Goal: Task Accomplishment & Management: Use online tool/utility

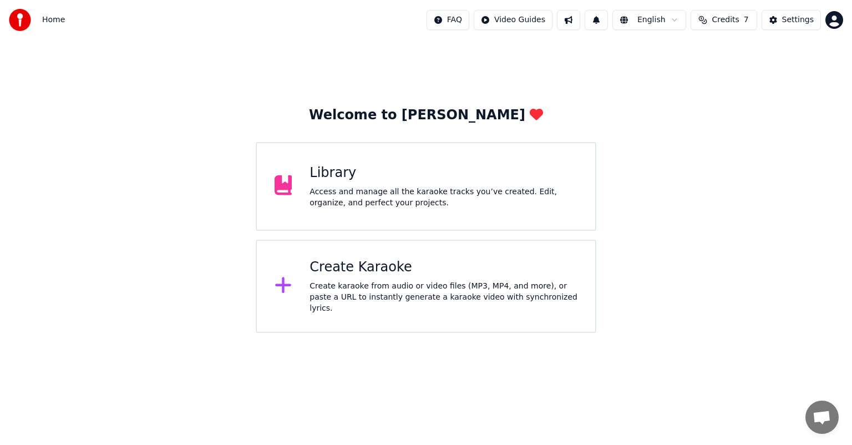
click at [367, 282] on div "Create Karaoke Create karaoke from audio or video files (MP3, MP4, and more), o…" at bounding box center [444, 286] width 268 height 55
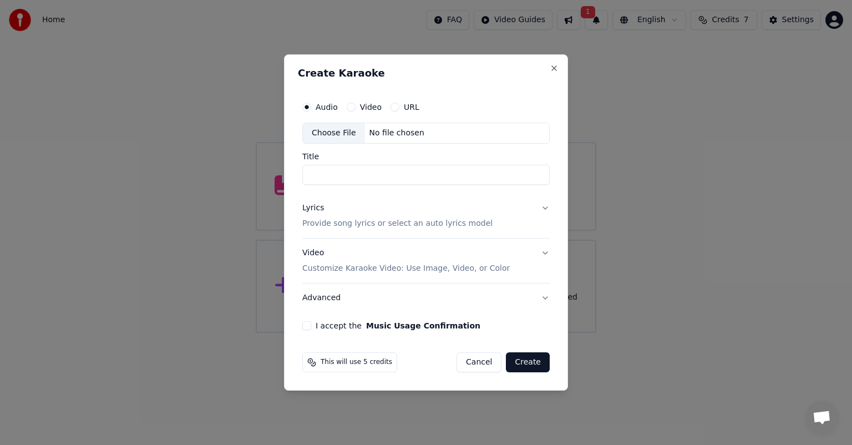
click at [333, 132] on div "Choose File" at bounding box center [334, 133] width 62 height 20
type input "**********"
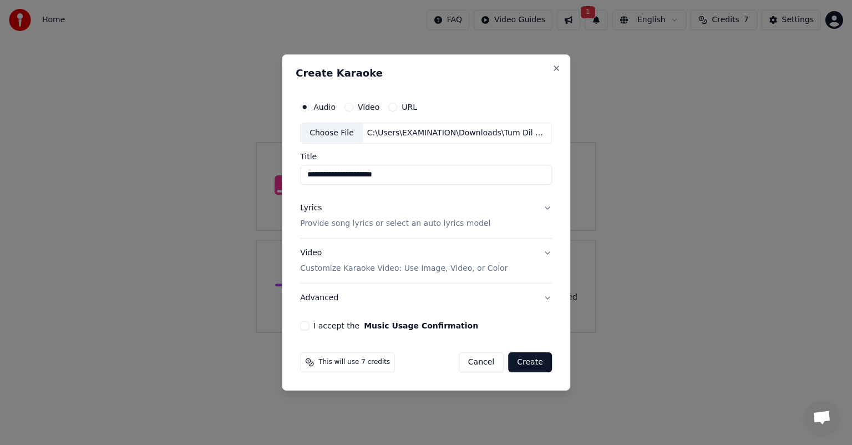
click at [543, 210] on button "Lyrics Provide song lyrics or select an auto lyrics model" at bounding box center [426, 216] width 252 height 44
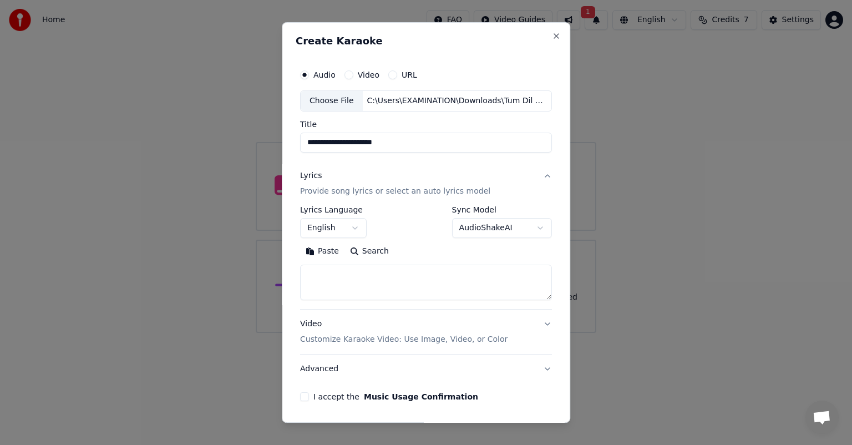
click at [368, 275] on textarea at bounding box center [426, 283] width 252 height 36
paste textarea "**********"
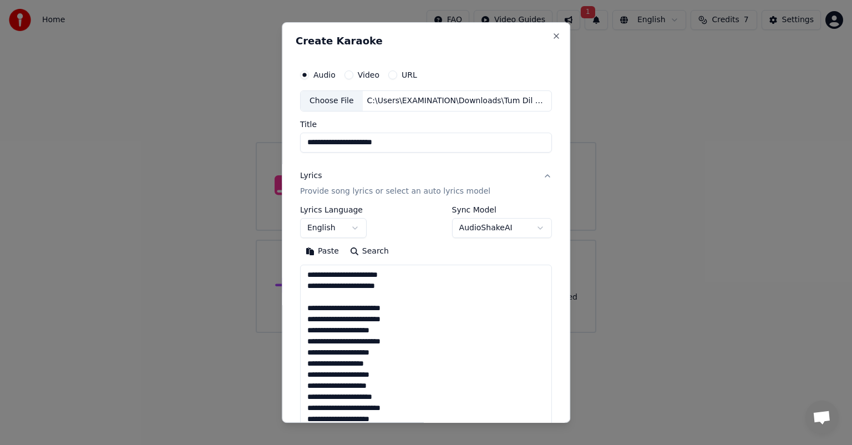
scroll to position [490, 0]
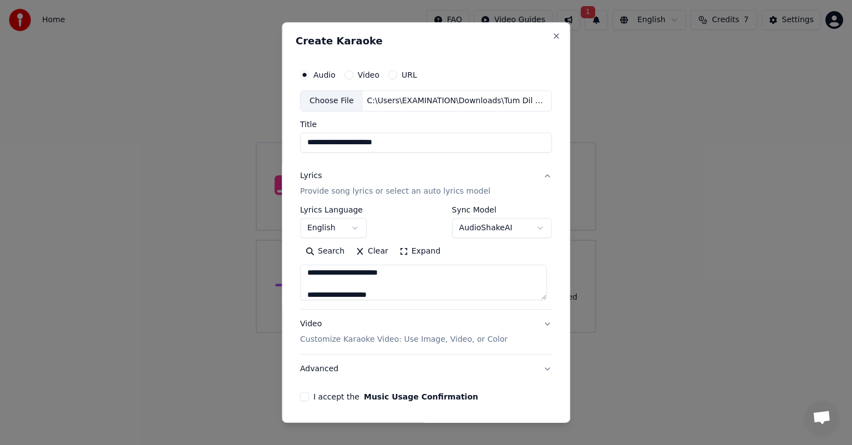
type textarea "**********"
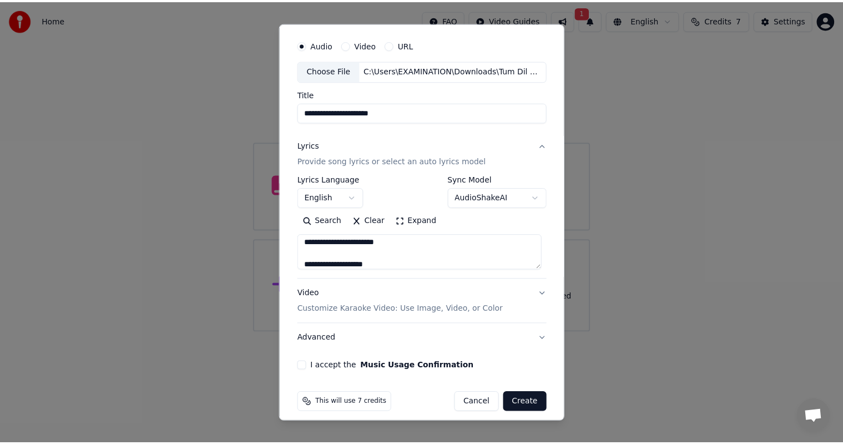
scroll to position [38, 0]
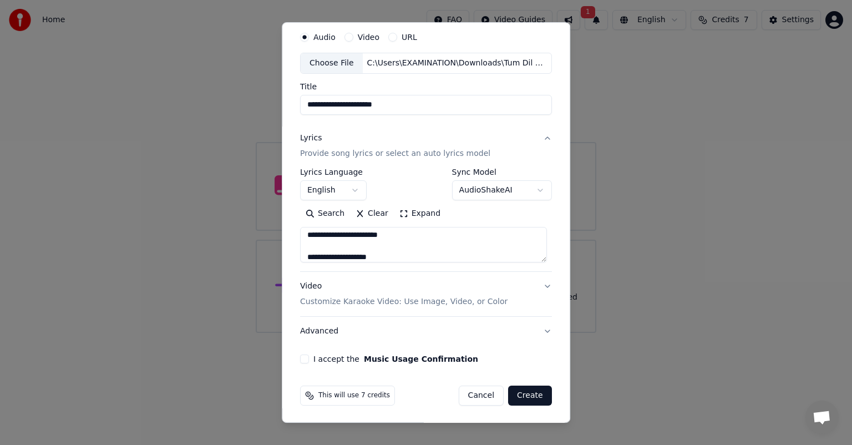
click at [302, 357] on button "I accept the Music Usage Confirmation" at bounding box center [304, 359] width 9 height 9
click at [522, 395] on button "Create" at bounding box center [530, 396] width 44 height 20
select select "**"
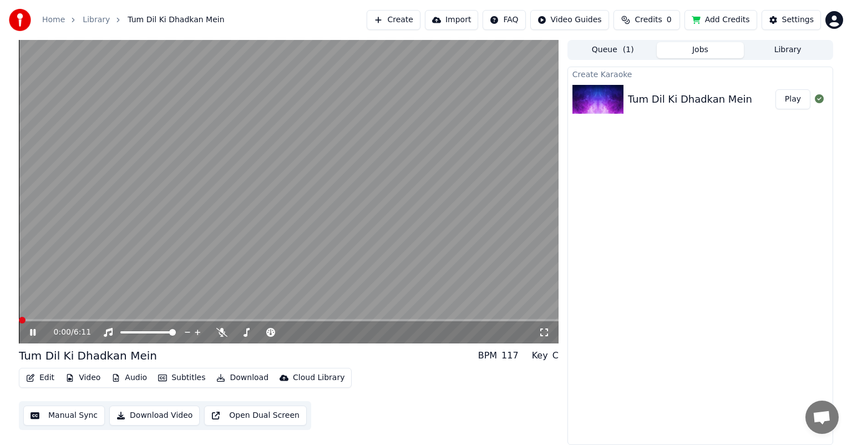
click at [19, 318] on span at bounding box center [22, 320] width 7 height 7
click at [32, 329] on icon at bounding box center [41, 332] width 26 height 9
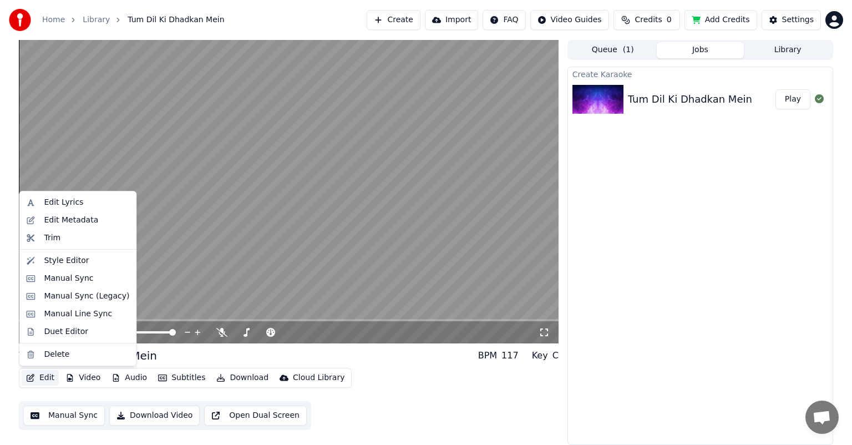
click at [43, 377] on button "Edit" at bounding box center [40, 378] width 37 height 16
click at [59, 236] on div "Trim" at bounding box center [86, 237] width 85 height 11
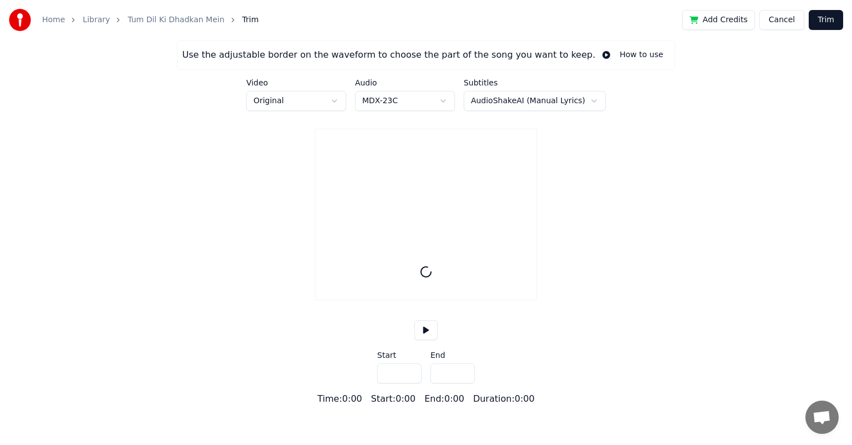
type input "*****"
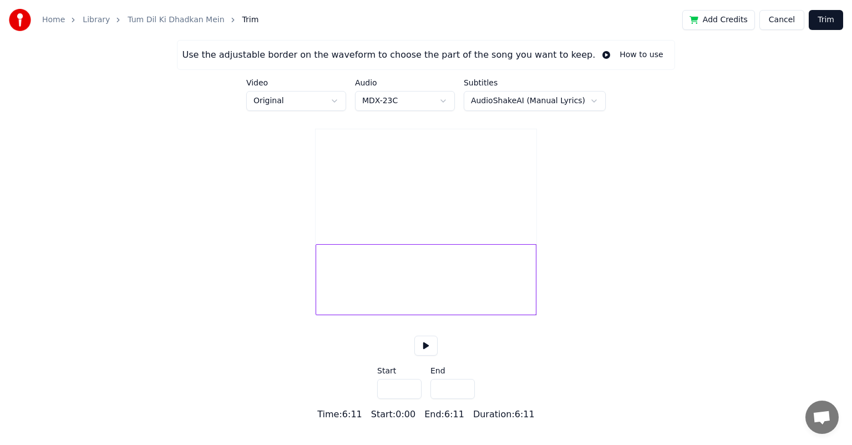
click at [425, 356] on button at bounding box center [425, 346] width 23 height 20
click at [786, 22] on button "Cancel" at bounding box center [782, 20] width 45 height 20
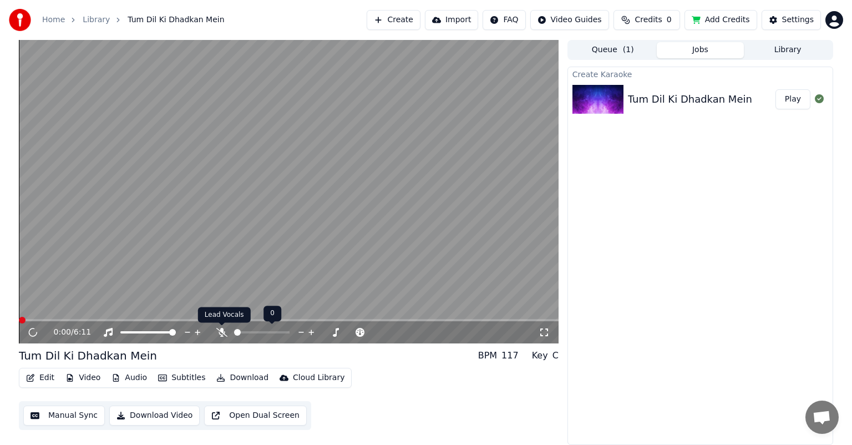
click at [218, 333] on icon at bounding box center [221, 332] width 11 height 9
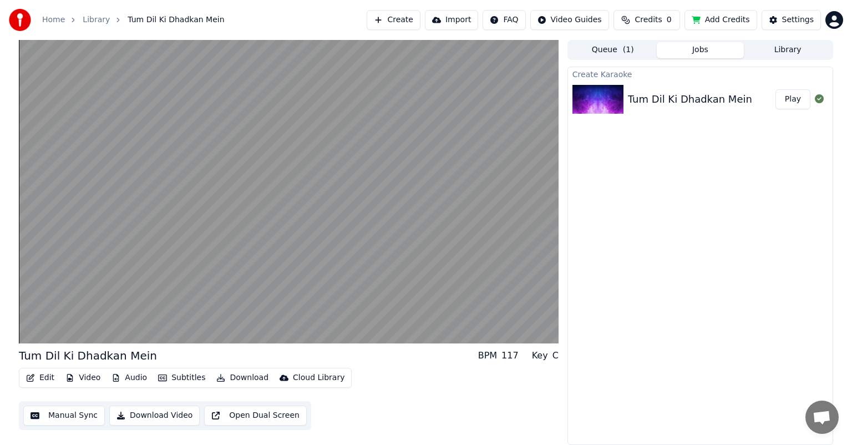
click at [45, 377] on button "Edit" at bounding box center [40, 378] width 37 height 16
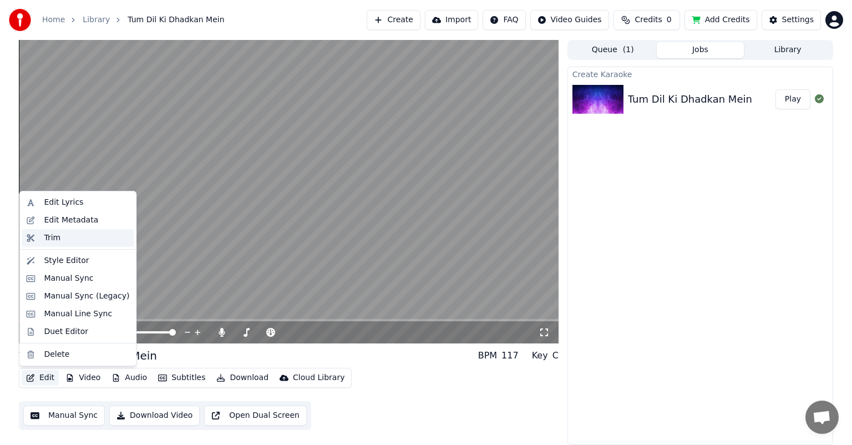
click at [59, 235] on div "Trim" at bounding box center [86, 237] width 85 height 11
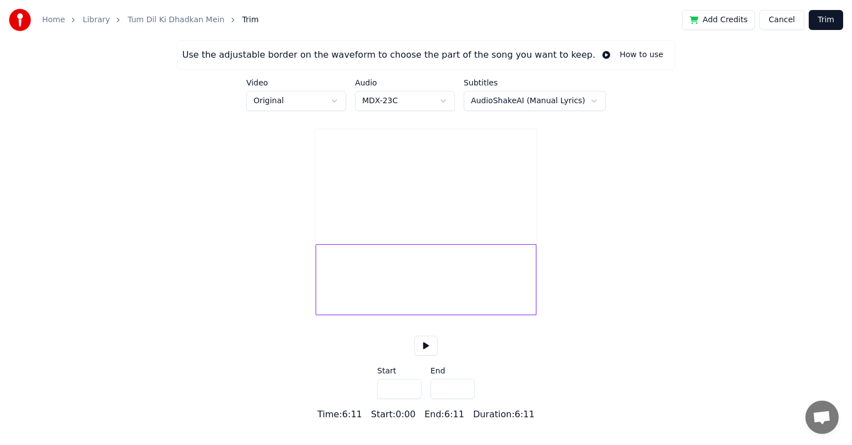
click at [424, 356] on button at bounding box center [425, 346] width 23 height 20
click at [342, 286] on div at bounding box center [426, 279] width 221 height 71
click at [324, 293] on div at bounding box center [426, 279] width 221 height 71
click at [318, 295] on div at bounding box center [319, 280] width 3 height 70
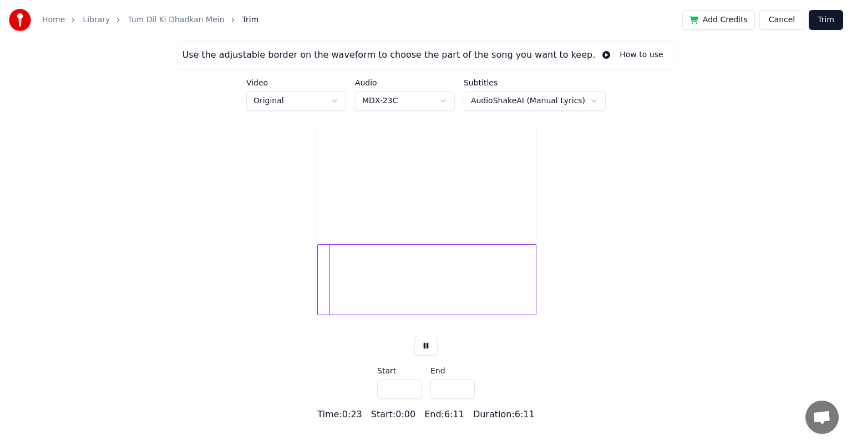
type input "***"
click at [386, 375] on label "Start" at bounding box center [399, 371] width 44 height 8
click at [519, 291] on div at bounding box center [426, 279] width 219 height 71
click at [427, 356] on button at bounding box center [425, 346] width 23 height 20
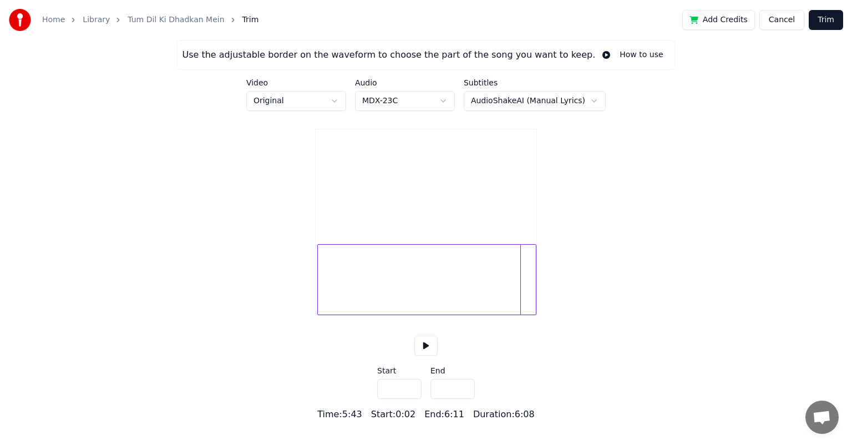
click at [427, 356] on button at bounding box center [425, 346] width 23 height 20
click at [513, 297] on div at bounding box center [426, 279] width 219 height 71
click at [424, 356] on button at bounding box center [425, 346] width 23 height 20
click at [467, 284] on div at bounding box center [426, 279] width 219 height 71
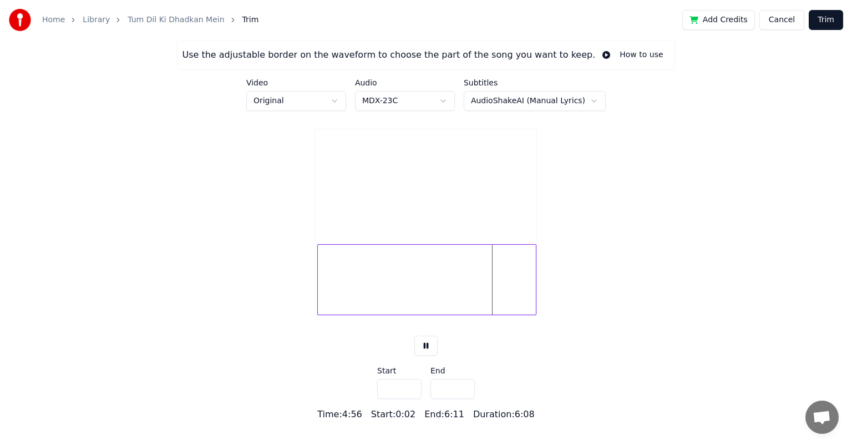
click at [503, 290] on div at bounding box center [426, 279] width 219 height 71
click at [516, 286] on div at bounding box center [426, 279] width 219 height 71
click at [513, 291] on div at bounding box center [426, 279] width 219 height 71
click at [428, 356] on button at bounding box center [425, 346] width 23 height 20
click at [427, 356] on button at bounding box center [425, 346] width 23 height 20
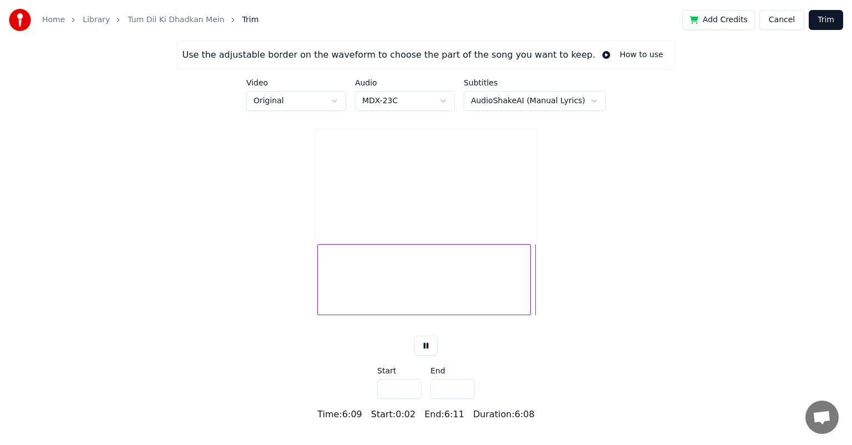
click at [530, 290] on div at bounding box center [528, 280] width 3 height 70
click at [433, 375] on label "End" at bounding box center [453, 371] width 44 height 8
click at [533, 309] on div at bounding box center [531, 280] width 3 height 70
click at [528, 311] on div at bounding box center [528, 280] width 3 height 70
click at [523, 292] on div at bounding box center [424, 279] width 214 height 71
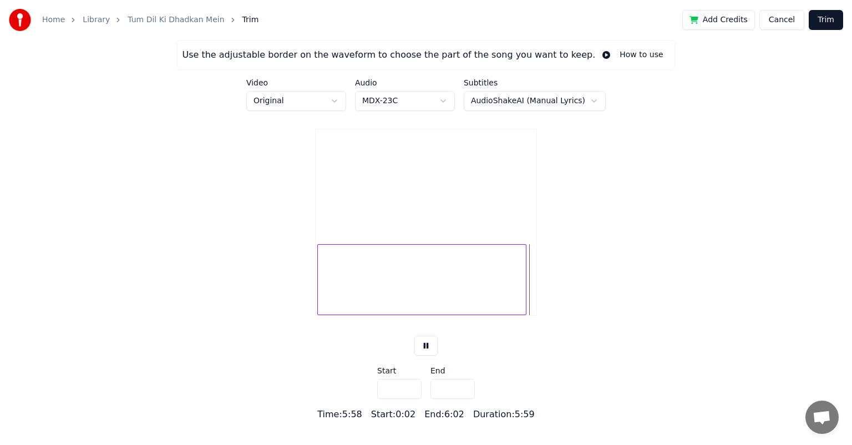
click at [525, 313] on div at bounding box center [524, 280] width 3 height 70
click at [520, 289] on div at bounding box center [421, 279] width 209 height 71
click at [423, 356] on button at bounding box center [425, 346] width 23 height 20
click at [523, 298] on div at bounding box center [521, 280] width 3 height 70
click at [519, 289] on div at bounding box center [420, 279] width 206 height 71
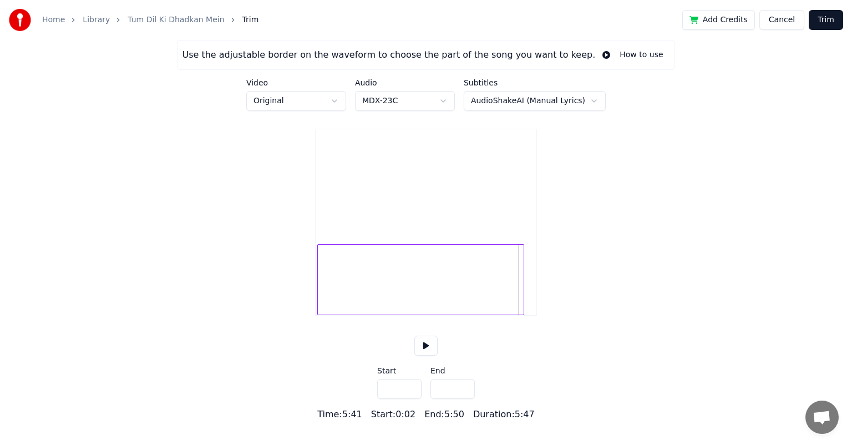
click at [425, 356] on button at bounding box center [425, 346] width 23 height 20
click at [522, 295] on div at bounding box center [520, 280] width 3 height 70
type input "*****"
click at [504, 298] on div at bounding box center [419, 279] width 205 height 71
click at [515, 294] on div at bounding box center [419, 279] width 205 height 71
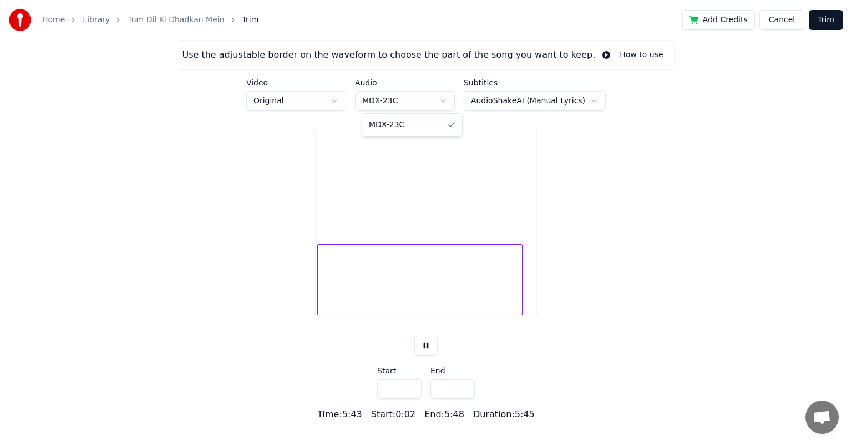
click at [450, 102] on html "Home Library Tum Dil Ki Dhadkan Mein Trim Add Credits Cancel Trim Use the adjus…" at bounding box center [426, 210] width 852 height 421
click at [617, 176] on html "Home Library Tum Dil Ki Dhadkan Mein Trim Add Credits Cancel Trim Use the adjus…" at bounding box center [426, 210] width 852 height 421
click at [822, 24] on button "Trim" at bounding box center [826, 20] width 34 height 20
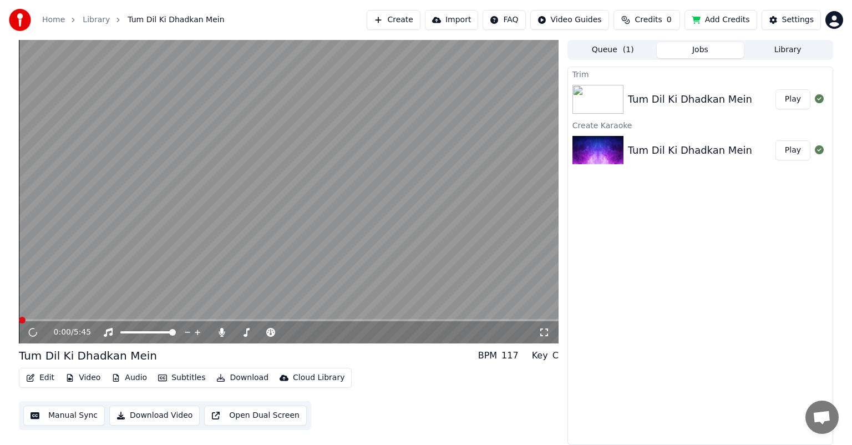
click at [795, 98] on button "Play" at bounding box center [793, 99] width 35 height 20
click at [19, 317] on span at bounding box center [22, 320] width 7 height 7
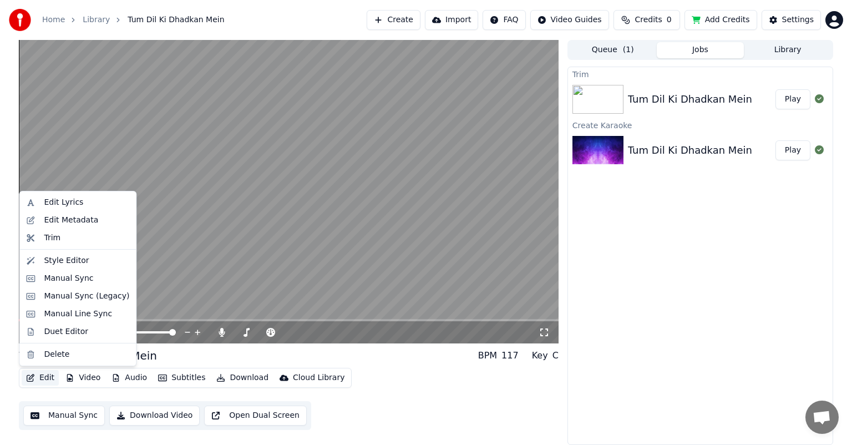
click at [47, 379] on button "Edit" at bounding box center [40, 378] width 37 height 16
click at [69, 281] on div "Manual Sync" at bounding box center [68, 278] width 49 height 11
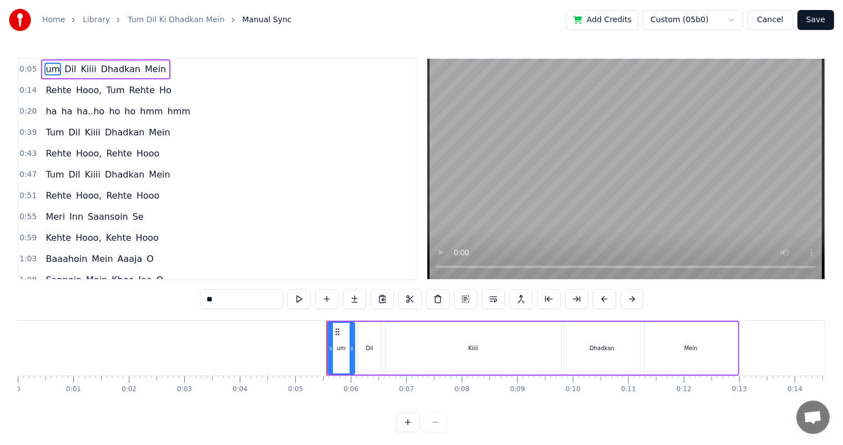
click at [44, 70] on span "um" at bounding box center [52, 69] width 17 height 13
click at [206, 302] on input "**" at bounding box center [241, 299] width 83 height 20
type input "***"
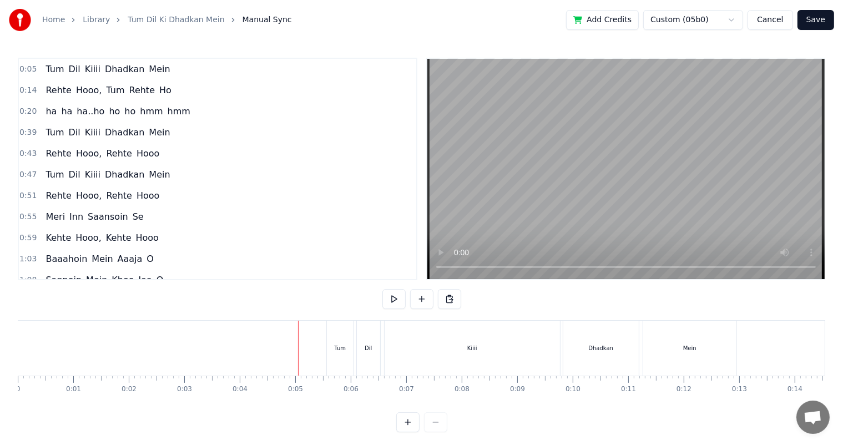
scroll to position [14, 0]
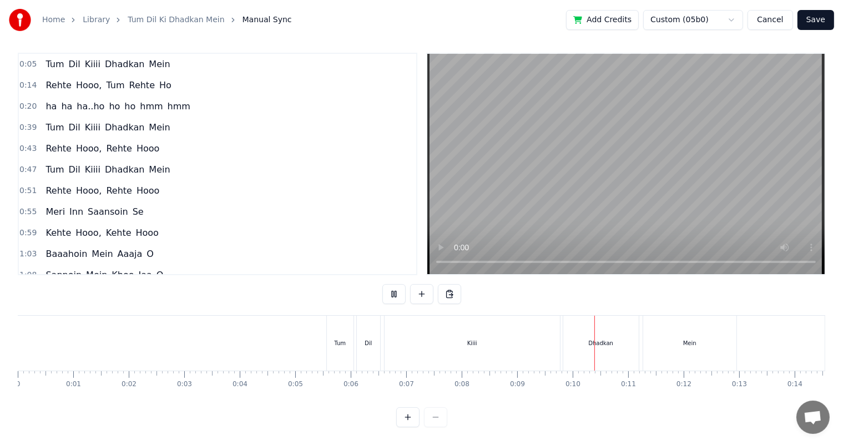
click at [818, 21] on button "Save" at bounding box center [815, 20] width 37 height 20
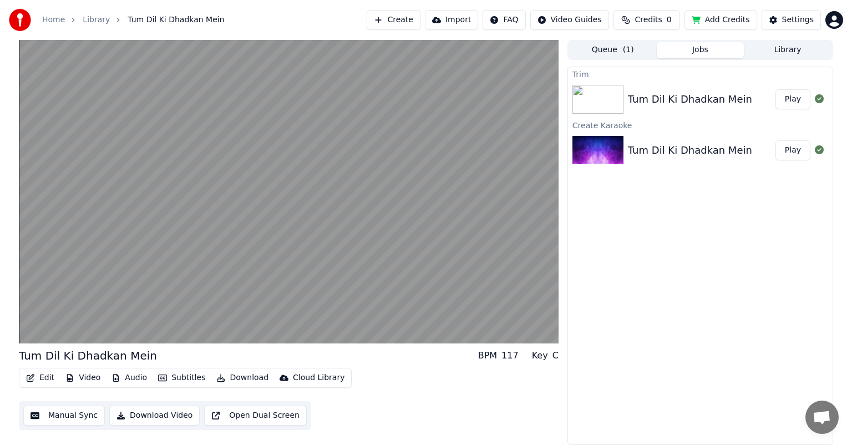
click at [62, 418] on button "Manual Sync" at bounding box center [64, 416] width 82 height 20
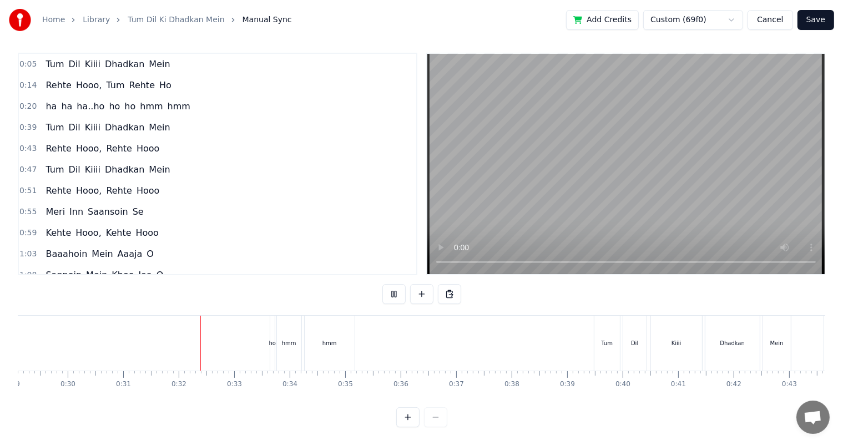
scroll to position [0, 1706]
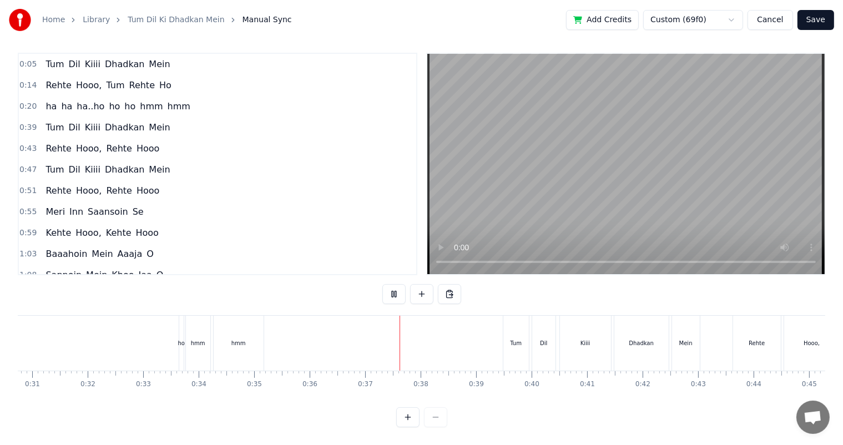
click at [777, 23] on button "Cancel" at bounding box center [769, 20] width 45 height 20
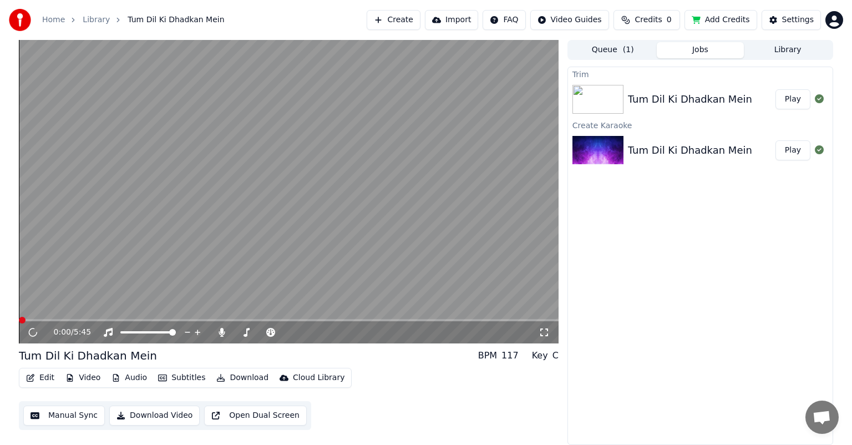
click at [799, 151] on button "Play" at bounding box center [793, 150] width 35 height 20
click at [29, 333] on icon at bounding box center [41, 332] width 26 height 9
click at [25, 321] on span at bounding box center [22, 320] width 6 height 2
click at [19, 319] on span at bounding box center [22, 320] width 7 height 7
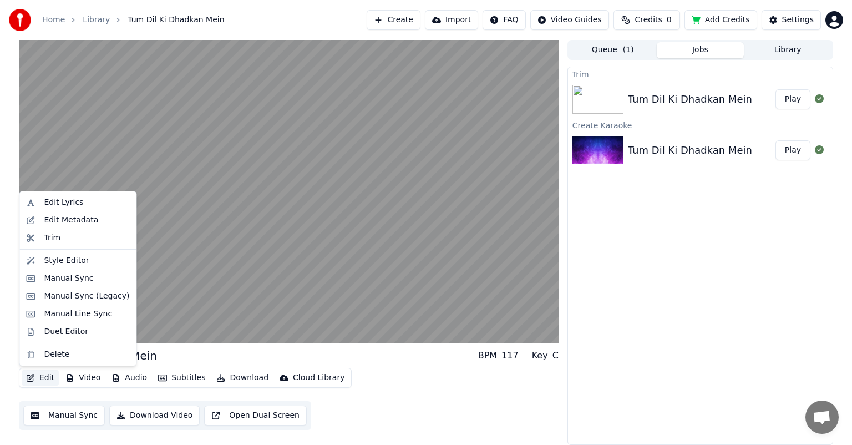
click at [44, 377] on button "Edit" at bounding box center [40, 378] width 37 height 16
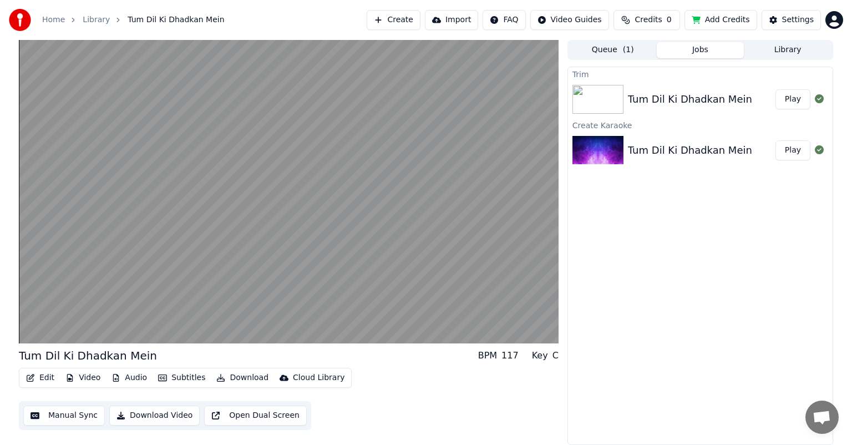
click at [497, 410] on div "Edit Video Audio Subtitles Download Cloud Library Manual Sync Download Video Op…" at bounding box center [289, 399] width 540 height 62
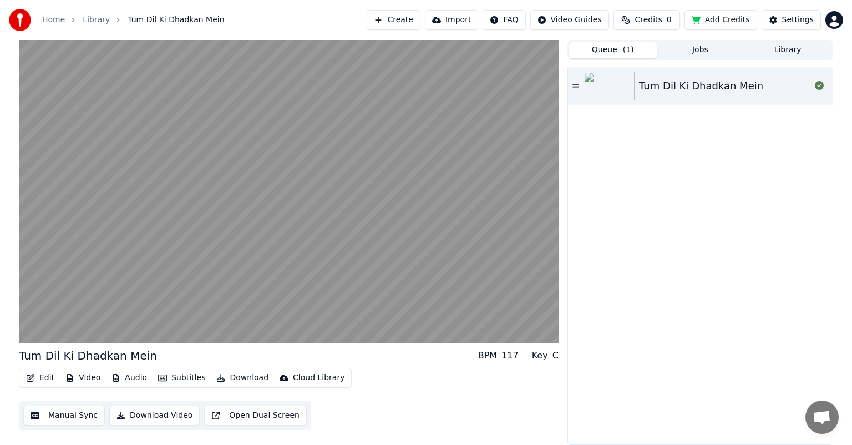
click at [618, 51] on button "Queue ( 1 )" at bounding box center [613, 50] width 88 height 16
click at [686, 50] on button "Jobs" at bounding box center [701, 50] width 88 height 16
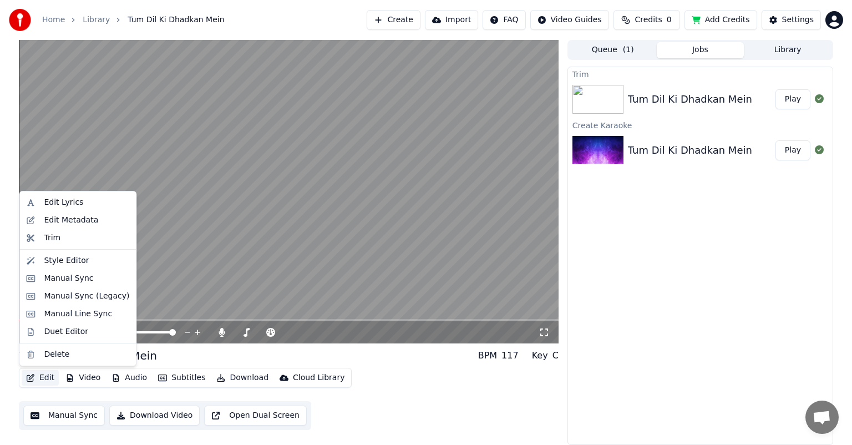
click at [47, 377] on button "Edit" at bounding box center [40, 378] width 37 height 16
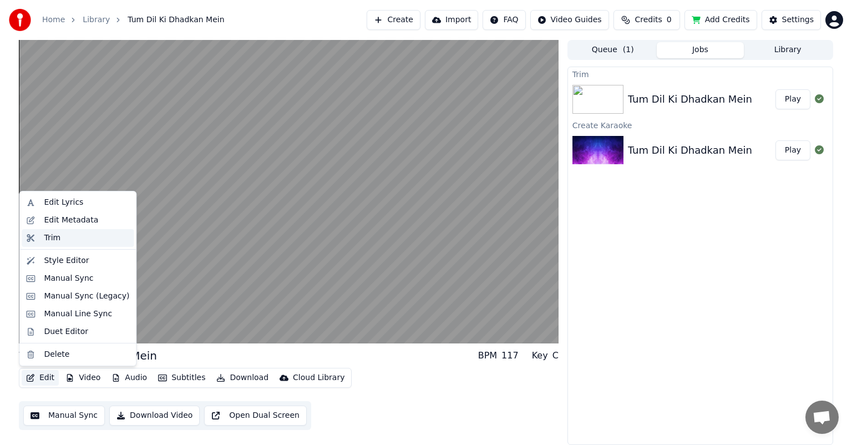
click at [54, 235] on div "Trim" at bounding box center [52, 237] width 17 height 11
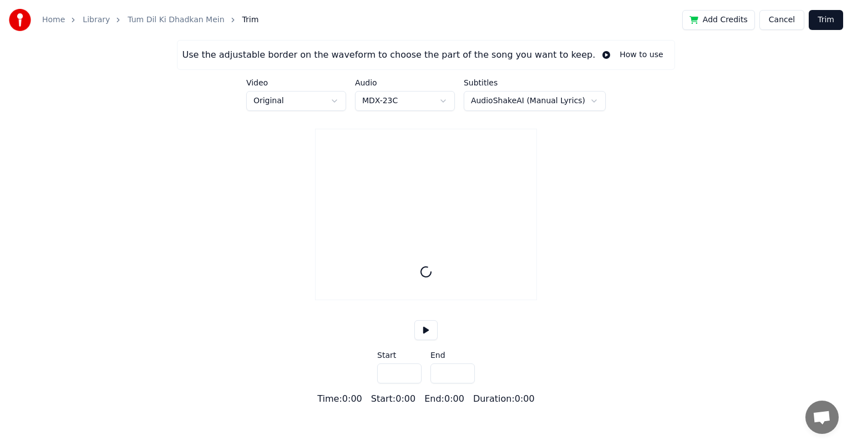
type input "*****"
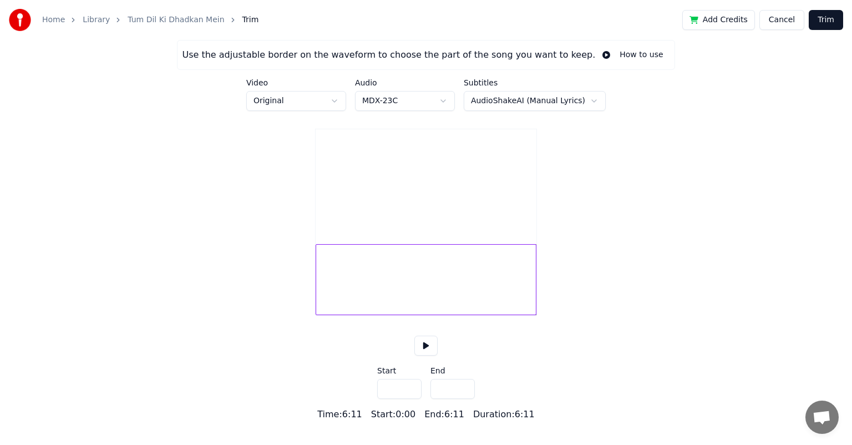
click at [277, 298] on div "Use the adjustable border on the waveform to choose the part of the song you wa…" at bounding box center [426, 230] width 852 height 381
click at [636, 285] on div "Use the adjustable border on the waveform to choose the part of the song you wa…" at bounding box center [426, 230] width 852 height 381
click at [532, 282] on div at bounding box center [426, 279] width 221 height 71
click at [428, 356] on button at bounding box center [425, 346] width 23 height 20
click at [531, 291] on div at bounding box center [426, 279] width 221 height 71
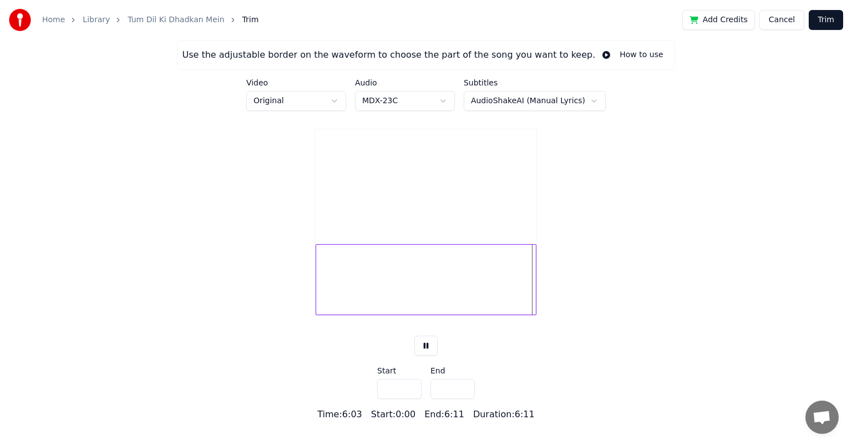
click at [526, 286] on div at bounding box center [426, 279] width 221 height 71
click at [826, 23] on button "Trim" at bounding box center [826, 20] width 34 height 20
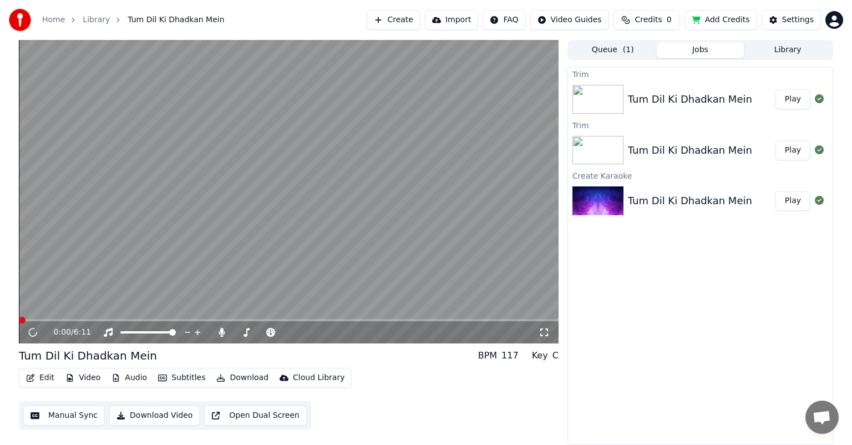
click at [792, 99] on button "Play" at bounding box center [793, 99] width 35 height 20
click at [34, 330] on icon at bounding box center [41, 332] width 26 height 9
click at [56, 417] on button "Manual Sync" at bounding box center [64, 416] width 82 height 20
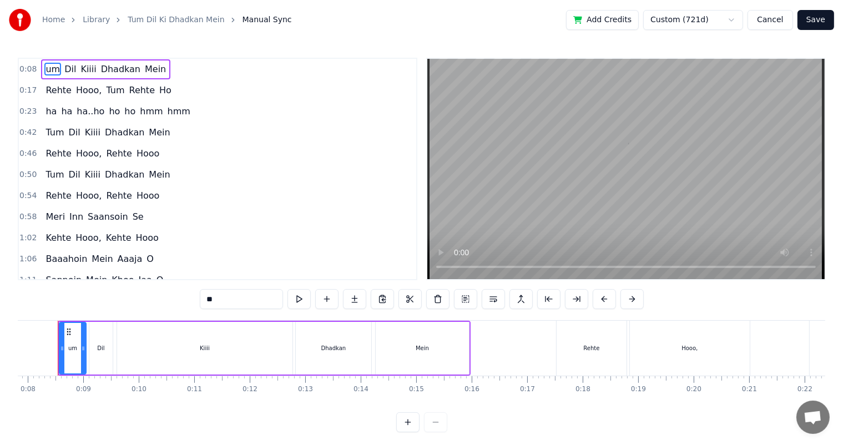
scroll to position [0, 418]
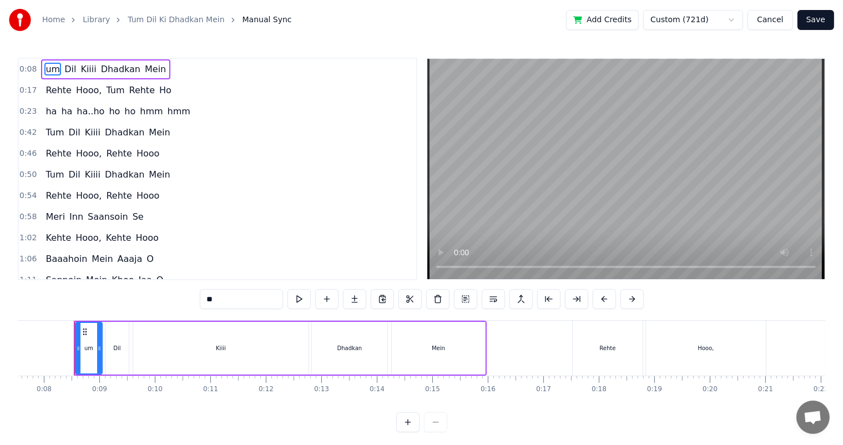
click at [208, 300] on input "**" at bounding box center [241, 299] width 83 height 20
type input "***"
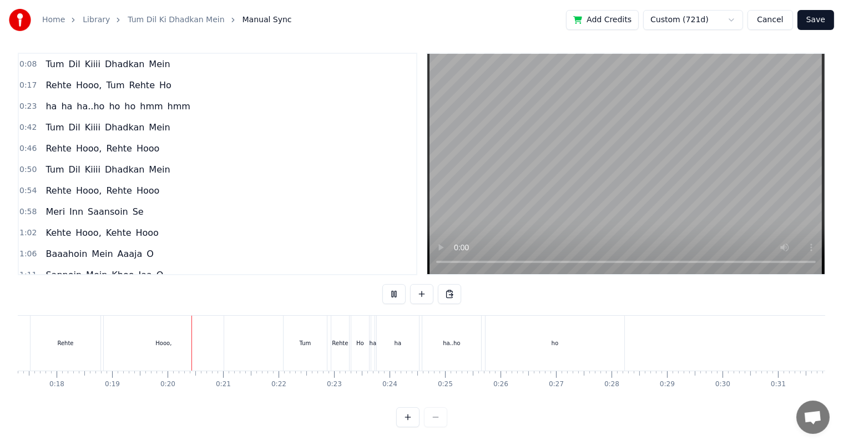
scroll to position [0, 966]
click at [366, 339] on div "ha" at bounding box center [366, 343] width 7 height 8
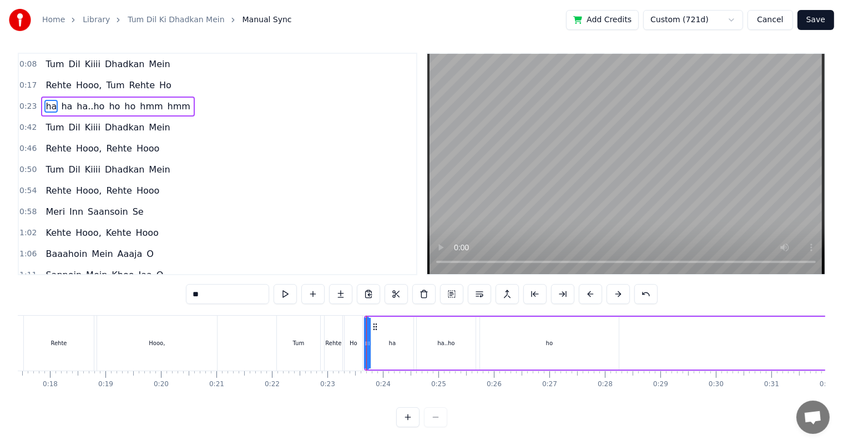
scroll to position [0, 0]
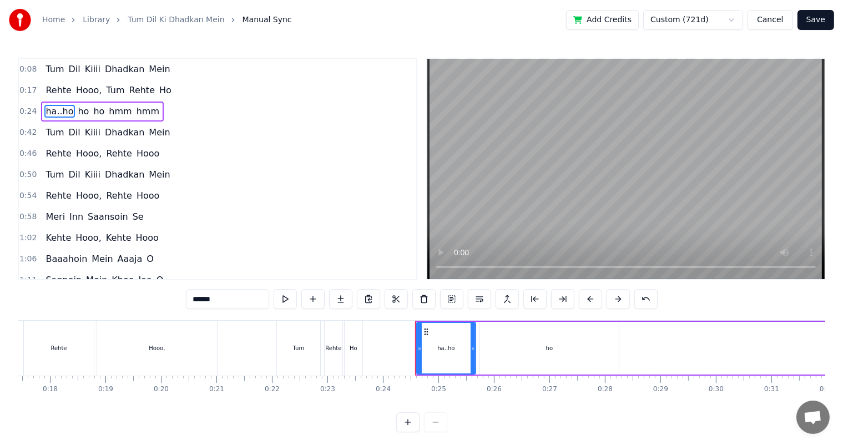
type input "**"
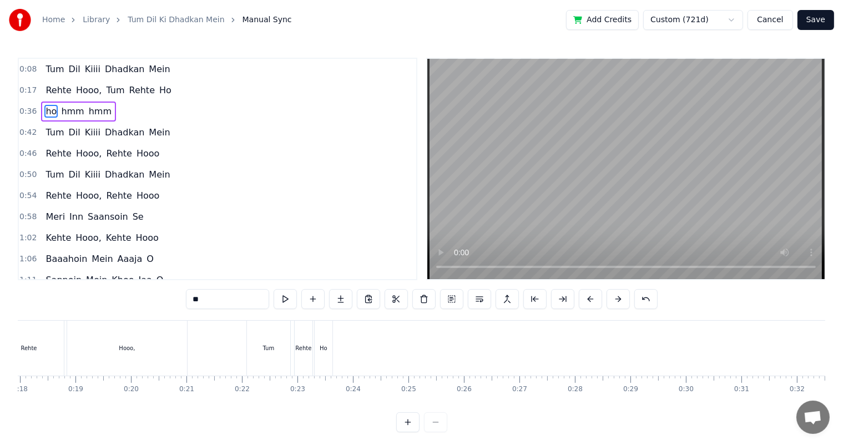
scroll to position [0, 974]
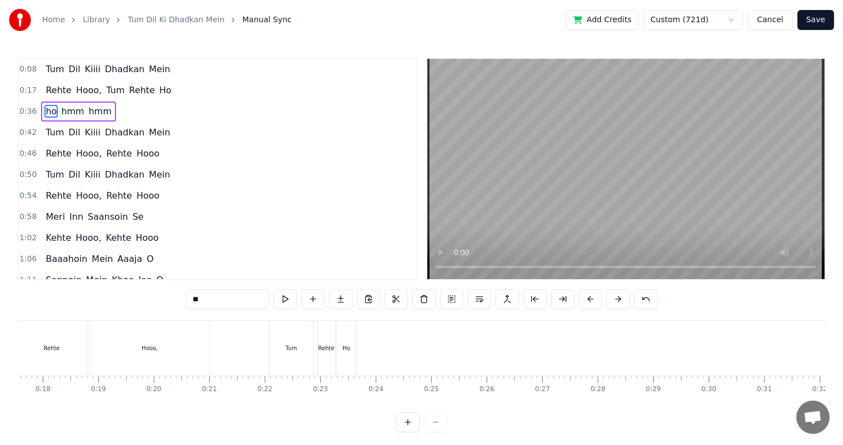
click at [260, 337] on div "Rehte Hooo, Tum Rehte Ho" at bounding box center [187, 348] width 342 height 55
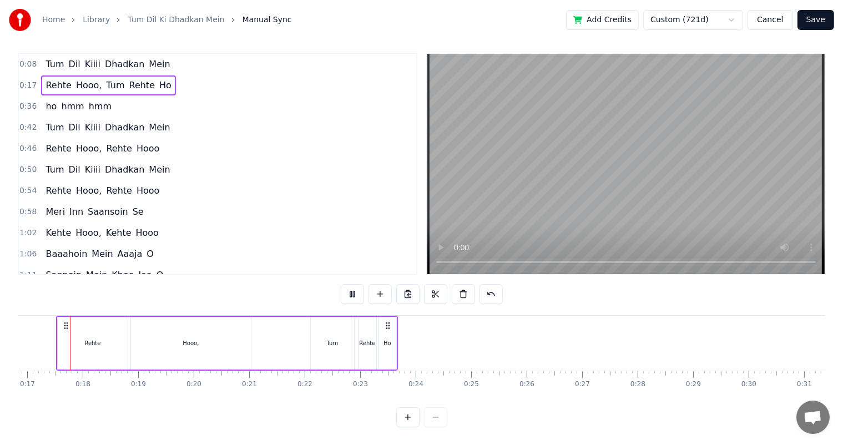
scroll to position [0, 916]
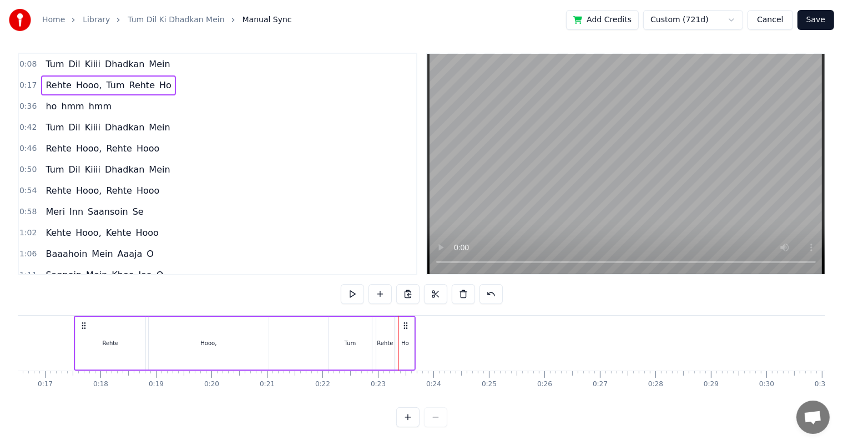
click at [406, 321] on icon at bounding box center [405, 325] width 9 height 9
click at [402, 340] on div "Ho" at bounding box center [405, 343] width 18 height 53
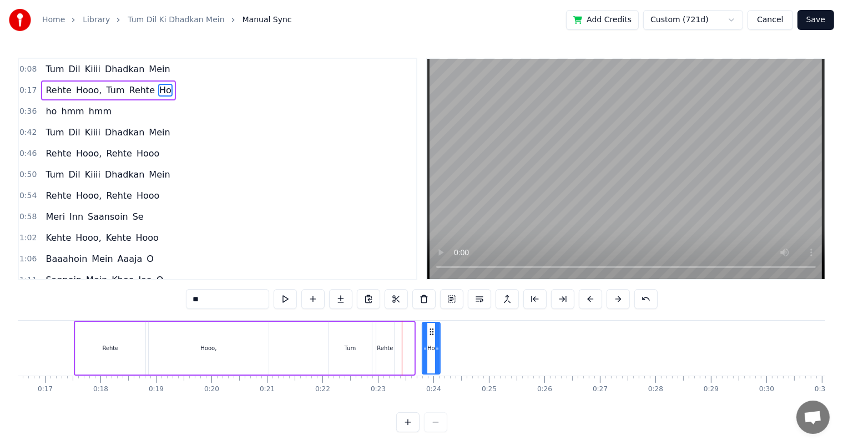
drag, startPoint x: 403, startPoint y: 330, endPoint x: 429, endPoint y: 331, distance: 26.1
click at [429, 331] on icon at bounding box center [431, 331] width 9 height 9
click at [384, 348] on div "Rehte" at bounding box center [385, 348] width 16 height 8
type input "*****"
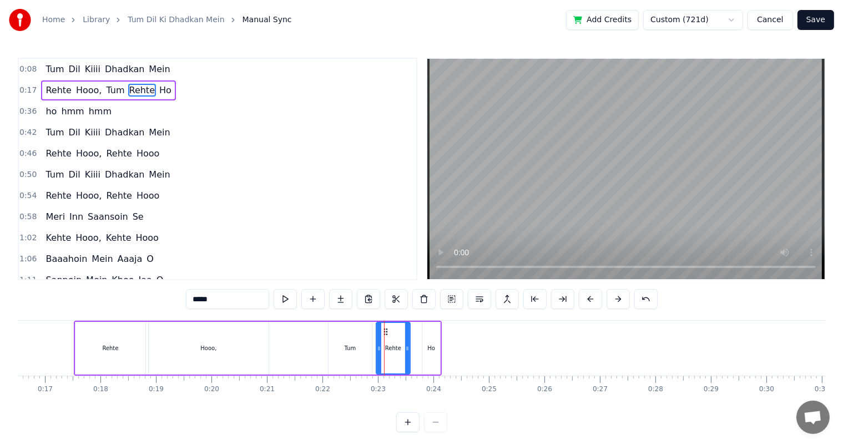
drag, startPoint x: 393, startPoint y: 350, endPoint x: 405, endPoint y: 353, distance: 12.7
click at [408, 353] on div "Rehte" at bounding box center [393, 348] width 35 height 53
click at [322, 337] on div "Rehte Hooo, Tum Rehte Ho" at bounding box center [258, 348] width 368 height 55
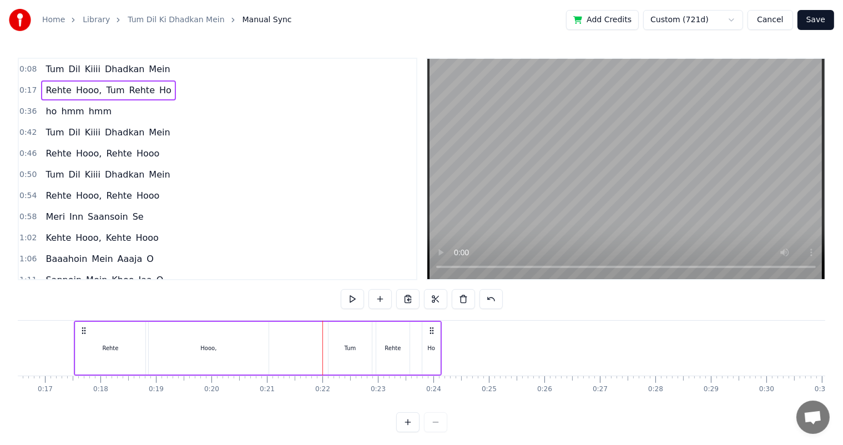
scroll to position [14, 0]
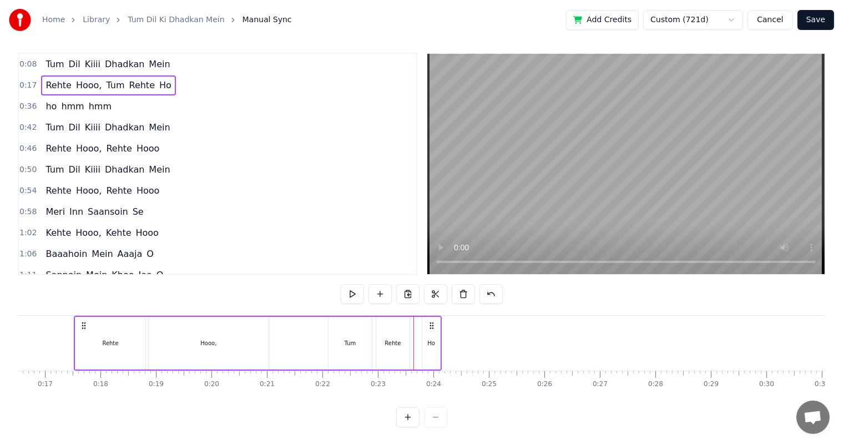
click at [404, 334] on div "Rehte" at bounding box center [392, 343] width 33 height 53
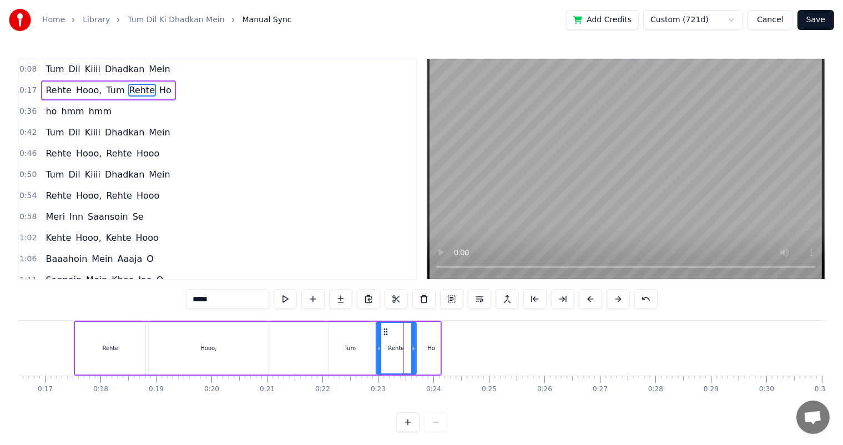
drag, startPoint x: 407, startPoint y: 344, endPoint x: 414, endPoint y: 345, distance: 6.7
click at [414, 345] on icon at bounding box center [413, 348] width 4 height 9
click at [320, 341] on div "Rehte Hooo, Tum Rehte Ho" at bounding box center [258, 348] width 368 height 55
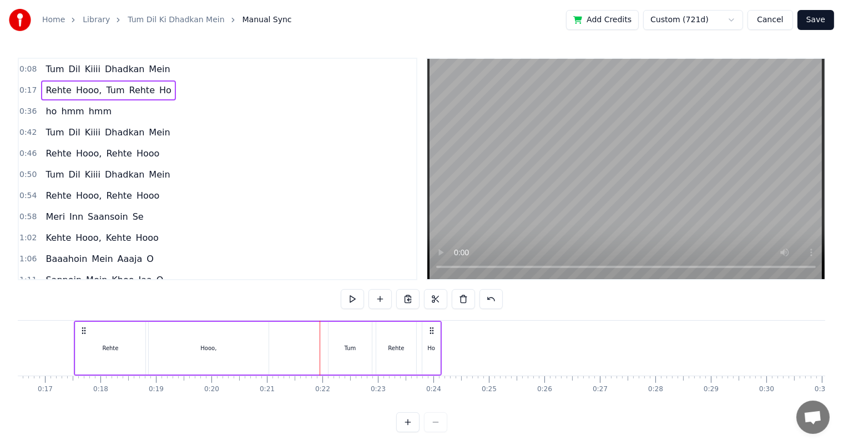
scroll to position [14, 0]
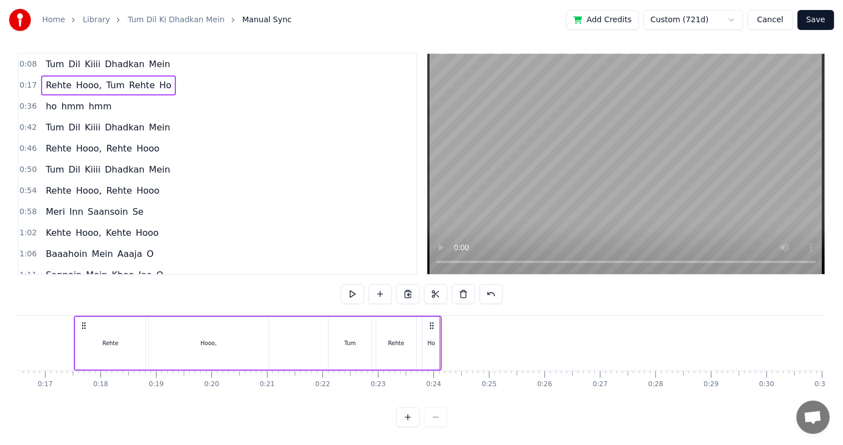
click at [391, 339] on div "Rehte" at bounding box center [396, 343] width 16 height 8
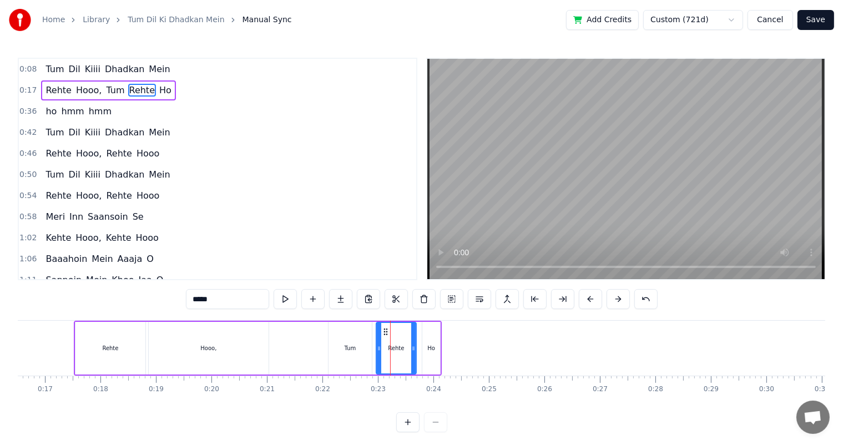
scroll to position [0, 0]
drag, startPoint x: 413, startPoint y: 353, endPoint x: 419, endPoint y: 354, distance: 6.7
click at [419, 354] on div at bounding box center [420, 348] width 4 height 50
click at [432, 355] on div "Ho" at bounding box center [431, 348] width 18 height 53
type input "**"
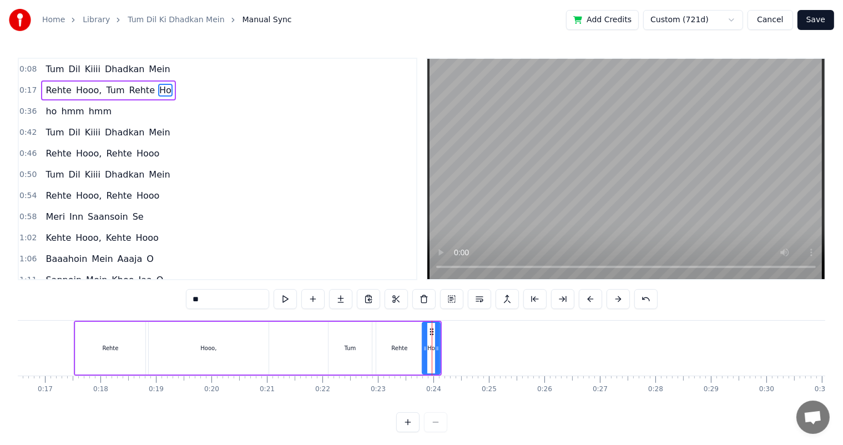
drag, startPoint x: 431, startPoint y: 331, endPoint x: 437, endPoint y: 332, distance: 5.7
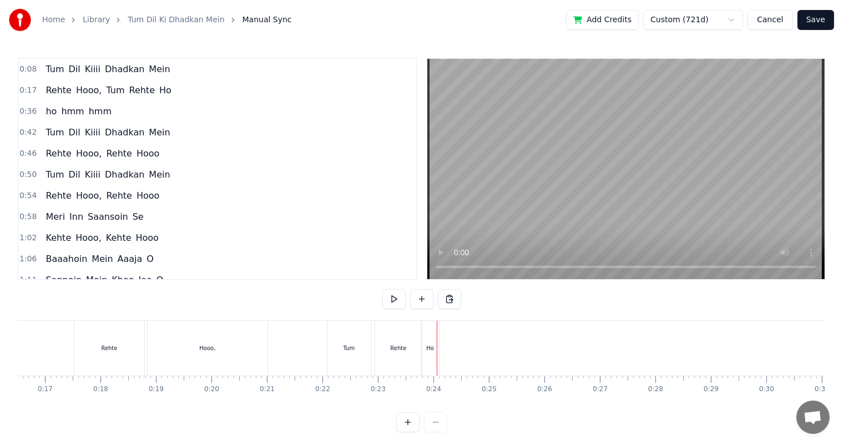
click at [429, 346] on div "Ho" at bounding box center [430, 348] width 8 height 8
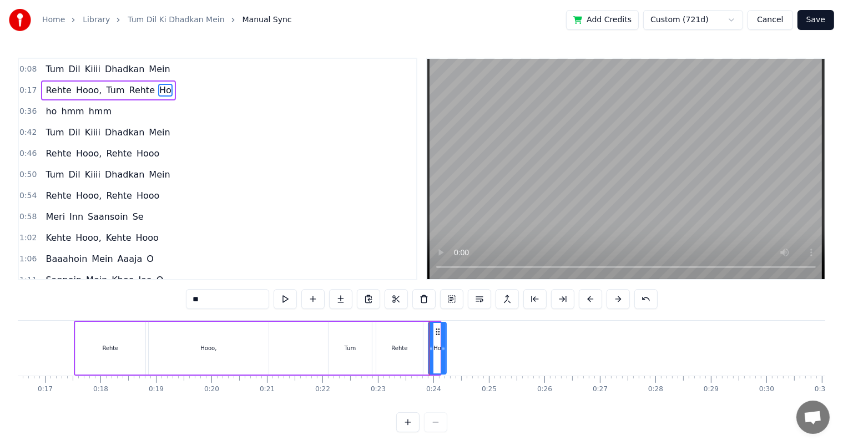
drag, startPoint x: 430, startPoint y: 328, endPoint x: 436, endPoint y: 330, distance: 6.5
click at [436, 330] on icon at bounding box center [437, 331] width 9 height 9
click at [384, 339] on div "Rehte" at bounding box center [399, 348] width 47 height 53
type input "*****"
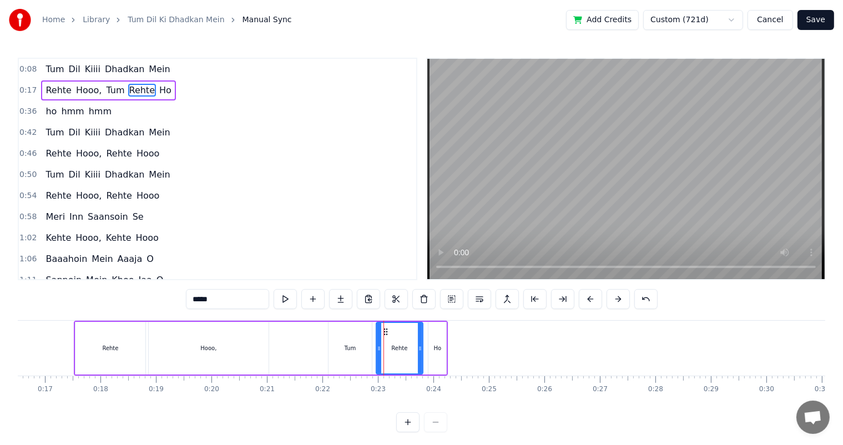
scroll to position [14, 0]
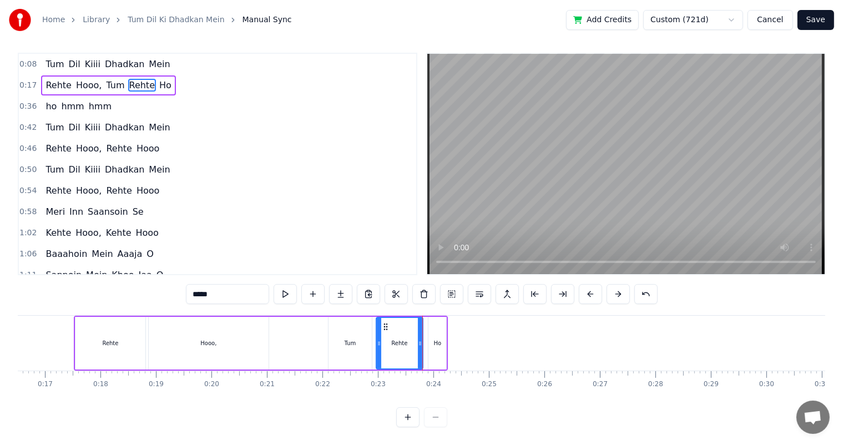
click at [426, 322] on div "Rehte Hooo, Tum Rehte Ho" at bounding box center [261, 343] width 374 height 55
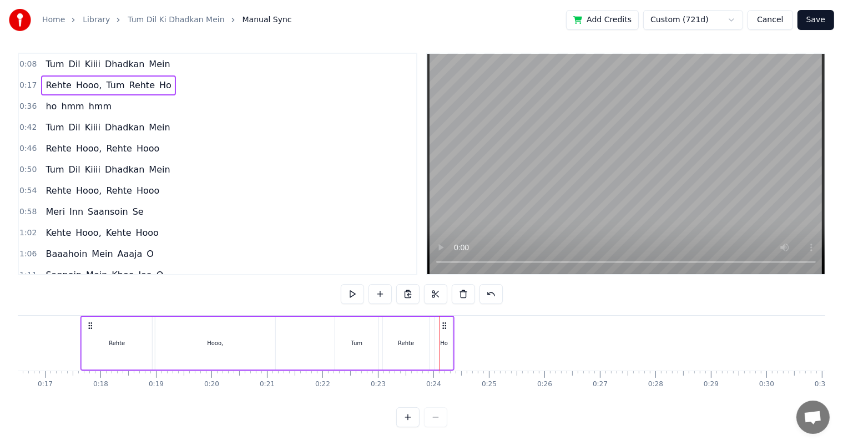
drag, startPoint x: 437, startPoint y: 315, endPoint x: 444, endPoint y: 313, distance: 6.7
click at [444, 321] on icon at bounding box center [444, 325] width 9 height 9
click at [437, 321] on icon at bounding box center [437, 325] width 9 height 9
click at [415, 331] on div "Rehte" at bounding box center [399, 343] width 47 height 53
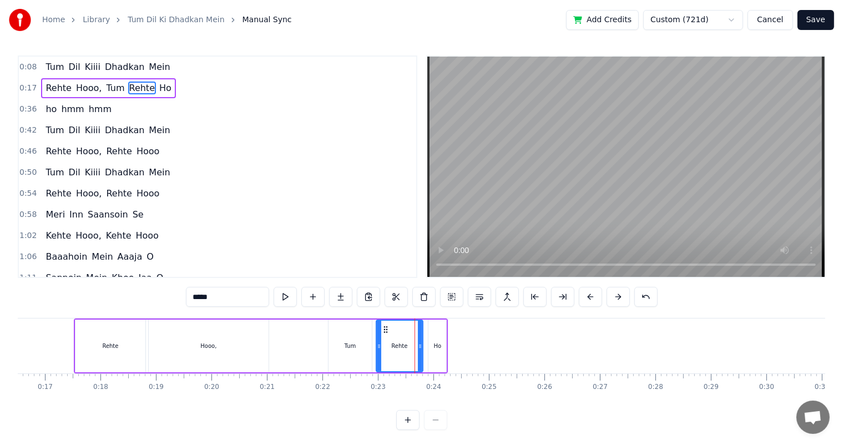
scroll to position [0, 0]
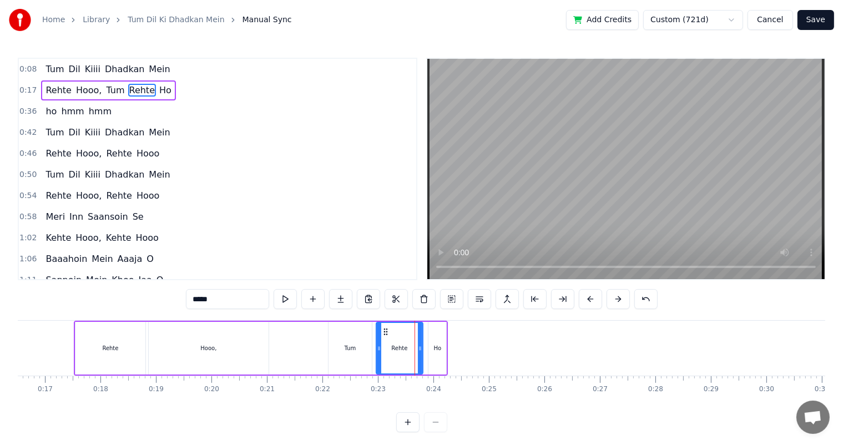
click at [439, 351] on div "Ho" at bounding box center [438, 348] width 8 height 8
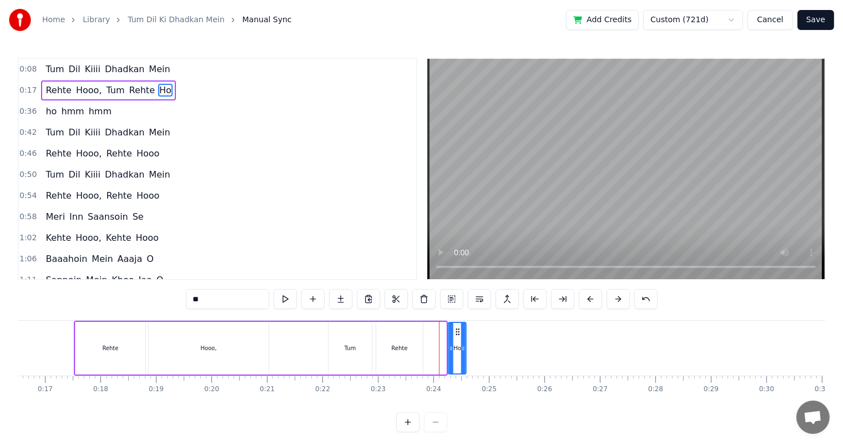
drag, startPoint x: 442, startPoint y: 330, endPoint x: 457, endPoint y: 330, distance: 15.5
click at [457, 330] on icon at bounding box center [457, 331] width 9 height 9
click at [397, 346] on div "Rehte" at bounding box center [399, 348] width 16 height 8
type input "*****"
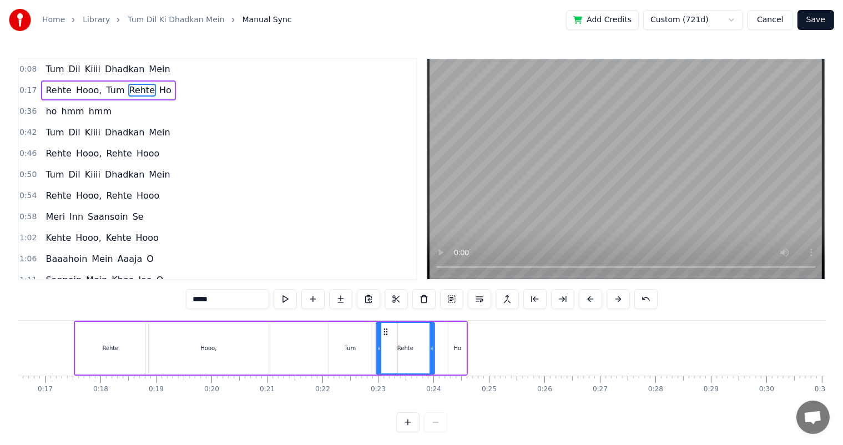
drag, startPoint x: 421, startPoint y: 348, endPoint x: 432, endPoint y: 348, distance: 11.7
click at [432, 348] on icon at bounding box center [431, 348] width 4 height 9
click at [321, 342] on div "Rehte Hooo, Tum Rehte Ho" at bounding box center [271, 348] width 394 height 55
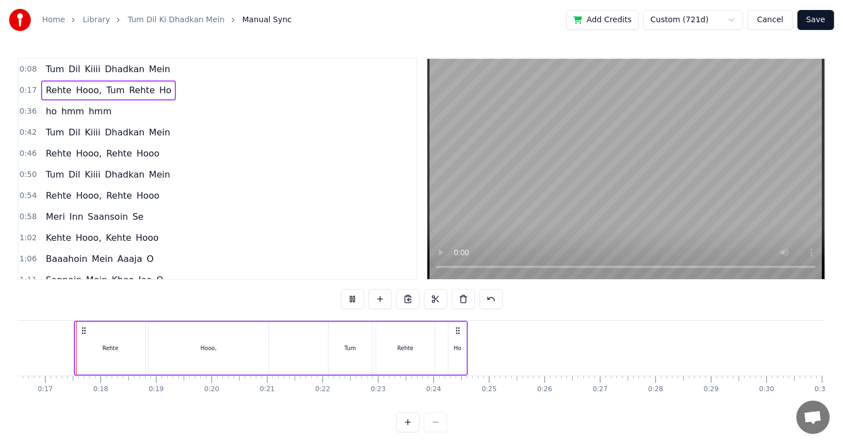
scroll to position [14, 0]
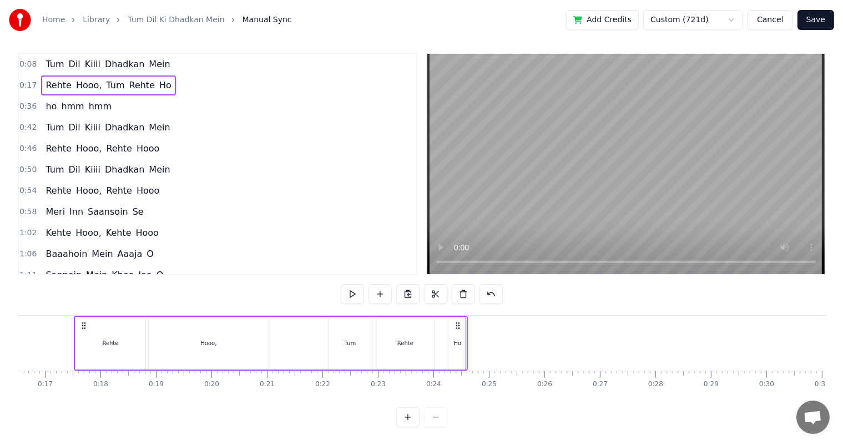
click at [459, 339] on div "Ho" at bounding box center [458, 343] width 8 height 8
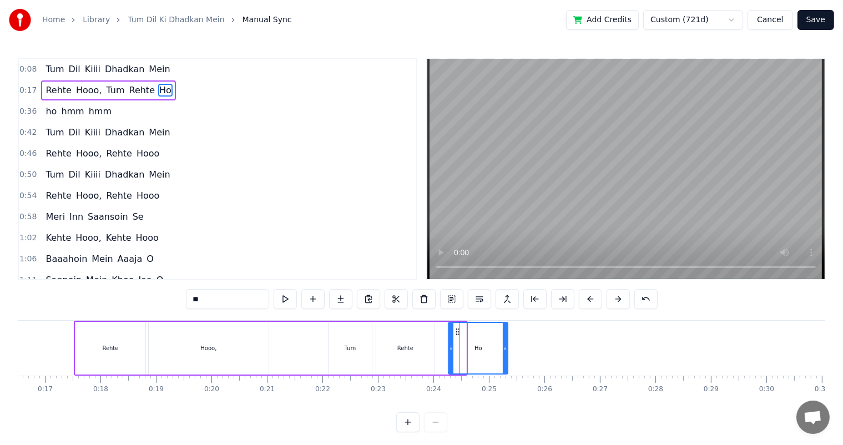
drag, startPoint x: 465, startPoint y: 348, endPoint x: 507, endPoint y: 353, distance: 41.9
click at [507, 353] on div at bounding box center [505, 348] width 4 height 50
click at [215, 301] on input "**" at bounding box center [227, 299] width 83 height 20
type input "*****"
click at [437, 345] on div "Rehte Hooo, Tum Rehte Hoooo" at bounding box center [292, 348] width 436 height 55
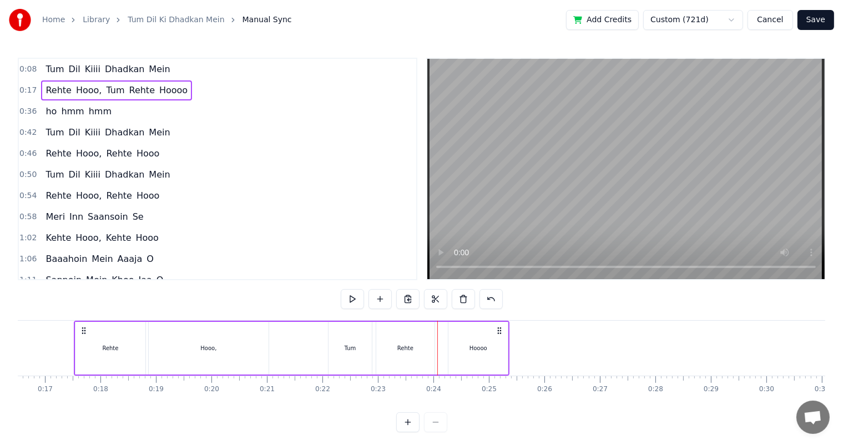
click at [411, 336] on div "Rehte" at bounding box center [405, 348] width 58 height 53
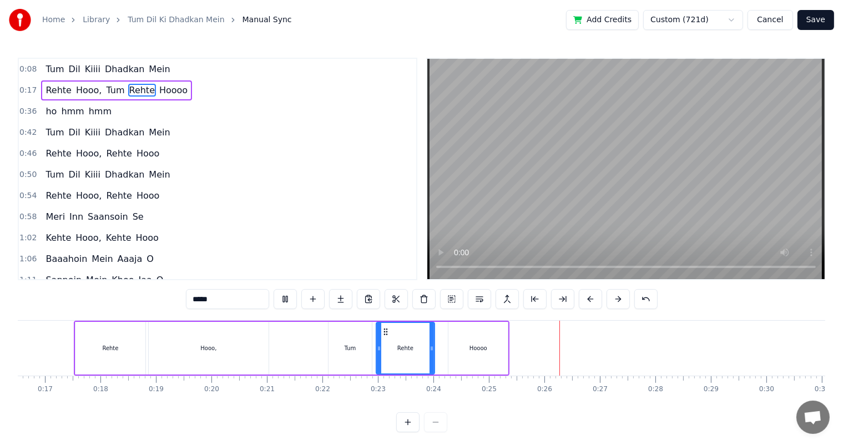
click at [355, 345] on div "Tum" at bounding box center [351, 348] width 12 height 8
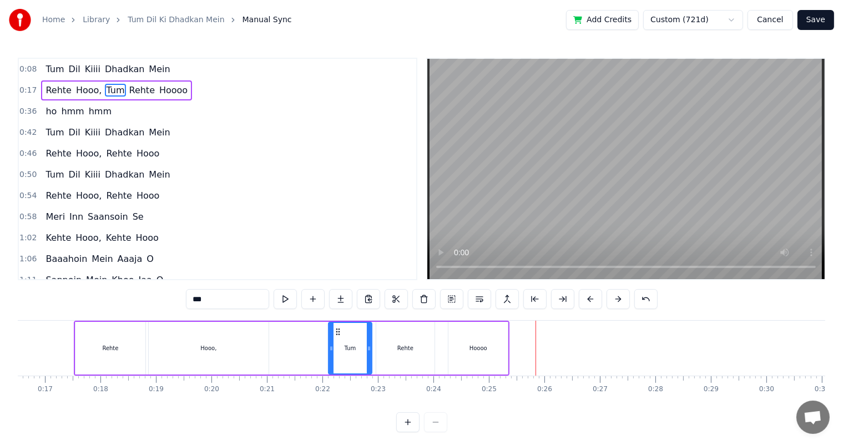
click at [475, 350] on div "Hoooo" at bounding box center [478, 348] width 18 height 8
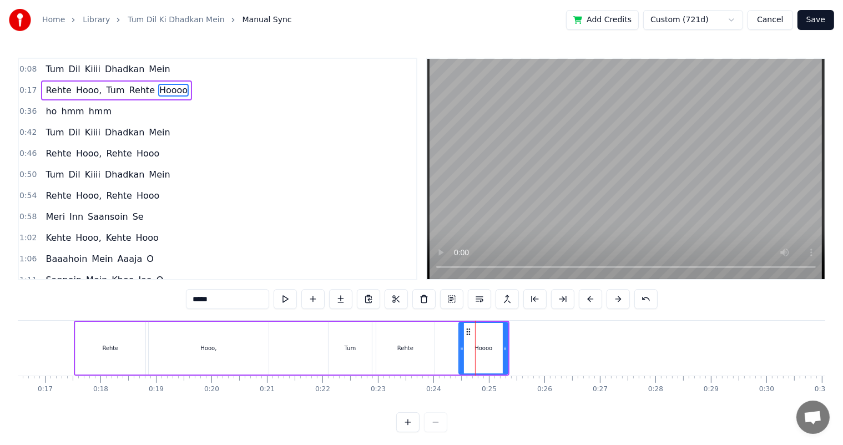
drag, startPoint x: 451, startPoint y: 348, endPoint x: 462, endPoint y: 348, distance: 10.6
click at [462, 348] on icon at bounding box center [461, 348] width 4 height 9
click at [392, 331] on div "Rehte" at bounding box center [405, 348] width 58 height 53
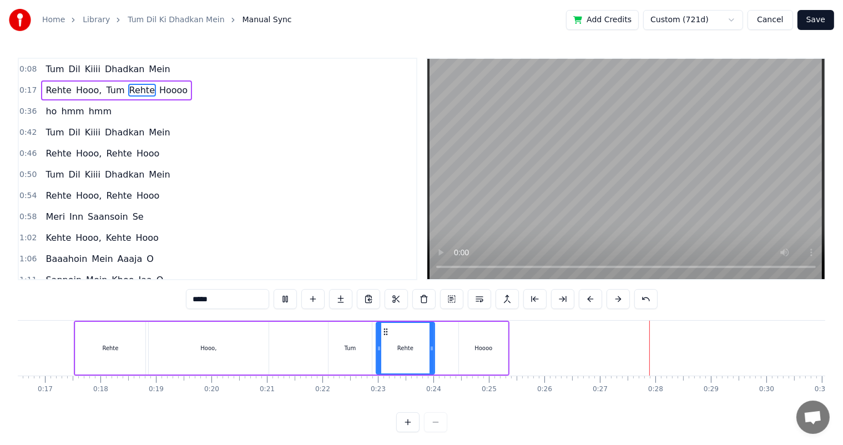
click at [484, 352] on div "Hoooo" at bounding box center [483, 348] width 18 height 8
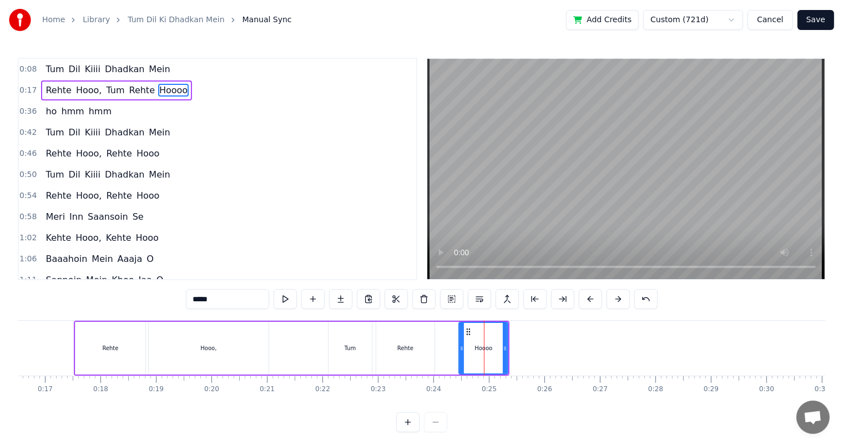
click at [231, 297] on input "*****" at bounding box center [227, 299] width 83 height 20
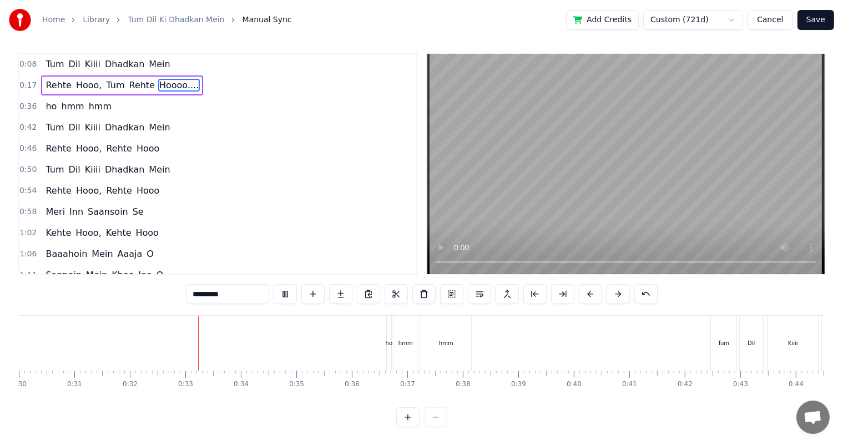
scroll to position [0, 1693]
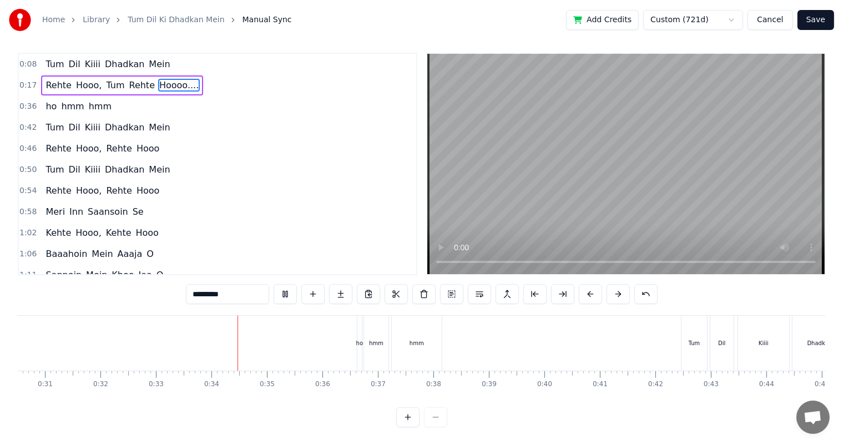
click at [357, 341] on div "ho" at bounding box center [360, 343] width 6 height 55
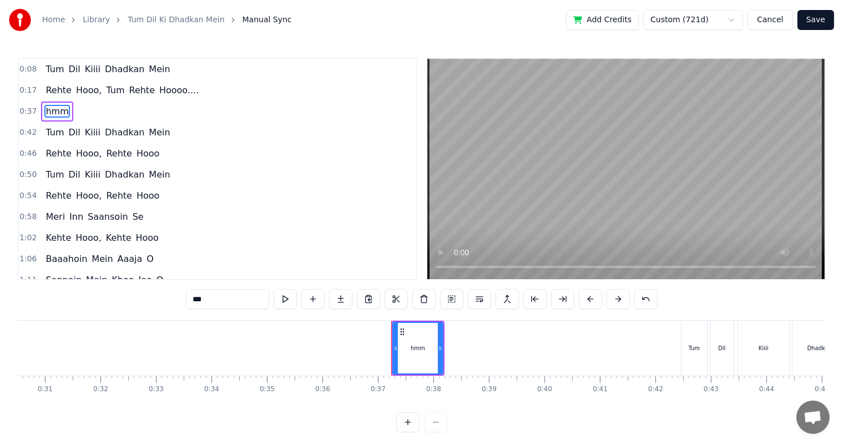
type input "***"
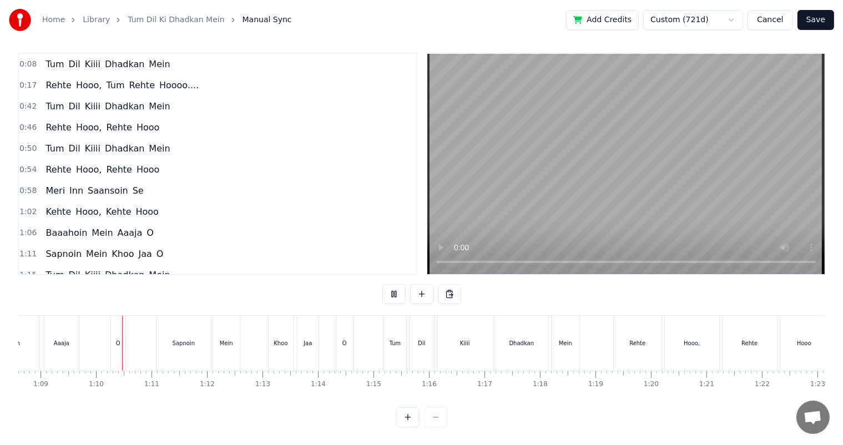
scroll to position [0, 3808]
click at [60, 339] on div "Aaaja" at bounding box center [59, 343] width 34 height 55
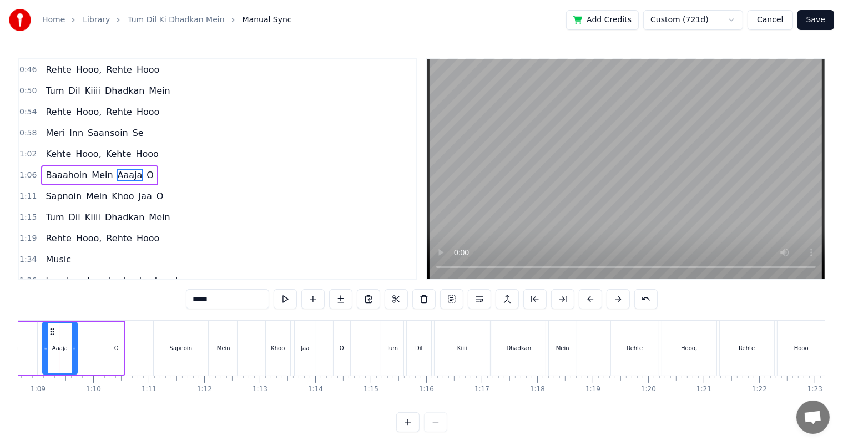
scroll to position [0, 3795]
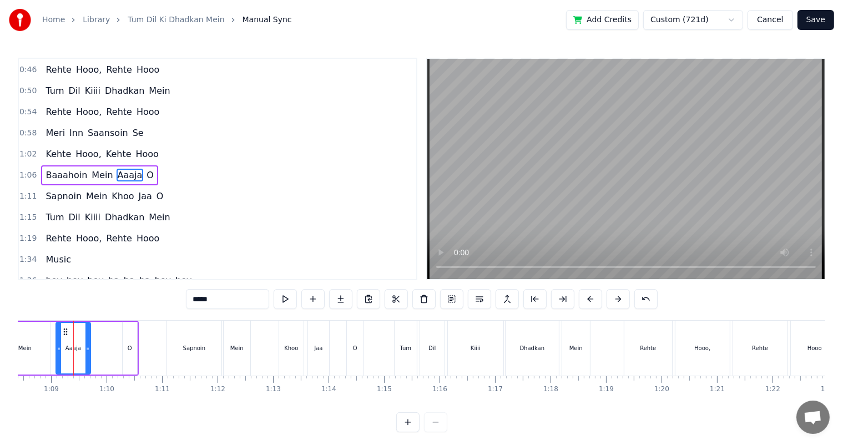
click at [227, 299] on input "*****" at bounding box center [227, 299] width 83 height 20
click at [127, 355] on div "O" at bounding box center [130, 348] width 14 height 53
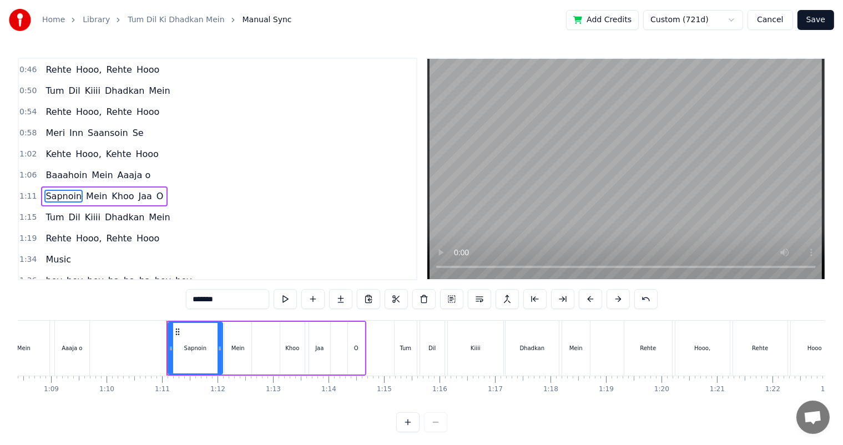
scroll to position [83, 0]
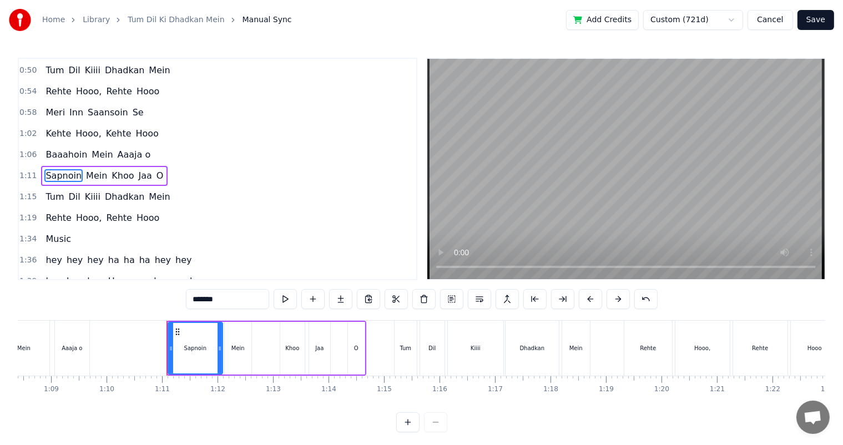
click at [70, 341] on div "Aaaja o" at bounding box center [72, 348] width 34 height 55
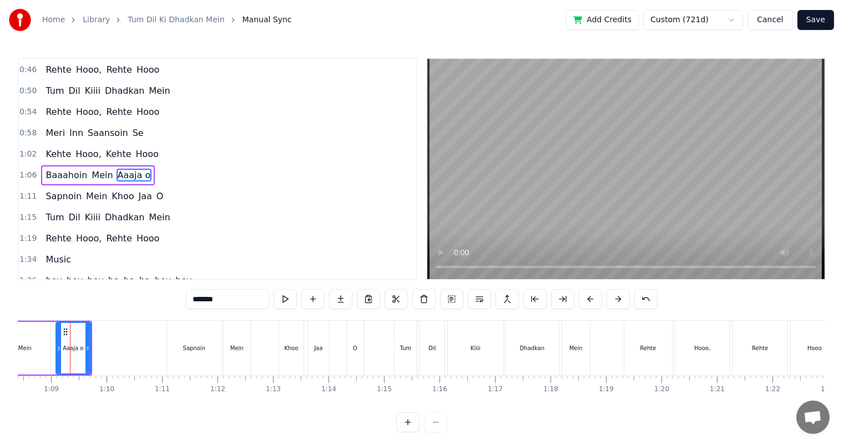
scroll to position [0, 3791]
click at [52, 337] on div "Mein" at bounding box center [28, 348] width 51 height 53
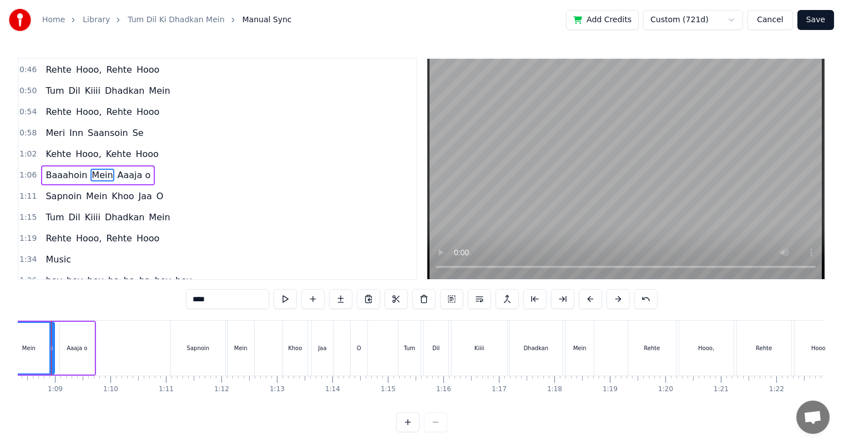
scroll to position [0, 3768]
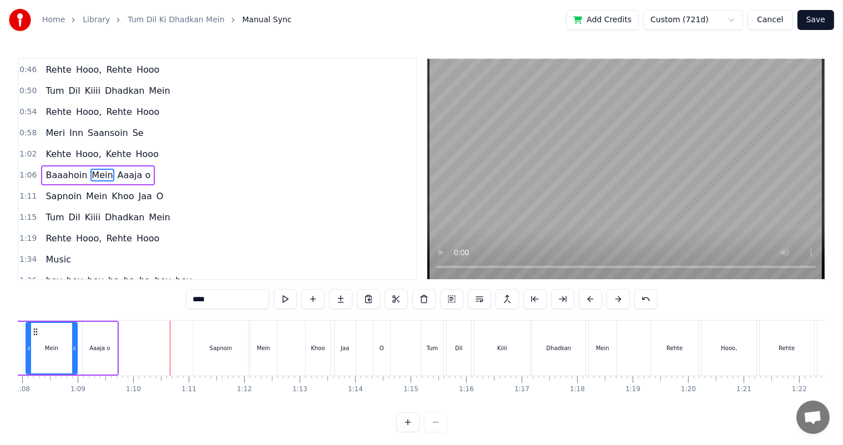
click at [94, 362] on div "Aaaja o" at bounding box center [100, 348] width 34 height 53
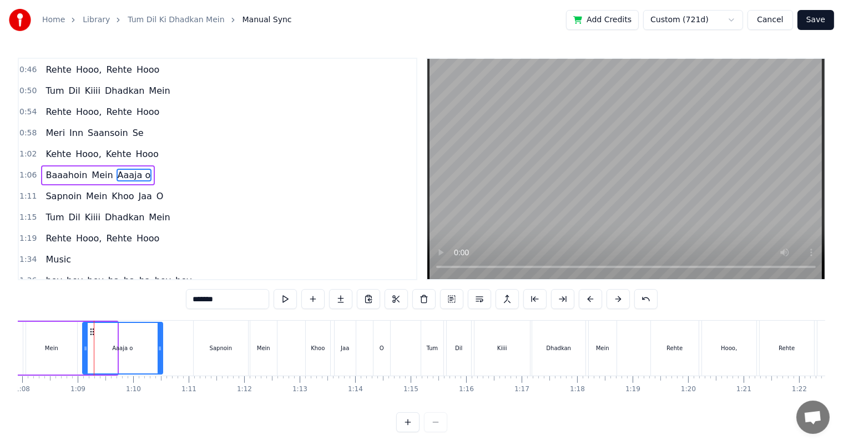
drag, startPoint x: 114, startPoint y: 350, endPoint x: 164, endPoint y: 358, distance: 50.2
click at [162, 358] on div at bounding box center [160, 348] width 4 height 50
click at [54, 338] on div "Mein" at bounding box center [51, 348] width 51 height 53
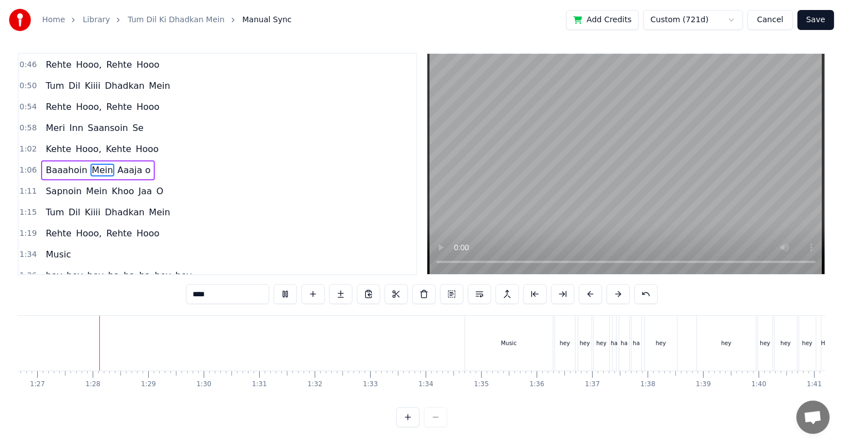
scroll to position [0, 4826]
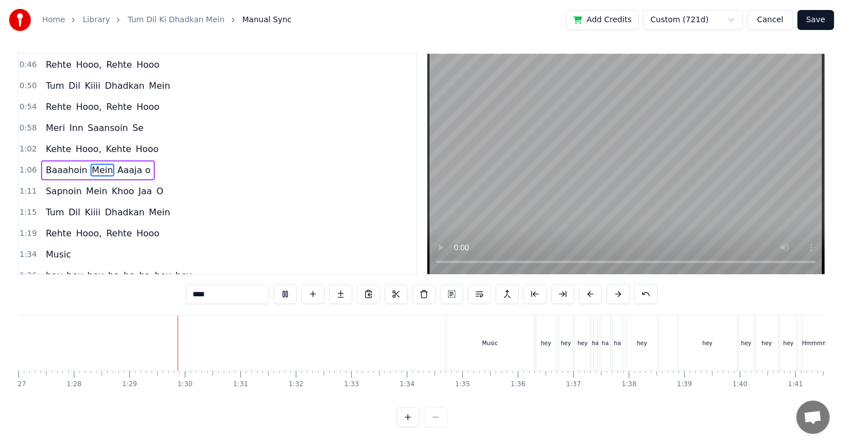
click at [488, 339] on div "Music" at bounding box center [490, 343] width 16 height 8
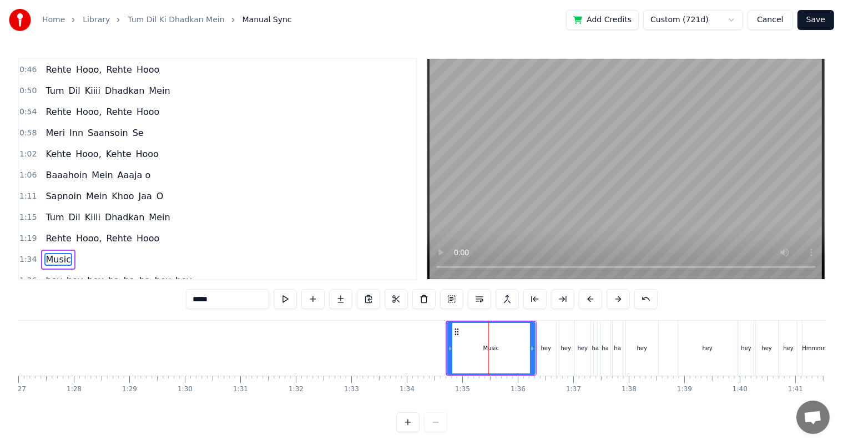
scroll to position [144, 0]
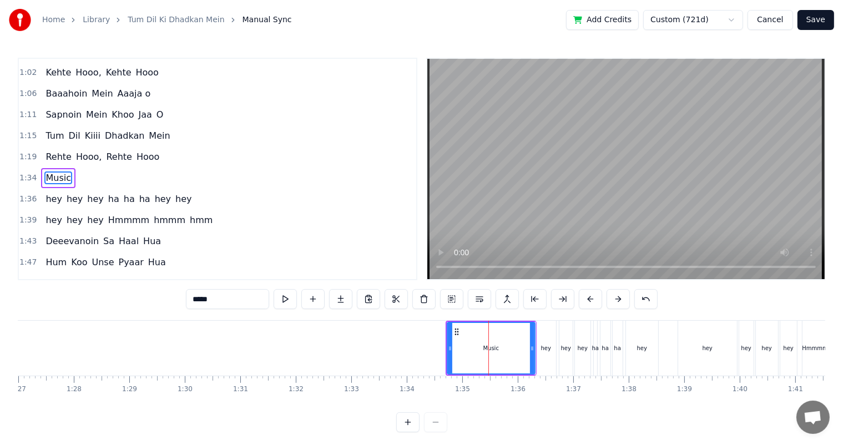
type input "***"
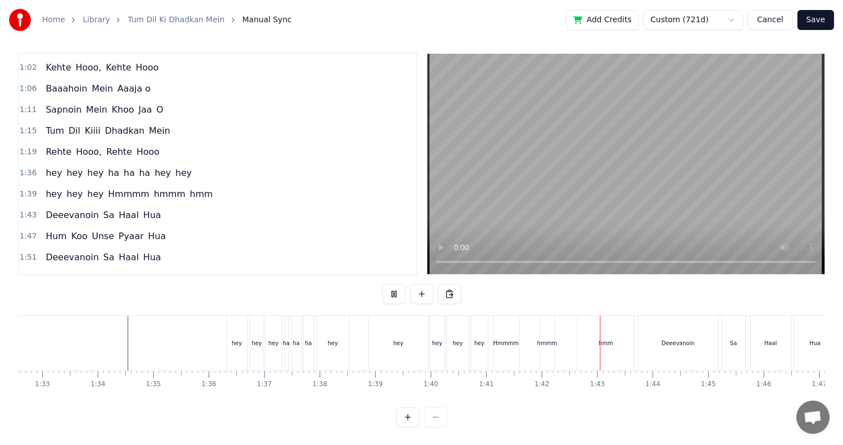
scroll to position [0, 5137]
click at [608, 339] on div "hmm" at bounding box center [604, 343] width 57 height 55
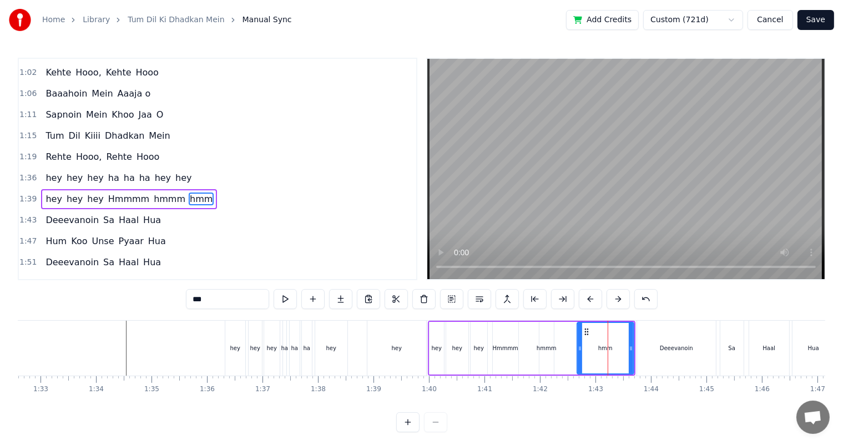
scroll to position [165, 0]
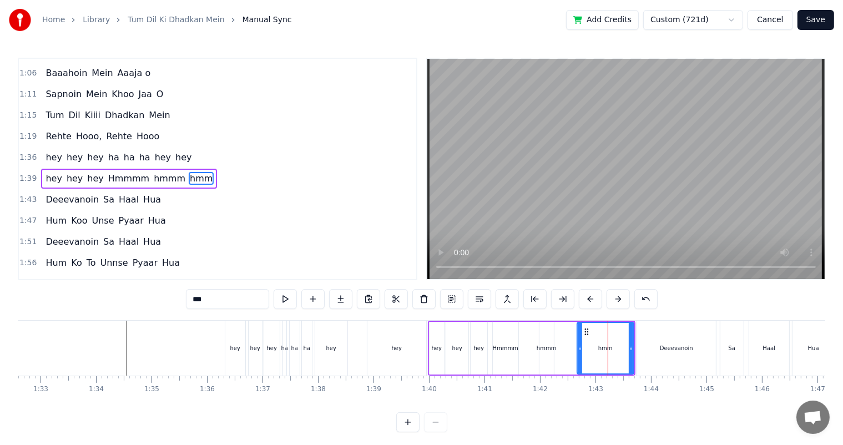
click at [232, 357] on div "hey" at bounding box center [235, 348] width 20 height 55
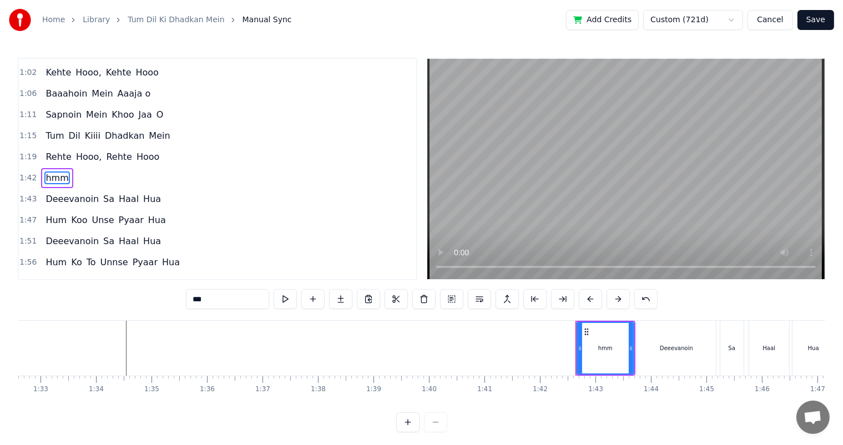
type input "**********"
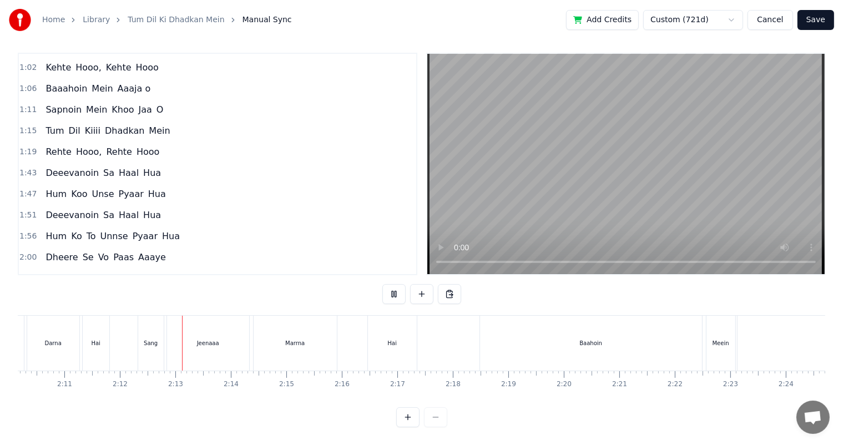
scroll to position [0, 7290]
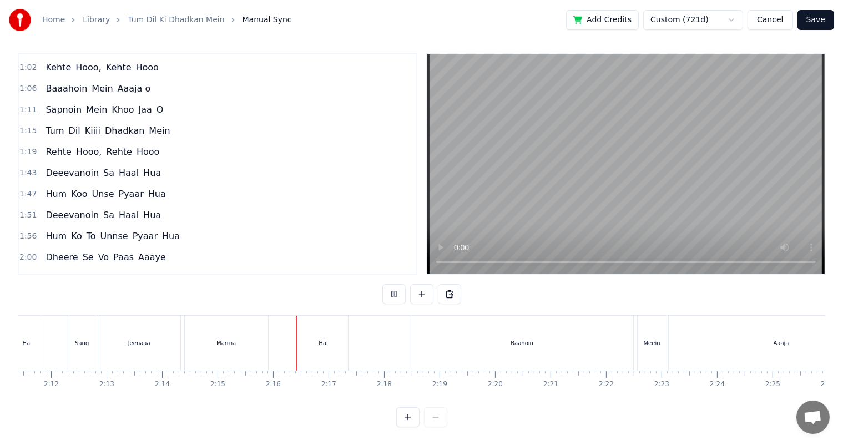
click at [27, 339] on div "Hai" at bounding box center [26, 343] width 9 height 8
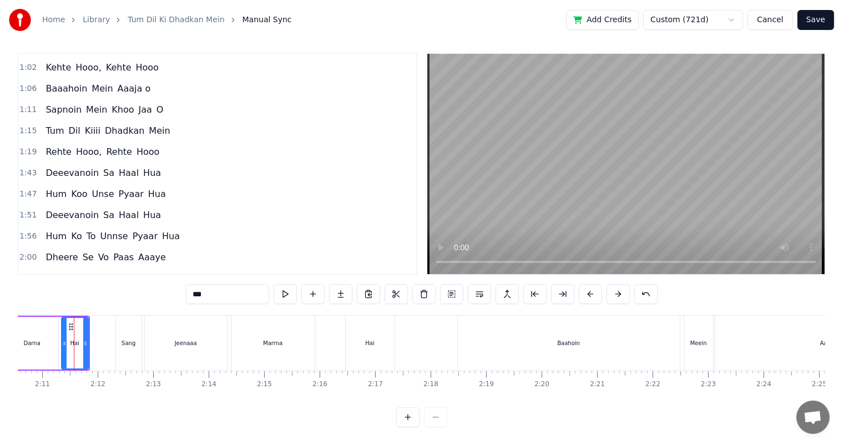
click at [39, 328] on div "Darna" at bounding box center [32, 343] width 52 height 53
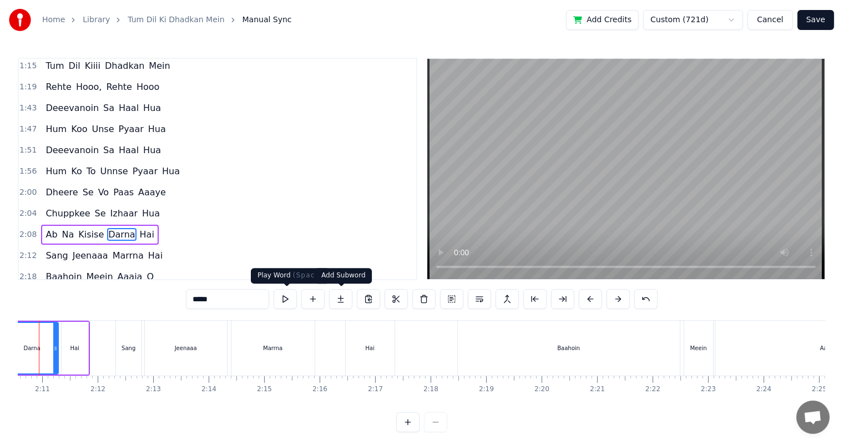
scroll to position [0, 7209]
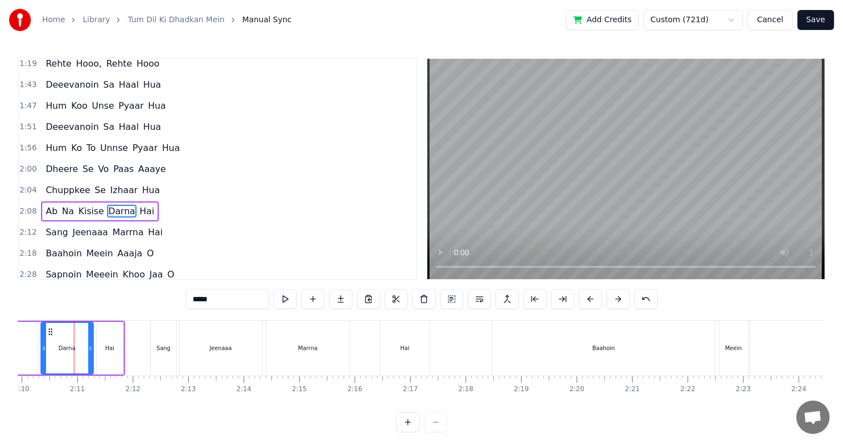
click at [22, 354] on div "Kisise" at bounding box center [3, 348] width 70 height 53
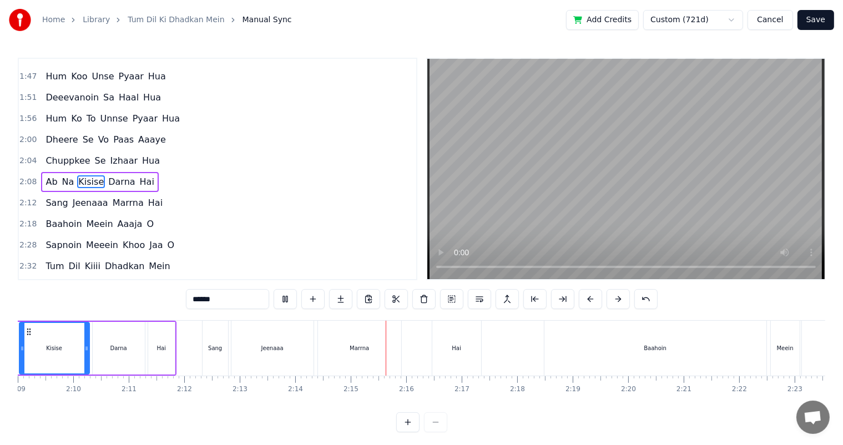
scroll to position [14, 0]
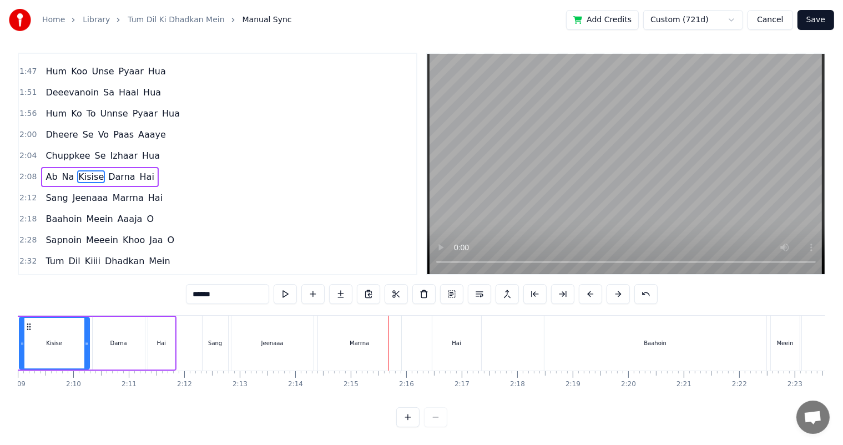
click at [370, 338] on div "Marrna" at bounding box center [359, 343] width 83 height 55
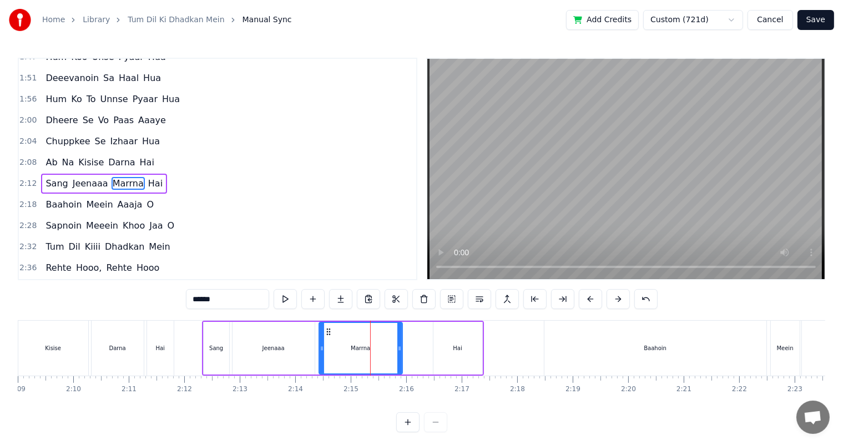
scroll to position [287, 0]
click at [249, 300] on input "******" at bounding box center [227, 299] width 83 height 20
click at [459, 356] on div "Hai" at bounding box center [457, 348] width 49 height 53
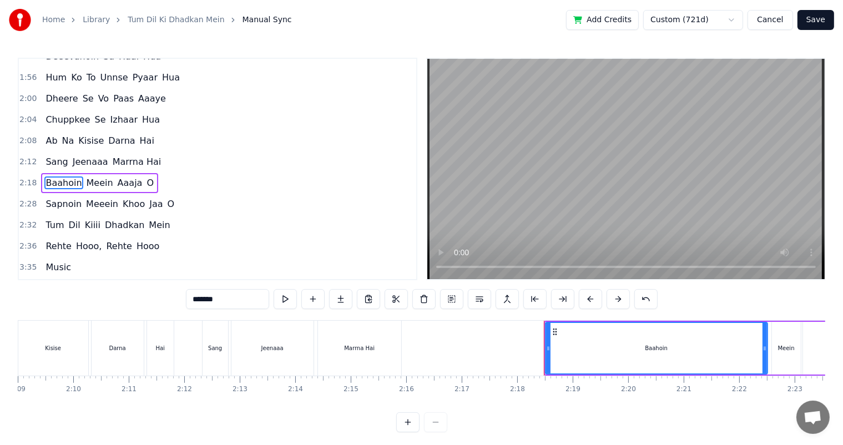
click at [358, 345] on div "Marrna Hai" at bounding box center [359, 348] width 31 height 8
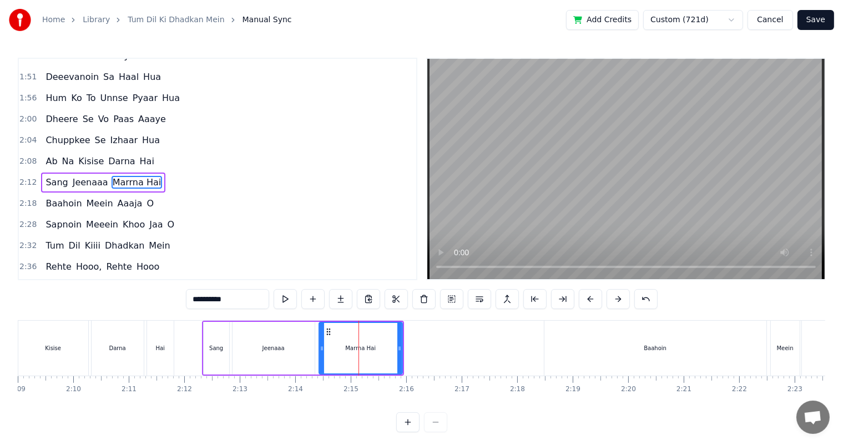
click at [297, 351] on div "Jeenaaa" at bounding box center [273, 348] width 82 height 53
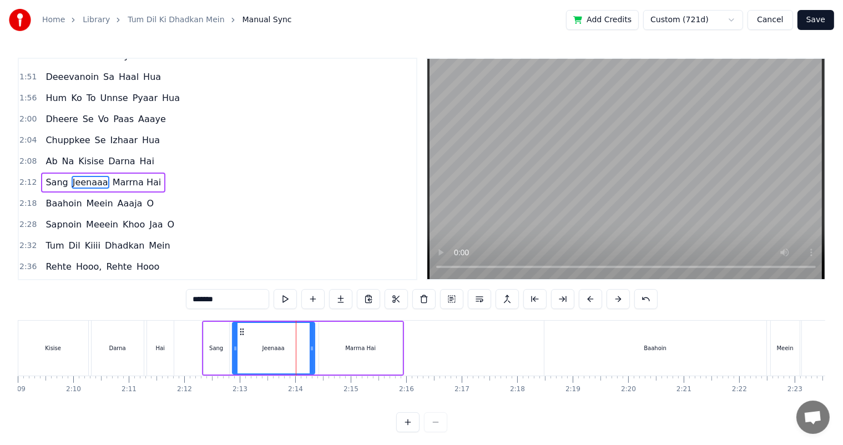
click at [333, 351] on div "Marrna Hai" at bounding box center [360, 348] width 83 height 53
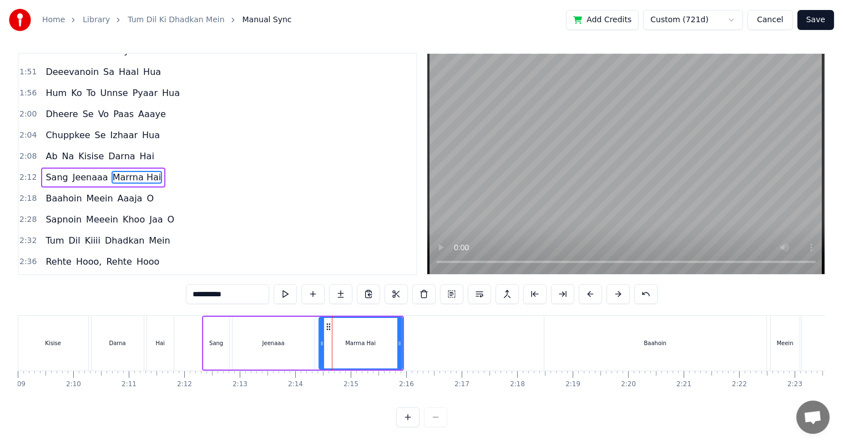
scroll to position [14, 0]
click at [379, 342] on div "Marrna Hai" at bounding box center [361, 343] width 82 height 50
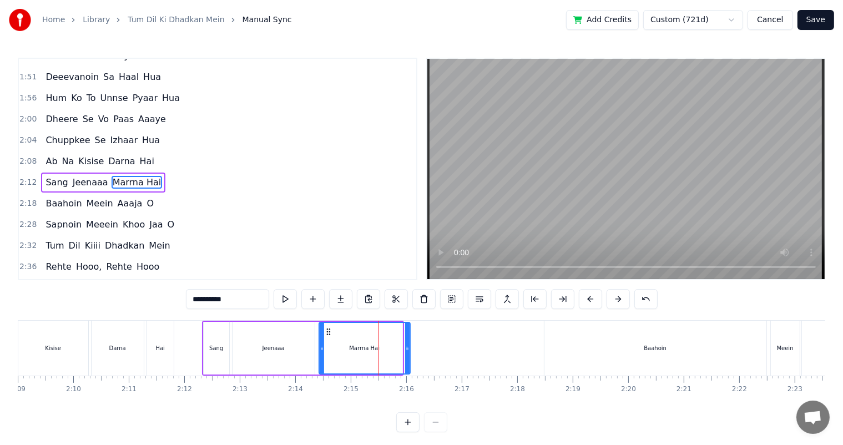
drag, startPoint x: 399, startPoint y: 351, endPoint x: 407, endPoint y: 352, distance: 7.8
click at [407, 352] on icon at bounding box center [407, 348] width 4 height 9
click at [330, 346] on div "Marrna Hai" at bounding box center [365, 348] width 90 height 50
click at [269, 342] on div "Jeenaaa" at bounding box center [273, 348] width 82 height 53
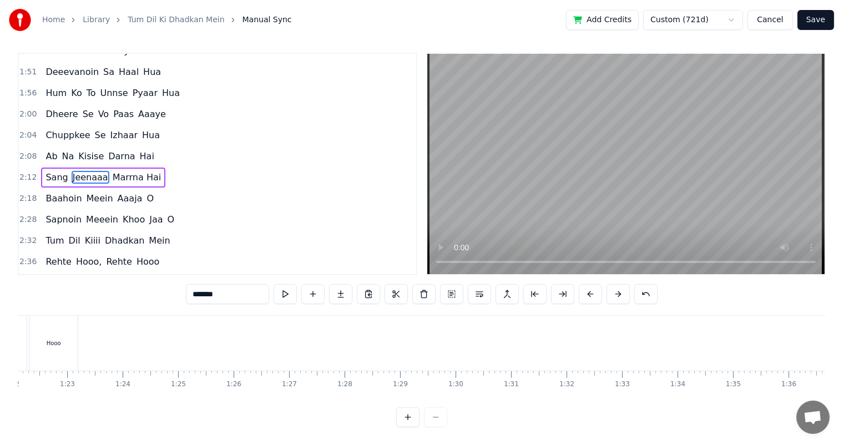
scroll to position [0, 4254]
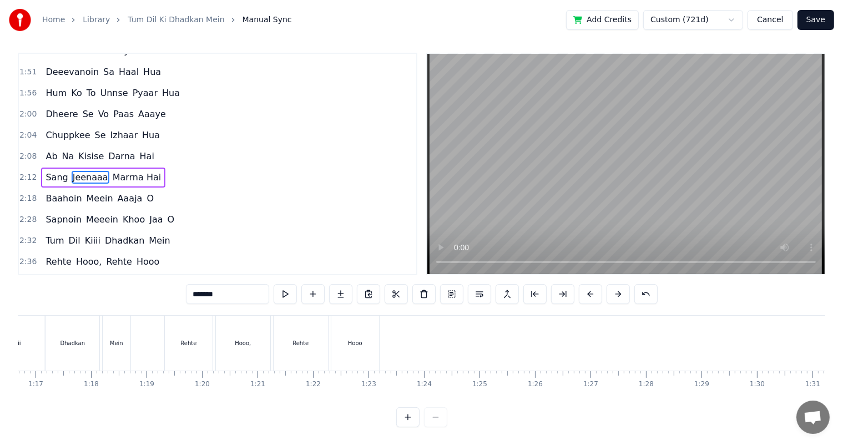
click at [292, 323] on div "Rehte" at bounding box center [301, 343] width 54 height 55
type input "*****"
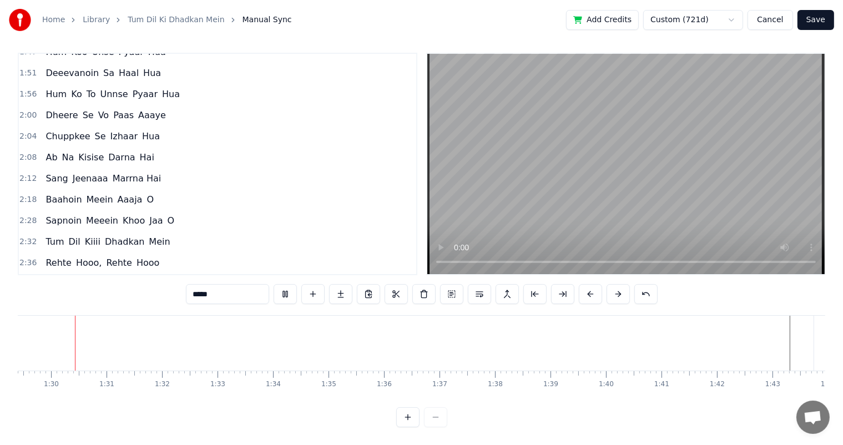
scroll to position [0, 4966]
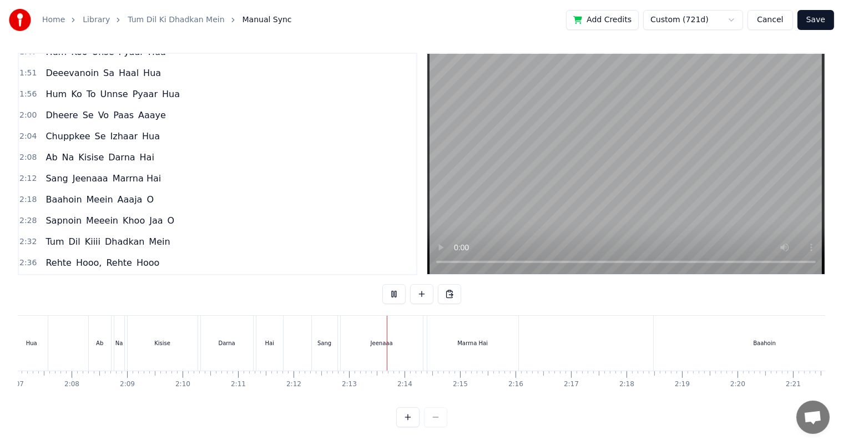
scroll to position [0, 7052]
click at [96, 339] on div "Ab" at bounding box center [95, 343] width 7 height 8
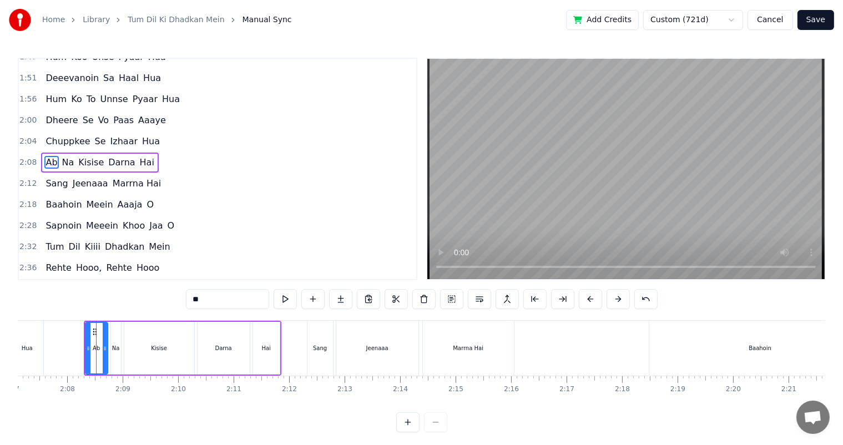
scroll to position [267, 0]
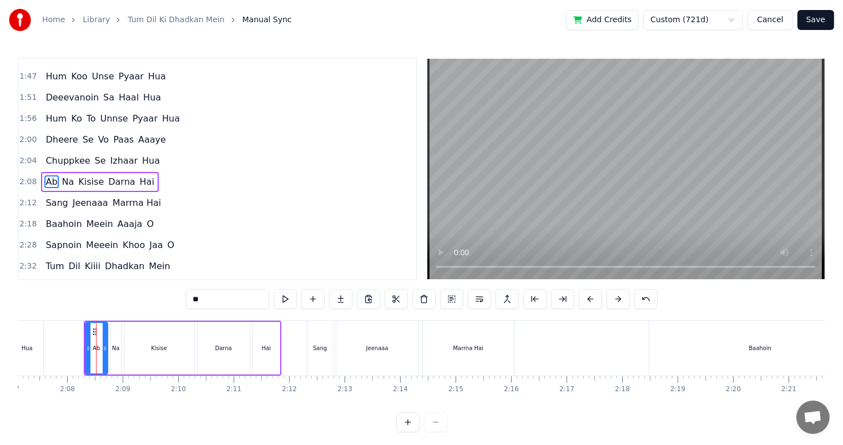
click at [159, 341] on div "Kisise" at bounding box center [159, 348] width 70 height 53
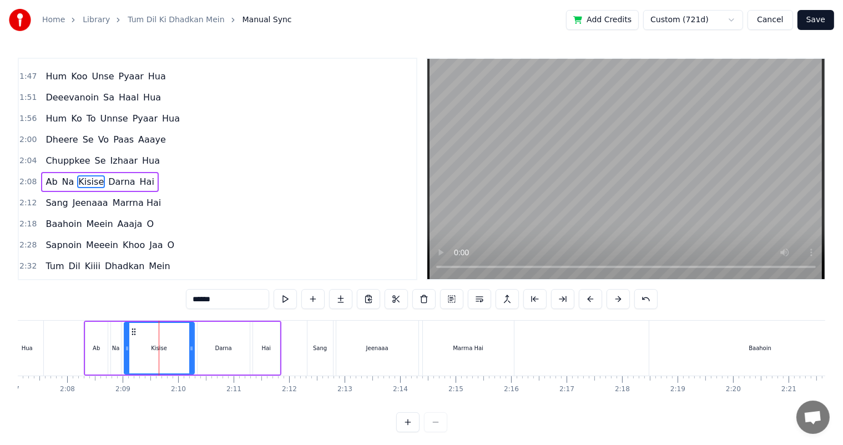
click at [209, 337] on div "Darna" at bounding box center [224, 348] width 52 height 53
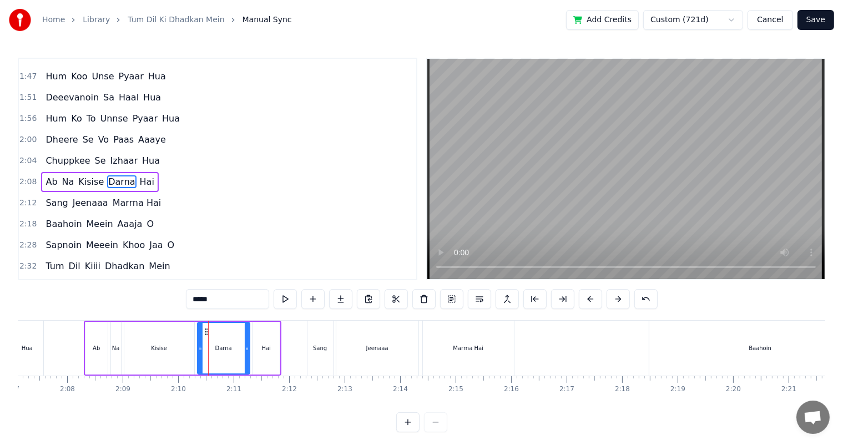
click at [270, 340] on div "Hai" at bounding box center [266, 348] width 27 height 53
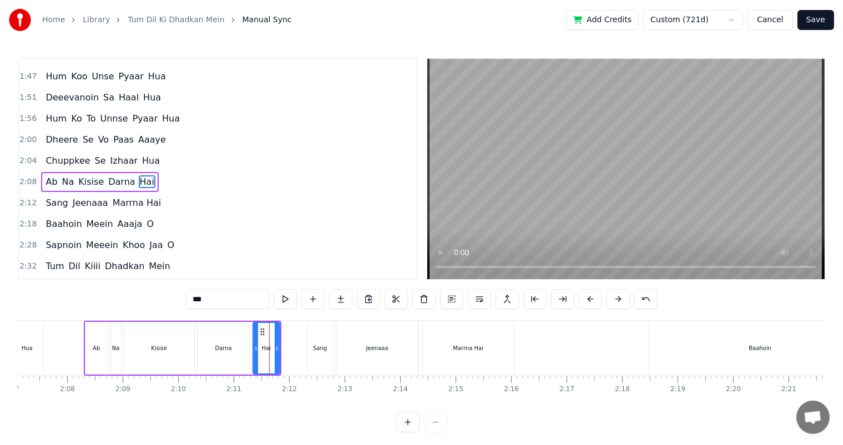
click at [92, 339] on div "Ab" at bounding box center [96, 348] width 22 height 53
type input "**"
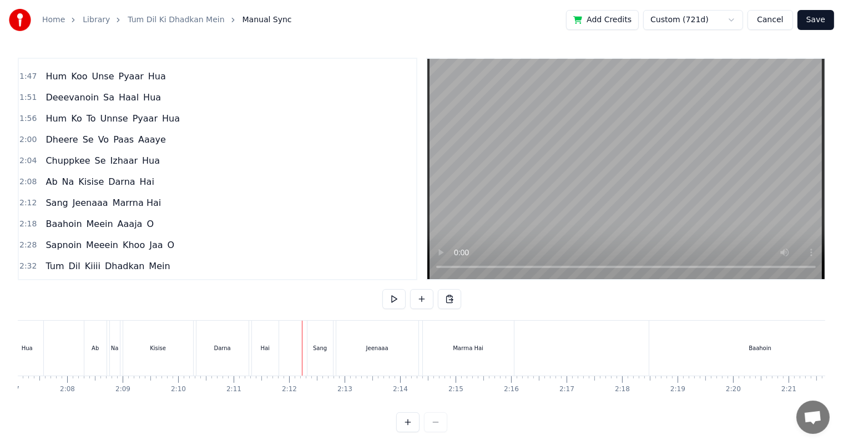
click at [92, 344] on div "Ab" at bounding box center [95, 348] width 7 height 8
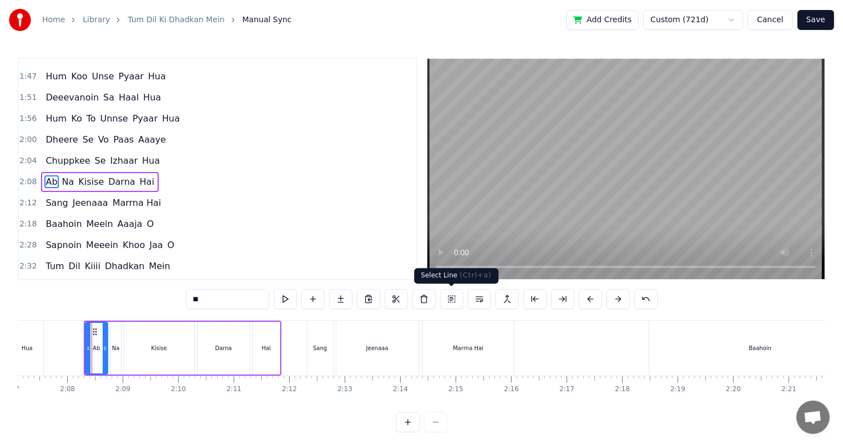
click at [447, 300] on button at bounding box center [451, 299] width 23 height 20
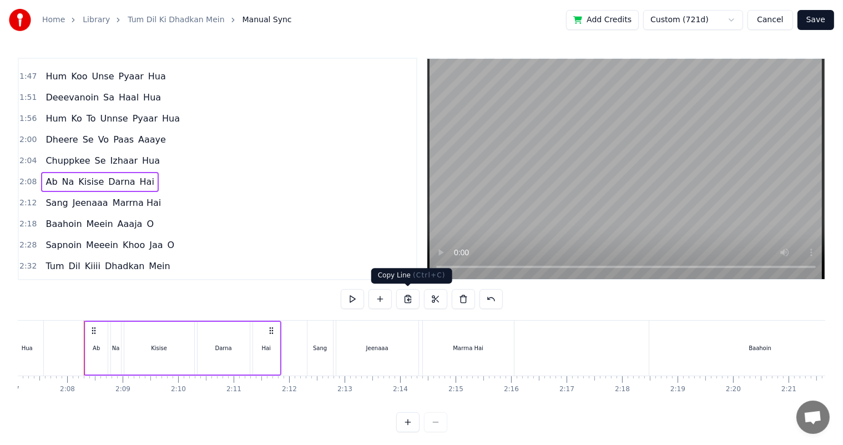
click at [409, 300] on button at bounding box center [407, 299] width 23 height 20
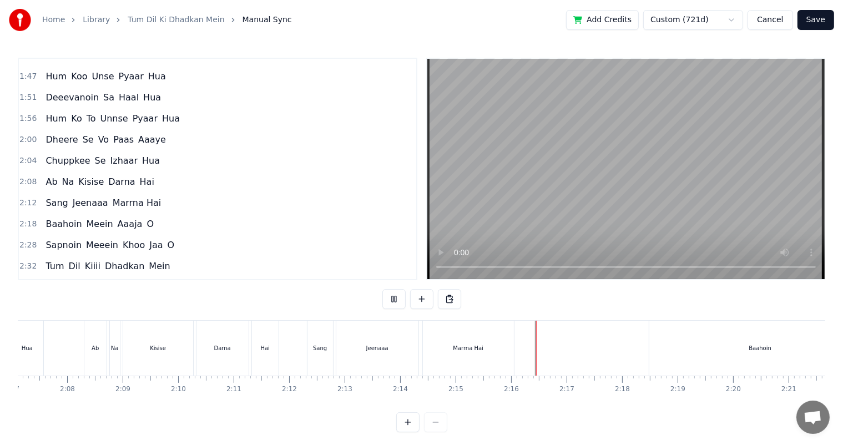
scroll to position [14, 0]
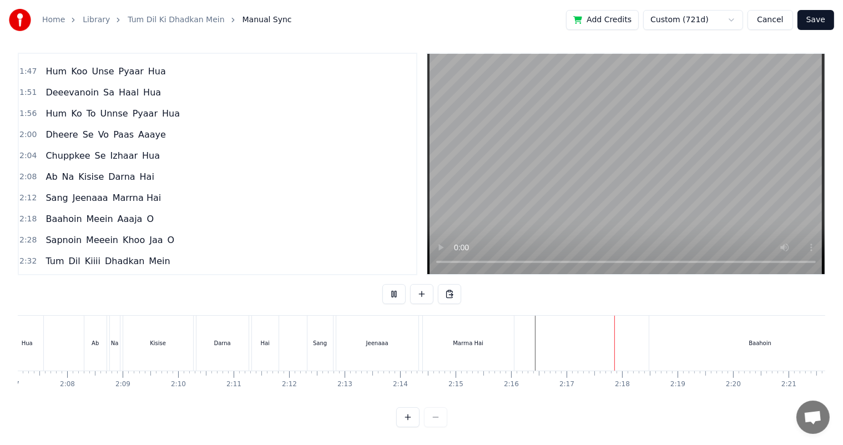
click at [448, 284] on button at bounding box center [449, 294] width 23 height 20
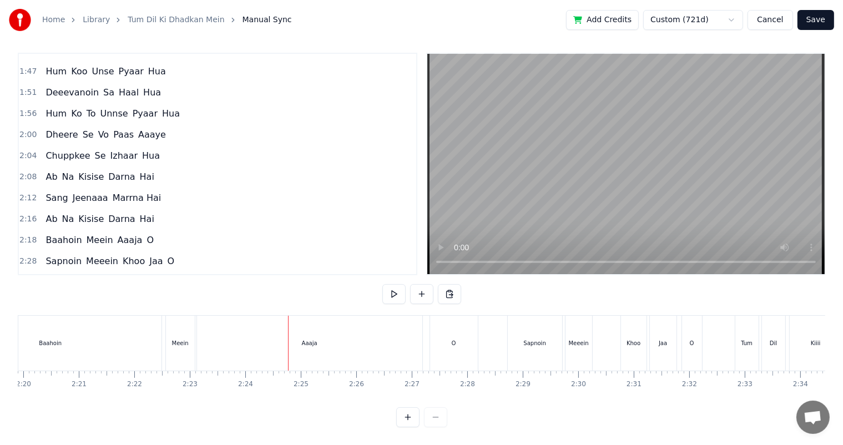
scroll to position [0, 7384]
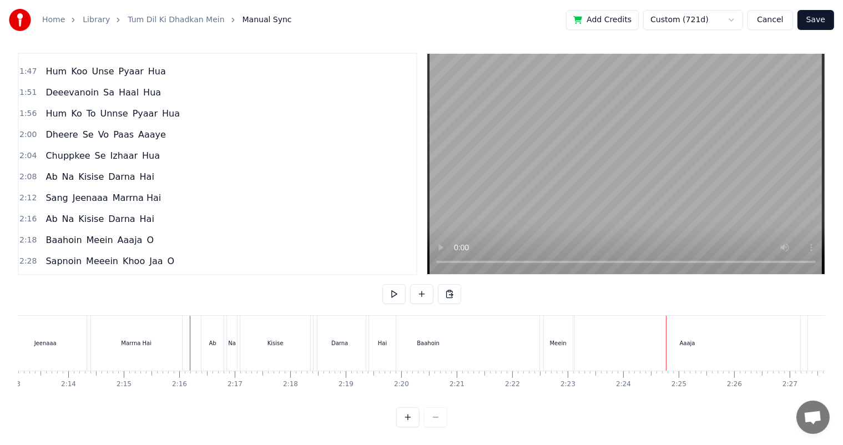
click at [479, 342] on div "Baahoin" at bounding box center [428, 343] width 222 height 55
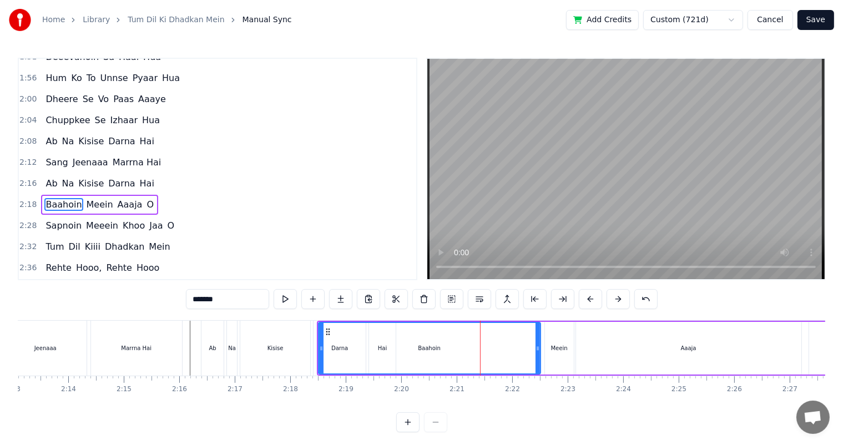
scroll to position [328, 0]
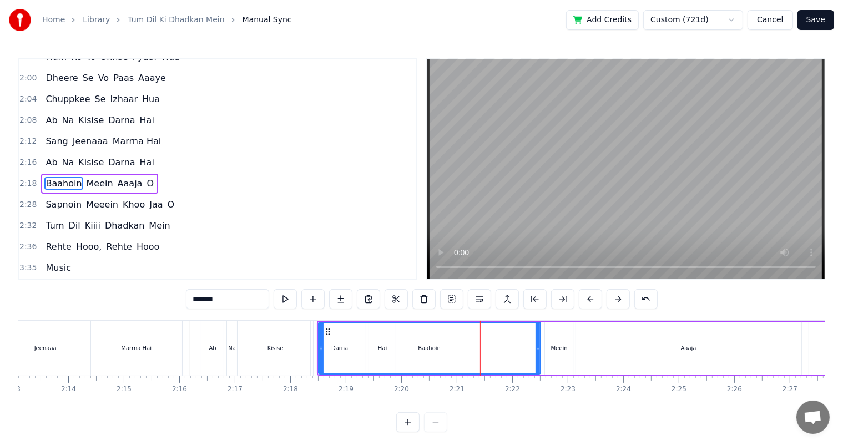
click at [433, 350] on div "Baahoin" at bounding box center [429, 348] width 23 height 8
click at [406, 357] on div "Baahoin" at bounding box center [429, 348] width 221 height 50
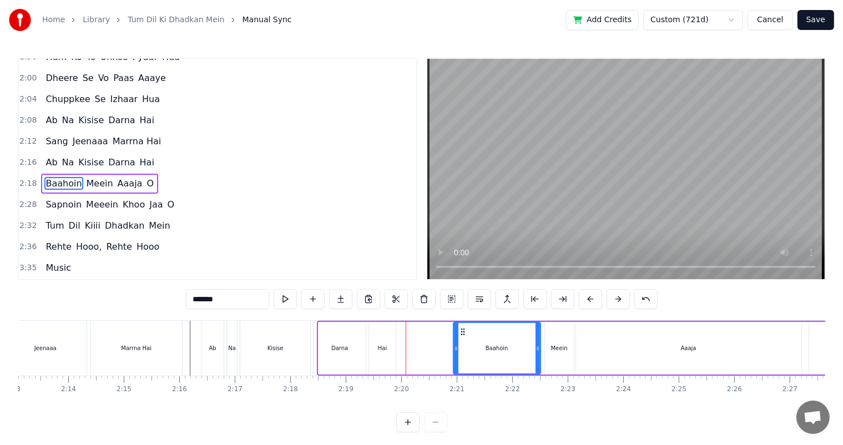
drag, startPoint x: 320, startPoint y: 347, endPoint x: 455, endPoint y: 362, distance: 135.7
click at [455, 362] on div at bounding box center [456, 348] width 4 height 50
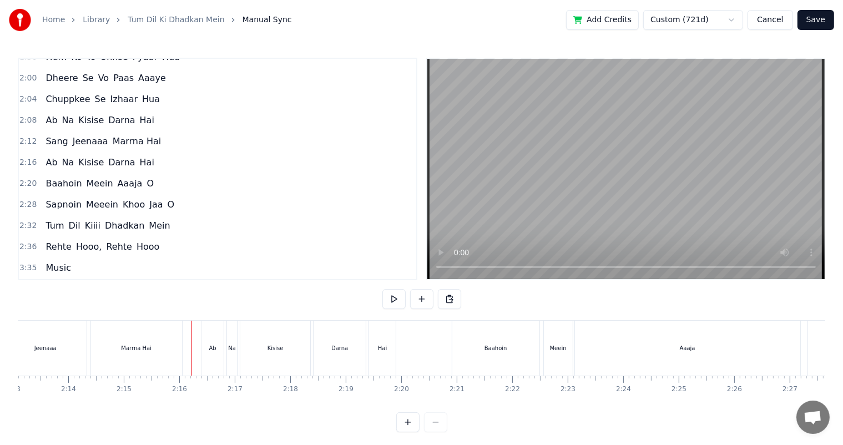
scroll to position [14, 0]
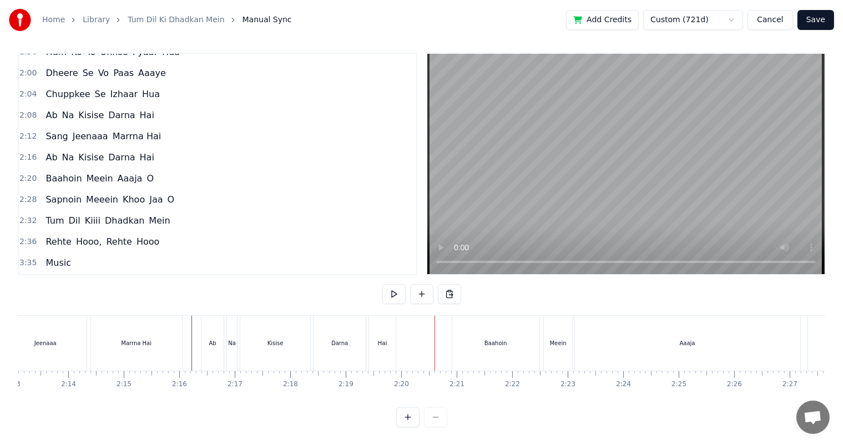
click at [530, 340] on div "Baahoin" at bounding box center [495, 343] width 87 height 55
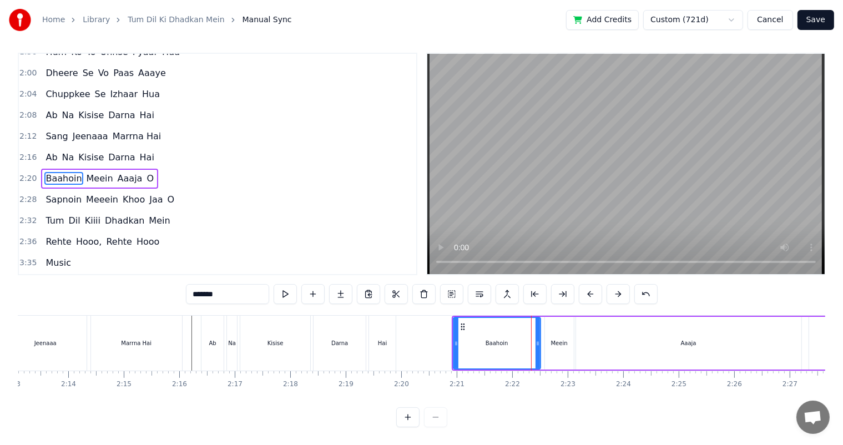
scroll to position [0, 0]
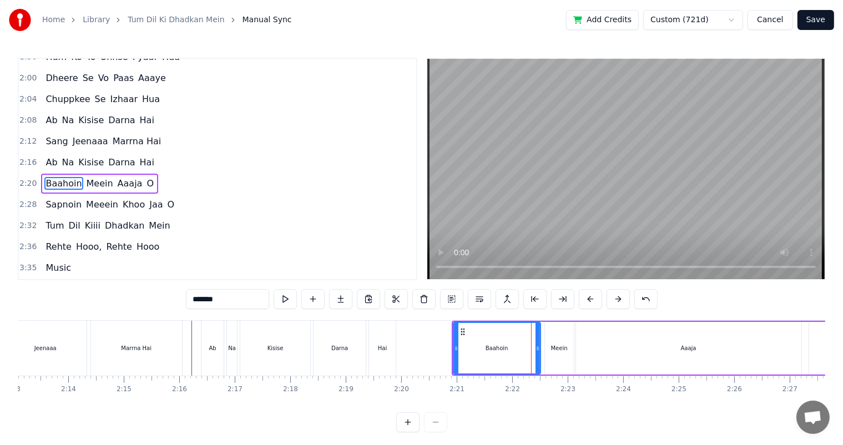
click at [437, 431] on div at bounding box center [421, 422] width 51 height 20
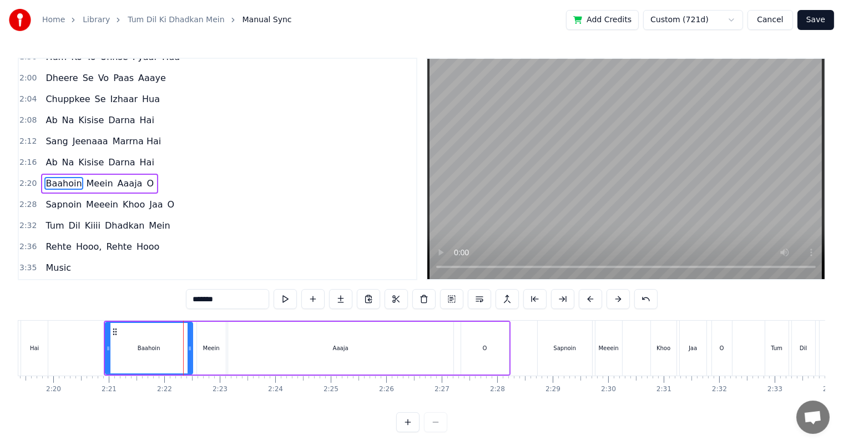
scroll to position [0, 7686]
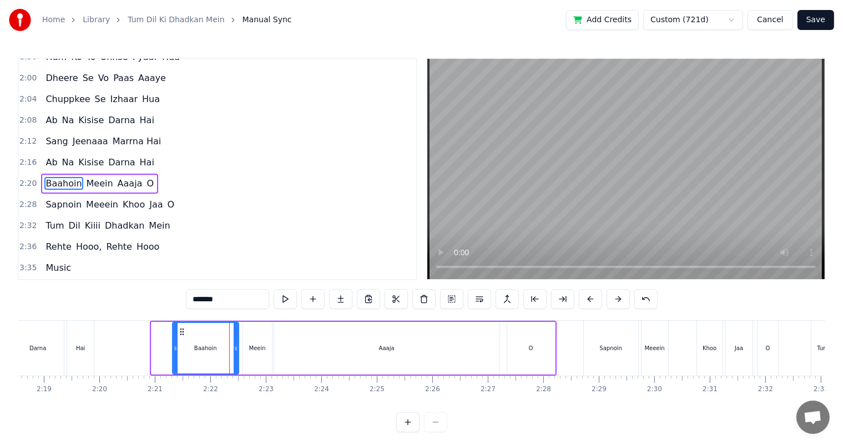
drag, startPoint x: 153, startPoint y: 347, endPoint x: 174, endPoint y: 352, distance: 22.2
click at [174, 352] on div at bounding box center [175, 348] width 4 height 50
click at [451, 300] on button at bounding box center [451, 299] width 23 height 20
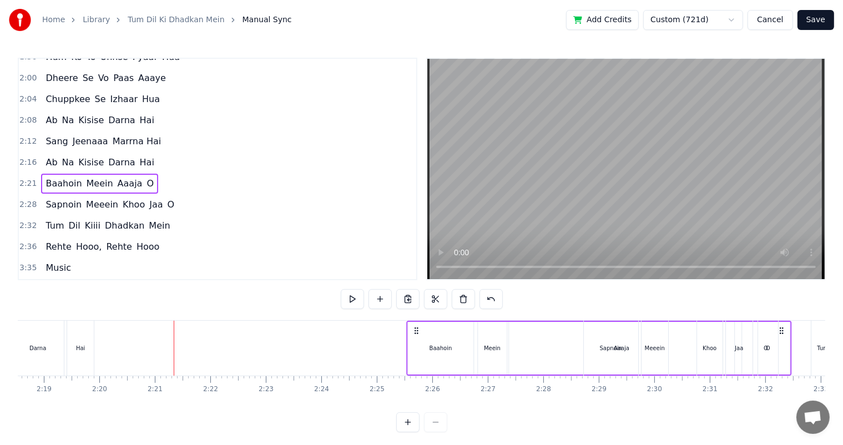
drag, startPoint x: 179, startPoint y: 329, endPoint x: 414, endPoint y: 345, distance: 235.2
click at [414, 345] on div "Baahoin Meein Aaaja O" at bounding box center [598, 348] width 385 height 55
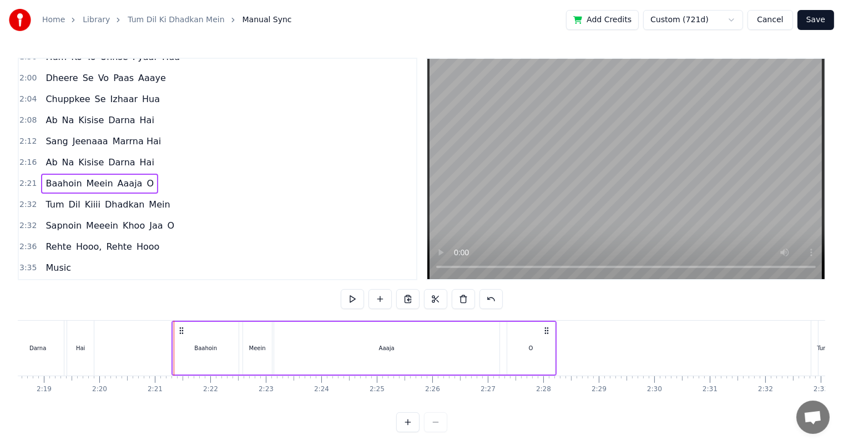
click at [181, 337] on div "Baahoin" at bounding box center [205, 348] width 65 height 53
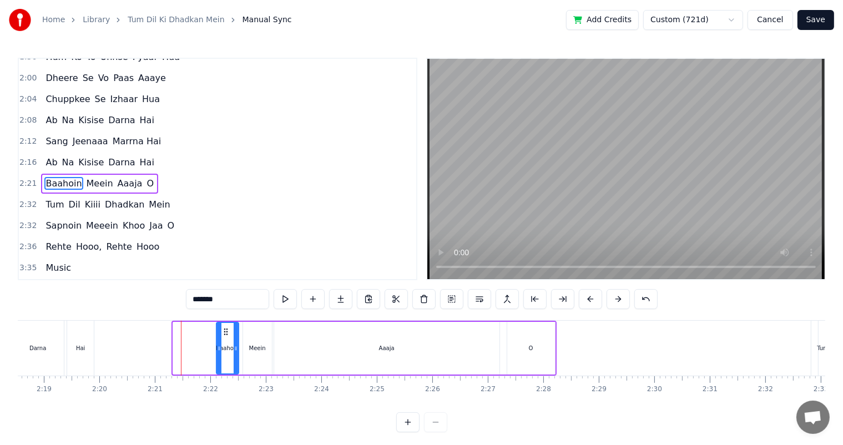
drag, startPoint x: 174, startPoint y: 346, endPoint x: 217, endPoint y: 351, distance: 43.5
click at [217, 351] on icon at bounding box center [219, 348] width 4 height 9
click at [49, 336] on div "Darna" at bounding box center [38, 348] width 52 height 55
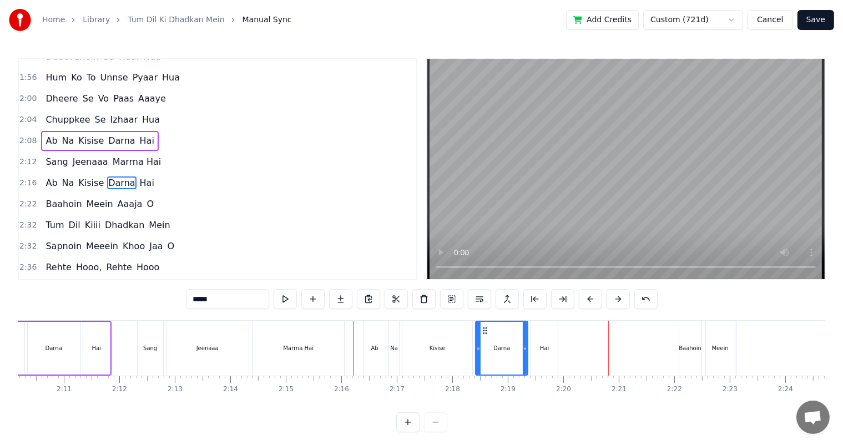
scroll to position [0, 7129]
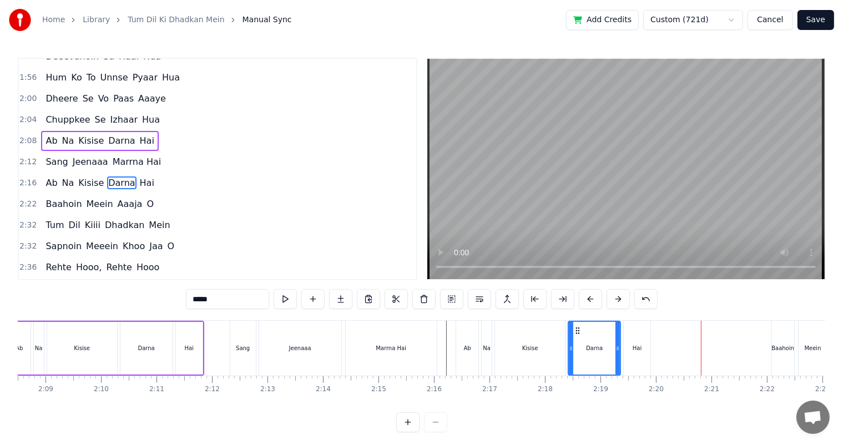
click at [243, 348] on div "Sang" at bounding box center [243, 348] width 14 height 8
type input "****"
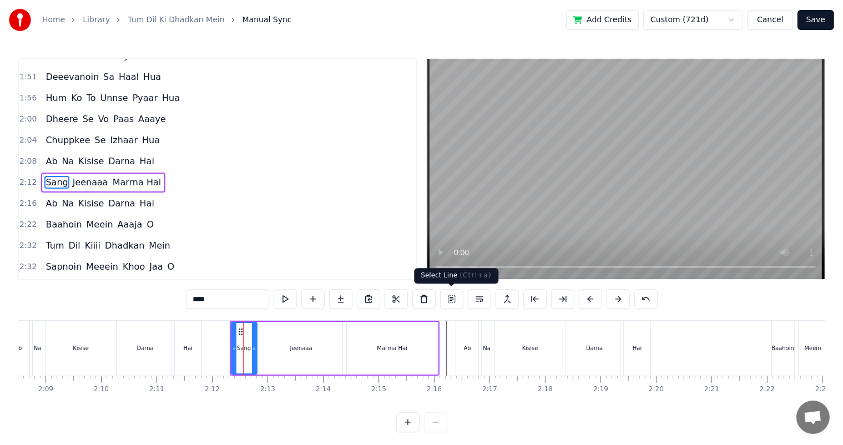
click at [451, 298] on button at bounding box center [451, 299] width 23 height 20
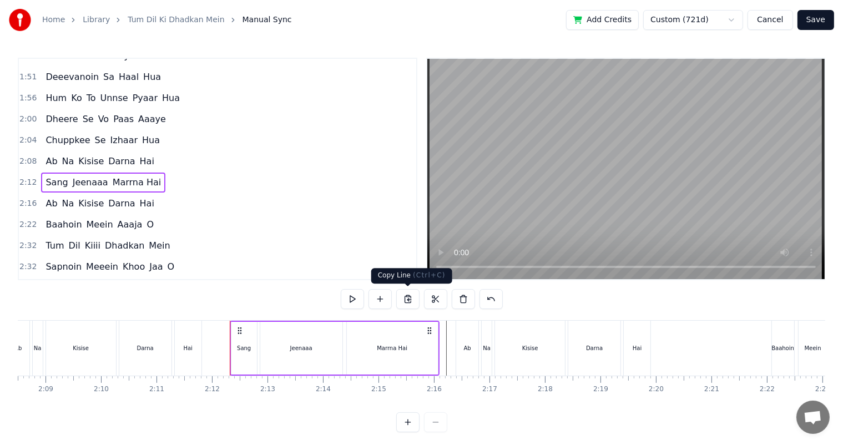
click at [407, 298] on button at bounding box center [407, 299] width 23 height 20
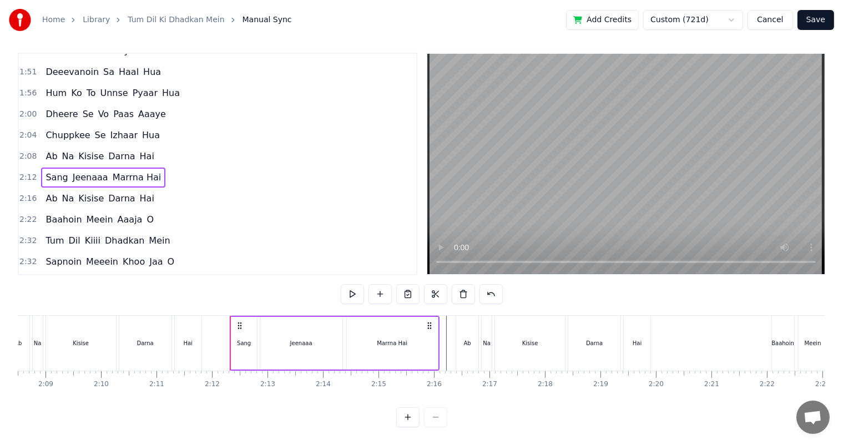
scroll to position [14, 0]
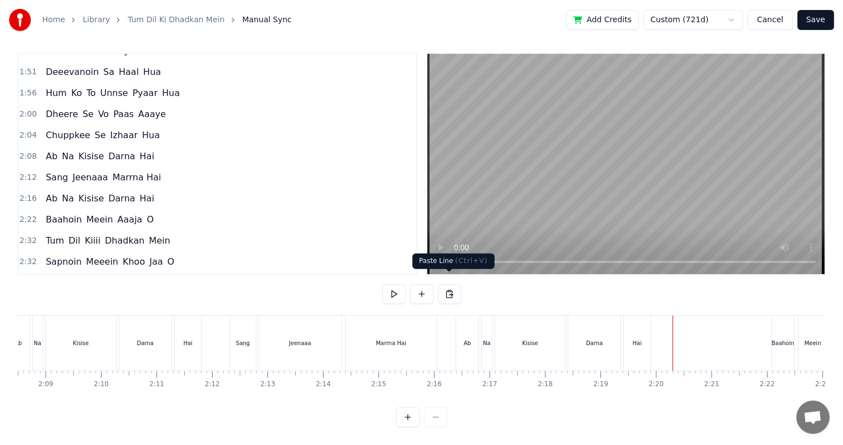
click at [449, 285] on button at bounding box center [449, 294] width 23 height 20
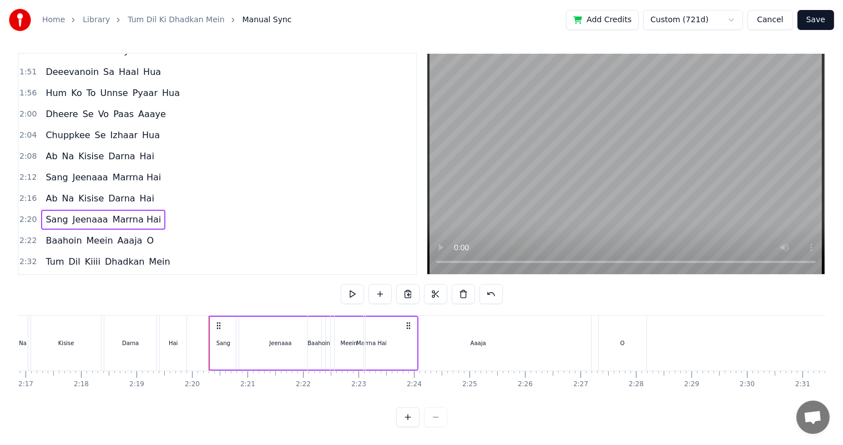
scroll to position [0, 7558]
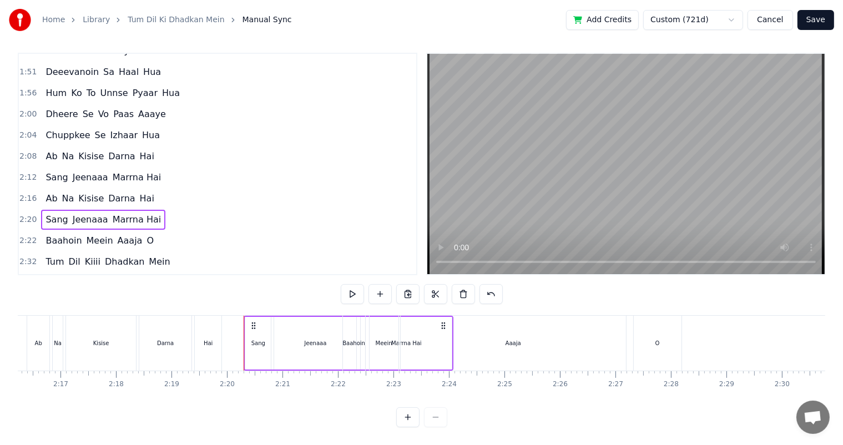
click at [111, 322] on div "Kisise" at bounding box center [101, 343] width 70 height 55
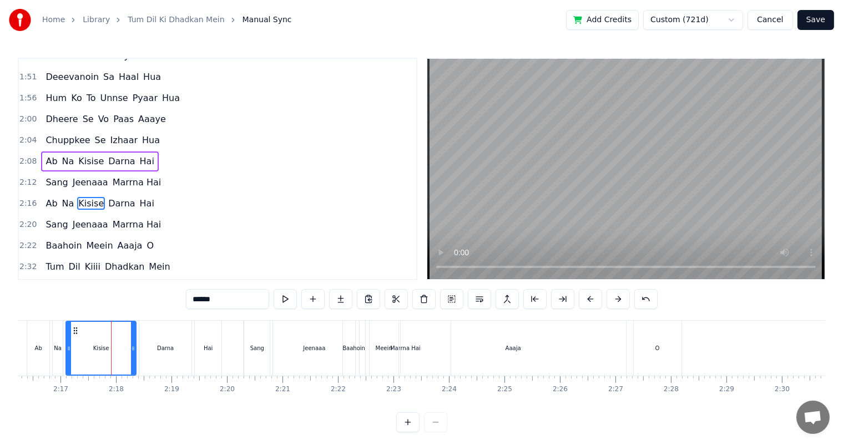
scroll to position [308, 0]
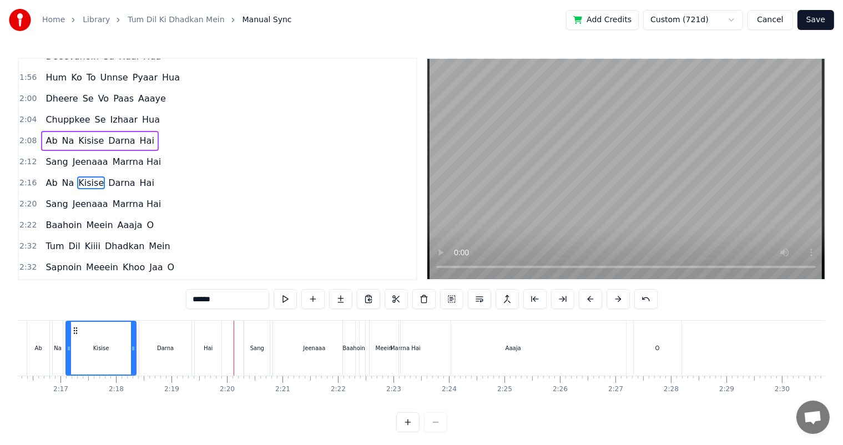
click at [110, 353] on div "Kisise" at bounding box center [101, 348] width 69 height 53
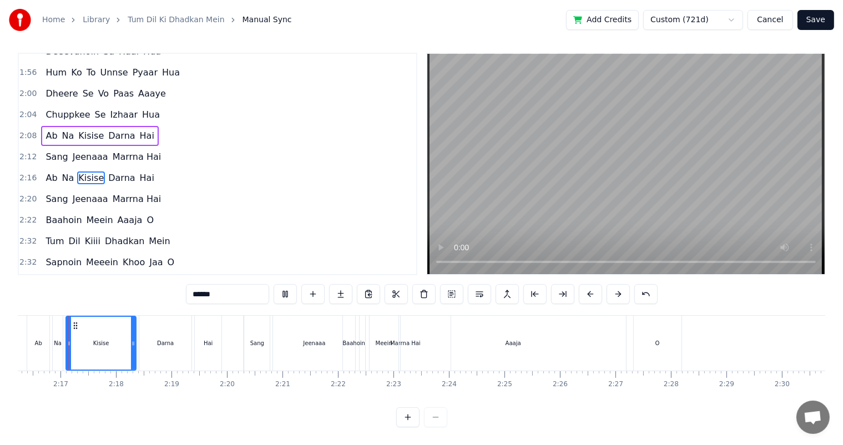
scroll to position [0, 7550]
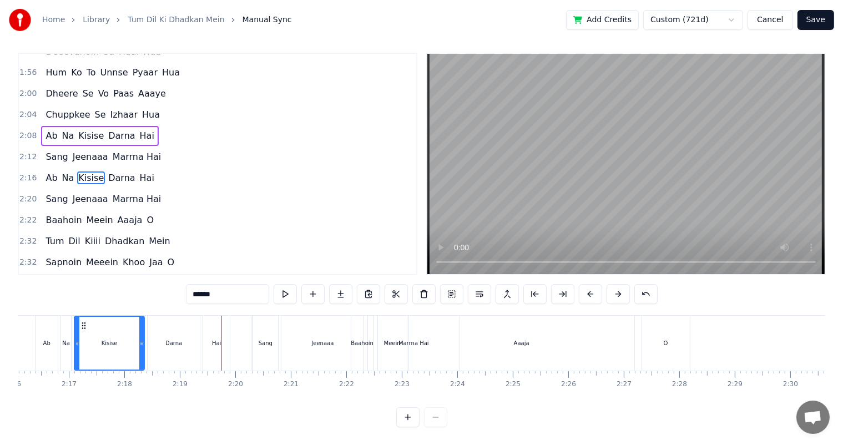
click at [169, 339] on div "Darna" at bounding box center [173, 343] width 17 height 8
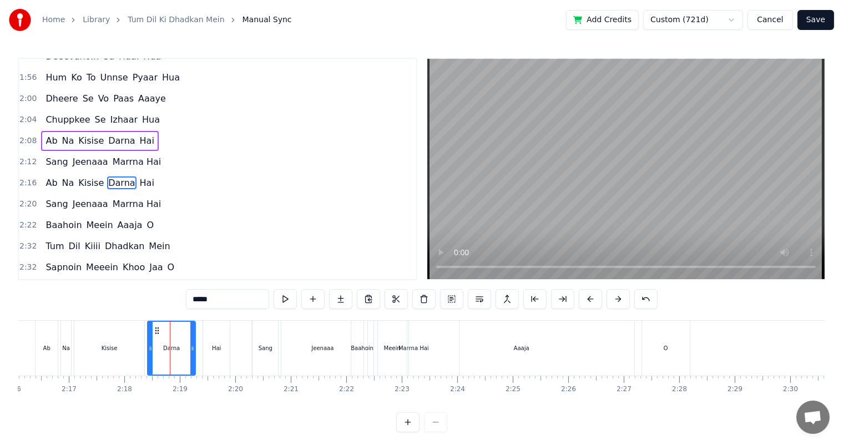
click at [191, 346] on icon at bounding box center [192, 348] width 4 height 9
click at [219, 350] on div "Hai" at bounding box center [216, 348] width 9 height 8
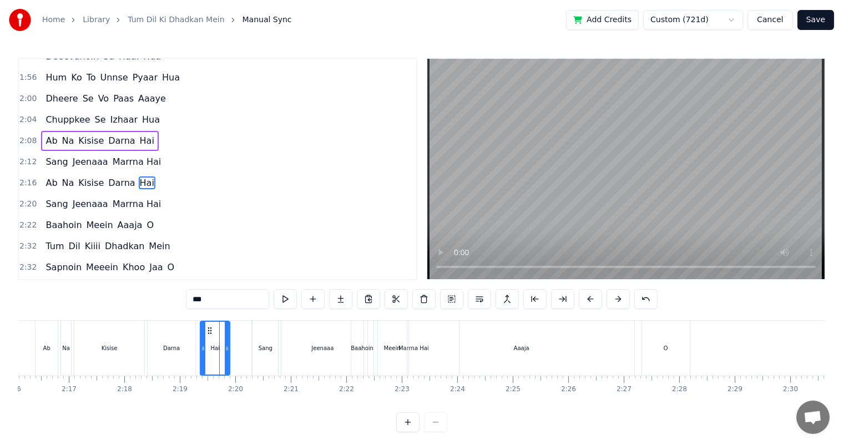
click at [201, 347] on icon at bounding box center [203, 348] width 4 height 9
click at [224, 350] on icon at bounding box center [224, 348] width 4 height 9
click at [123, 348] on div "Kisise" at bounding box center [109, 348] width 70 height 55
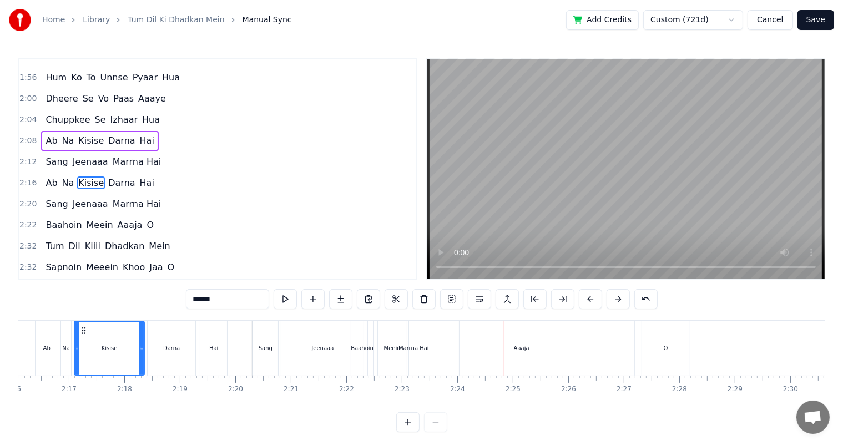
click at [517, 351] on div "Aaaja" at bounding box center [522, 348] width 16 height 8
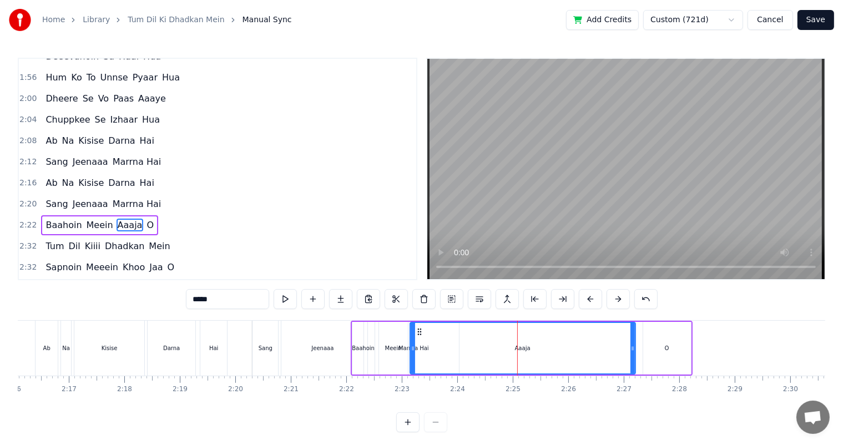
scroll to position [348, 0]
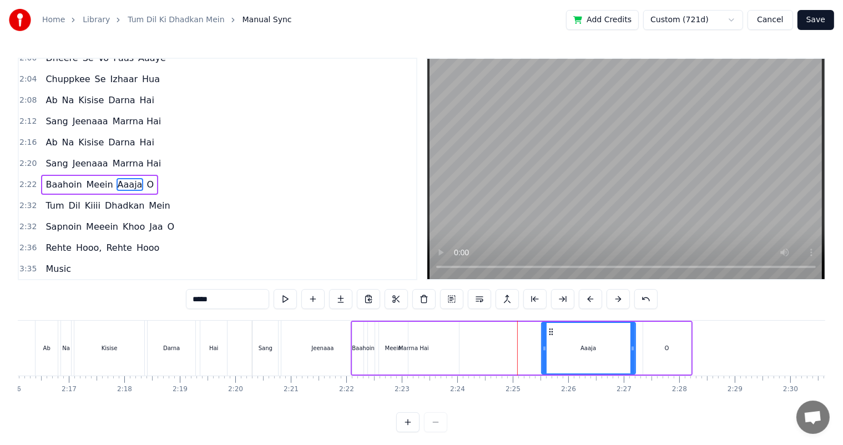
drag, startPoint x: 412, startPoint y: 348, endPoint x: 543, endPoint y: 356, distance: 131.7
click at [543, 356] on div at bounding box center [544, 348] width 4 height 50
click at [365, 353] on div "Baahoin" at bounding box center [363, 348] width 22 height 53
type input "*******"
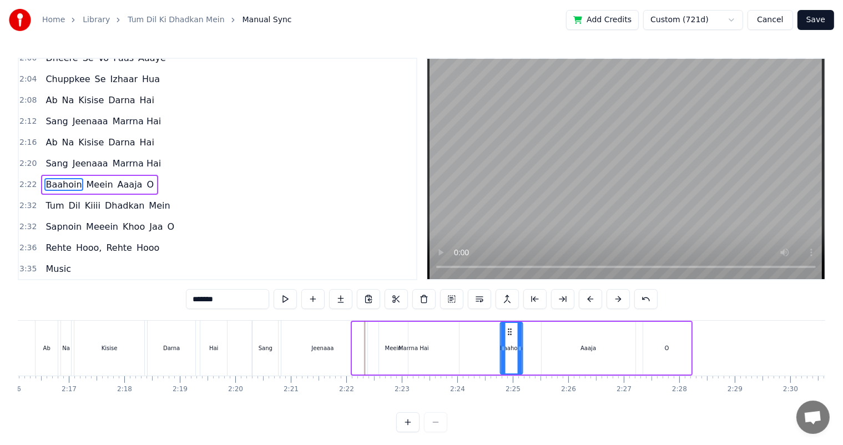
drag, startPoint x: 359, startPoint y: 330, endPoint x: 506, endPoint y: 337, distance: 147.2
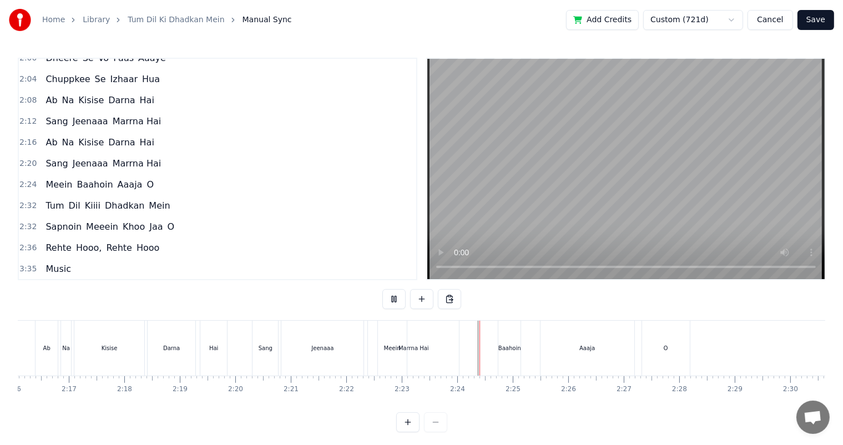
scroll to position [14, 0]
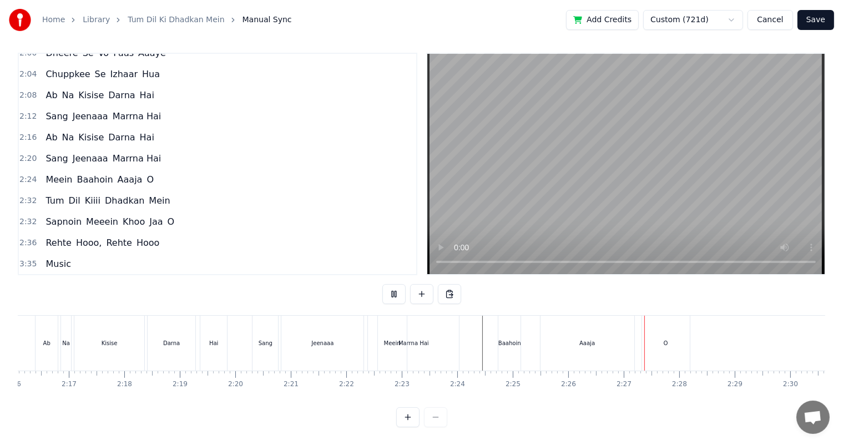
click at [323, 327] on div "Jeenaaa" at bounding box center [322, 343] width 82 height 55
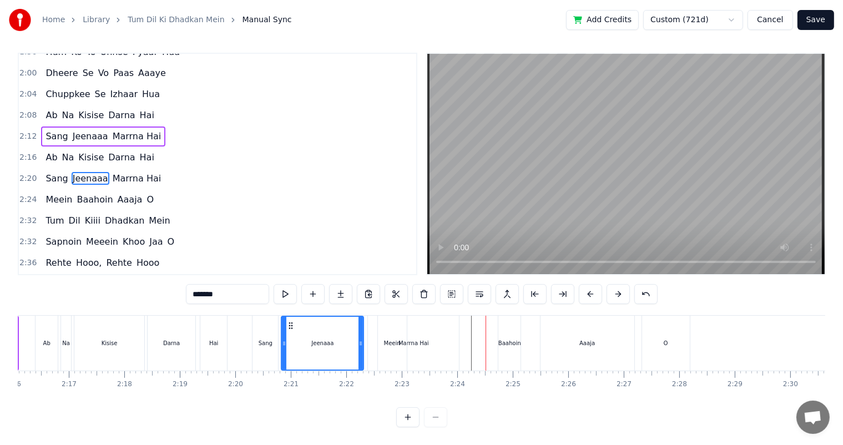
click at [384, 340] on div "Meein" at bounding box center [392, 343] width 29 height 55
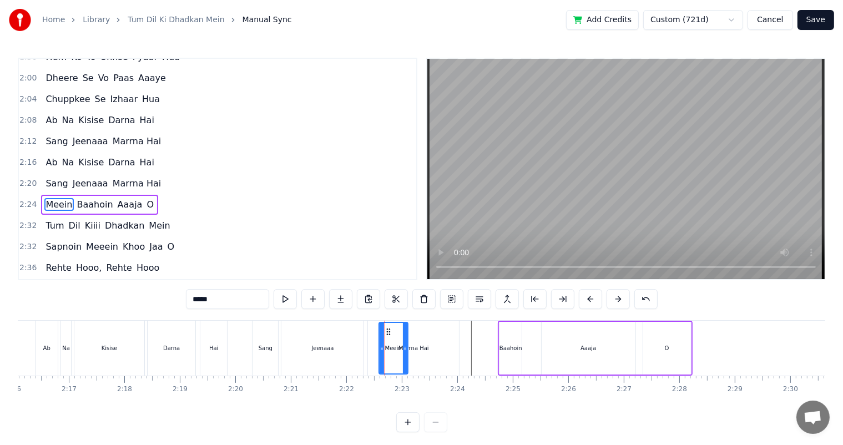
scroll to position [348, 0]
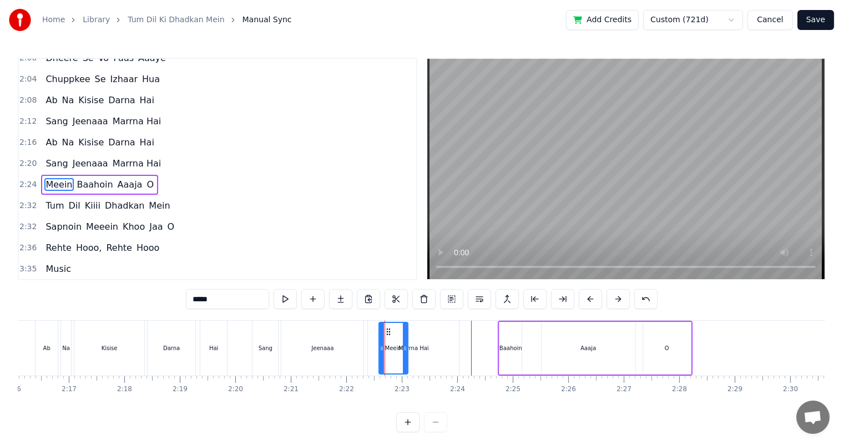
click at [346, 353] on div "Jeenaaa" at bounding box center [322, 348] width 82 height 55
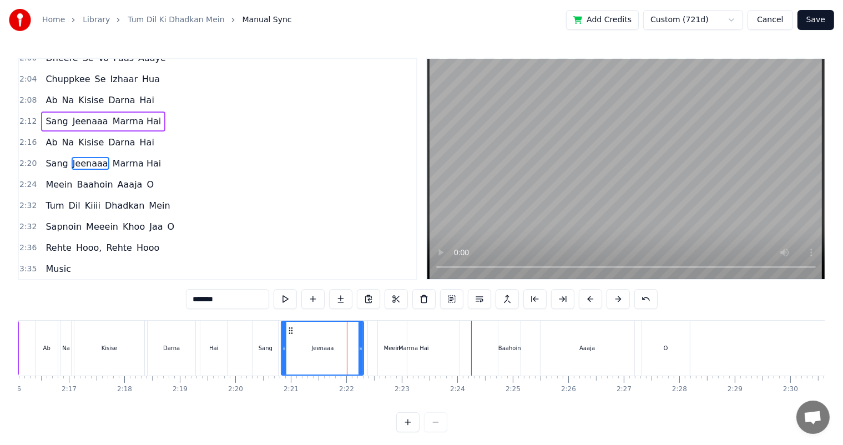
scroll to position [328, 0]
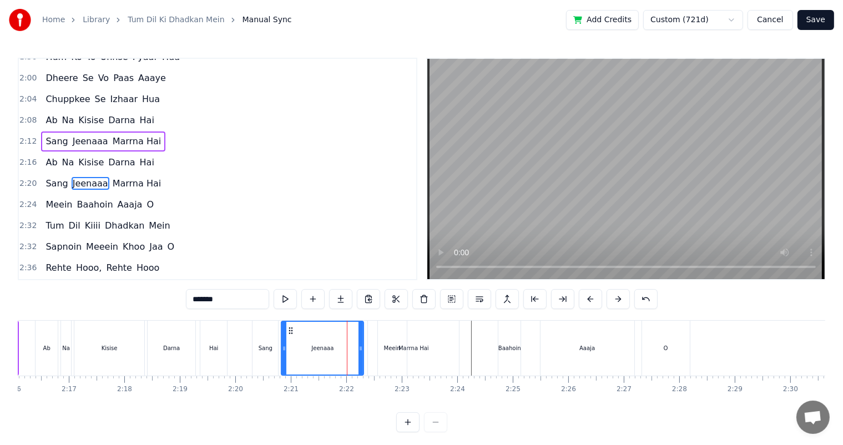
click at [381, 348] on div "Meein" at bounding box center [392, 348] width 29 height 55
type input "*****"
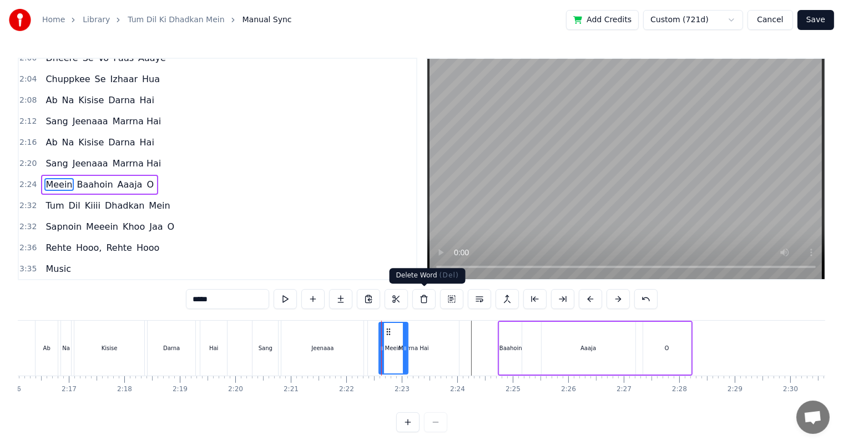
click at [423, 300] on button at bounding box center [423, 299] width 23 height 20
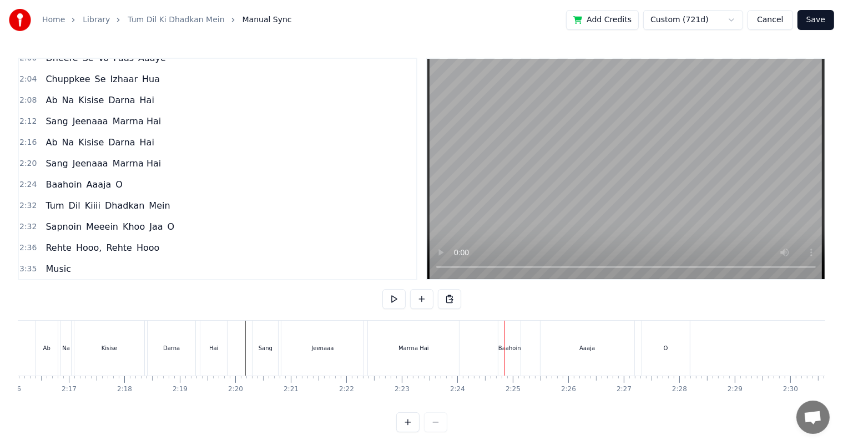
click at [509, 353] on div "Baahoin" at bounding box center [509, 348] width 22 height 55
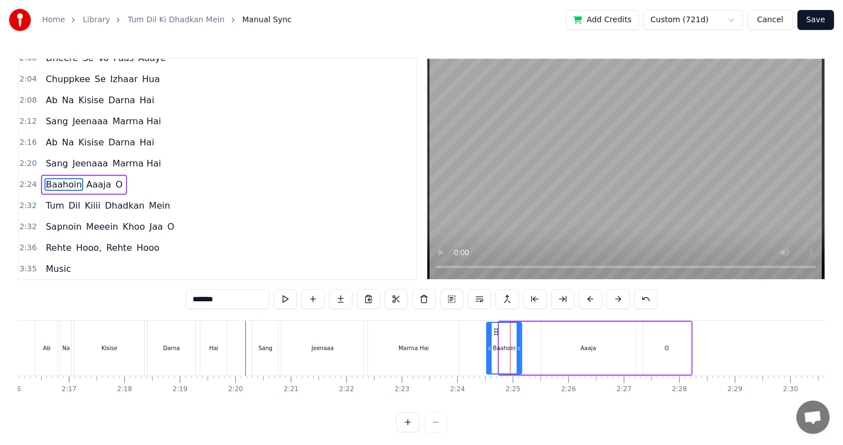
drag, startPoint x: 499, startPoint y: 351, endPoint x: 487, endPoint y: 350, distance: 12.8
click at [487, 350] on icon at bounding box center [489, 348] width 4 height 9
click at [413, 338] on div "Marrna Hai" at bounding box center [413, 348] width 91 height 55
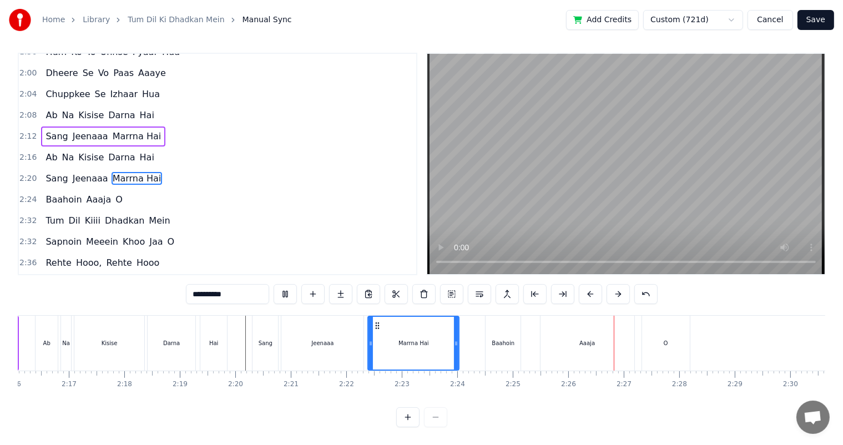
scroll to position [14, 0]
click at [512, 339] on div "Baahoin" at bounding box center [503, 343] width 23 height 8
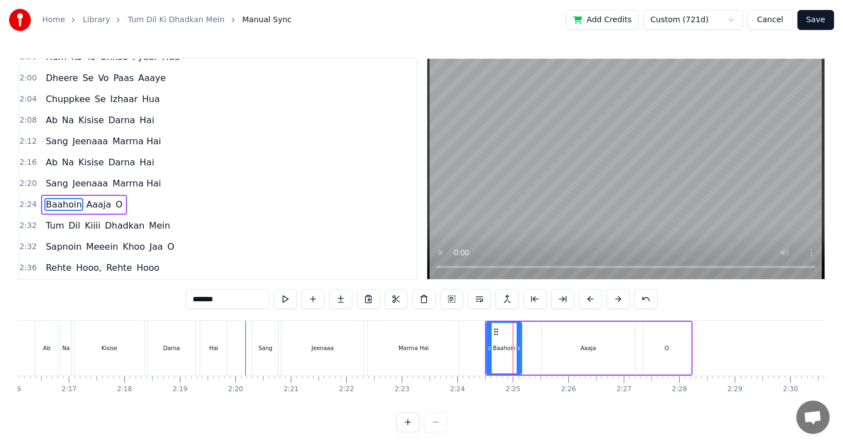
scroll to position [348, 0]
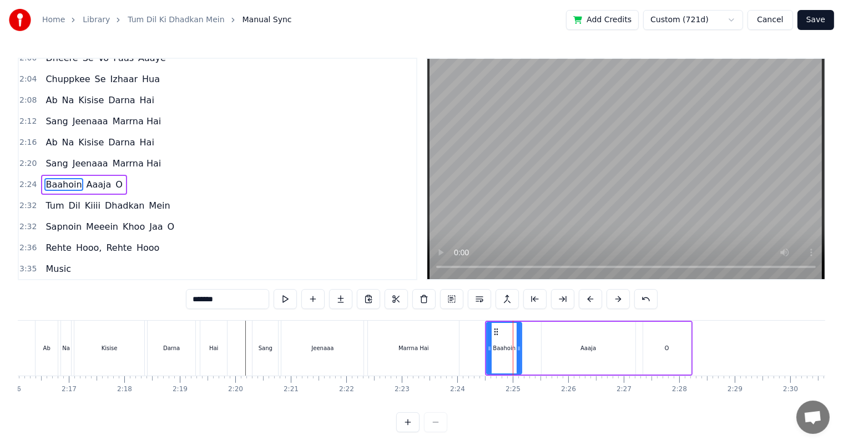
click at [551, 351] on div "Aaaja" at bounding box center [589, 348] width 94 height 53
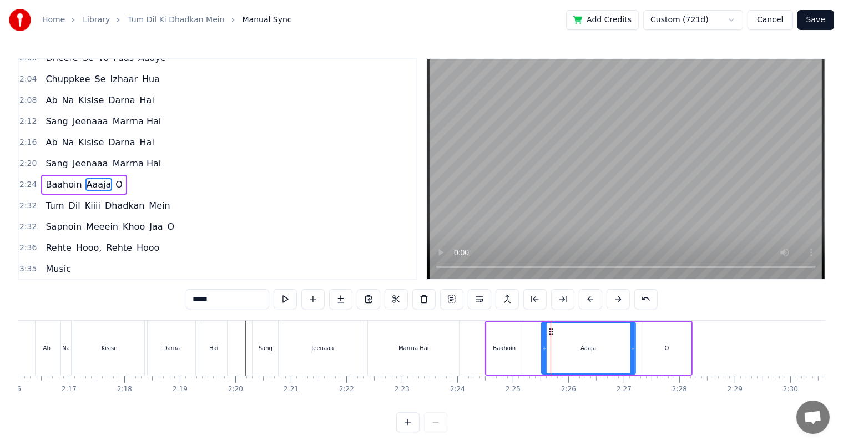
click at [522, 351] on div "Baahoin" at bounding box center [504, 348] width 36 height 53
type input "*******"
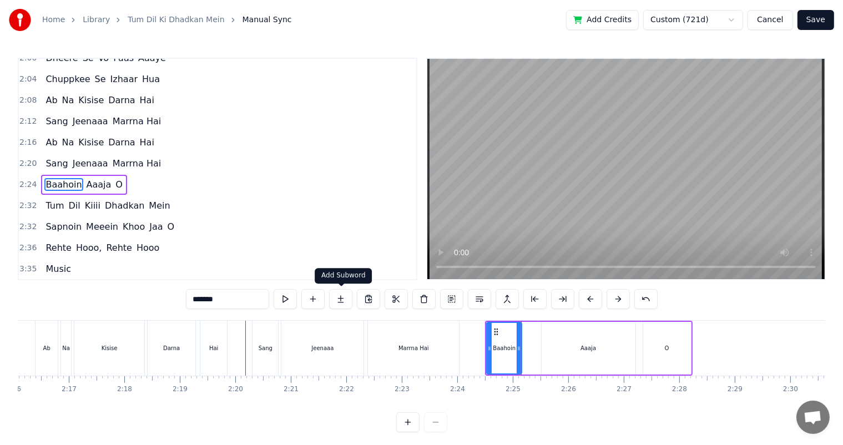
click at [337, 300] on button at bounding box center [340, 299] width 23 height 20
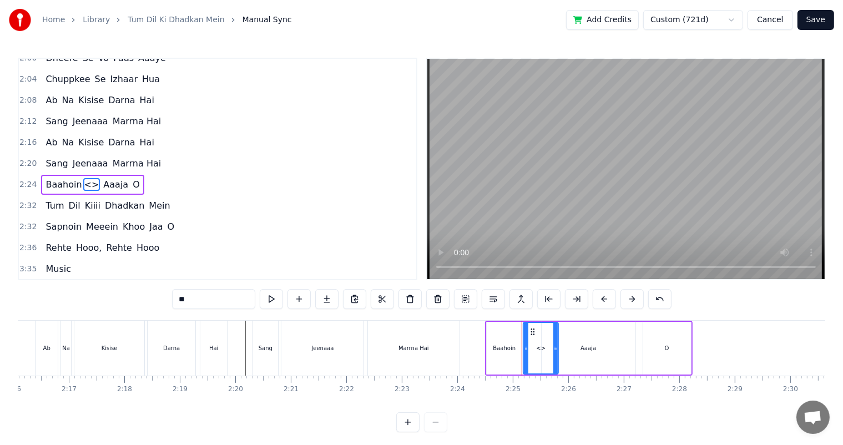
drag, startPoint x: 181, startPoint y: 303, endPoint x: 92, endPoint y: 304, distance: 89.3
click at [93, 304] on div "0:08 Tum Dil Kiiii Dhadkan Mein 0:17 Rehte Hooo, Tum Rehte Hoooo.... 0:42 Tum D…" at bounding box center [421, 245] width 807 height 375
type input "****"
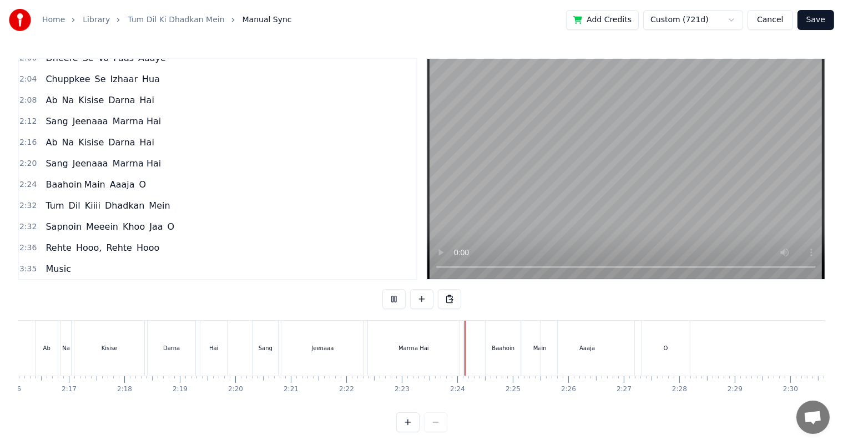
scroll to position [14, 0]
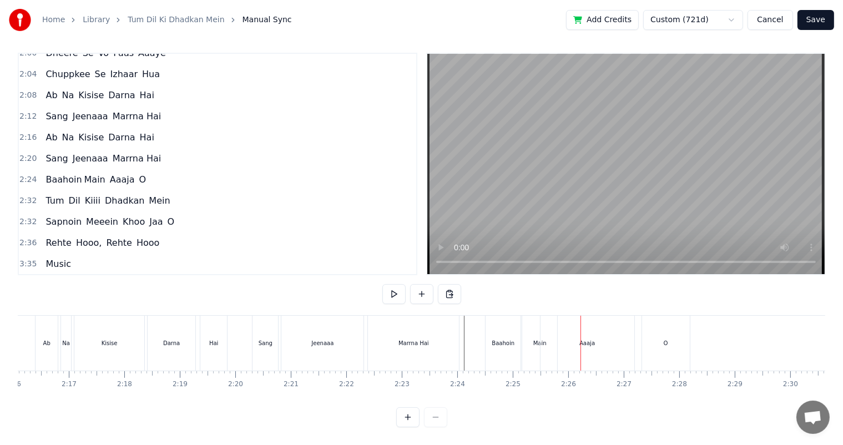
click at [543, 337] on div "Aaaja" at bounding box center [587, 343] width 94 height 55
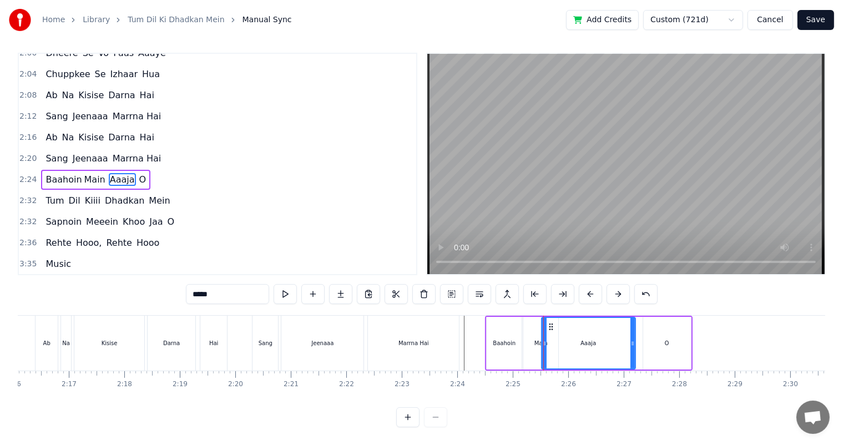
scroll to position [0, 0]
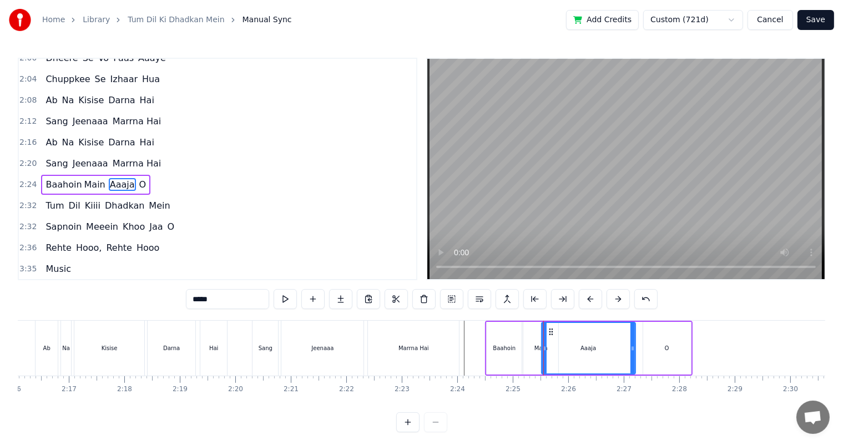
click at [504, 344] on div "Baahoin" at bounding box center [504, 348] width 23 height 8
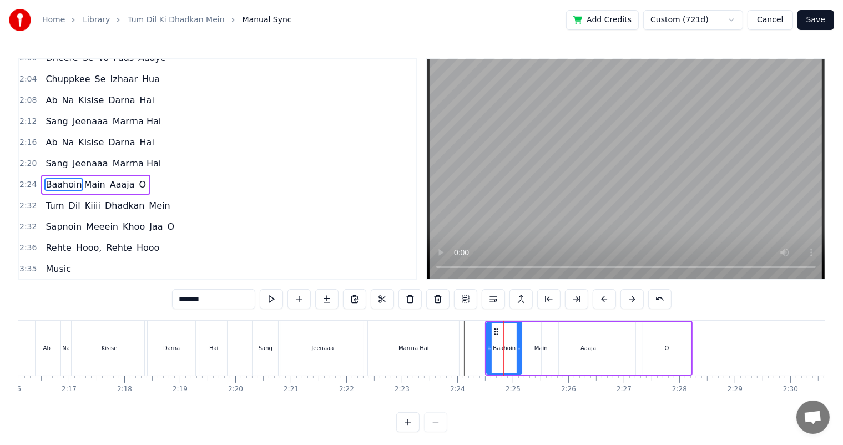
click at [213, 298] on input "*******" at bounding box center [213, 299] width 83 height 20
type input "*******"
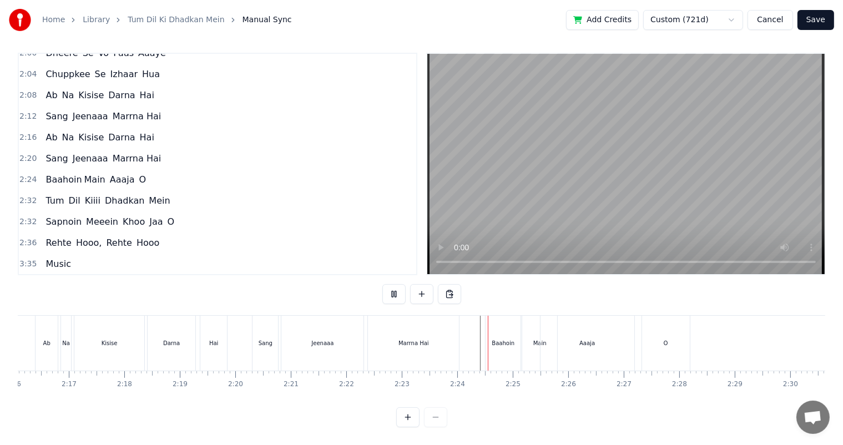
scroll to position [14, 0]
click at [584, 339] on div "Aaaja" at bounding box center [587, 343] width 16 height 8
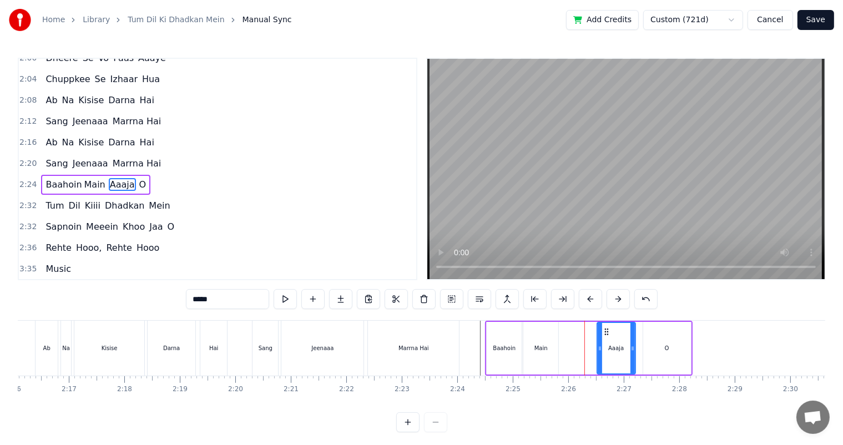
drag, startPoint x: 541, startPoint y: 348, endPoint x: 596, endPoint y: 352, distance: 55.7
click at [598, 352] on div at bounding box center [600, 348] width 4 height 50
click at [544, 351] on div "Main" at bounding box center [540, 348] width 13 height 8
type input "****"
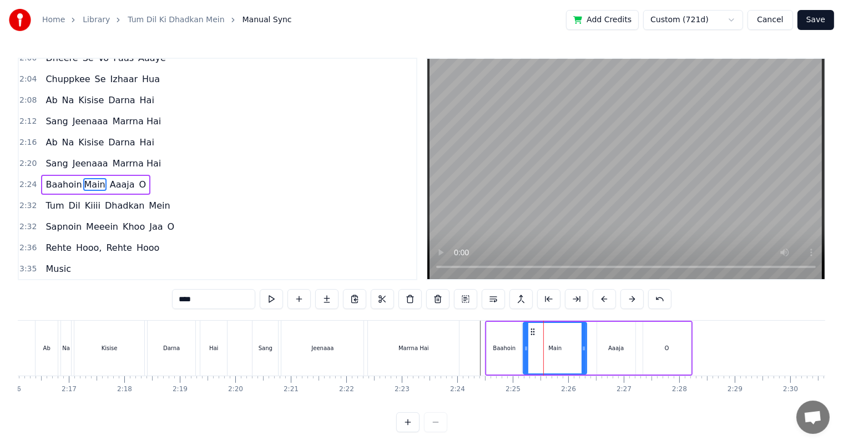
drag, startPoint x: 556, startPoint y: 350, endPoint x: 584, endPoint y: 352, distance: 28.4
click at [584, 352] on div at bounding box center [583, 348] width 4 height 50
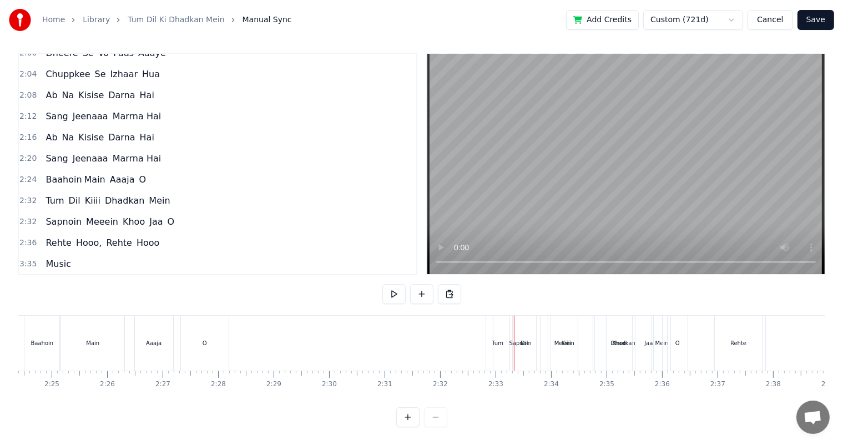
scroll to position [0, 8022]
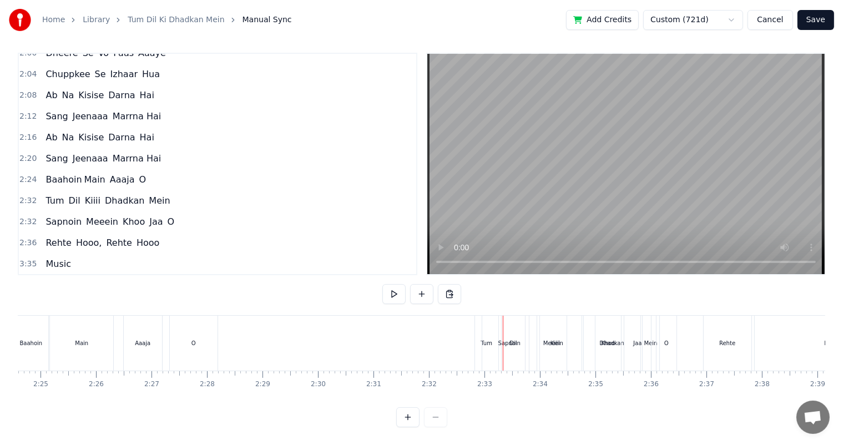
click at [515, 339] on div "Sapnoin" at bounding box center [509, 343] width 22 height 8
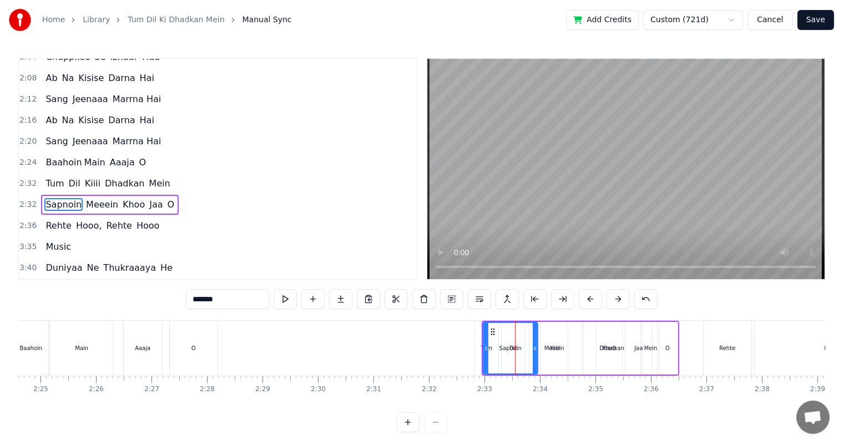
scroll to position [389, 0]
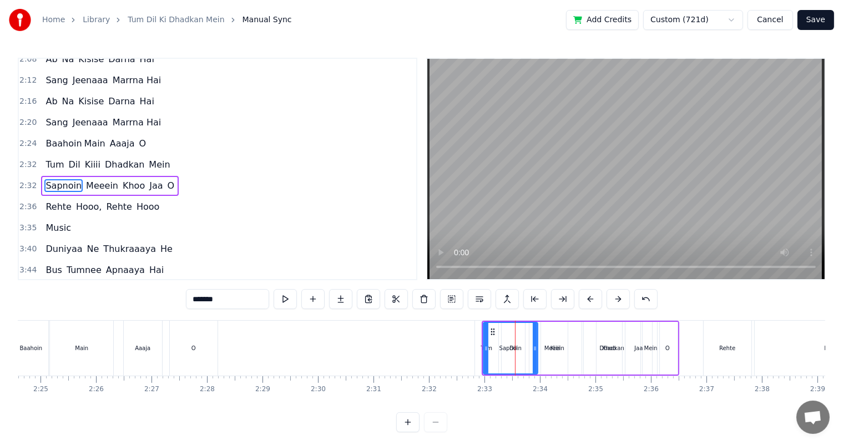
click at [452, 297] on button at bounding box center [451, 299] width 23 height 20
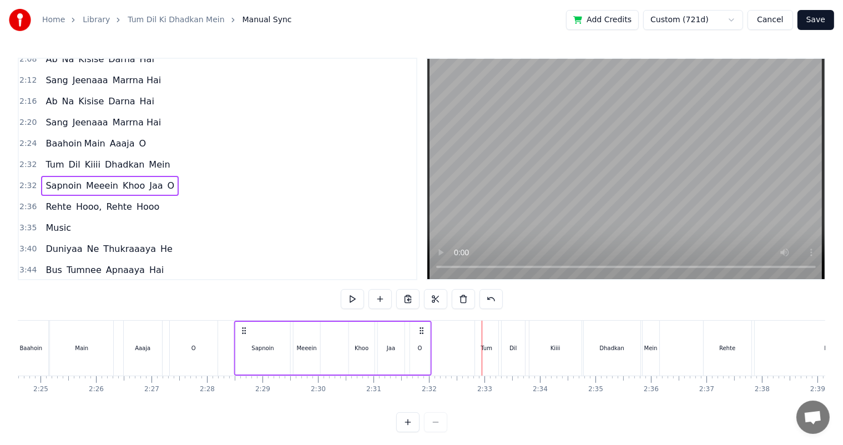
drag, startPoint x: 494, startPoint y: 331, endPoint x: 246, endPoint y: 339, distance: 247.6
click at [246, 339] on div "Sapnoin Meeein Khoo Jaa O" at bounding box center [333, 348] width 198 height 55
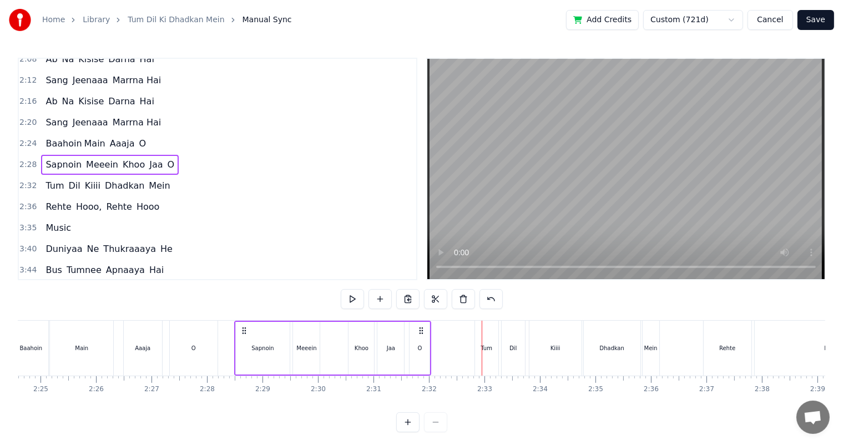
click at [149, 332] on div "Aaaja" at bounding box center [143, 348] width 38 height 55
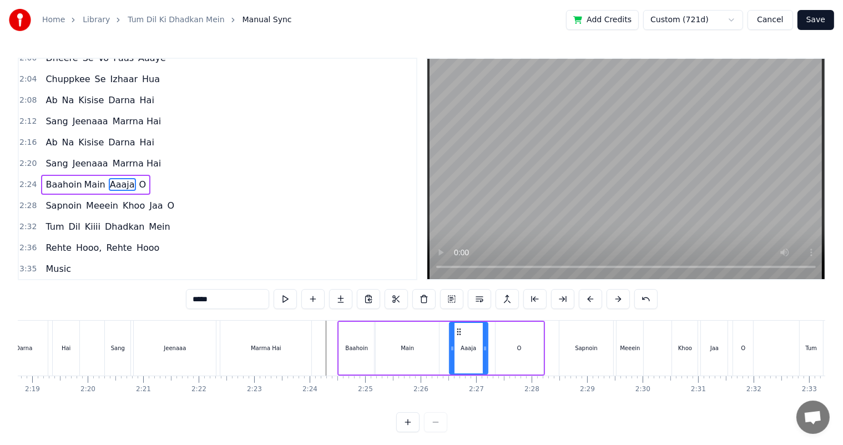
scroll to position [0, 7685]
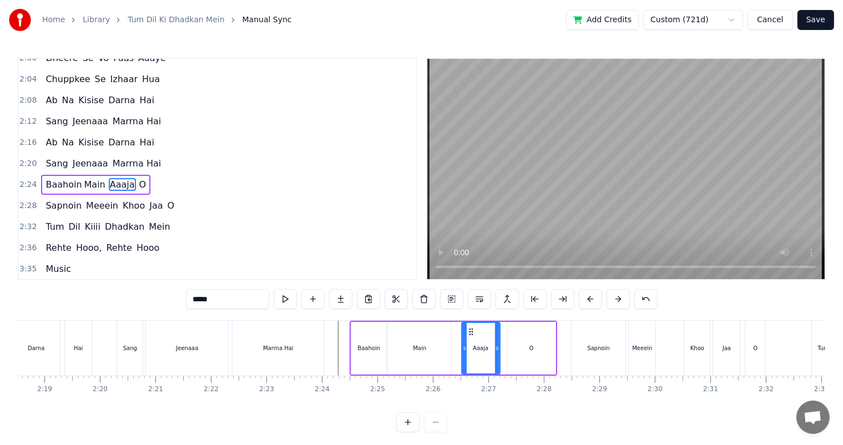
click at [118, 341] on div "Sang" at bounding box center [130, 348] width 26 height 55
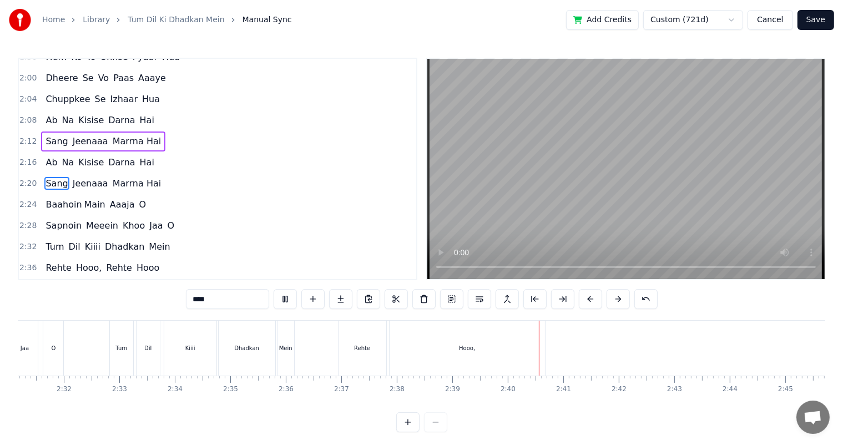
scroll to position [14, 0]
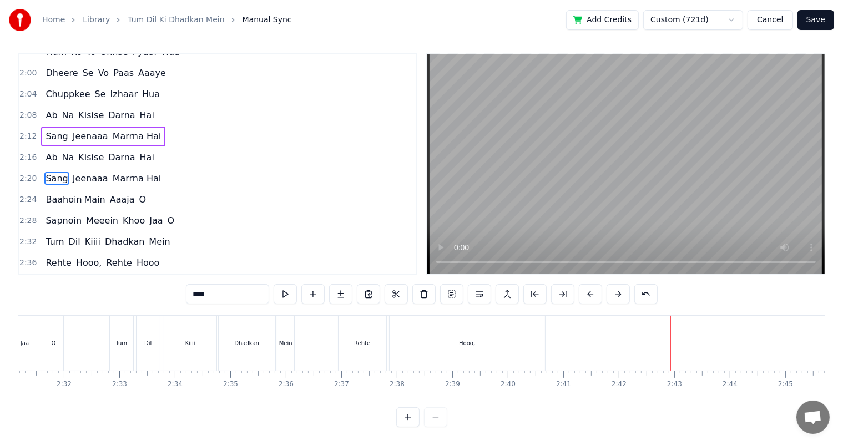
click at [249, 327] on div "Dhadkan" at bounding box center [247, 343] width 57 height 55
type input "*******"
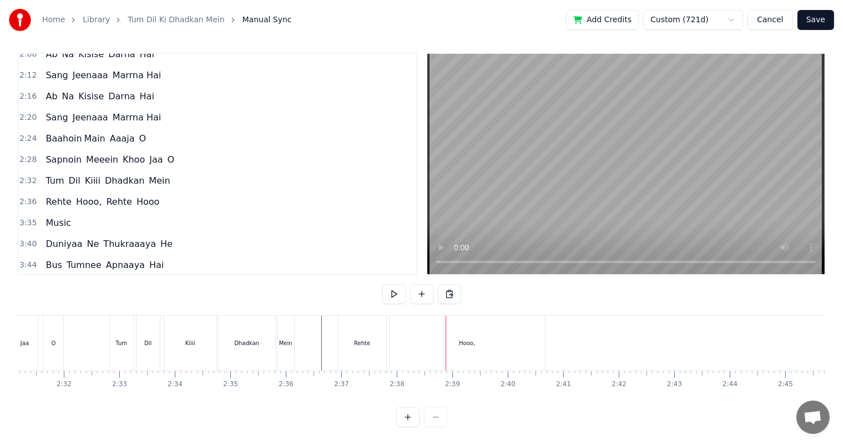
click at [435, 334] on div "Hooo," at bounding box center [466, 343] width 155 height 55
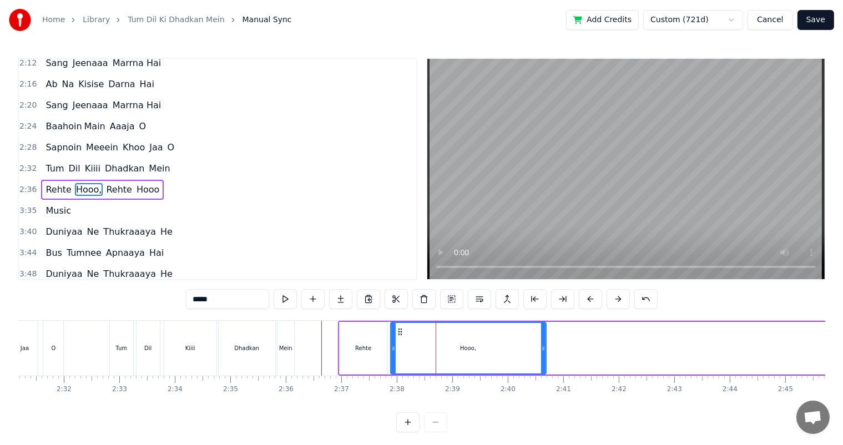
scroll to position [410, 0]
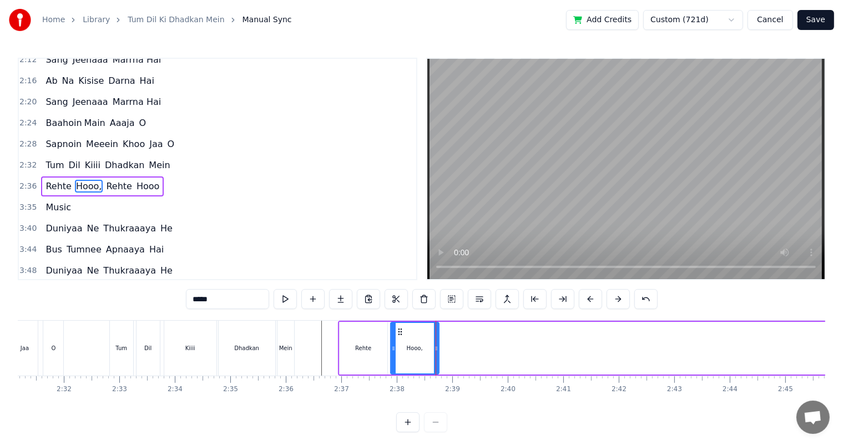
drag, startPoint x: 543, startPoint y: 348, endPoint x: 436, endPoint y: 343, distance: 107.2
click at [436, 344] on icon at bounding box center [436, 348] width 4 height 9
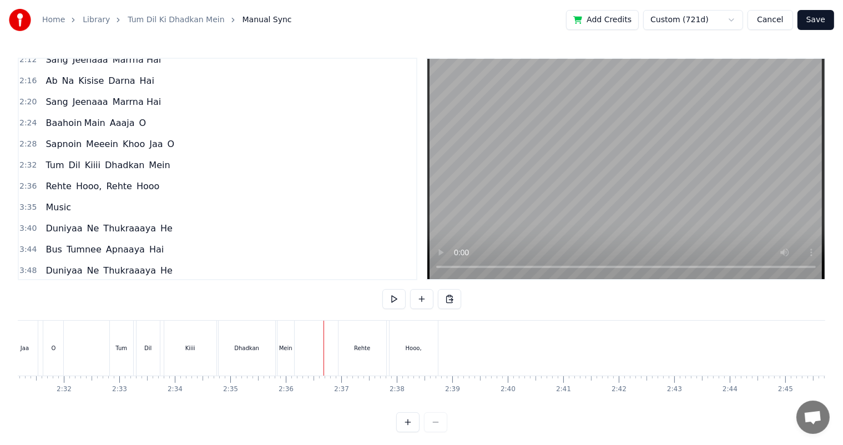
scroll to position [14, 0]
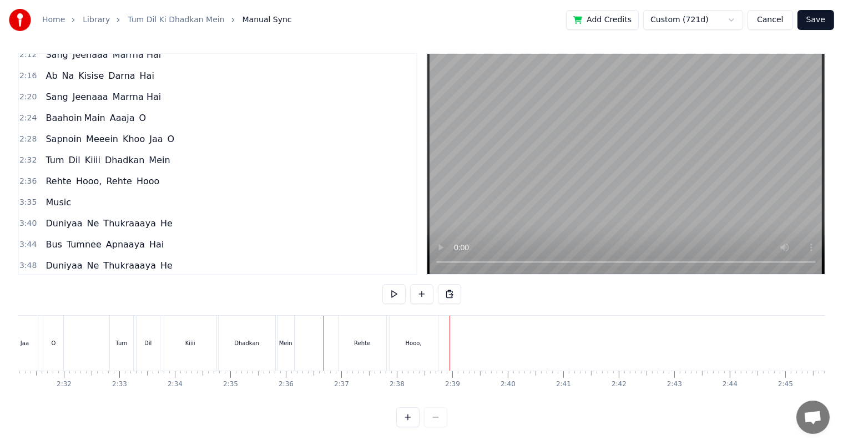
click at [376, 340] on div "Rehte" at bounding box center [362, 343] width 48 height 55
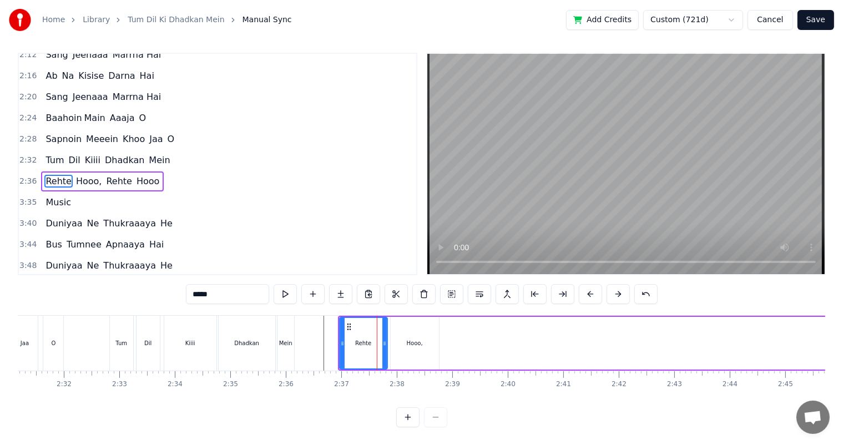
scroll to position [0, 0]
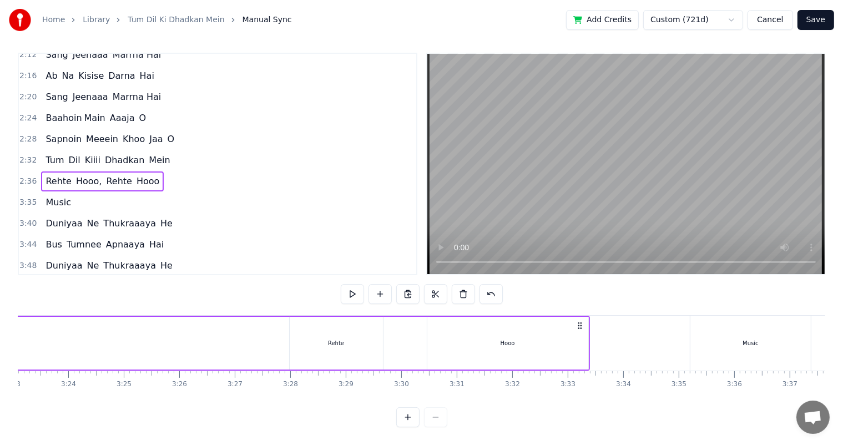
scroll to position [0, 11233]
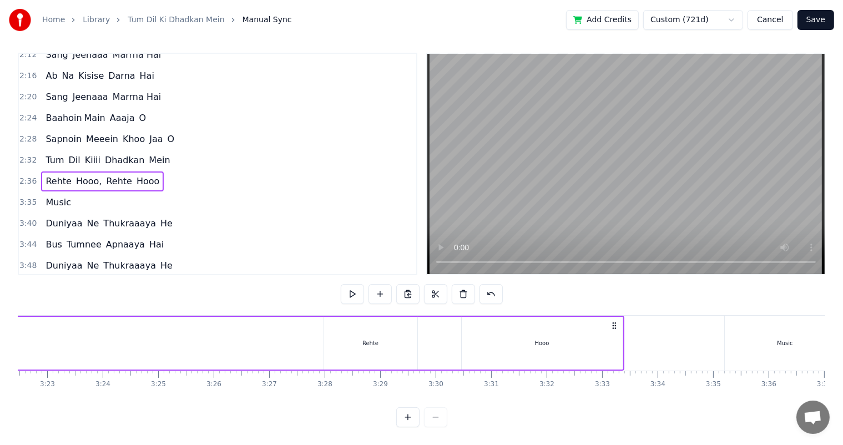
click at [528, 337] on div "Hooo" at bounding box center [542, 343] width 161 height 53
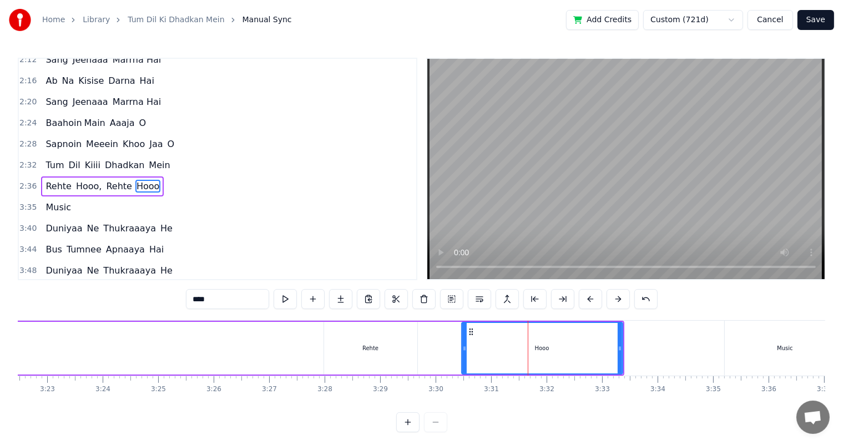
click at [388, 354] on div "Rehte" at bounding box center [370, 348] width 93 height 53
type input "*****"
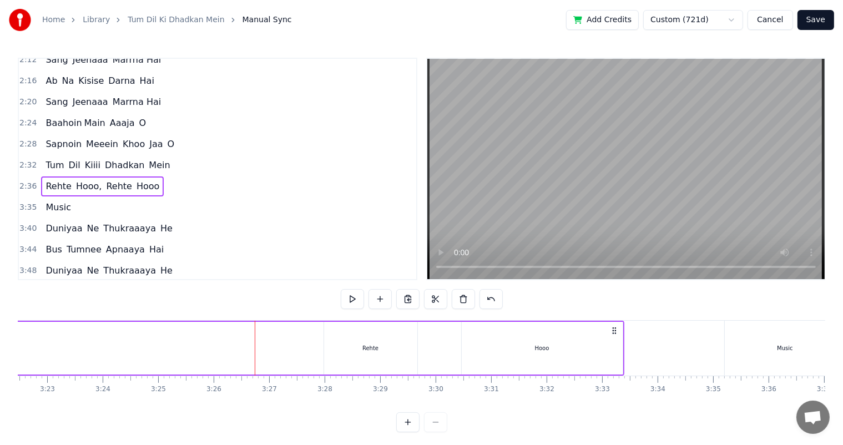
click at [369, 346] on div "Rehte" at bounding box center [370, 348] width 16 height 8
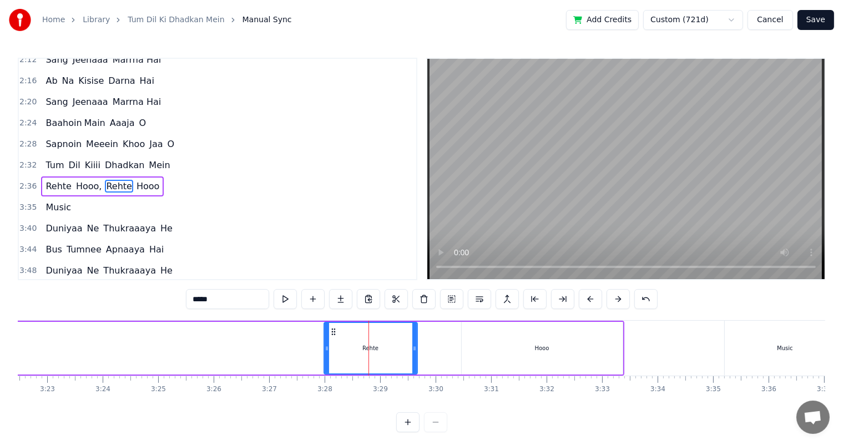
click at [432, 431] on div at bounding box center [421, 422] width 51 height 20
click at [438, 431] on div at bounding box center [421, 422] width 51 height 20
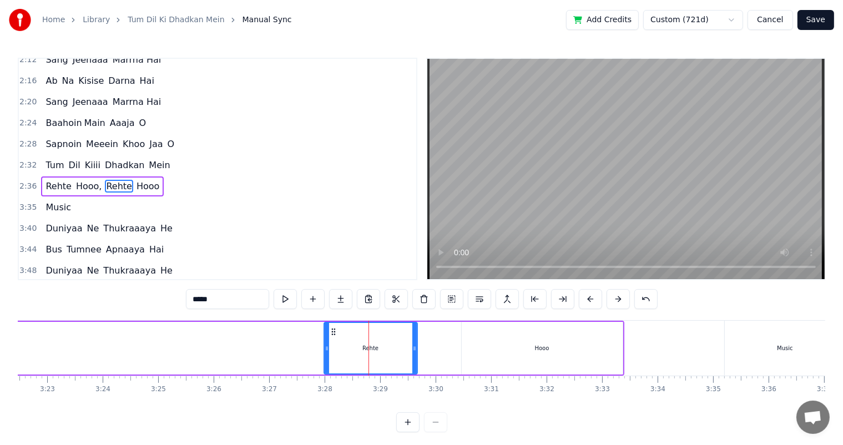
click at [438, 431] on div at bounding box center [421, 422] width 51 height 20
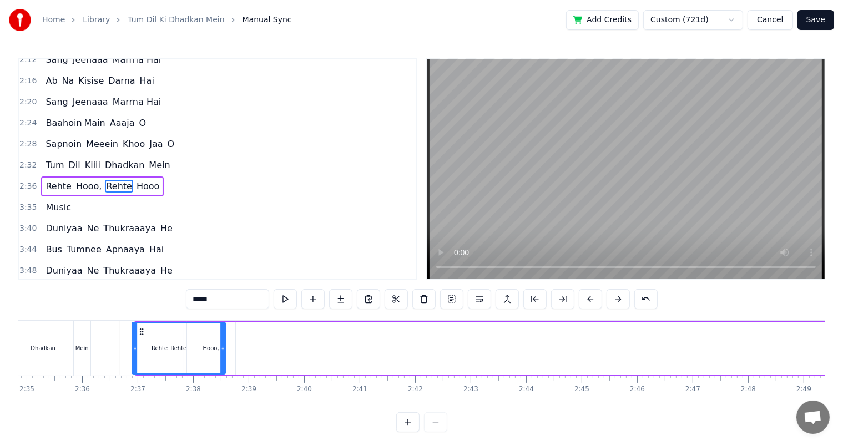
scroll to position [0, 8560]
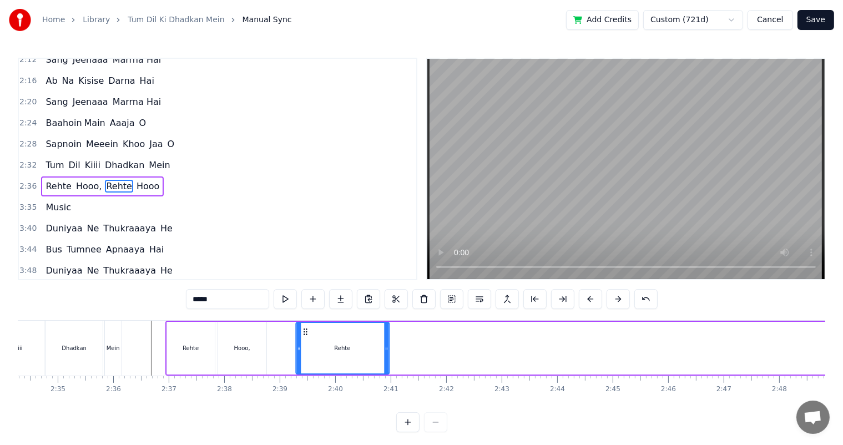
drag, startPoint x: 333, startPoint y: 331, endPoint x: 305, endPoint y: 357, distance: 38.5
click at [305, 357] on div "Rehte" at bounding box center [342, 348] width 92 height 50
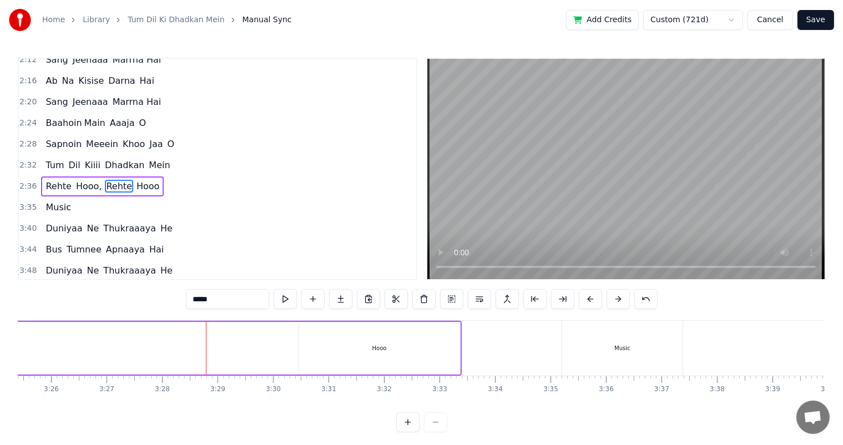
scroll to position [0, 11384]
click at [410, 357] on div "Hooo" at bounding box center [391, 348] width 161 height 53
type input "****"
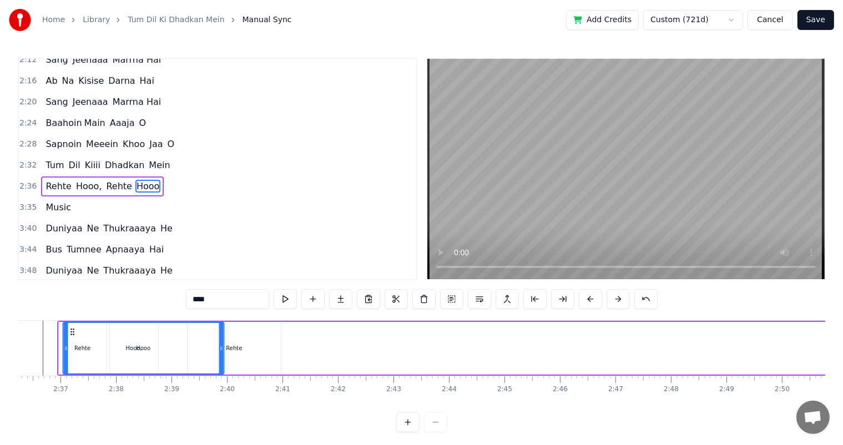
scroll to position [0, 8667]
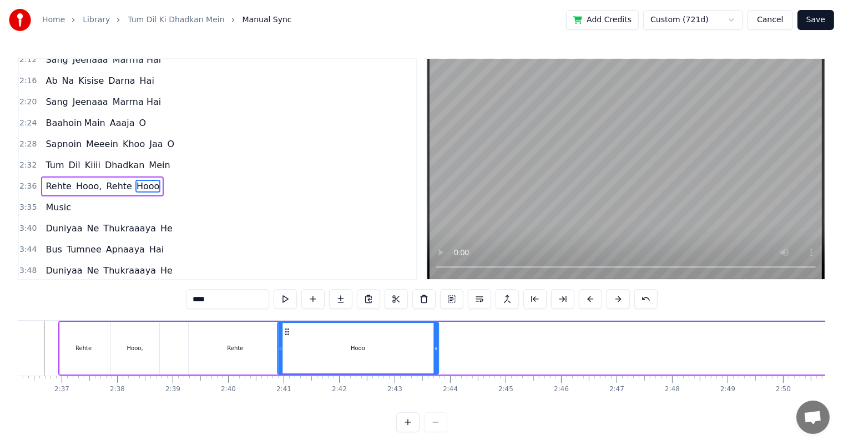
drag, startPoint x: 284, startPoint y: 333, endPoint x: 87, endPoint y: 359, distance: 199.2
click at [284, 355] on div "Hooo" at bounding box center [358, 348] width 160 height 50
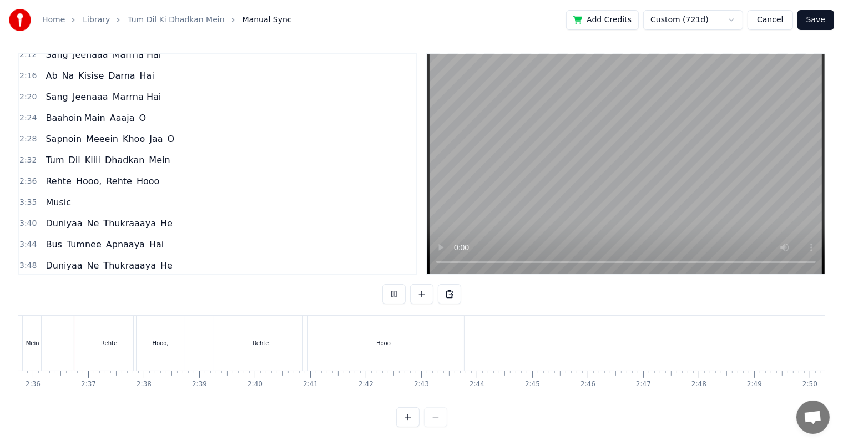
scroll to position [14, 0]
click at [259, 339] on div "Rehte" at bounding box center [260, 343] width 16 height 8
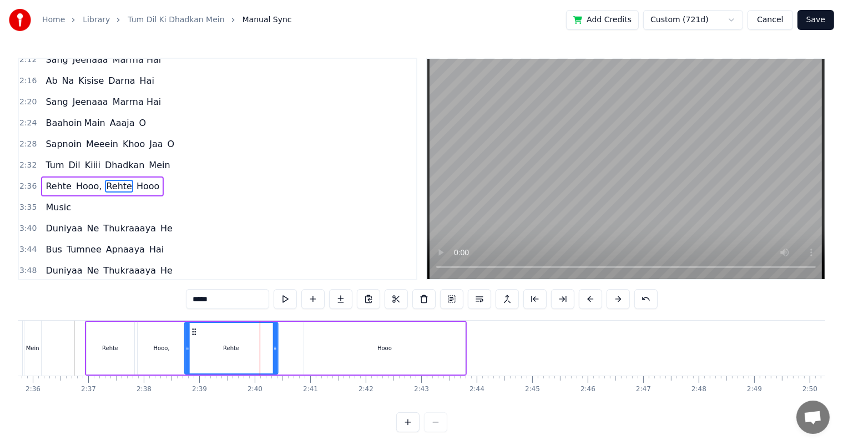
drag, startPoint x: 204, startPoint y: 331, endPoint x: 194, endPoint y: 331, distance: 10.0
click at [195, 331] on circle at bounding box center [195, 331] width 1 height 1
click at [119, 341] on div "Rehte" at bounding box center [111, 348] width 48 height 53
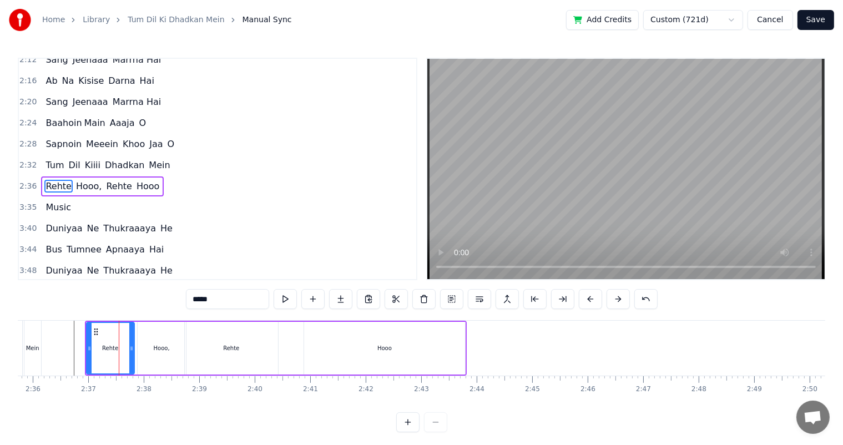
scroll to position [14, 0]
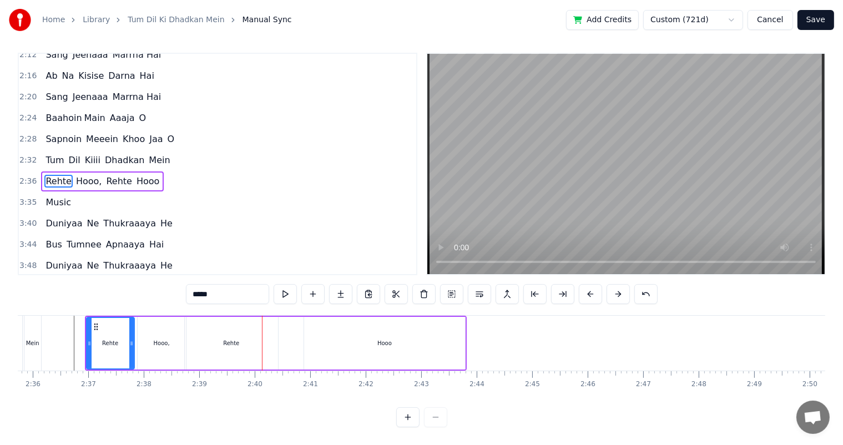
click at [231, 339] on div "Rehte" at bounding box center [231, 343] width 16 height 8
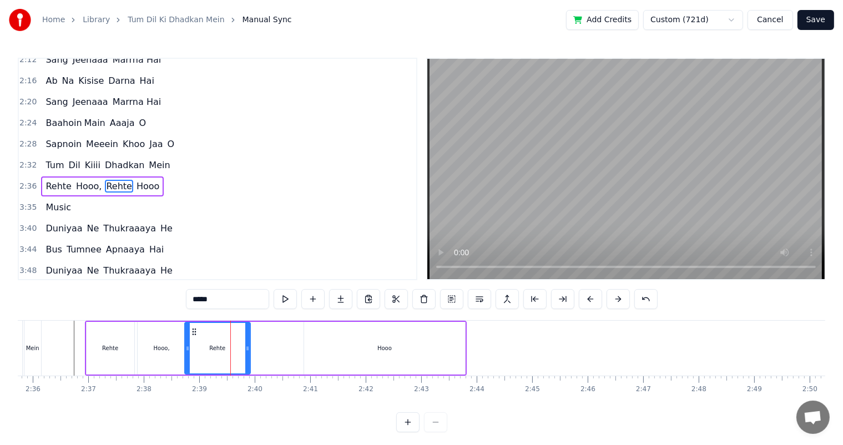
drag, startPoint x: 276, startPoint y: 344, endPoint x: 248, endPoint y: 343, distance: 27.8
click at [248, 343] on div at bounding box center [247, 348] width 4 height 50
click at [360, 347] on div "Hooo" at bounding box center [384, 348] width 161 height 53
type input "****"
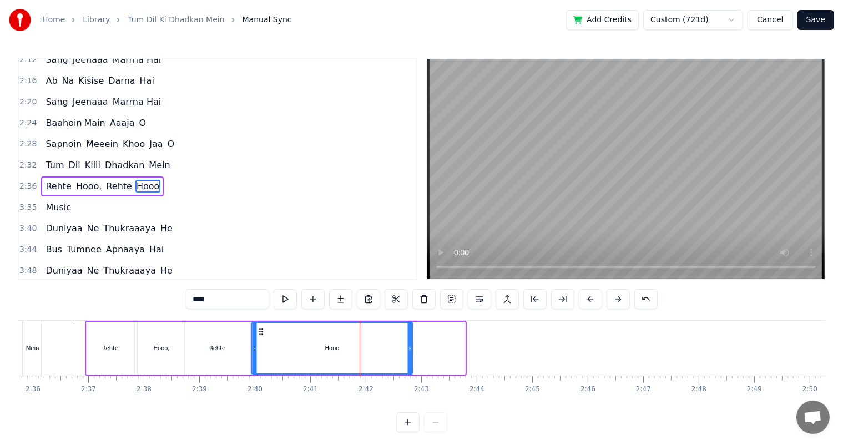
drag, startPoint x: 311, startPoint y: 330, endPoint x: 259, endPoint y: 328, distance: 52.2
click at [259, 328] on icon at bounding box center [261, 331] width 9 height 9
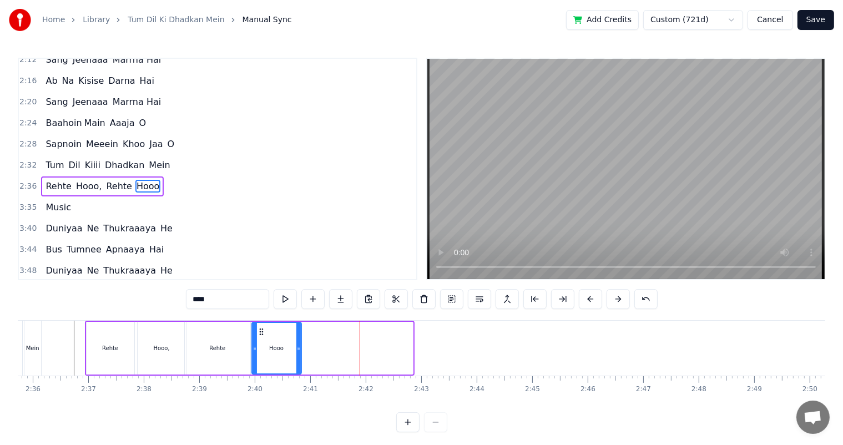
drag, startPoint x: 408, startPoint y: 345, endPoint x: 297, endPoint y: 347, distance: 111.5
click at [297, 347] on icon at bounding box center [298, 348] width 4 height 9
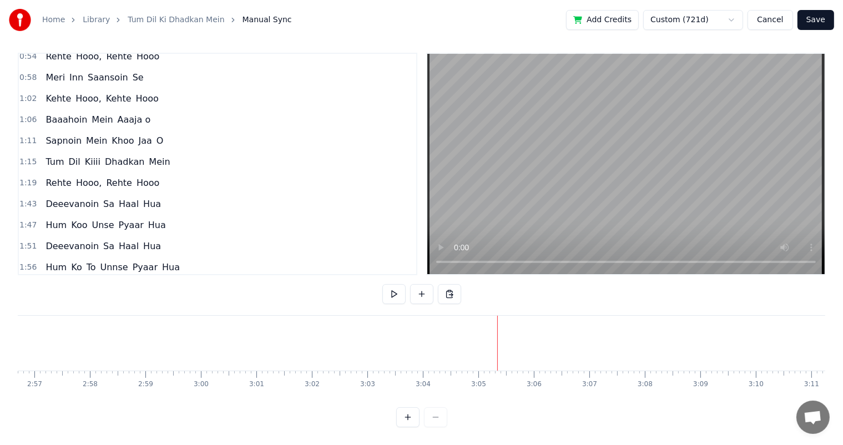
scroll to position [152, 0]
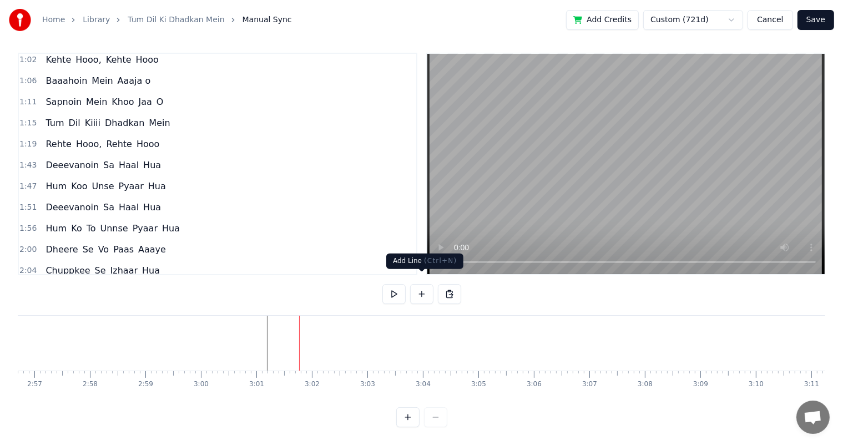
click at [419, 284] on button at bounding box center [421, 294] width 23 height 20
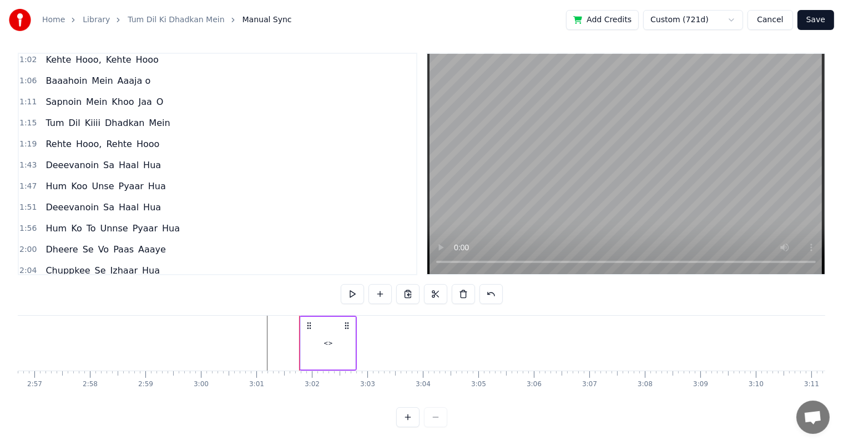
click at [326, 339] on div "<>" at bounding box center [327, 343] width 9 height 8
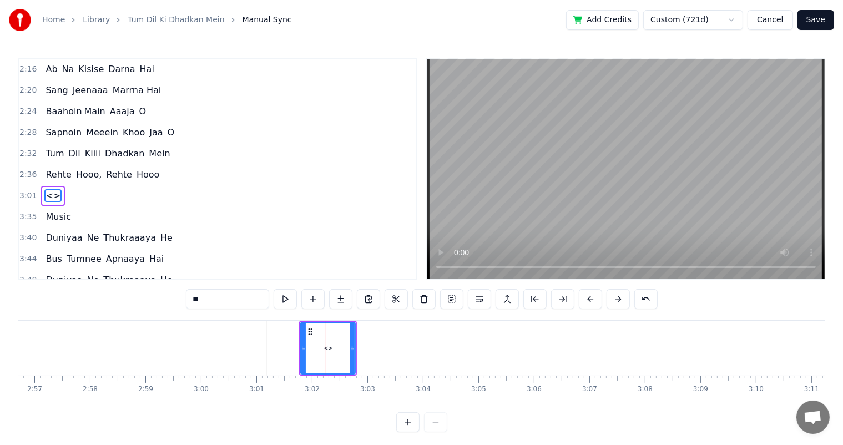
scroll to position [431, 0]
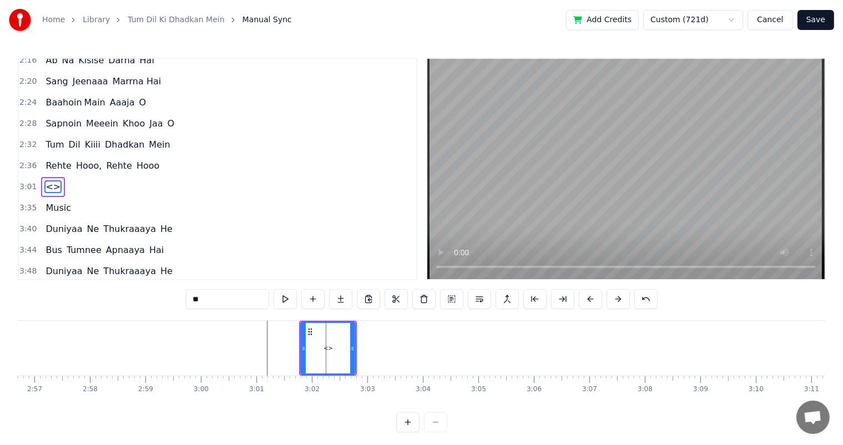
drag, startPoint x: 190, startPoint y: 300, endPoint x: 171, endPoint y: 300, distance: 18.9
click at [171, 300] on div "0:08 Tum Dil Kiiii Dhadkan Mein 0:17 Rehte Hooo, Tum Rehte Hoooo.... 0:42 Tum D…" at bounding box center [421, 245] width 807 height 375
paste input "**********"
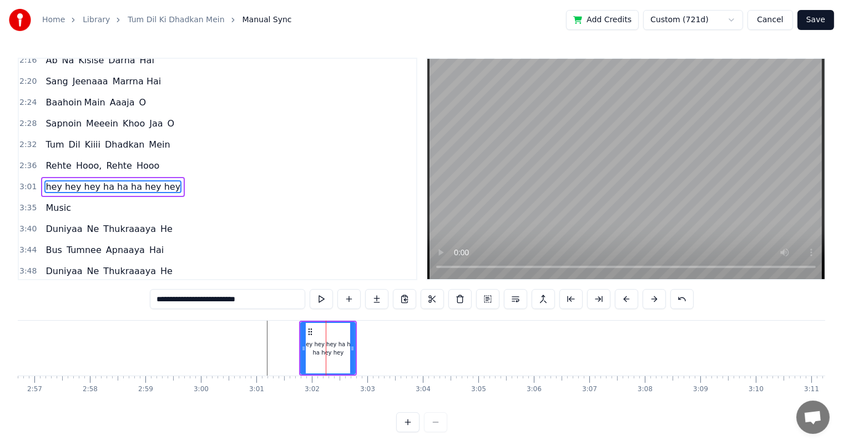
type input "**********"
click at [265, 342] on div at bounding box center [512, 348] width 20597 height 55
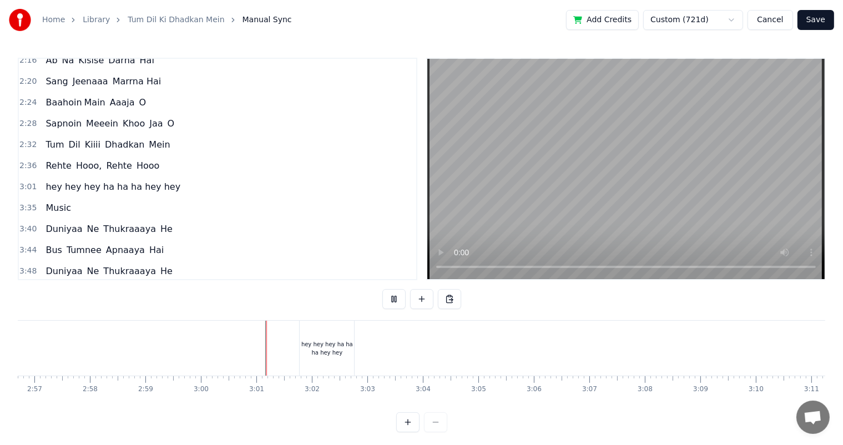
scroll to position [14, 0]
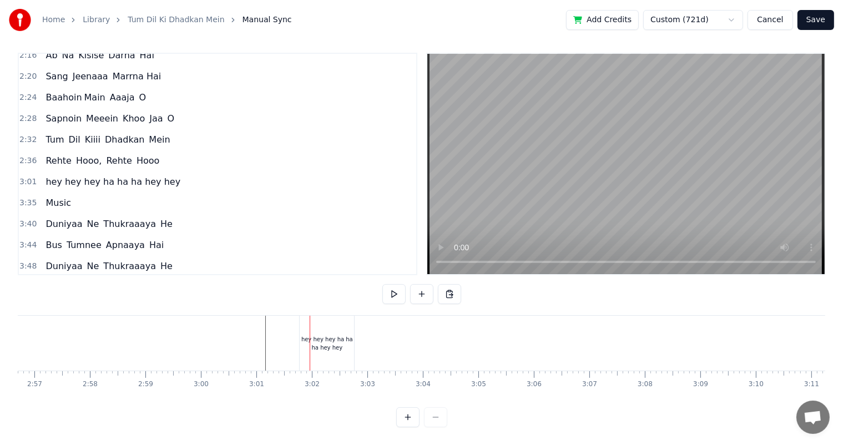
click at [312, 335] on div "hey hey hey ha ha ha hey hey" at bounding box center [327, 343] width 54 height 17
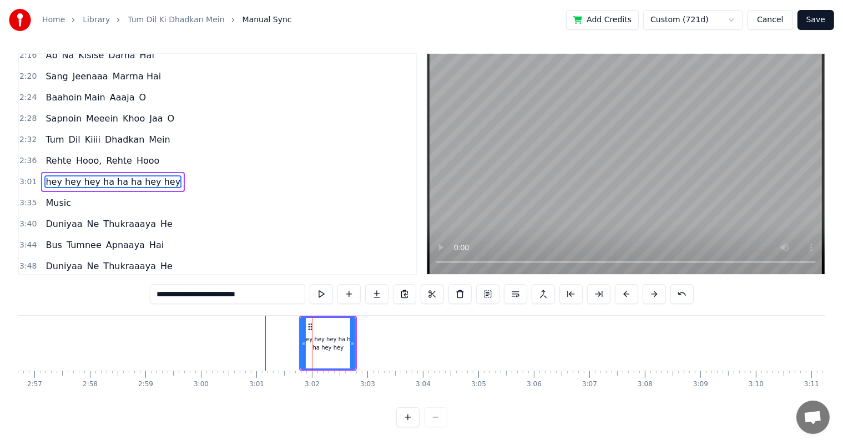
scroll to position [0, 0]
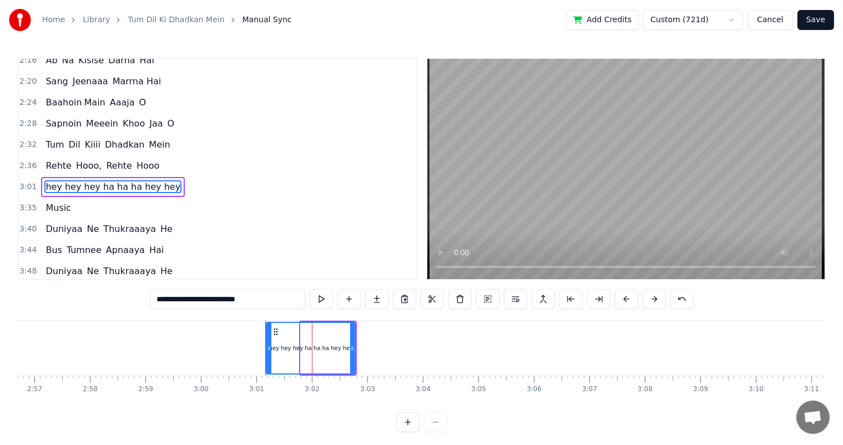
drag, startPoint x: 302, startPoint y: 348, endPoint x: 266, endPoint y: 349, distance: 35.5
click at [267, 349] on icon at bounding box center [269, 348] width 4 height 9
click at [222, 343] on div at bounding box center [512, 348] width 20597 height 55
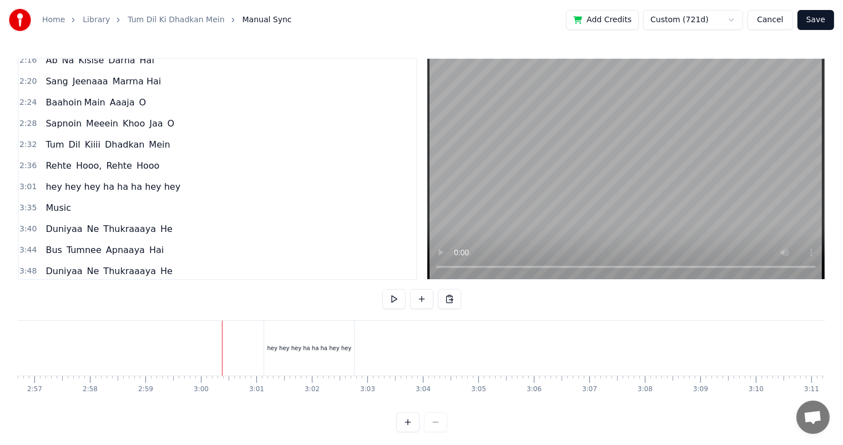
scroll to position [14, 0]
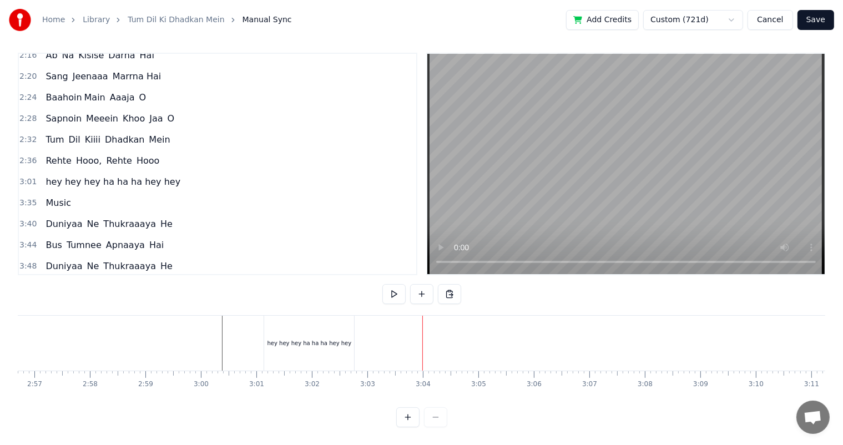
click at [299, 339] on div "hey hey hey ha ha ha hey hey" at bounding box center [309, 343] width 90 height 55
click at [323, 339] on div "hey hey hey ha ha ha hey hey" at bounding box center [309, 343] width 84 height 8
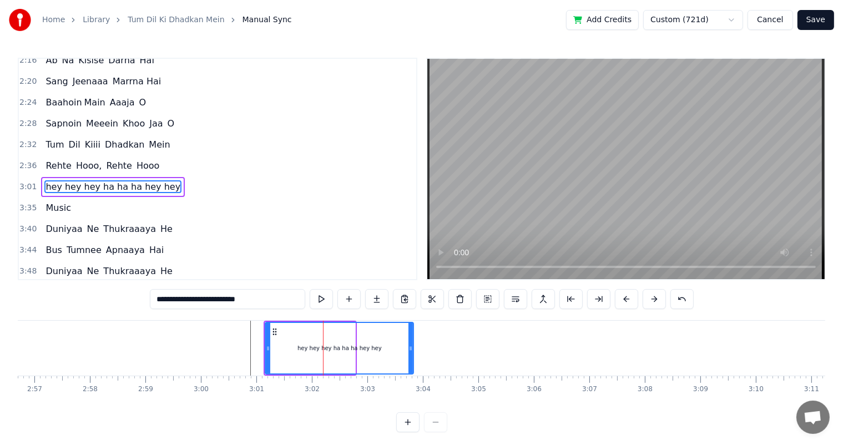
drag, startPoint x: 353, startPoint y: 348, endPoint x: 412, endPoint y: 352, distance: 58.4
click at [412, 352] on div at bounding box center [410, 348] width 4 height 50
drag, startPoint x: 231, startPoint y: 300, endPoint x: 186, endPoint y: 302, distance: 44.4
click at [186, 302] on input "**********" at bounding box center [227, 299] width 155 height 20
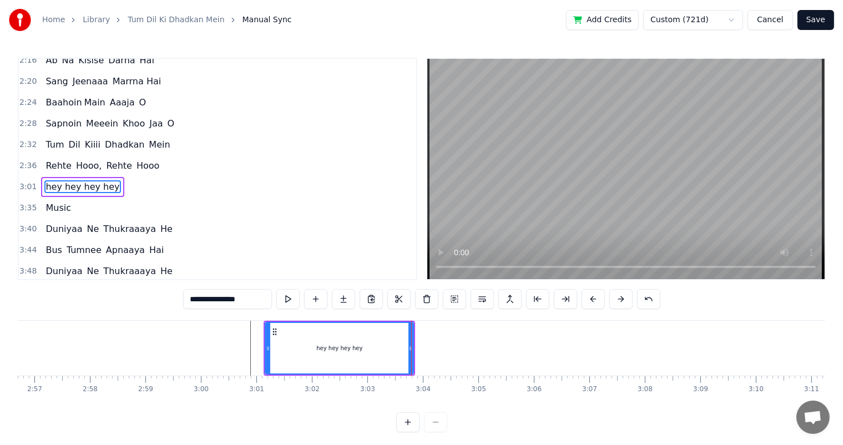
type input "**********"
click at [241, 342] on div at bounding box center [512, 348] width 20597 height 55
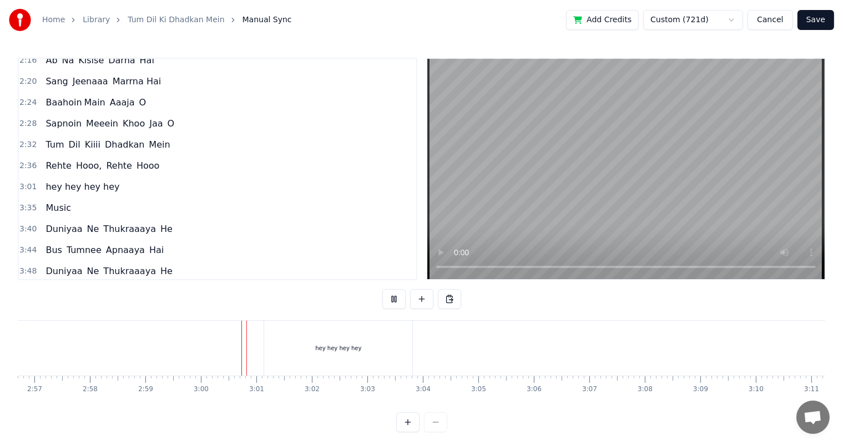
scroll to position [14, 0]
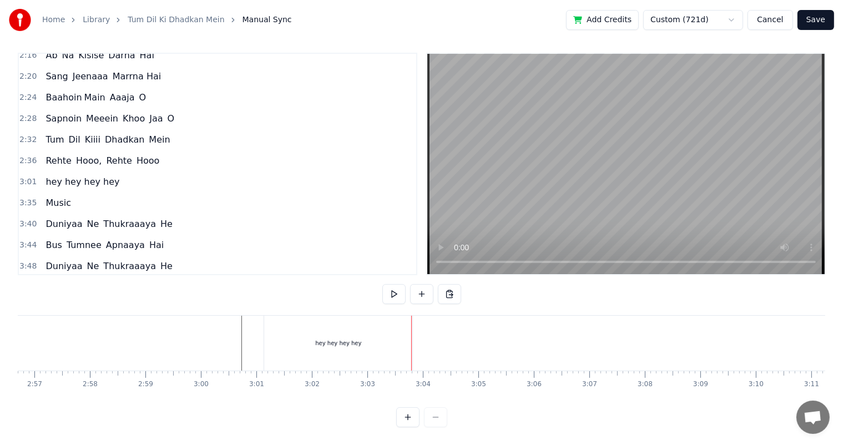
click at [335, 339] on div "hey hey hey hey" at bounding box center [338, 343] width 46 height 8
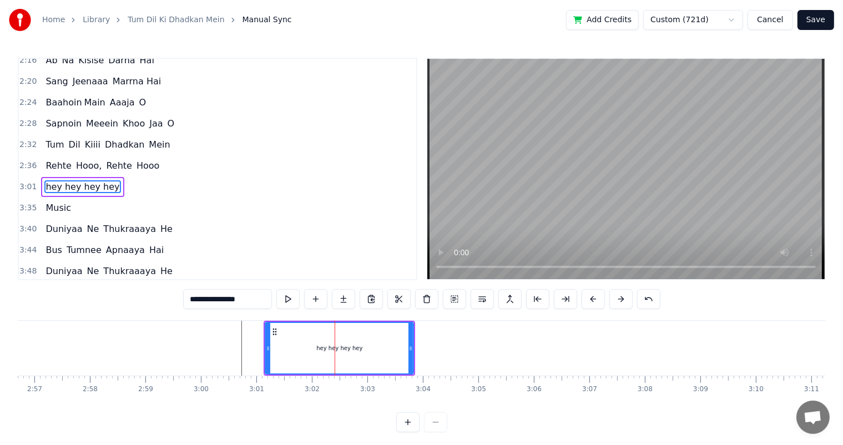
click at [202, 298] on input "**********" at bounding box center [227, 299] width 89 height 20
drag, startPoint x: 257, startPoint y: 300, endPoint x: 204, endPoint y: 307, distance: 53.1
click at [204, 307] on input "**********" at bounding box center [228, 299] width 100 height 20
paste input "**********"
type input "**********"
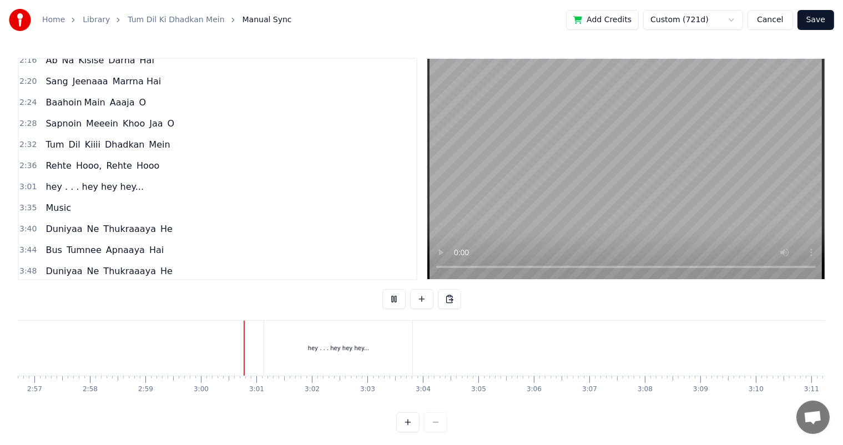
scroll to position [14, 0]
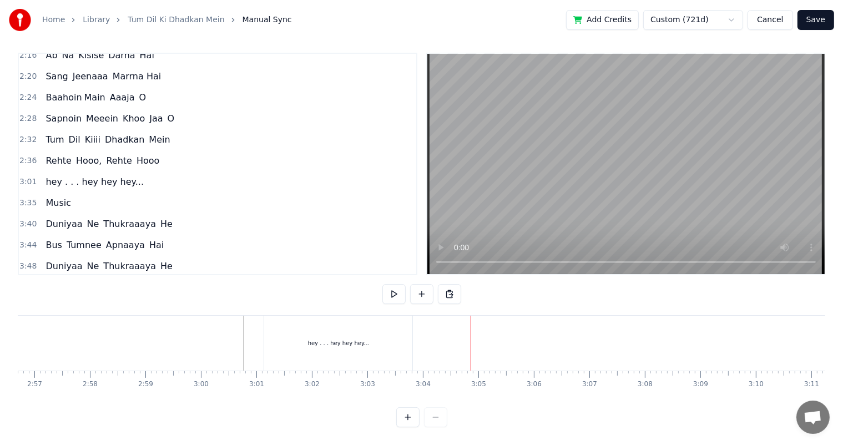
click at [406, 332] on div "hey . . . hey hey hey..." at bounding box center [338, 343] width 148 height 55
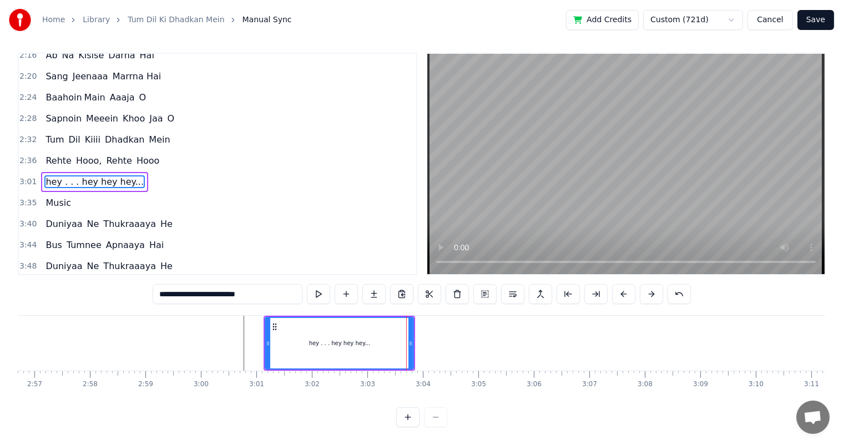
scroll to position [0, 0]
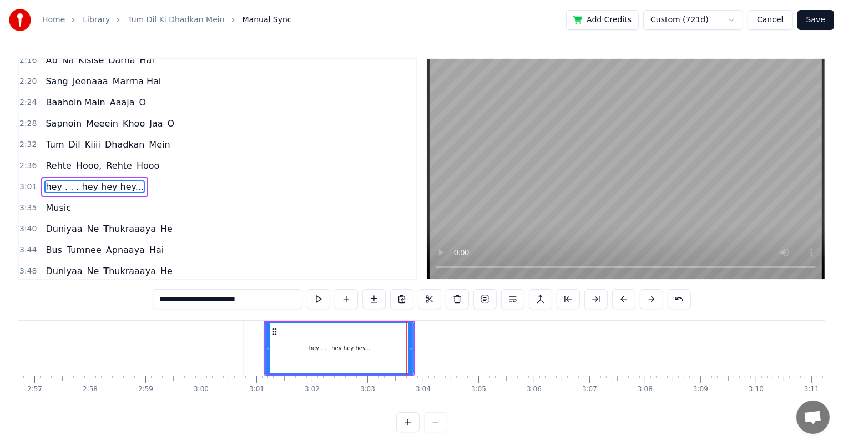
click at [427, 352] on div "Tum Dil Kiiii Dhadkan Mein Rehte Hooo, Tum Rehte Hoooo.... Tum Dil Kiiii Dhadka…" at bounding box center [512, 347] width 20597 height 55
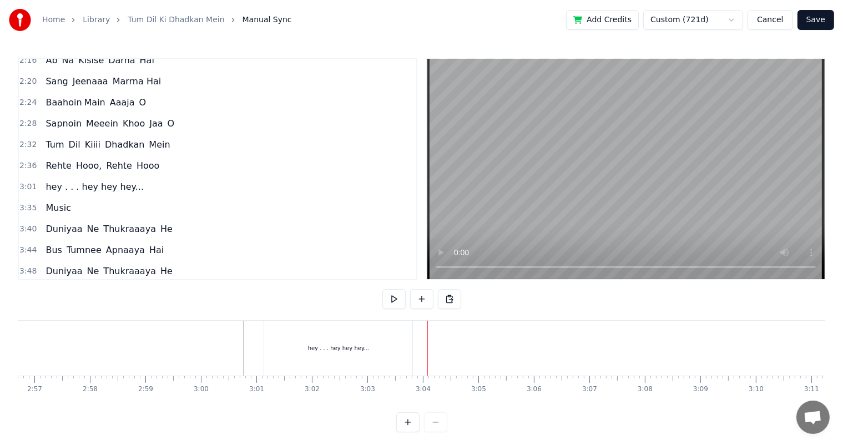
click at [346, 348] on div "hey . . . hey hey hey..." at bounding box center [338, 348] width 61 height 8
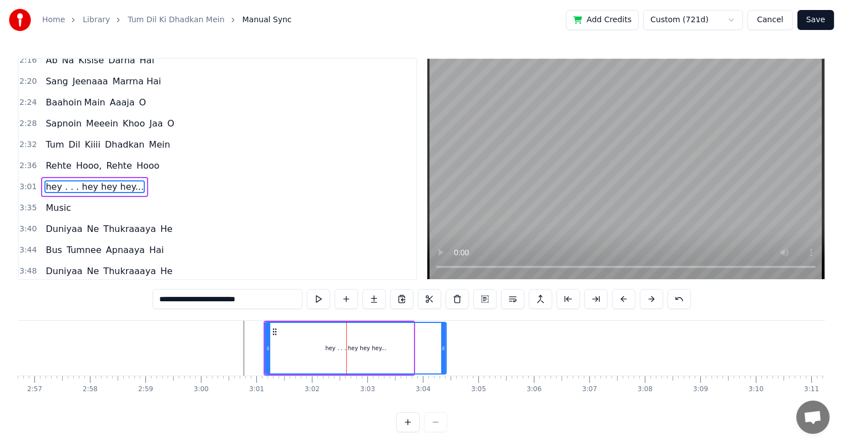
drag, startPoint x: 411, startPoint y: 348, endPoint x: 444, endPoint y: 348, distance: 33.3
click at [444, 348] on icon at bounding box center [443, 348] width 4 height 9
click at [224, 337] on div at bounding box center [512, 348] width 20597 height 55
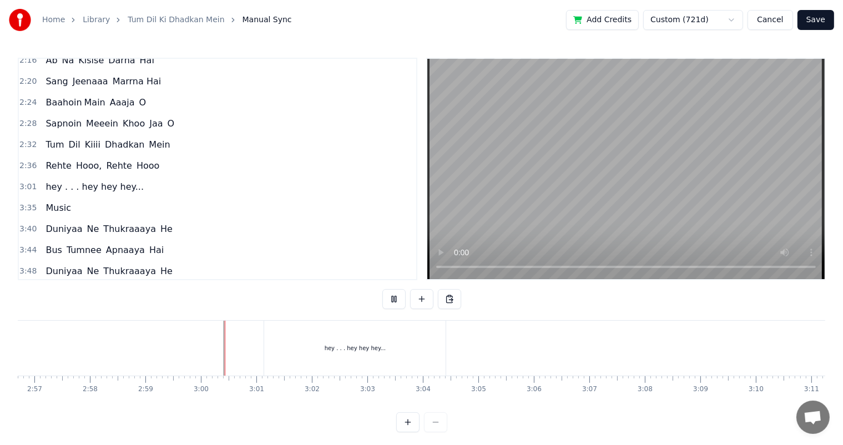
scroll to position [14, 0]
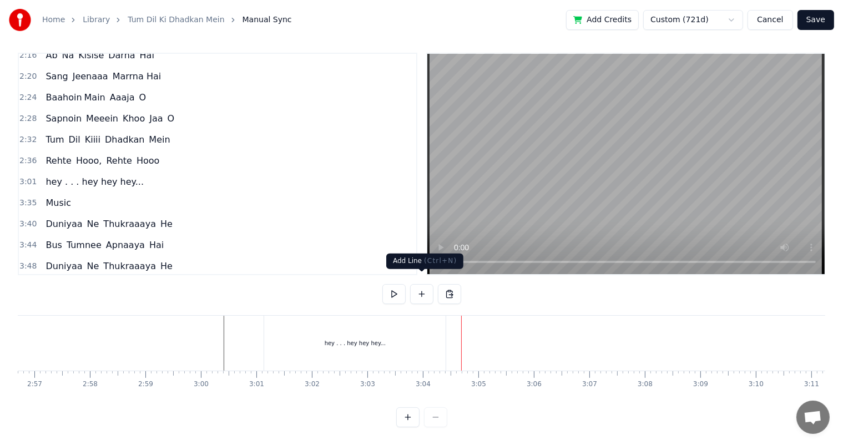
click at [426, 284] on button at bounding box center [421, 294] width 23 height 20
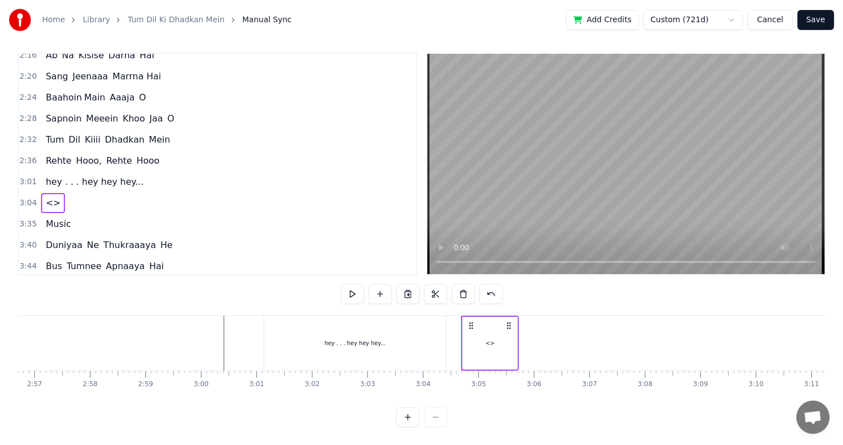
drag, startPoint x: 486, startPoint y: 335, endPoint x: 417, endPoint y: 331, distance: 68.9
click at [485, 339] on div "<>" at bounding box center [489, 343] width 9 height 8
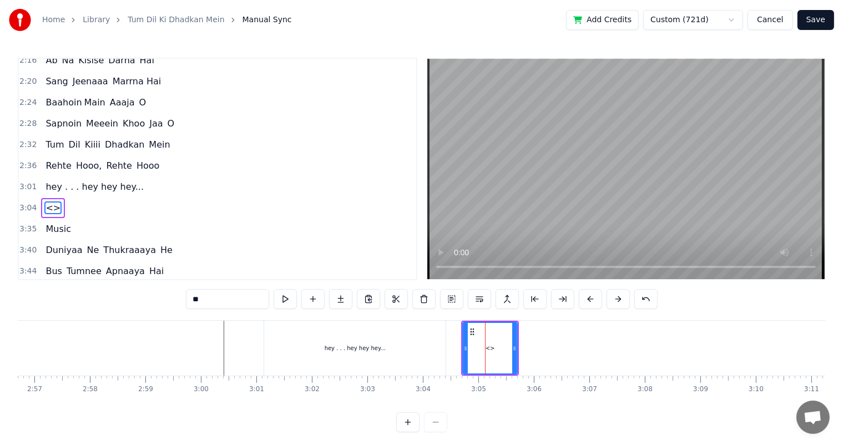
scroll to position [451, 0]
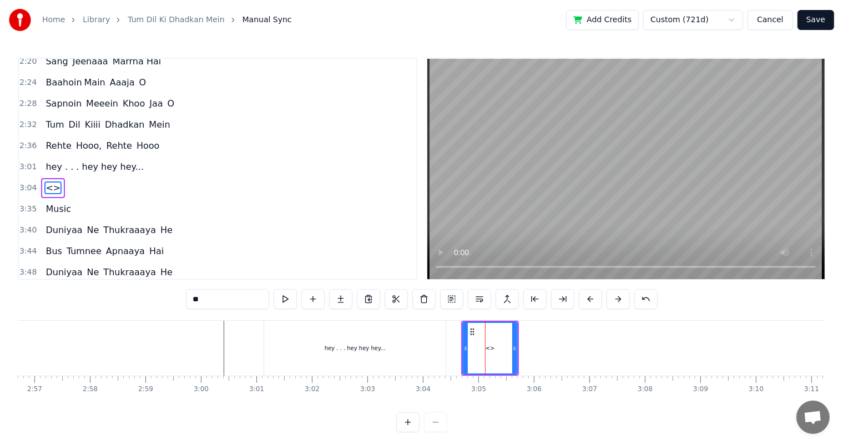
drag, startPoint x: 220, startPoint y: 298, endPoint x: 156, endPoint y: 308, distance: 64.6
click at [156, 308] on div "0:08 Tum Dil Kiiii Dhadkan Mein 0:17 Rehte Hooo, Tum Rehte Hoooo.... 0:42 Tum D…" at bounding box center [421, 245] width 807 height 375
paste input "******"
click at [203, 298] on input "********" at bounding box center [227, 299] width 83 height 20
drag, startPoint x: 207, startPoint y: 298, endPoint x: 326, endPoint y: 315, distance: 120.4
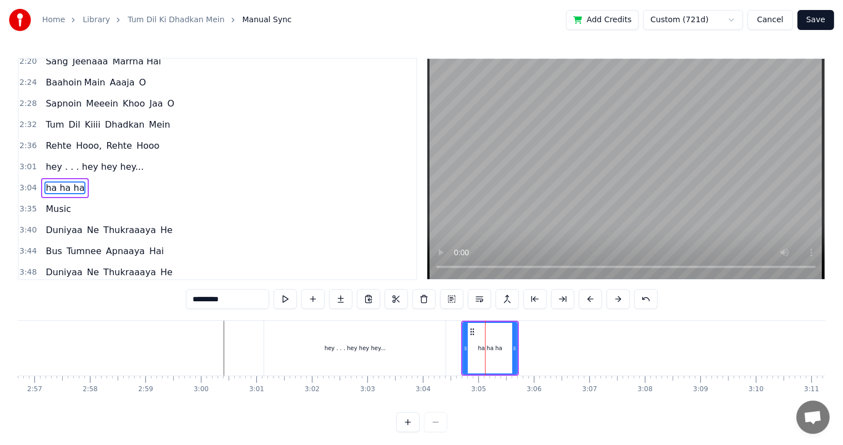
click at [326, 315] on div "0:08 Tum Dil Kiiii Dhadkan Mein 0:17 Rehte Hooo, Tum Rehte Hoooo.... 0:42 Tum D…" at bounding box center [421, 245] width 807 height 375
paste input "******"
drag, startPoint x: 464, startPoint y: 349, endPoint x: 455, endPoint y: 346, distance: 9.3
click at [455, 346] on icon at bounding box center [456, 348] width 4 height 9
type input "**********"
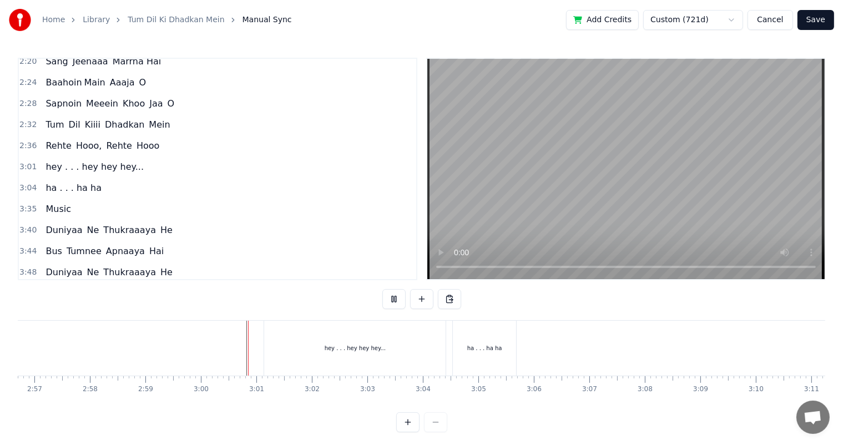
scroll to position [14, 0]
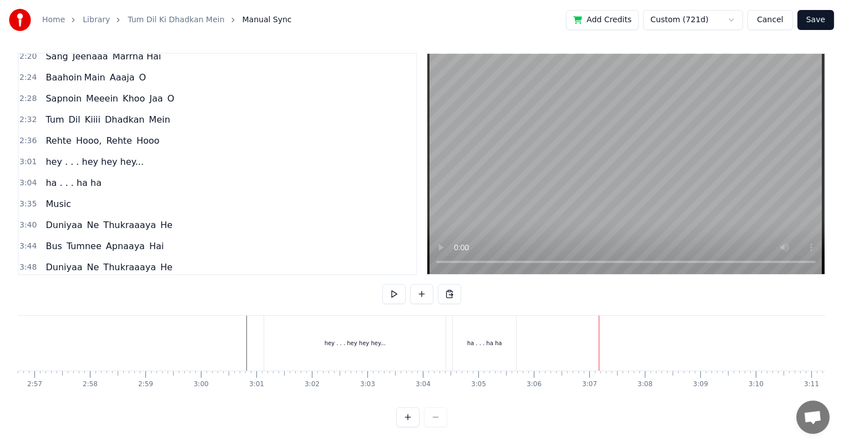
click at [480, 339] on div "ha . . . ha ha" at bounding box center [484, 343] width 63 height 55
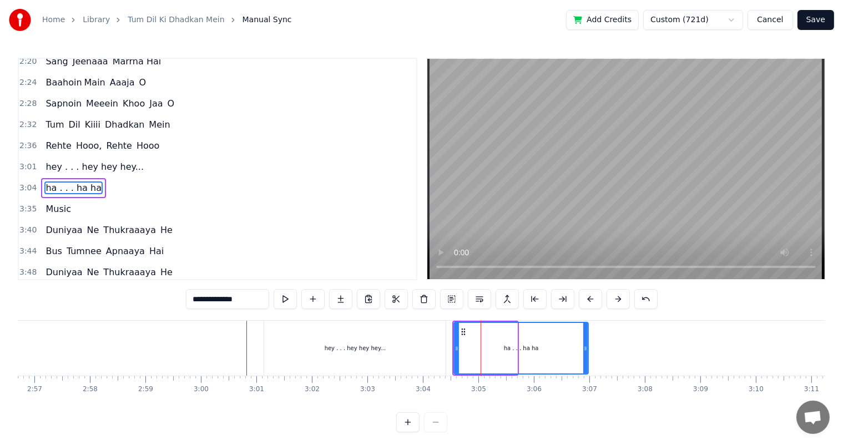
drag, startPoint x: 513, startPoint y: 350, endPoint x: 584, endPoint y: 353, distance: 71.1
click at [584, 353] on div at bounding box center [585, 348] width 4 height 50
click at [245, 348] on div at bounding box center [512, 348] width 20597 height 55
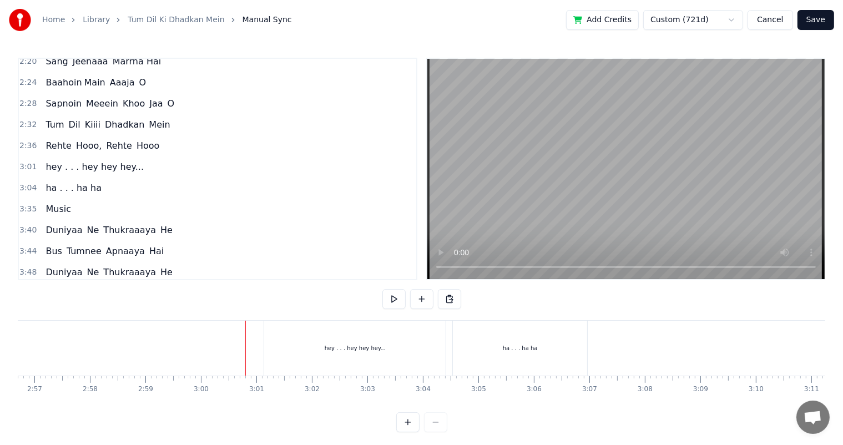
scroll to position [14, 0]
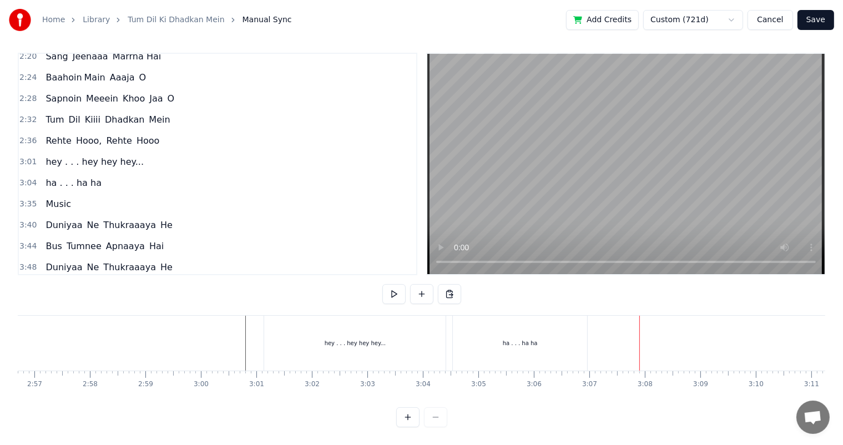
click at [519, 342] on div "ha . . . ha ha" at bounding box center [520, 343] width 134 height 55
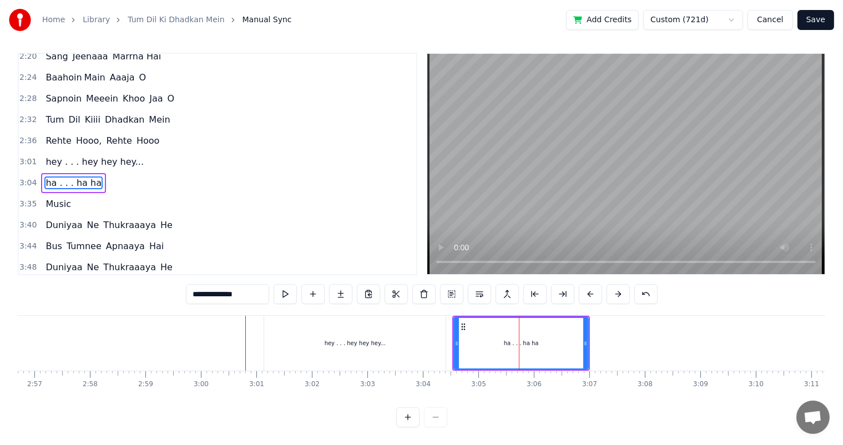
scroll to position [0, 0]
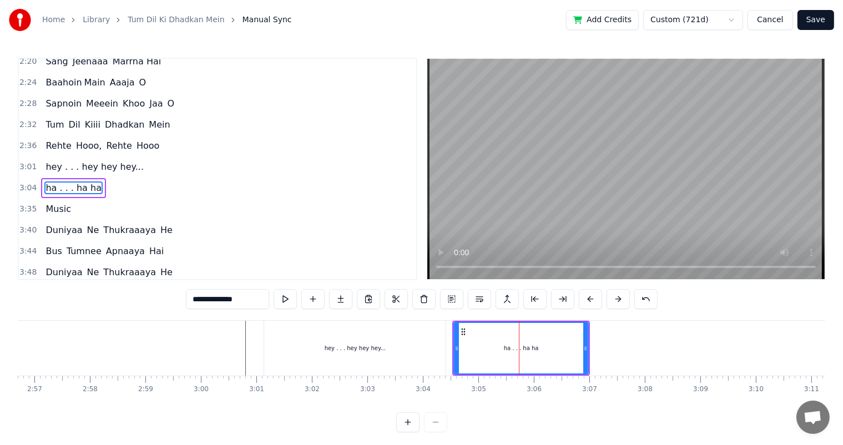
click at [254, 299] on input "**********" at bounding box center [227, 299] width 83 height 20
click at [254, 299] on input "**********" at bounding box center [227, 299] width 111 height 20
type input "**********"
click at [231, 342] on div at bounding box center [512, 348] width 20597 height 55
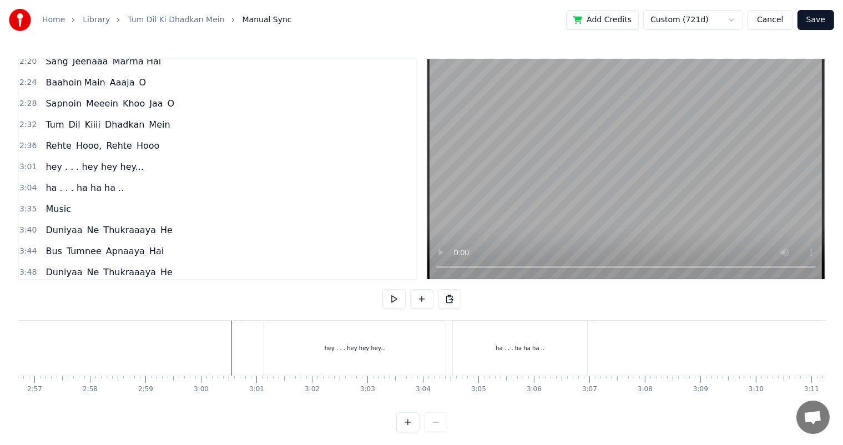
scroll to position [14, 0]
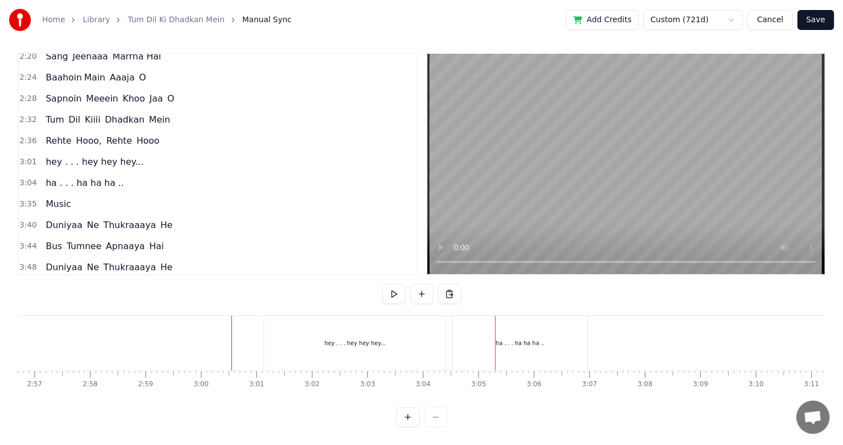
click at [345, 339] on div "hey . . . hey hey hey..." at bounding box center [355, 343] width 61 height 8
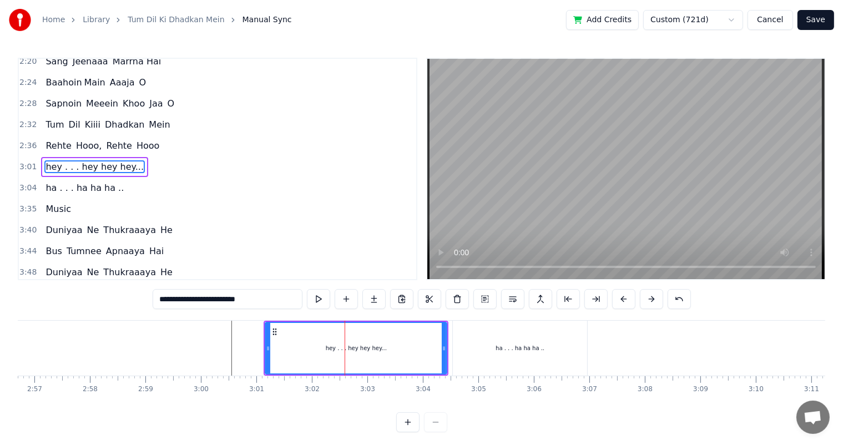
scroll to position [431, 0]
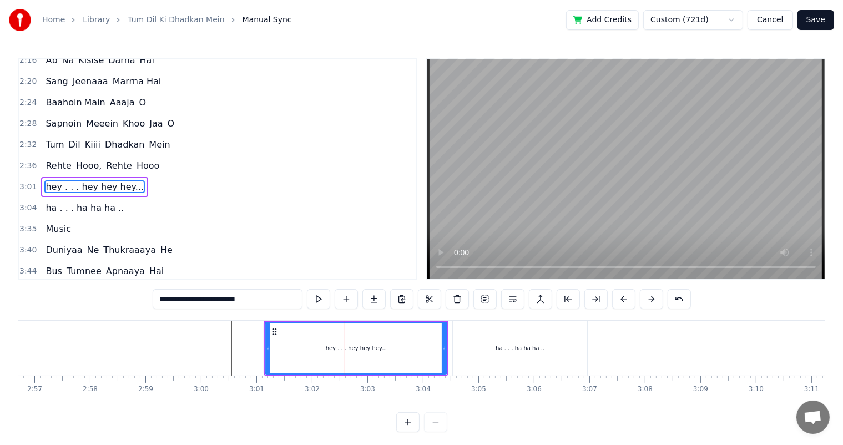
click at [188, 301] on input "**********" at bounding box center [228, 299] width 150 height 20
type input "**********"
click at [230, 344] on div at bounding box center [512, 348] width 20597 height 55
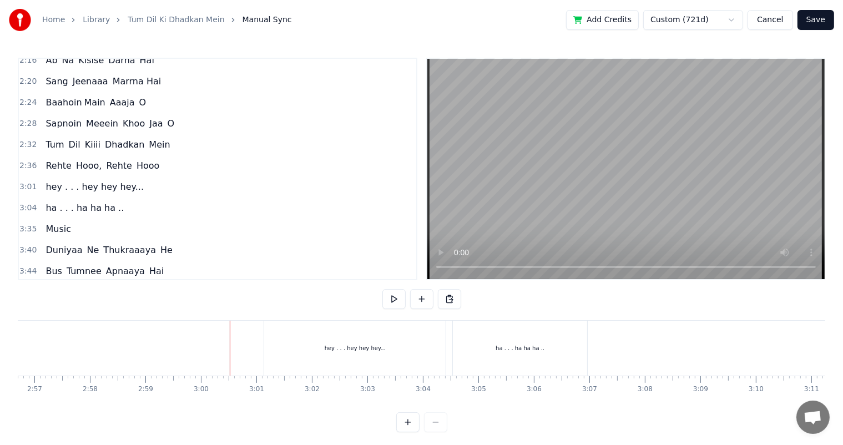
scroll to position [14, 0]
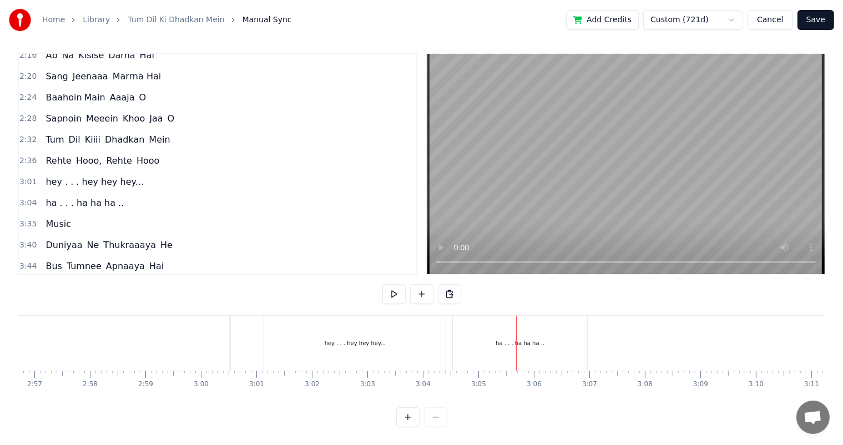
click at [498, 336] on div "ha . . . ha ha ha .." at bounding box center [520, 343] width 134 height 55
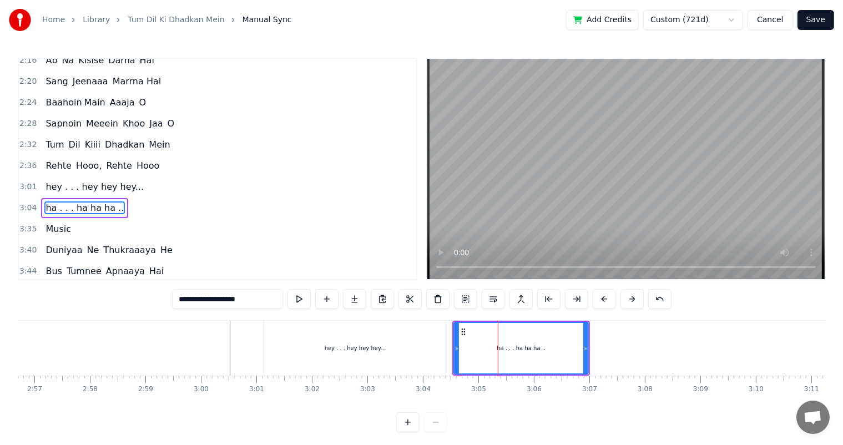
scroll to position [451, 0]
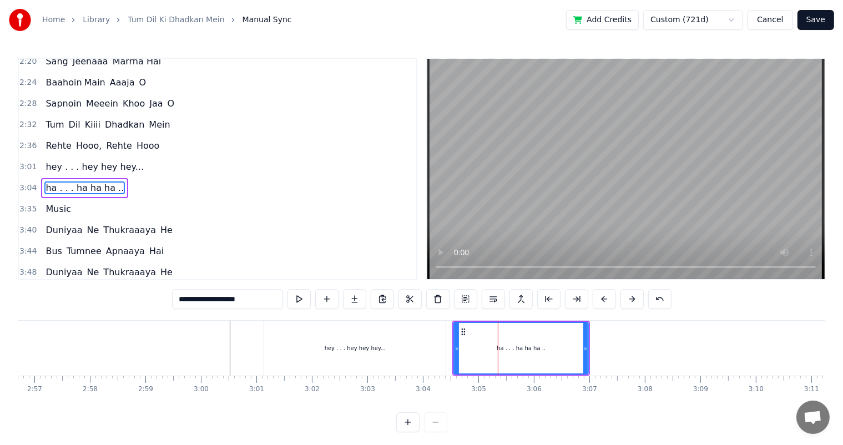
drag, startPoint x: 189, startPoint y: 298, endPoint x: 160, endPoint y: 300, distance: 28.9
click at [160, 300] on div "0:08 Tum Dil Kiiii Dhadkan Mein 0:17 Rehte Hooo, Tum Rehte Hoooo.... 0:42 Tum D…" at bounding box center [421, 245] width 807 height 375
click at [186, 298] on input "**********" at bounding box center [227, 299] width 111 height 20
click at [240, 298] on input "**********" at bounding box center [227, 299] width 117 height 20
click at [202, 300] on input "**********" at bounding box center [227, 299] width 111 height 20
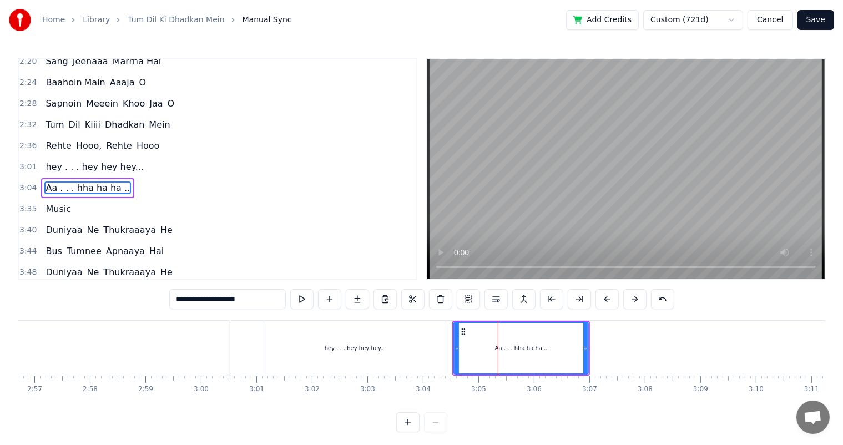
click at [203, 300] on input "**********" at bounding box center [227, 299] width 117 height 20
click at [203, 300] on input "**********" at bounding box center [227, 299] width 122 height 20
click at [202, 300] on input "**********" at bounding box center [228, 299] width 128 height 20
click at [206, 299] on input "**********" at bounding box center [227, 299] width 122 height 20
type input "**********"
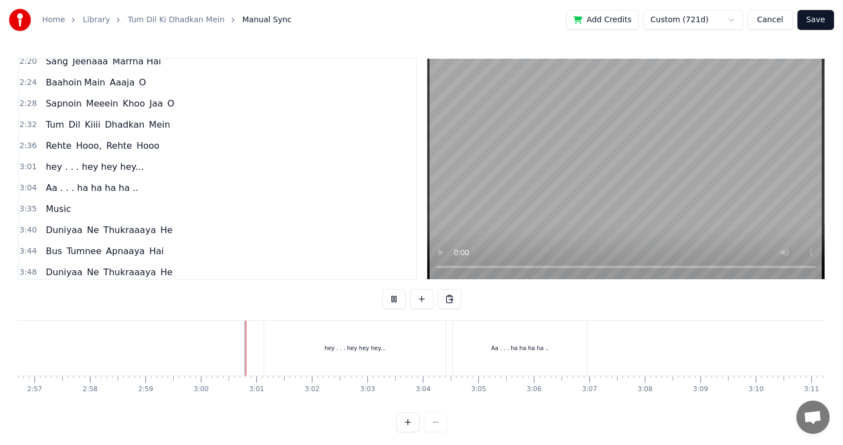
scroll to position [14, 0]
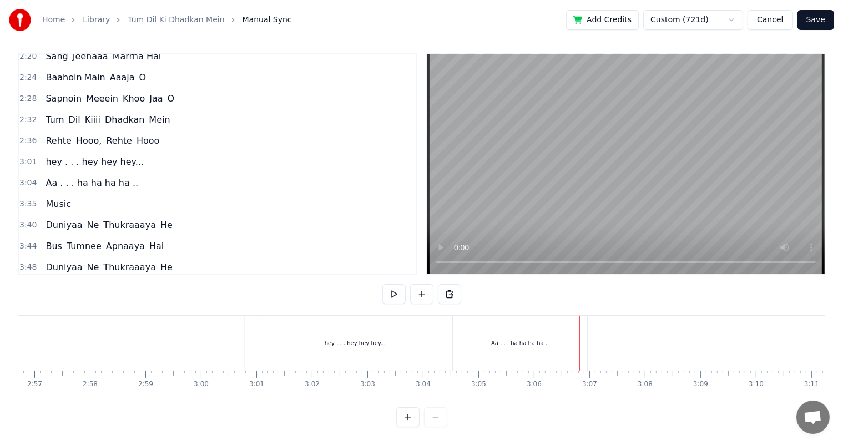
click at [523, 339] on div "Aa . . . ha ha ha ha .." at bounding box center [520, 343] width 58 height 8
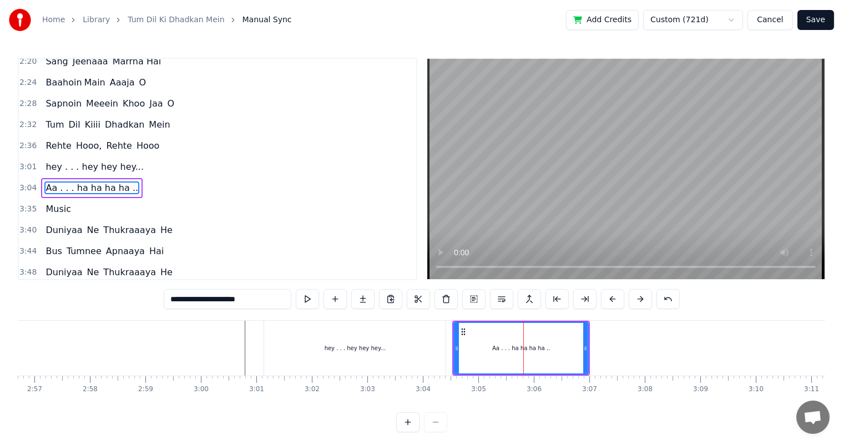
click at [463, 352] on div "Aa . . . ha ha ha ha .." at bounding box center [520, 348] width 133 height 50
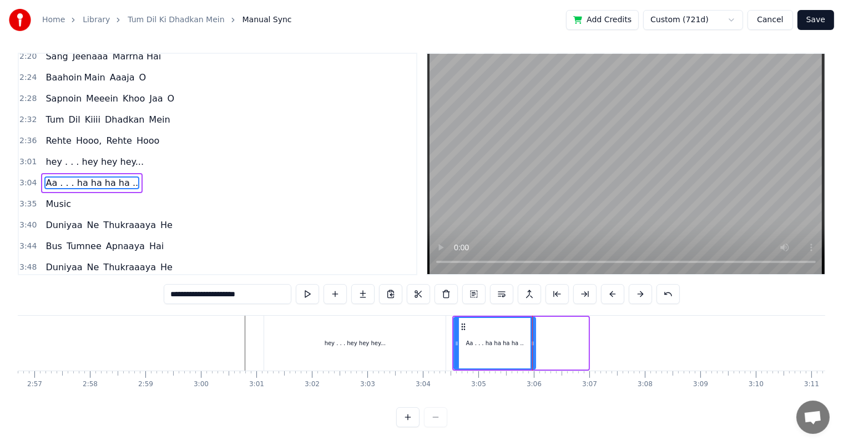
drag, startPoint x: 586, startPoint y: 332, endPoint x: 533, endPoint y: 333, distance: 52.7
click at [533, 339] on icon at bounding box center [532, 343] width 4 height 9
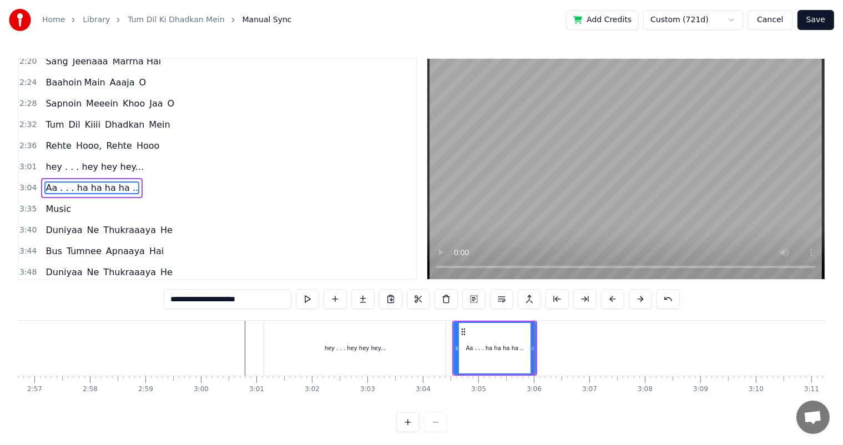
drag, startPoint x: 256, startPoint y: 300, endPoint x: 216, endPoint y: 302, distance: 40.6
click at [216, 302] on input "**********" at bounding box center [228, 299] width 128 height 20
type input "**********"
click at [344, 299] on button at bounding box center [340, 299] width 23 height 20
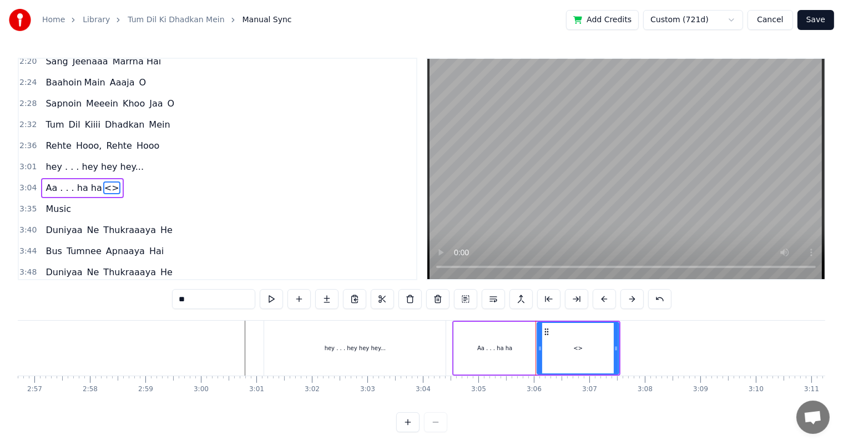
drag, startPoint x: 206, startPoint y: 300, endPoint x: 148, endPoint y: 306, distance: 58.6
click at [148, 306] on div "0:08 Tum Dil Kiiii Dhadkan Mein 0:17 Rehte Hooo, Tum Rehte Hoooo.... 0:42 Tum D…" at bounding box center [421, 245] width 807 height 375
paste input "******"
type input "********"
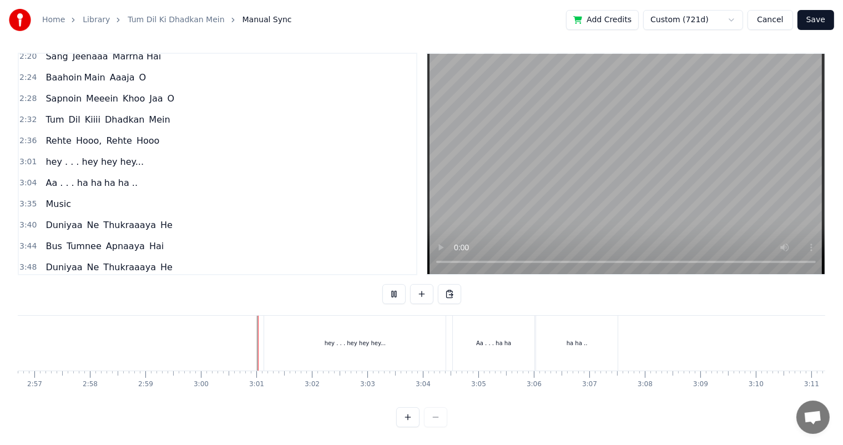
scroll to position [14, 0]
click at [504, 339] on div "Aa . . . ha ha" at bounding box center [493, 343] width 35 height 8
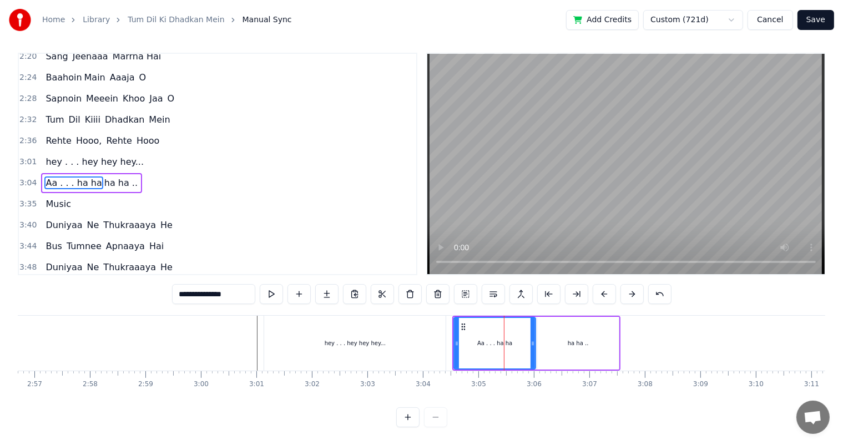
scroll to position [0, 0]
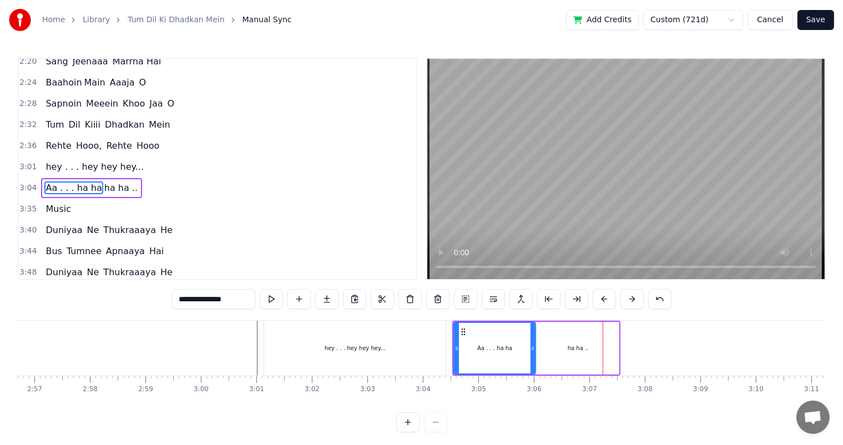
click at [559, 343] on div "ha ha .." at bounding box center [578, 348] width 82 height 53
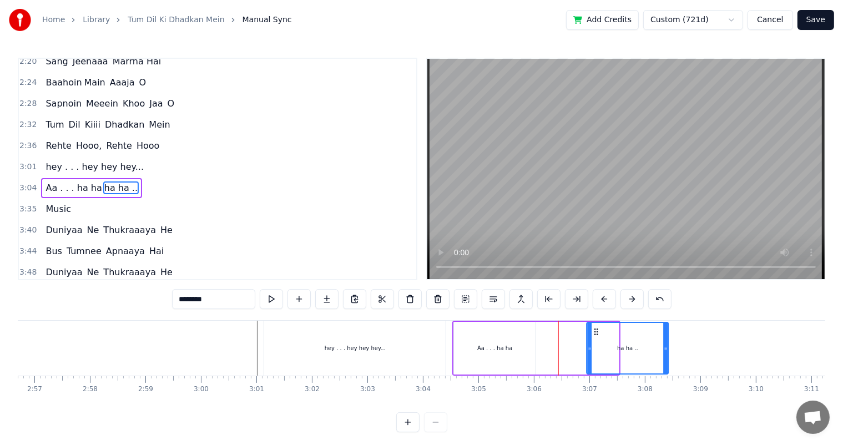
drag, startPoint x: 561, startPoint y: 331, endPoint x: 595, endPoint y: 331, distance: 33.8
click at [595, 331] on icon at bounding box center [596, 331] width 9 height 9
click at [483, 347] on div "Aa . . . ha ha" at bounding box center [494, 348] width 35 height 8
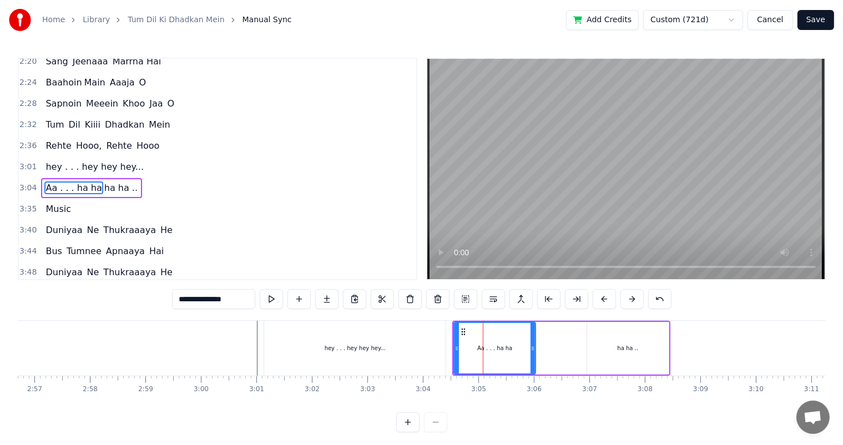
click at [443, 342] on div "hey . . . hey hey hey..." at bounding box center [354, 348] width 181 height 55
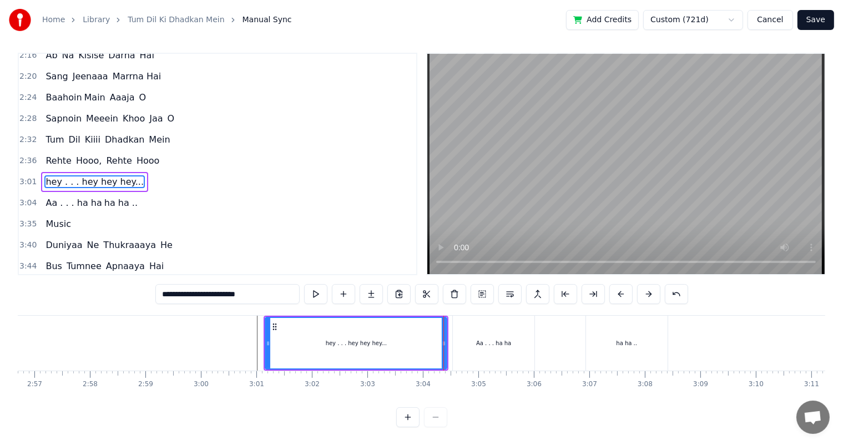
scroll to position [14, 0]
click at [503, 339] on div "Aa . . . ha ha" at bounding box center [493, 343] width 35 height 8
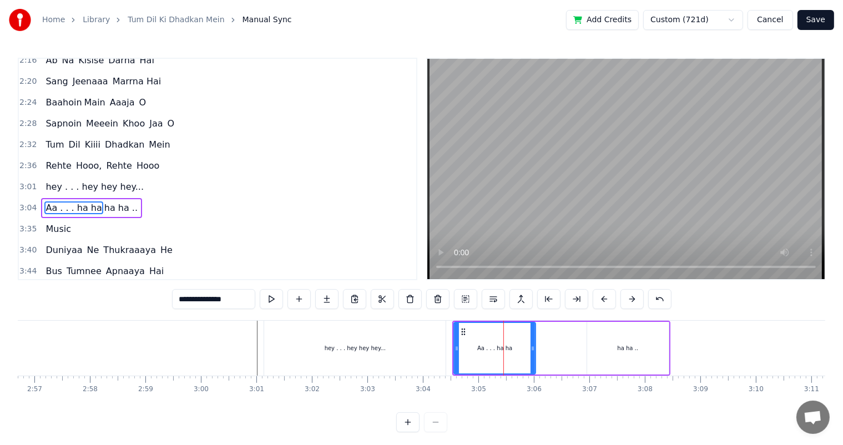
scroll to position [451, 0]
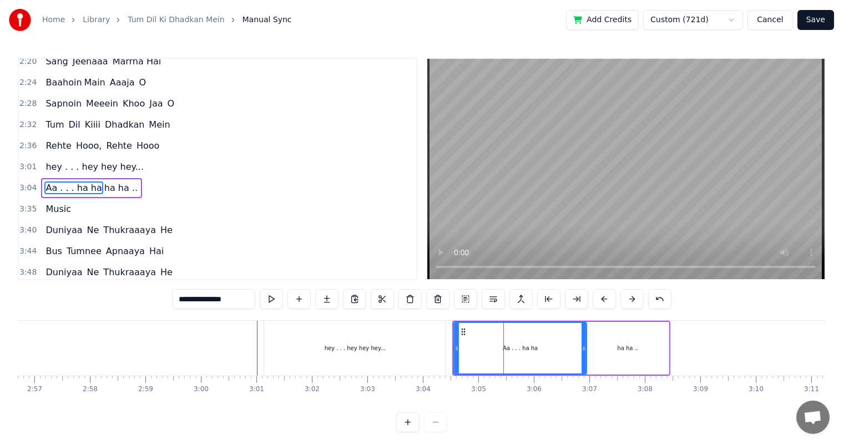
drag, startPoint x: 532, startPoint y: 348, endPoint x: 583, endPoint y: 351, distance: 51.1
click at [583, 351] on icon at bounding box center [583, 348] width 4 height 9
click at [646, 350] on div "ha ha .." at bounding box center [628, 348] width 82 height 53
type input "********"
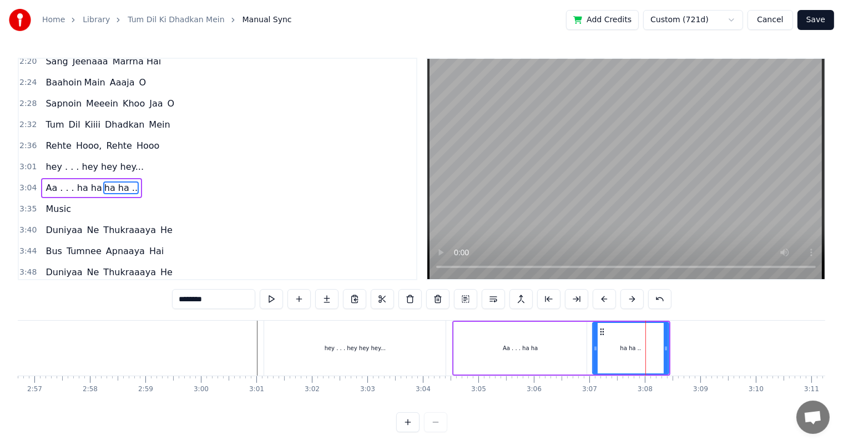
drag, startPoint x: 589, startPoint y: 347, endPoint x: 600, endPoint y: 349, distance: 11.3
click at [597, 348] on icon at bounding box center [595, 348] width 4 height 9
click at [249, 340] on div at bounding box center [512, 348] width 20597 height 55
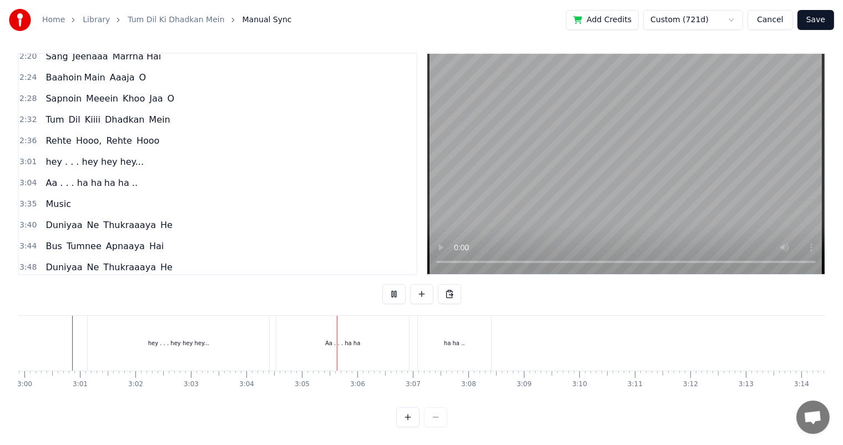
scroll to position [0, 9981]
click at [435, 330] on div "ha ha .." at bounding box center [453, 343] width 73 height 55
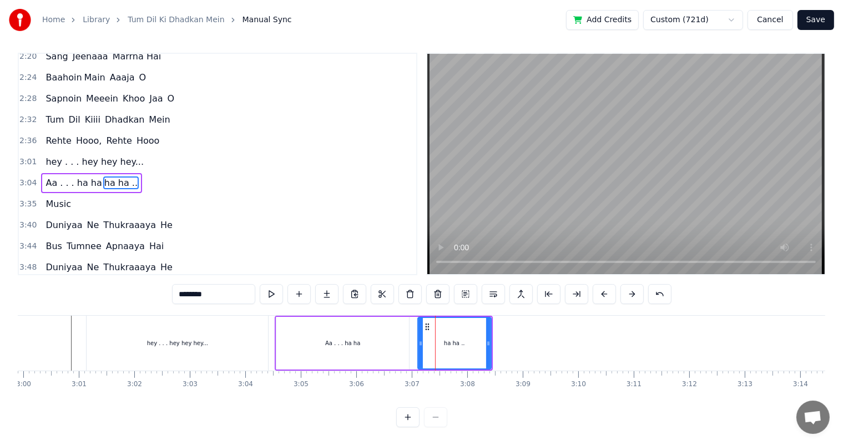
scroll to position [0, 0]
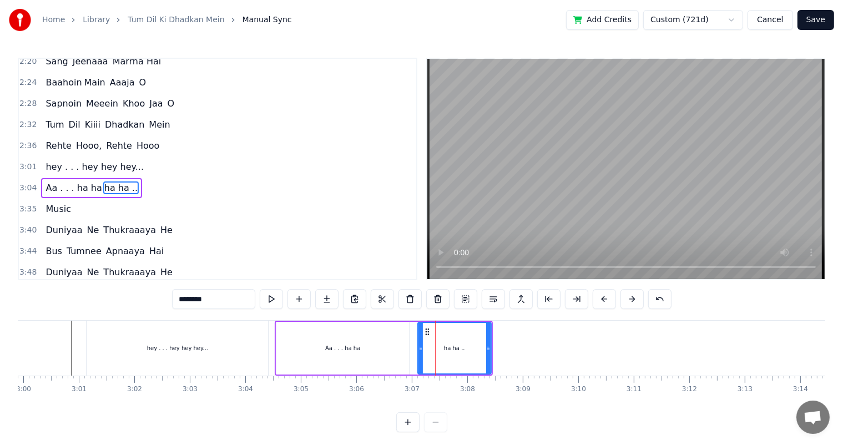
click at [323, 346] on div "Aa . . . ha ha" at bounding box center [342, 348] width 133 height 53
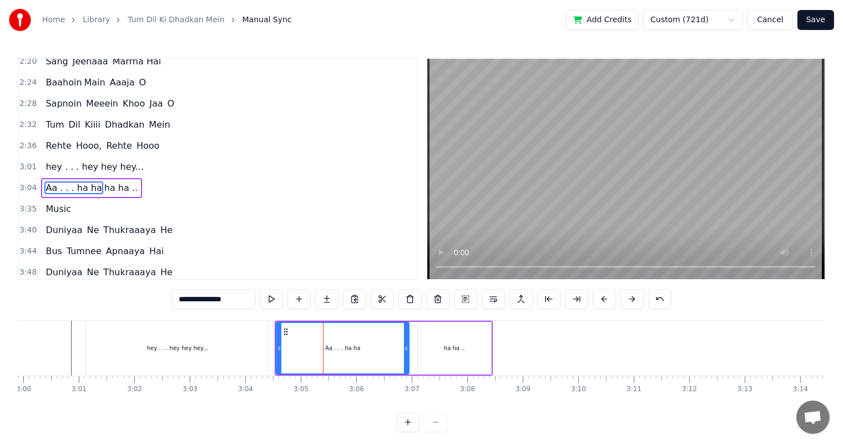
scroll to position [14, 0]
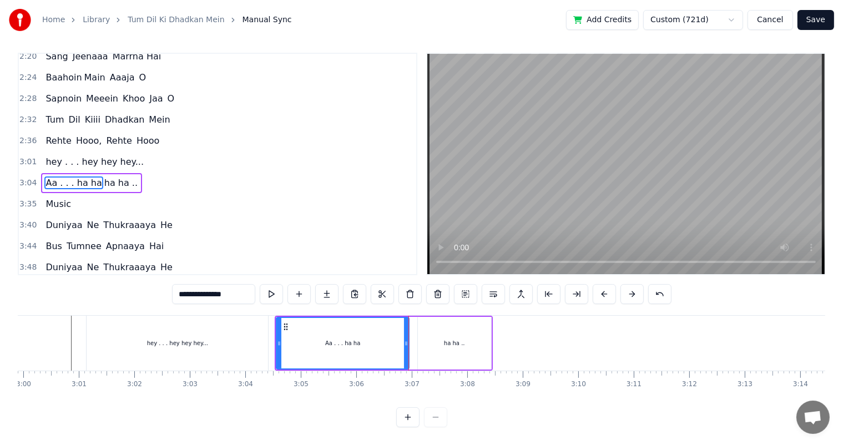
click at [256, 341] on div "hey . . . hey hey hey..." at bounding box center [177, 343] width 181 height 55
type input "**********"
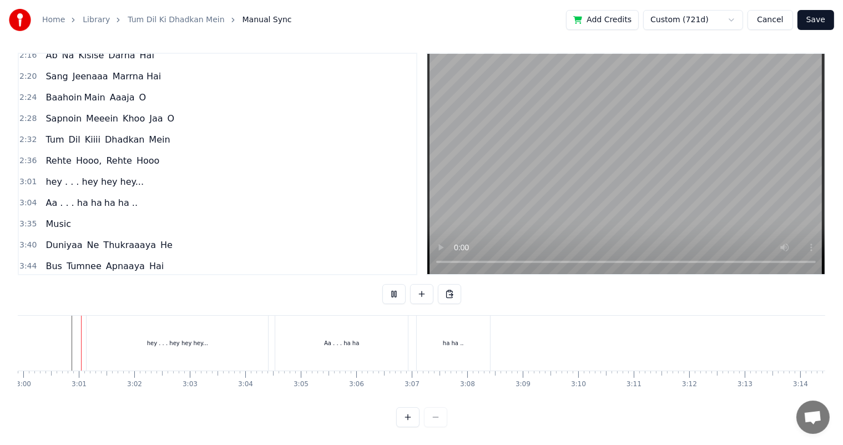
scroll to position [0, 9980]
click at [326, 333] on div "Aa . . . ha ha" at bounding box center [342, 343] width 133 height 55
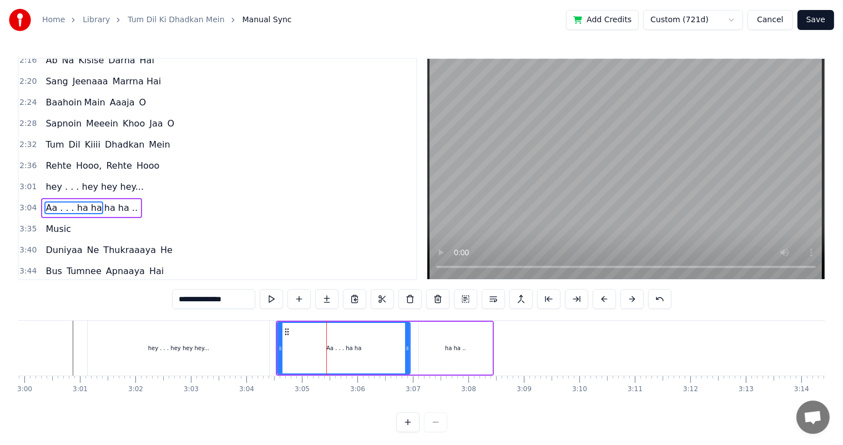
scroll to position [451, 0]
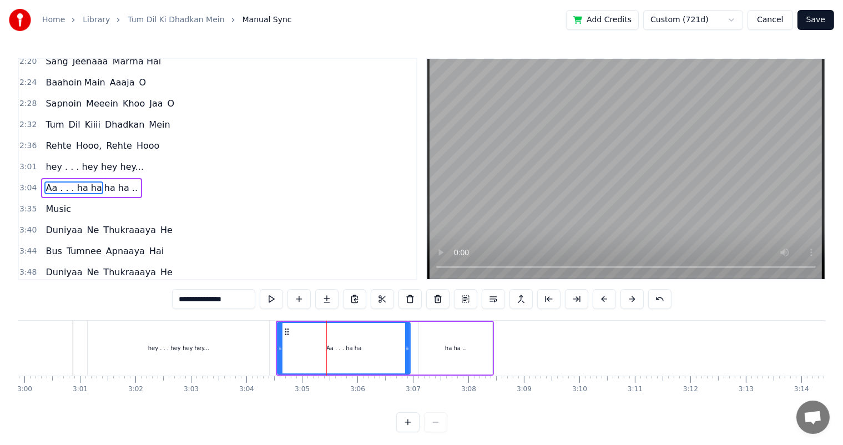
drag, startPoint x: 203, startPoint y: 300, endPoint x: 191, endPoint y: 302, distance: 11.9
click at [191, 302] on input "**********" at bounding box center [213, 299] width 83 height 20
type input "********"
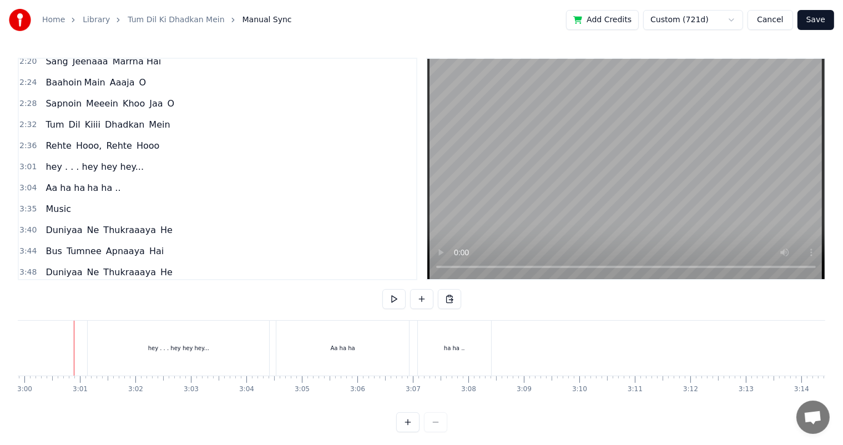
scroll to position [14, 0]
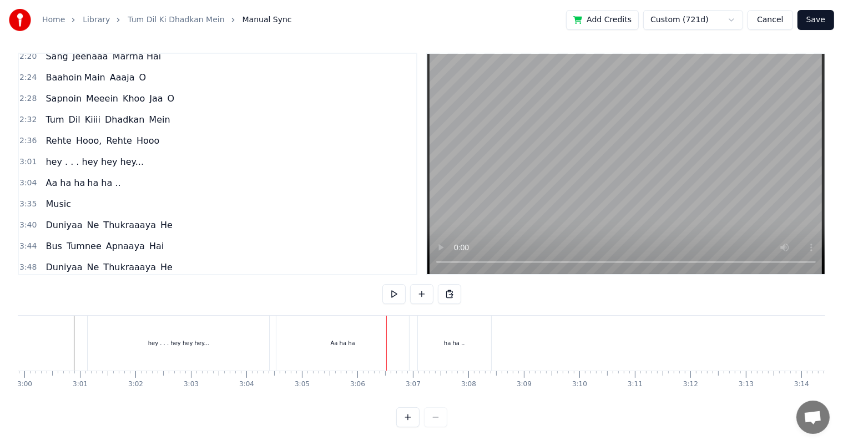
click at [348, 342] on div "Aa ha ha" at bounding box center [342, 343] width 133 height 55
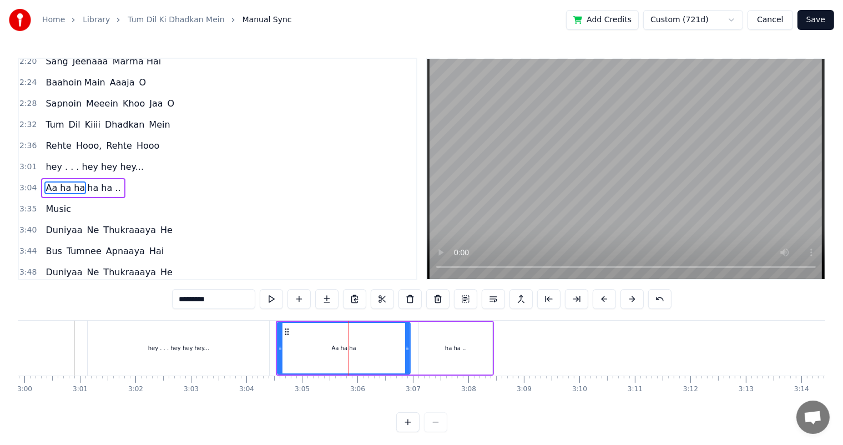
scroll to position [0, 0]
click at [224, 295] on input "********" at bounding box center [213, 299] width 83 height 20
click at [253, 353] on div "hey . . . hey hey hey..." at bounding box center [178, 348] width 181 height 55
type input "**********"
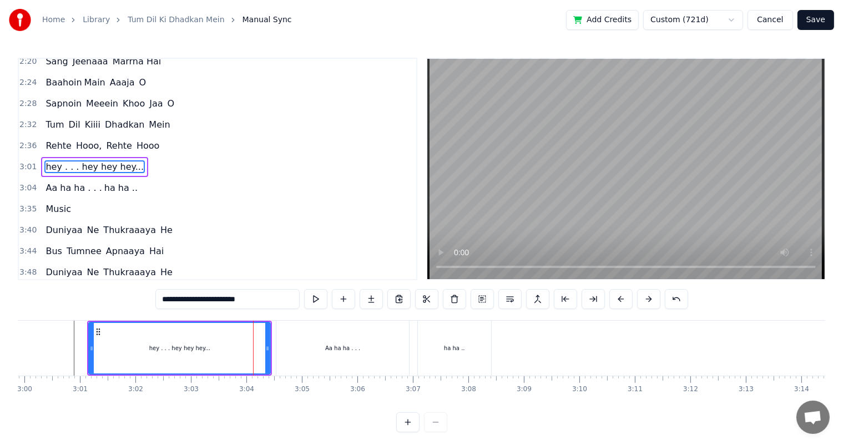
scroll to position [431, 0]
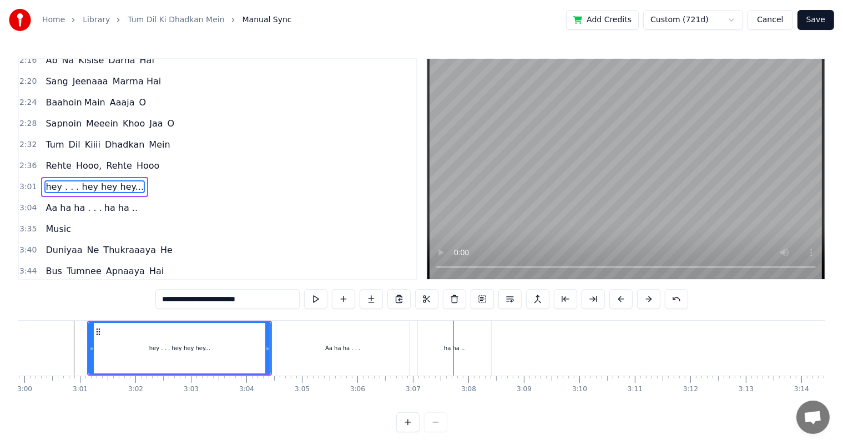
click at [453, 358] on div at bounding box center [453, 348] width 1 height 55
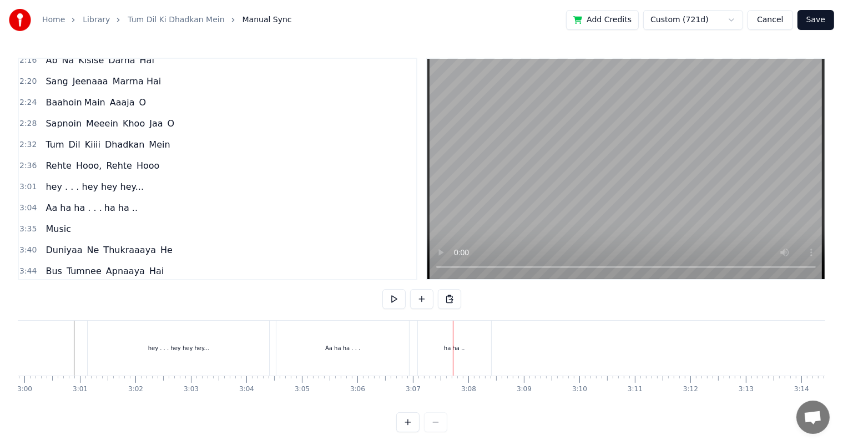
click at [435, 346] on div "ha ha .." at bounding box center [454, 348] width 73 height 55
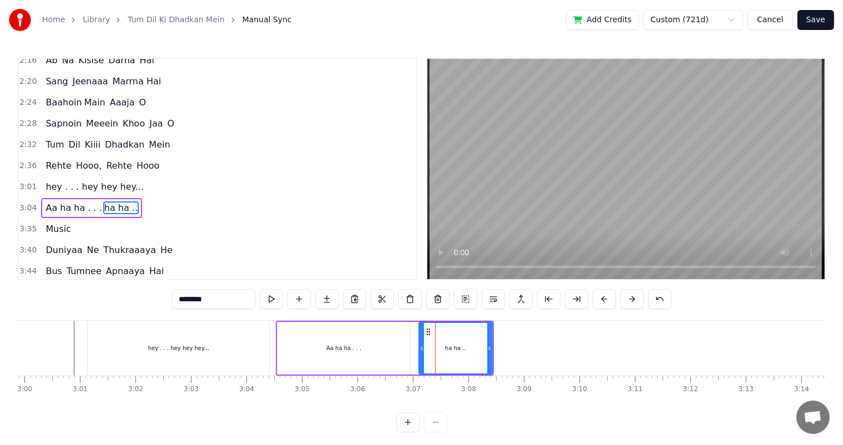
scroll to position [451, 0]
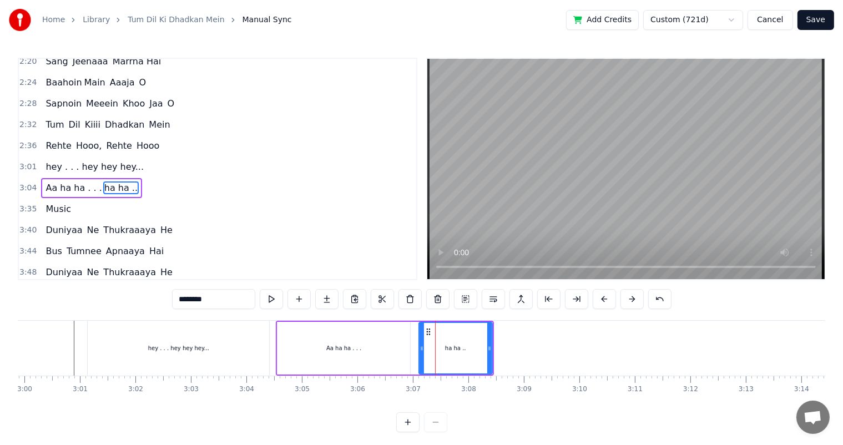
click at [393, 343] on div "Aa ha ha . . ." at bounding box center [343, 348] width 133 height 53
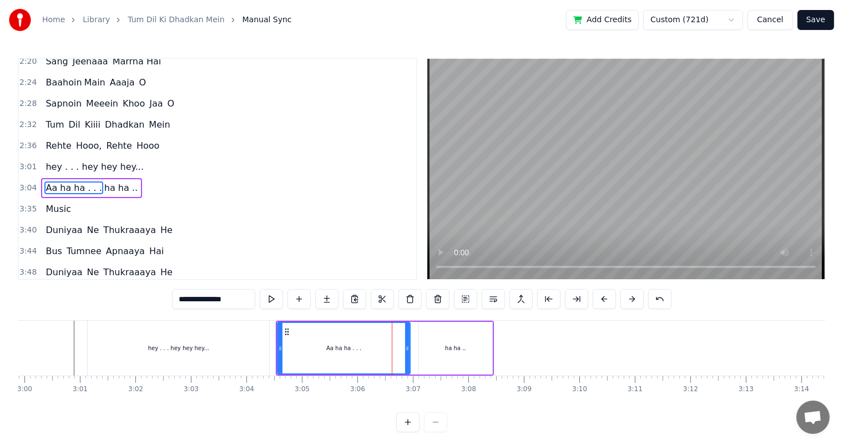
click at [422, 346] on div "ha ha .." at bounding box center [455, 348] width 73 height 53
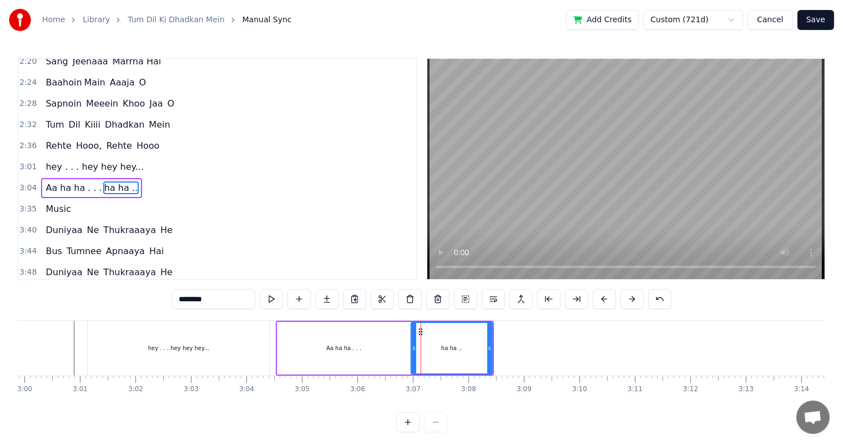
drag, startPoint x: 422, startPoint y: 346, endPoint x: 414, endPoint y: 346, distance: 7.8
click at [414, 346] on icon at bounding box center [414, 348] width 4 height 9
click at [269, 340] on div "hey . . . hey hey hey..." at bounding box center [178, 348] width 183 height 55
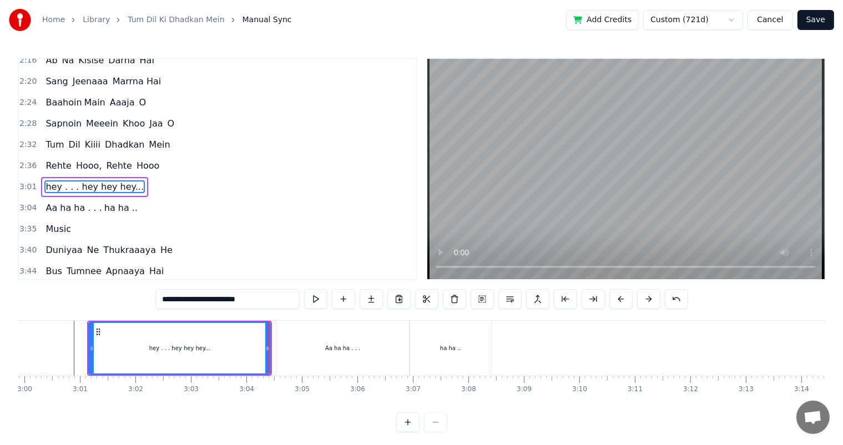
scroll to position [14, 0]
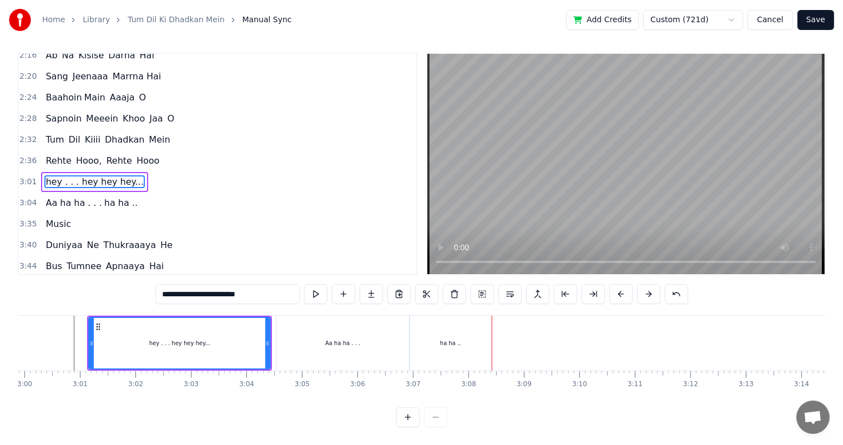
click at [454, 339] on div "ha ha .." at bounding box center [450, 343] width 21 height 8
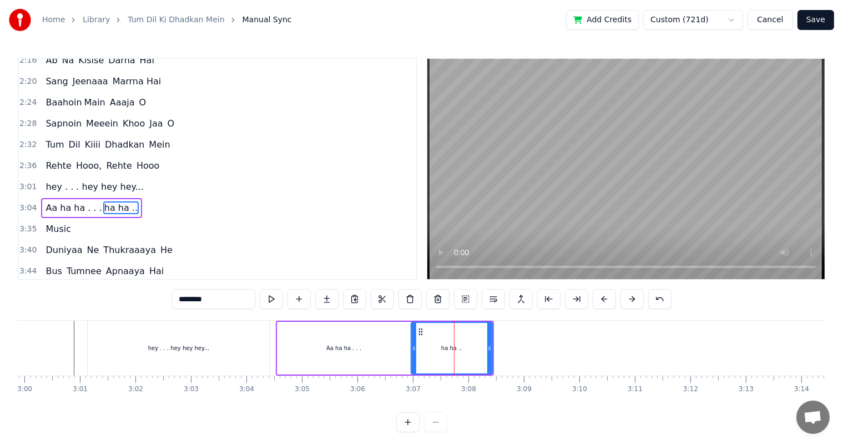
scroll to position [451, 0]
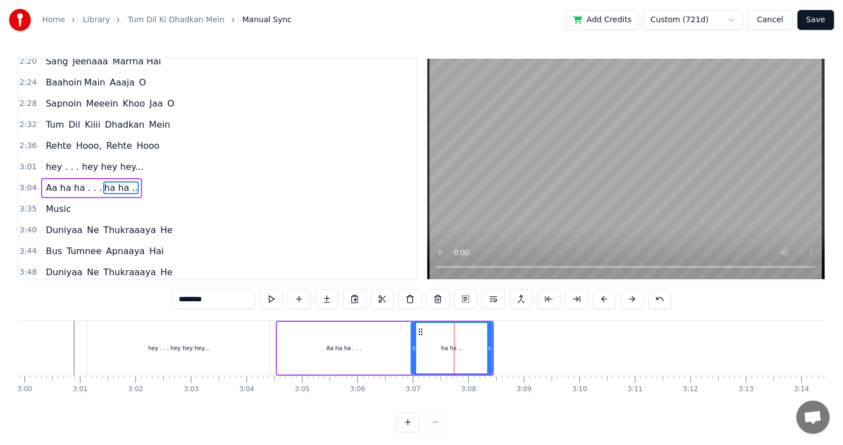
click at [179, 300] on input "********" at bounding box center [213, 299] width 83 height 20
click at [260, 345] on div "hey . . . hey hey hey..." at bounding box center [178, 348] width 181 height 55
type input "**********"
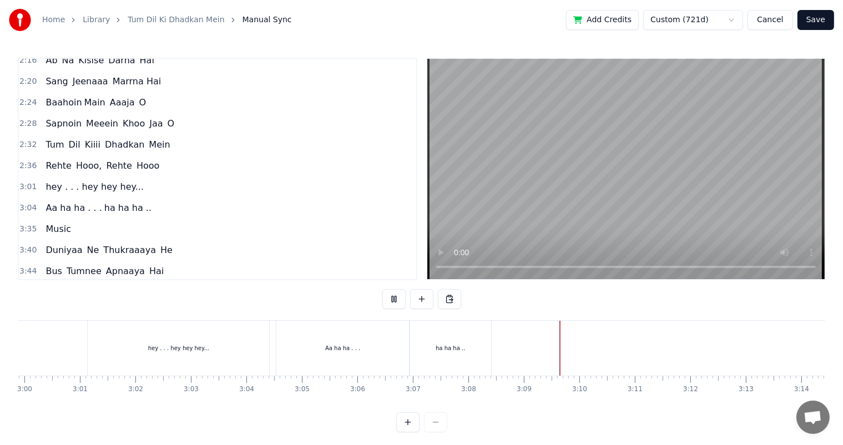
scroll to position [14, 0]
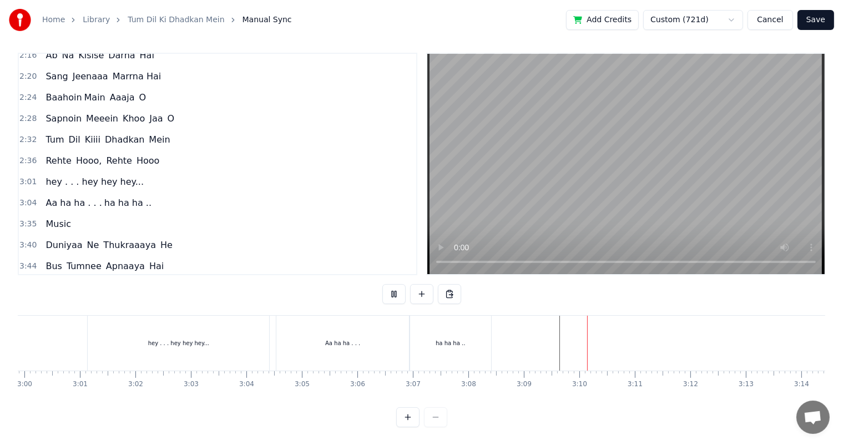
click at [537, 326] on div at bounding box center [336, 343] width 20597 height 55
click at [548, 320] on div at bounding box center [336, 343] width 20597 height 55
click at [545, 320] on div at bounding box center [336, 343] width 20597 height 55
click at [422, 284] on button at bounding box center [421, 294] width 23 height 20
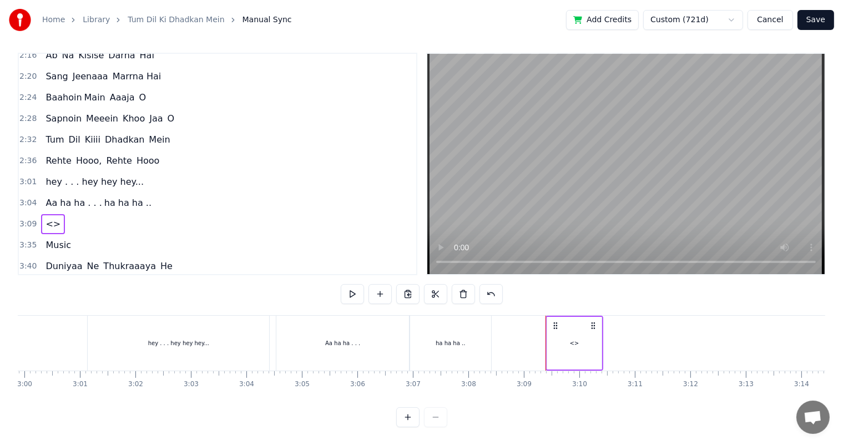
drag, startPoint x: 570, startPoint y: 331, endPoint x: 515, endPoint y: 330, distance: 54.9
click at [571, 339] on div "<>" at bounding box center [574, 343] width 9 height 8
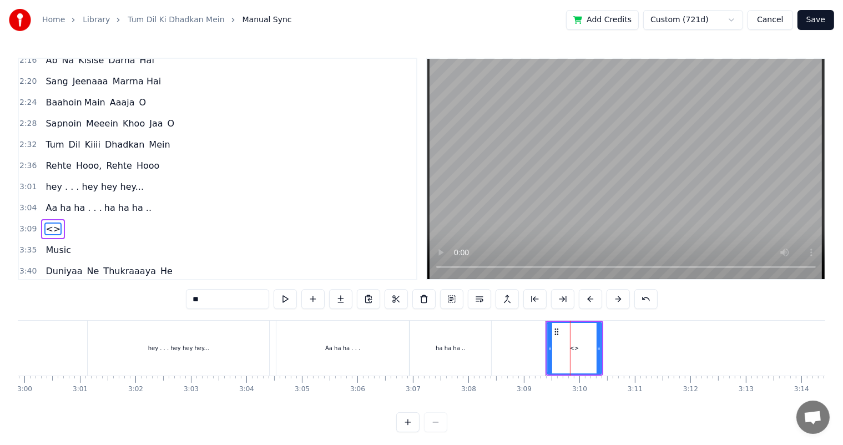
scroll to position [471, 0]
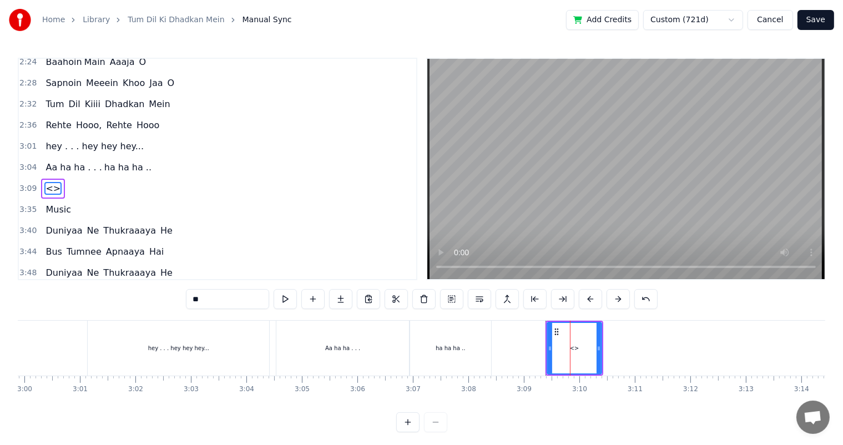
drag, startPoint x: 225, startPoint y: 303, endPoint x: 154, endPoint y: 303, distance: 71.0
click at [154, 303] on div "0:08 Tum Dil Kiiii Dhadkan Mein 0:17 Rehte Hooo, Tum Rehte Hoooo.... 0:42 Tum D…" at bounding box center [421, 245] width 807 height 375
type input "**"
click at [530, 347] on div at bounding box center [336, 348] width 20597 height 55
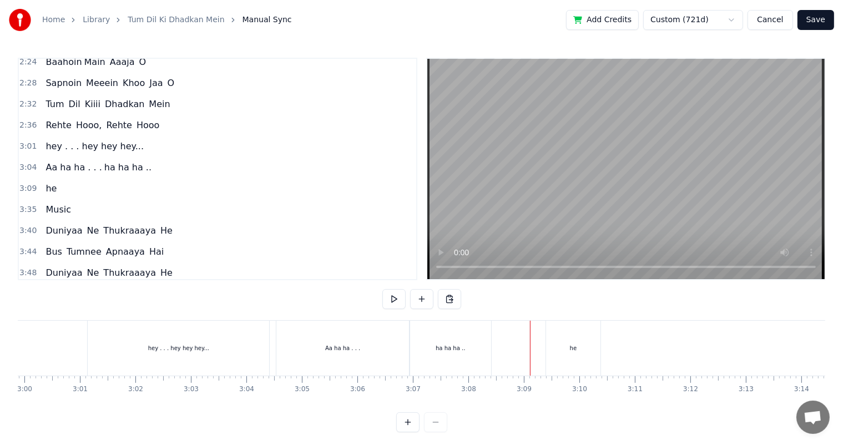
scroll to position [14, 0]
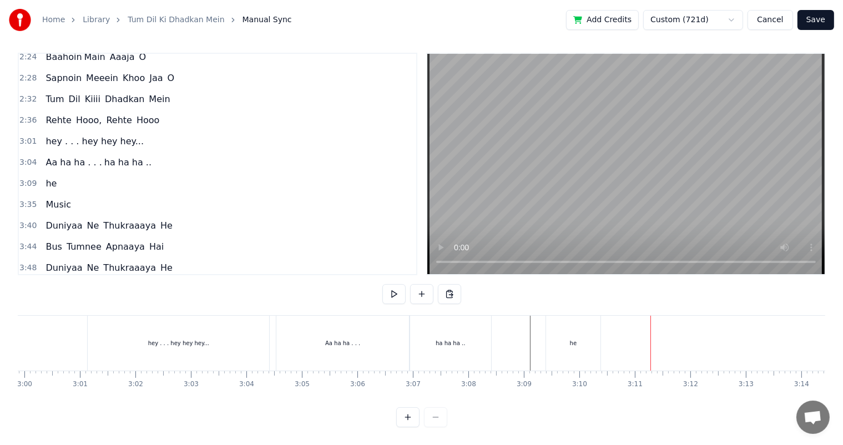
click at [568, 335] on div "he" at bounding box center [573, 343] width 54 height 55
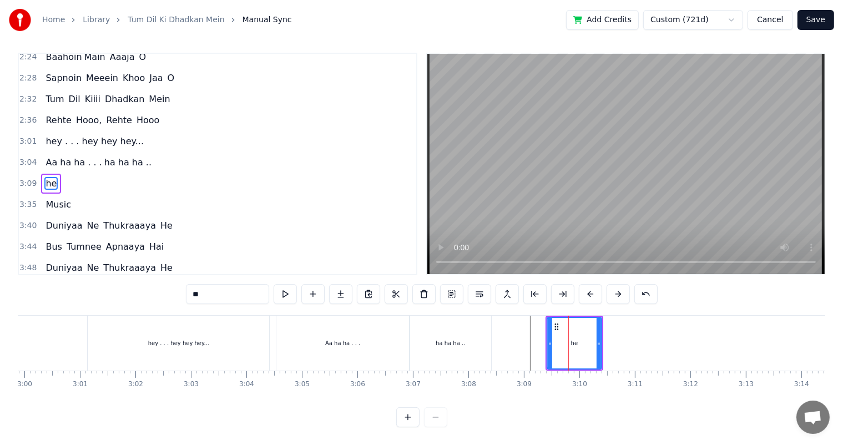
scroll to position [0, 0]
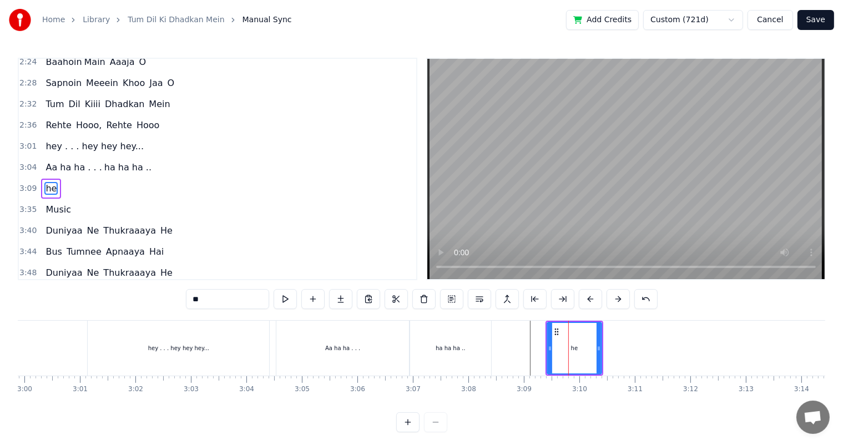
click at [229, 294] on input "**" at bounding box center [227, 299] width 83 height 20
type input "***"
click at [78, 342] on div at bounding box center [336, 348] width 20597 height 55
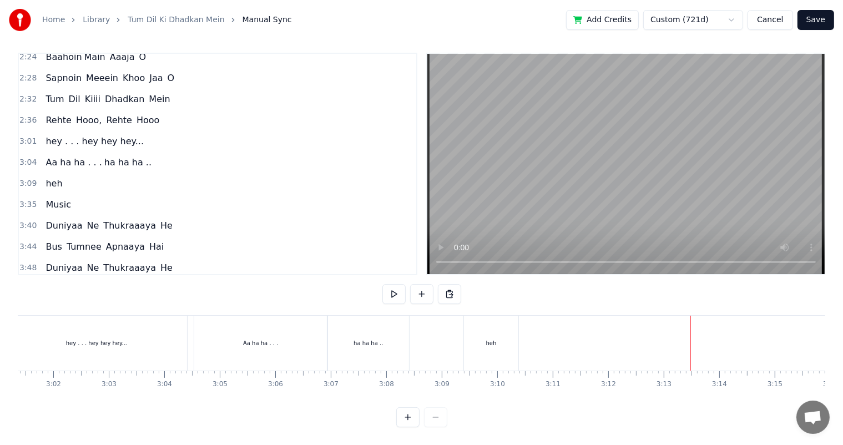
scroll to position [0, 10063]
click at [479, 337] on div "heh" at bounding box center [490, 343] width 54 height 55
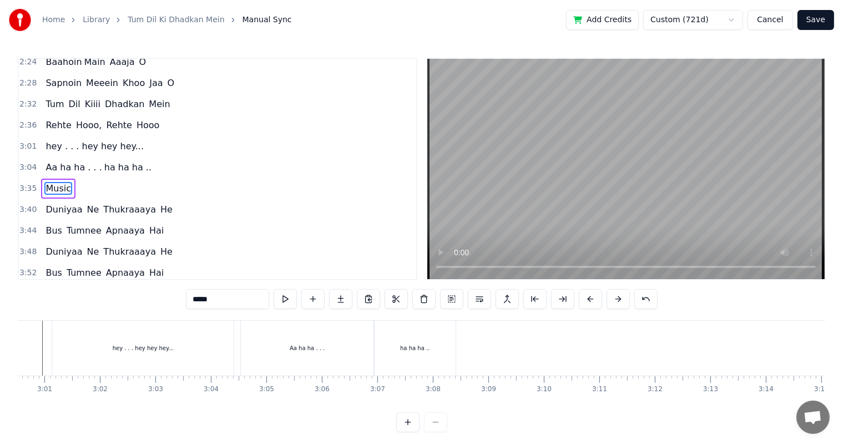
scroll to position [0, 9889]
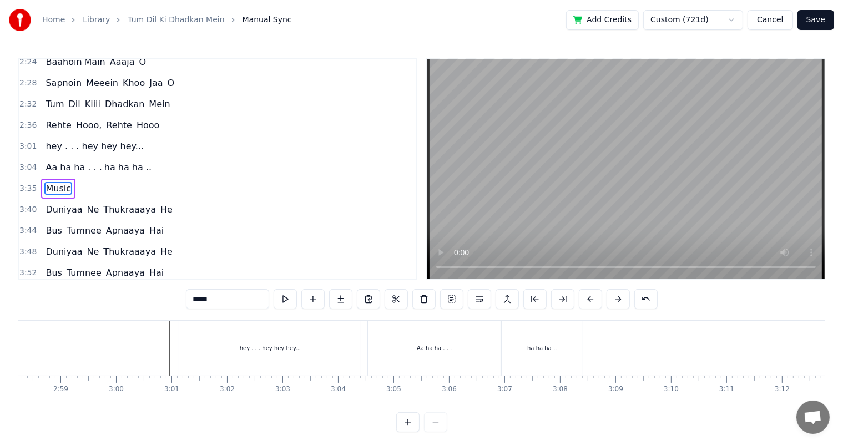
click at [249, 351] on div "hey . . . hey hey hey..." at bounding box center [270, 348] width 61 height 8
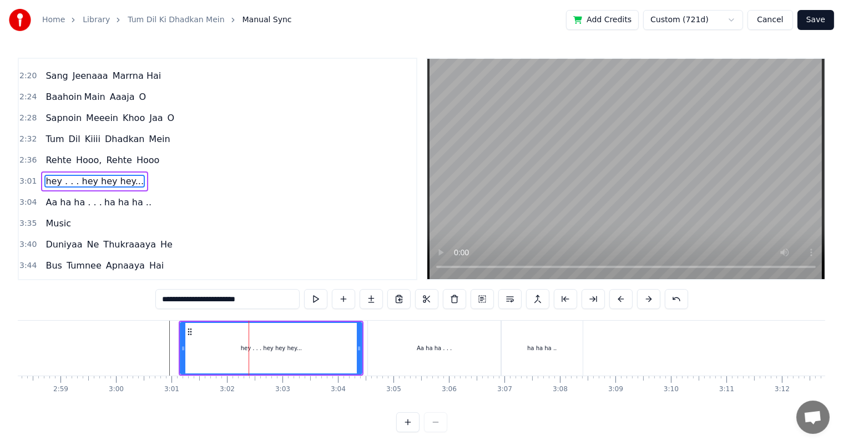
scroll to position [431, 0]
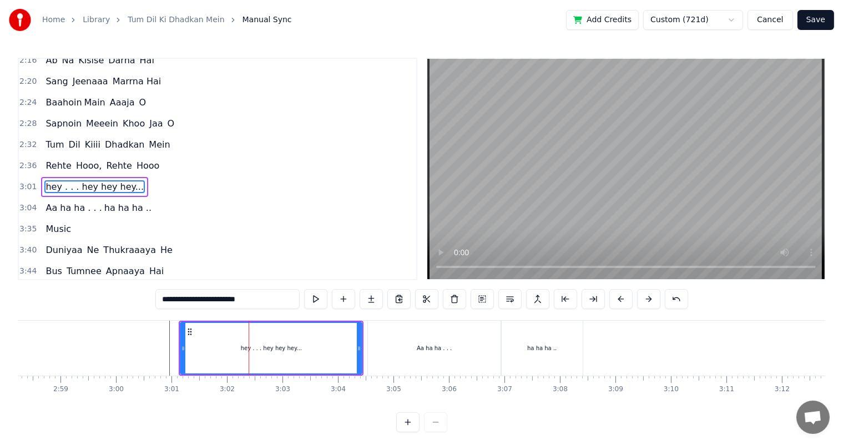
click at [393, 341] on div "Aa ha ha . . ." at bounding box center [434, 348] width 133 height 55
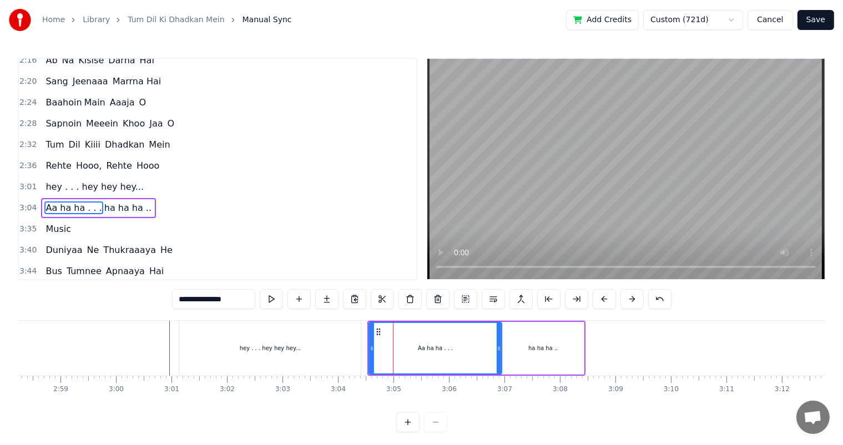
scroll to position [451, 0]
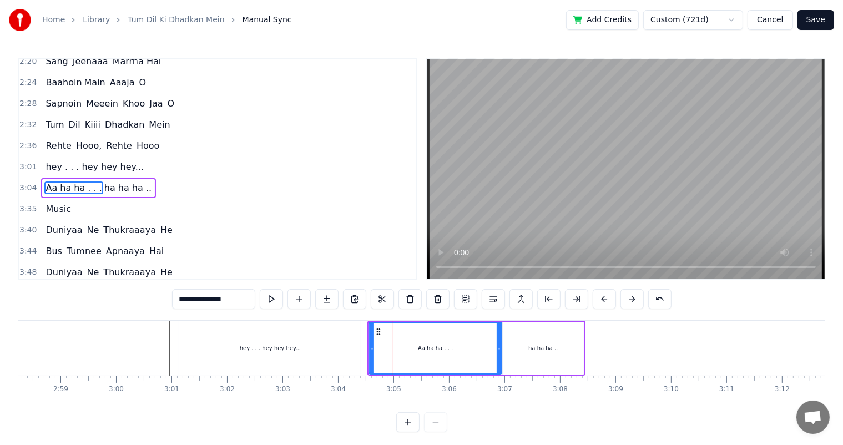
click at [294, 344] on div "hey . . . hey hey hey..." at bounding box center [270, 348] width 61 height 8
type input "**********"
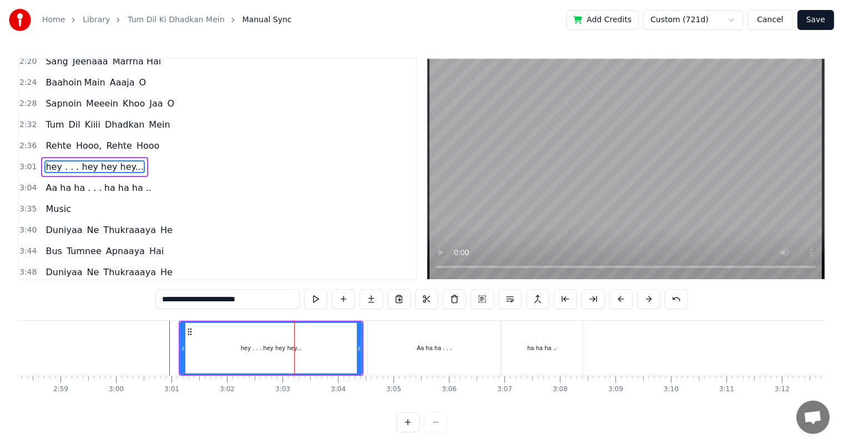
scroll to position [431, 0]
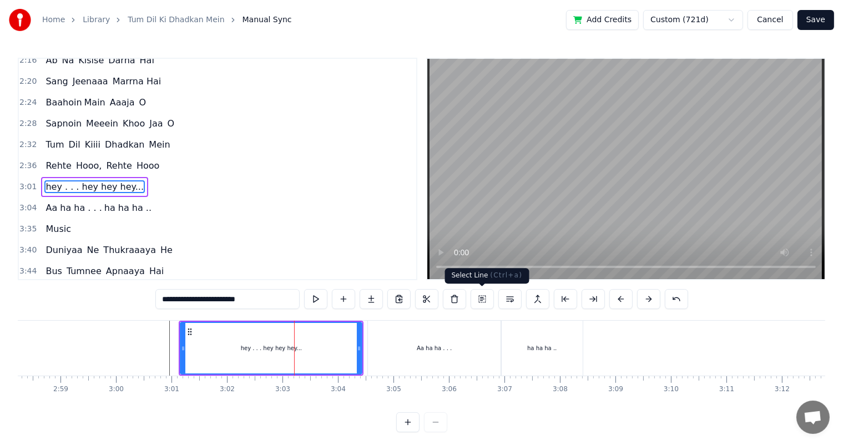
click at [479, 297] on button at bounding box center [481, 299] width 23 height 20
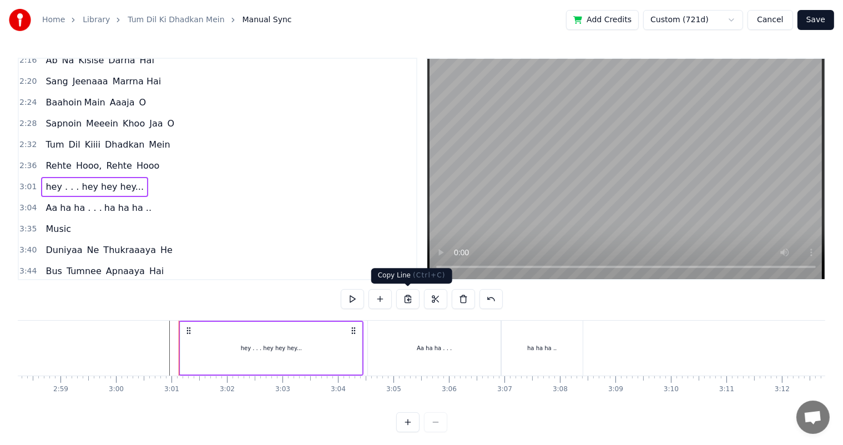
click at [408, 300] on button at bounding box center [407, 299] width 23 height 20
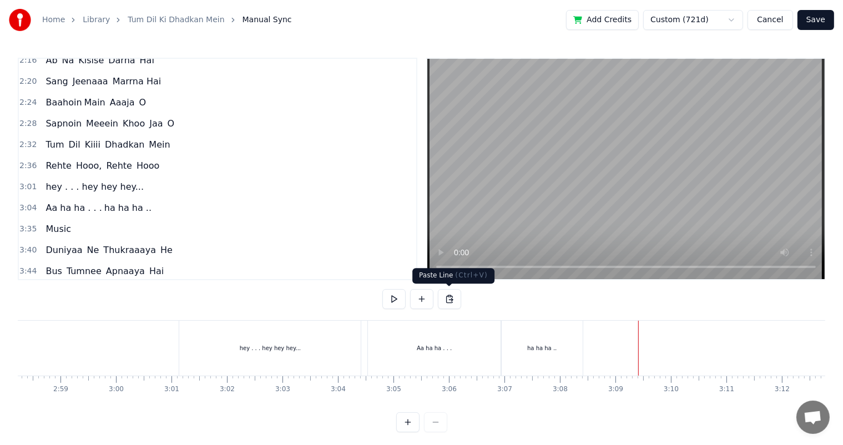
click at [446, 298] on button at bounding box center [449, 299] width 23 height 20
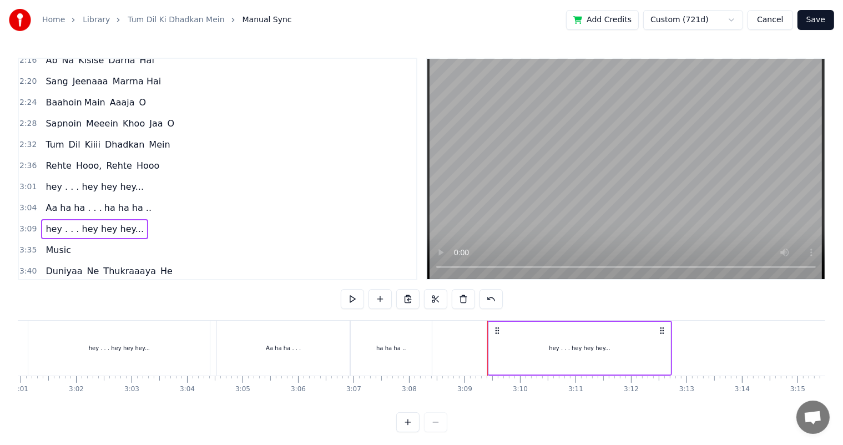
scroll to position [0, 10098]
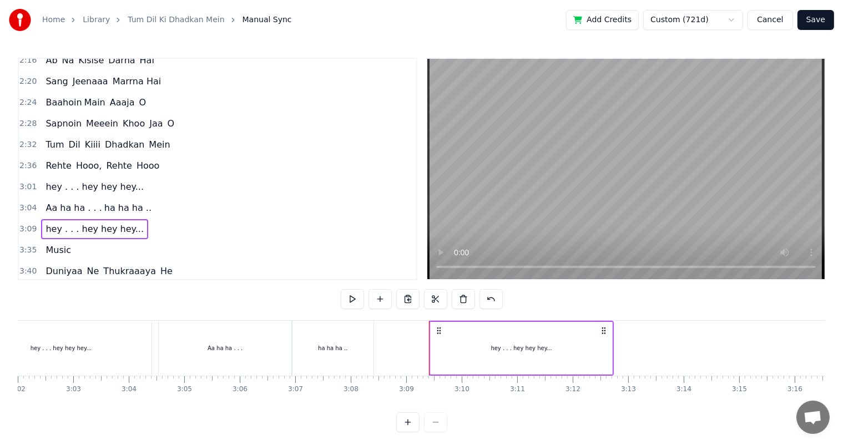
click at [272, 350] on div "Aa ha ha . . ." at bounding box center [225, 348] width 133 height 55
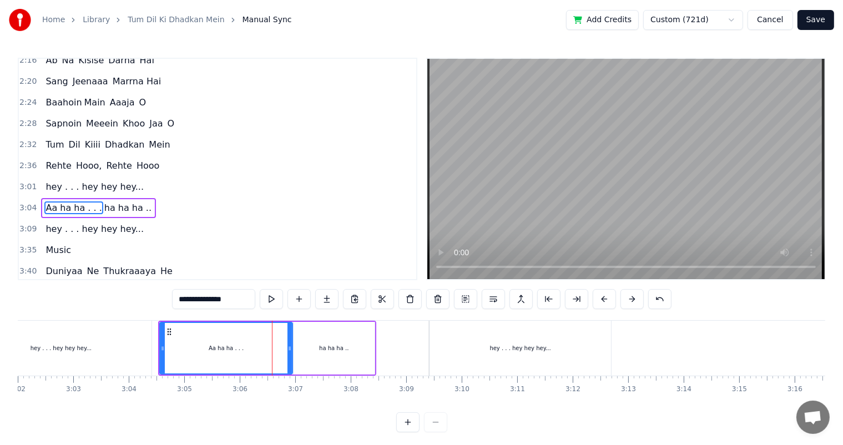
scroll to position [451, 0]
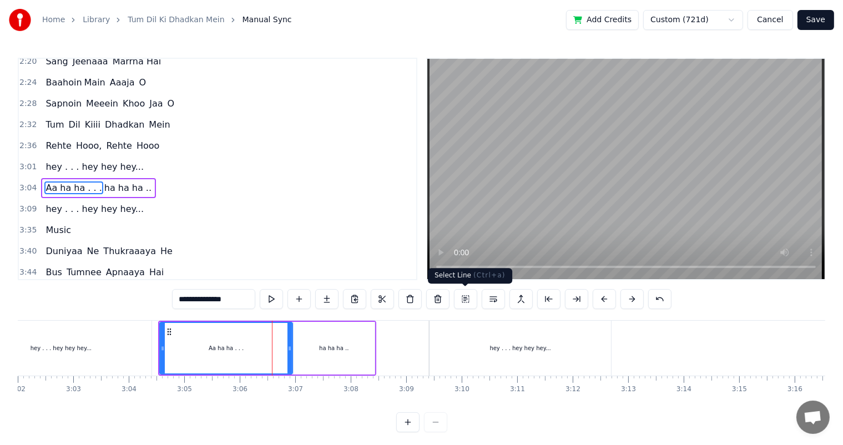
click at [462, 297] on button at bounding box center [465, 299] width 23 height 20
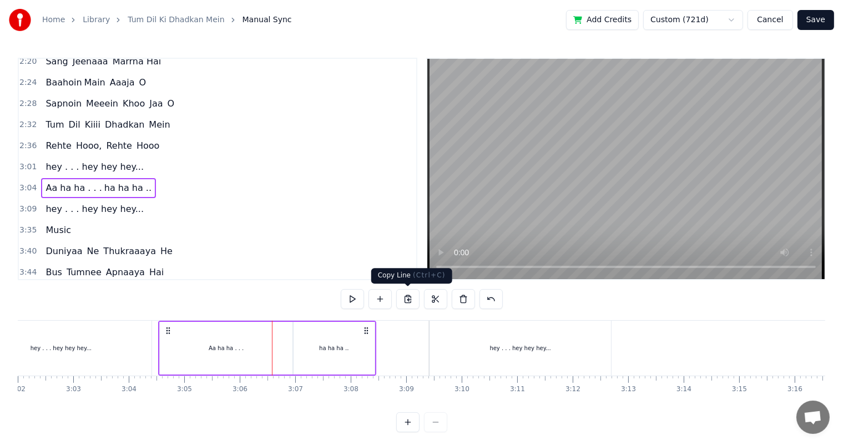
click at [408, 299] on button at bounding box center [407, 299] width 23 height 20
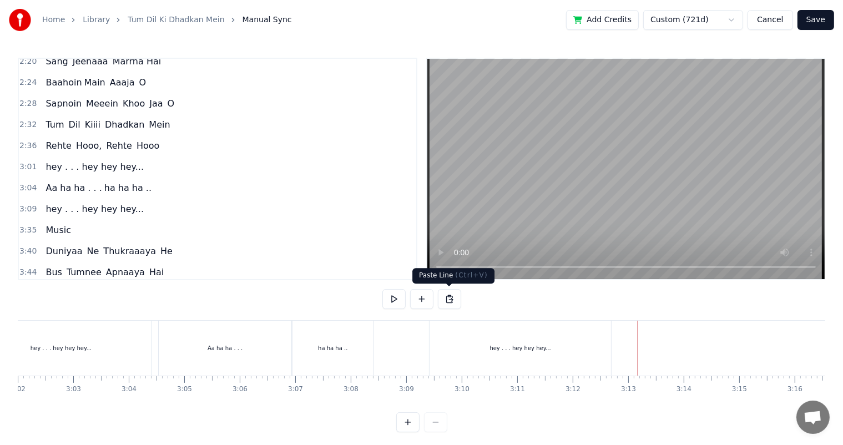
click at [448, 297] on button at bounding box center [449, 299] width 23 height 20
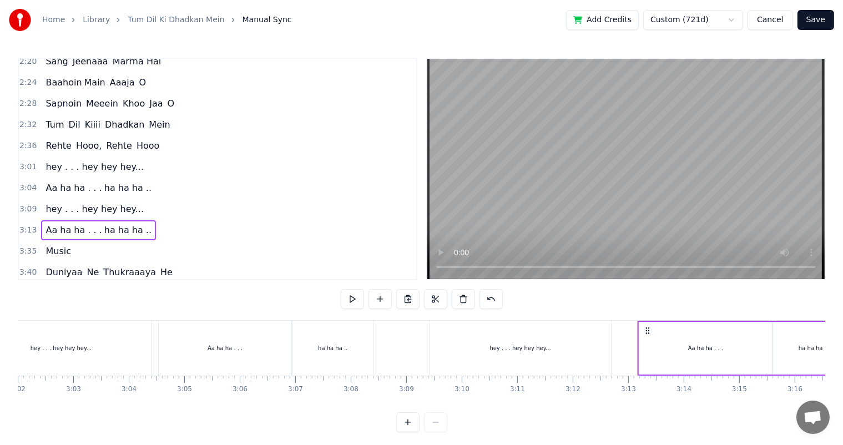
click at [417, 346] on div at bounding box center [218, 348] width 20597 height 55
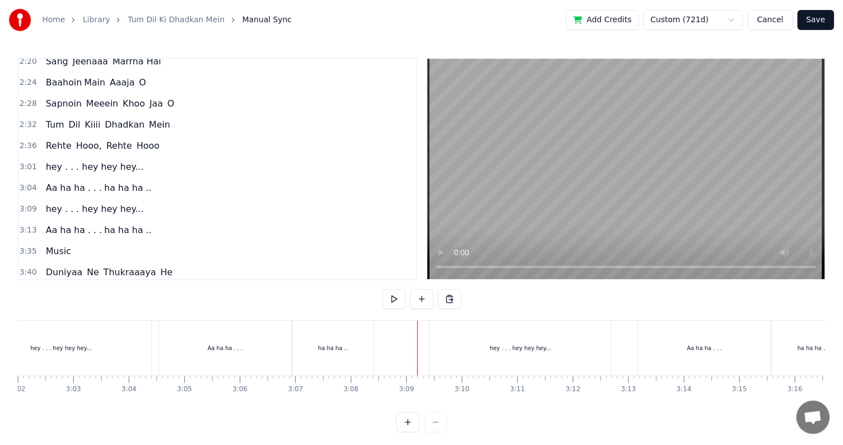
scroll to position [14, 0]
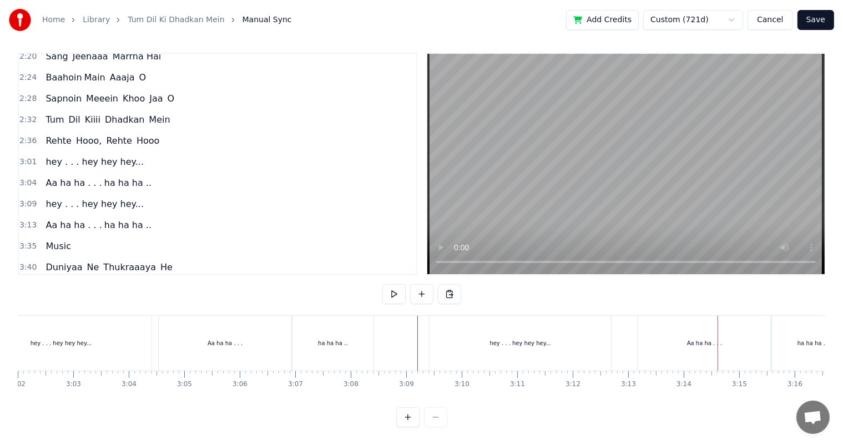
click at [701, 341] on div "Aa ha ha . . ." at bounding box center [704, 343] width 133 height 55
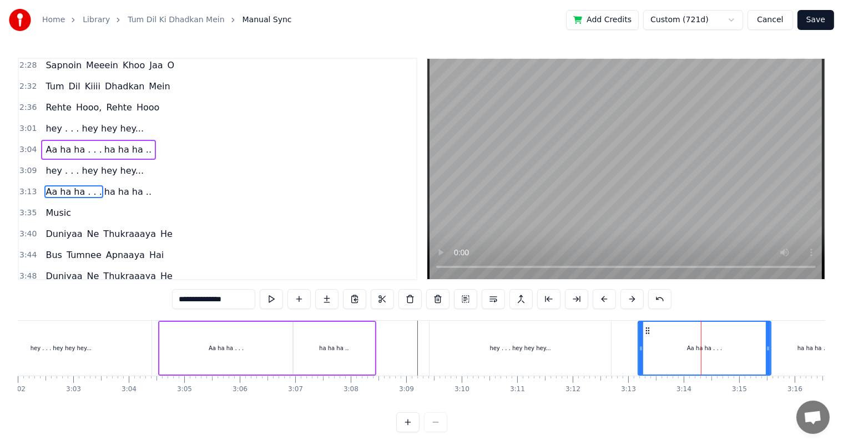
scroll to position [492, 0]
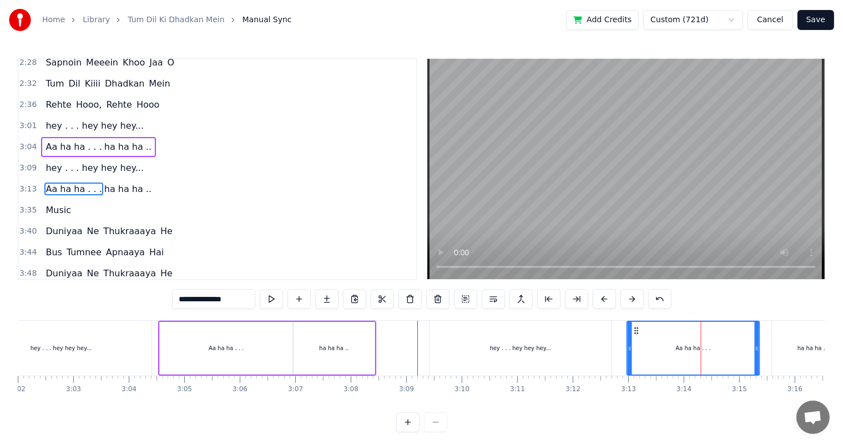
drag, startPoint x: 647, startPoint y: 328, endPoint x: 636, endPoint y: 328, distance: 11.1
click at [636, 328] on icon at bounding box center [636, 330] width 9 height 9
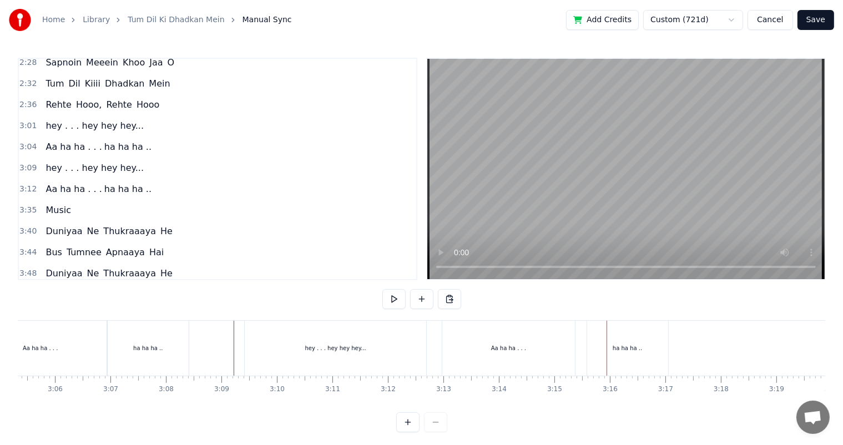
click at [630, 343] on div "ha ha ha .." at bounding box center [627, 348] width 81 height 55
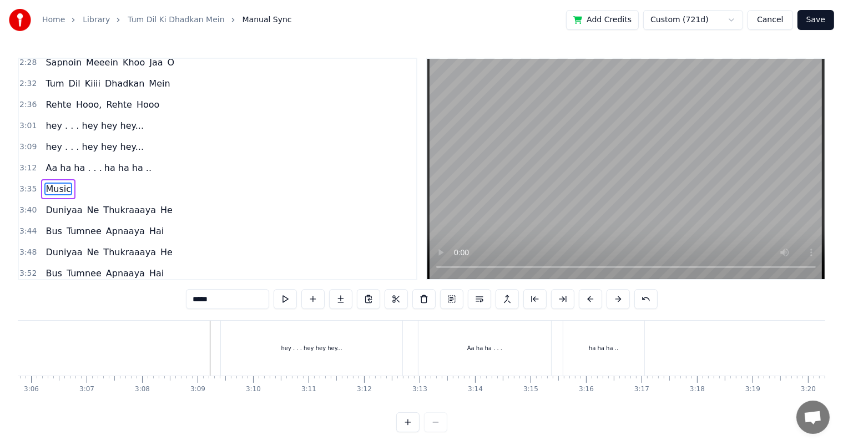
scroll to position [0, 10260]
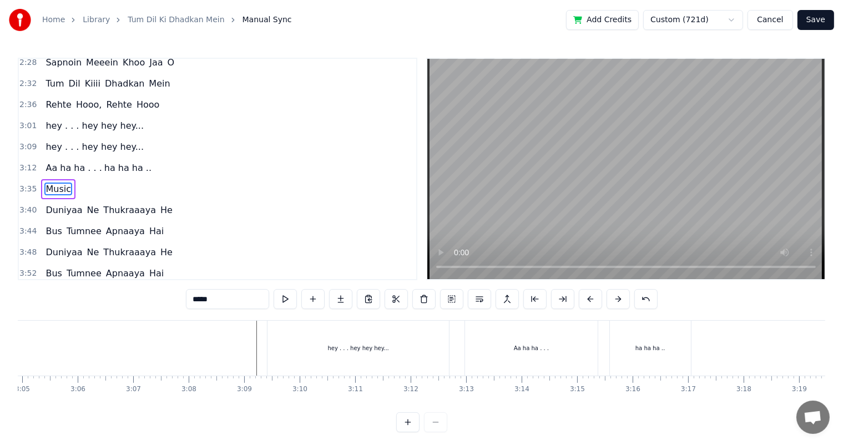
click at [469, 343] on div "Aa ha ha . . ." at bounding box center [531, 348] width 133 height 55
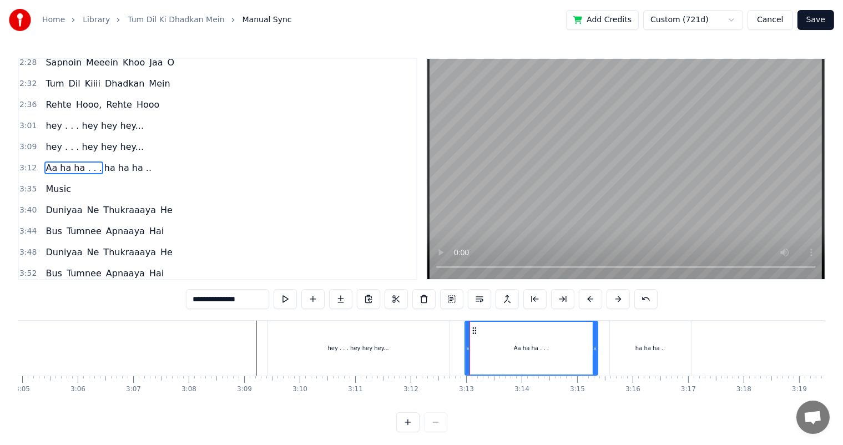
scroll to position [471, 0]
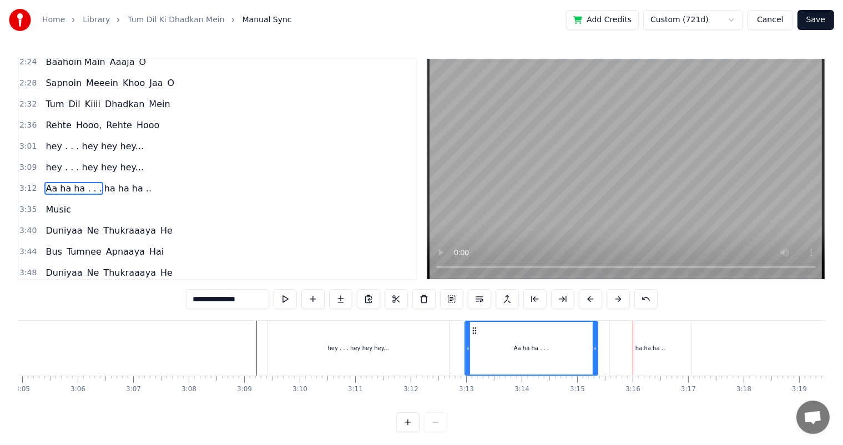
click at [635, 346] on div "ha ha ha .." at bounding box center [650, 348] width 81 height 55
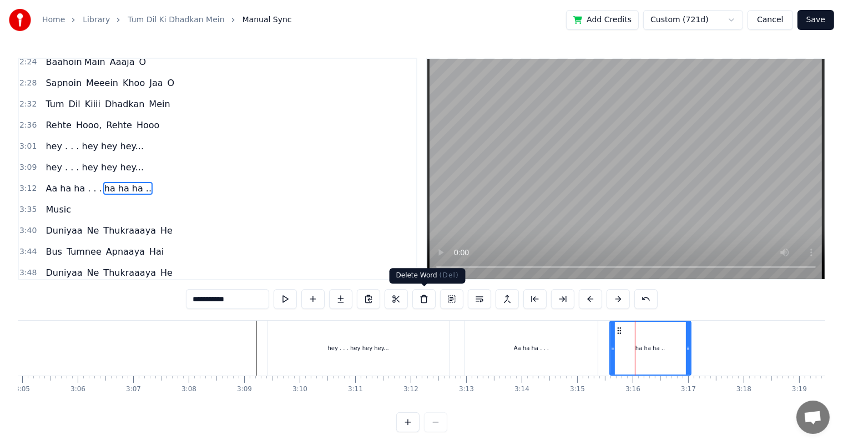
click at [422, 300] on button at bounding box center [423, 299] width 23 height 20
click at [652, 358] on div "ha ha ha .." at bounding box center [650, 348] width 80 height 53
click at [632, 349] on div "ha ha ha .." at bounding box center [650, 348] width 80 height 53
click at [421, 300] on button at bounding box center [423, 299] width 23 height 20
click at [656, 355] on div "ha ha ha .." at bounding box center [650, 348] width 80 height 53
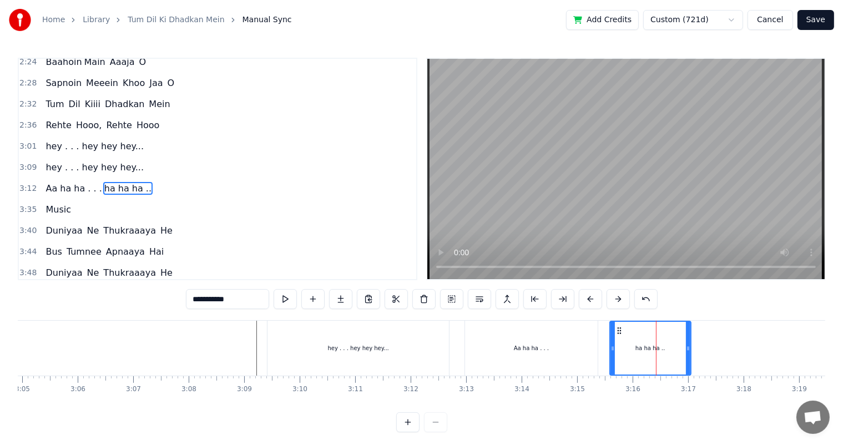
click at [484, 343] on div "Aa ha ha . . ." at bounding box center [531, 348] width 133 height 55
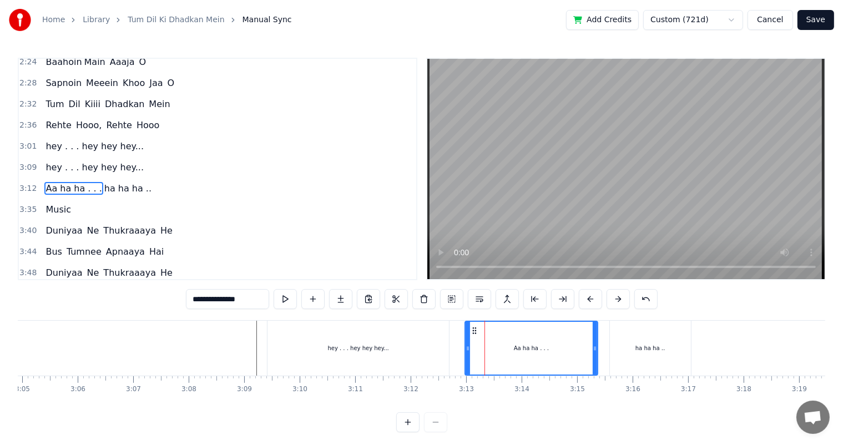
click at [653, 350] on div "ha ha ha .." at bounding box center [649, 348] width 29 height 8
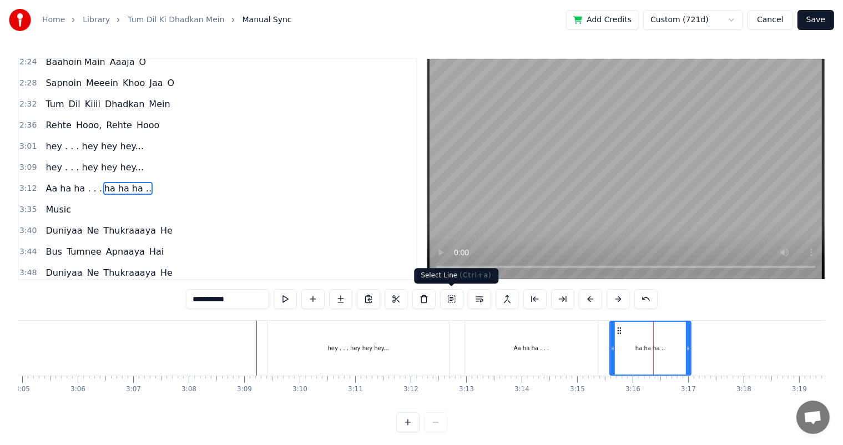
click at [451, 300] on button at bounding box center [451, 299] width 23 height 20
click at [577, 351] on div "Aa ha ha . . ." at bounding box center [531, 348] width 133 height 55
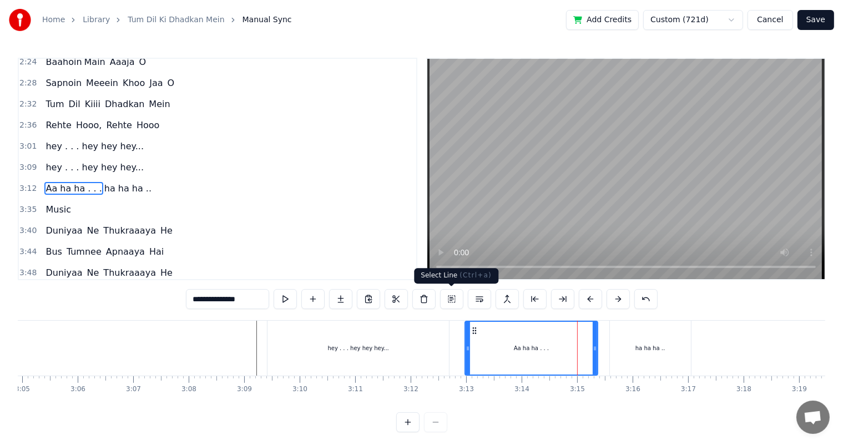
click at [453, 297] on button at bounding box center [451, 299] width 23 height 20
click at [655, 360] on div "ha ha ha .." at bounding box center [650, 348] width 81 height 55
type input "**********"
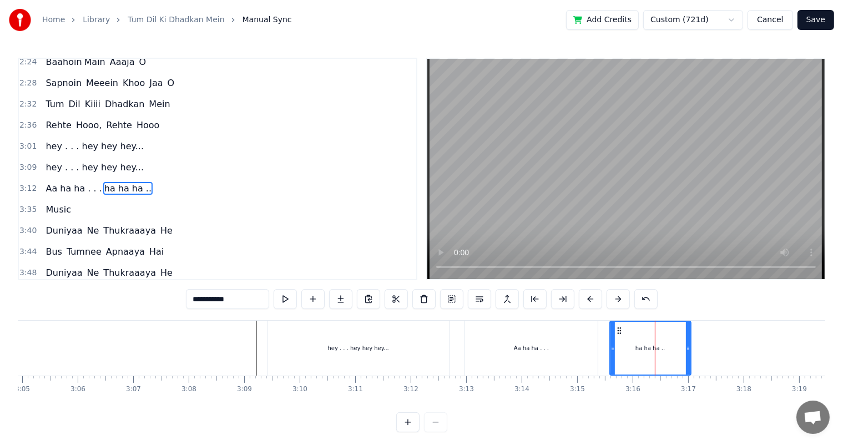
click at [195, 352] on div at bounding box center [56, 348] width 20597 height 55
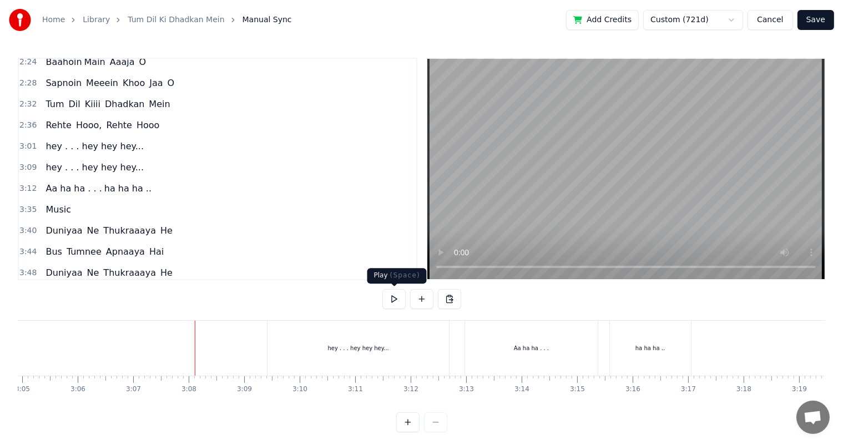
click at [394, 300] on button at bounding box center [393, 299] width 23 height 20
click at [382, 289] on button at bounding box center [393, 299] width 23 height 20
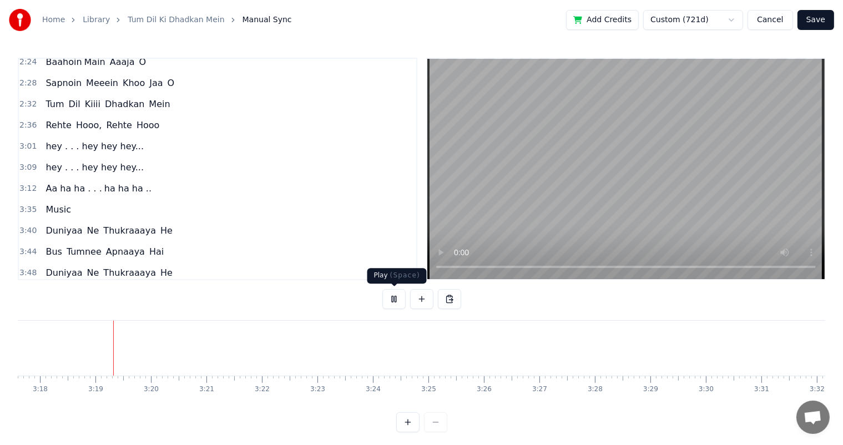
click at [391, 300] on button at bounding box center [393, 299] width 23 height 20
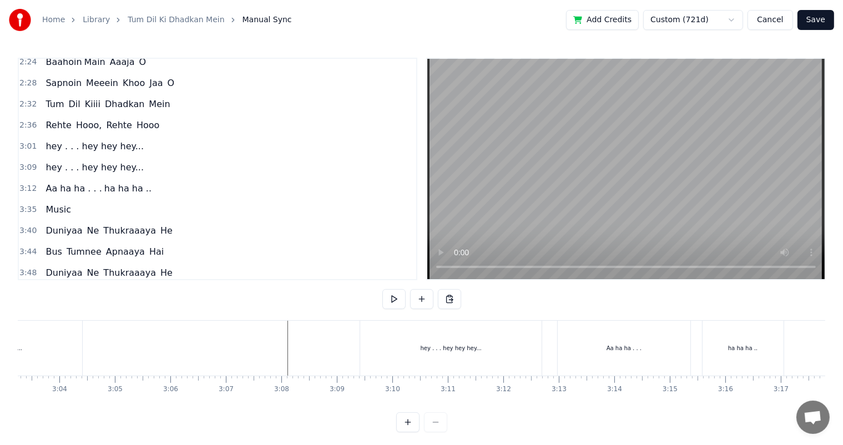
scroll to position [0, 10306]
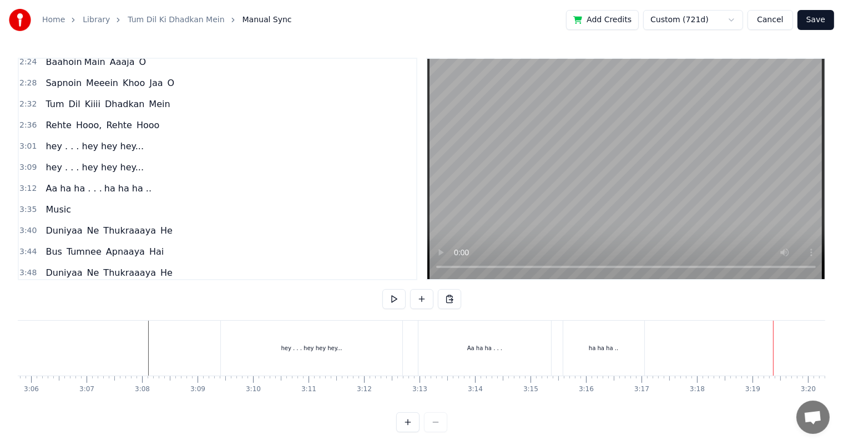
click at [434, 429] on div at bounding box center [421, 422] width 51 height 20
click at [480, 360] on div "Aa ha ha . . ." at bounding box center [484, 348] width 133 height 55
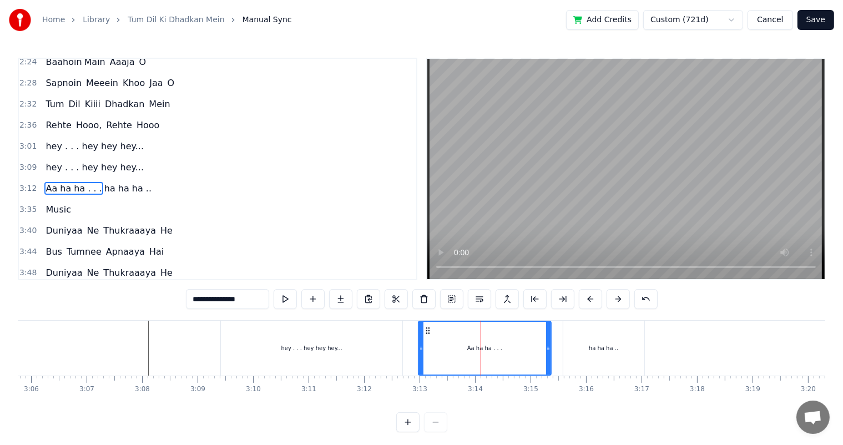
click at [129, 352] on div at bounding box center [9, 348] width 20597 height 55
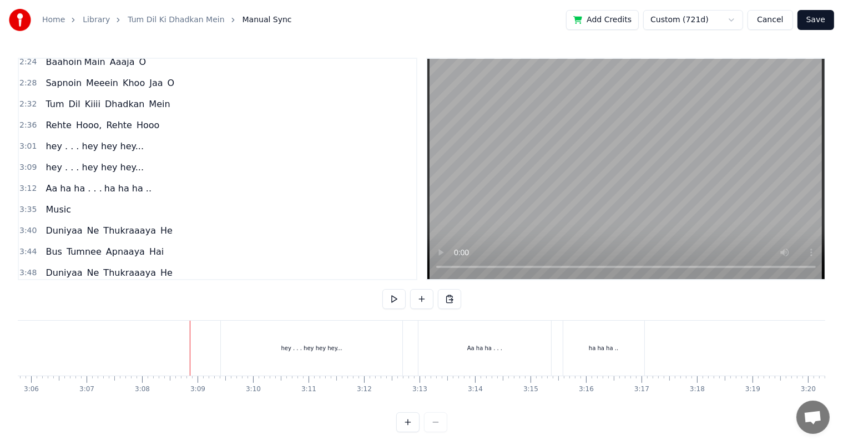
click at [246, 347] on div "hey . . . hey hey hey..." at bounding box center [311, 348] width 181 height 55
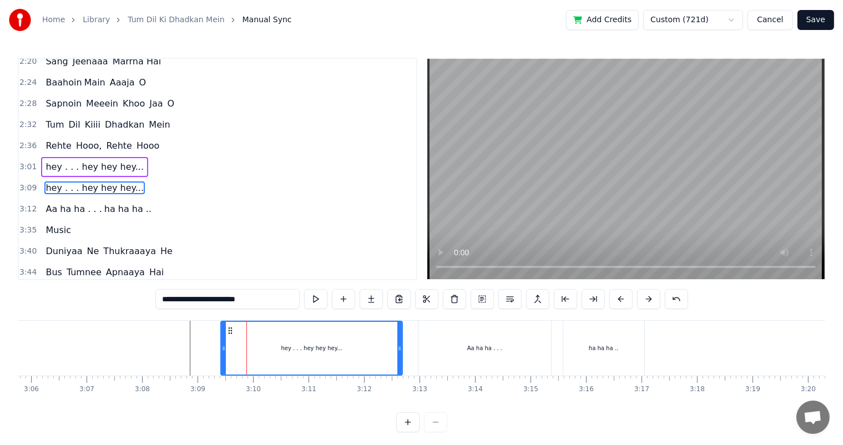
click at [481, 353] on div "Aa ha ha . . ." at bounding box center [484, 348] width 133 height 55
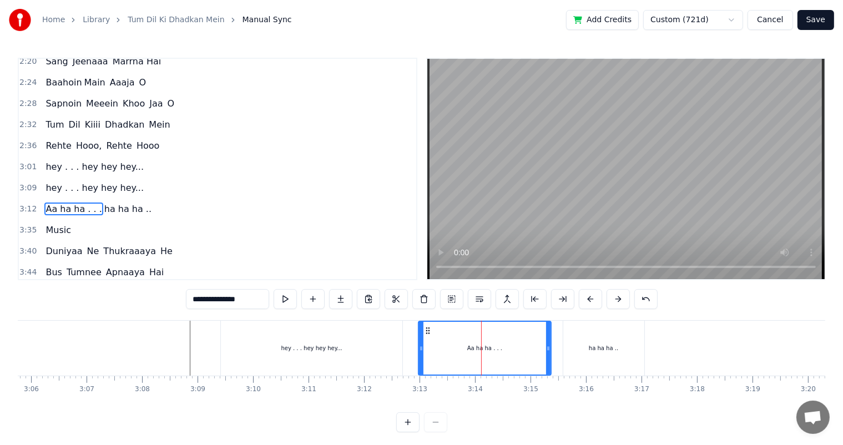
scroll to position [471, 0]
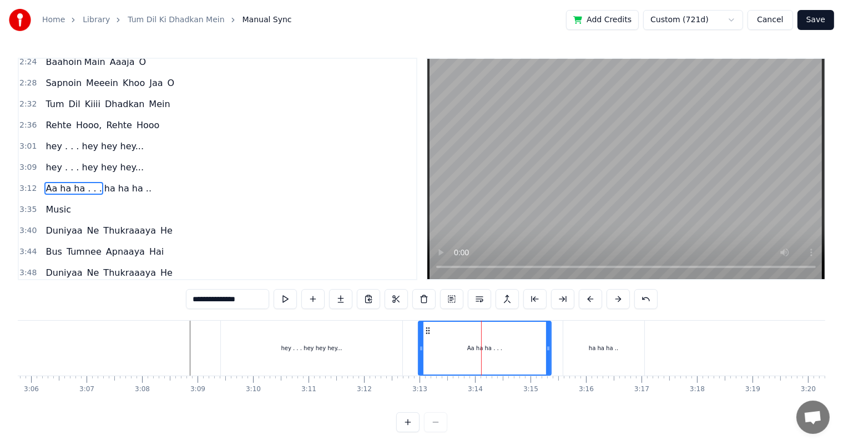
click at [593, 353] on div "ha ha ha .." at bounding box center [603, 348] width 81 height 55
type input "**********"
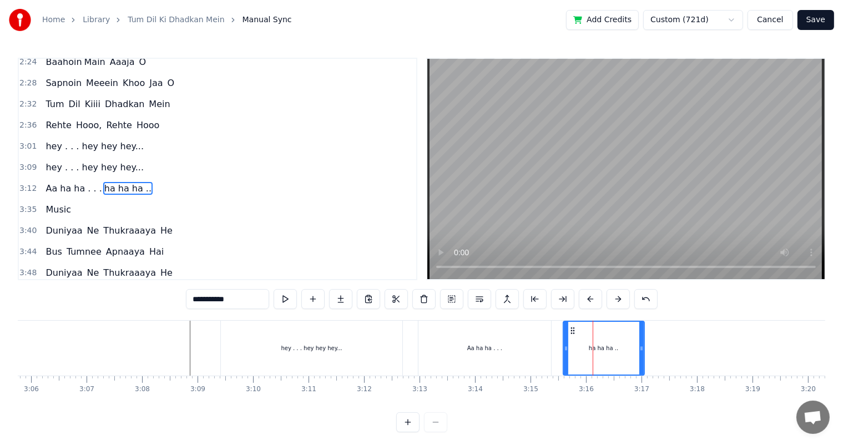
click at [118, 182] on span "ha ha ha .." at bounding box center [127, 188] width 49 height 13
click at [420, 298] on button at bounding box center [423, 299] width 23 height 20
drag, startPoint x: 296, startPoint y: 298, endPoint x: 210, endPoint y: 302, distance: 86.1
click at [210, 302] on div "0:08 Tum Dil Kiiii Dhadkan Mein 0:17 Rehte Hooo, Tum Rehte Hoooo.... 0:42 Tum D…" at bounding box center [421, 245] width 807 height 375
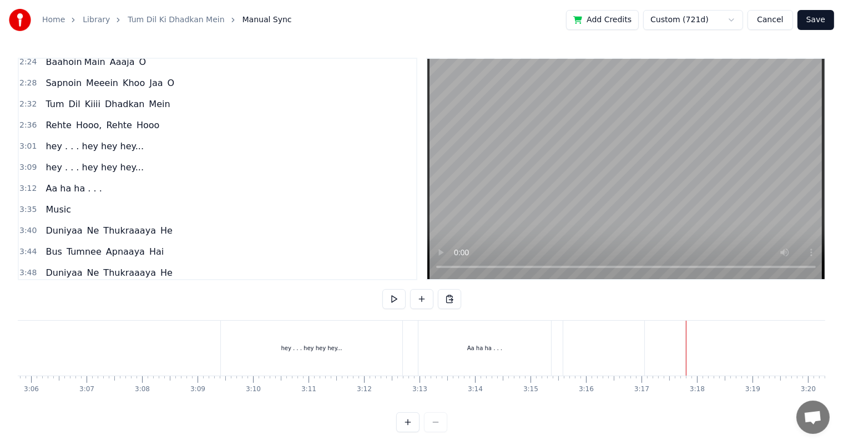
click at [209, 343] on div at bounding box center [9, 348] width 20597 height 55
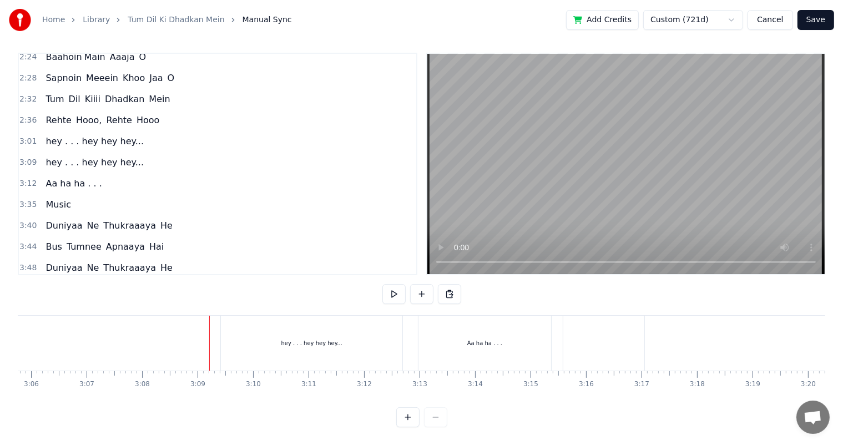
scroll to position [14, 0]
click at [497, 338] on div "Aa ha ha . . ." at bounding box center [484, 343] width 133 height 55
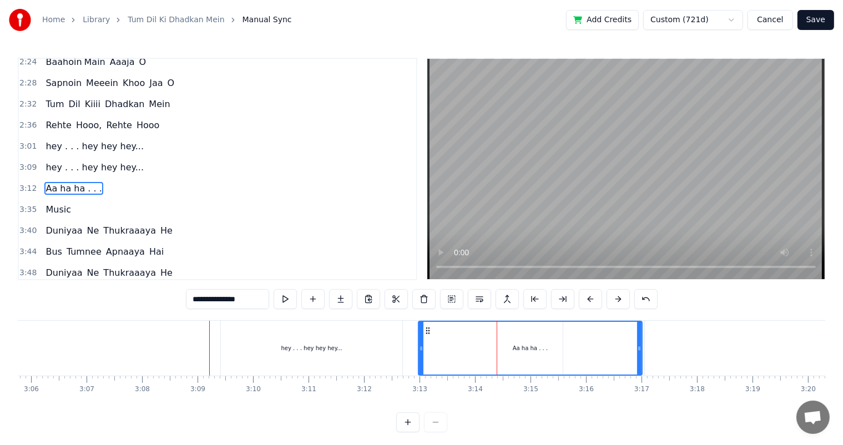
drag, startPoint x: 548, startPoint y: 351, endPoint x: 639, endPoint y: 352, distance: 91.0
click at [639, 352] on icon at bounding box center [639, 348] width 4 height 9
click at [255, 302] on input "**********" at bounding box center [227, 299] width 83 height 20
type input "**********"
click at [204, 348] on div at bounding box center [9, 348] width 20597 height 55
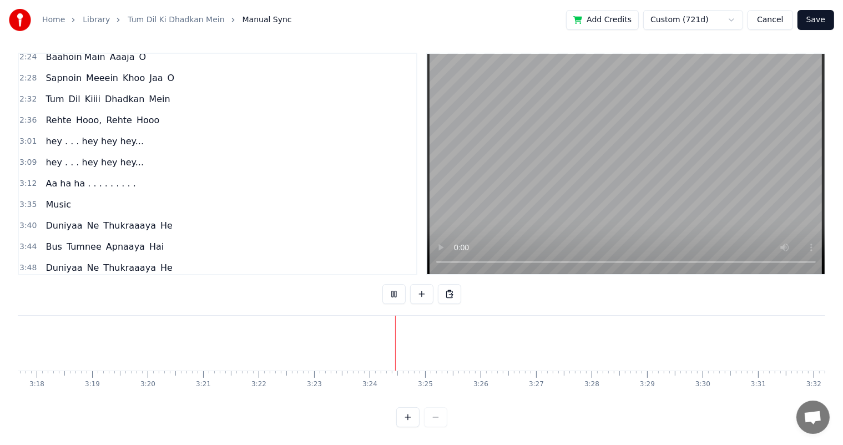
scroll to position [0, 10972]
click at [47, 198] on span "Music" at bounding box center [58, 204] width 28 height 13
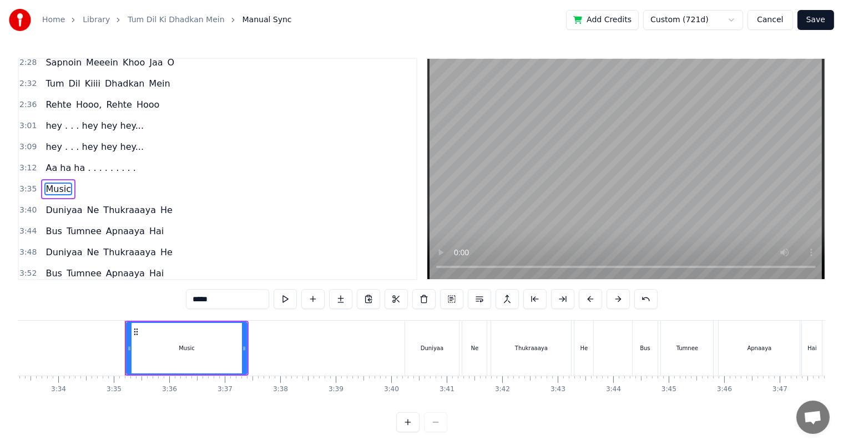
scroll to position [0, 11884]
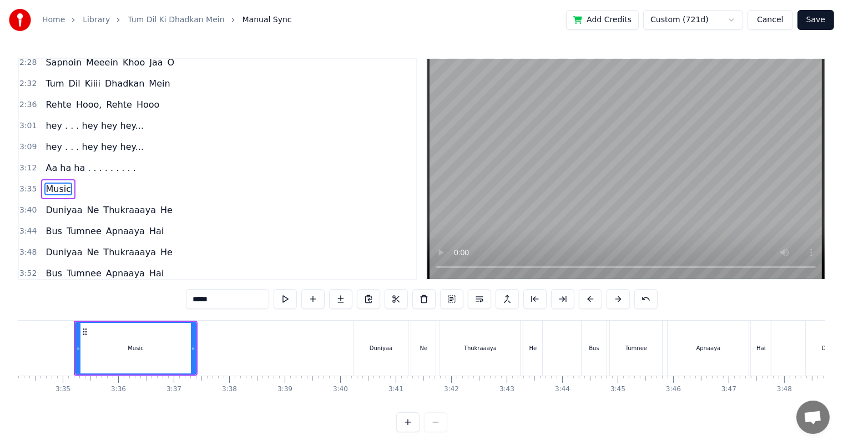
type input "*******"
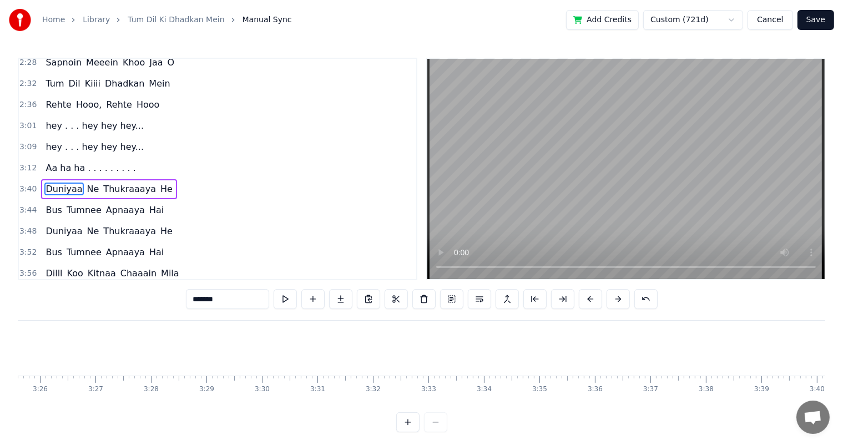
scroll to position [0, 11187]
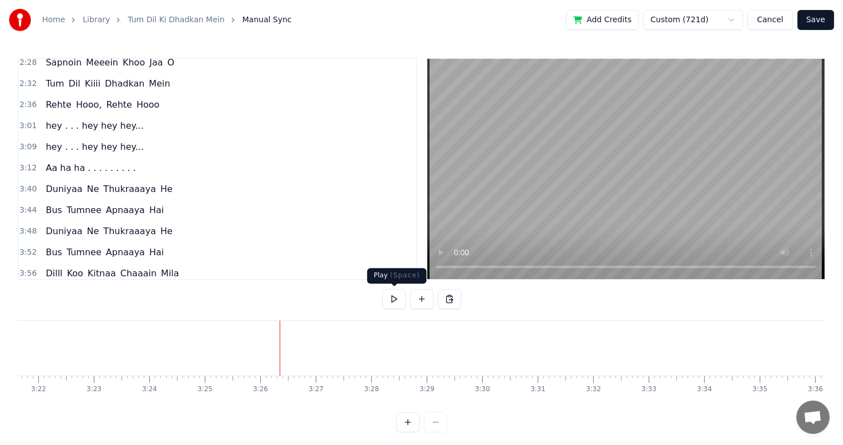
click at [394, 304] on button at bounding box center [393, 299] width 23 height 20
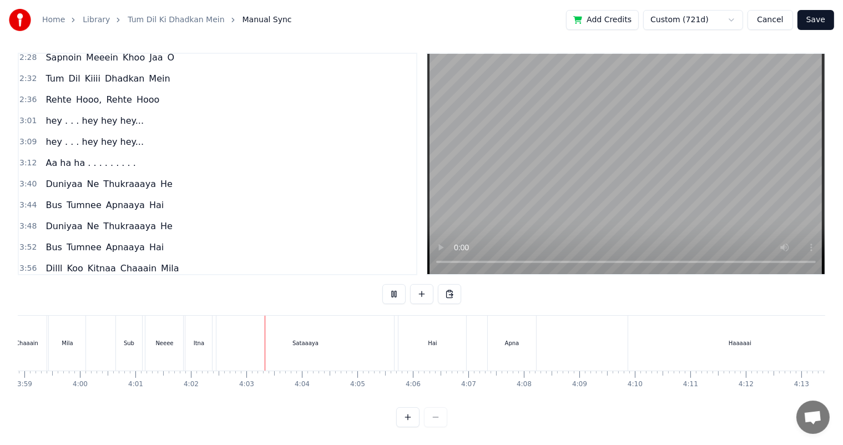
scroll to position [0, 13409]
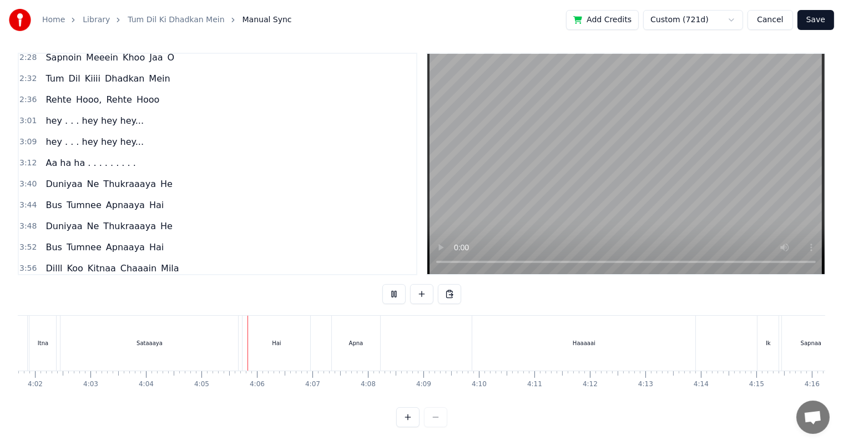
click at [382, 284] on button at bounding box center [393, 294] width 23 height 20
click at [399, 286] on button at bounding box center [393, 294] width 23 height 20
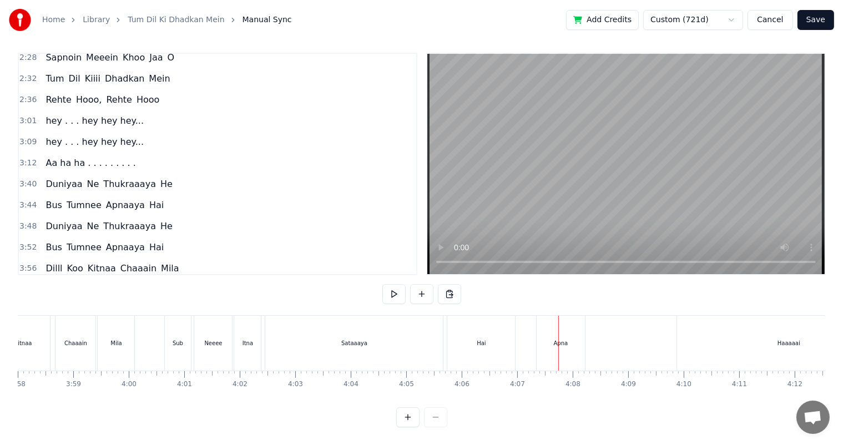
scroll to position [0, 13181]
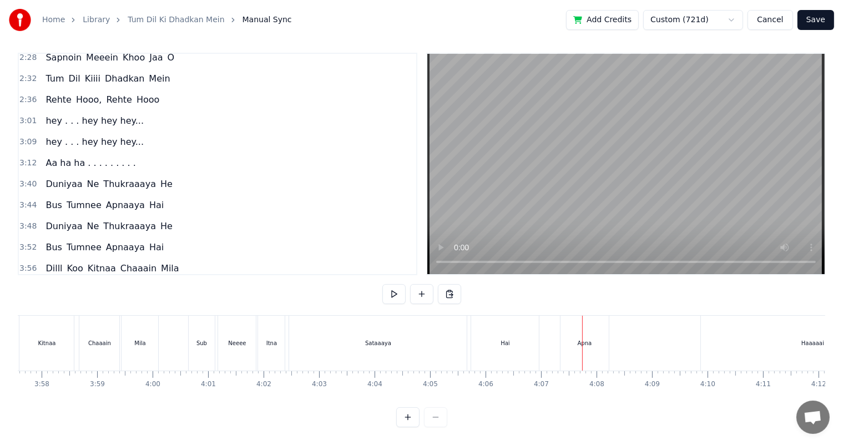
click at [246, 328] on div "Neeee" at bounding box center [237, 343] width 38 height 55
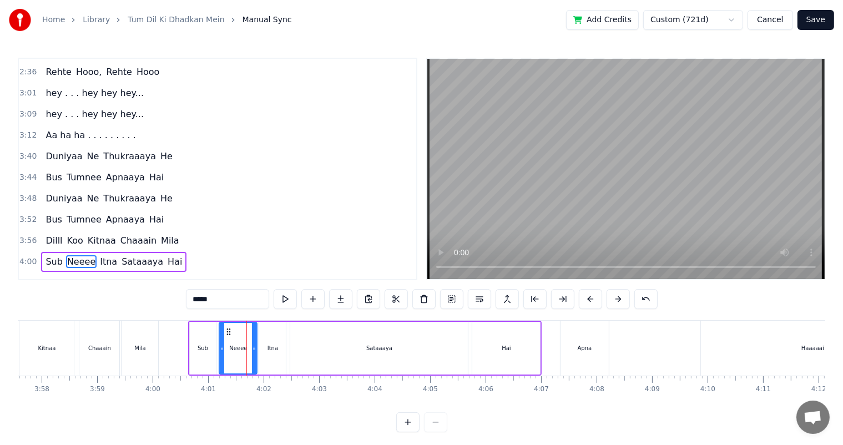
scroll to position [594, 0]
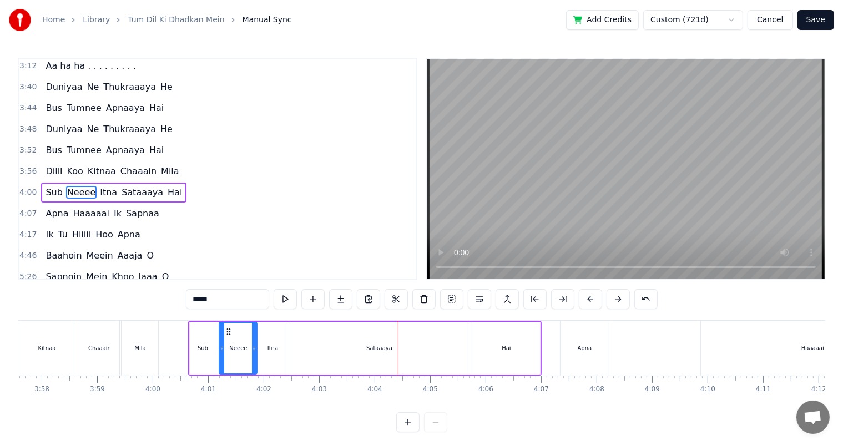
click at [376, 351] on div "Sataaaya" at bounding box center [379, 348] width 26 height 8
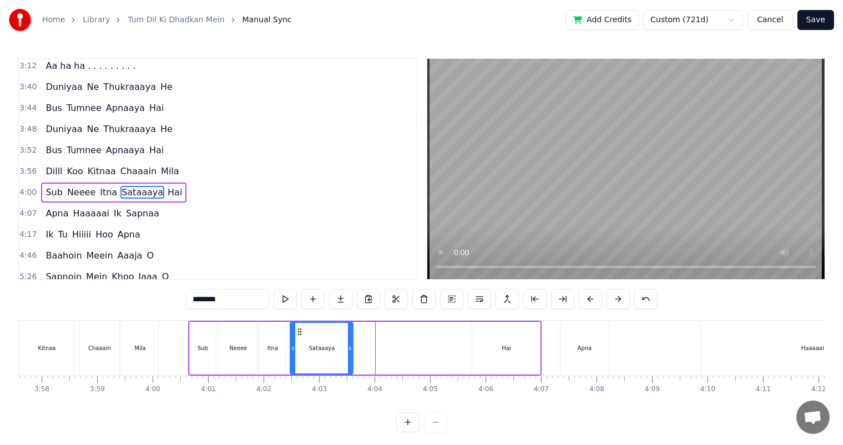
drag, startPoint x: 464, startPoint y: 350, endPoint x: 350, endPoint y: 353, distance: 114.9
click at [350, 353] on div at bounding box center [350, 348] width 4 height 50
click at [500, 347] on div "Hai" at bounding box center [506, 348] width 68 height 53
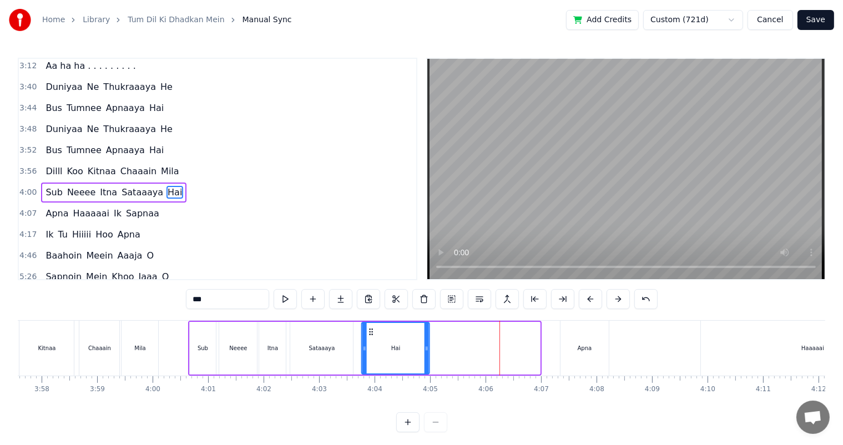
drag, startPoint x: 479, startPoint y: 328, endPoint x: 368, endPoint y: 337, distance: 111.4
click at [368, 337] on div "Hai" at bounding box center [395, 348] width 67 height 50
click at [322, 348] on div "Sataaaya" at bounding box center [322, 348] width 26 height 8
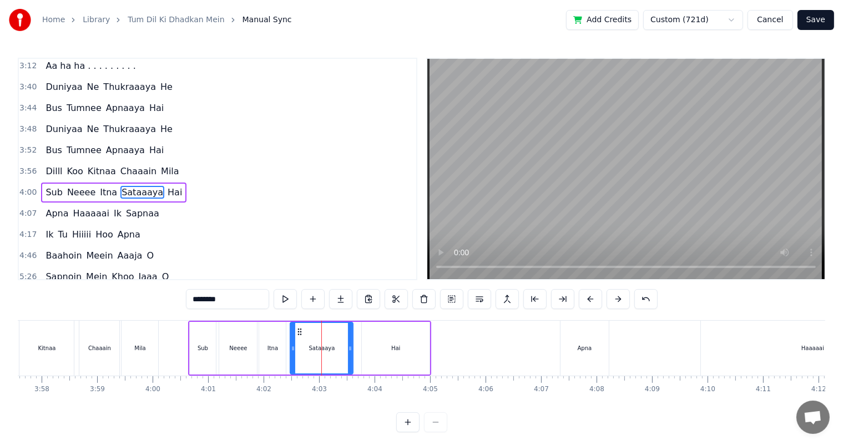
click at [392, 339] on div "Hai" at bounding box center [396, 348] width 68 height 53
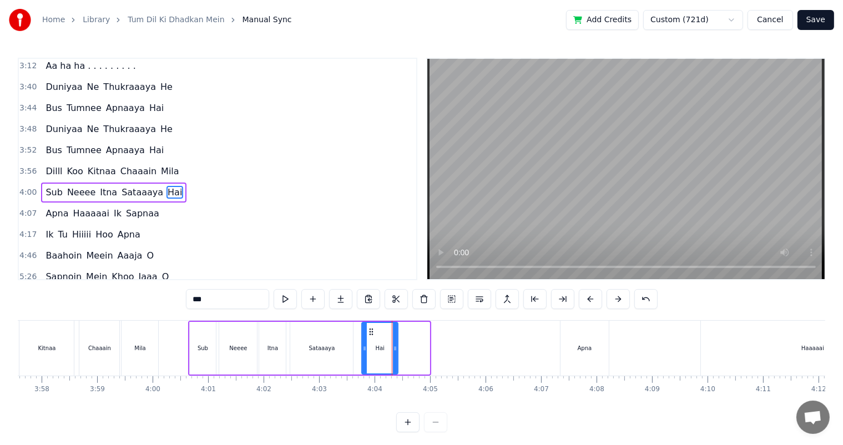
drag, startPoint x: 426, startPoint y: 351, endPoint x: 393, endPoint y: 350, distance: 33.3
click at [393, 350] on icon at bounding box center [395, 348] width 4 height 9
click at [276, 343] on div "Itna" at bounding box center [272, 348] width 27 height 53
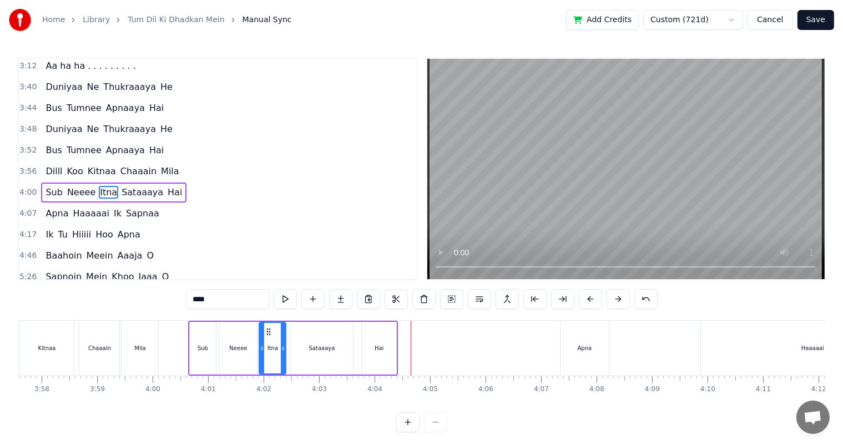
click at [383, 348] on div "Hai" at bounding box center [379, 348] width 34 height 53
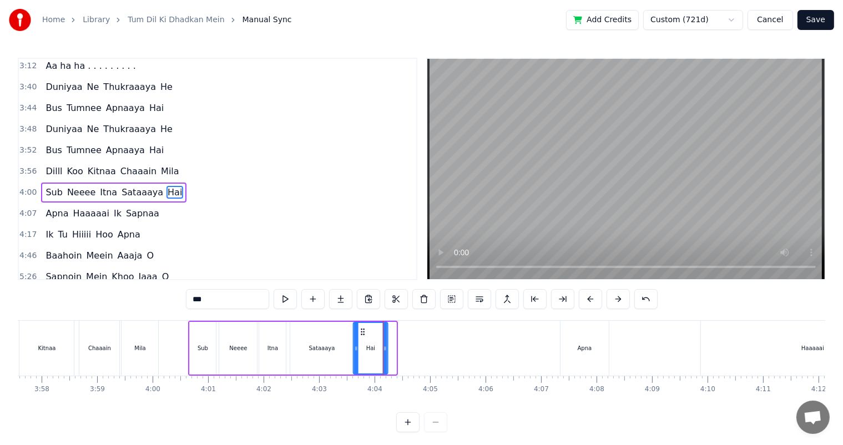
drag, startPoint x: 370, startPoint y: 332, endPoint x: 361, endPoint y: 331, distance: 8.3
click at [361, 331] on icon at bounding box center [362, 331] width 9 height 9
click at [300, 337] on div "Sataaaya" at bounding box center [321, 348] width 63 height 53
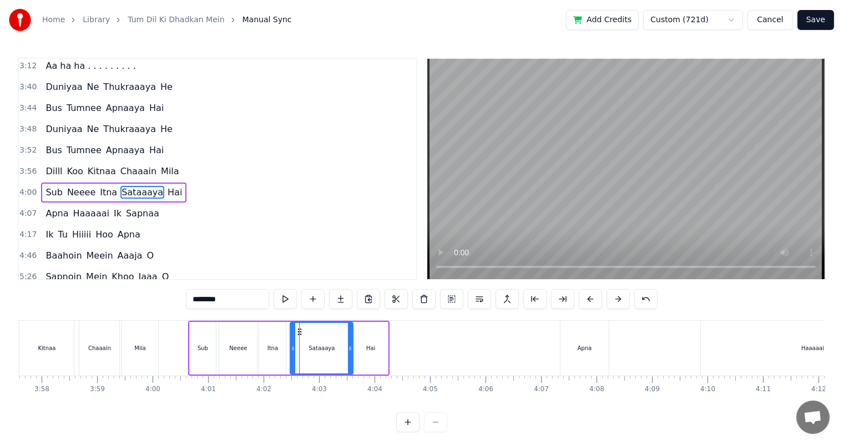
click at [271, 343] on div "Itna" at bounding box center [272, 348] width 27 height 53
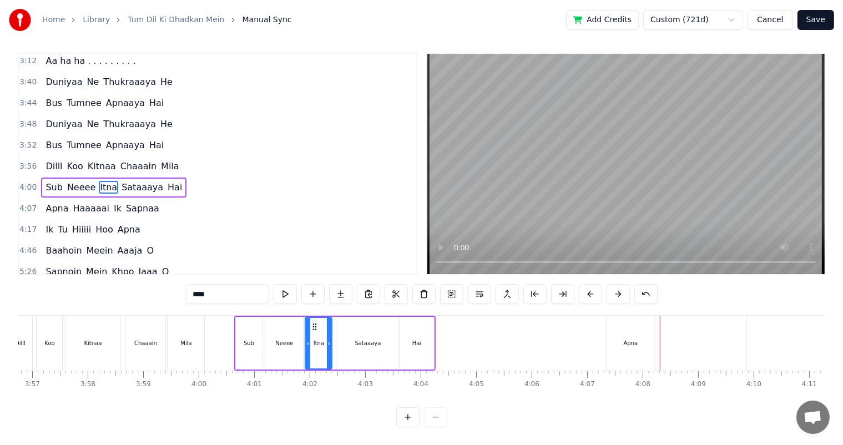
scroll to position [0, 13169]
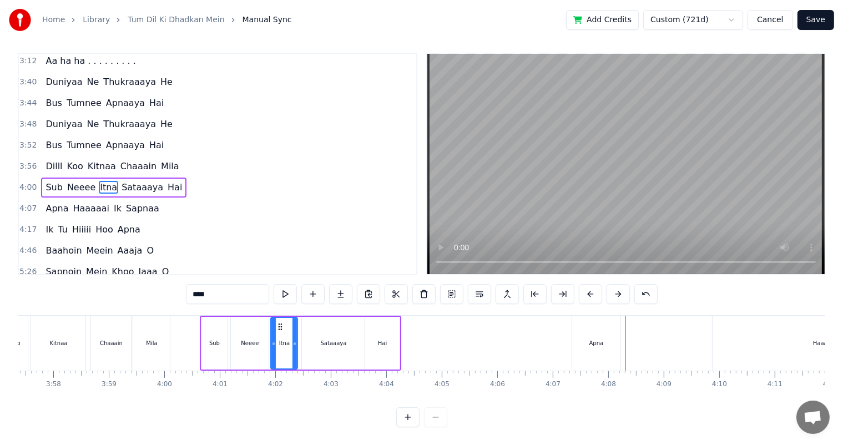
click at [600, 339] on div "Apna" at bounding box center [596, 343] width 14 height 8
type input "****"
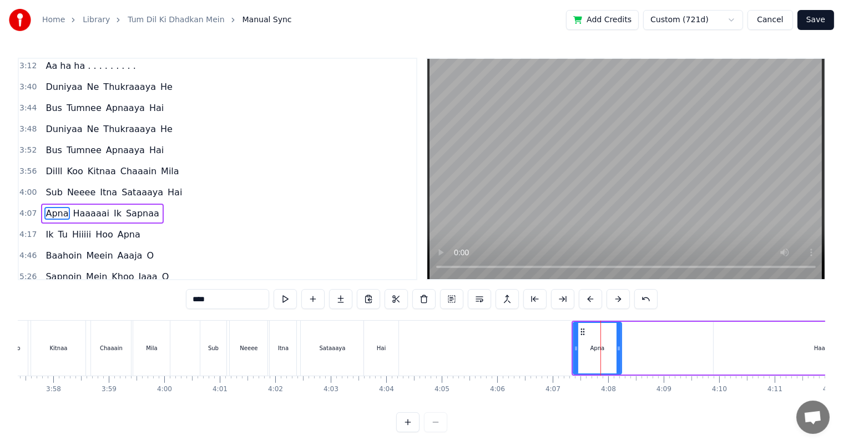
scroll to position [614, 0]
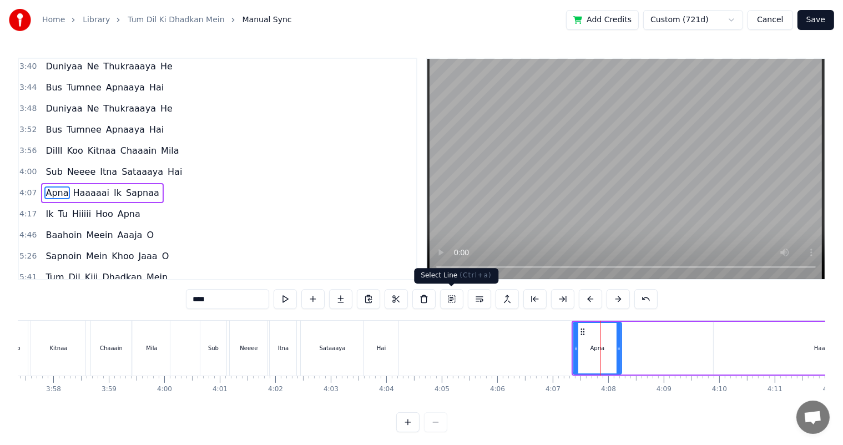
click at [450, 302] on button at bounding box center [451, 299] width 23 height 20
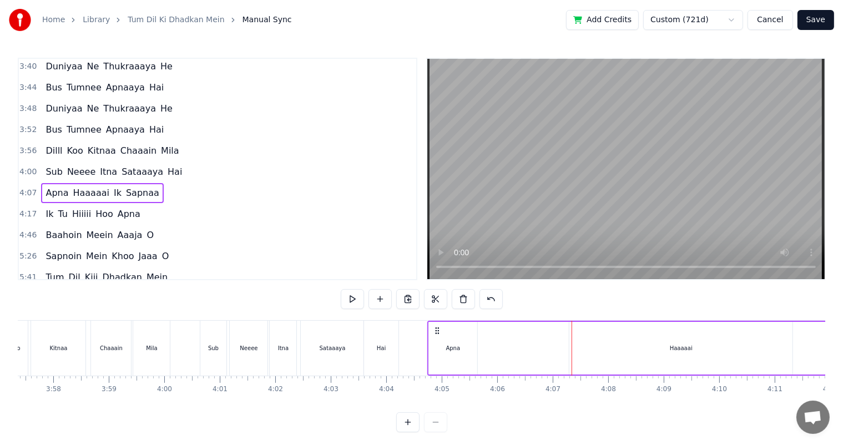
drag, startPoint x: 581, startPoint y: 329, endPoint x: 437, endPoint y: 340, distance: 144.7
click at [437, 340] on div "Apna Haaaaai Ik Sapnaa" at bounding box center [683, 348] width 512 height 55
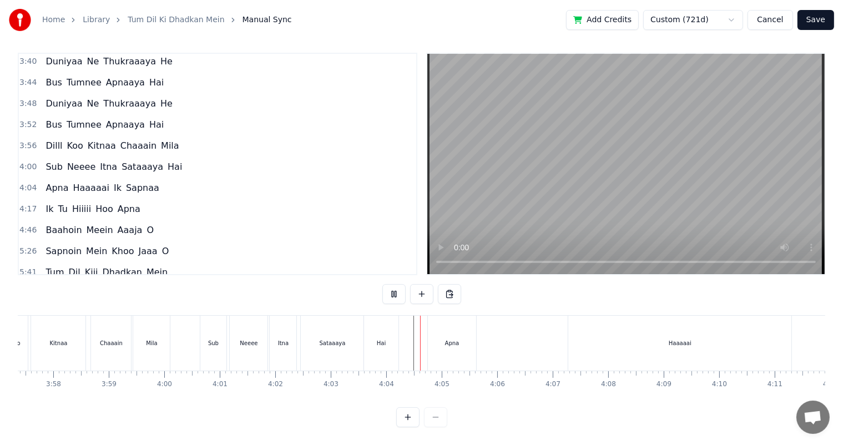
scroll to position [14, 0]
click at [644, 325] on div "Haaaaai" at bounding box center [679, 343] width 223 height 55
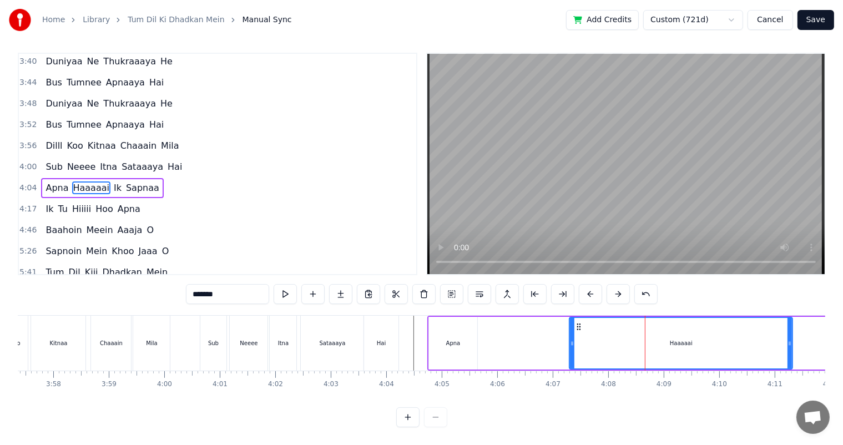
scroll to position [0, 0]
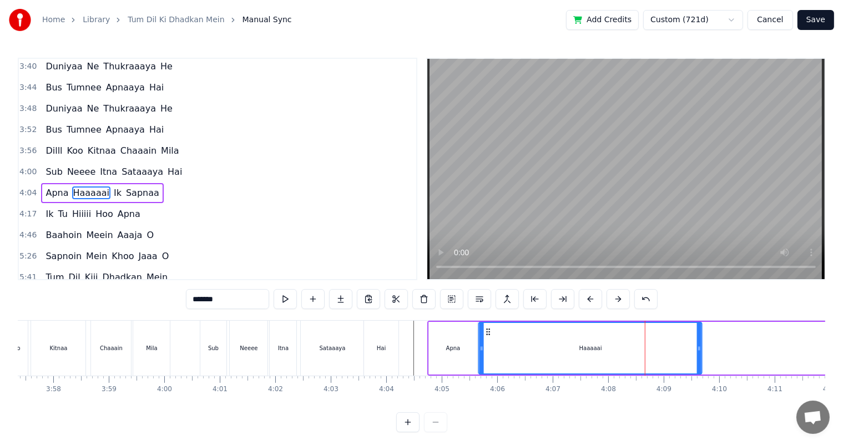
drag, startPoint x: 576, startPoint y: 332, endPoint x: 486, endPoint y: 339, distance: 90.7
click at [486, 339] on div "Haaaaai" at bounding box center [590, 348] width 222 height 50
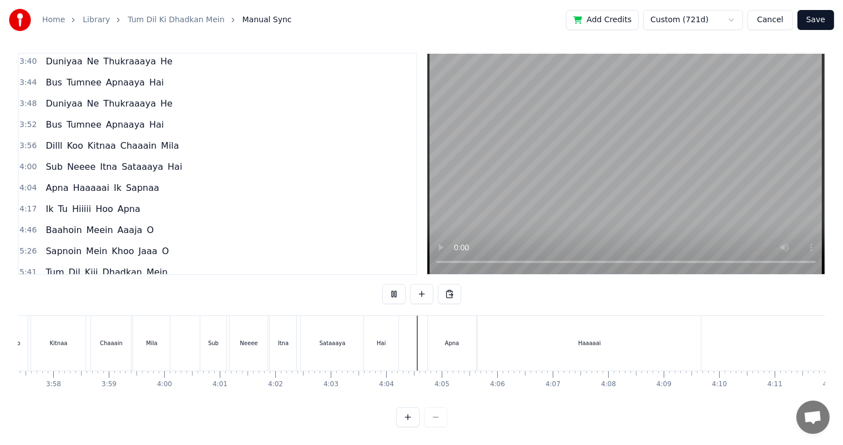
scroll to position [14, 0]
click at [588, 339] on div "Haaaaai" at bounding box center [589, 343] width 23 height 8
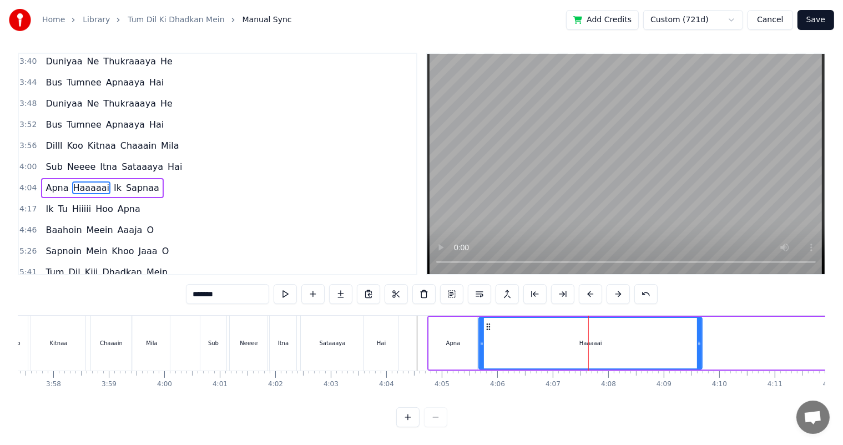
scroll to position [0, 0]
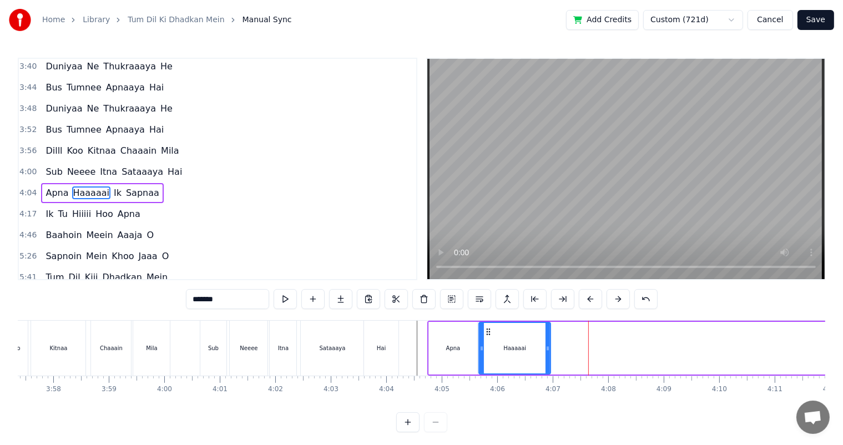
drag, startPoint x: 700, startPoint y: 345, endPoint x: 548, endPoint y: 351, distance: 151.6
click at [548, 351] on icon at bounding box center [547, 348] width 4 height 9
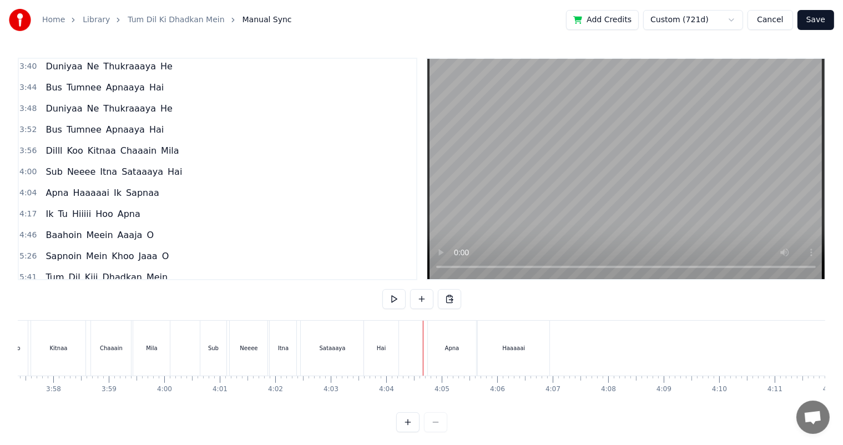
scroll to position [14, 0]
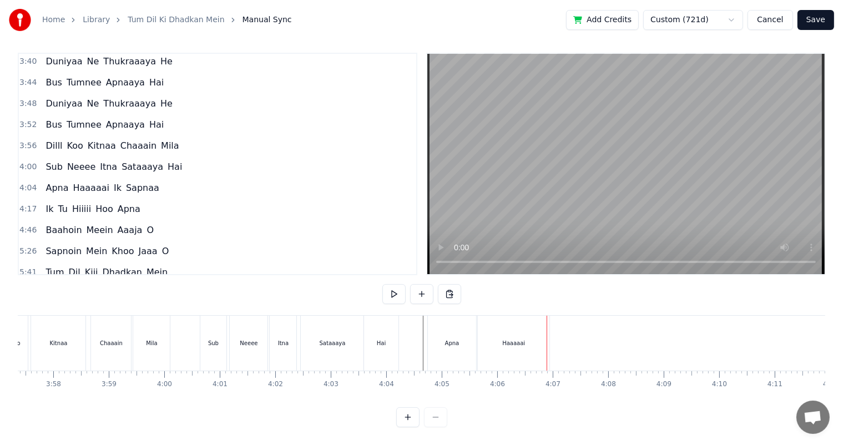
click at [534, 335] on div "Haaaaai" at bounding box center [514, 343] width 72 height 55
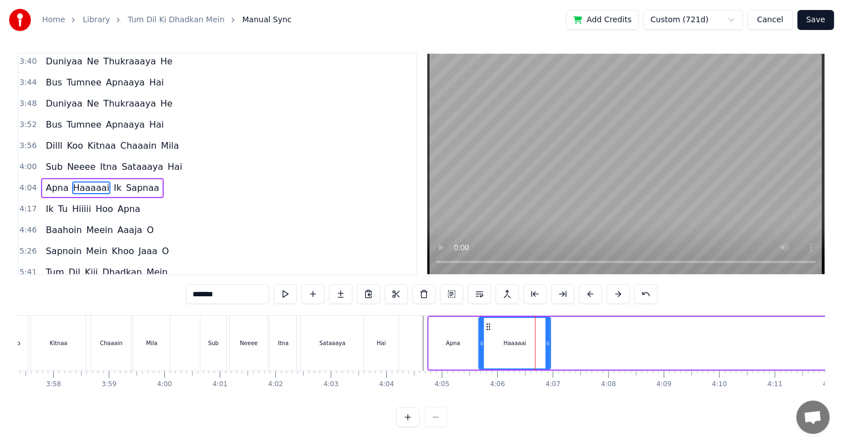
scroll to position [0, 0]
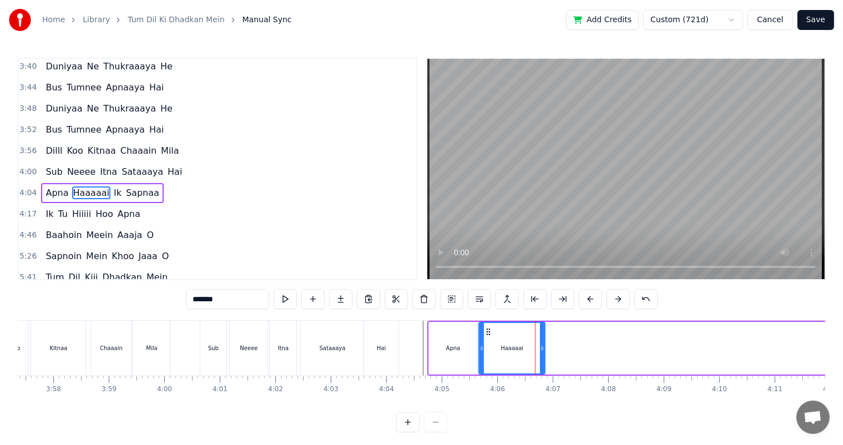
drag, startPoint x: 546, startPoint y: 343, endPoint x: 542, endPoint y: 347, distance: 5.9
click at [540, 342] on div at bounding box center [542, 348] width 4 height 50
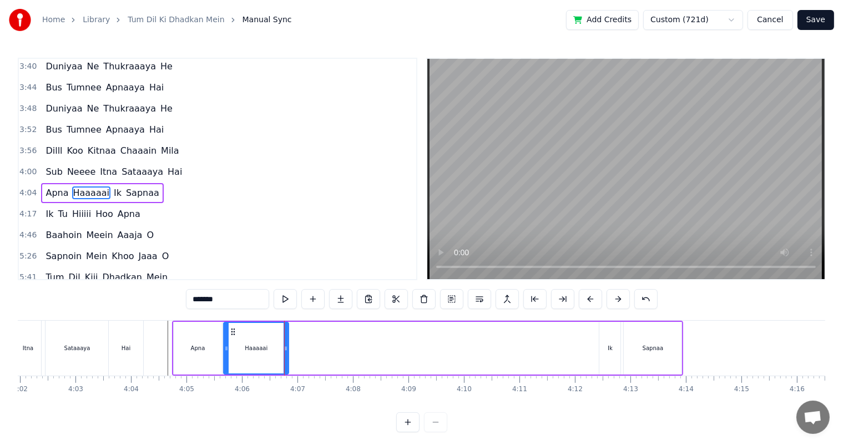
scroll to position [0, 13448]
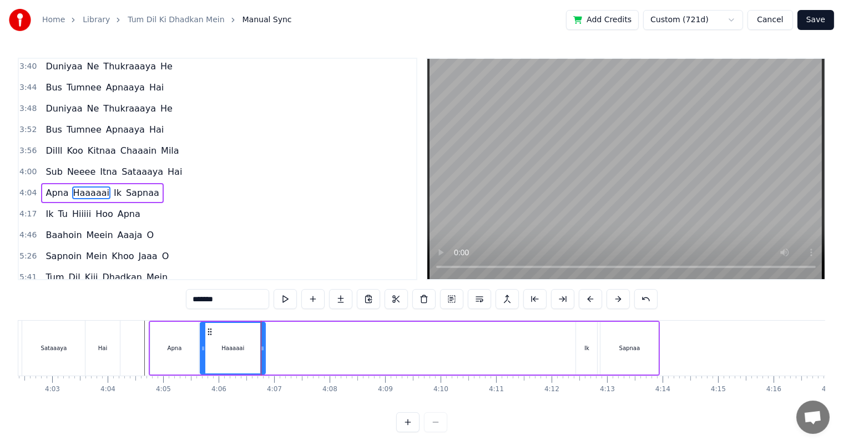
click at [583, 356] on div "Ik" at bounding box center [586, 348] width 21 height 53
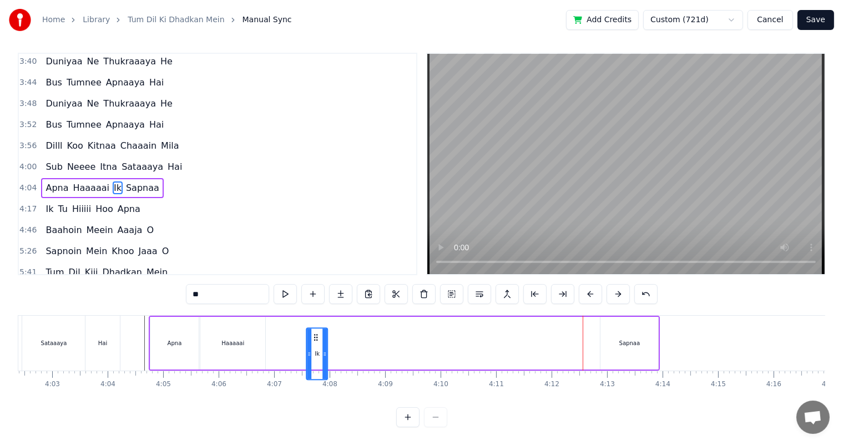
scroll to position [14, 0]
drag, startPoint x: 584, startPoint y: 333, endPoint x: 261, endPoint y: 325, distance: 323.6
click at [275, 320] on div "Ik" at bounding box center [267, 343] width 20 height 50
click at [175, 339] on div "Apna" at bounding box center [175, 343] width 14 height 8
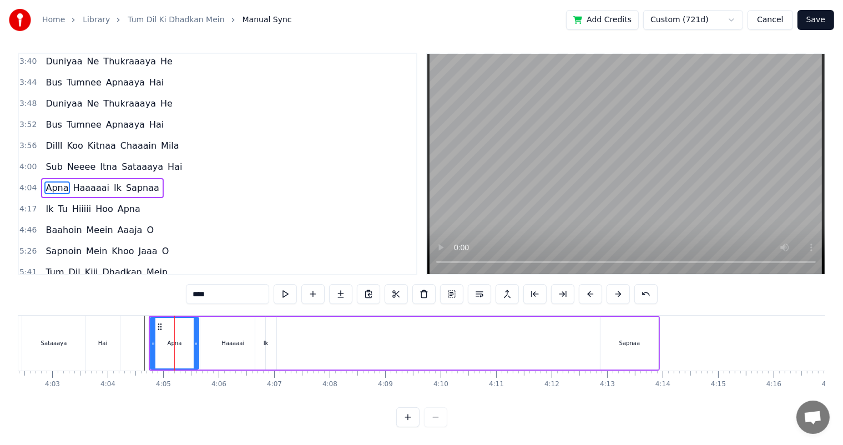
scroll to position [0, 0]
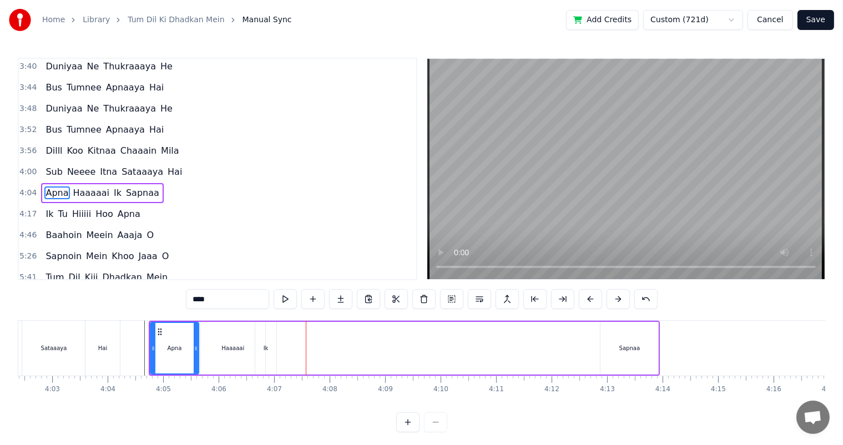
click at [269, 348] on div "Ik" at bounding box center [265, 348] width 21 height 53
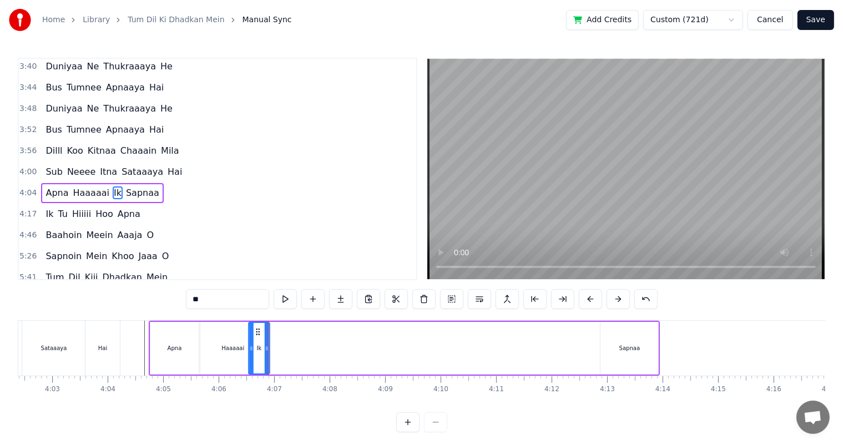
drag, startPoint x: 262, startPoint y: 330, endPoint x: 256, endPoint y: 330, distance: 6.7
click at [256, 330] on icon at bounding box center [258, 331] width 9 height 9
click at [196, 300] on input "**" at bounding box center [227, 299] width 83 height 20
click at [171, 348] on div "Apna" at bounding box center [175, 348] width 14 height 8
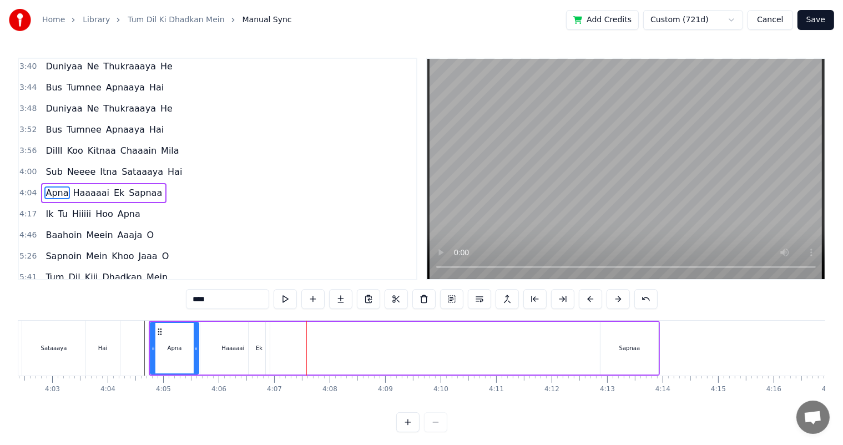
click at [237, 347] on div "Haaaaai" at bounding box center [232, 348] width 23 height 8
type input "*******"
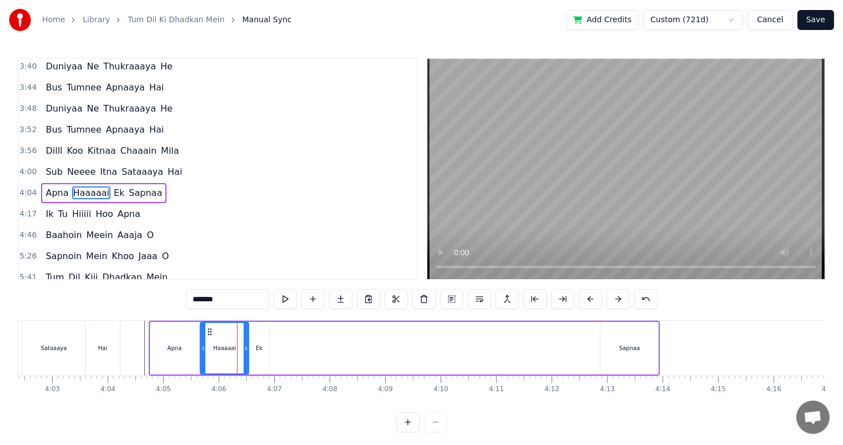
drag, startPoint x: 260, startPoint y: 350, endPoint x: 246, endPoint y: 350, distance: 14.4
click at [246, 350] on icon at bounding box center [246, 348] width 4 height 9
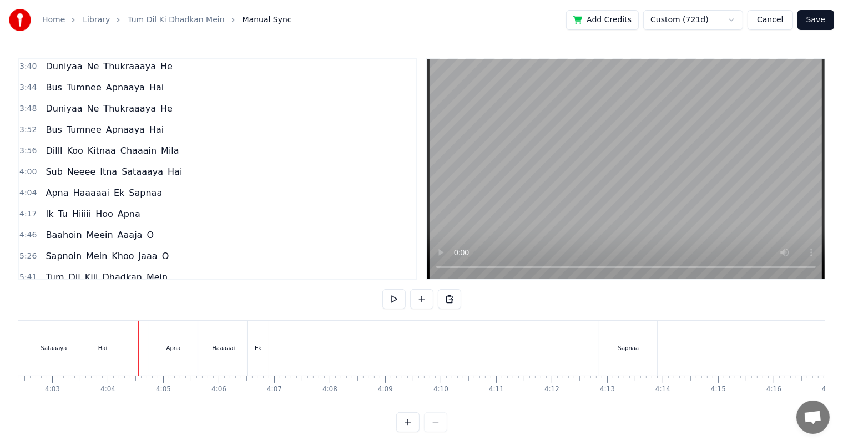
scroll to position [14, 0]
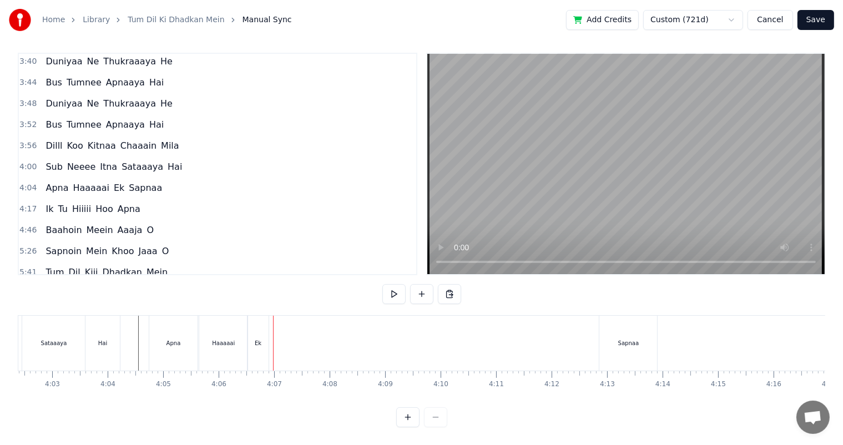
click at [629, 339] on div "Sapnaa" at bounding box center [628, 343] width 21 height 8
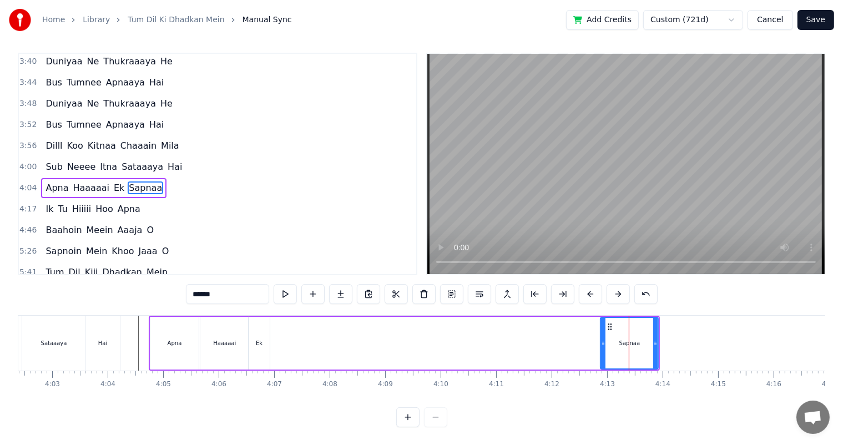
scroll to position [0, 0]
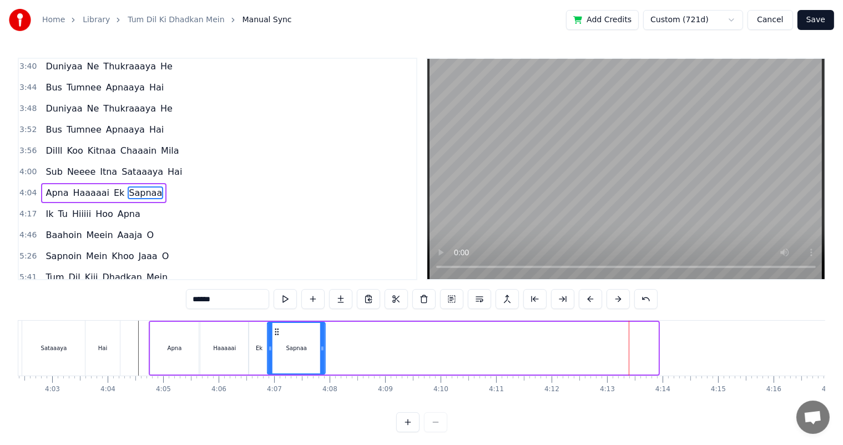
drag, startPoint x: 610, startPoint y: 330, endPoint x: 277, endPoint y: 343, distance: 333.2
click at [277, 343] on div "Sapnaa" at bounding box center [296, 348] width 57 height 50
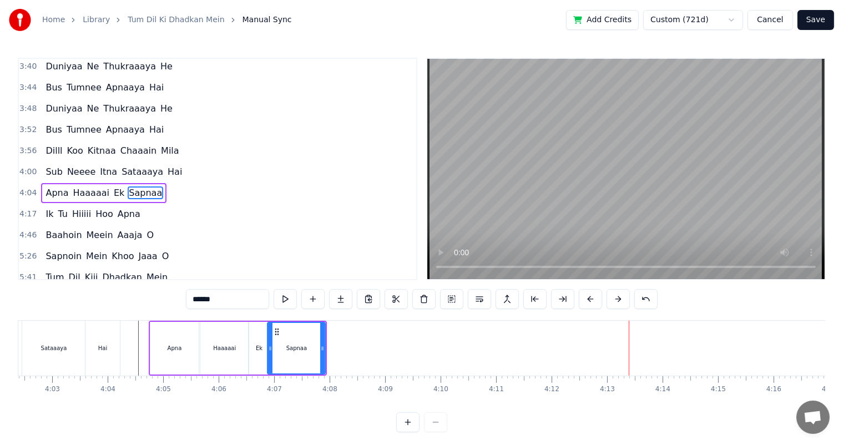
click at [161, 344] on div "Apna" at bounding box center [174, 348] width 49 height 53
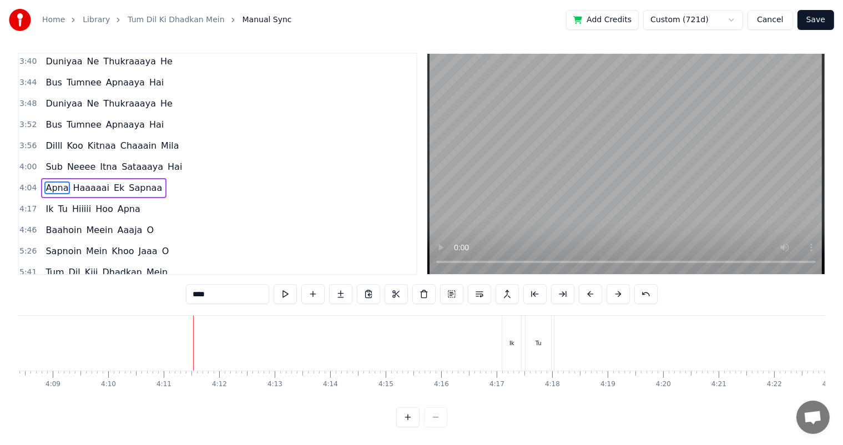
scroll to position [0, 13781]
click at [513, 342] on div "Ik" at bounding box center [511, 343] width 19 height 55
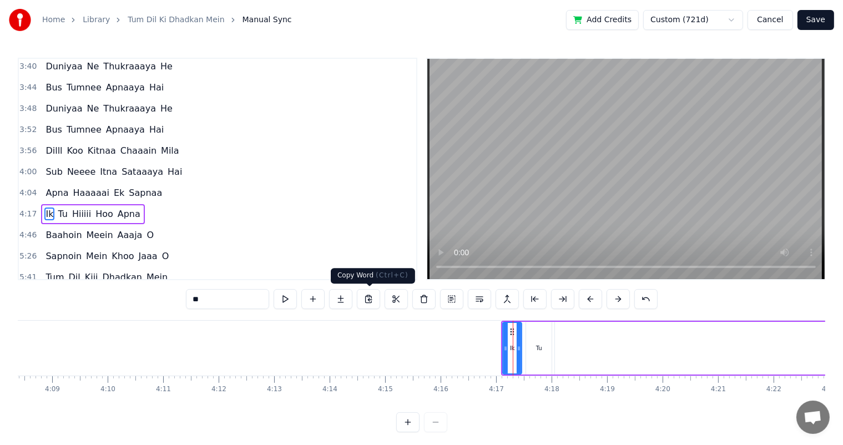
scroll to position [616, 0]
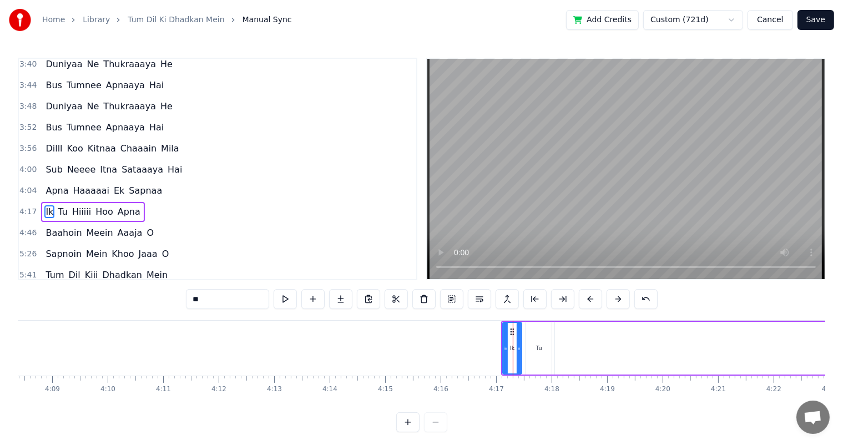
drag, startPoint x: 195, startPoint y: 299, endPoint x: 195, endPoint y: 306, distance: 7.2
click at [195, 306] on input "**" at bounding box center [227, 299] width 83 height 20
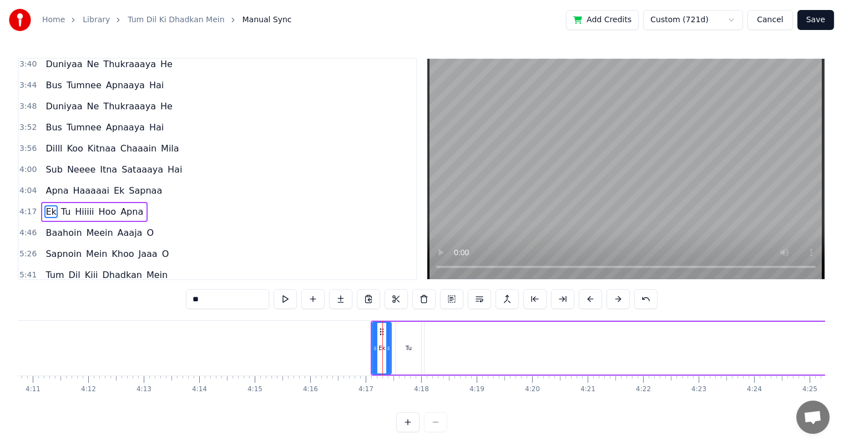
scroll to position [0, 13761]
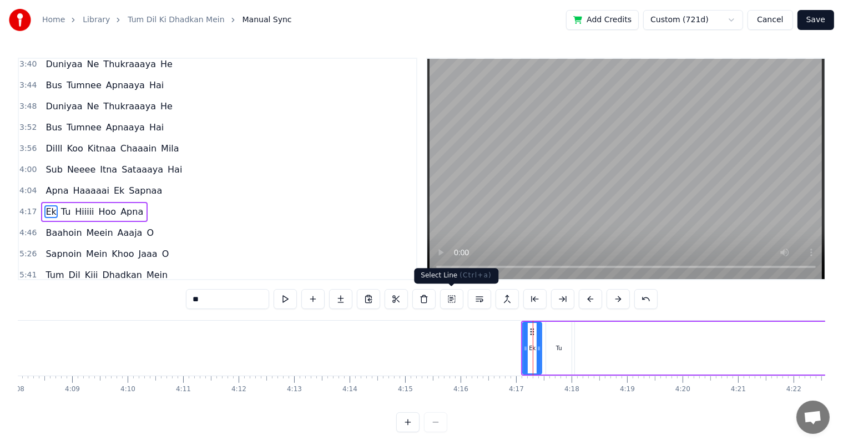
type input "**"
click at [451, 300] on button at bounding box center [451, 299] width 23 height 20
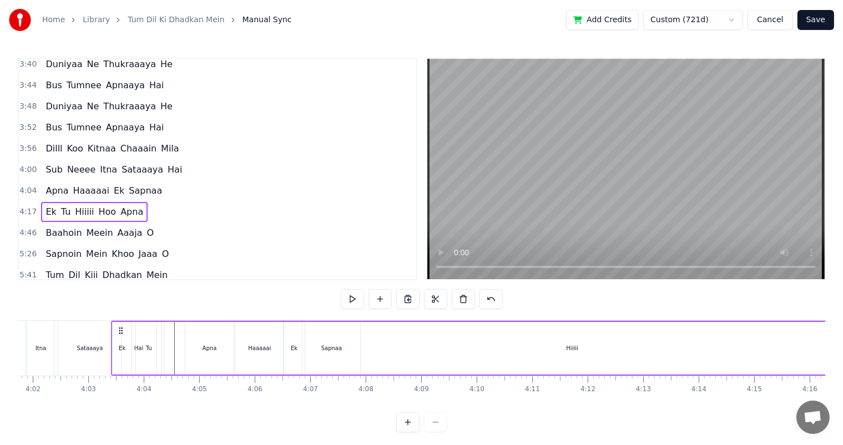
scroll to position [0, 13409]
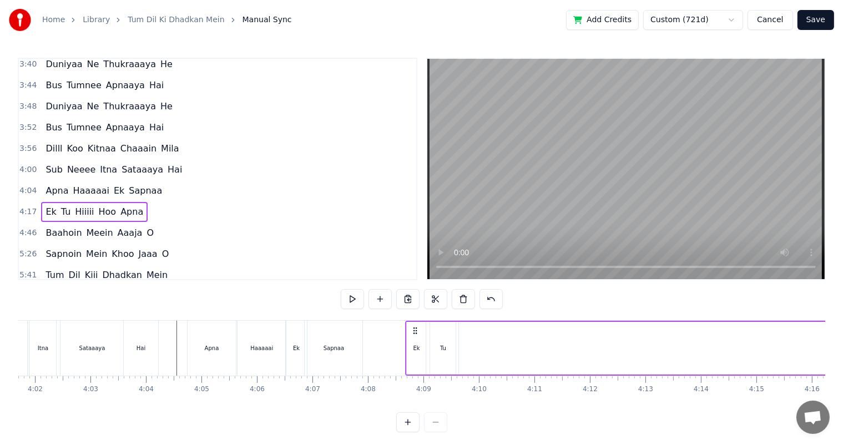
drag, startPoint x: 529, startPoint y: 332, endPoint x: 413, endPoint y: 354, distance: 118.0
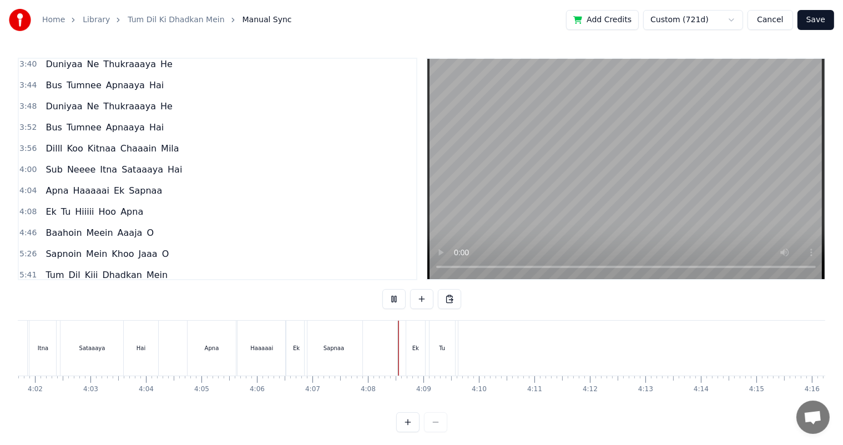
scroll to position [14, 0]
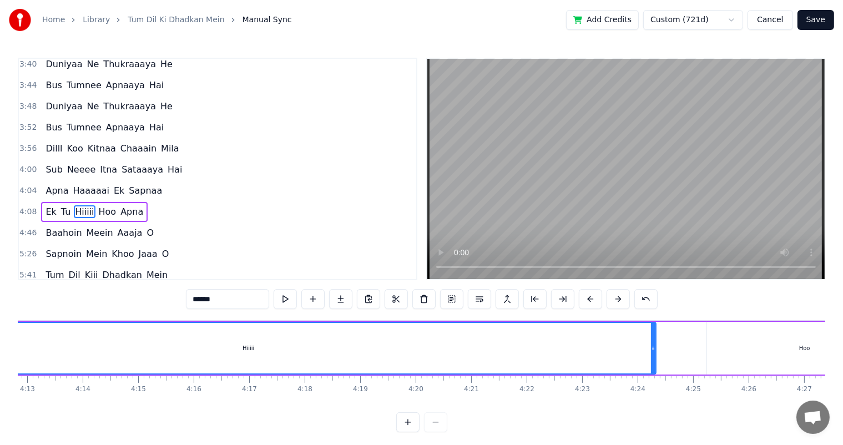
scroll to position [0, 13981]
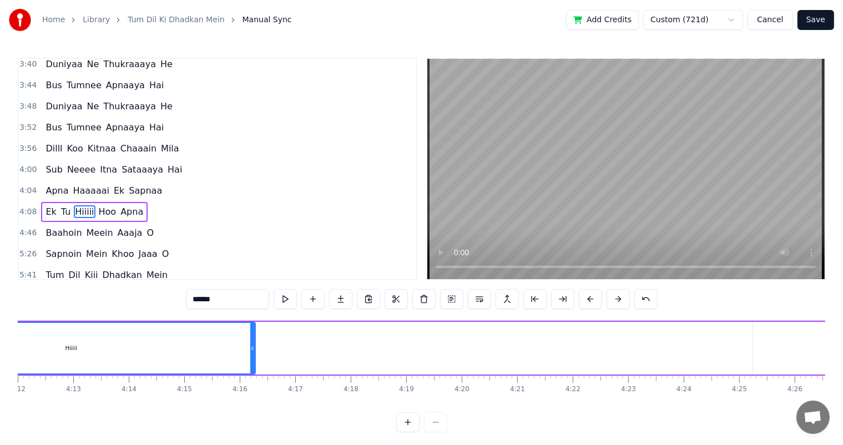
drag, startPoint x: 699, startPoint y: 348, endPoint x: 252, endPoint y: 362, distance: 447.4
click at [252, 362] on div at bounding box center [252, 348] width 4 height 50
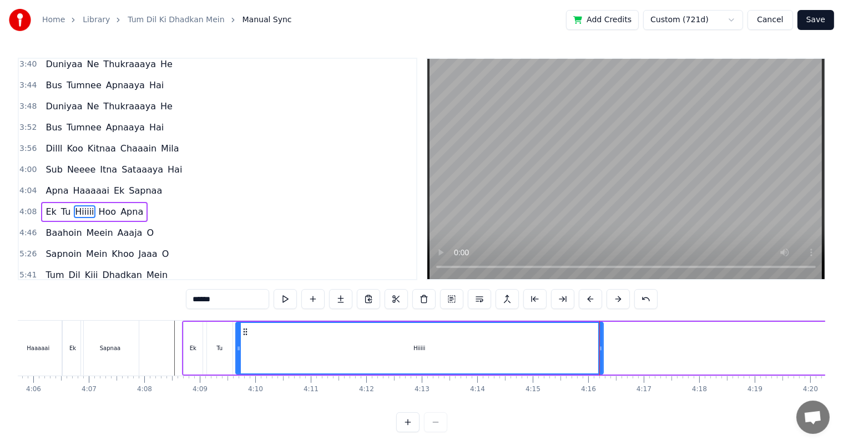
scroll to position [0, 13610]
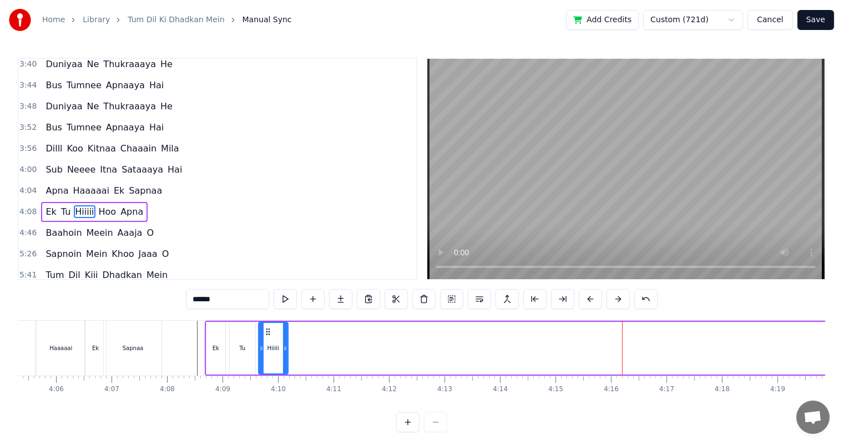
drag, startPoint x: 623, startPoint y: 353, endPoint x: 285, endPoint y: 363, distance: 338.0
click at [285, 363] on div at bounding box center [285, 348] width 4 height 50
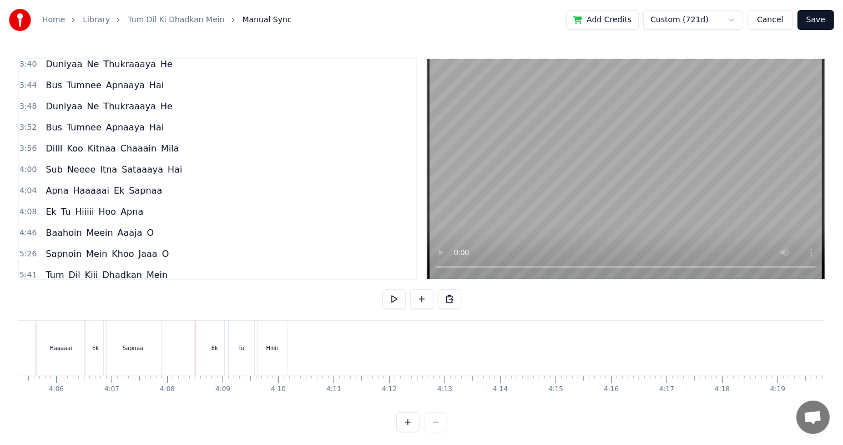
scroll to position [14, 0]
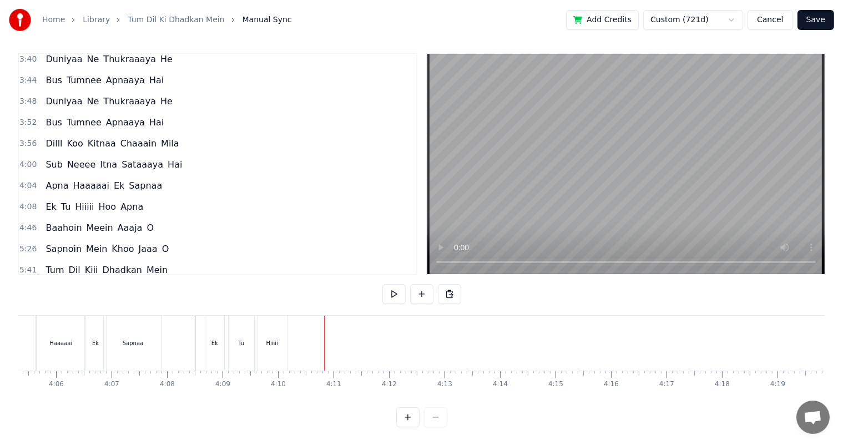
click at [274, 339] on div "Hiiiii" at bounding box center [272, 343] width 12 height 8
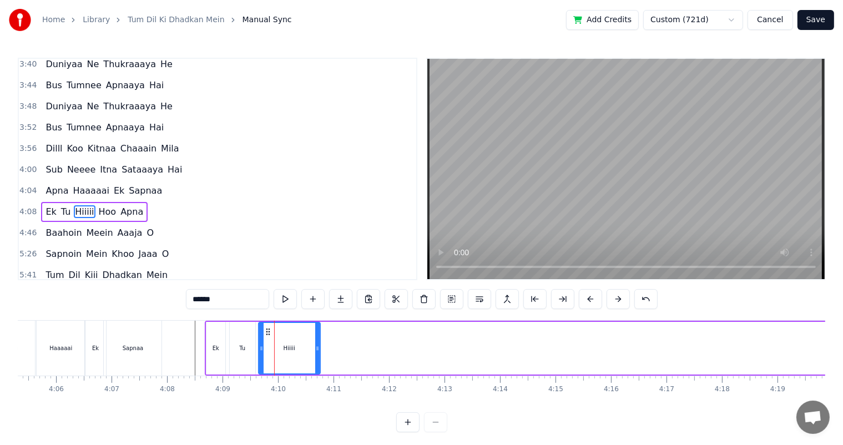
drag, startPoint x: 285, startPoint y: 343, endPoint x: 488, endPoint y: 414, distance: 214.8
click at [317, 356] on div at bounding box center [317, 348] width 4 height 50
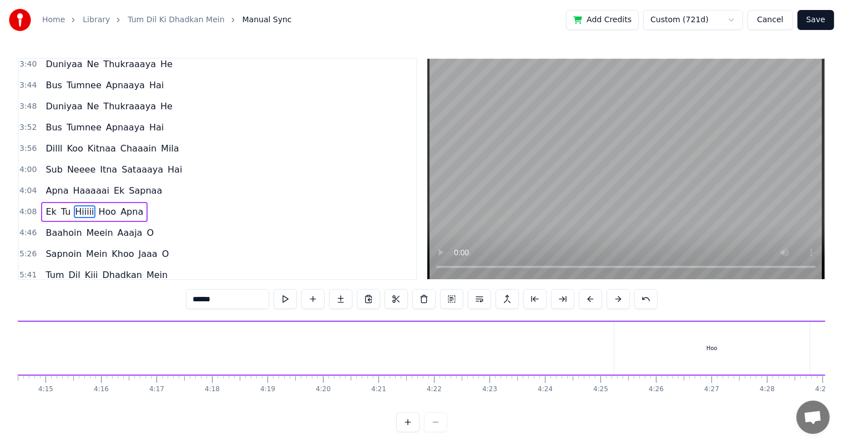
scroll to position [0, 14143]
click at [687, 353] on div "Hoo" at bounding box center [688, 348] width 195 height 53
type input "***"
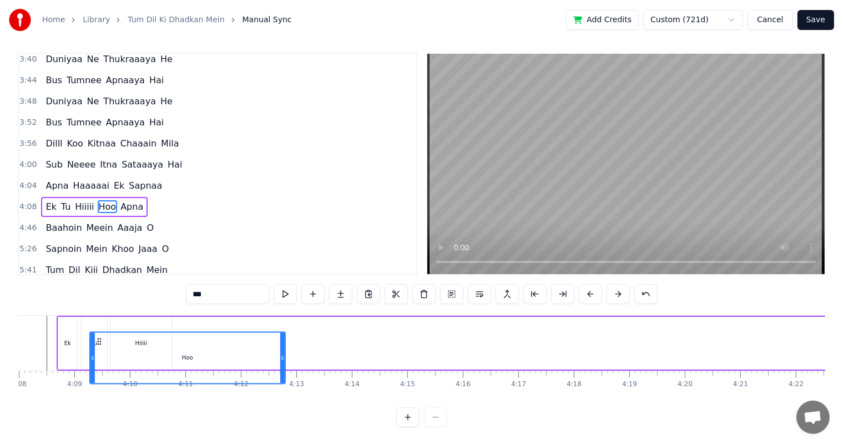
scroll to position [0, 13747]
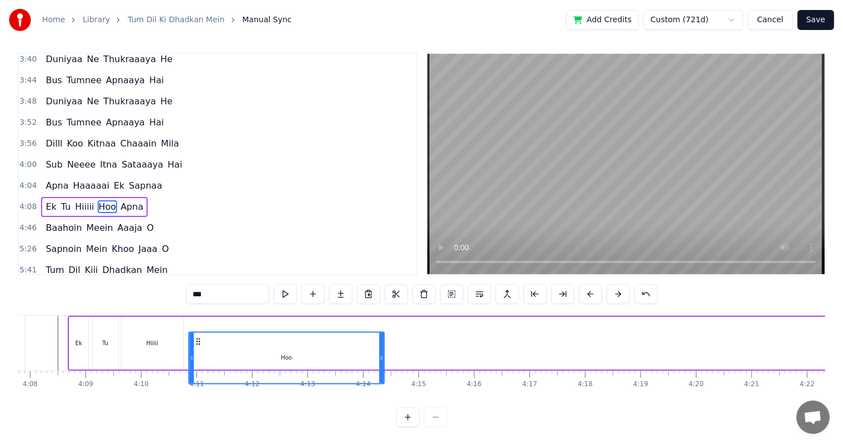
drag, startPoint x: 600, startPoint y: 331, endPoint x: 198, endPoint y: 307, distance: 403.0
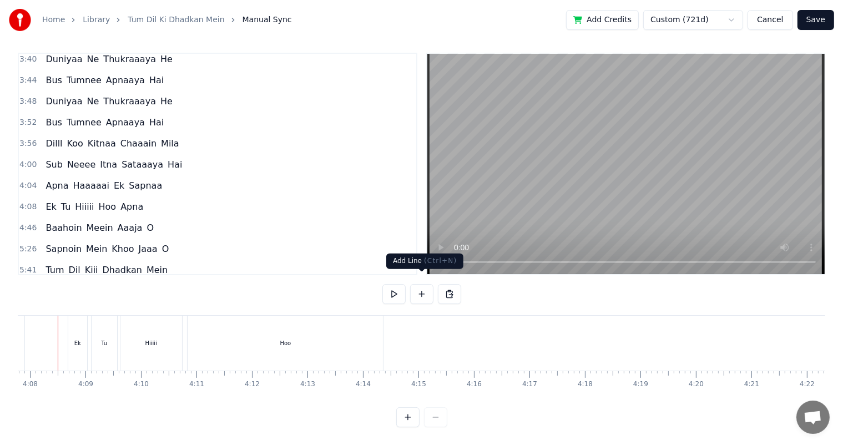
scroll to position [0, 13732]
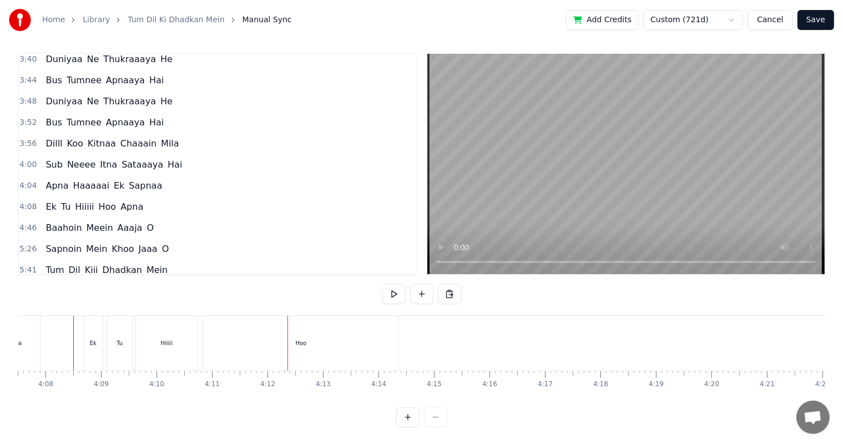
click at [178, 334] on div "Hiiiii" at bounding box center [167, 343] width 62 height 55
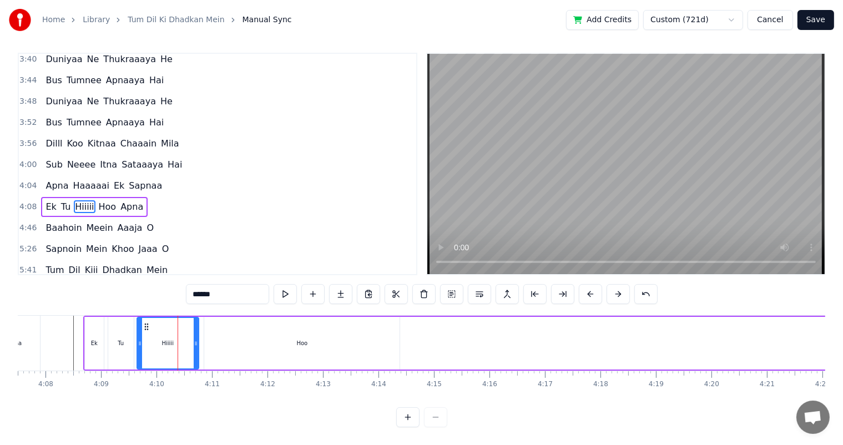
scroll to position [0, 0]
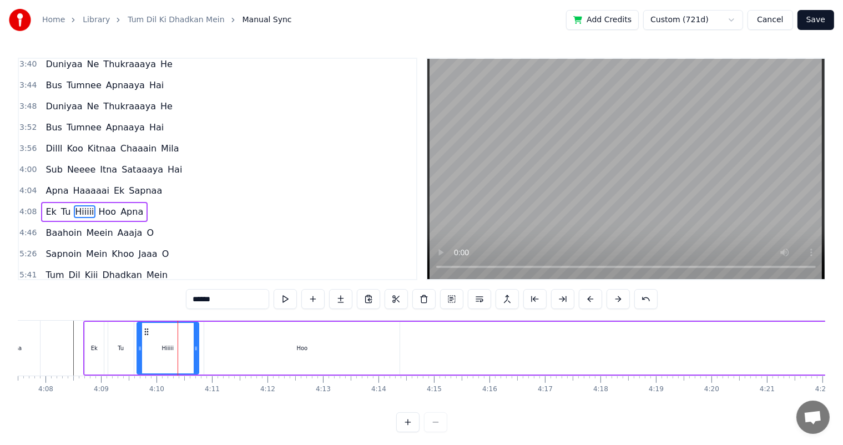
click at [232, 351] on div "Hoo" at bounding box center [301, 348] width 195 height 53
type input "***"
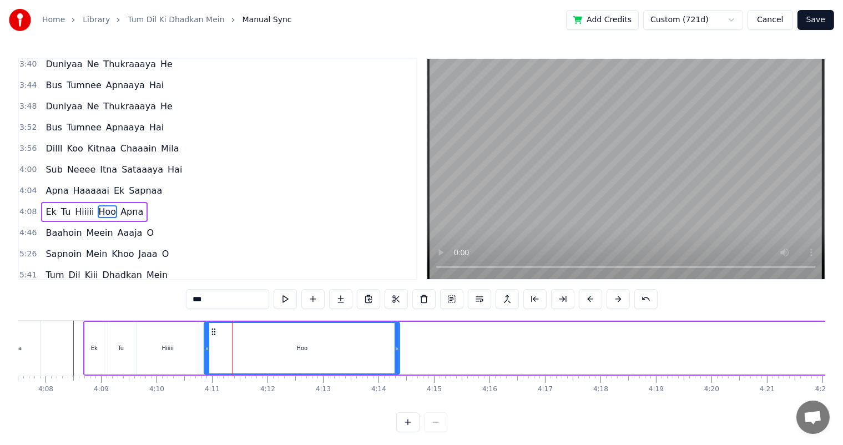
scroll to position [14, 0]
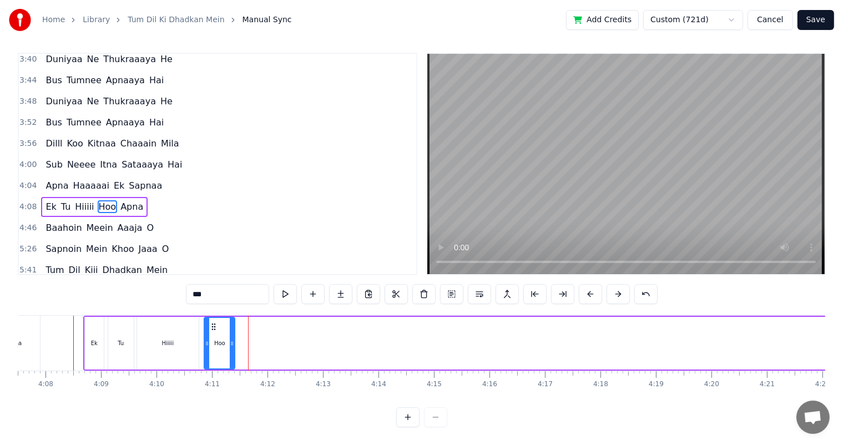
drag, startPoint x: 396, startPoint y: 331, endPoint x: 231, endPoint y: 332, distance: 164.8
click at [231, 339] on icon at bounding box center [232, 343] width 4 height 9
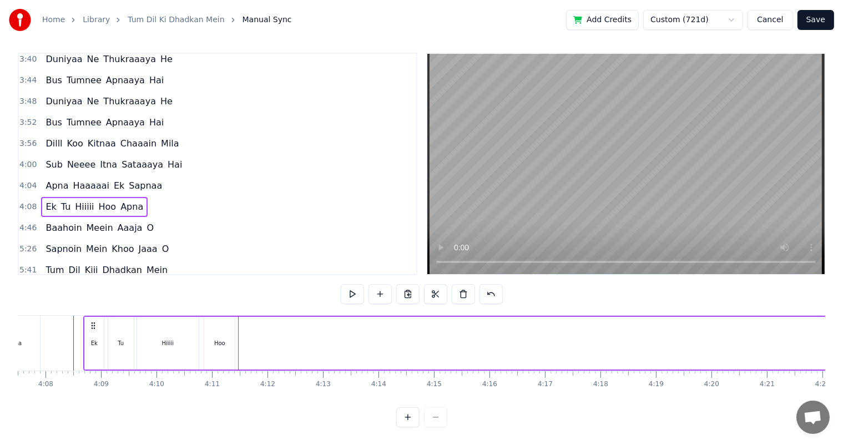
click at [223, 346] on div "Hoo" at bounding box center [219, 343] width 31 height 53
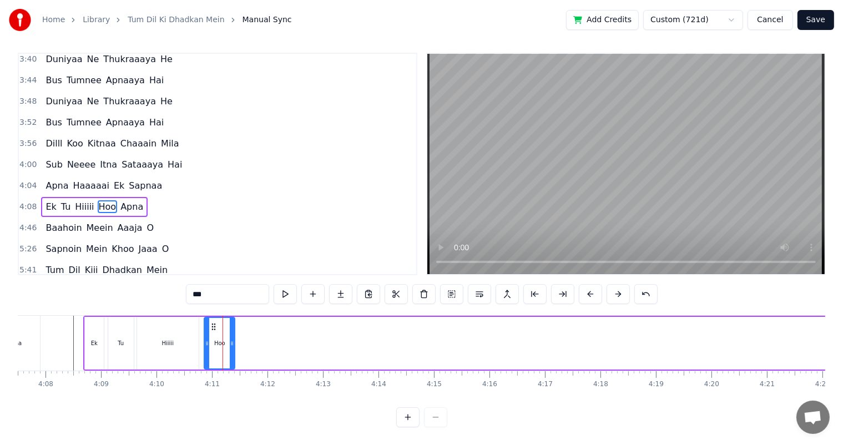
scroll to position [0, 0]
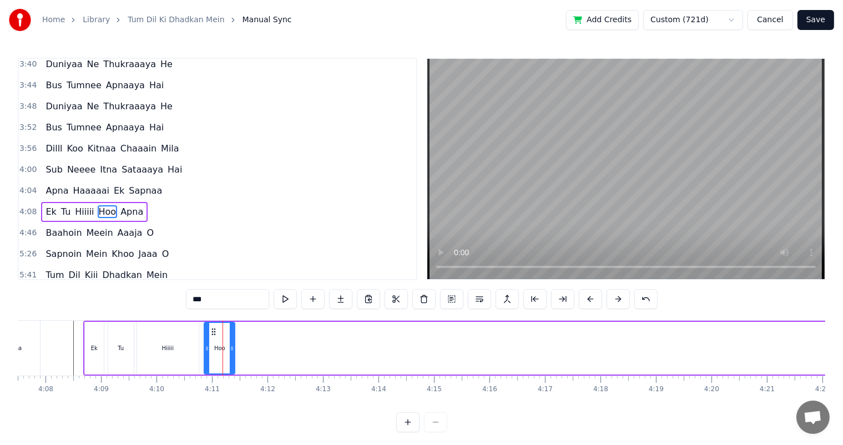
click at [247, 300] on input "***" at bounding box center [227, 299] width 83 height 20
type input "**"
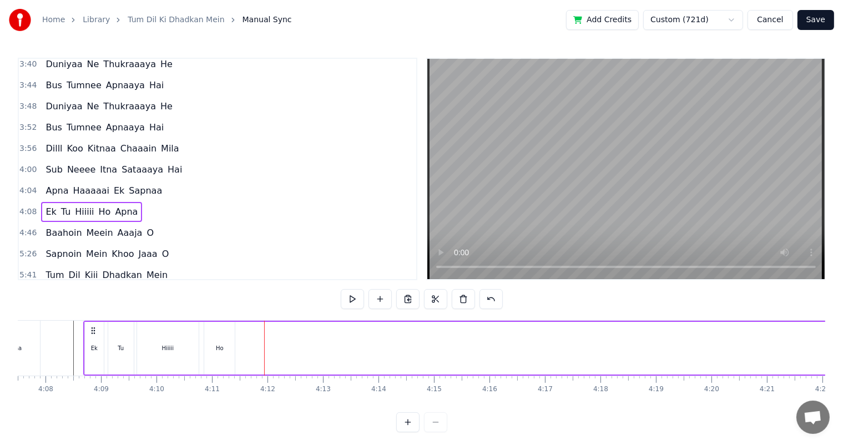
click at [115, 205] on span "Apna" at bounding box center [126, 211] width 25 height 13
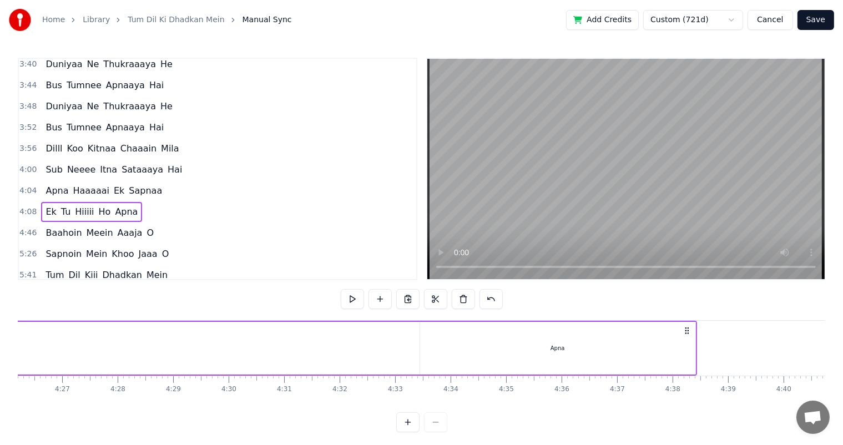
scroll to position [0, 14700]
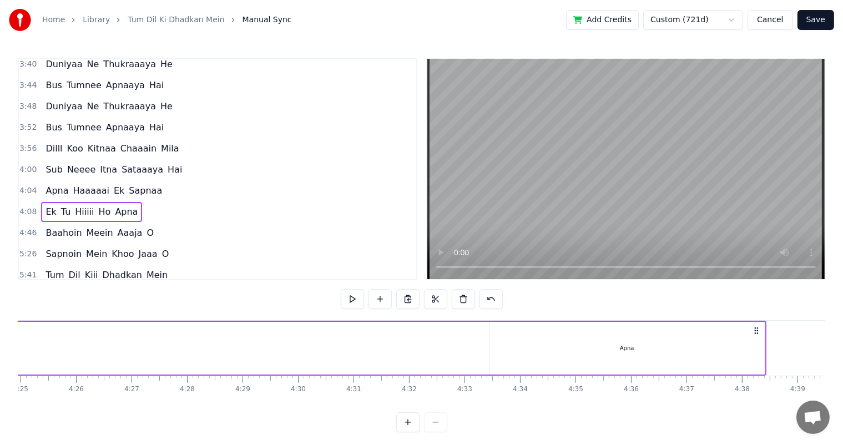
click at [637, 347] on div "Apna" at bounding box center [626, 348] width 275 height 53
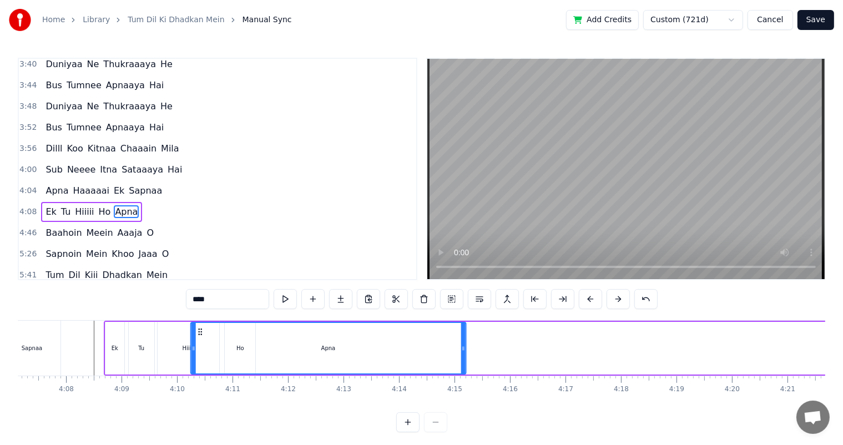
scroll to position [0, 13697]
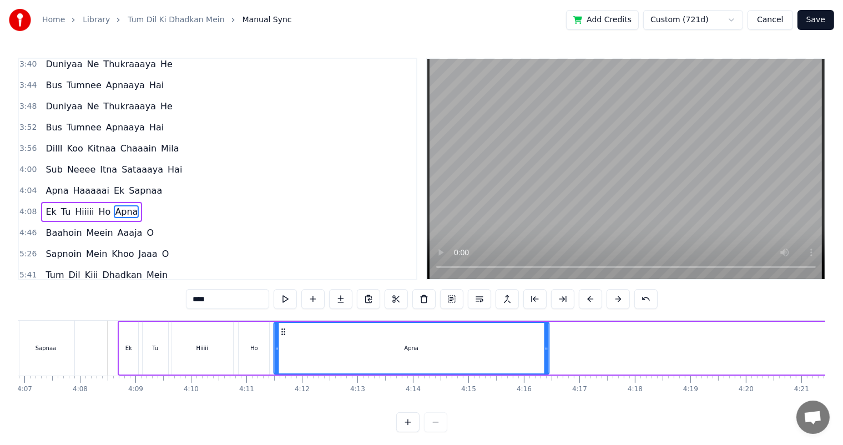
drag, startPoint x: 428, startPoint y: 340, endPoint x: 281, endPoint y: 342, distance: 147.0
click at [281, 342] on div "Apna" at bounding box center [412, 348] width 274 height 50
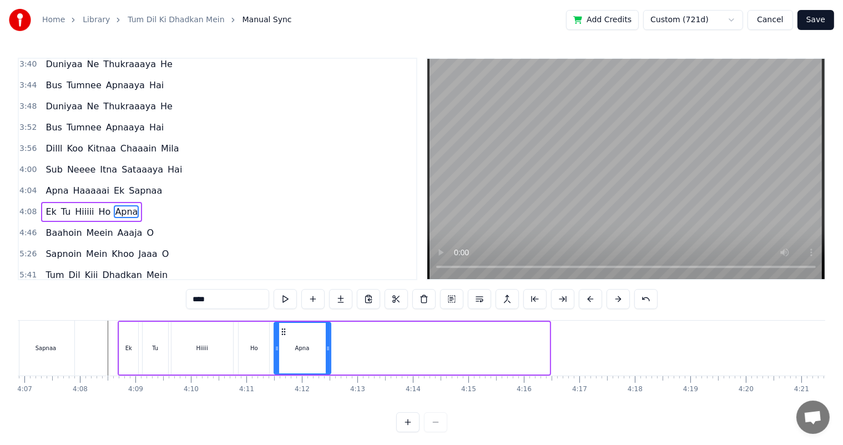
drag, startPoint x: 548, startPoint y: 346, endPoint x: 329, endPoint y: 347, distance: 218.6
click at [329, 347] on icon at bounding box center [328, 348] width 4 height 9
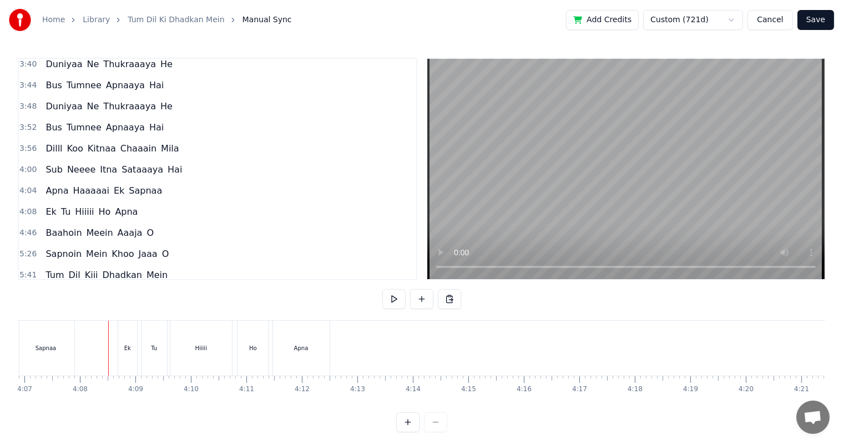
scroll to position [14, 0]
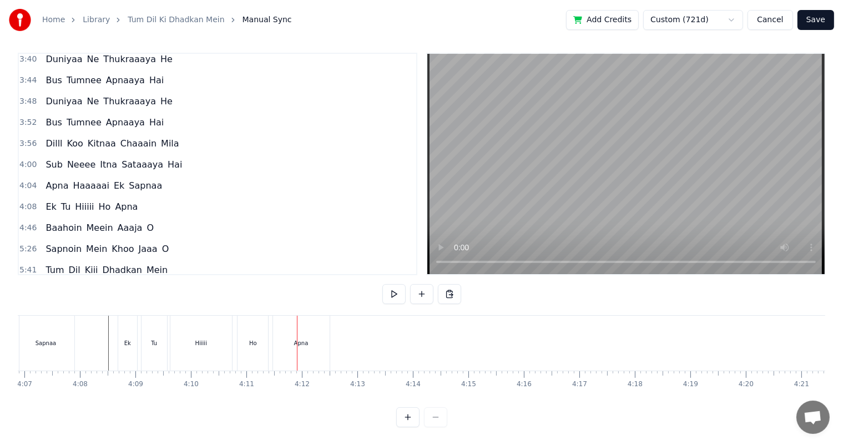
click at [282, 338] on div "Apna" at bounding box center [301, 343] width 57 height 55
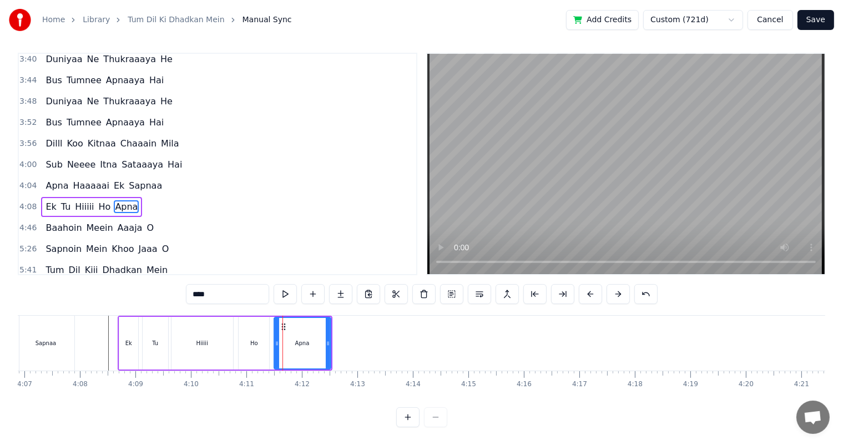
scroll to position [0, 0]
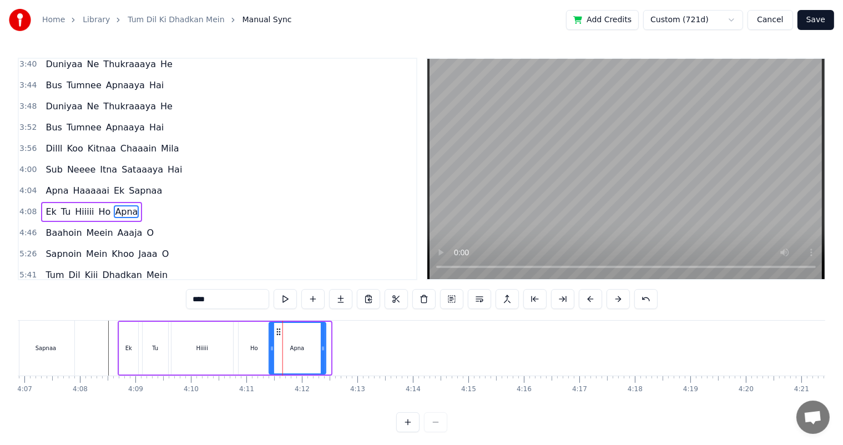
click at [279, 331] on circle at bounding box center [279, 331] width 1 height 1
click at [195, 344] on div "Hiiiii" at bounding box center [202, 348] width 62 height 53
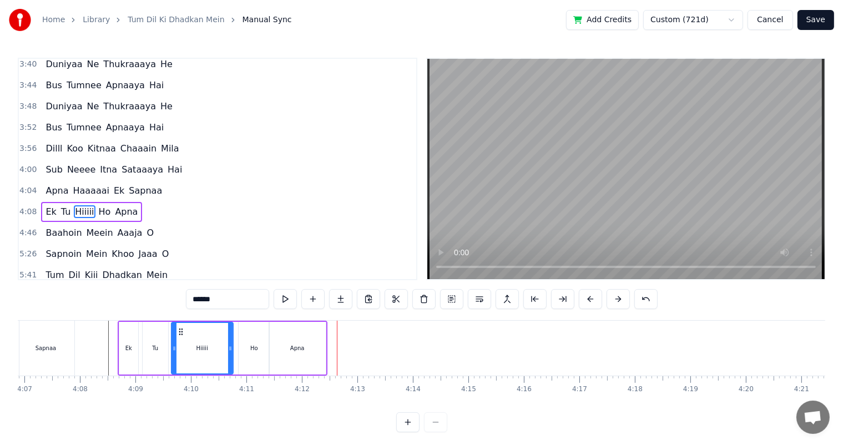
scroll to position [14, 0]
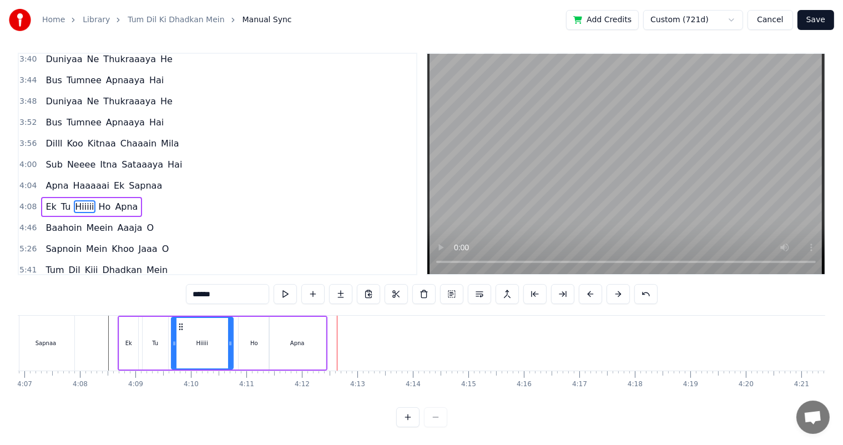
click at [251, 339] on div "Ho" at bounding box center [254, 343] width 8 height 8
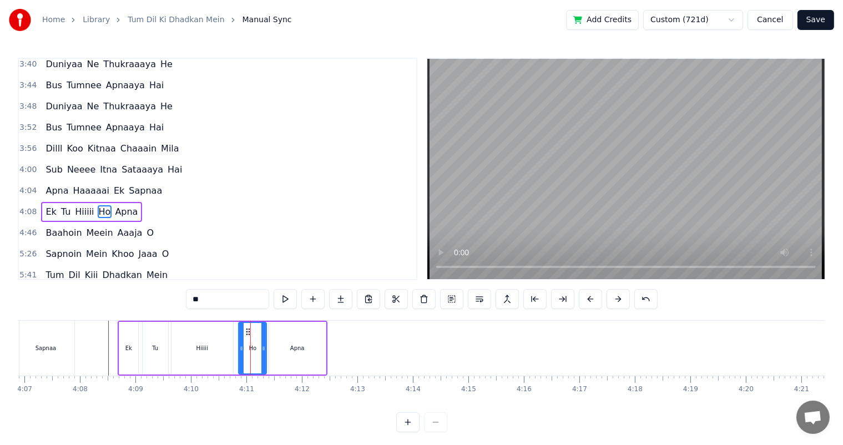
click at [264, 348] on icon at bounding box center [263, 348] width 4 height 9
click at [277, 348] on div "Apna" at bounding box center [297, 348] width 57 height 53
type input "****"
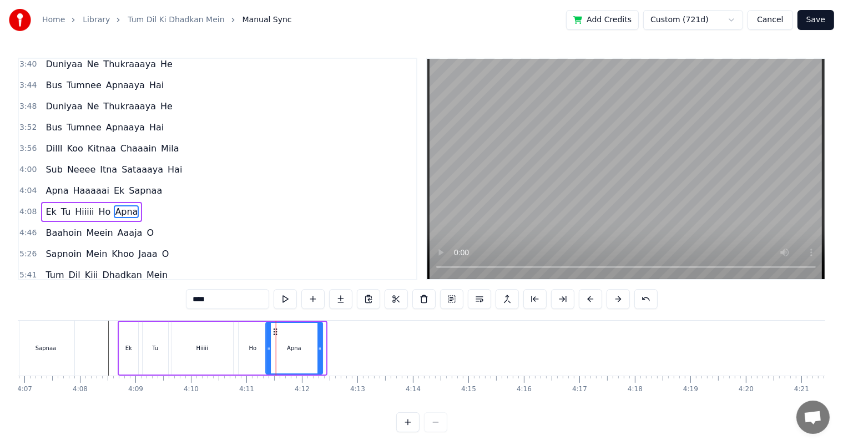
drag, startPoint x: 320, startPoint y: 350, endPoint x: 311, endPoint y: 350, distance: 8.3
click at [311, 350] on icon at bounding box center [311, 348] width 4 height 9
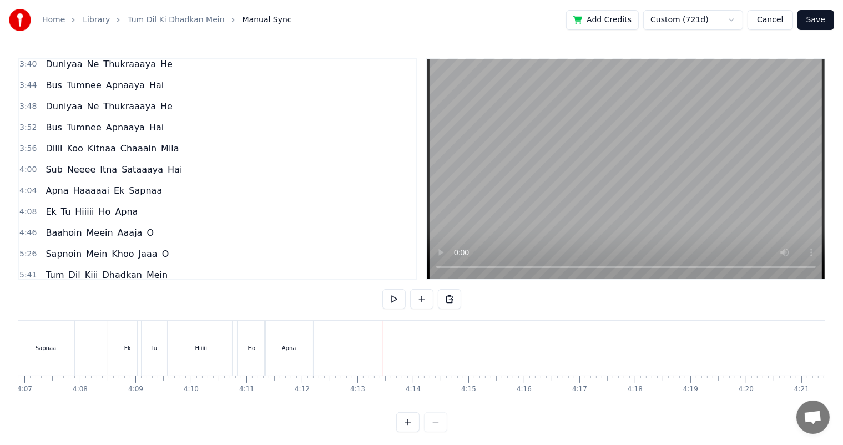
click at [297, 354] on div "Apna" at bounding box center [289, 348] width 48 height 55
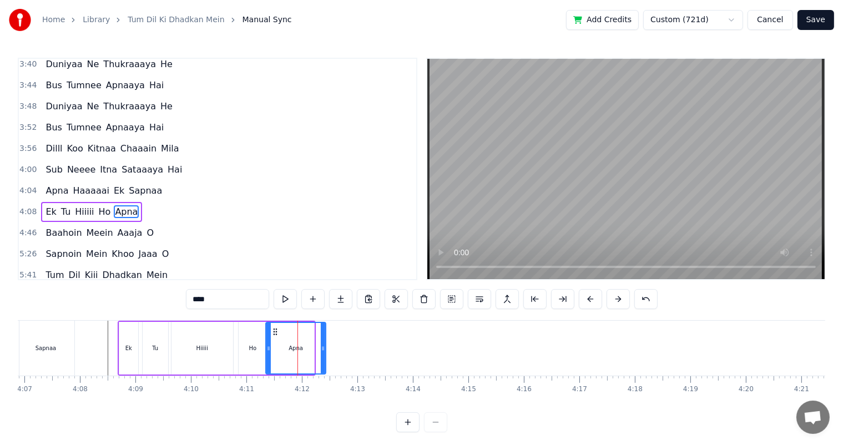
drag, startPoint x: 312, startPoint y: 352, endPoint x: 324, endPoint y: 353, distance: 11.8
click at [324, 353] on div at bounding box center [323, 348] width 4 height 50
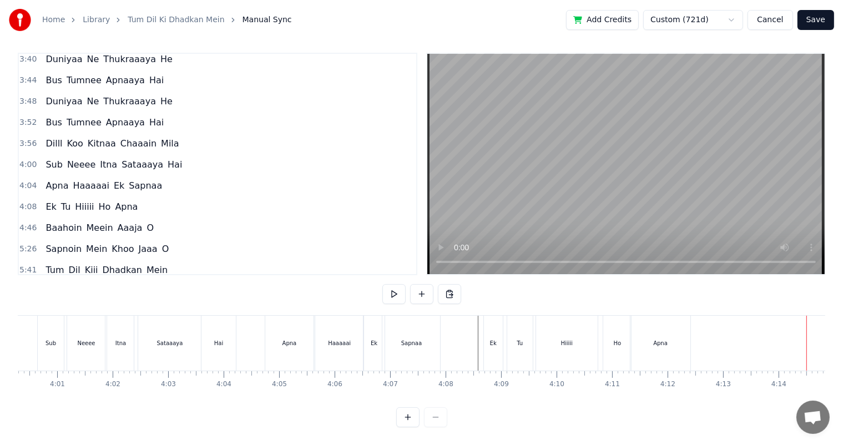
scroll to position [0, 13355]
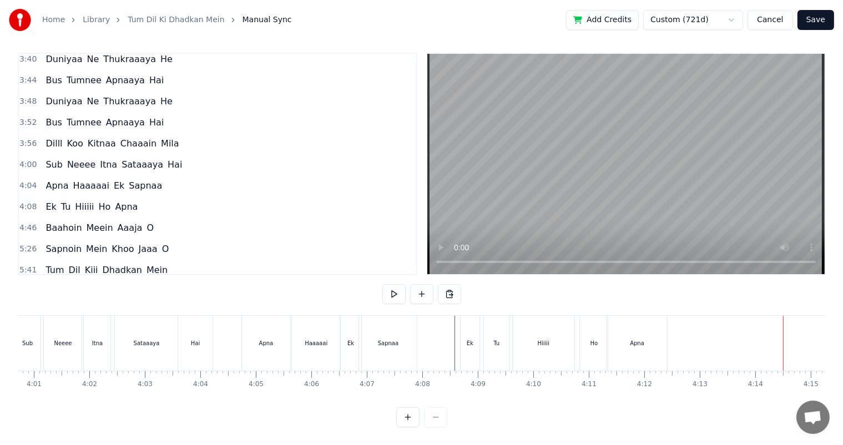
click at [279, 330] on div "Apna" at bounding box center [266, 343] width 49 height 55
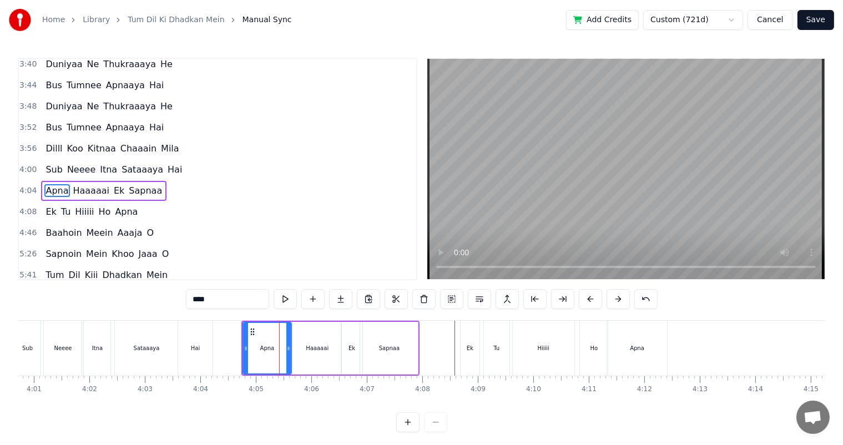
scroll to position [614, 0]
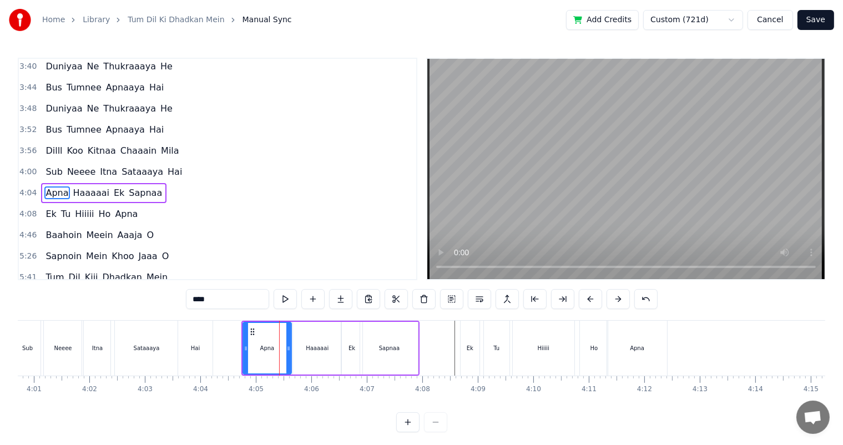
click at [454, 296] on button at bounding box center [451, 299] width 23 height 20
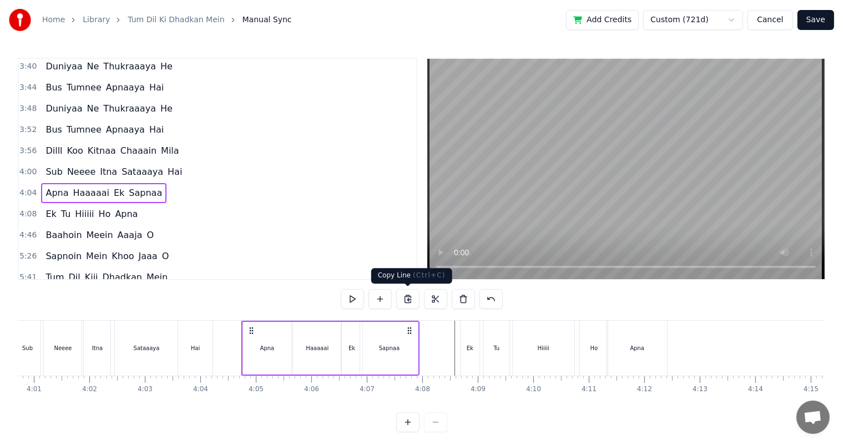
click at [408, 297] on button at bounding box center [407, 299] width 23 height 20
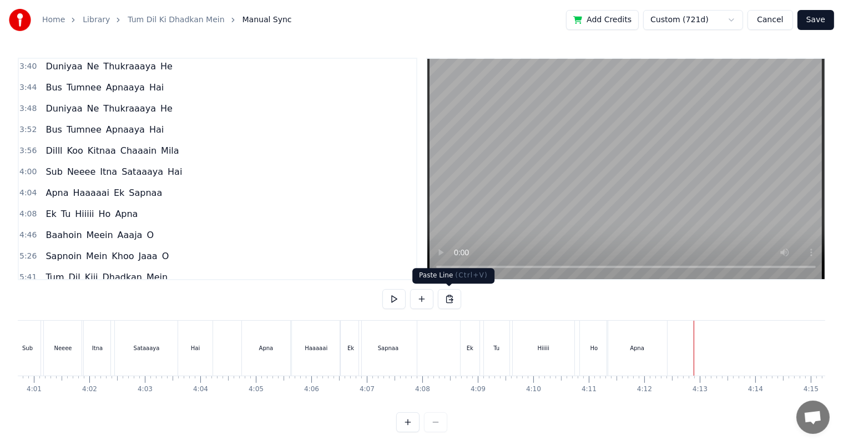
click at [444, 301] on button at bounding box center [449, 299] width 23 height 20
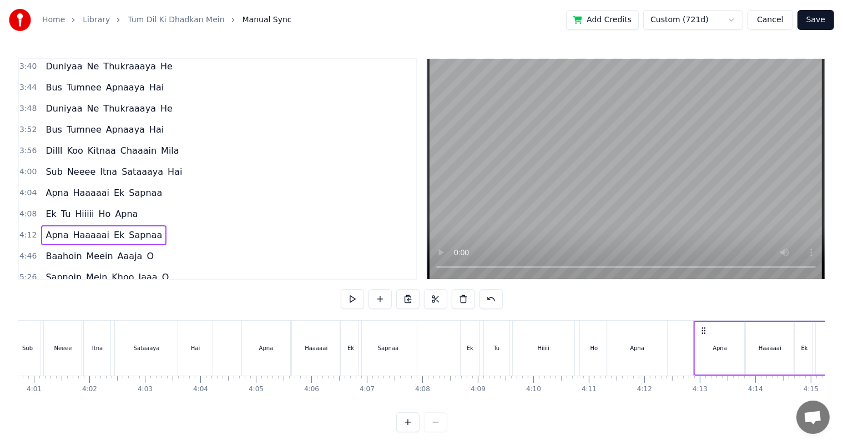
click at [634, 339] on div "Apna" at bounding box center [637, 348] width 60 height 55
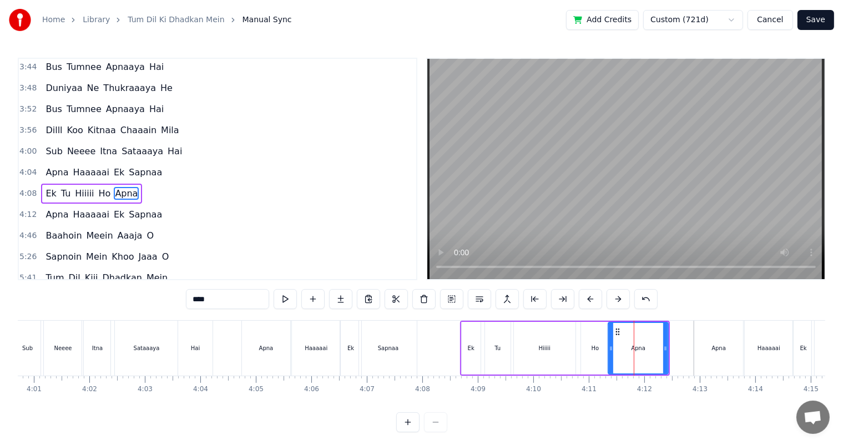
scroll to position [14, 0]
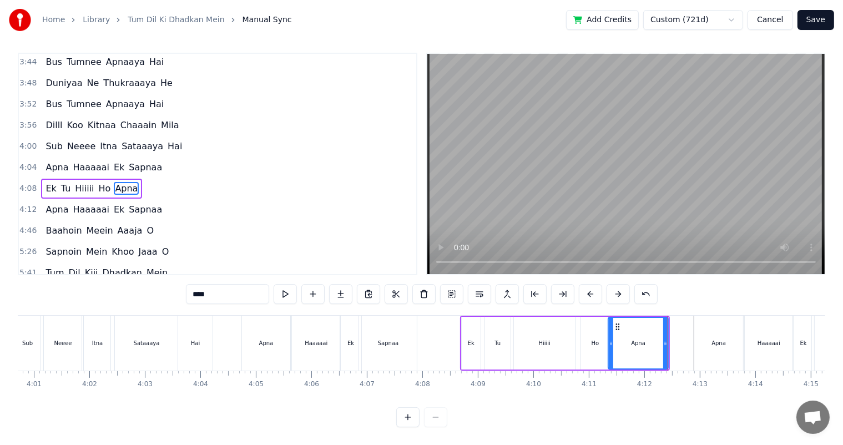
click at [564, 337] on div "Hiiiii" at bounding box center [545, 343] width 62 height 53
type input "******"
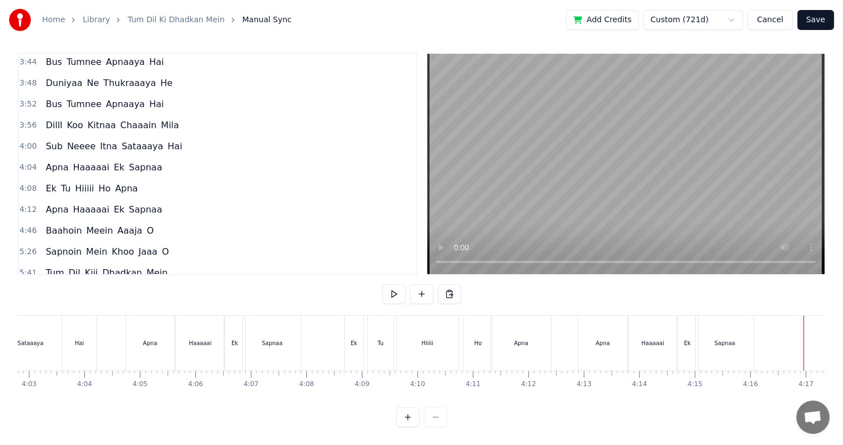
scroll to position [0, 13483]
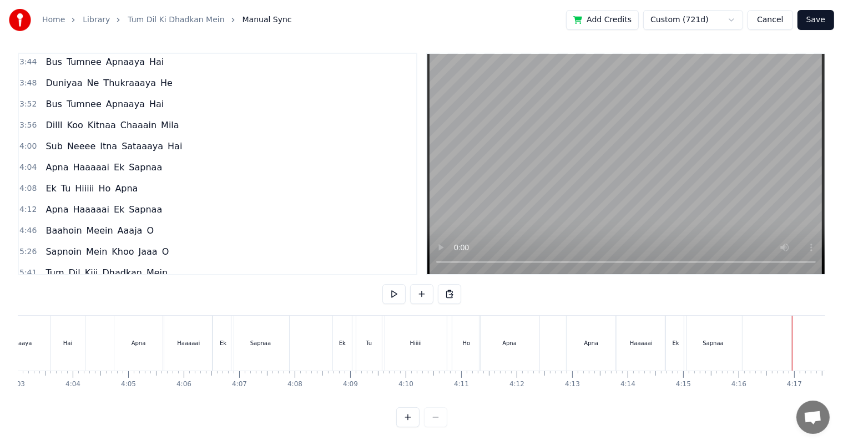
click at [375, 328] on div "Tu" at bounding box center [369, 343] width 26 height 55
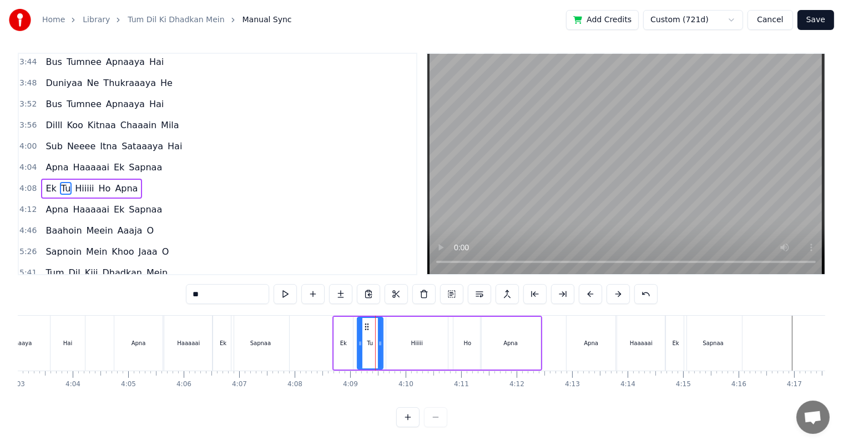
scroll to position [0, 0]
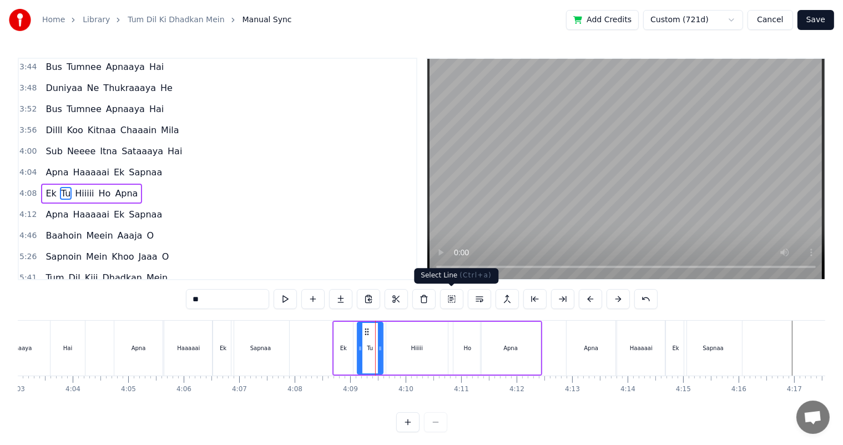
click at [449, 301] on button at bounding box center [451, 299] width 23 height 20
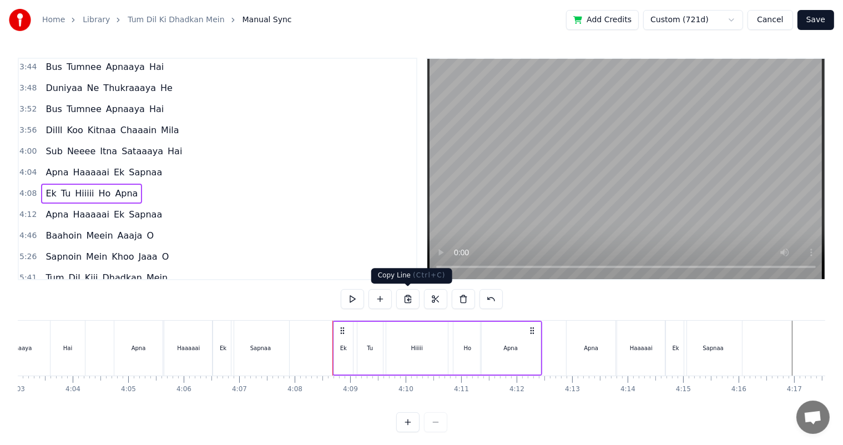
click at [408, 300] on button at bounding box center [407, 299] width 23 height 20
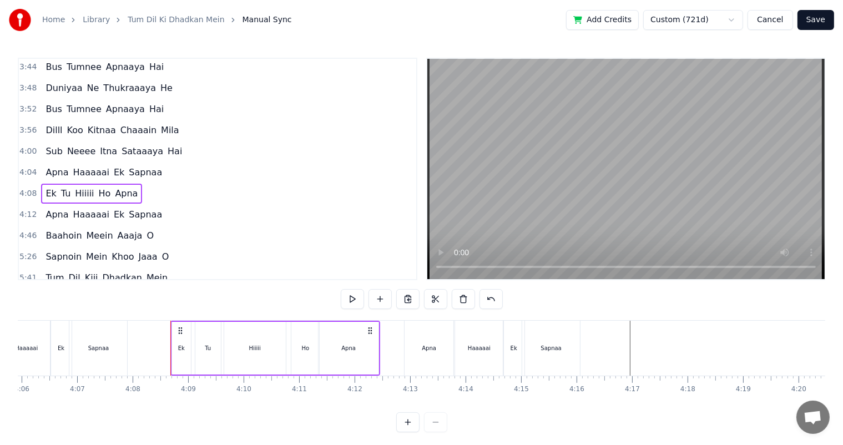
scroll to position [0, 13900]
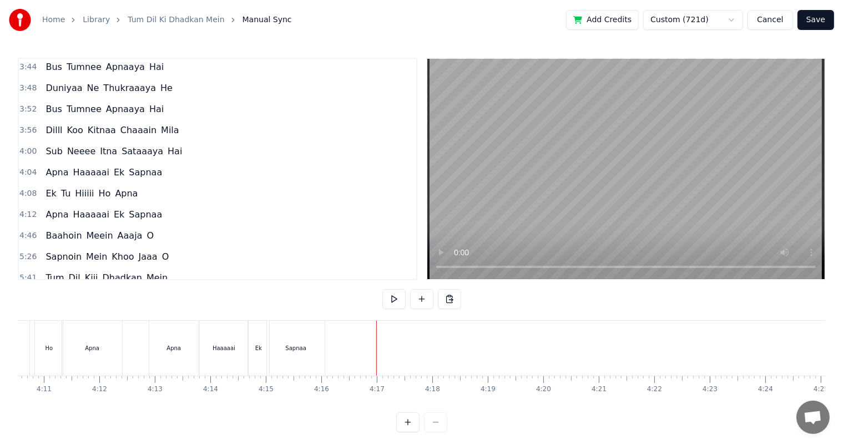
click at [448, 298] on button at bounding box center [449, 299] width 23 height 20
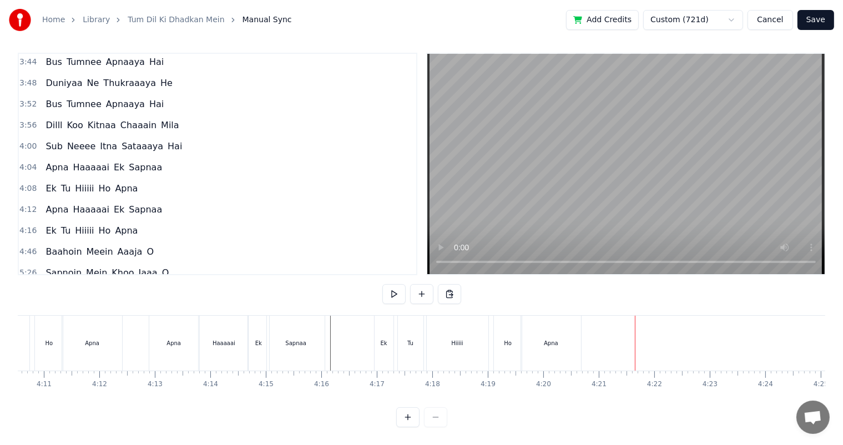
scroll to position [657, 0]
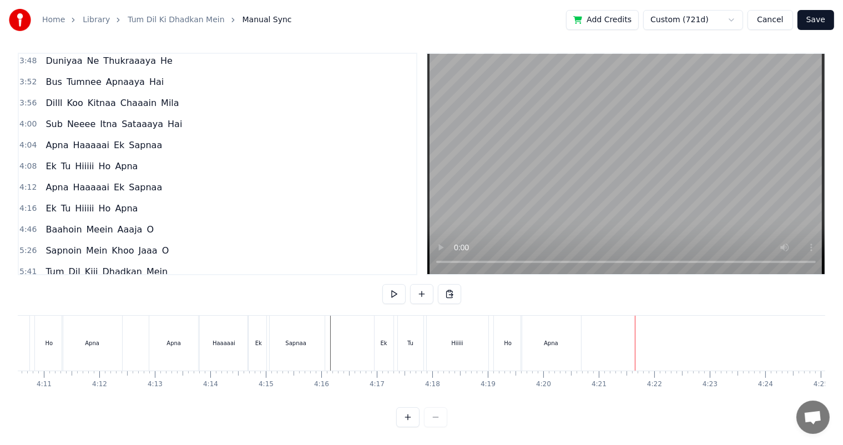
click at [54, 223] on span "Baahoin" at bounding box center [63, 229] width 38 height 13
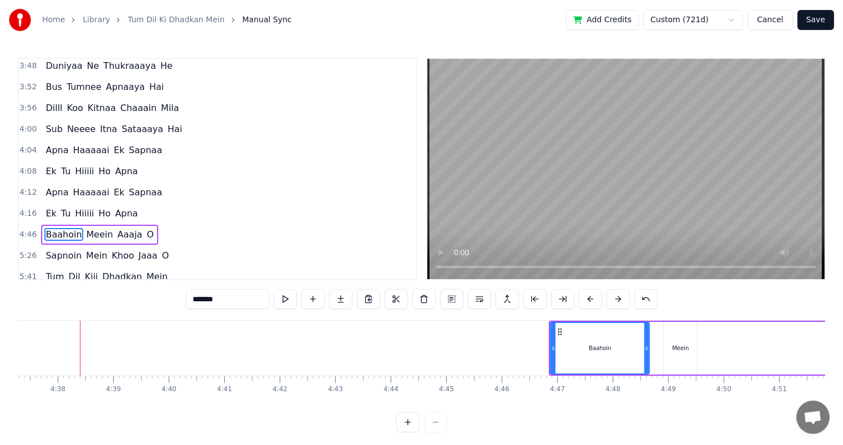
scroll to position [0, 15390]
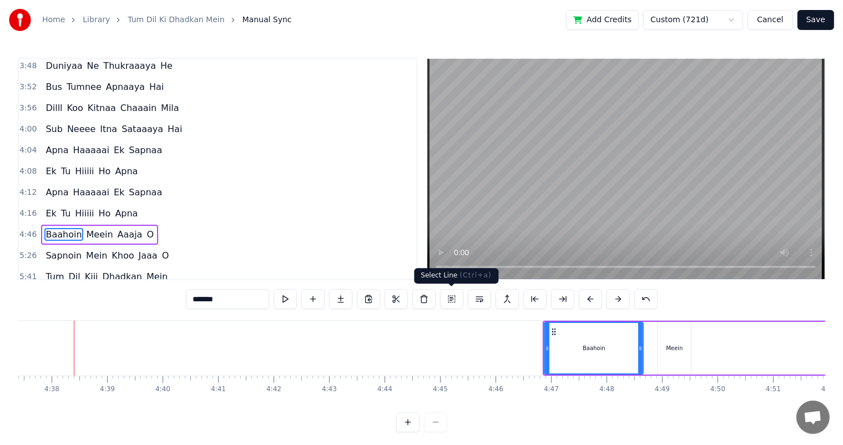
click at [452, 297] on button at bounding box center [451, 299] width 23 height 20
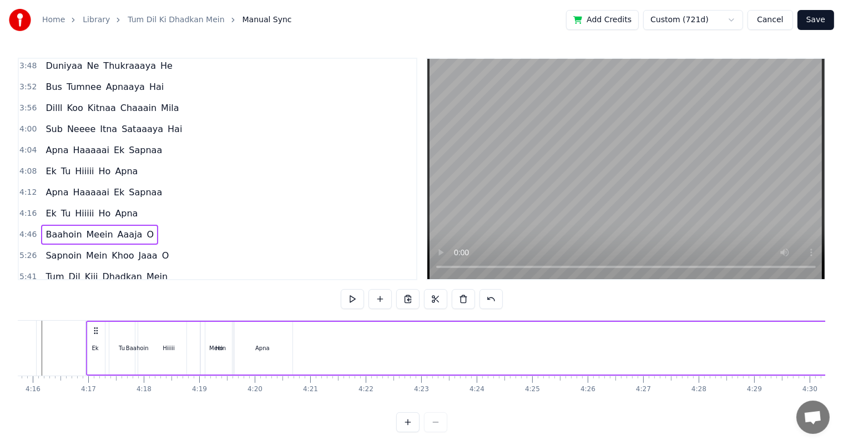
scroll to position [0, 14181]
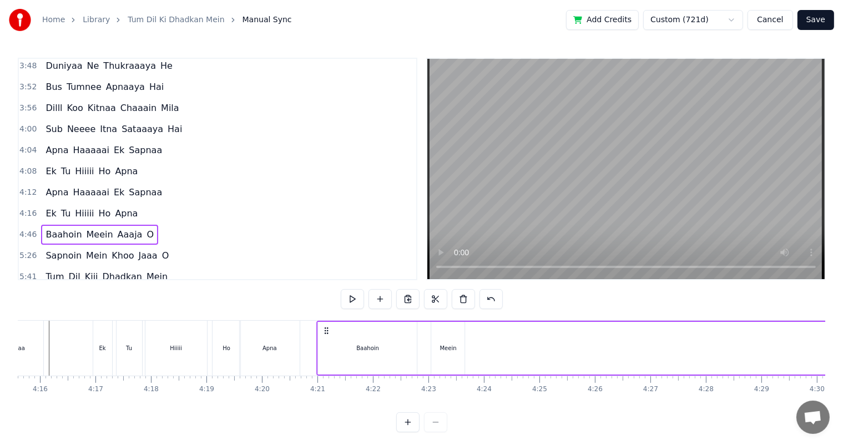
drag, startPoint x: 555, startPoint y: 328, endPoint x: 328, endPoint y: 355, distance: 227.9
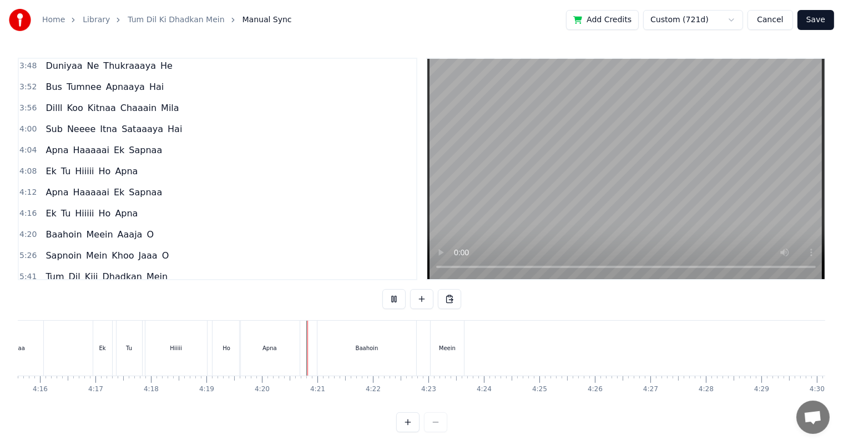
scroll to position [14, 0]
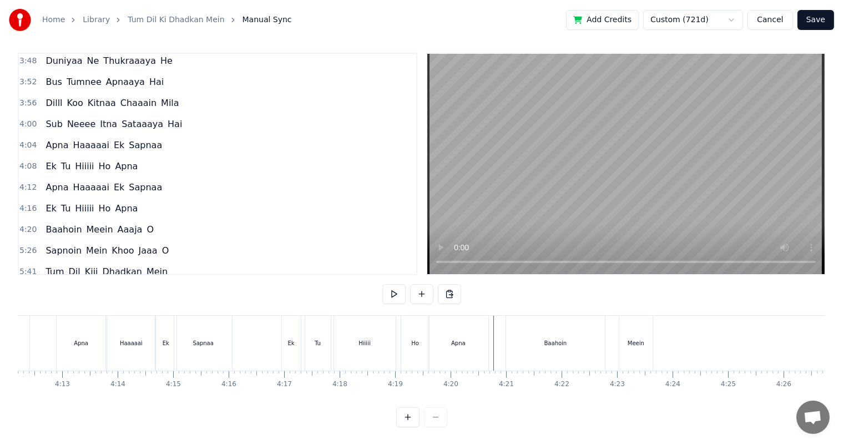
scroll to position [0, 14004]
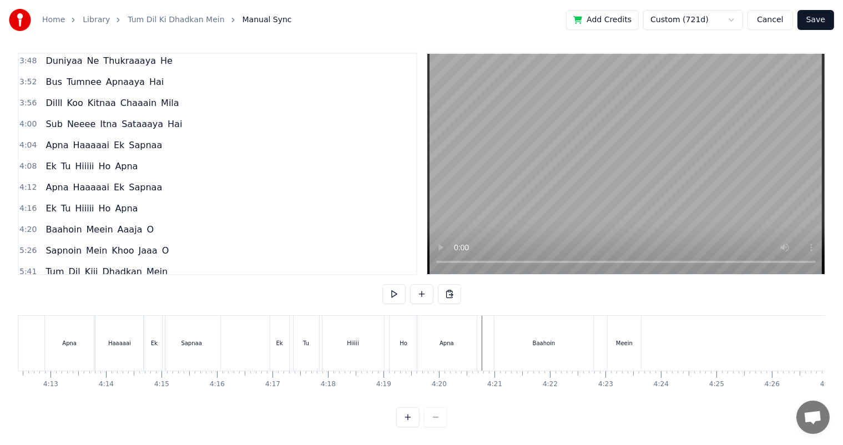
click at [451, 326] on div "Apna" at bounding box center [447, 343] width 60 height 55
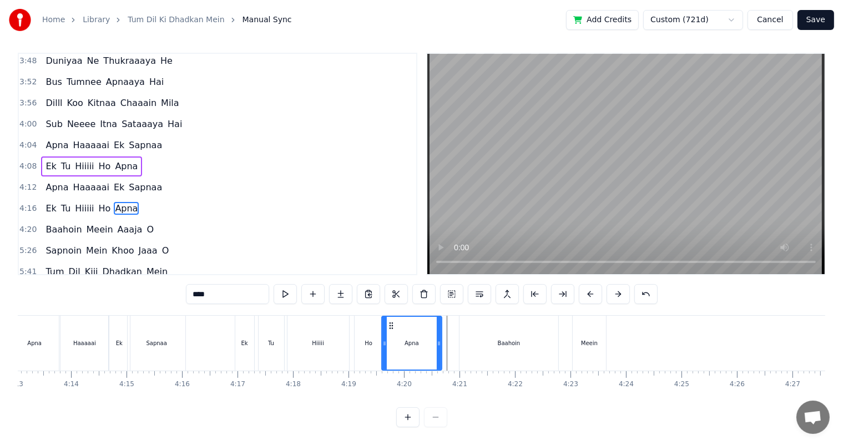
scroll to position [0, 14074]
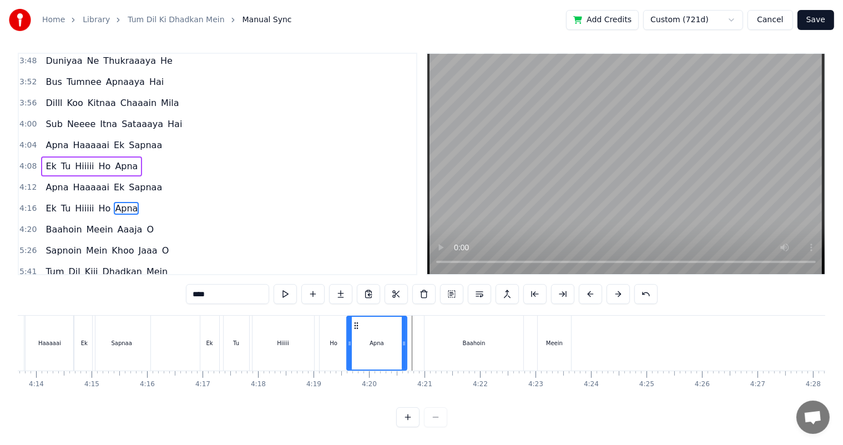
click at [47, 223] on span "Baahoin" at bounding box center [63, 229] width 38 height 13
type input "*******"
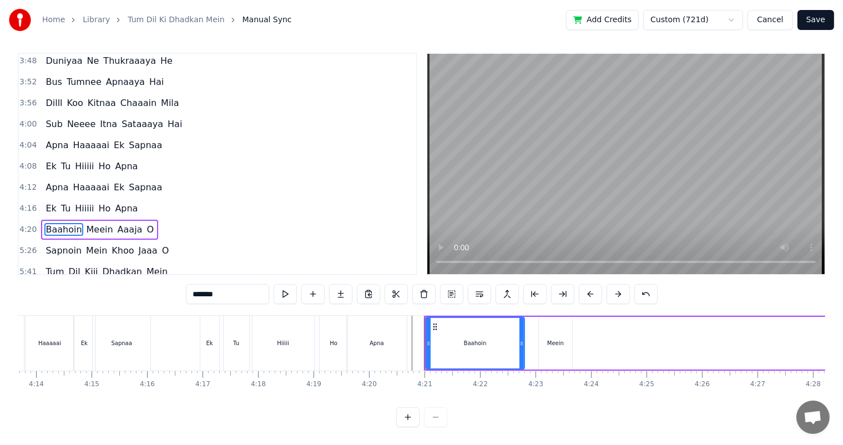
scroll to position [0, 0]
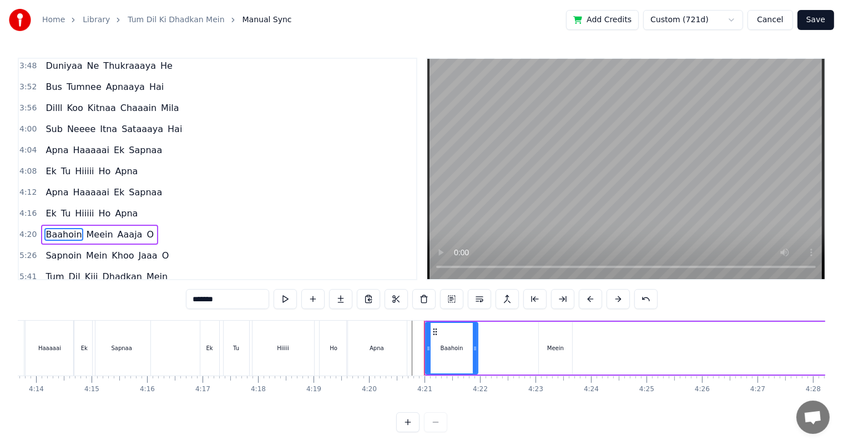
drag, startPoint x: 523, startPoint y: 348, endPoint x: 446, endPoint y: 344, distance: 76.7
click at [473, 345] on icon at bounding box center [475, 348] width 4 height 9
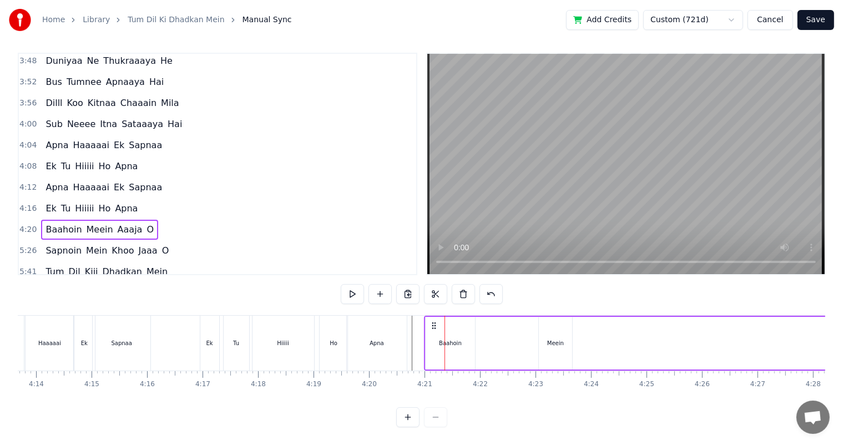
click at [542, 330] on div "Meein" at bounding box center [555, 343] width 33 height 53
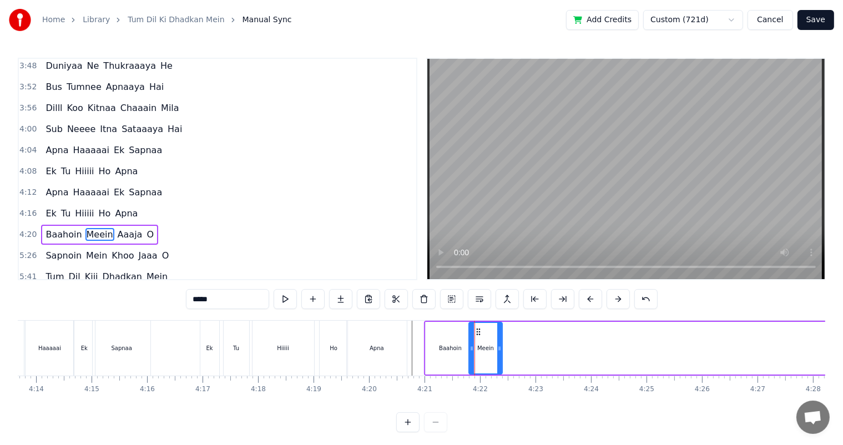
drag, startPoint x: 547, startPoint y: 332, endPoint x: 477, endPoint y: 331, distance: 69.9
click at [477, 331] on icon at bounding box center [478, 331] width 9 height 9
click at [456, 346] on div "Baahoin" at bounding box center [450, 348] width 23 height 8
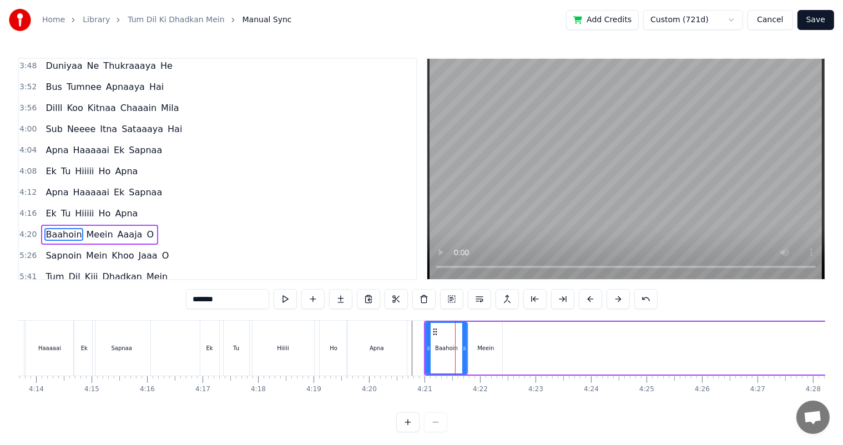
drag, startPoint x: 472, startPoint y: 349, endPoint x: 463, endPoint y: 348, distance: 8.9
click at [463, 348] on icon at bounding box center [464, 348] width 4 height 9
click at [477, 348] on div "Meein" at bounding box center [485, 348] width 17 height 8
type input "*****"
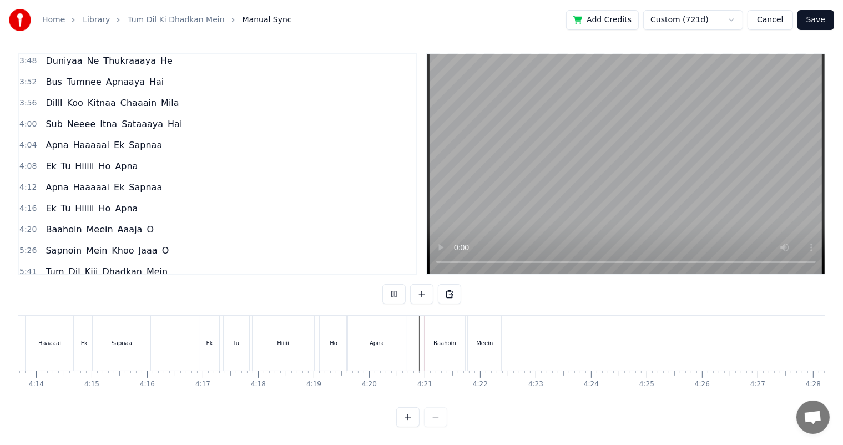
scroll to position [14, 0]
click at [490, 339] on div "Meein" at bounding box center [484, 343] width 17 height 8
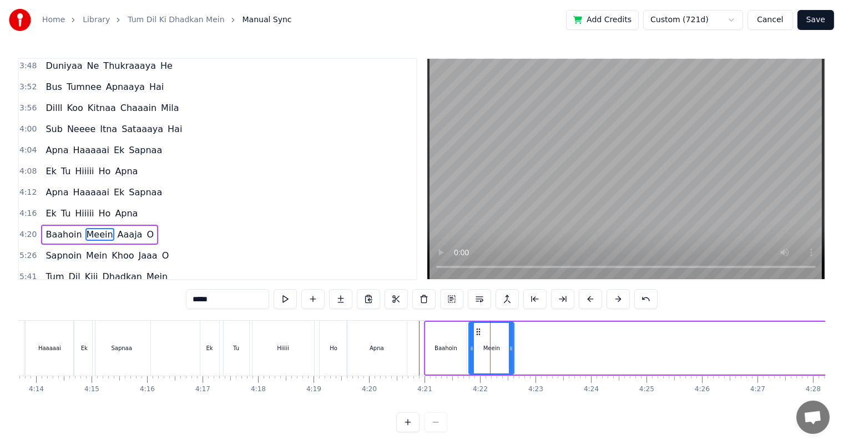
drag, startPoint x: 502, startPoint y: 342, endPoint x: 462, endPoint y: 355, distance: 42.1
click at [512, 347] on div at bounding box center [511, 348] width 4 height 50
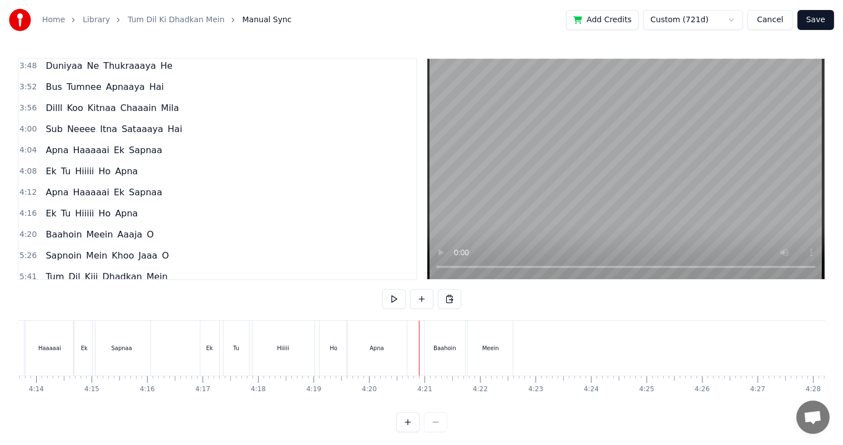
scroll to position [14, 0]
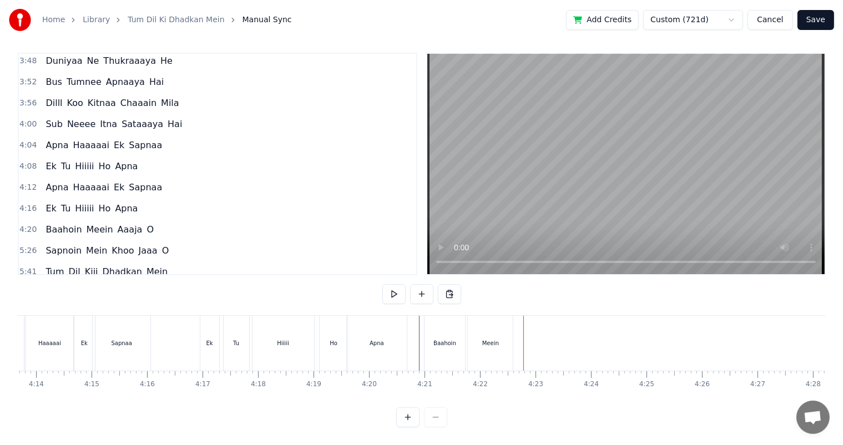
click at [495, 338] on div "Meein" at bounding box center [490, 343] width 45 height 55
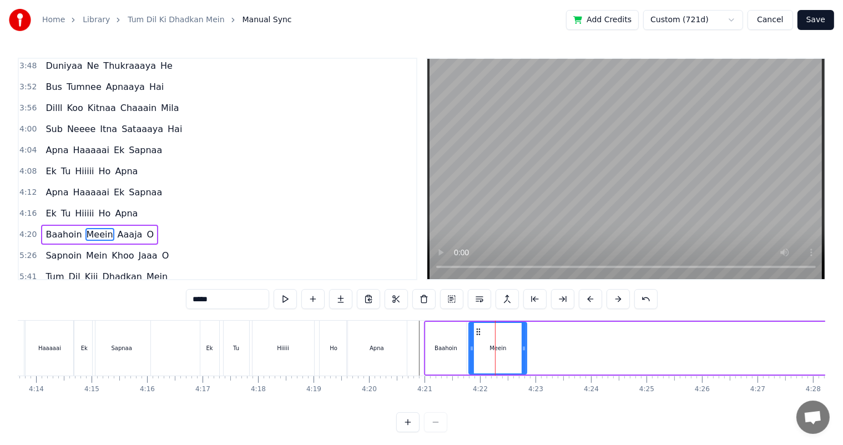
drag, startPoint x: 511, startPoint y: 351, endPoint x: 522, endPoint y: 355, distance: 11.4
click at [524, 355] on div at bounding box center [524, 348] width 4 height 50
click at [124, 228] on span "Aaaja" at bounding box center [130, 234] width 27 height 13
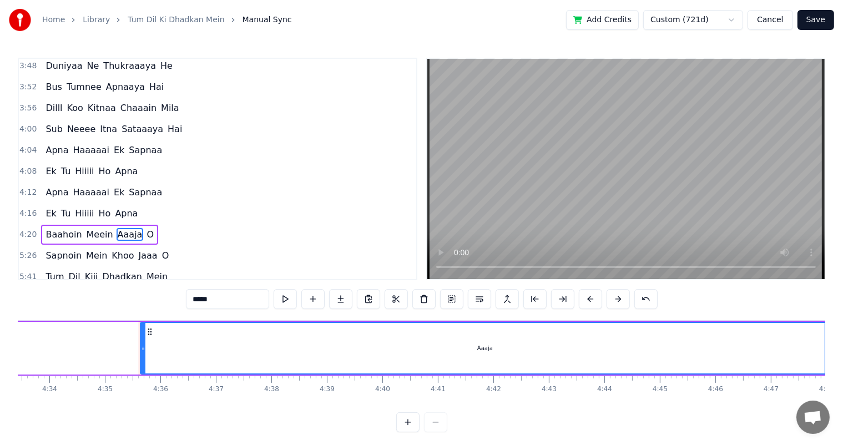
scroll to position [0, 15235]
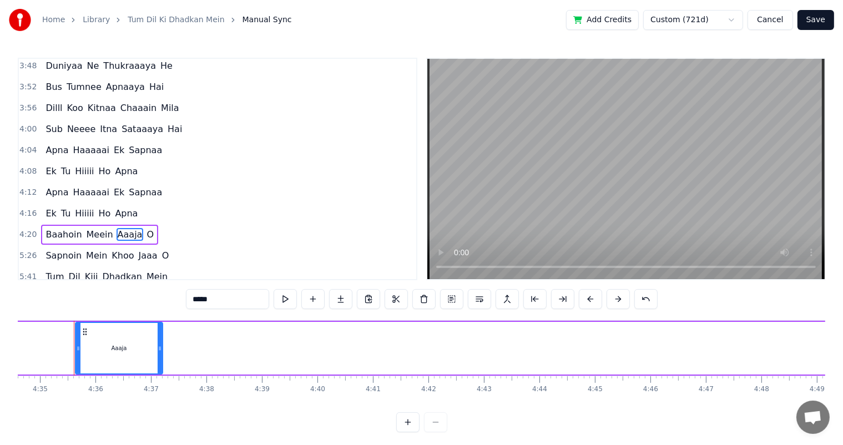
drag, startPoint x: 762, startPoint y: 351, endPoint x: 159, endPoint y: 381, distance: 603.8
click at [159, 381] on div "Tum Dil Kiiii Dhadkan Mein Rehte Hooo, Tum Rehte Hoooo.... Tum Dil Kiiii Dhadka…" at bounding box center [421, 361] width 807 height 83
click at [145, 228] on span "O" at bounding box center [149, 234] width 9 height 13
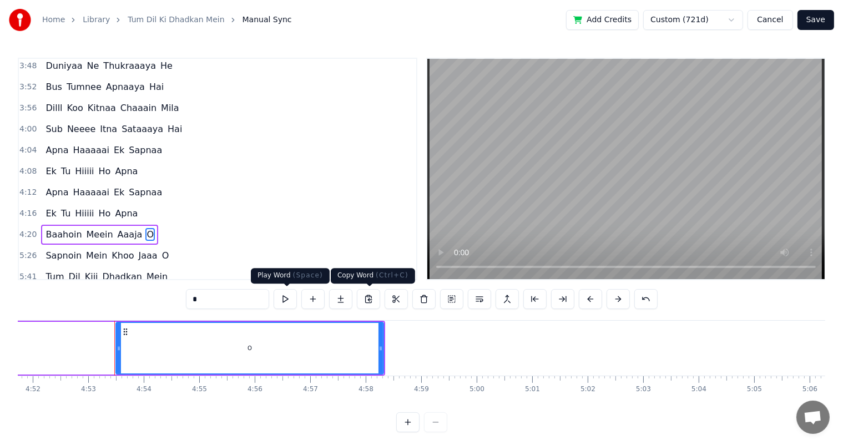
scroll to position [0, 16226]
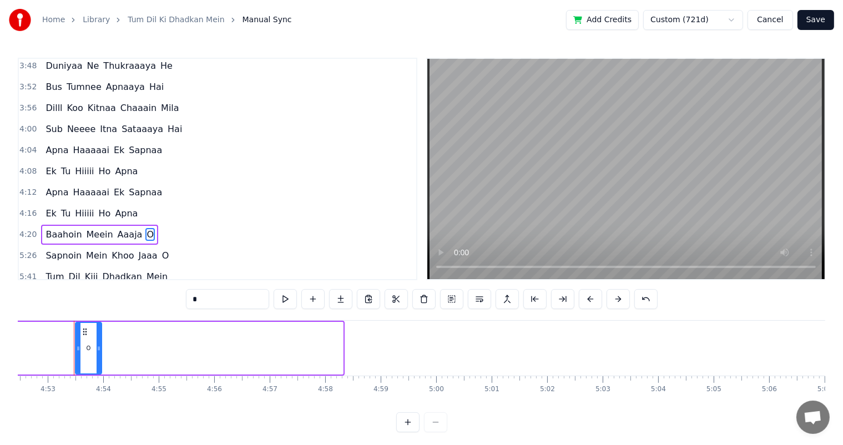
drag, startPoint x: 273, startPoint y: 353, endPoint x: 97, endPoint y: 353, distance: 176.4
click at [97, 353] on div at bounding box center [99, 348] width 4 height 50
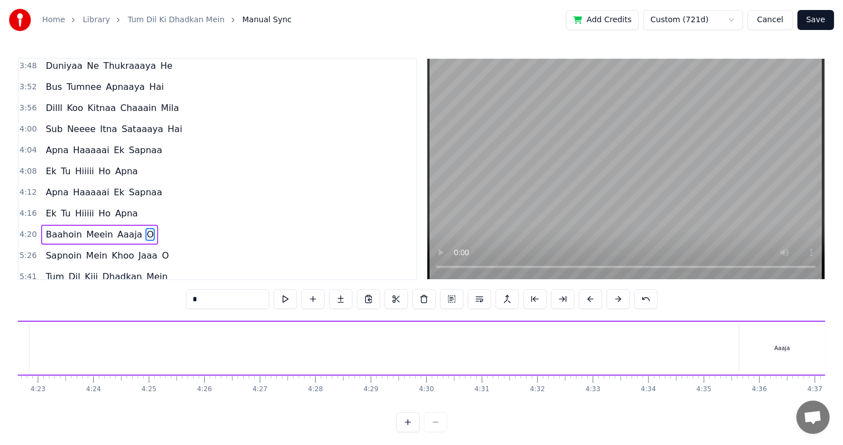
scroll to position [0, 14642]
click at [696, 353] on div "Aaaja" at bounding box center [712, 348] width 86 height 53
type input "*****"
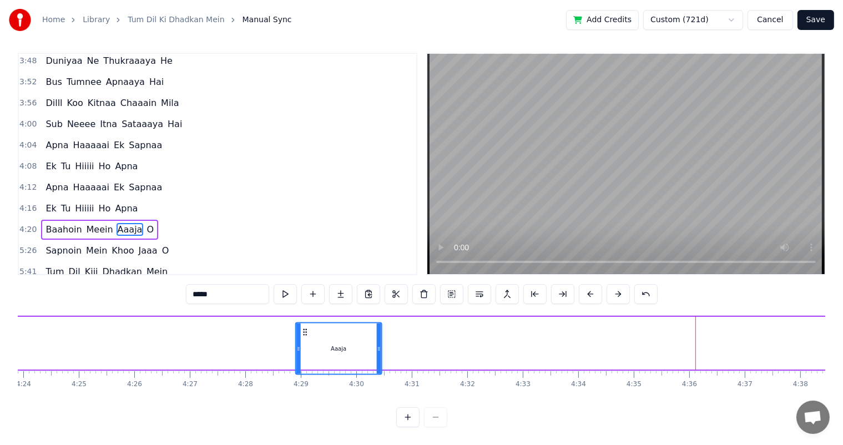
scroll to position [14, 0]
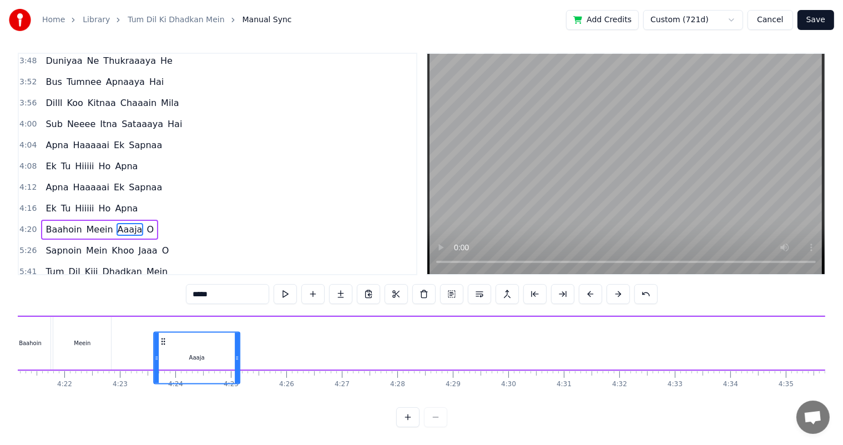
drag, startPoint x: 677, startPoint y: 334, endPoint x: 166, endPoint y: 348, distance: 511.2
click at [155, 348] on div "Aaaja" at bounding box center [197, 357] width 85 height 50
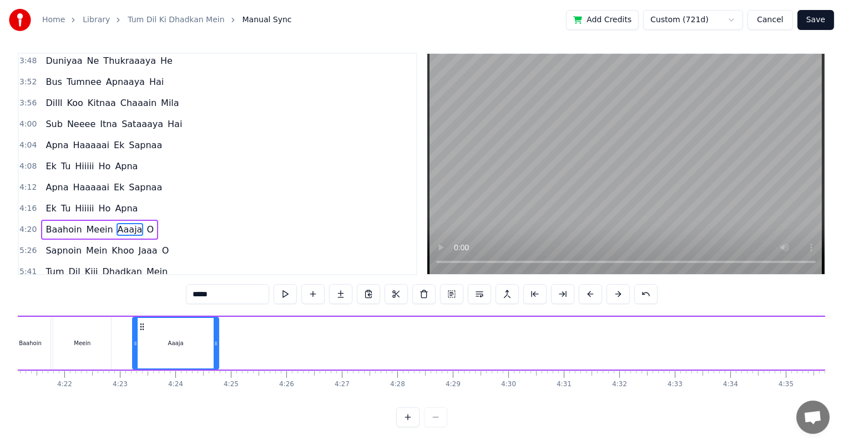
scroll to position [0, 14483]
drag, startPoint x: 166, startPoint y: 348, endPoint x: 195, endPoint y: 343, distance: 29.3
click at [179, 348] on div "Aaaja" at bounding box center [182, 343] width 87 height 53
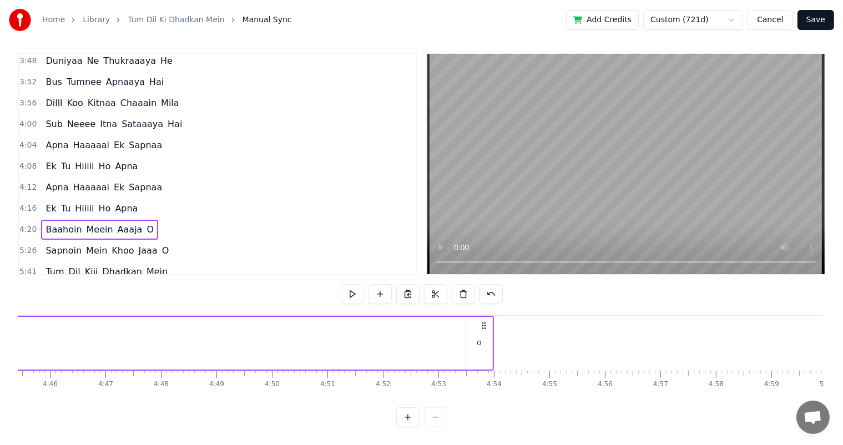
scroll to position [0, 15627]
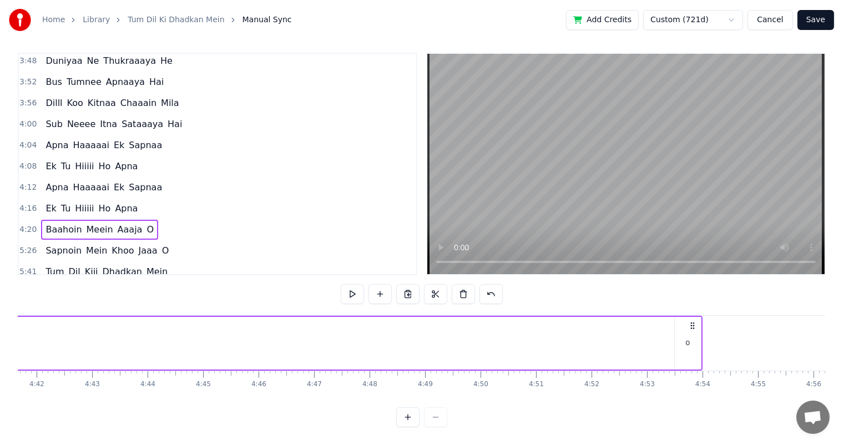
click at [686, 340] on div "O" at bounding box center [688, 343] width 26 height 53
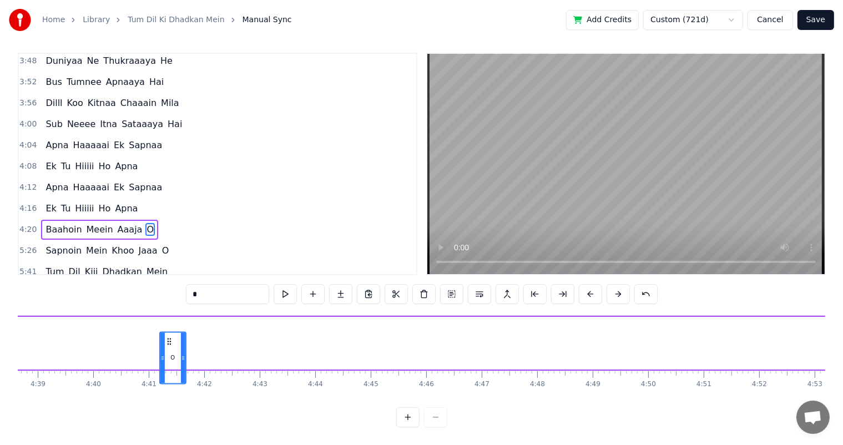
drag, startPoint x: 683, startPoint y: 330, endPoint x: 152, endPoint y: 342, distance: 531.1
click at [160, 342] on div "O" at bounding box center [172, 357] width 25 height 50
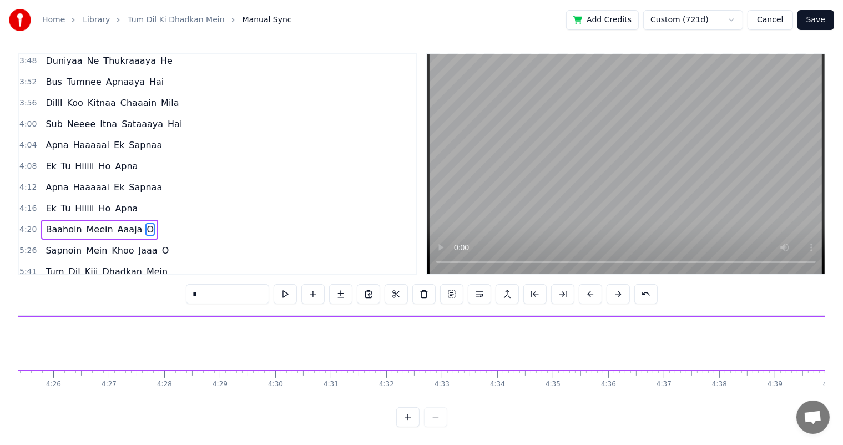
scroll to position [0, 15001]
drag, startPoint x: 600, startPoint y: 316, endPoint x: 140, endPoint y: 329, distance: 460.7
click at [159, 329] on div "O" at bounding box center [171, 343] width 25 height 50
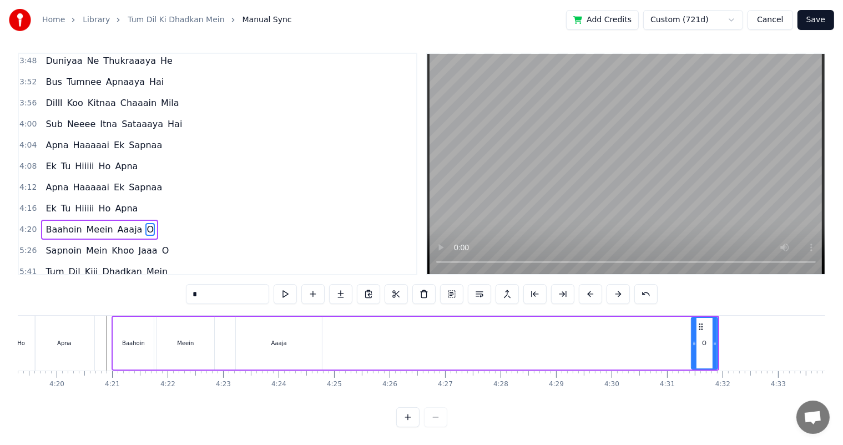
scroll to position [0, 14352]
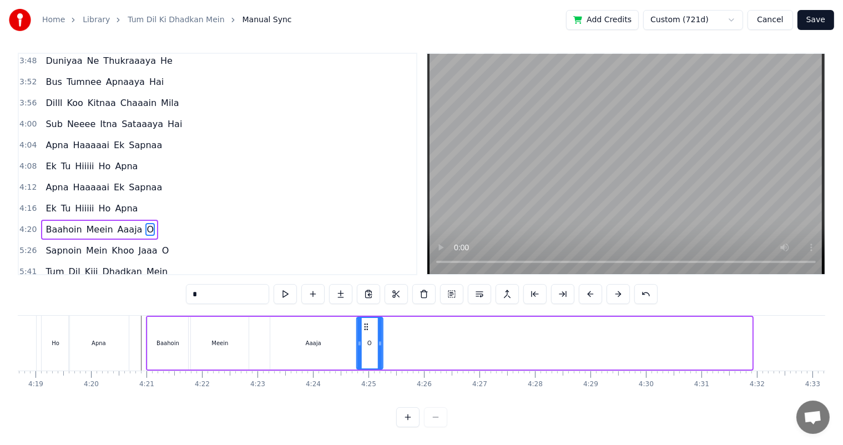
drag, startPoint x: 735, startPoint y: 313, endPoint x: 366, endPoint y: 328, distance: 369.3
click at [366, 328] on div "O" at bounding box center [369, 343] width 25 height 50
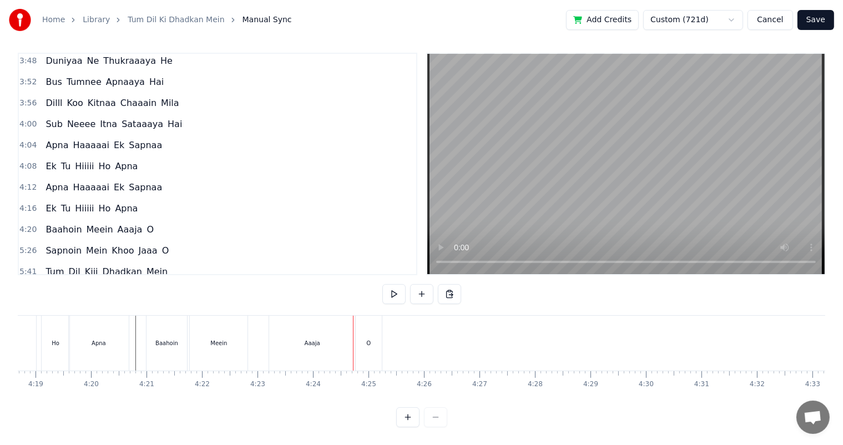
click at [304, 330] on div "Aaaja" at bounding box center [312, 343] width 86 height 55
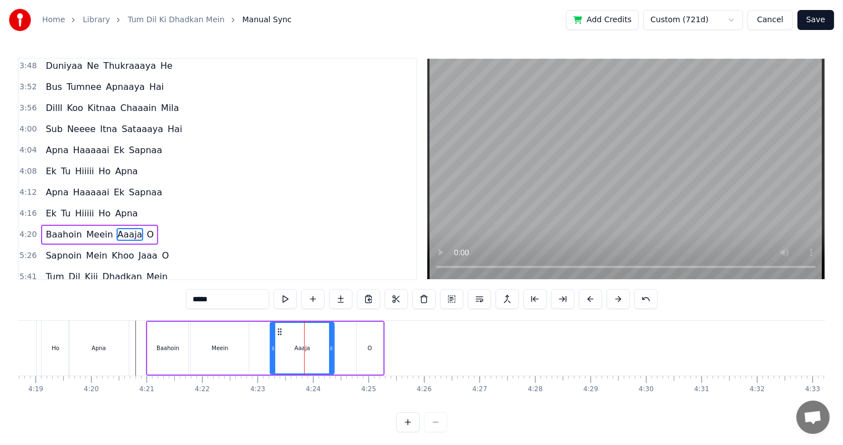
drag, startPoint x: 353, startPoint y: 349, endPoint x: 331, endPoint y: 348, distance: 22.2
click at [331, 348] on icon at bounding box center [331, 348] width 4 height 9
click at [366, 353] on div "O" at bounding box center [370, 348] width 26 height 53
type input "*"
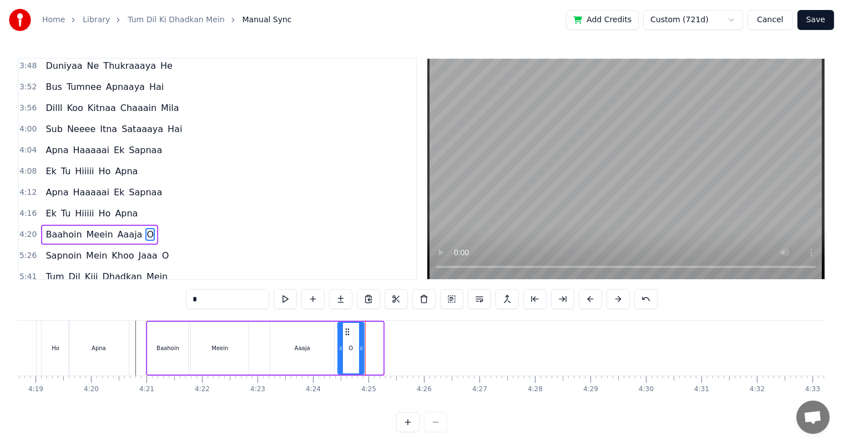
drag, startPoint x: 367, startPoint y: 329, endPoint x: 348, endPoint y: 331, distance: 18.9
click at [348, 331] on icon at bounding box center [347, 331] width 9 height 9
click at [263, 335] on div "Baahoin Meein Aaaja O" at bounding box center [256, 348] width 220 height 55
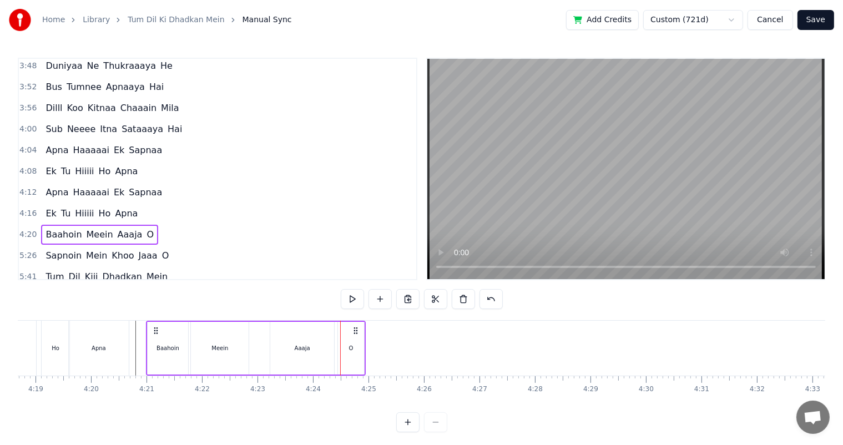
click at [355, 344] on div "O" at bounding box center [351, 348] width 26 height 53
drag, startPoint x: 361, startPoint y: 355, endPoint x: 349, endPoint y: 352, distance: 12.5
click at [349, 352] on div at bounding box center [349, 348] width 4 height 50
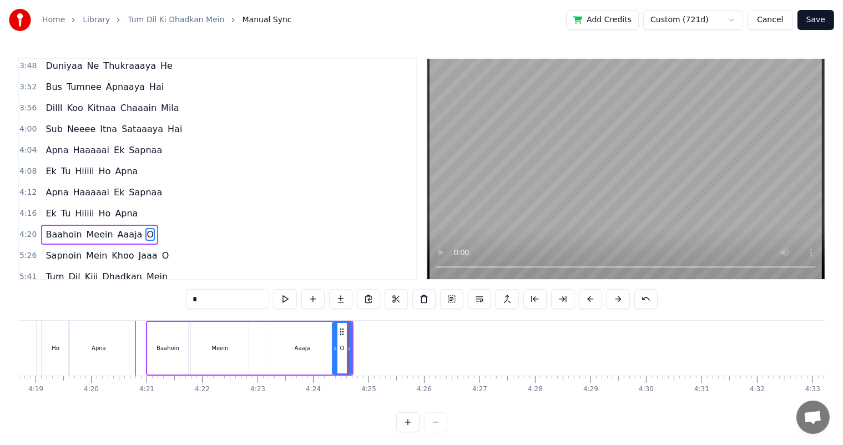
click at [334, 351] on icon at bounding box center [335, 348] width 4 height 9
click at [304, 348] on div "Aaaja" at bounding box center [303, 348] width 16 height 8
type input "*****"
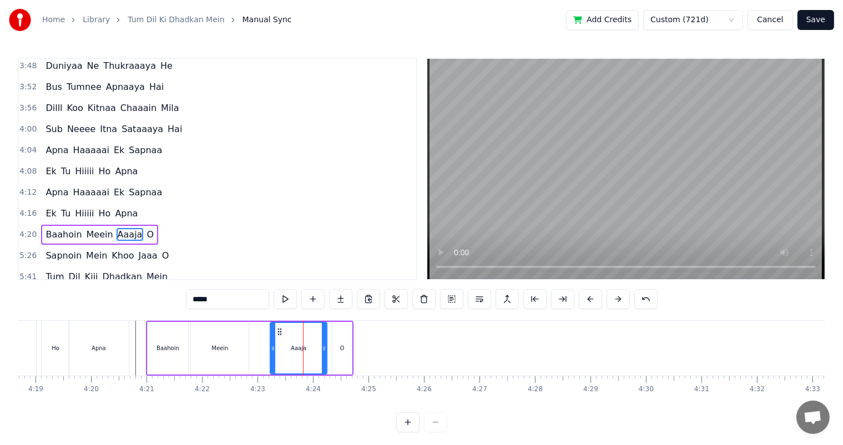
drag, startPoint x: 331, startPoint y: 346, endPoint x: 323, endPoint y: 346, distance: 7.2
click at [323, 347] on circle at bounding box center [323, 347] width 1 height 1
click at [253, 342] on div "Baahoin Meein Aaaja O" at bounding box center [250, 348] width 208 height 55
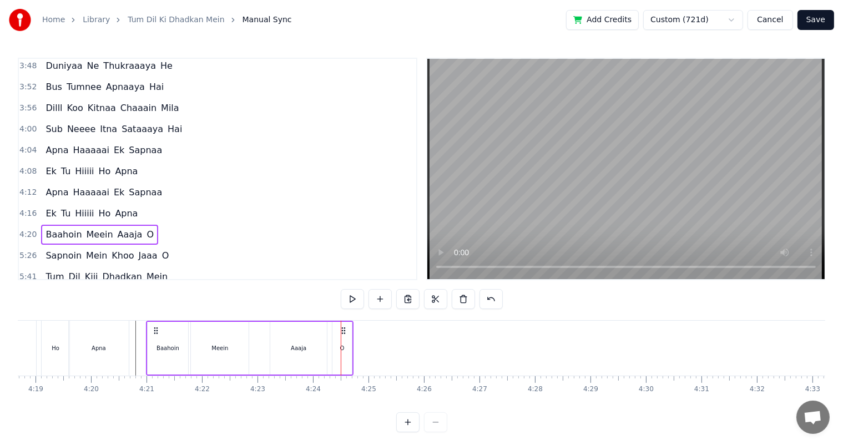
click at [299, 340] on div "Aaaja" at bounding box center [298, 348] width 57 height 53
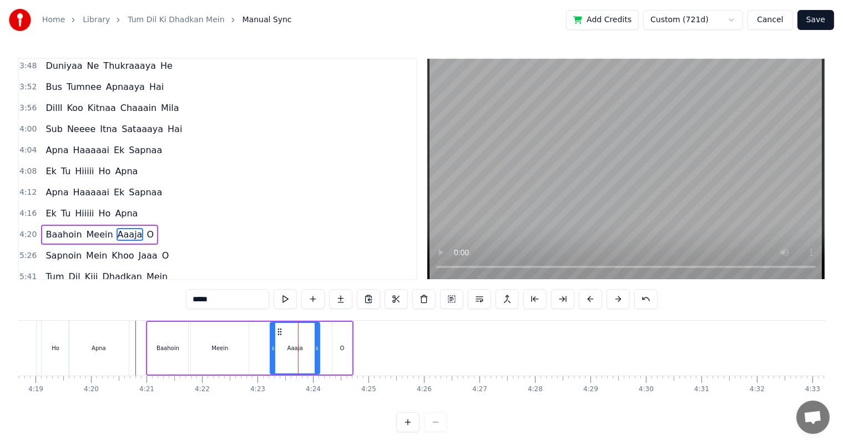
drag, startPoint x: 324, startPoint y: 351, endPoint x: 317, endPoint y: 350, distance: 7.2
click at [317, 350] on icon at bounding box center [317, 348] width 4 height 9
click at [267, 338] on div "Baahoin Meein Aaaja O" at bounding box center [250, 348] width 208 height 55
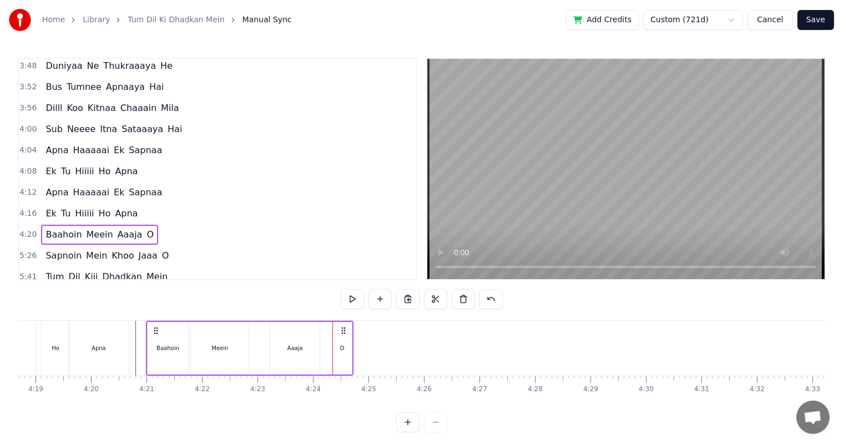
click at [346, 344] on div "O" at bounding box center [341, 348] width 19 height 53
drag, startPoint x: 341, startPoint y: 331, endPoint x: 331, endPoint y: 330, distance: 9.4
click at [331, 330] on icon at bounding box center [332, 331] width 9 height 9
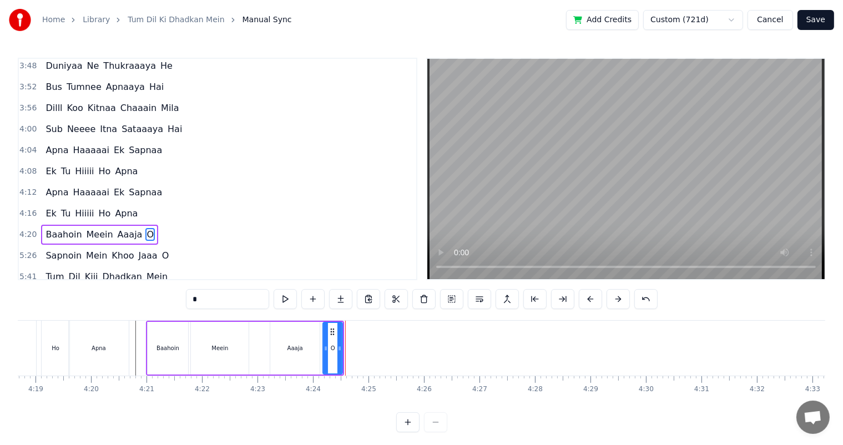
click at [256, 341] on div "Baahoin Meein Aaaja O" at bounding box center [245, 348] width 198 height 55
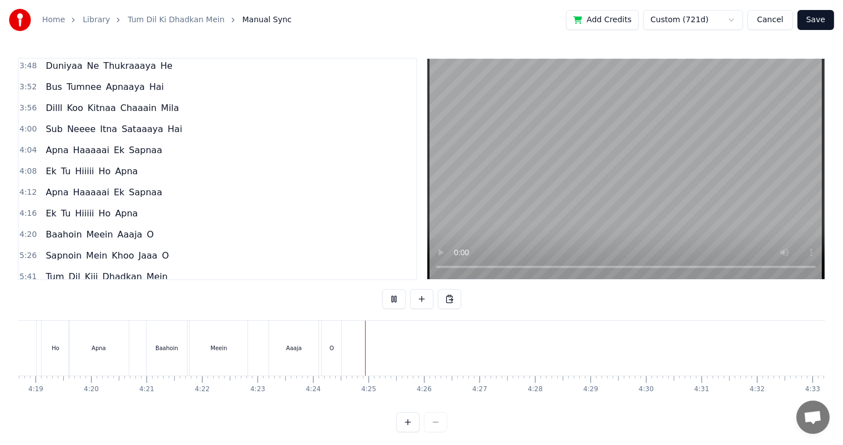
scroll to position [14, 0]
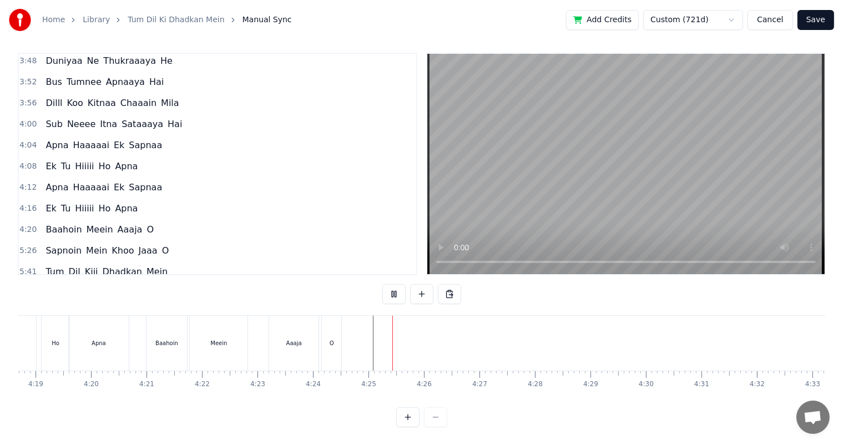
click at [55, 244] on span "Sapnoin" at bounding box center [63, 250] width 38 height 13
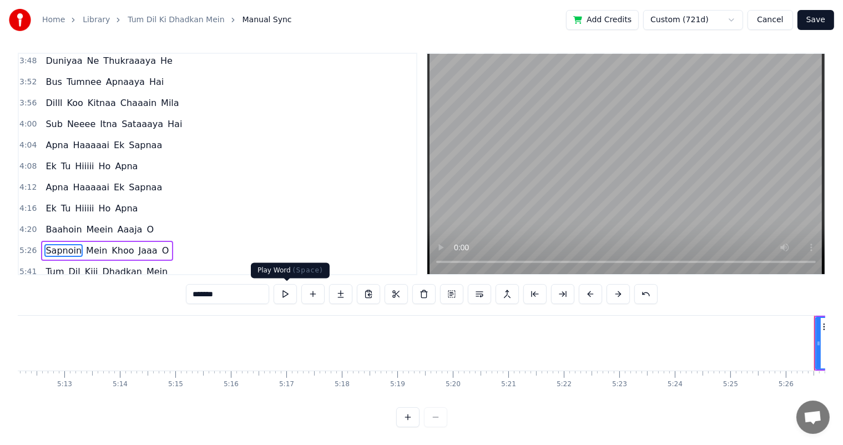
scroll to position [0, 18060]
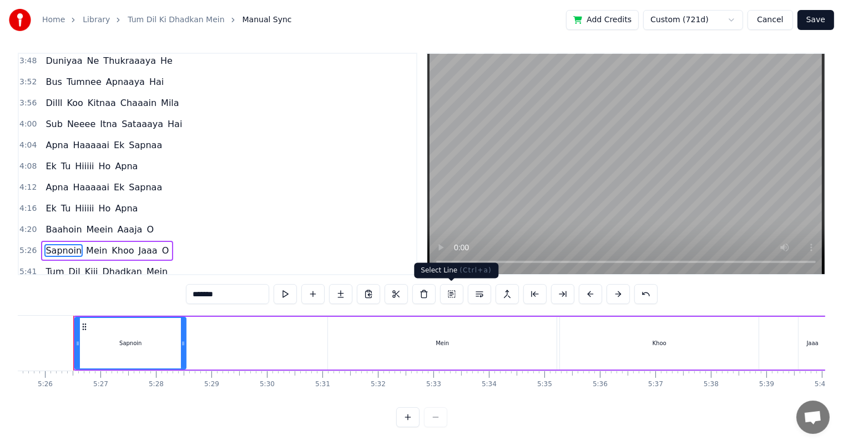
click at [454, 295] on button at bounding box center [451, 294] width 23 height 20
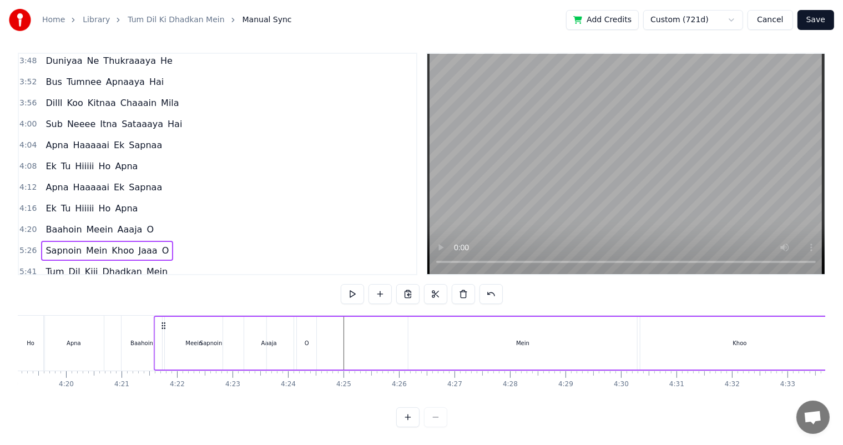
scroll to position [0, 14374]
drag, startPoint x: 628, startPoint y: 326, endPoint x: 357, endPoint y: 351, distance: 271.9
click at [357, 351] on div "Sapnoin Mein Khoo Jaaa O" at bounding box center [750, 343] width 809 height 55
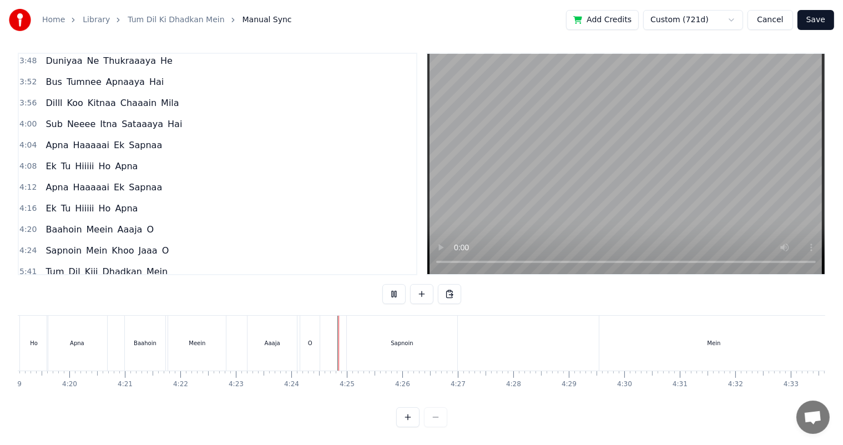
scroll to position [14, 0]
click at [453, 336] on div "Sapnoin" at bounding box center [402, 343] width 111 height 55
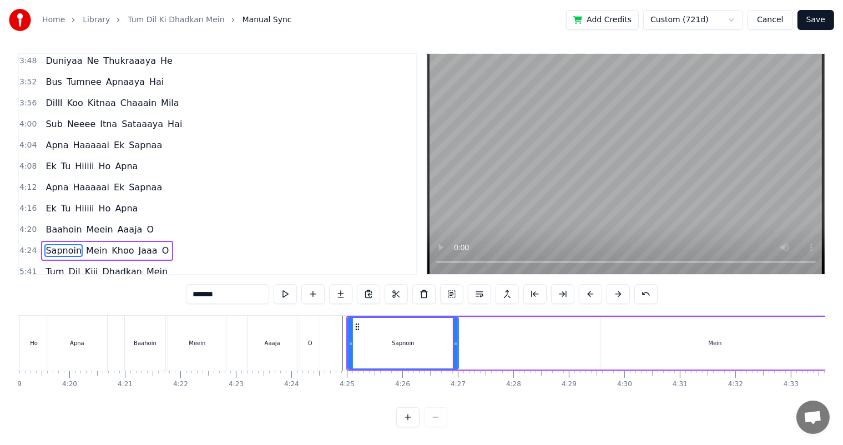
scroll to position [5, 0]
drag, startPoint x: 457, startPoint y: 346, endPoint x: 392, endPoint y: 346, distance: 64.4
click at [392, 346] on icon at bounding box center [391, 343] width 4 height 9
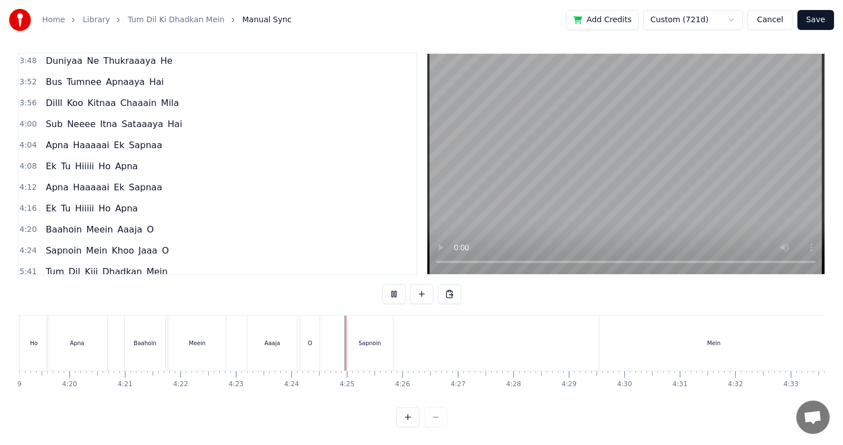
scroll to position [14, 0]
click at [708, 339] on div "Mein" at bounding box center [713, 343] width 13 height 8
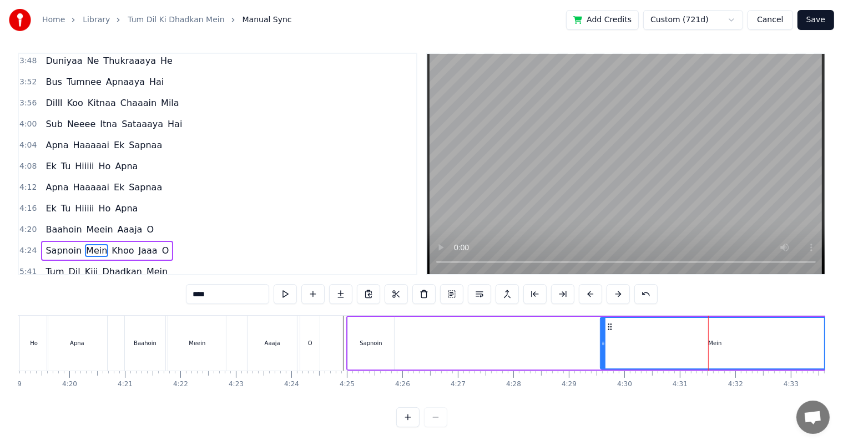
scroll to position [5, 0]
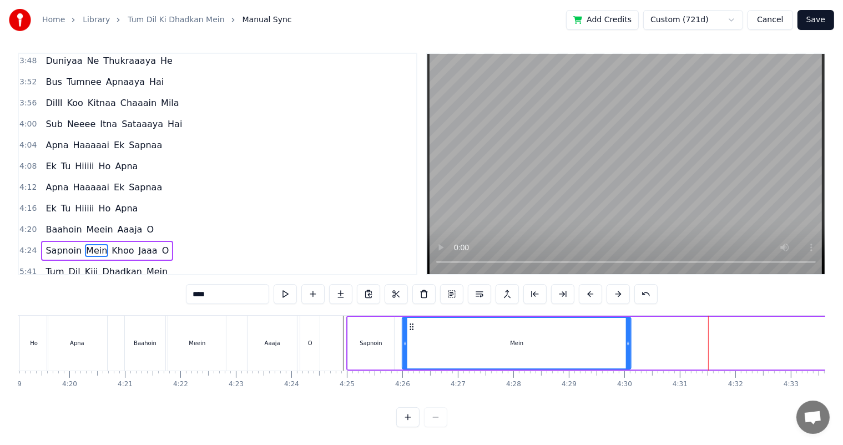
drag, startPoint x: 609, startPoint y: 326, endPoint x: 411, endPoint y: 330, distance: 198.1
click at [411, 330] on icon at bounding box center [412, 326] width 9 height 9
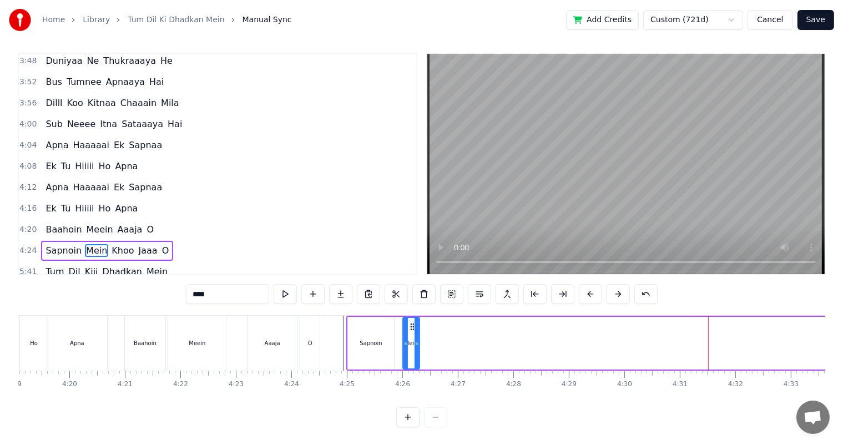
drag, startPoint x: 628, startPoint y: 342, endPoint x: 416, endPoint y: 346, distance: 212.0
click at [416, 346] on icon at bounding box center [416, 343] width 4 height 9
click at [371, 350] on div "Sapnoin" at bounding box center [371, 343] width 47 height 53
type input "*******"
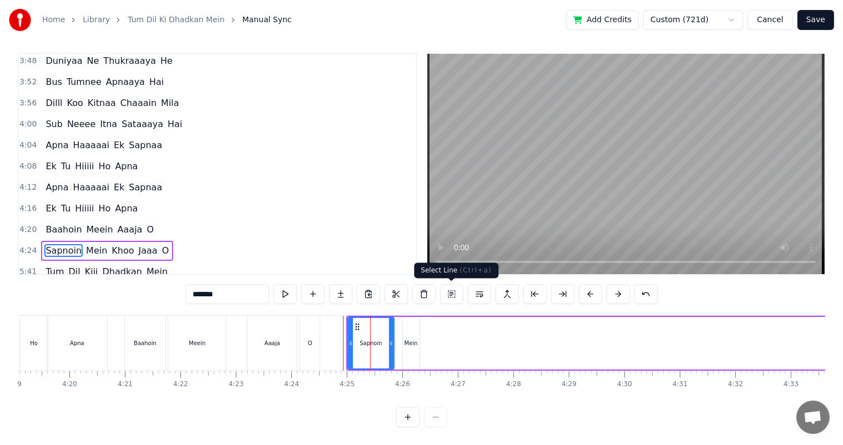
click at [449, 293] on button at bounding box center [451, 294] width 23 height 20
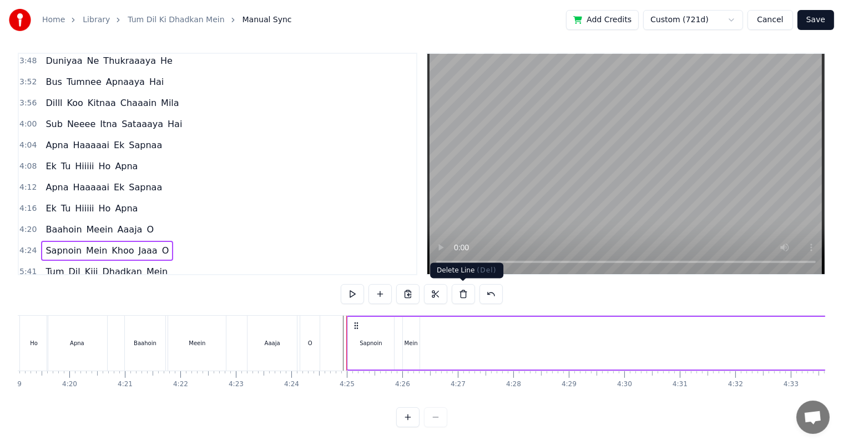
click at [463, 291] on button at bounding box center [463, 294] width 23 height 20
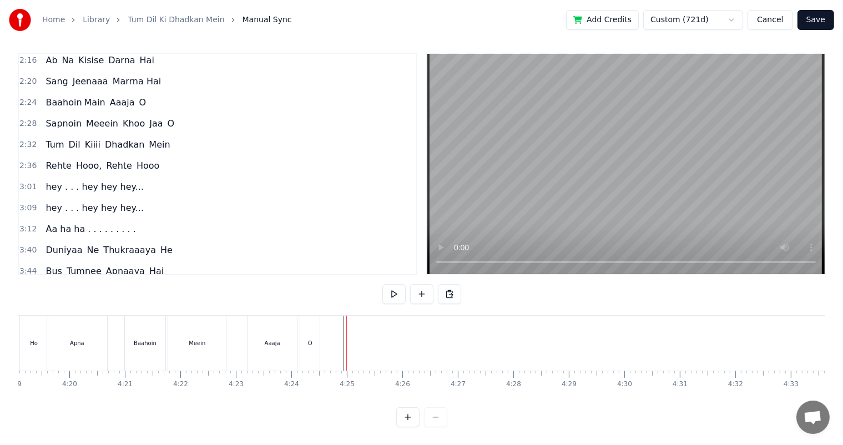
scroll to position [403, 0]
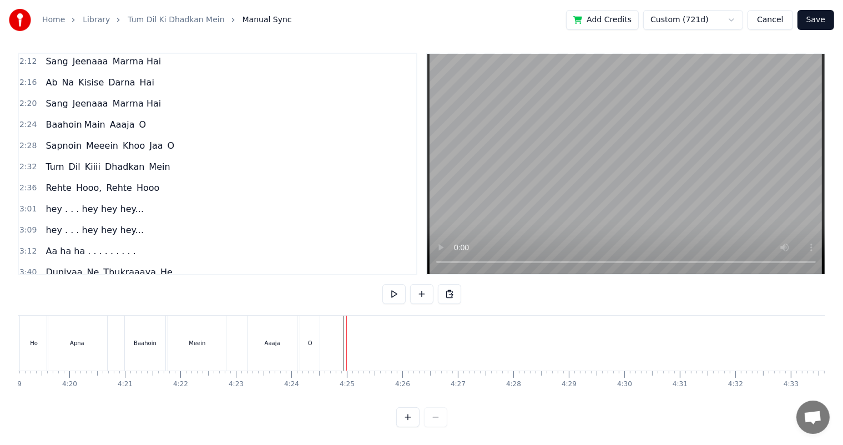
click at [122, 139] on span "Khoo" at bounding box center [134, 145] width 24 height 13
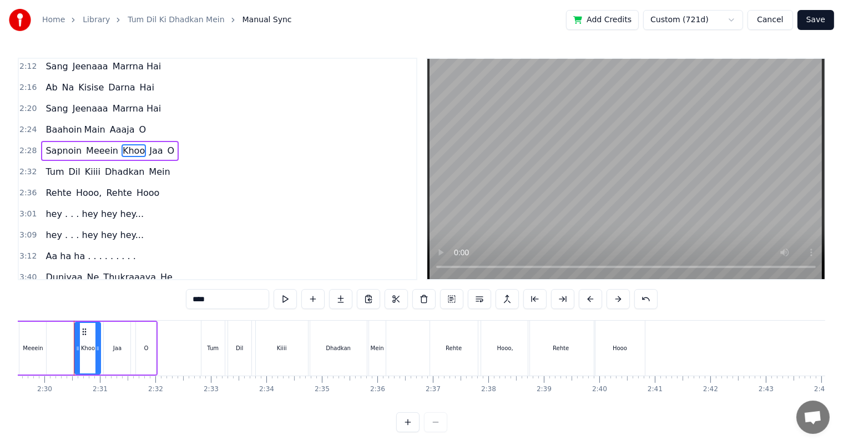
scroll to position [0, 8103]
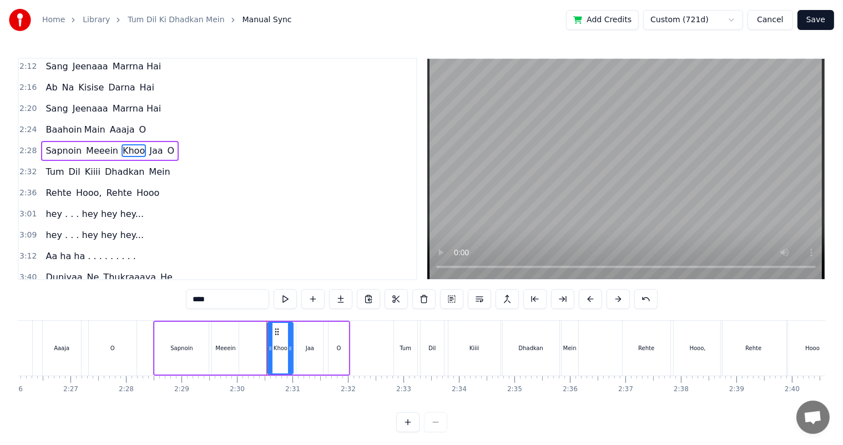
click at [178, 340] on div "Sapnoin" at bounding box center [182, 348] width 54 height 53
type input "*******"
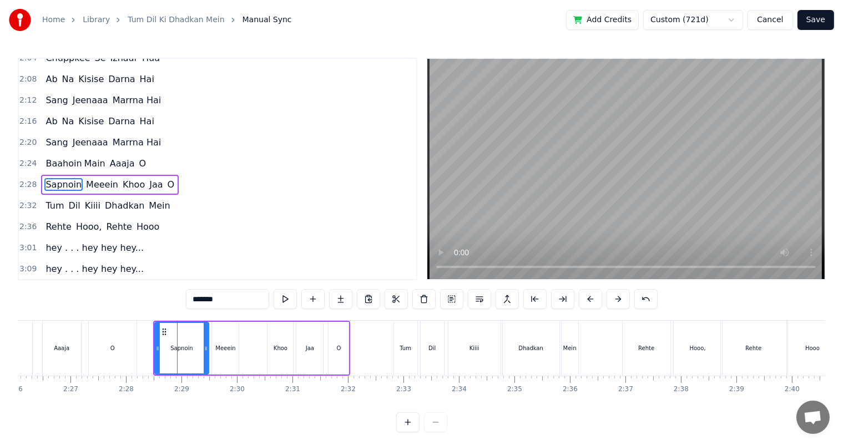
scroll to position [369, 0]
click at [449, 298] on button at bounding box center [451, 299] width 23 height 20
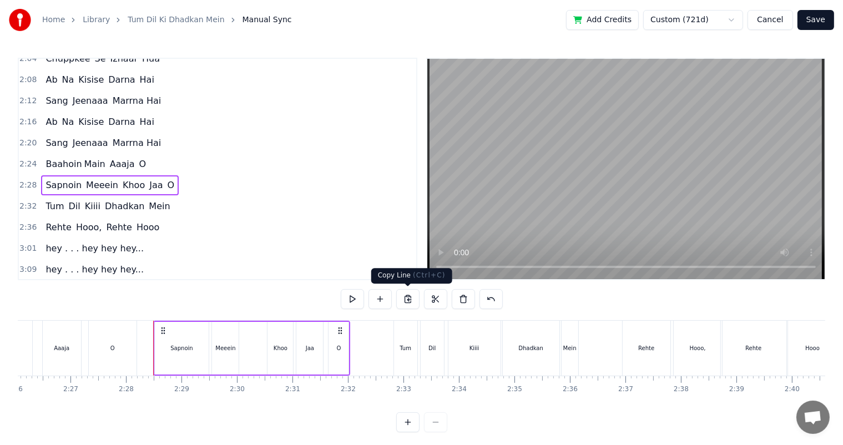
click at [408, 301] on button at bounding box center [407, 299] width 23 height 20
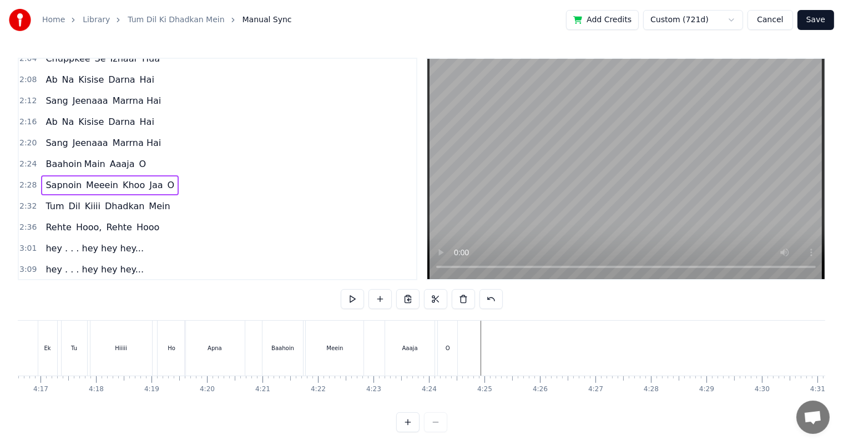
scroll to position [0, 14248]
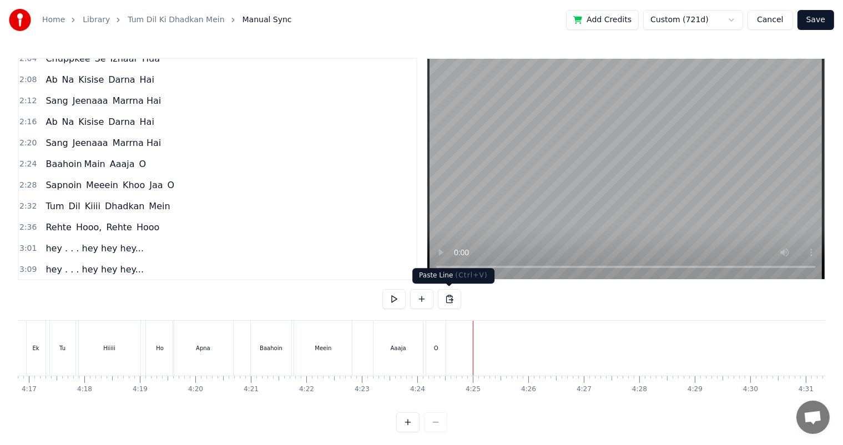
click at [449, 299] on button at bounding box center [449, 299] width 23 height 20
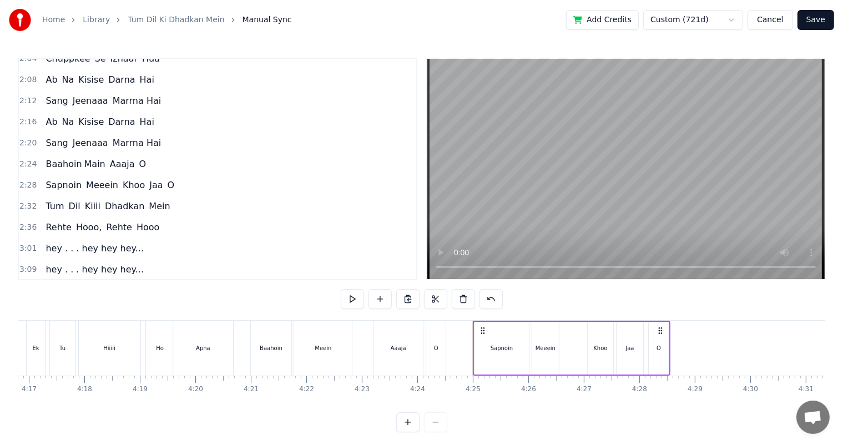
click at [387, 334] on div "Aaaja" at bounding box center [397, 348] width 49 height 55
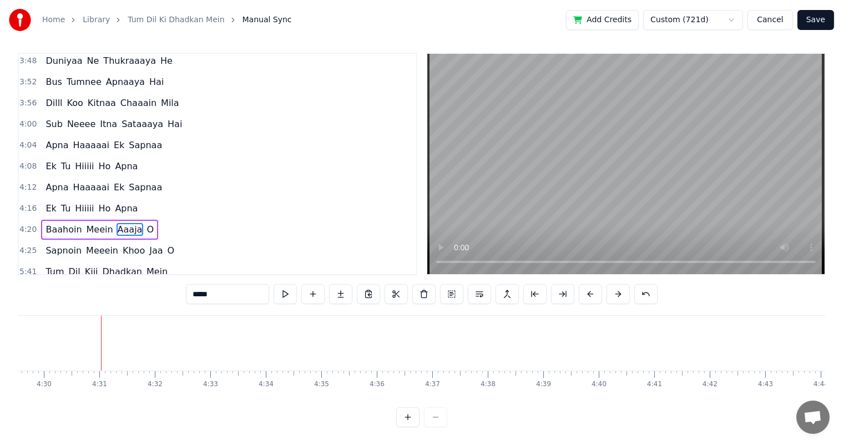
scroll to position [0, 14958]
click at [55, 244] on span "Sapnoin" at bounding box center [63, 250] width 38 height 13
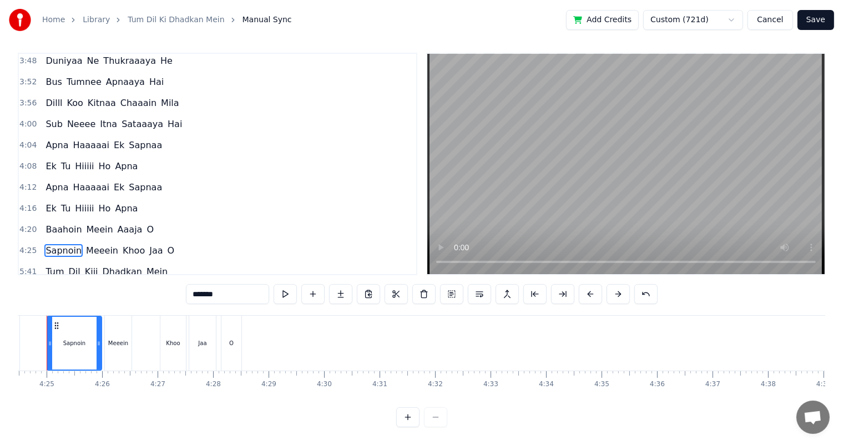
scroll to position [0, 14647]
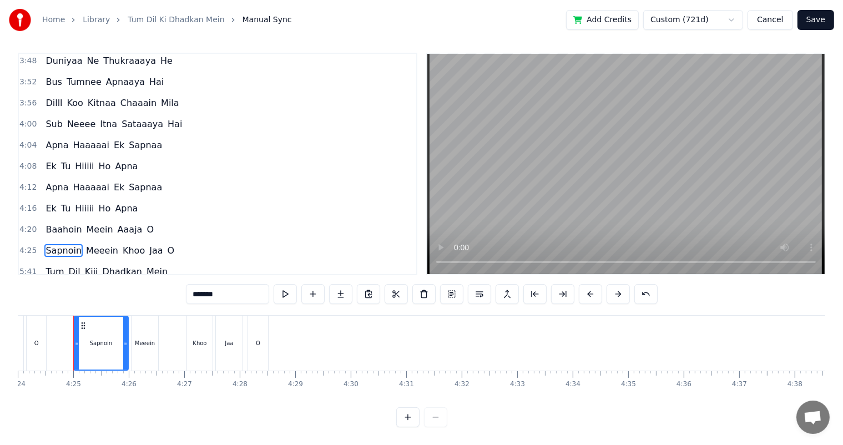
click at [52, 265] on span "Tum" at bounding box center [54, 271] width 21 height 13
type input "***"
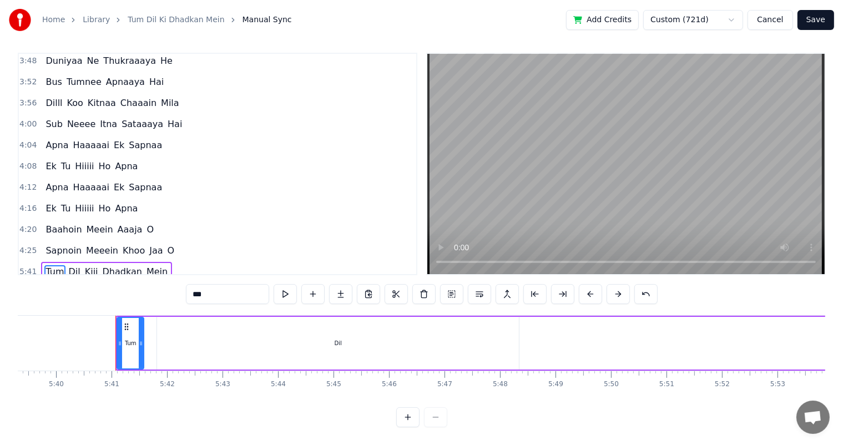
scroll to position [0, 18868]
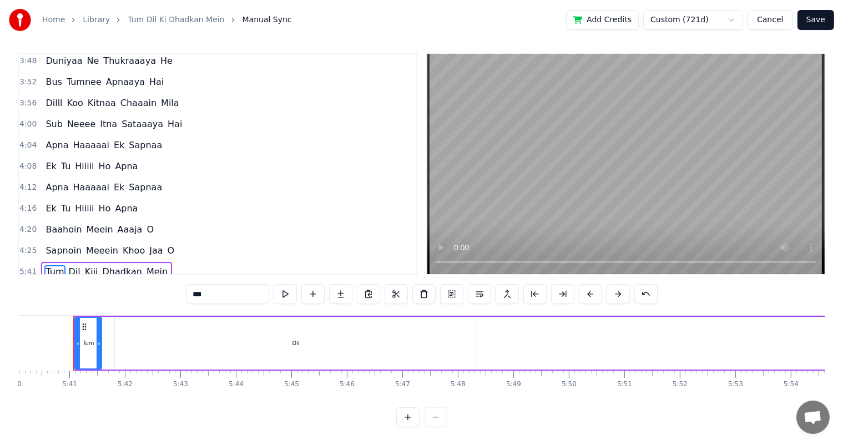
click at [82, 322] on icon at bounding box center [84, 326] width 9 height 9
click at [449, 284] on button at bounding box center [451, 294] width 23 height 20
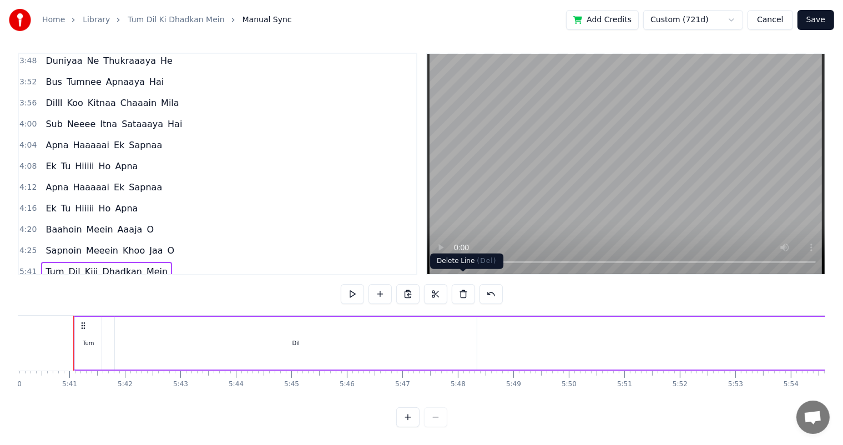
click at [465, 285] on button at bounding box center [463, 294] width 23 height 20
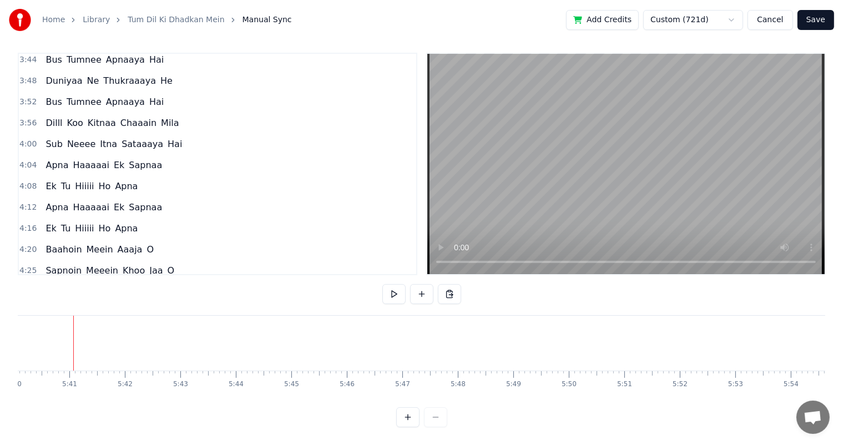
click at [58, 285] on span "Rehte" at bounding box center [58, 291] width 28 height 13
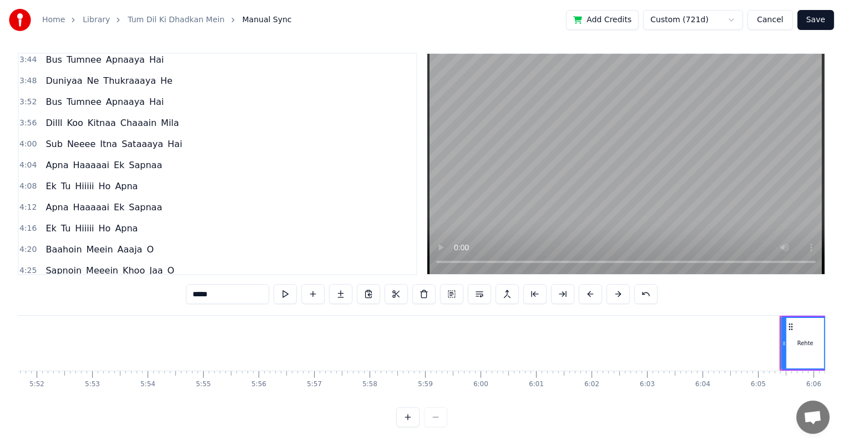
scroll to position [0, 19441]
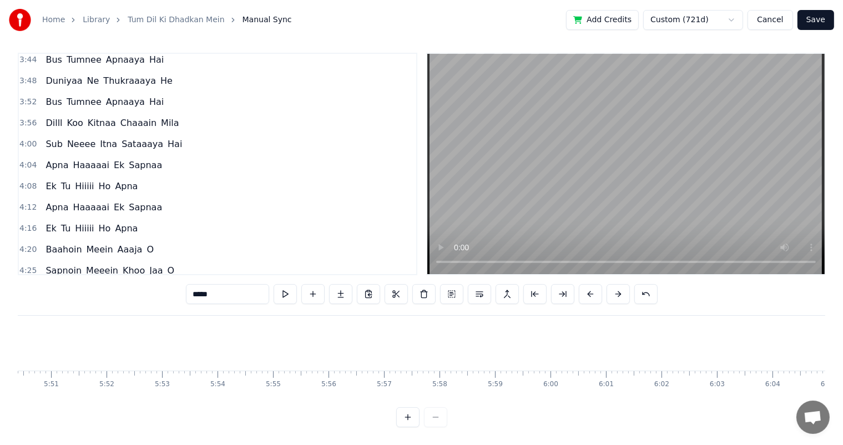
click at [60, 264] on span "Sapnoin" at bounding box center [63, 270] width 38 height 13
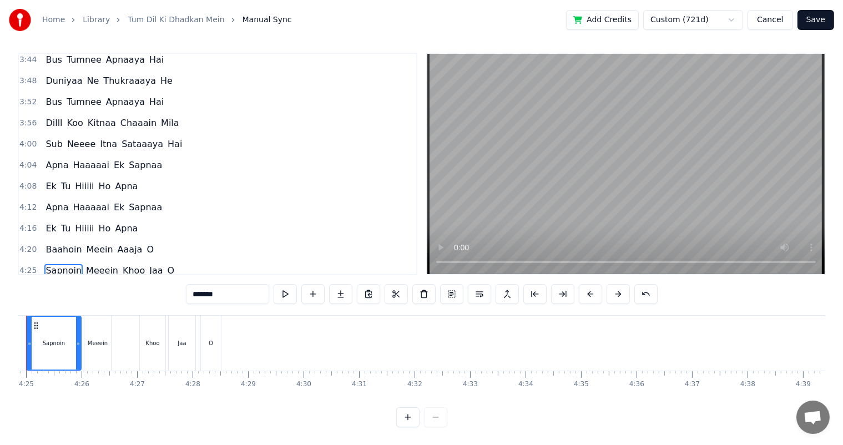
scroll to position [0, 14647]
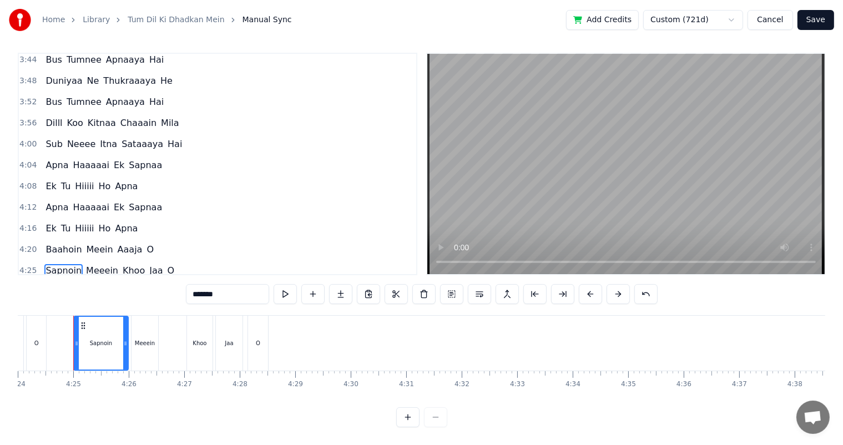
drag, startPoint x: 227, startPoint y: 285, endPoint x: 215, endPoint y: 285, distance: 12.2
click at [215, 285] on input "*******" at bounding box center [227, 294] width 83 height 20
type input "*********"
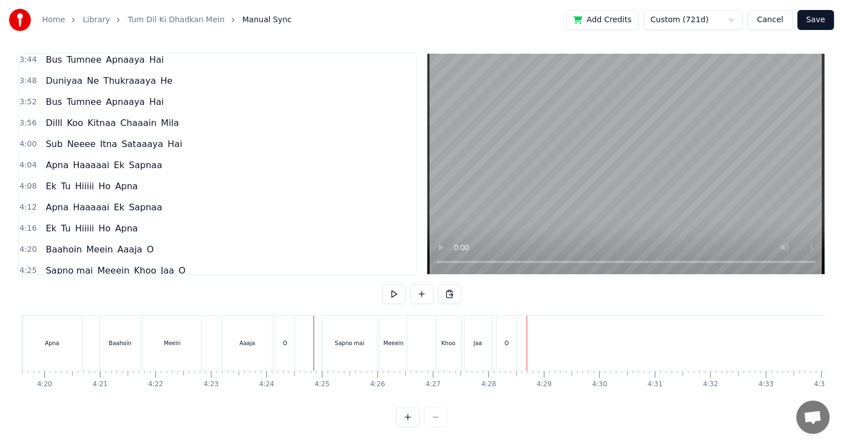
scroll to position [0, 14352]
click at [386, 339] on div "Sapno mai" at bounding box center [395, 343] width 29 height 8
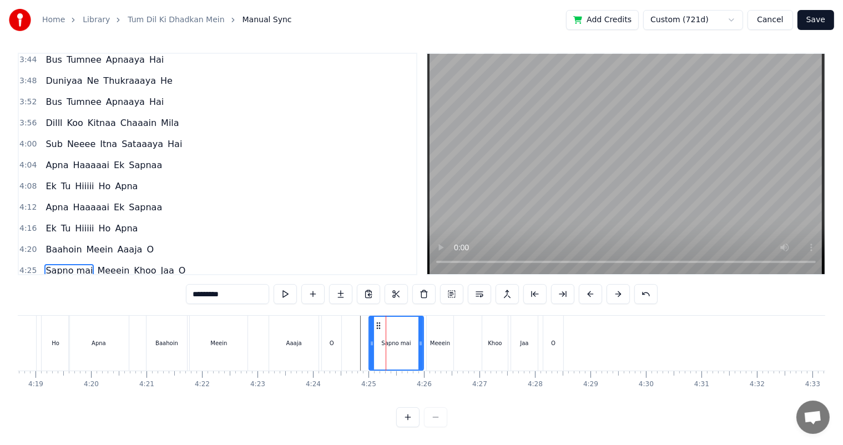
drag, startPoint x: 234, startPoint y: 288, endPoint x: 221, endPoint y: 286, distance: 12.9
click at [221, 286] on input "*********" at bounding box center [227, 294] width 83 height 20
click at [338, 326] on div "O" at bounding box center [331, 343] width 19 height 55
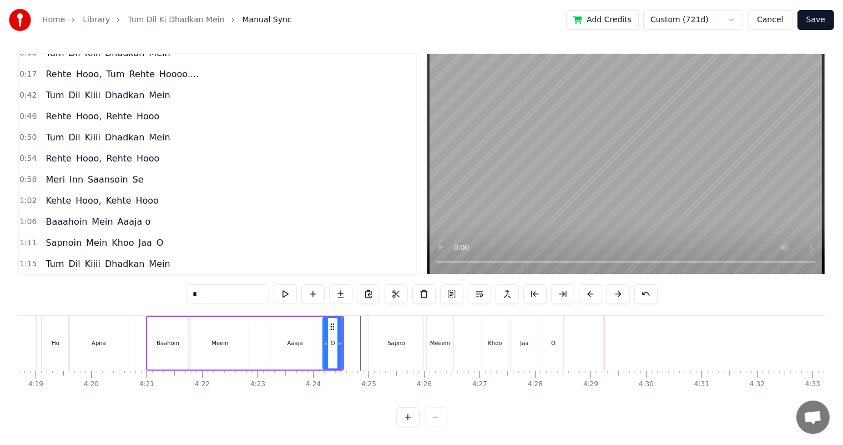
scroll to position [0, 0]
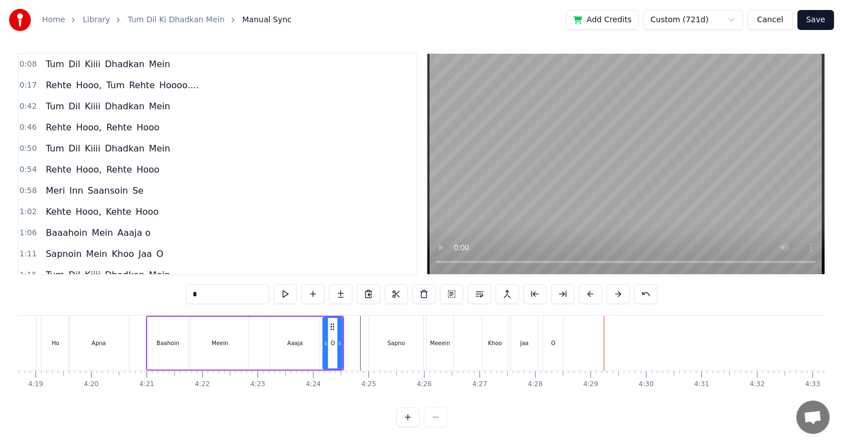
click at [50, 58] on span "Tum" at bounding box center [54, 64] width 21 height 13
type input "***"
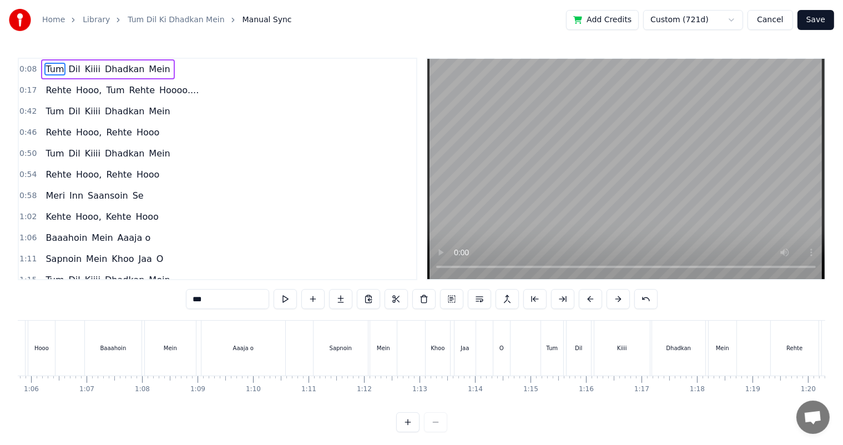
scroll to position [0, 418]
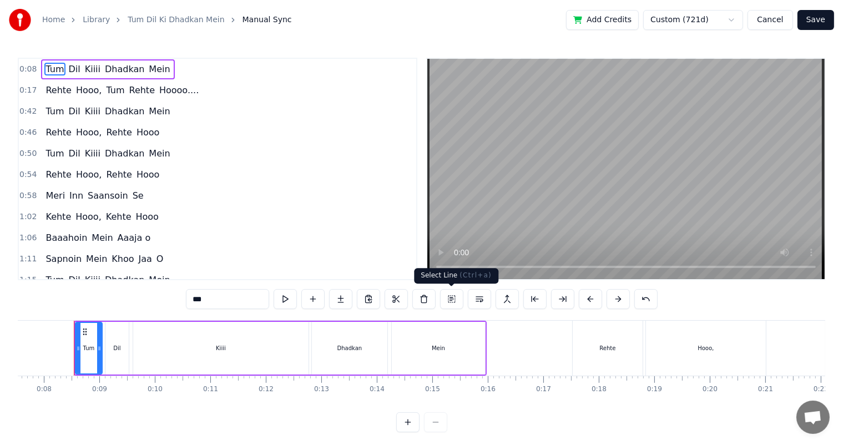
click at [450, 298] on button at bounding box center [451, 299] width 23 height 20
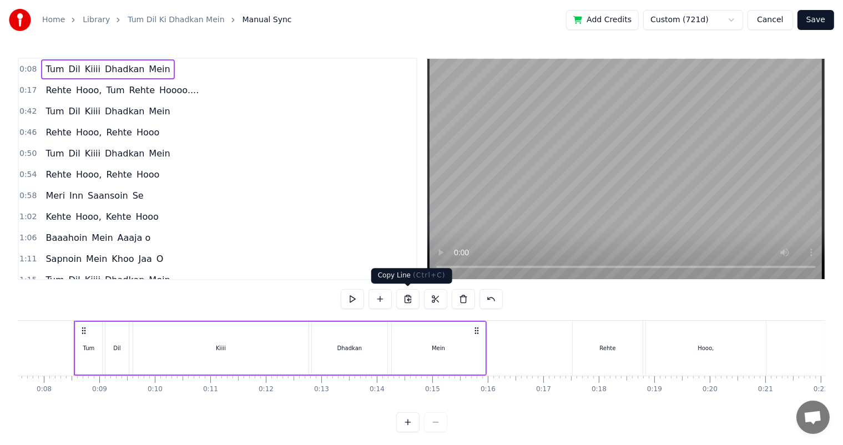
click at [411, 297] on button at bounding box center [407, 299] width 23 height 20
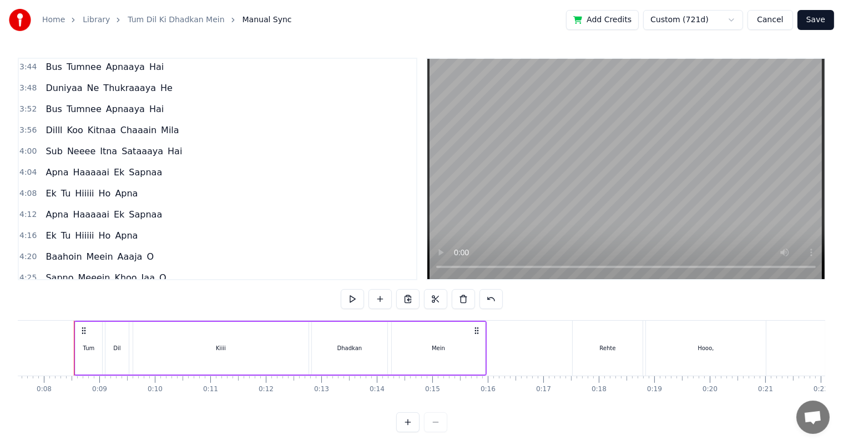
scroll to position [637, 0]
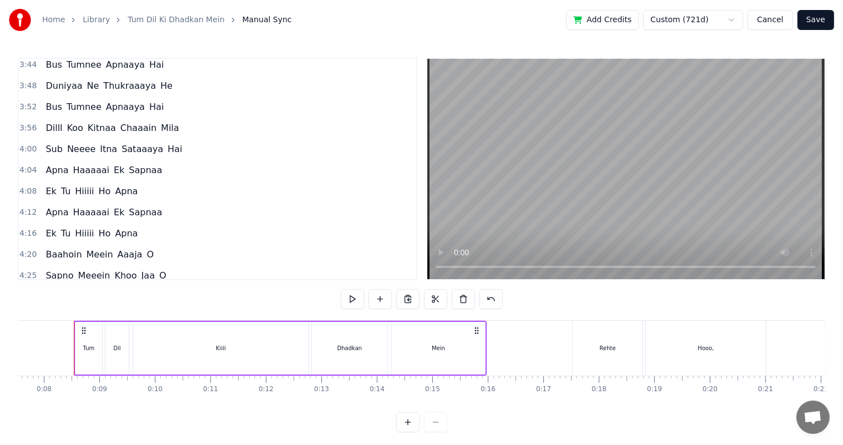
click at [53, 269] on span "Sapno" at bounding box center [59, 275] width 30 height 13
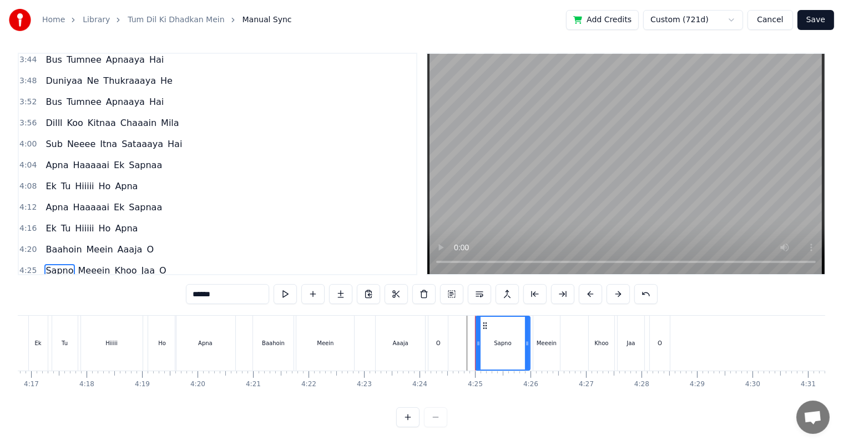
scroll to position [0, 14647]
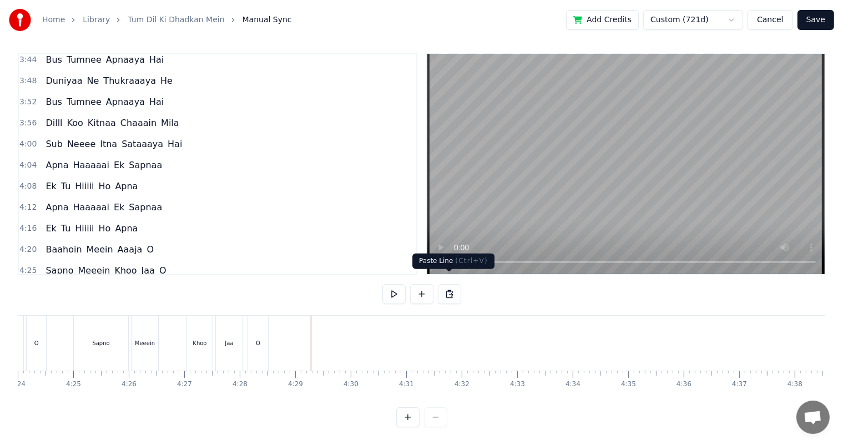
click at [447, 285] on button at bounding box center [449, 294] width 23 height 20
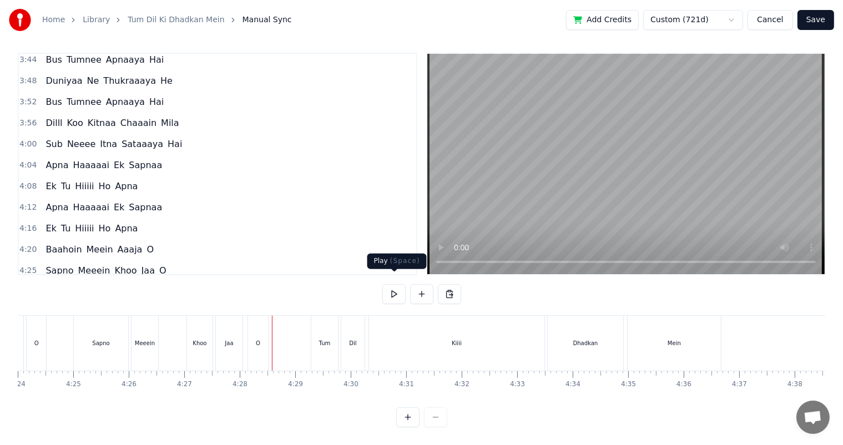
click at [392, 284] on button at bounding box center [393, 294] width 23 height 20
click at [382, 284] on button at bounding box center [393, 294] width 23 height 20
click at [397, 338] on div "Kiiii" at bounding box center [456, 343] width 175 height 55
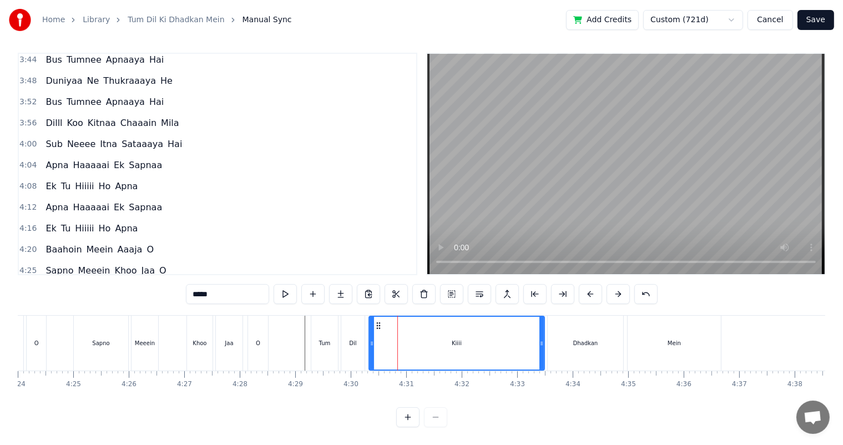
scroll to position [657, 0]
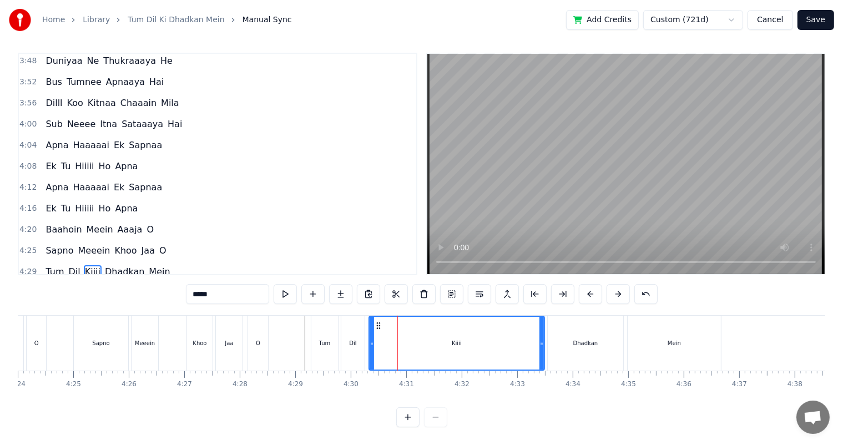
click at [324, 327] on div "Tum" at bounding box center [324, 343] width 27 height 55
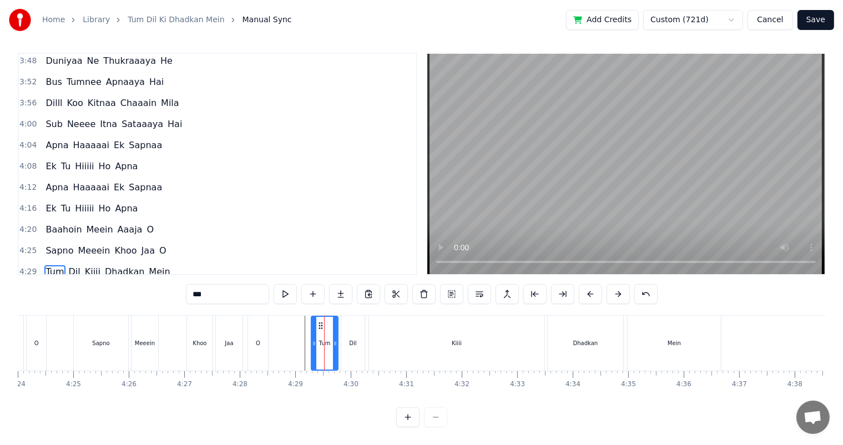
click at [598, 346] on div "Dhadkan" at bounding box center [585, 343] width 75 height 55
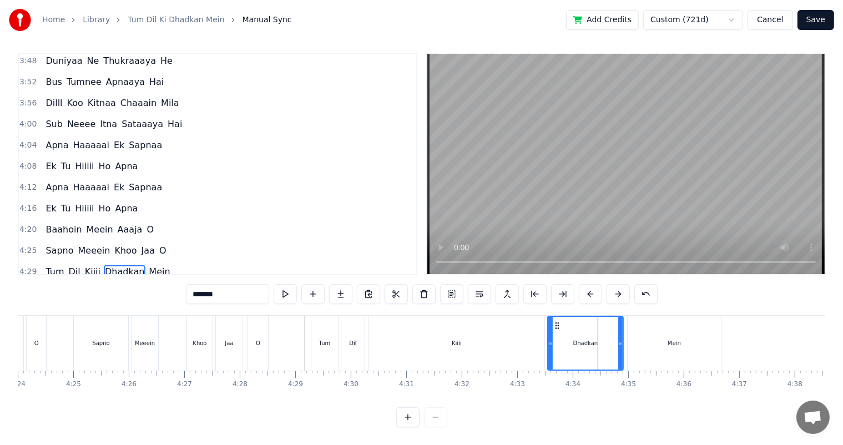
click at [679, 339] on div "Mein" at bounding box center [673, 343] width 13 height 8
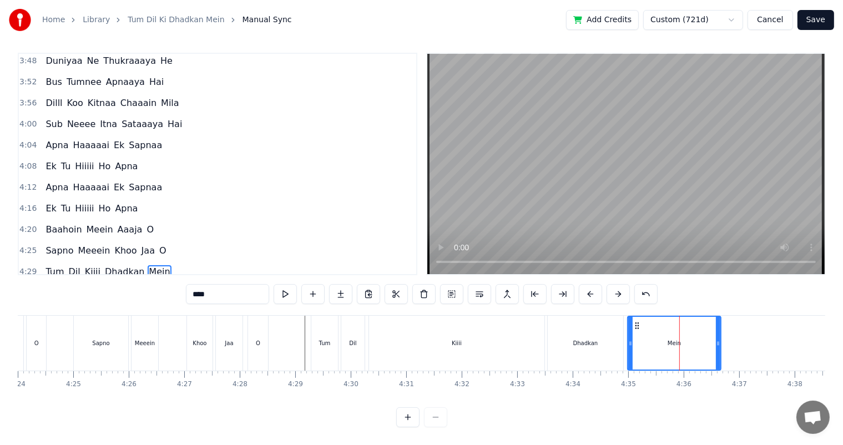
drag, startPoint x: 493, startPoint y: 333, endPoint x: 379, endPoint y: 333, distance: 113.2
click at [492, 333] on div "Kiiii" at bounding box center [456, 343] width 175 height 55
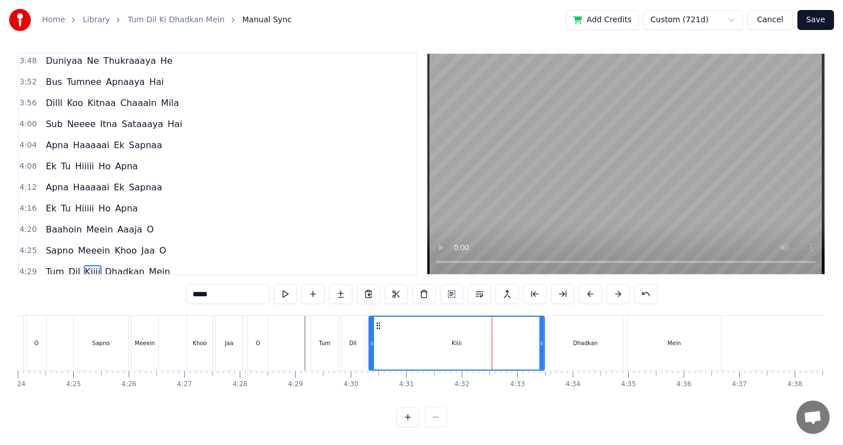
click at [253, 326] on div "O" at bounding box center [258, 343] width 20 height 55
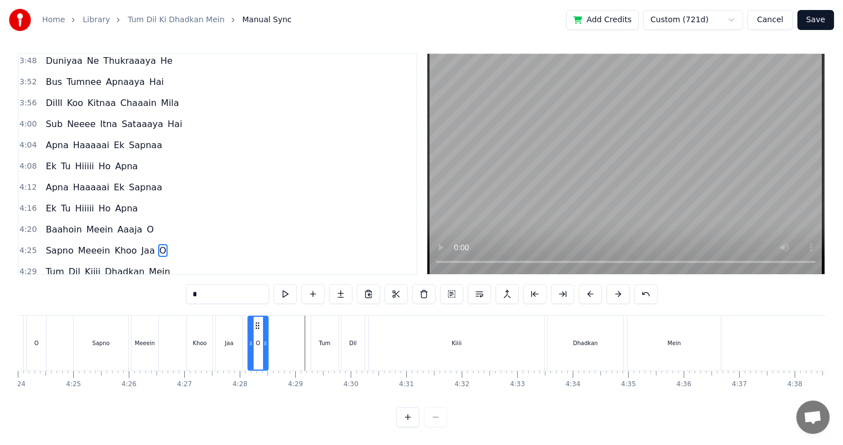
click at [322, 334] on div "Tum" at bounding box center [324, 343] width 27 height 55
type input "***"
click at [320, 339] on div "Tum" at bounding box center [325, 343] width 12 height 8
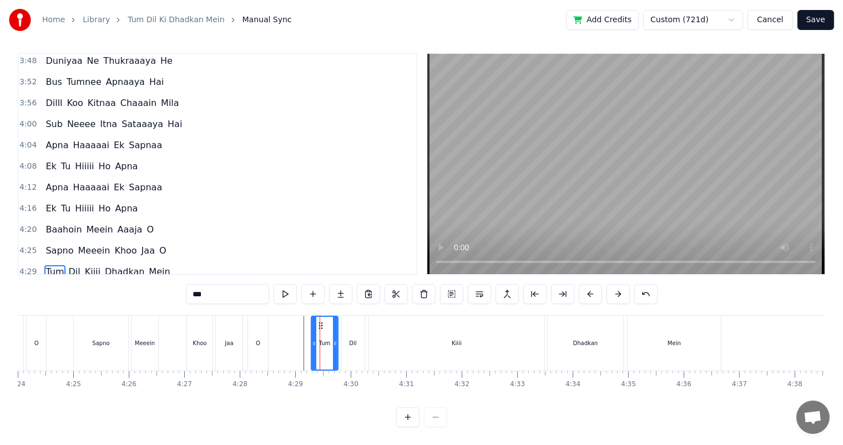
click at [326, 339] on div "Tum" at bounding box center [325, 343] width 12 height 8
click at [46, 265] on span "Tum" at bounding box center [54, 271] width 21 height 13
click at [452, 286] on button at bounding box center [451, 294] width 23 height 20
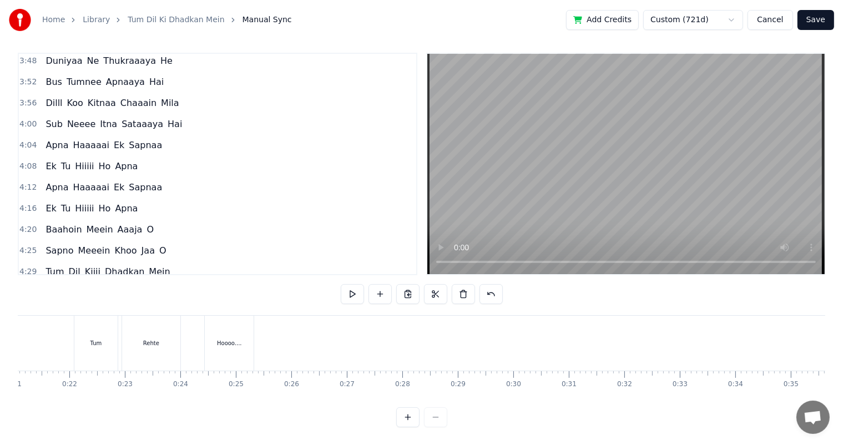
scroll to position [0, 1172]
click at [55, 265] on span "Tum" at bounding box center [54, 271] width 21 height 13
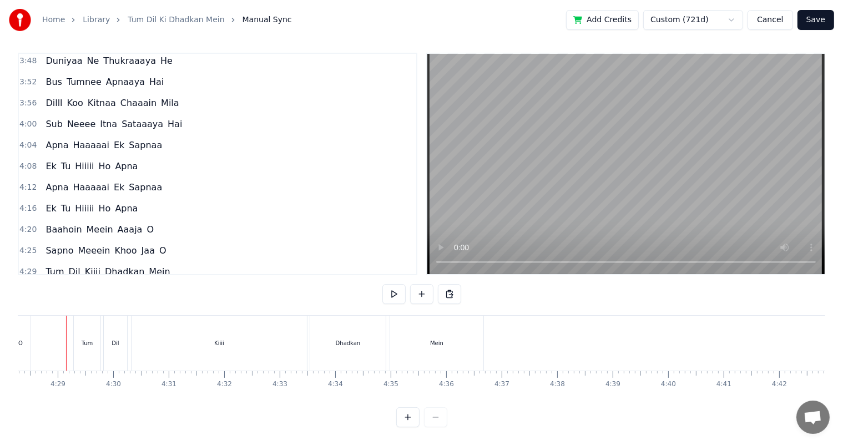
scroll to position [0, 14877]
click at [115, 332] on div "Dil" at bounding box center [123, 343] width 23 height 55
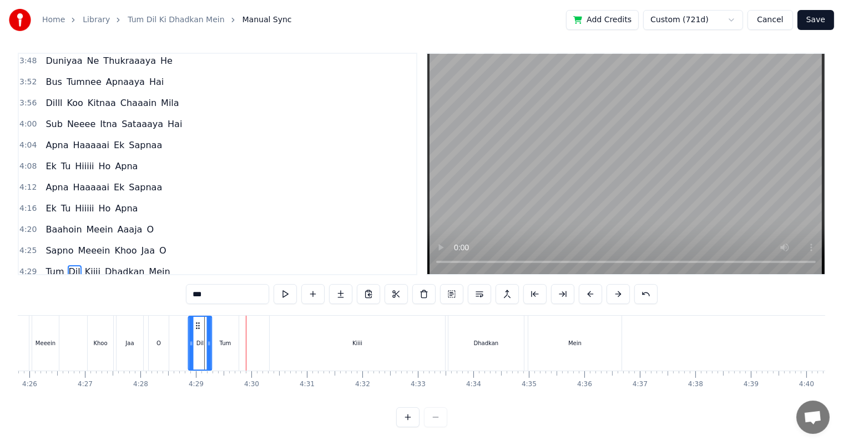
scroll to position [0, 14745]
drag, startPoint x: 119, startPoint y: 315, endPoint x: 244, endPoint y: 325, distance: 125.2
click at [244, 325] on div "Dil" at bounding box center [247, 343] width 22 height 53
click at [411, 334] on div "Kiiii" at bounding box center [358, 343] width 175 height 55
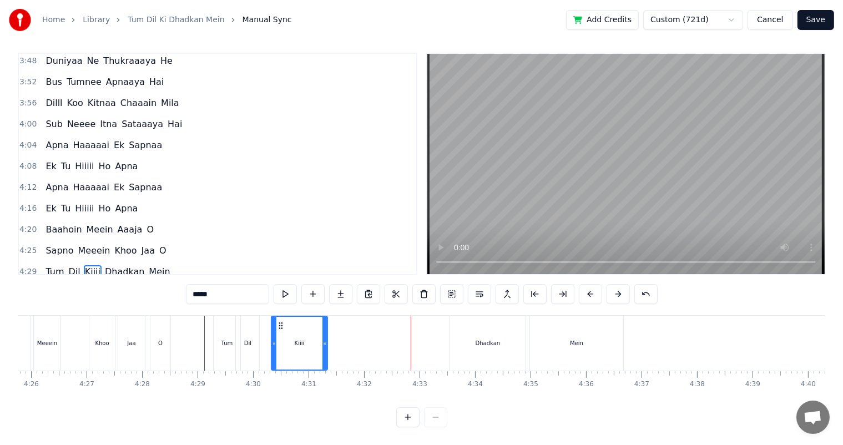
drag, startPoint x: 446, startPoint y: 338, endPoint x: 326, endPoint y: 338, distance: 119.3
click at [326, 338] on div at bounding box center [324, 343] width 4 height 53
click at [483, 339] on div "Dhadkan" at bounding box center [487, 343] width 25 height 8
type input "*******"
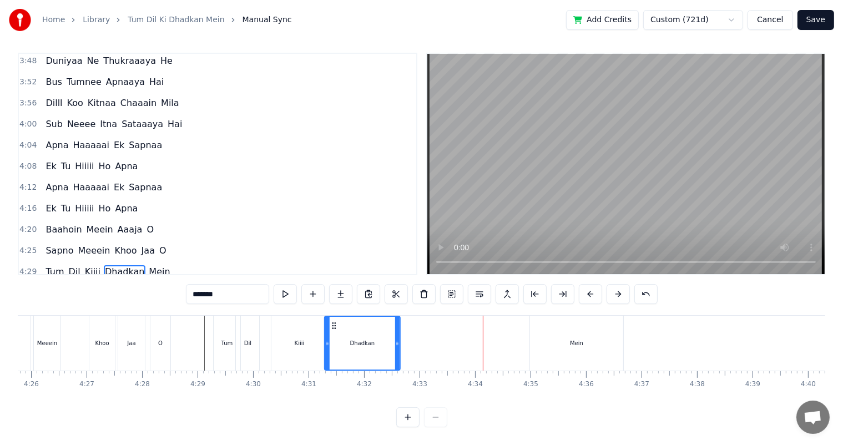
drag, startPoint x: 458, startPoint y: 313, endPoint x: 333, endPoint y: 318, distance: 125.0
click at [333, 321] on icon at bounding box center [334, 325] width 9 height 9
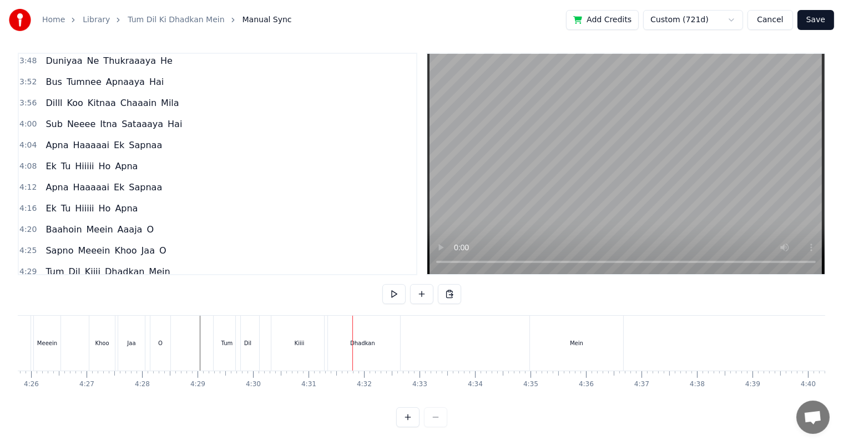
click at [297, 337] on div "Kiiii" at bounding box center [299, 343] width 56 height 55
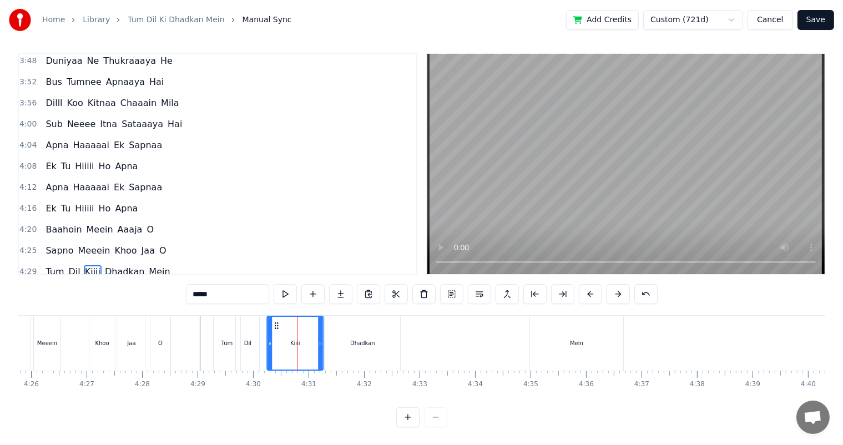
click at [275, 321] on icon at bounding box center [276, 325] width 9 height 9
drag, startPoint x: 320, startPoint y: 336, endPoint x: 311, endPoint y: 334, distance: 9.0
click at [311, 339] on icon at bounding box center [312, 343] width 4 height 9
click at [376, 331] on div "Dhadkan" at bounding box center [362, 343] width 75 height 55
type input "*******"
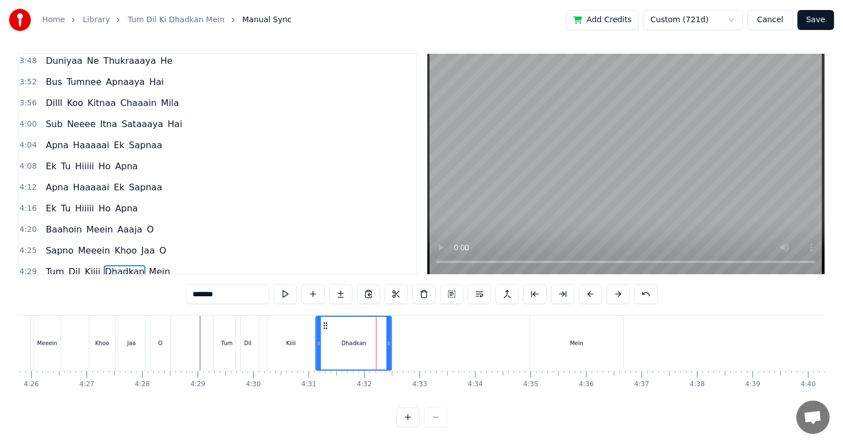
drag, startPoint x: 334, startPoint y: 314, endPoint x: 326, endPoint y: 314, distance: 8.3
click at [326, 321] on icon at bounding box center [325, 325] width 9 height 9
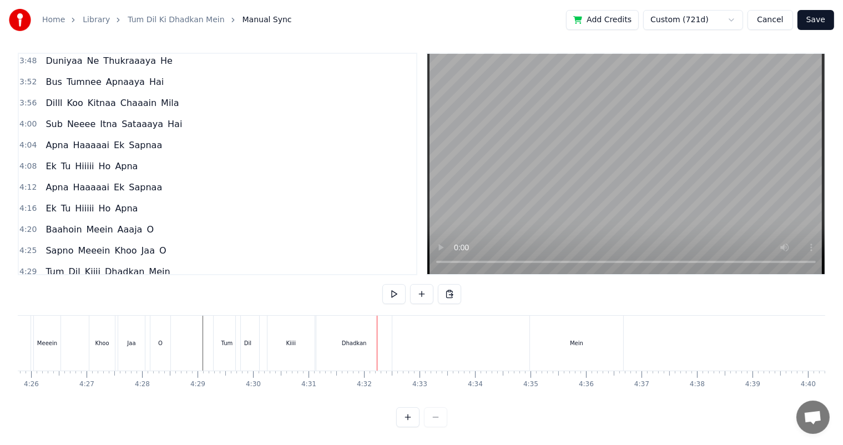
click at [325, 329] on div "Dhadkan" at bounding box center [353, 343] width 75 height 55
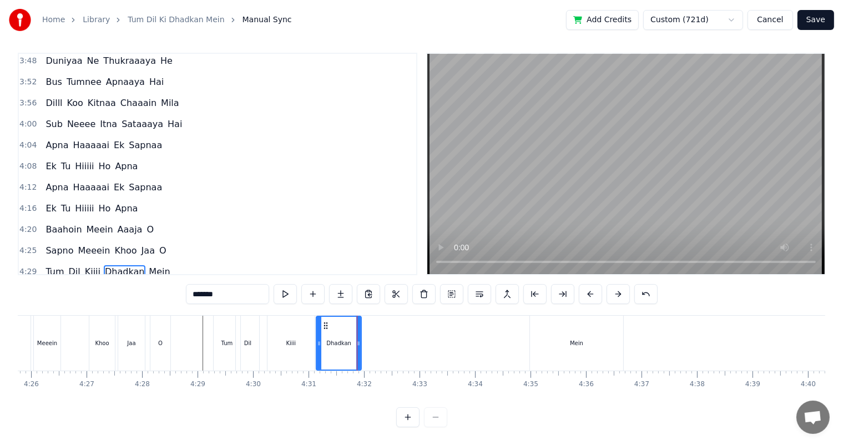
drag, startPoint x: 389, startPoint y: 336, endPoint x: 358, endPoint y: 335, distance: 30.5
click at [358, 339] on icon at bounding box center [358, 343] width 4 height 9
click at [310, 327] on div "Kiiii" at bounding box center [290, 343] width 47 height 55
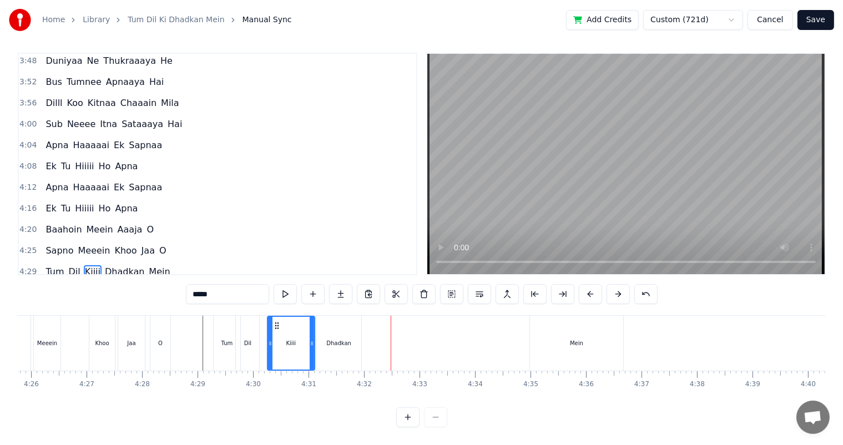
click at [561, 333] on div "Mein" at bounding box center [576, 343] width 93 height 55
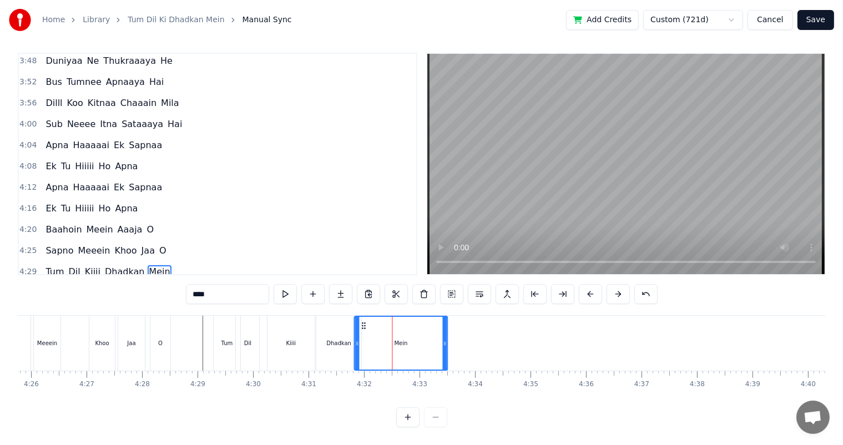
drag, startPoint x: 541, startPoint y: 315, endPoint x: 366, endPoint y: 321, distance: 175.4
click at [366, 321] on div "Mein" at bounding box center [401, 343] width 92 height 53
click at [364, 328] on div "Mein" at bounding box center [401, 343] width 92 height 53
drag, startPoint x: 443, startPoint y: 334, endPoint x: 407, endPoint y: 333, distance: 35.5
click at [407, 339] on icon at bounding box center [409, 343] width 4 height 9
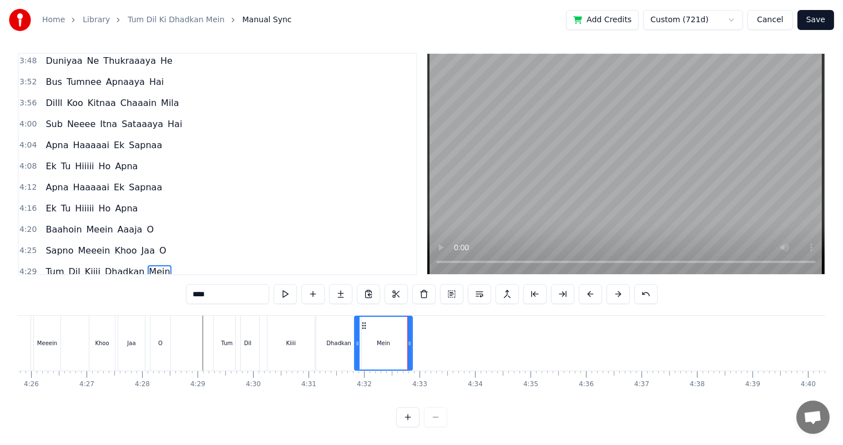
click at [328, 326] on div "Dhadkan" at bounding box center [338, 343] width 45 height 55
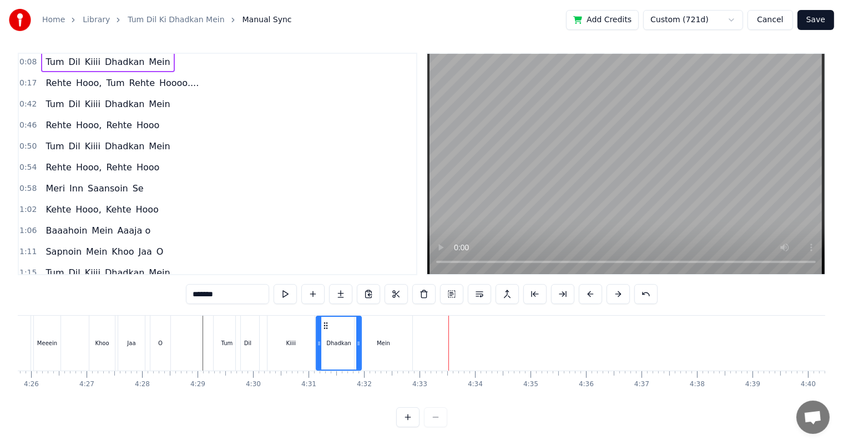
scroll to position [0, 0]
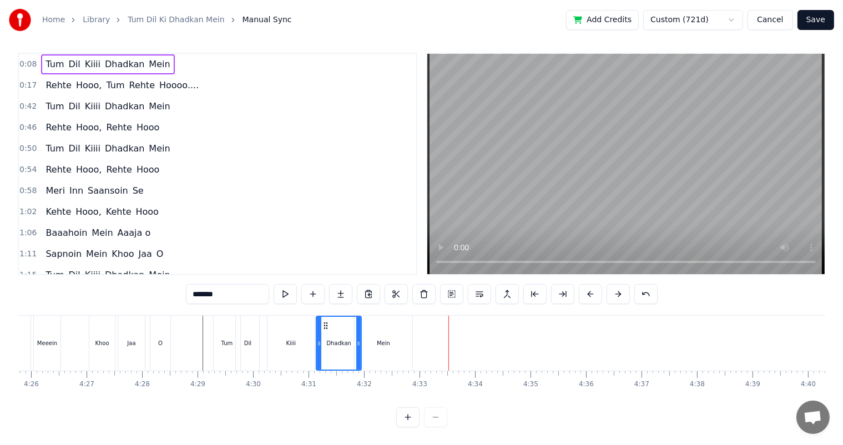
click at [60, 121] on span "Rehte" at bounding box center [58, 127] width 28 height 13
type input "*****"
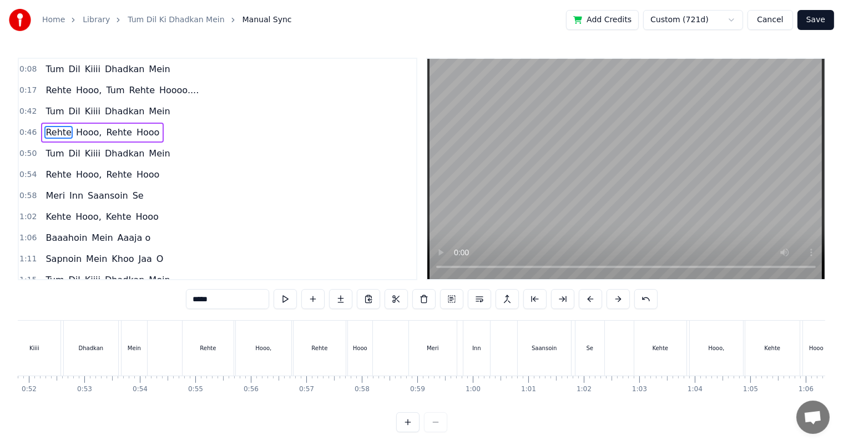
scroll to position [0, 2529]
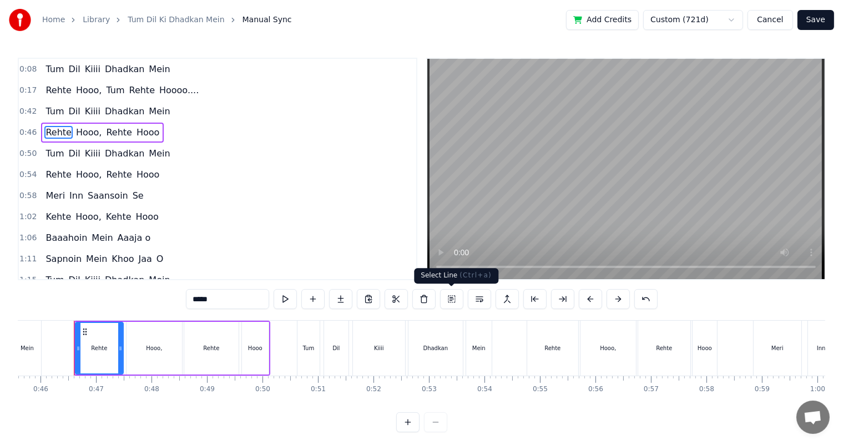
click at [455, 300] on button at bounding box center [451, 299] width 23 height 20
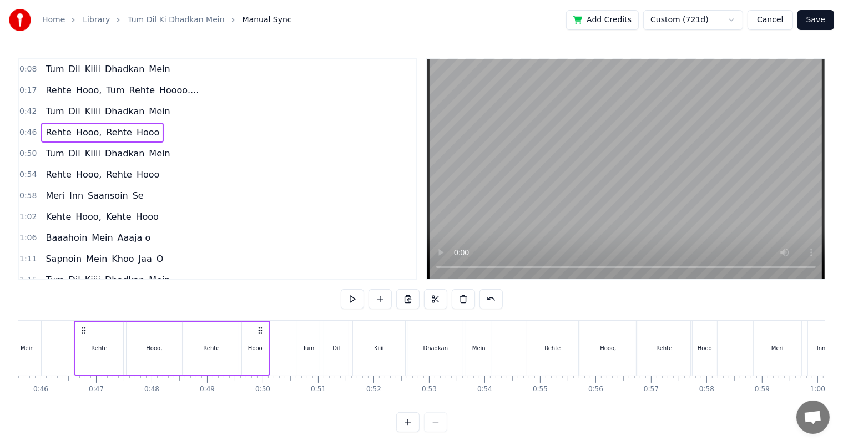
click at [411, 301] on button at bounding box center [407, 299] width 23 height 20
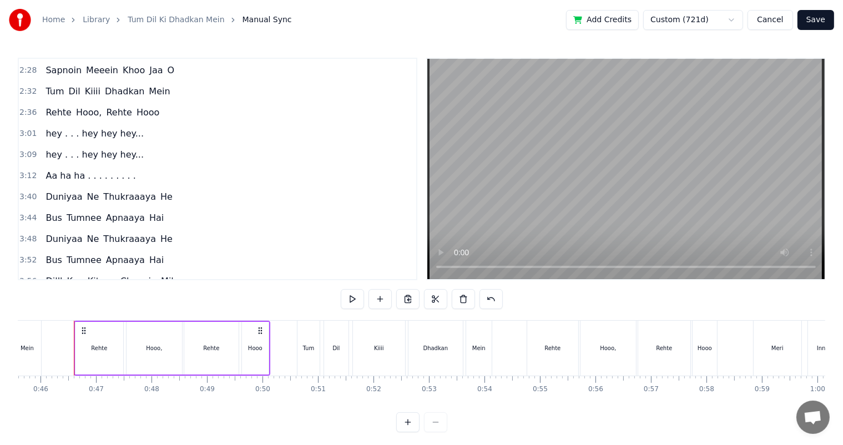
scroll to position [657, 0]
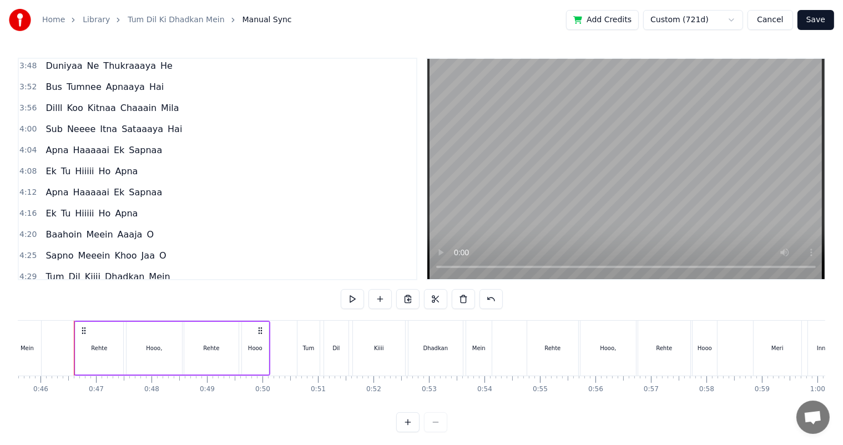
click at [59, 291] on span "Rehte" at bounding box center [58, 297] width 28 height 13
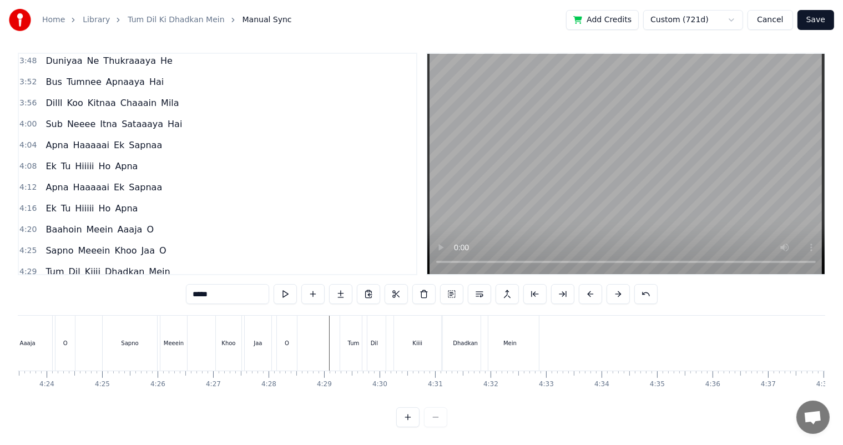
scroll to position [0, 14712]
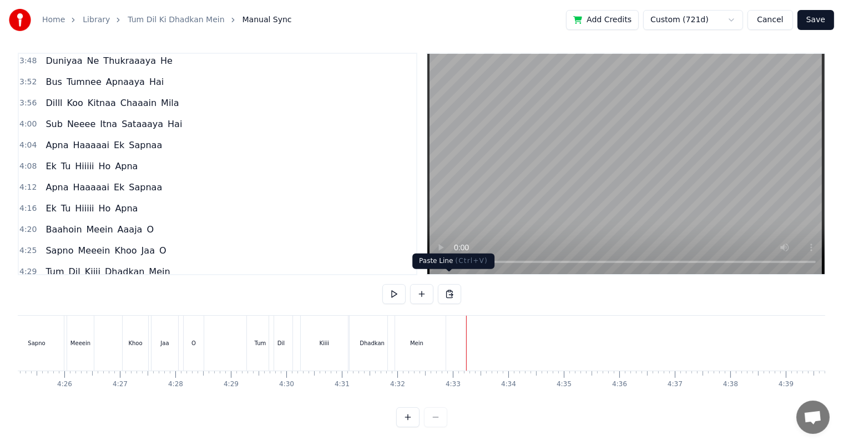
click at [448, 285] on button at bounding box center [449, 294] width 23 height 20
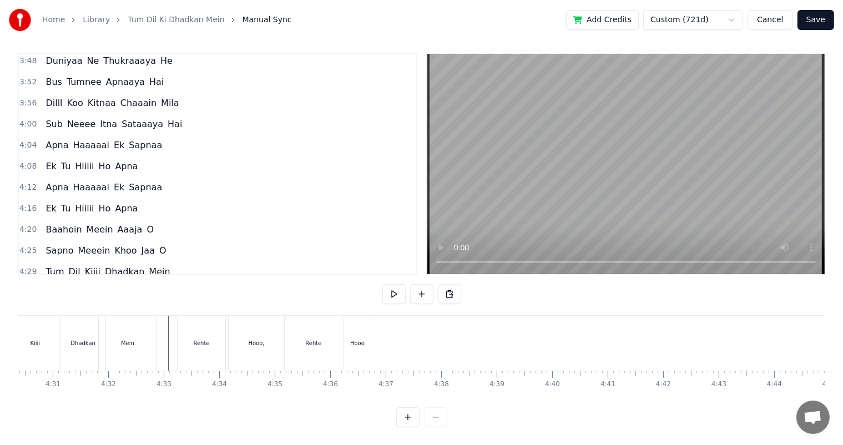
scroll to position [0, 14978]
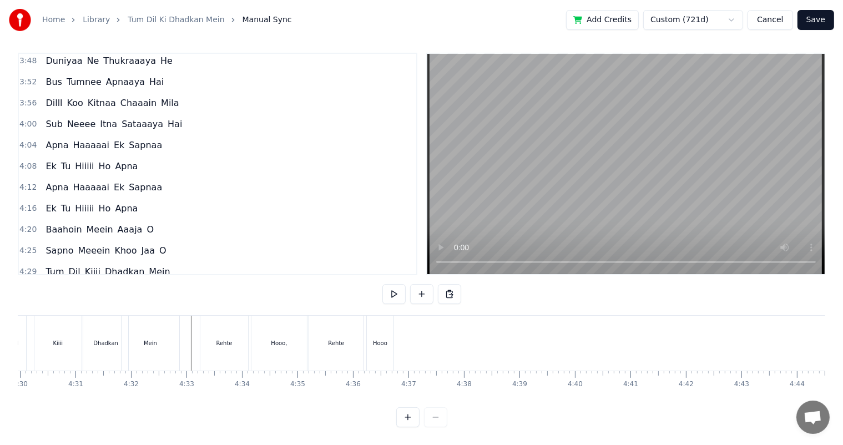
click at [229, 339] on div "Rehte" at bounding box center [224, 343] width 16 height 8
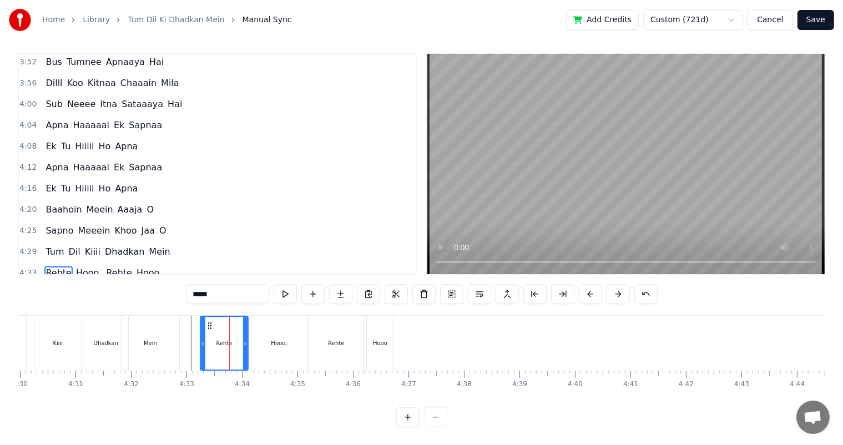
scroll to position [677, 0]
click at [458, 284] on button at bounding box center [451, 294] width 23 height 20
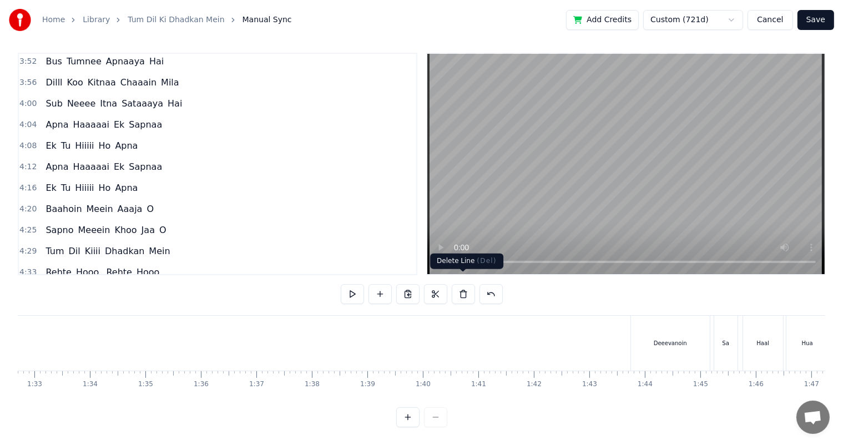
scroll to position [0, 2529]
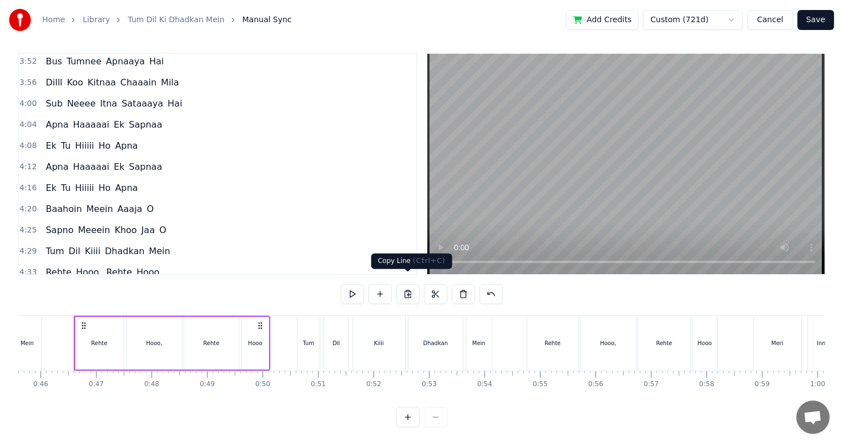
click at [408, 286] on button at bounding box center [407, 294] width 23 height 20
click at [51, 266] on span "Rehte" at bounding box center [58, 272] width 28 height 13
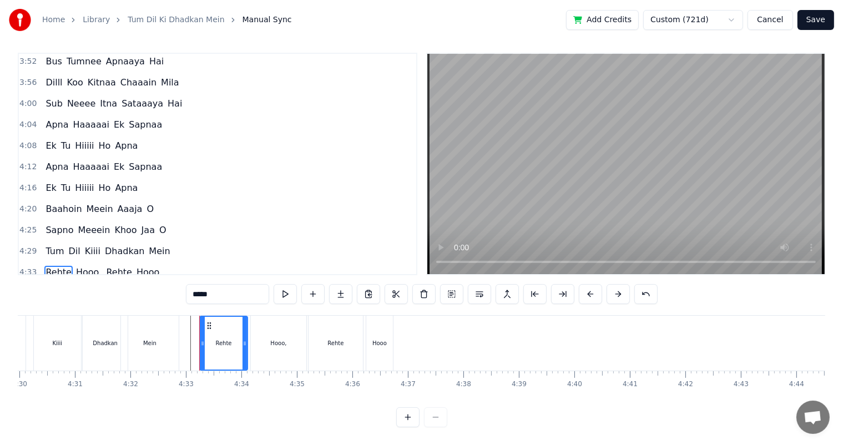
scroll to position [0, 15104]
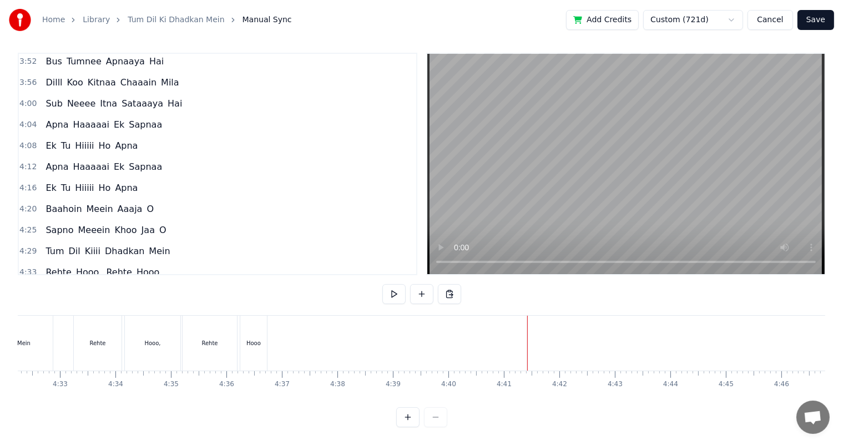
click at [446, 284] on button at bounding box center [449, 294] width 23 height 20
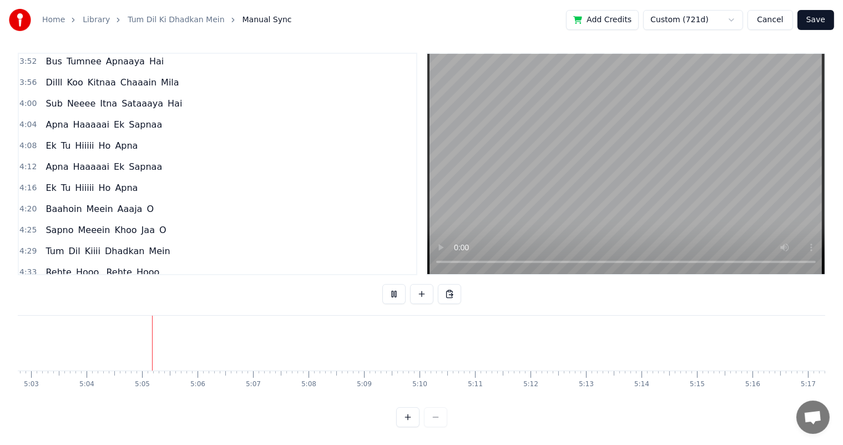
scroll to position [0, 16822]
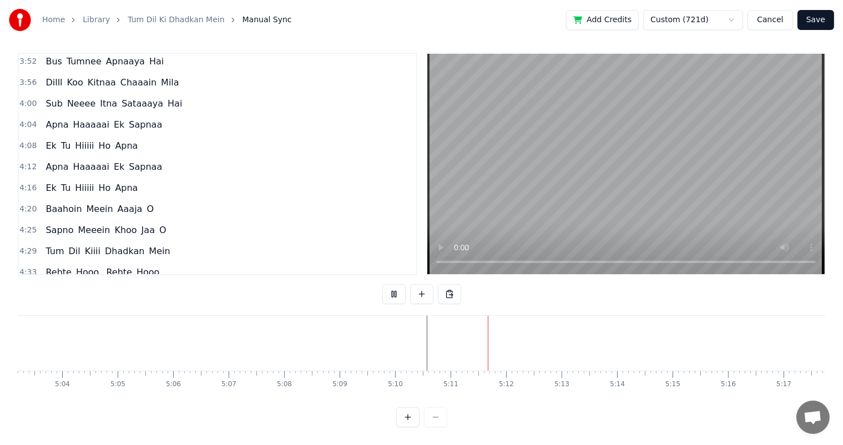
click at [55, 266] on span "Rehte" at bounding box center [58, 272] width 28 height 13
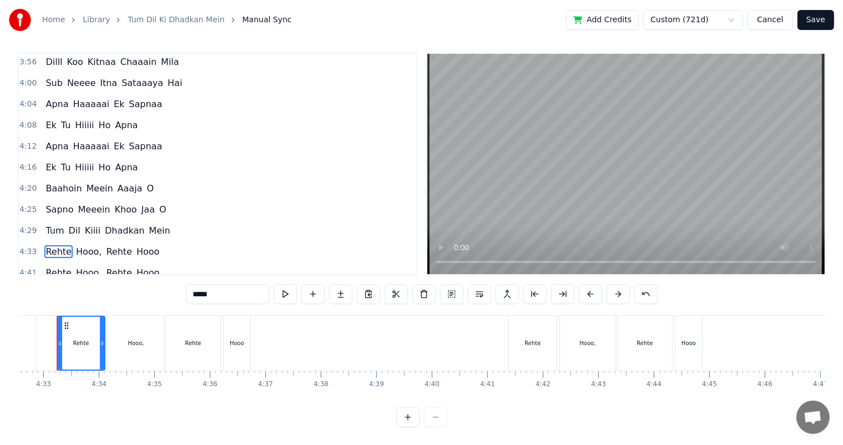
scroll to position [0, 15104]
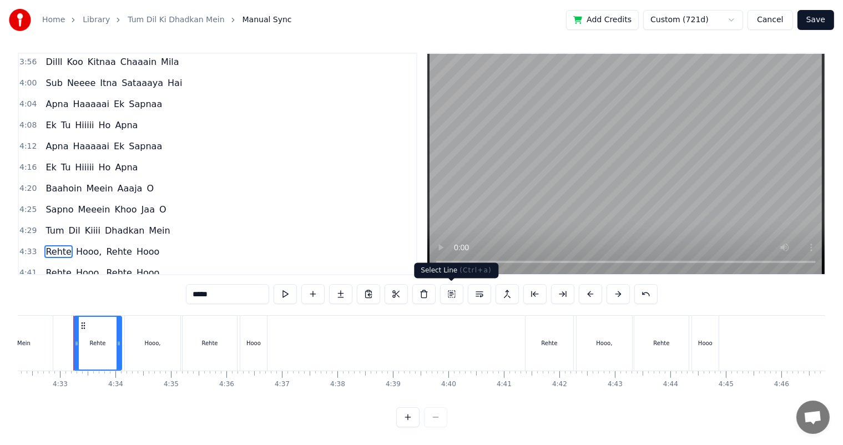
click at [450, 297] on button at bounding box center [451, 294] width 23 height 20
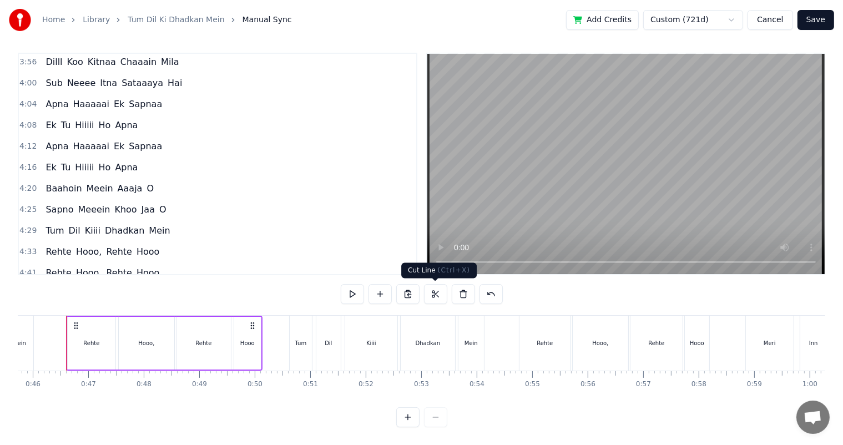
scroll to position [0, 2529]
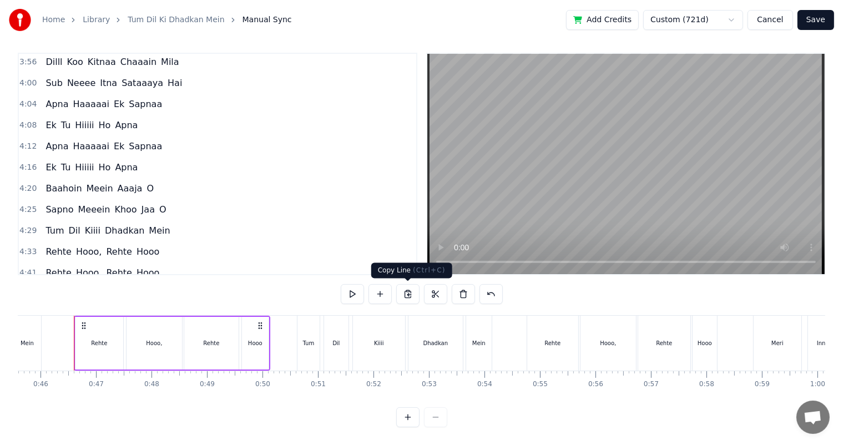
click at [409, 292] on button at bounding box center [407, 294] width 23 height 20
click at [54, 266] on span "Rehte" at bounding box center [58, 272] width 28 height 13
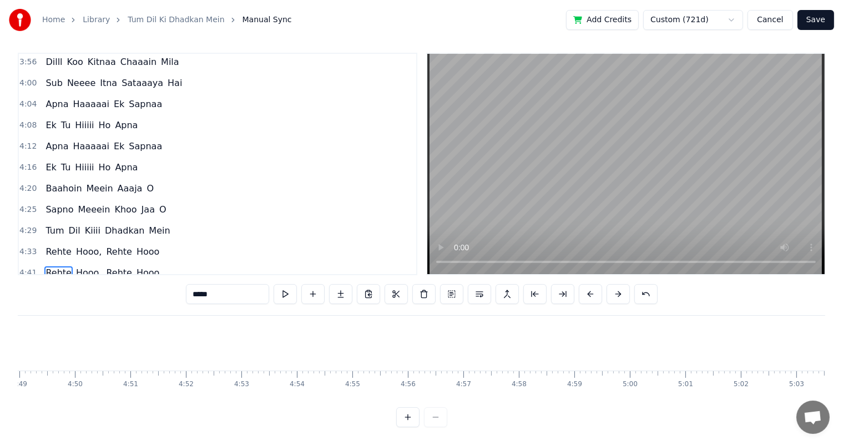
scroll to position [0, 15836]
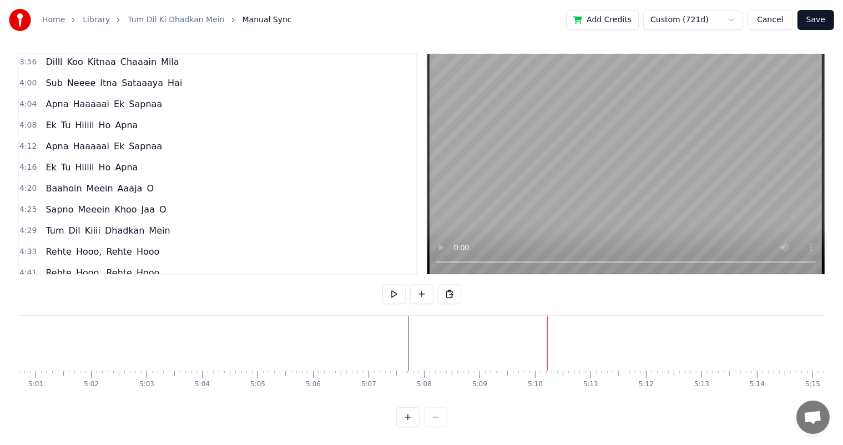
scroll to position [0, 16693]
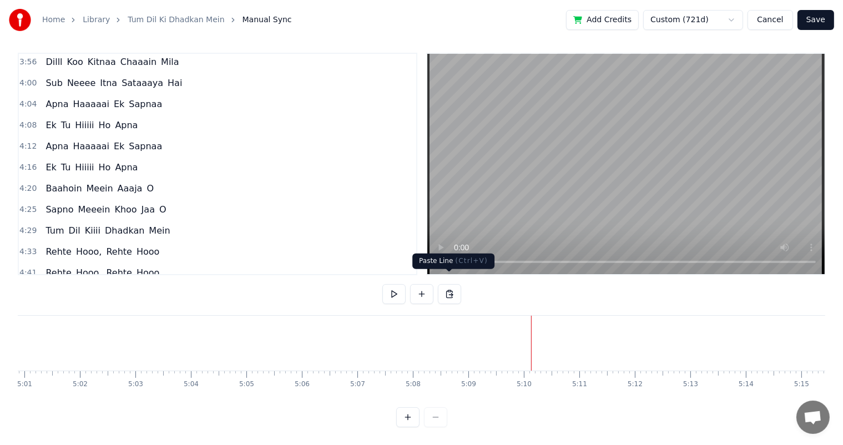
click at [449, 286] on button at bounding box center [449, 294] width 23 height 20
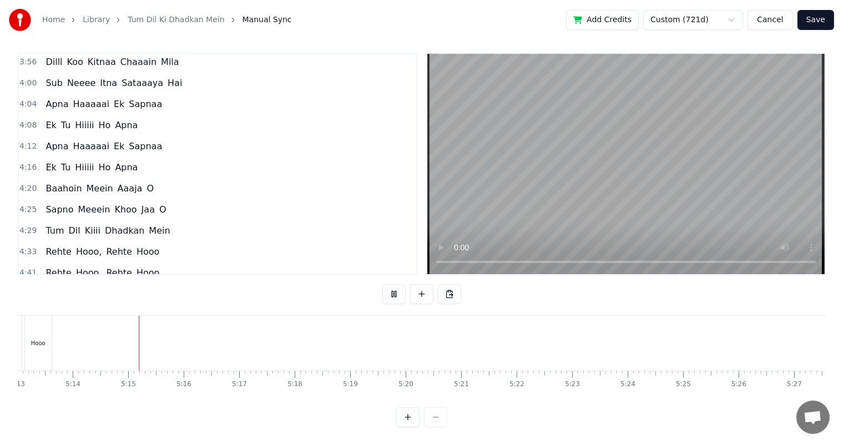
scroll to position [0, 17397]
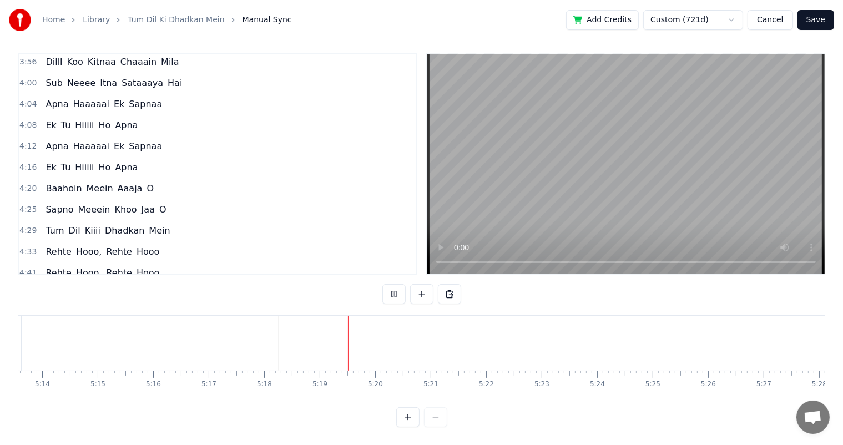
click at [446, 284] on button at bounding box center [449, 294] width 23 height 20
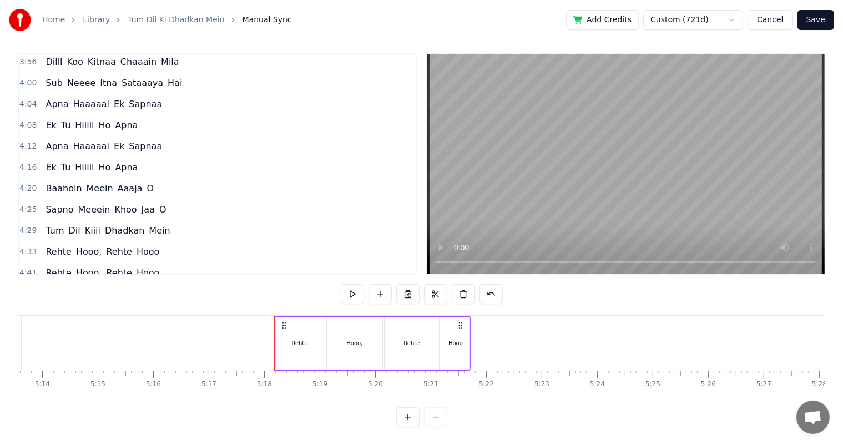
click at [300, 328] on div "Rehte" at bounding box center [300, 343] width 48 height 53
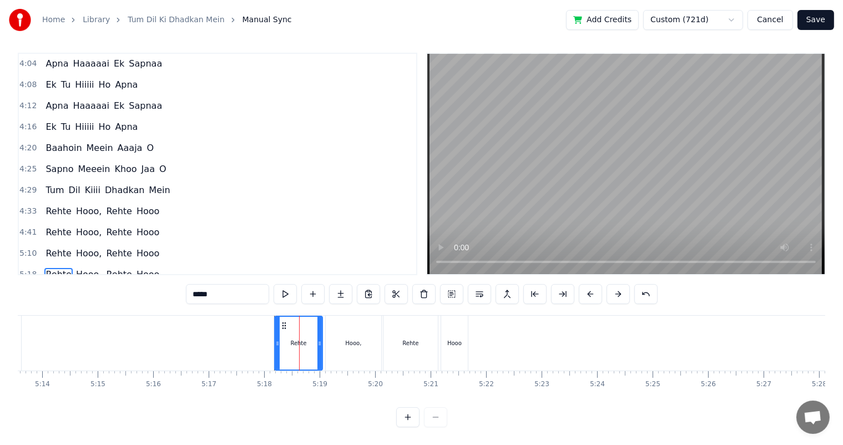
scroll to position [739, 0]
click at [193, 284] on input "*****" at bounding box center [227, 294] width 83 height 20
click at [200, 285] on input "*****" at bounding box center [227, 294] width 83 height 20
click at [408, 339] on div "Rehte" at bounding box center [410, 343] width 16 height 8
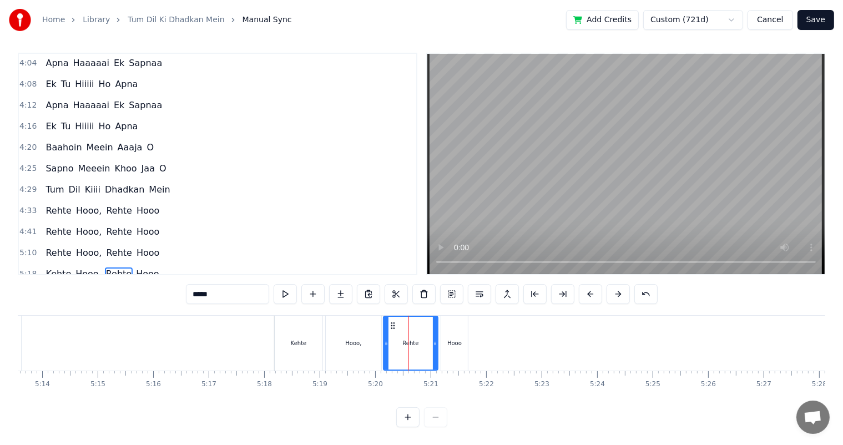
drag, startPoint x: 193, startPoint y: 285, endPoint x: 187, endPoint y: 285, distance: 6.1
click at [187, 285] on input "*****" at bounding box center [227, 294] width 83 height 20
type input "*****"
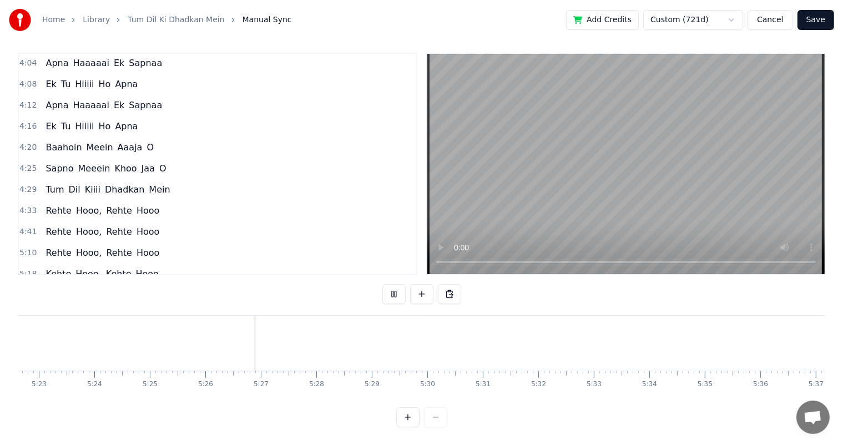
scroll to position [0, 17911]
click at [54, 289] on span "Rehte" at bounding box center [58, 295] width 28 height 13
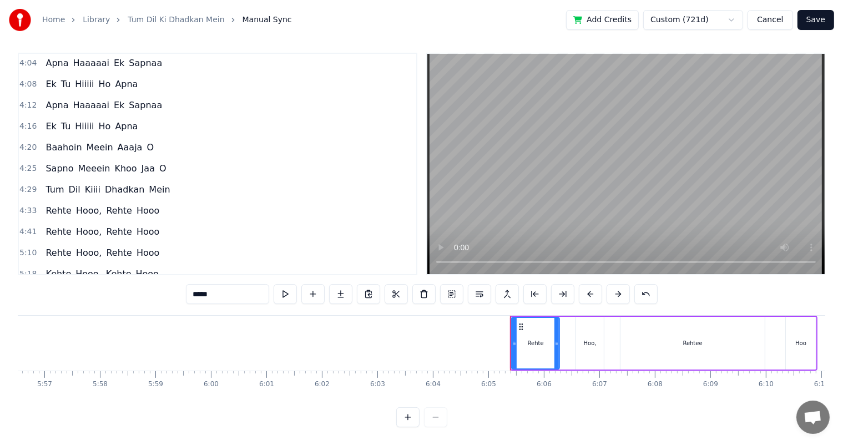
scroll to position [0, 19789]
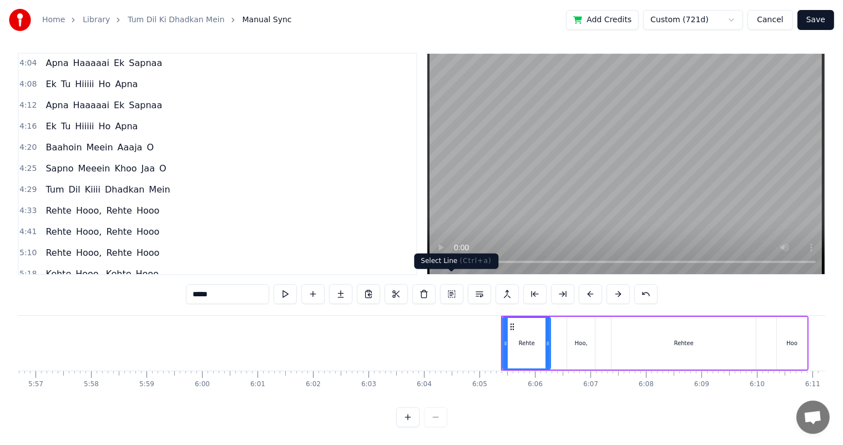
click at [451, 285] on button at bounding box center [451, 294] width 23 height 20
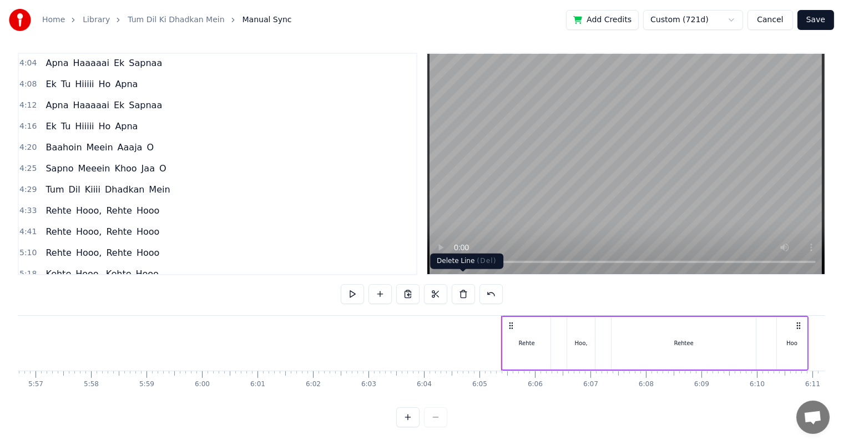
click at [464, 284] on button at bounding box center [463, 294] width 23 height 20
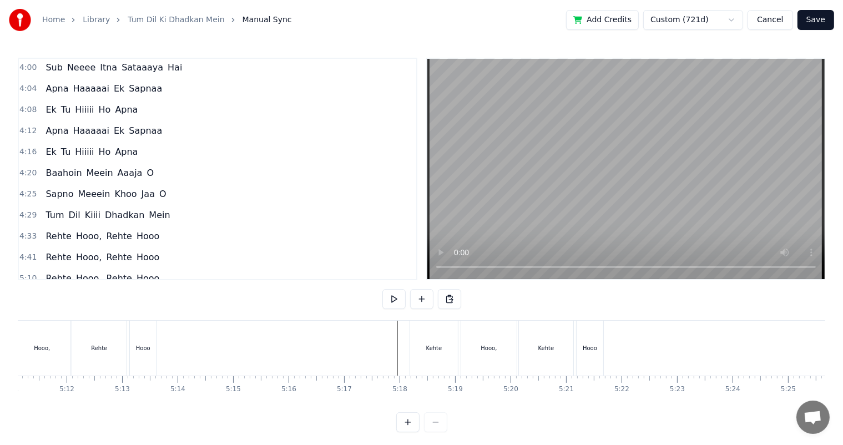
scroll to position [0, 17285]
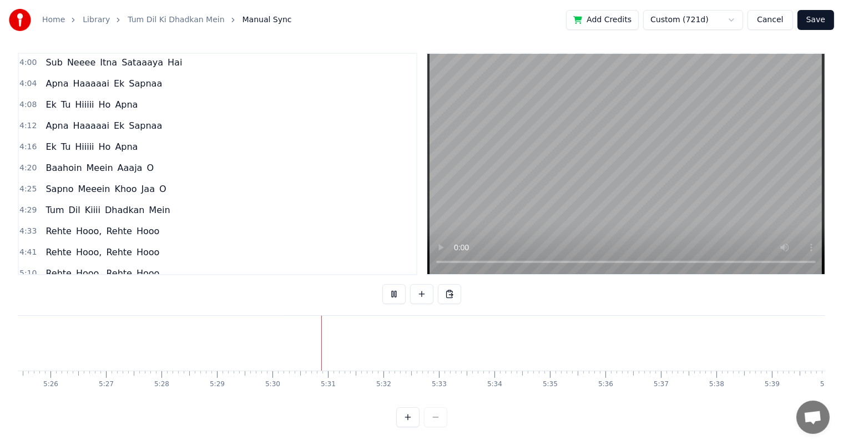
scroll to position [0, 18062]
click at [409, 415] on button at bounding box center [407, 417] width 23 height 20
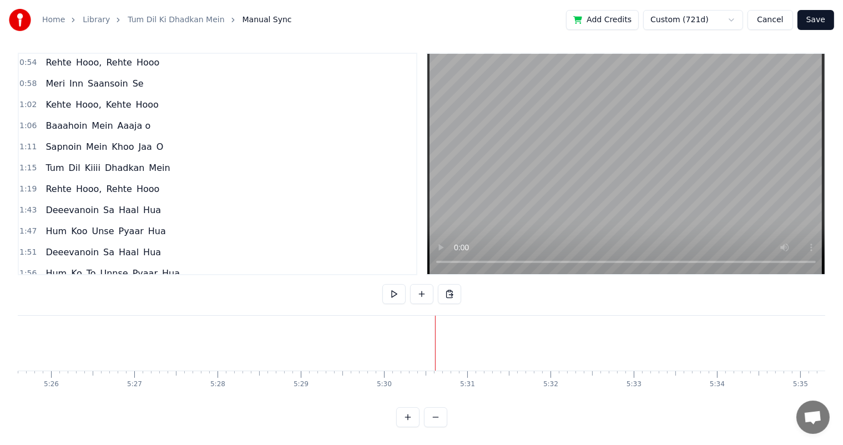
scroll to position [0, 0]
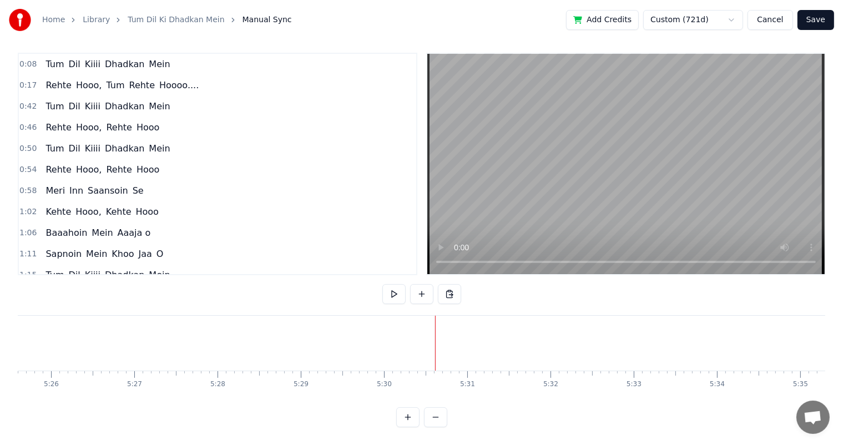
click at [59, 58] on span "Tum" at bounding box center [54, 64] width 21 height 13
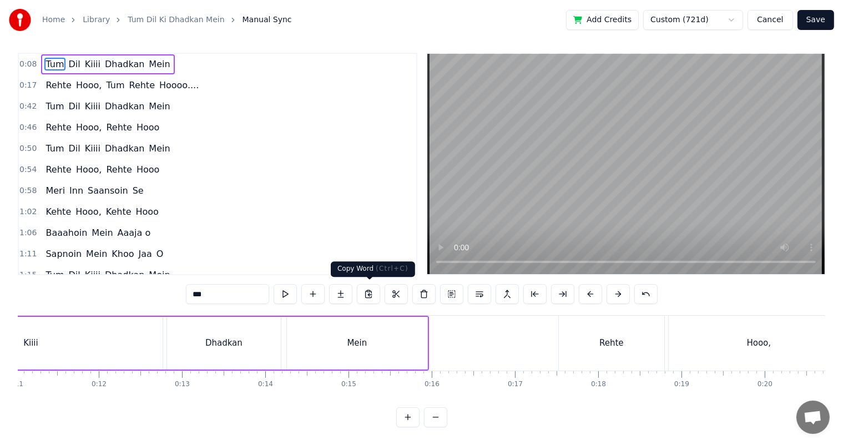
scroll to position [0, 655]
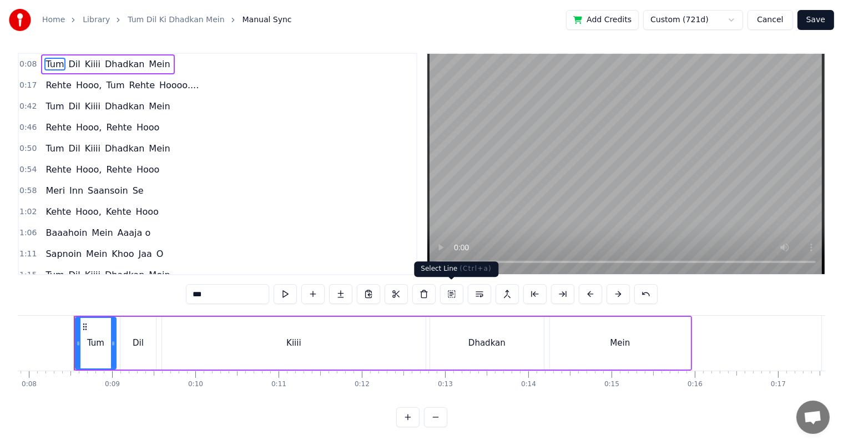
click at [448, 293] on button at bounding box center [451, 294] width 23 height 20
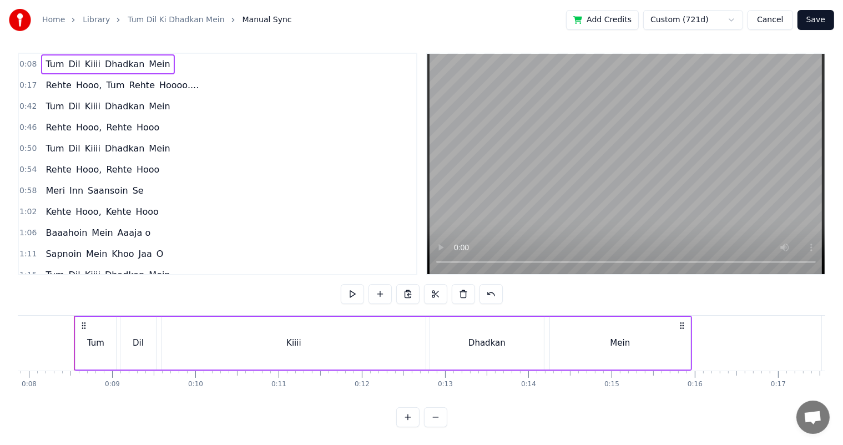
click at [408, 293] on button at bounding box center [407, 294] width 23 height 20
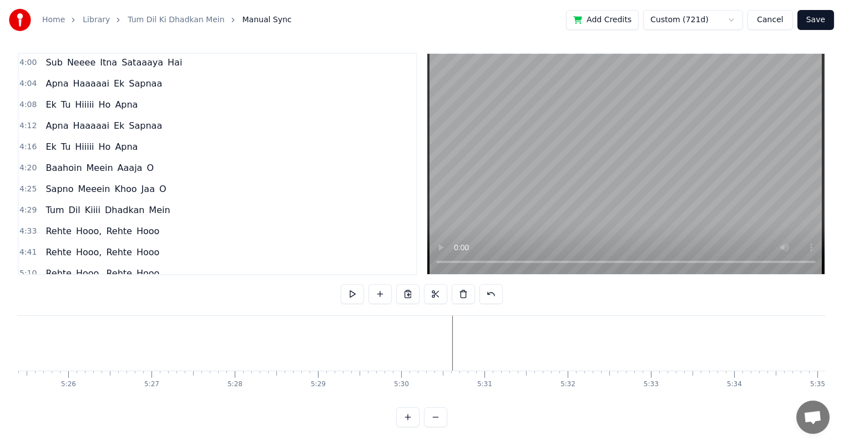
scroll to position [0, 27097]
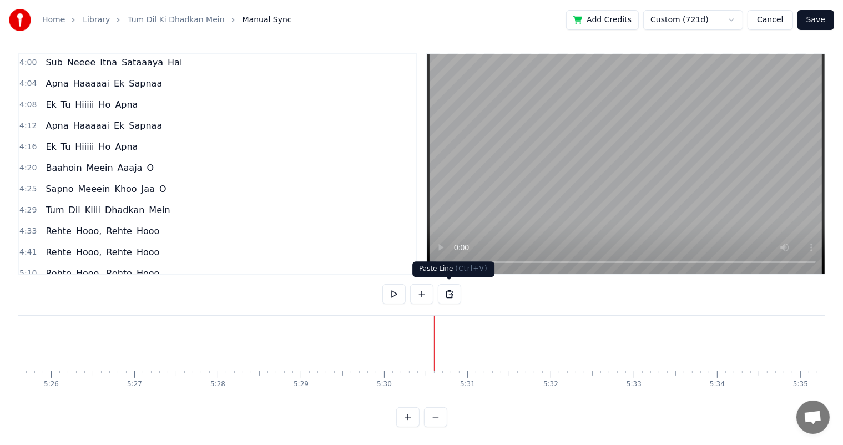
click at [451, 294] on button at bounding box center [449, 294] width 23 height 20
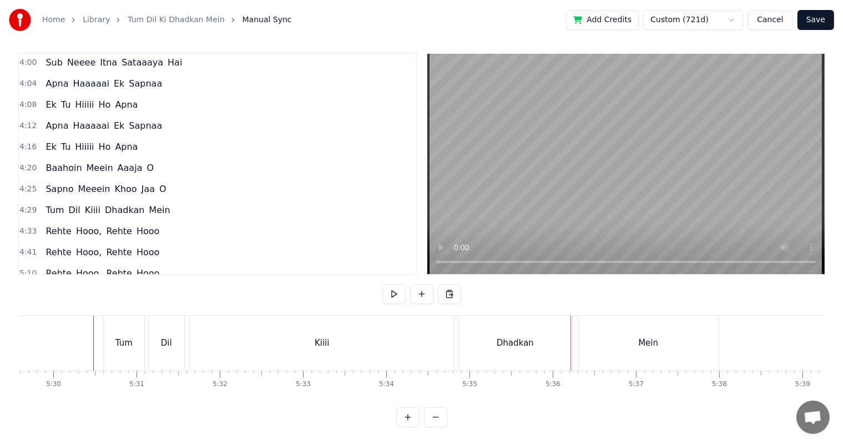
scroll to position [0, 27393]
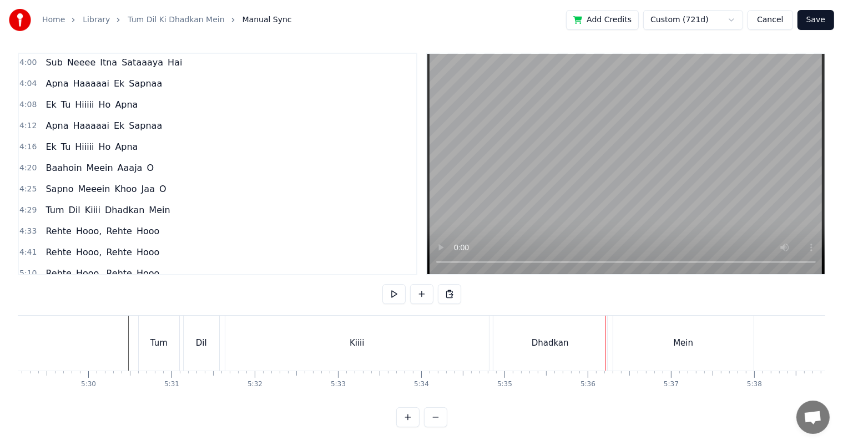
click at [544, 337] on div "Dhadkan" at bounding box center [550, 343] width 37 height 13
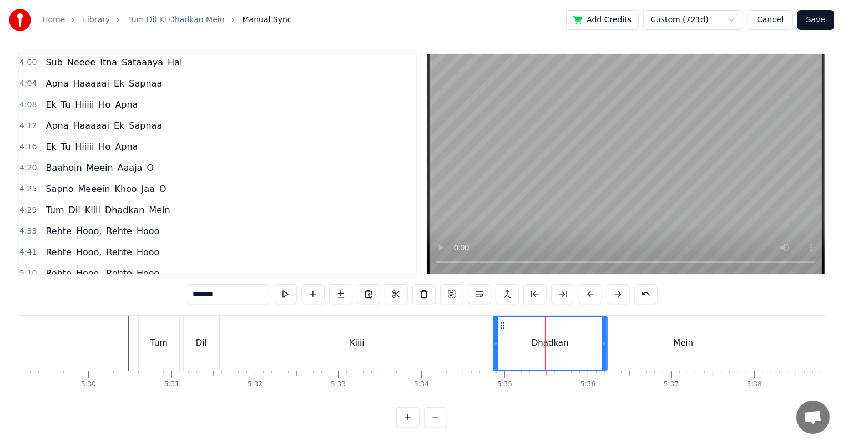
scroll to position [739, 0]
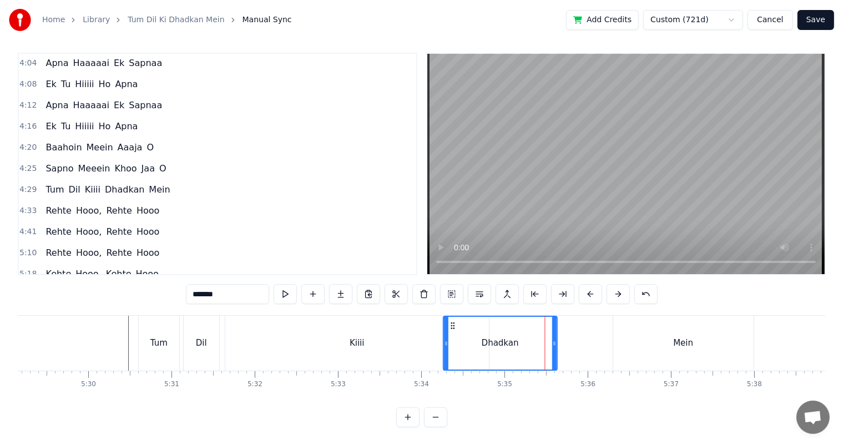
drag, startPoint x: 502, startPoint y: 313, endPoint x: 453, endPoint y: 316, distance: 49.5
click at [453, 321] on icon at bounding box center [452, 325] width 9 height 9
click at [292, 331] on div "Kiiii" at bounding box center [357, 343] width 264 height 55
type input "*****"
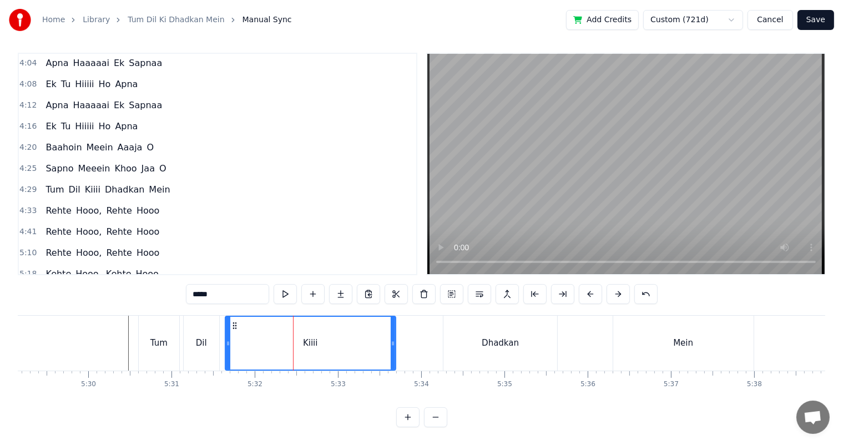
drag, startPoint x: 484, startPoint y: 335, endPoint x: 391, endPoint y: 338, distance: 93.3
click at [391, 338] on div at bounding box center [393, 343] width 4 height 53
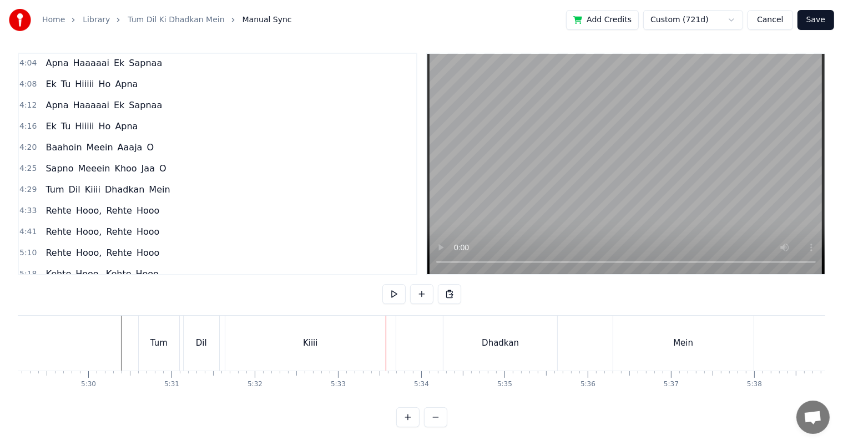
click at [322, 342] on div "Kiiii" at bounding box center [310, 343] width 170 height 55
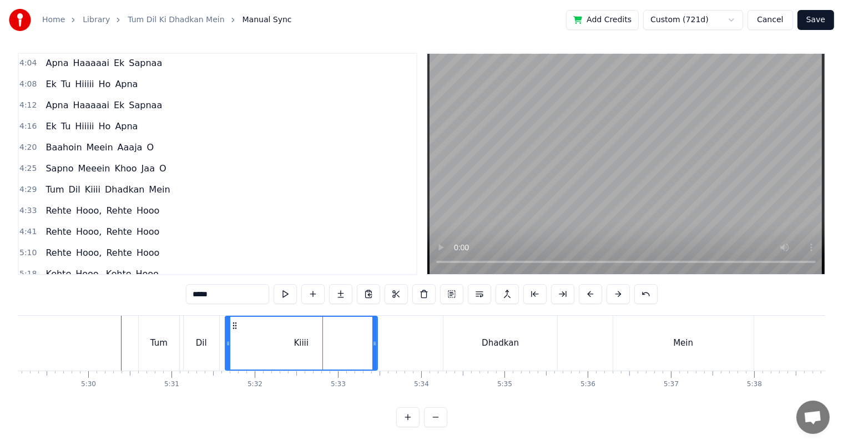
drag, startPoint x: 392, startPoint y: 335, endPoint x: 374, endPoint y: 332, distance: 18.4
click at [374, 339] on icon at bounding box center [374, 343] width 4 height 9
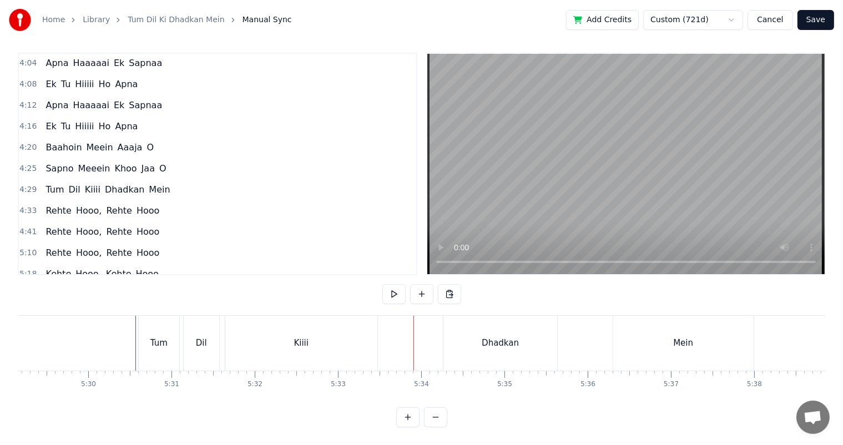
click at [295, 344] on div "Kiiii" at bounding box center [301, 343] width 152 height 55
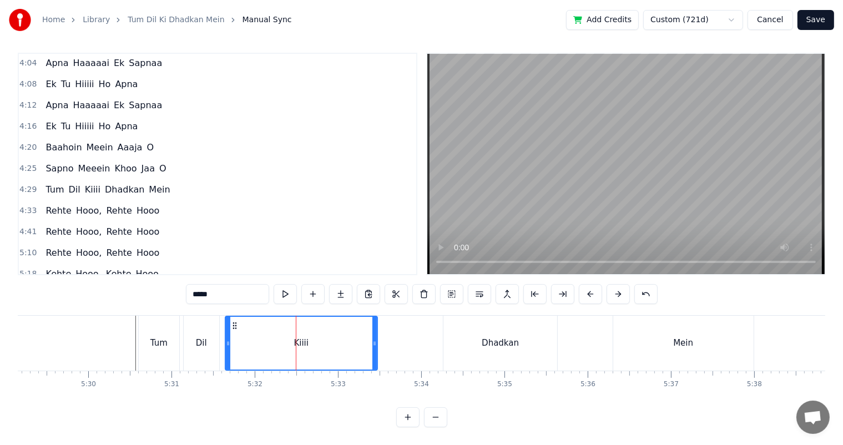
click at [239, 289] on input "*****" at bounding box center [227, 294] width 83 height 20
type input "**********"
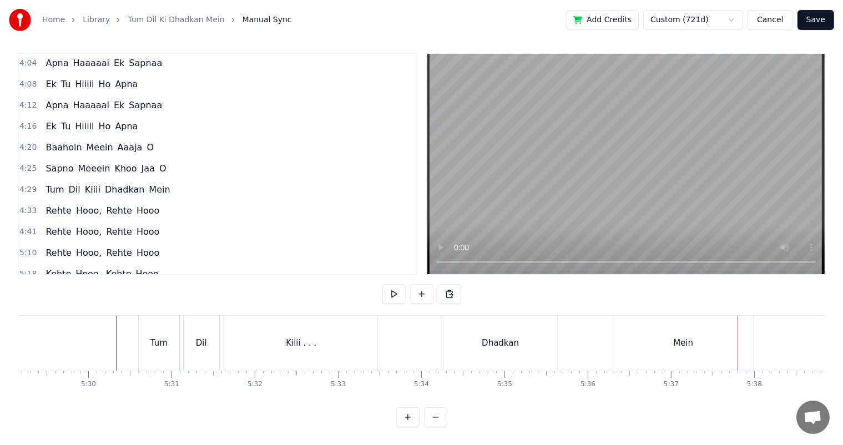
click at [679, 337] on div "Mein" at bounding box center [683, 343] width 20 height 13
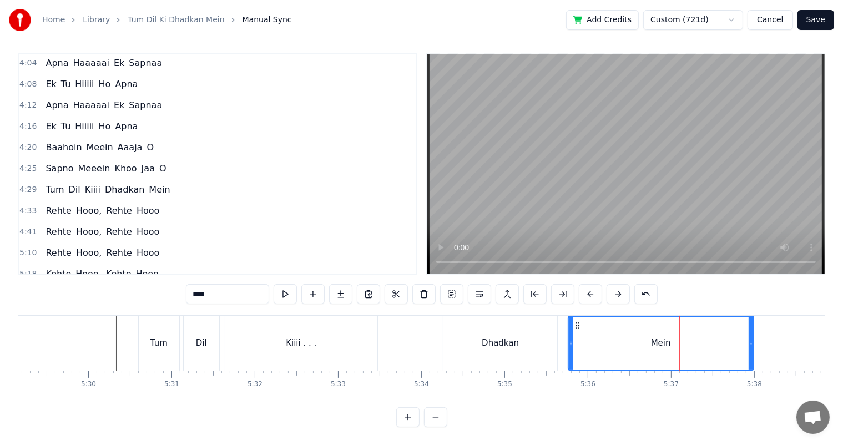
drag, startPoint x: 615, startPoint y: 335, endPoint x: 570, endPoint y: 331, distance: 45.1
click at [570, 339] on icon at bounding box center [571, 343] width 4 height 9
click at [427, 329] on div "Tum Dil Kiiii . . . Dhadkan Mein" at bounding box center [447, 343] width 618 height 55
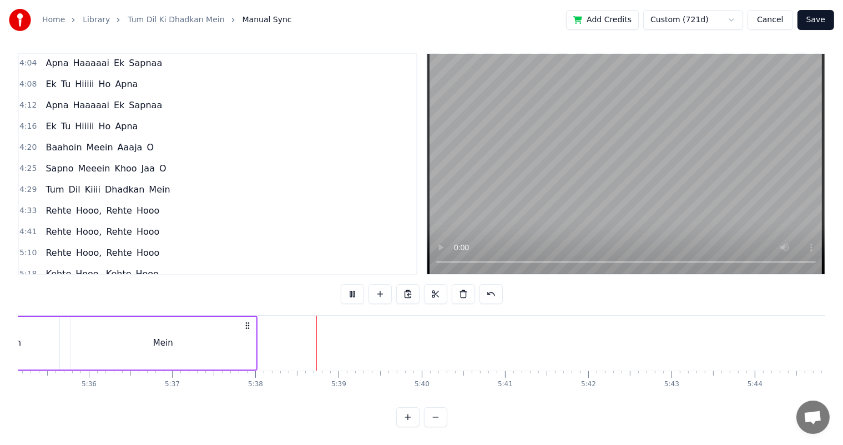
scroll to position [0, 28091]
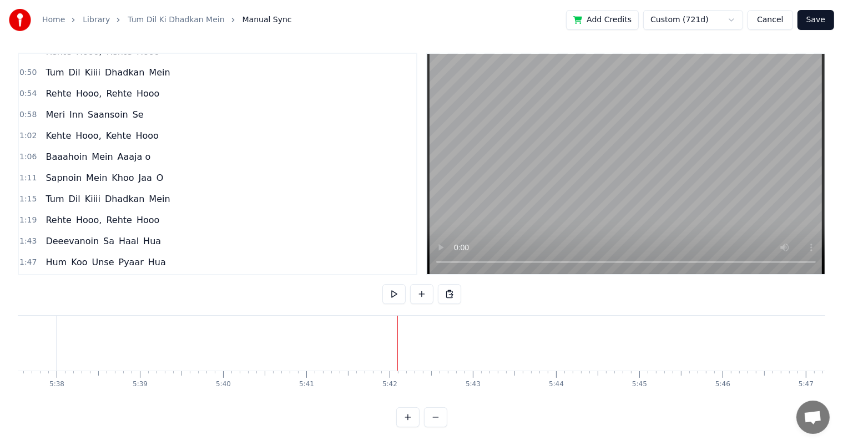
scroll to position [0, 0]
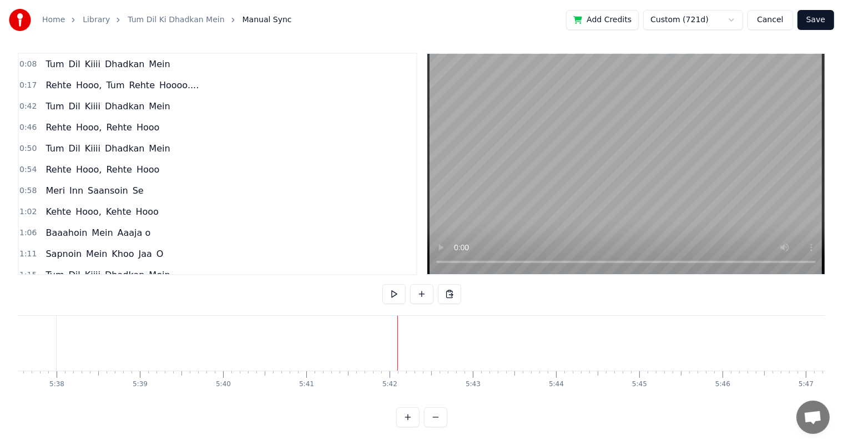
click at [62, 79] on span "Rehte" at bounding box center [58, 85] width 28 height 13
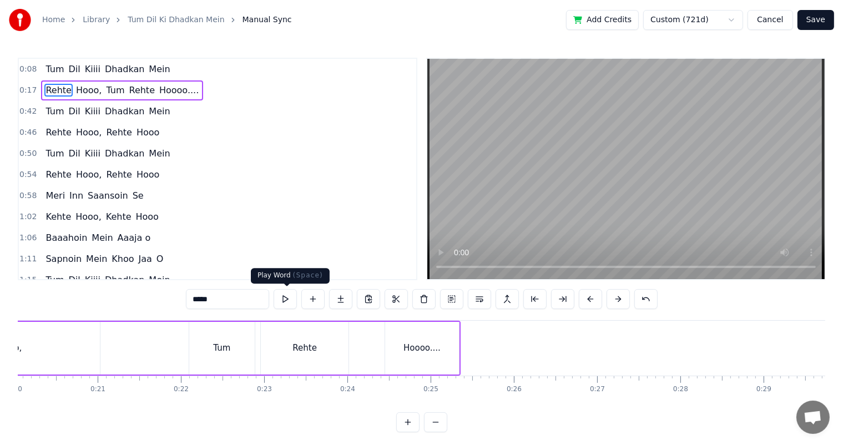
scroll to position [0, 1402]
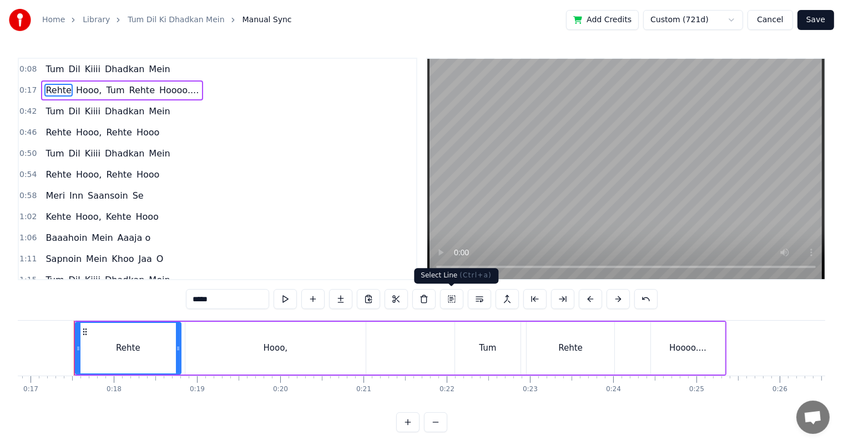
click at [448, 300] on button at bounding box center [451, 299] width 23 height 20
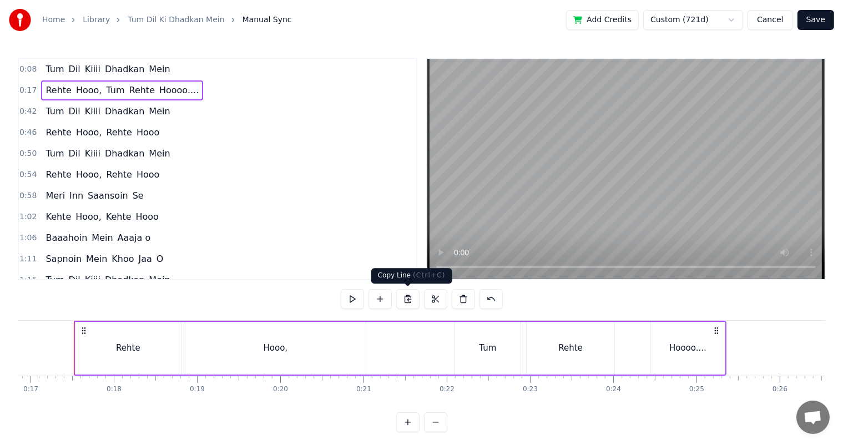
click at [404, 300] on button at bounding box center [407, 299] width 23 height 20
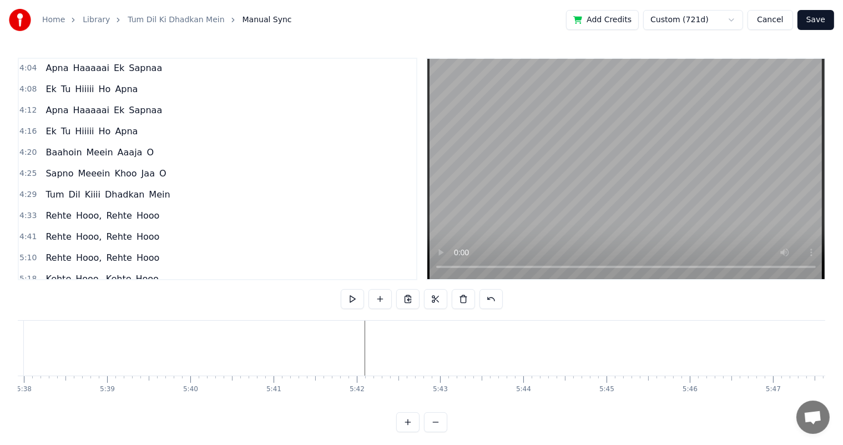
scroll to position [0, 27950]
click at [411, 300] on button at bounding box center [407, 299] width 23 height 20
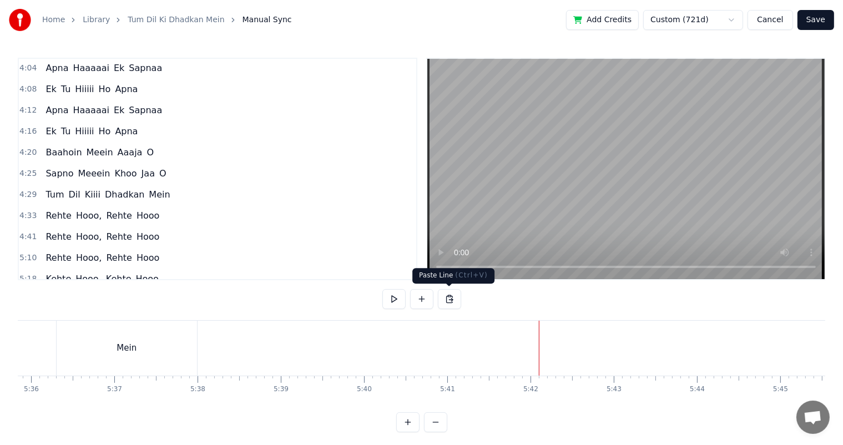
click at [449, 297] on button at bounding box center [449, 299] width 23 height 20
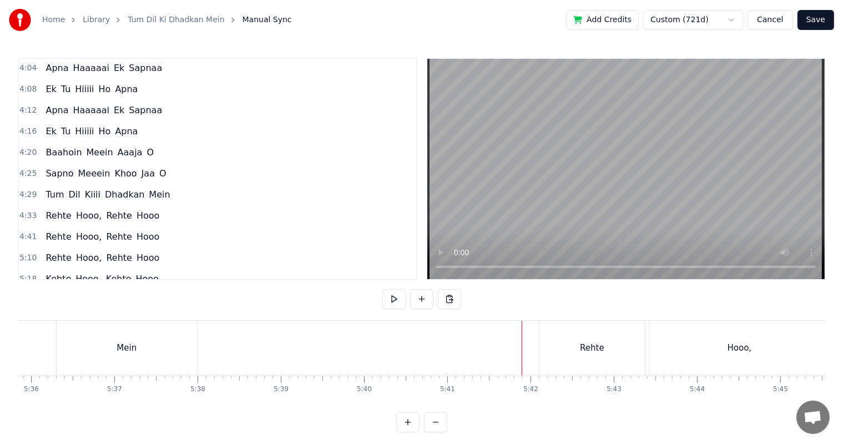
click at [438, 431] on button at bounding box center [435, 422] width 23 height 20
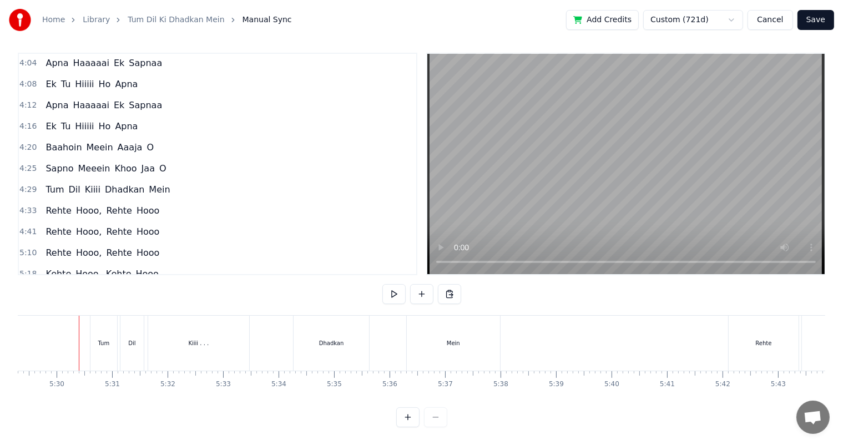
scroll to position [14, 0]
click at [730, 335] on div "Rehte" at bounding box center [763, 343] width 70 height 55
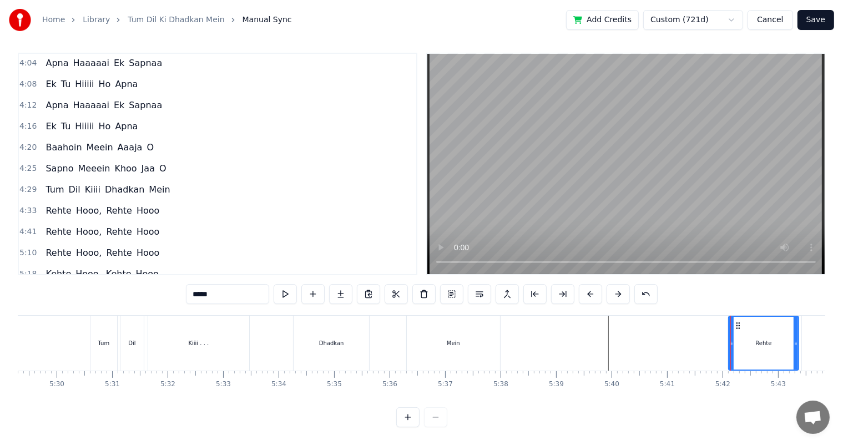
scroll to position [759, 0]
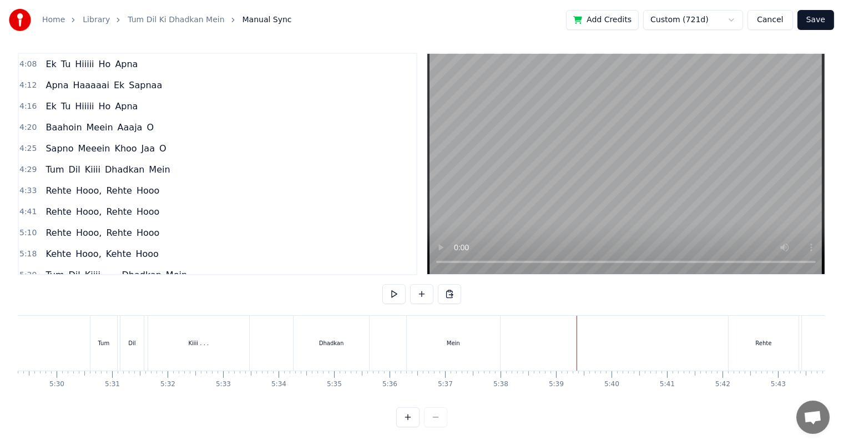
click at [431, 343] on div "Mein" at bounding box center [453, 343] width 93 height 55
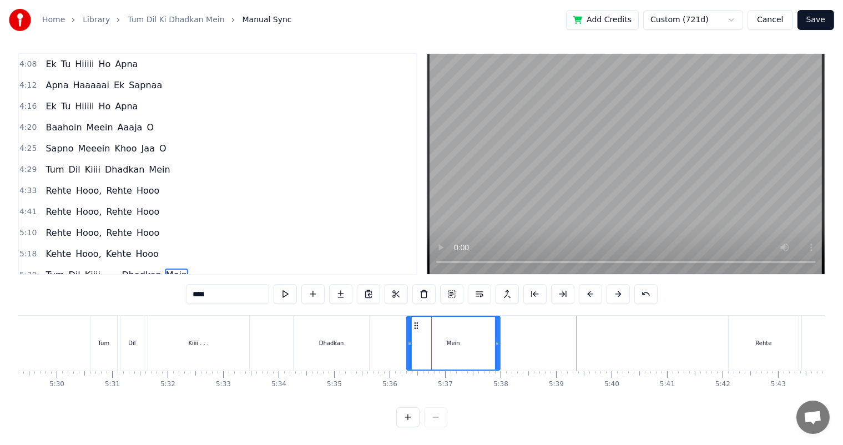
click at [337, 342] on div "Dhadkan" at bounding box center [330, 343] width 75 height 55
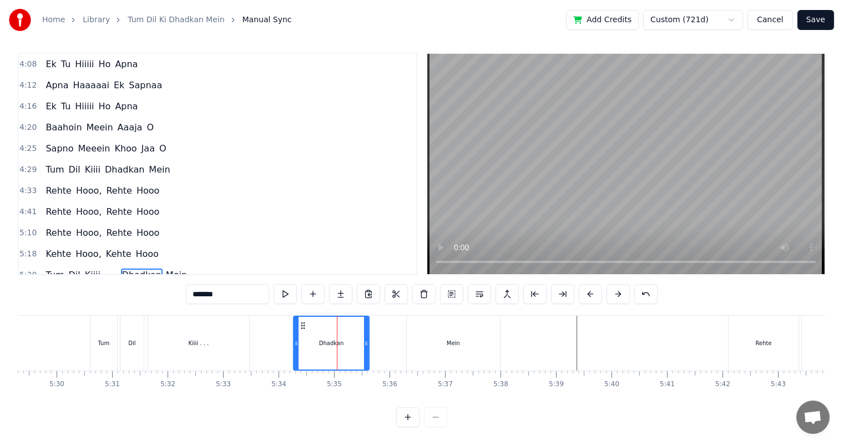
click at [411, 340] on div "Mein" at bounding box center [453, 343] width 93 height 55
type input "****"
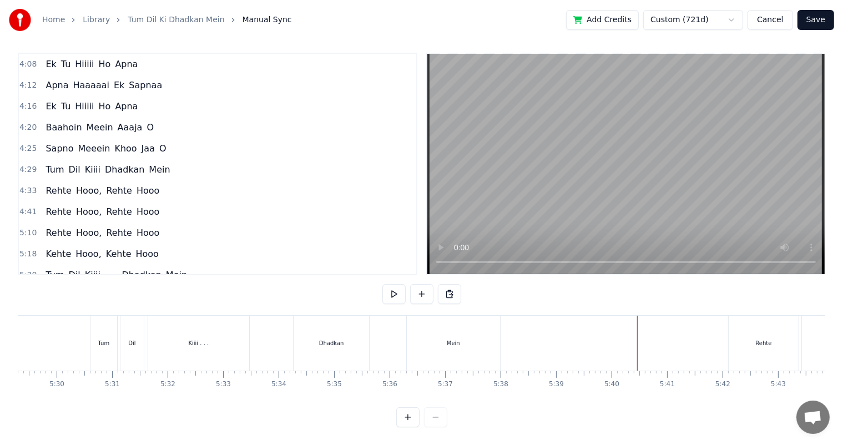
click at [462, 338] on div "Mein" at bounding box center [453, 343] width 93 height 55
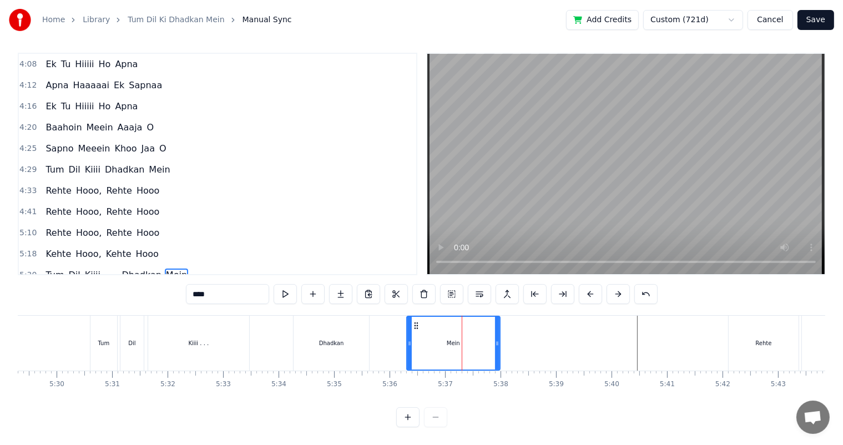
click at [58, 290] on span "Rehte" at bounding box center [58, 296] width 28 height 13
type input "*****"
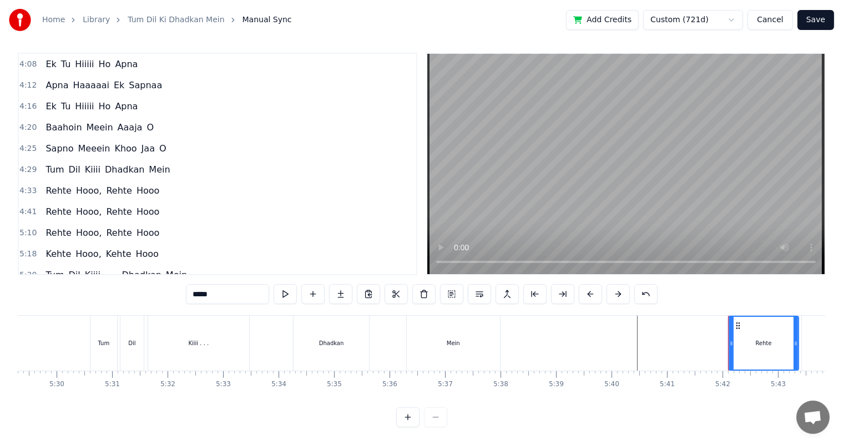
click at [275, 324] on div "Tum Dil Kiiii . . . Dhadkan Mein" at bounding box center [296, 343] width 413 height 55
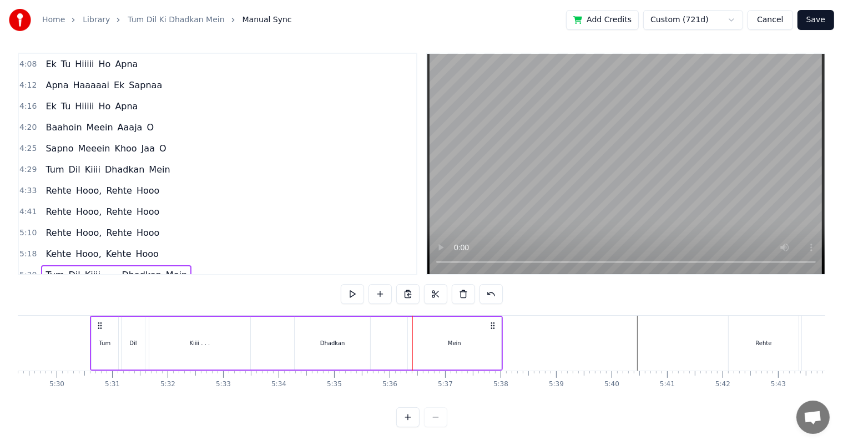
click at [54, 290] on span "Rehte" at bounding box center [58, 296] width 28 height 13
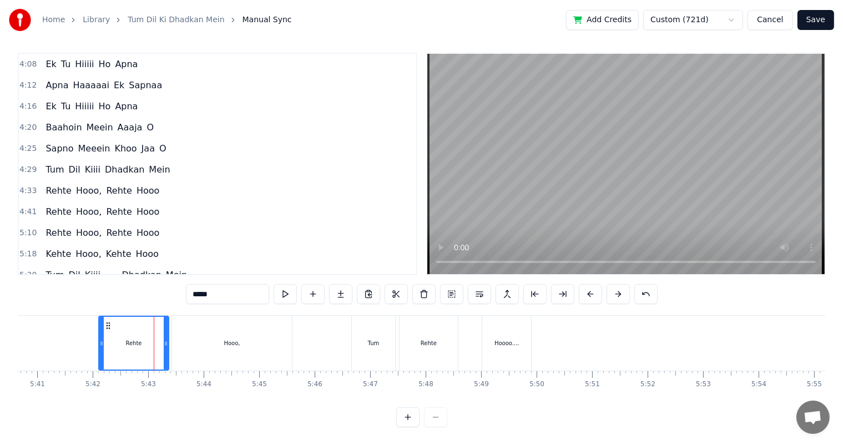
scroll to position [0, 18968]
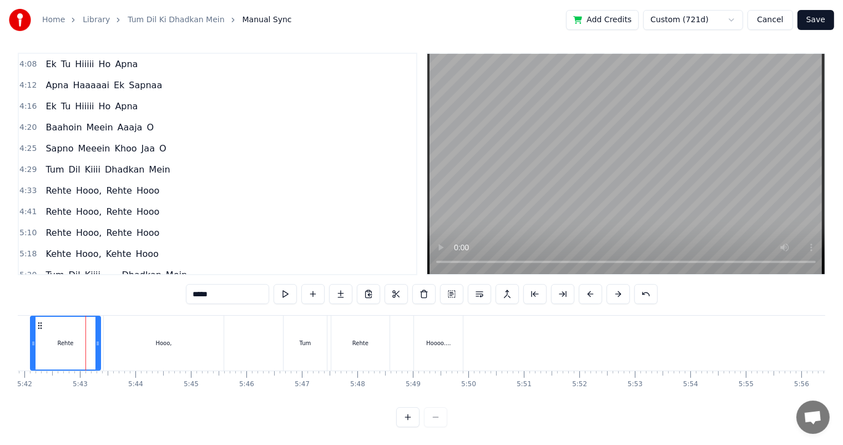
click at [60, 324] on div "Rehte" at bounding box center [65, 343] width 69 height 53
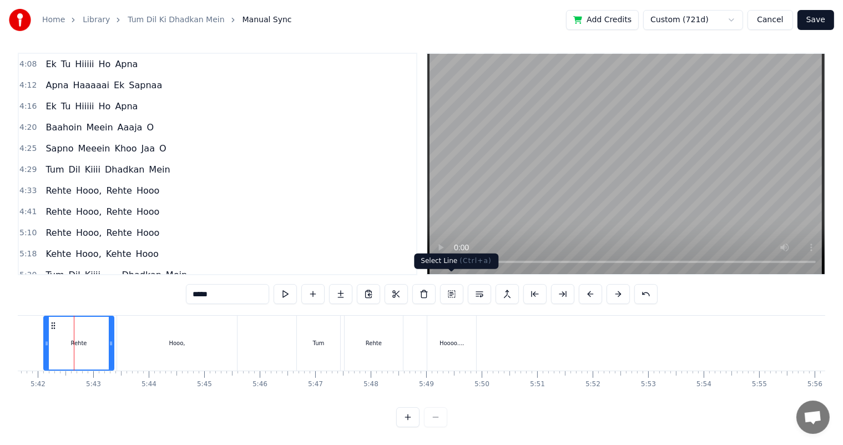
click at [456, 284] on button at bounding box center [451, 294] width 23 height 20
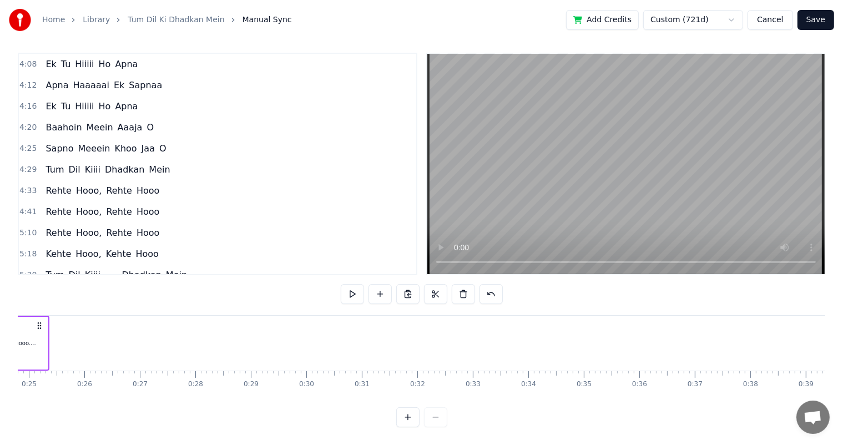
scroll to position [0, 916]
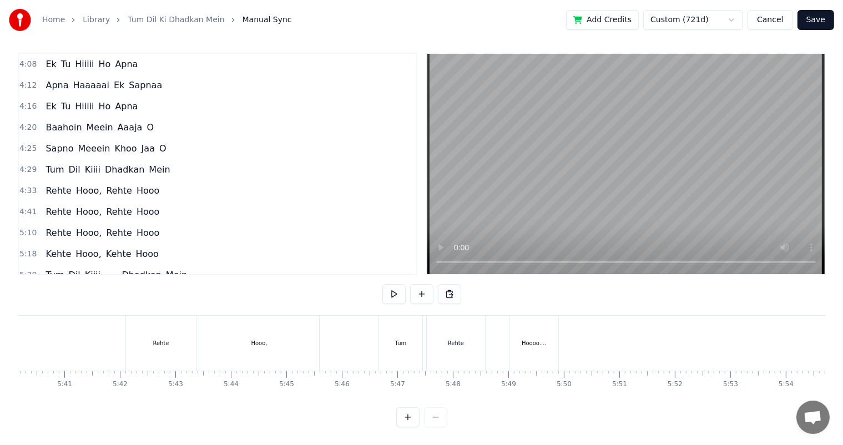
scroll to position [0, 18804]
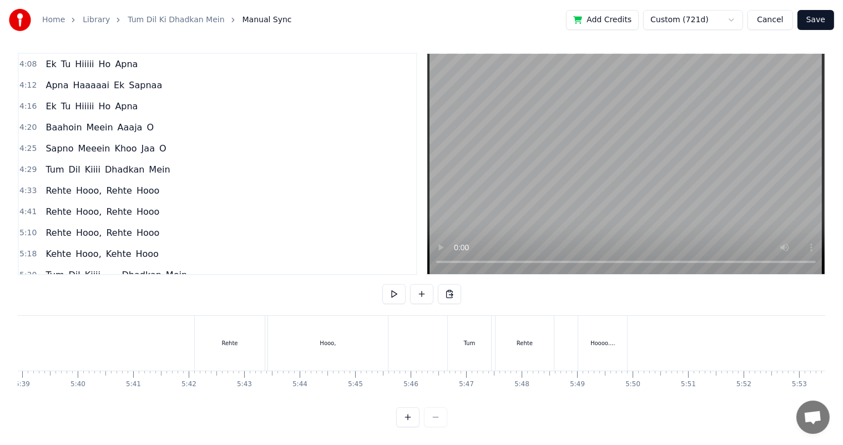
click at [225, 341] on div "Rehte" at bounding box center [230, 343] width 70 height 55
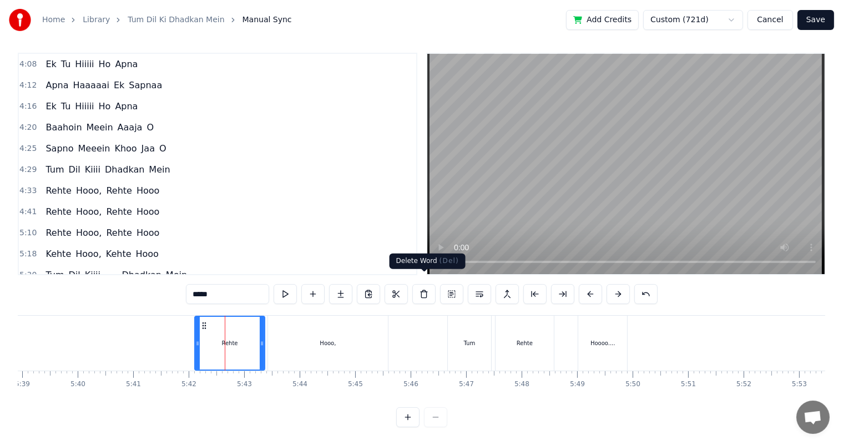
click at [423, 287] on button at bounding box center [423, 294] width 23 height 20
click at [239, 333] on div "Rehte" at bounding box center [229, 343] width 69 height 53
type input "*****"
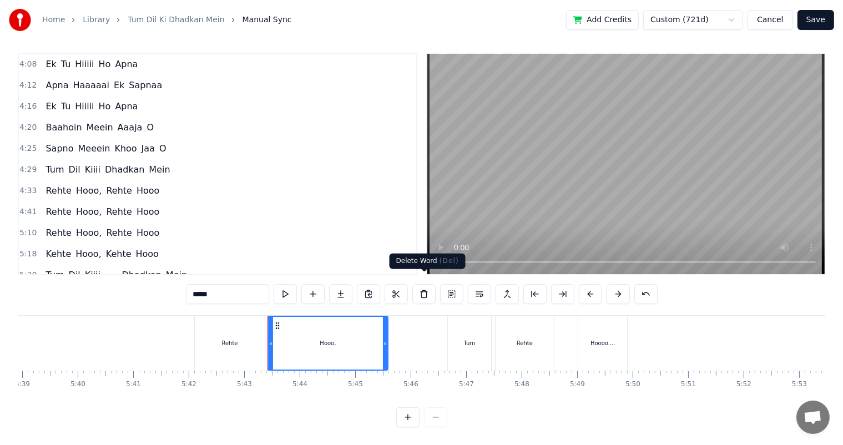
click at [422, 286] on button at bounding box center [423, 294] width 23 height 20
click at [298, 328] on div "Hooo," at bounding box center [328, 343] width 119 height 53
click at [275, 321] on icon at bounding box center [277, 325] width 9 height 9
drag, startPoint x: 226, startPoint y: 284, endPoint x: 184, endPoint y: 291, distance: 42.1
click at [184, 291] on div "0:08 Tum Dil Kiiii Dhadkan Mein 0:22 Tum Rehte Hoooo.... 0:42 Tum Dil Kiiii Dha…" at bounding box center [421, 240] width 807 height 375
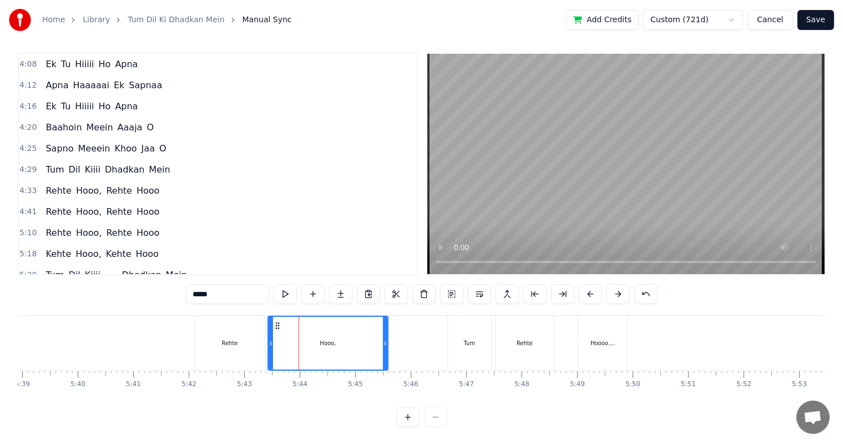
click at [179, 292] on div "0:08 Tum Dil Kiiii Dhadkan Mein 0:22 Tum Rehte Hoooo.... 0:42 Tum Dil Kiiii Dha…" at bounding box center [421, 240] width 807 height 375
click at [463, 328] on div "Tum" at bounding box center [469, 343] width 43 height 55
type input "***"
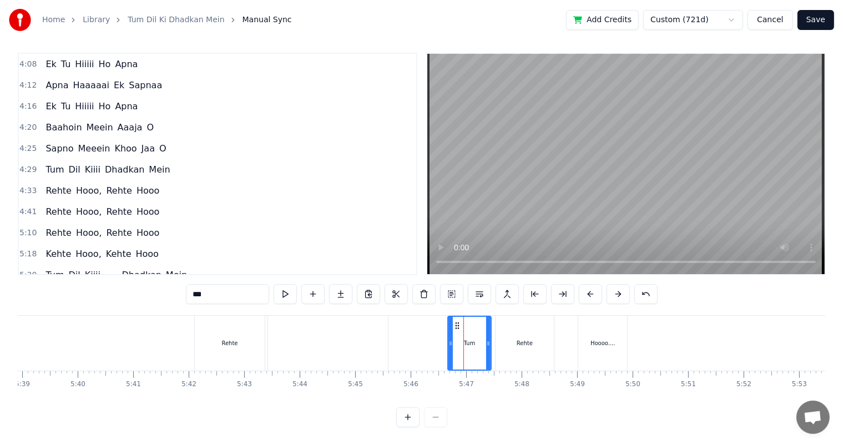
drag, startPoint x: 236, startPoint y: 291, endPoint x: 149, endPoint y: 290, distance: 87.1
click at [149, 290] on div "0:08 Tum Dil Kiiii Dhadkan Mein 0:22 Tum Rehte Hoooo.... 0:42 Tum Dil Kiiii Dha…" at bounding box center [421, 240] width 807 height 375
click at [528, 339] on div "Rehte" at bounding box center [525, 343] width 16 height 8
type input "*****"
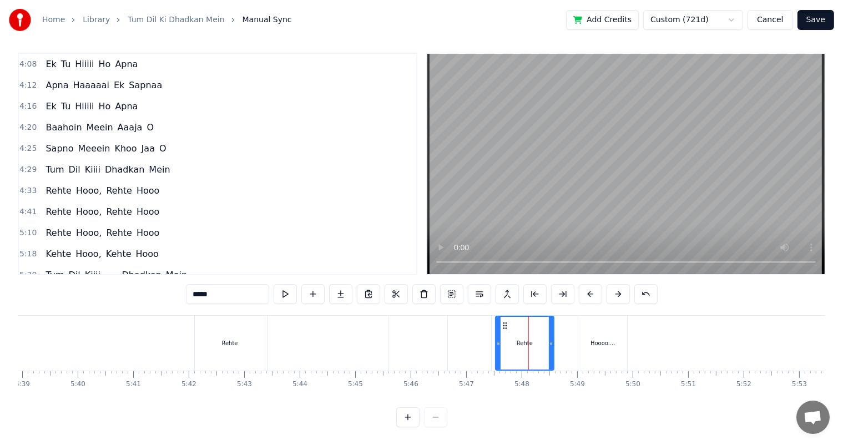
drag, startPoint x: 220, startPoint y: 288, endPoint x: 154, endPoint y: 293, distance: 66.2
click at [154, 293] on div "0:08 Tum Dil Kiiii Dhadkan Mein 0:22 Tum Rehte Hoooo.... 0:42 Tum Dil Kiiii Dha…" at bounding box center [421, 240] width 807 height 375
click at [609, 326] on div "Hoooo...." at bounding box center [602, 343] width 49 height 55
type input "*********"
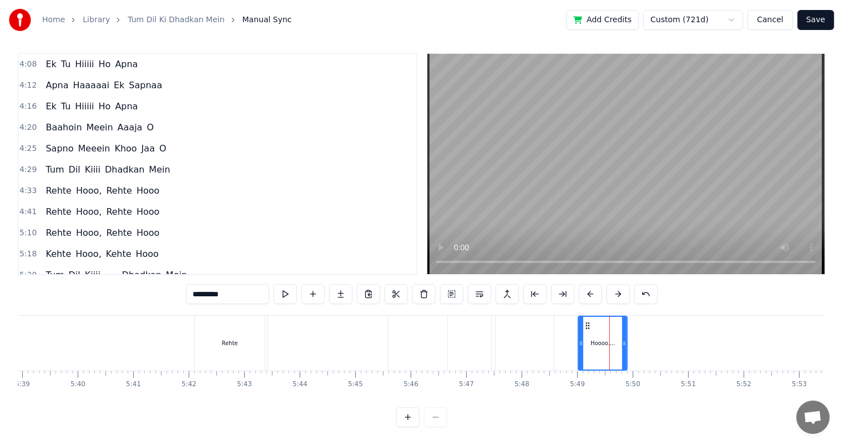
drag, startPoint x: 189, startPoint y: 290, endPoint x: 119, endPoint y: 290, distance: 69.9
click at [119, 290] on div "0:08 Tum Dil Kiiii Dhadkan Mein 0:22 Tum Rehte Hoooo.... 0:42 Tum Dil Kiiii Dha…" at bounding box center [421, 240] width 807 height 375
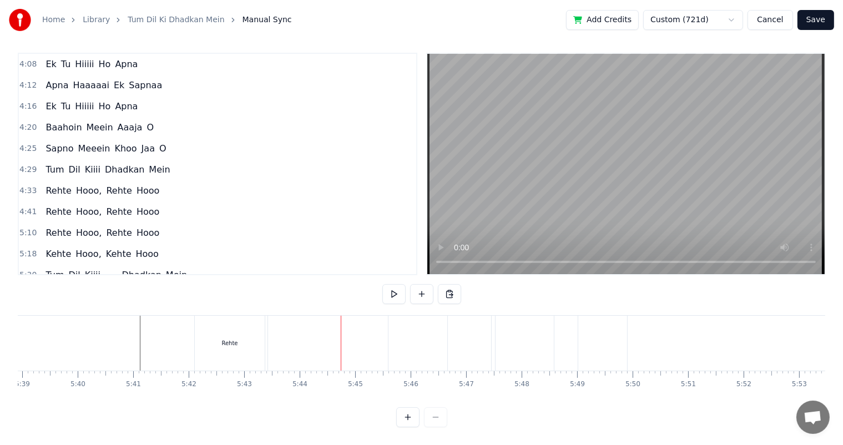
click at [229, 326] on div "Rehte" at bounding box center [230, 343] width 70 height 55
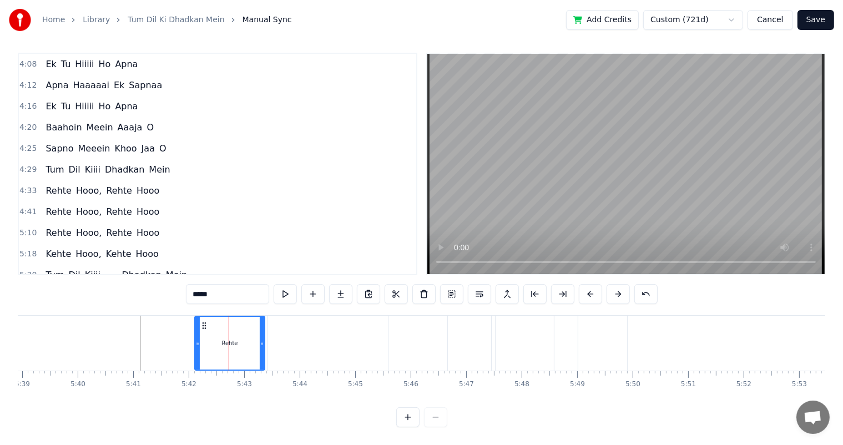
click at [272, 333] on div at bounding box center [328, 343] width 120 height 55
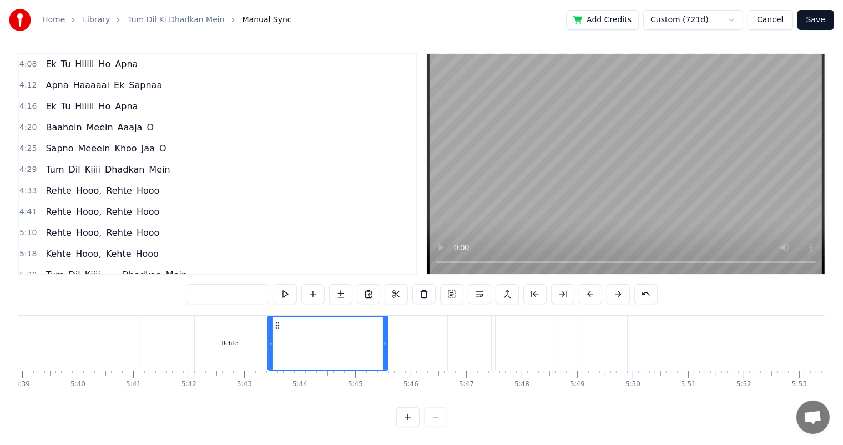
click at [302, 331] on div at bounding box center [328, 343] width 119 height 53
click at [302, 331] on div at bounding box center [302, 343] width 1 height 55
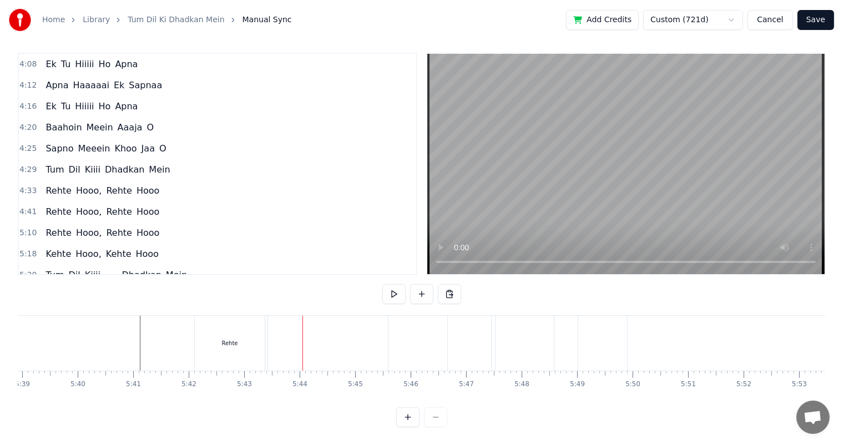
click at [269, 330] on div at bounding box center [328, 343] width 120 height 55
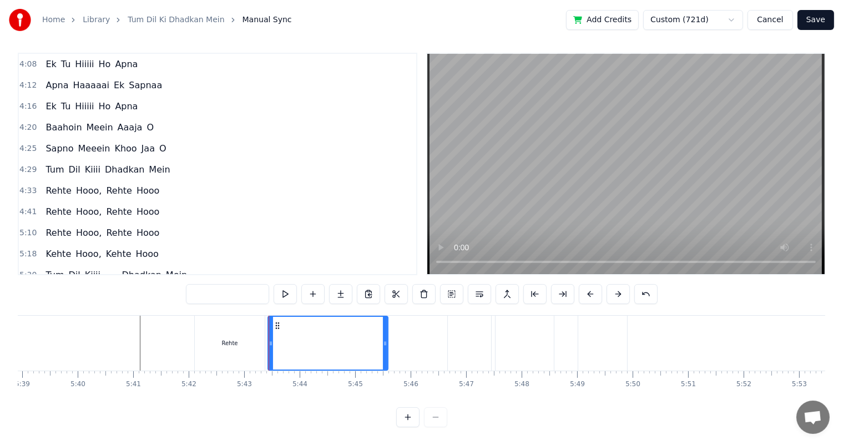
click at [226, 284] on input "text" at bounding box center [227, 294] width 83 height 20
type input "*****"
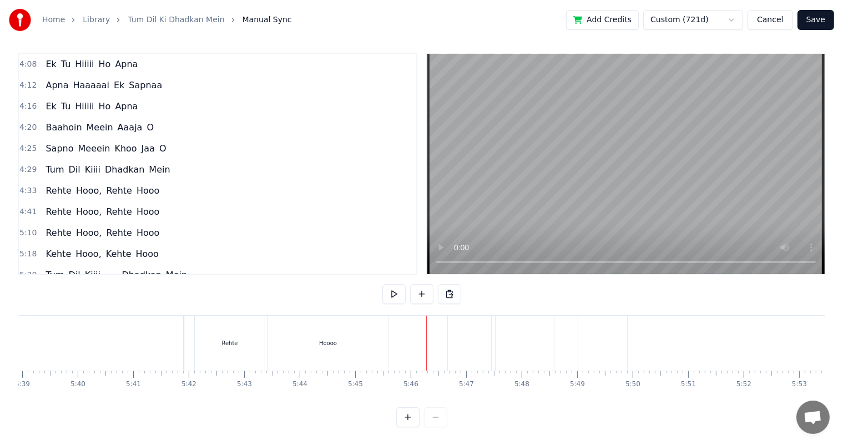
click at [416, 318] on div "Rehte Hoooo" at bounding box center [412, 343] width 436 height 55
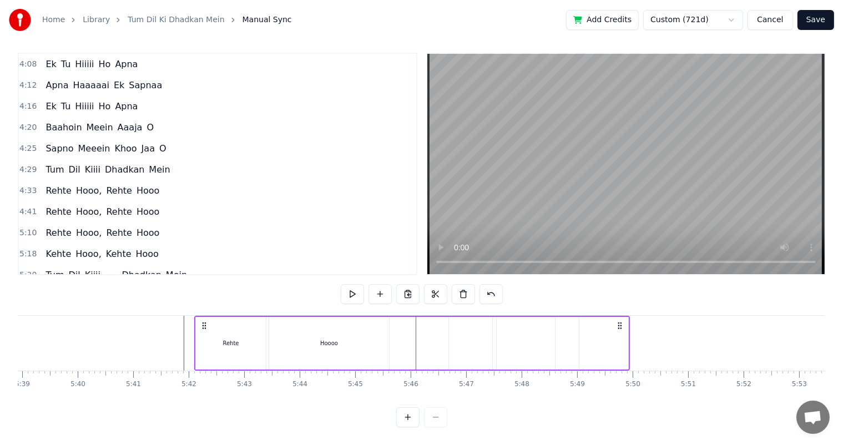
click at [413, 318] on div "Rehte Hoooo" at bounding box center [412, 343] width 436 height 55
click at [409, 320] on div "Rehte Hoooo" at bounding box center [412, 343] width 436 height 55
click at [358, 331] on div "Hoooo" at bounding box center [329, 343] width 120 height 53
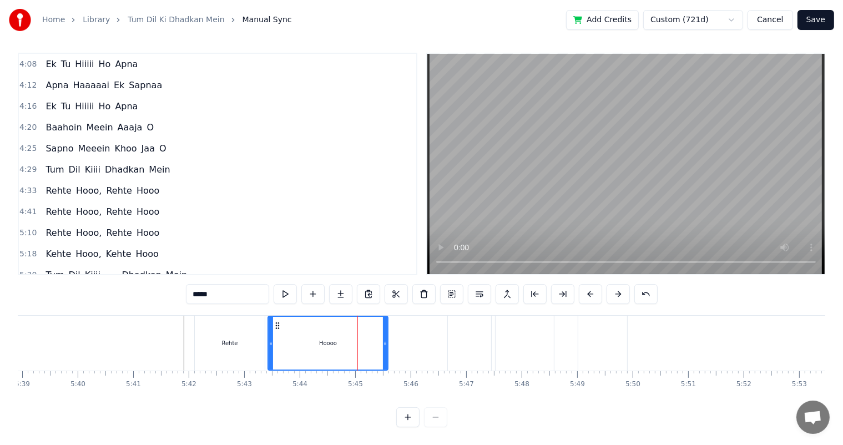
click at [406, 324] on div "Rehte Hoooo" at bounding box center [412, 343] width 436 height 55
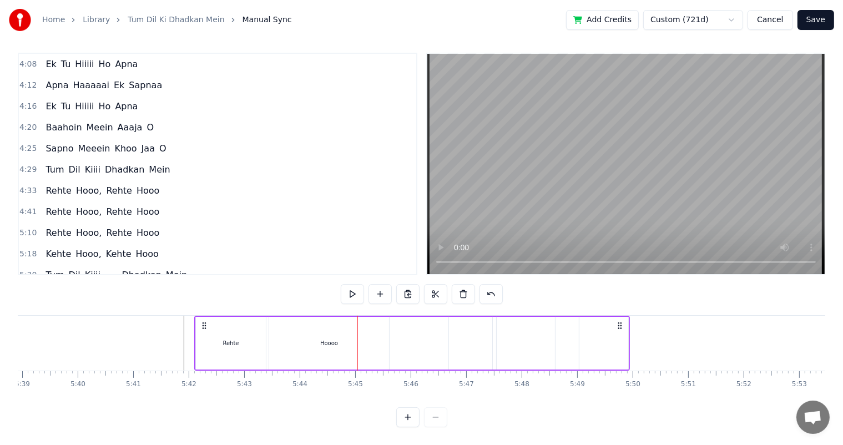
click at [412, 326] on div "Rehte Hoooo" at bounding box center [412, 343] width 436 height 55
click at [617, 326] on div at bounding box center [603, 343] width 49 height 53
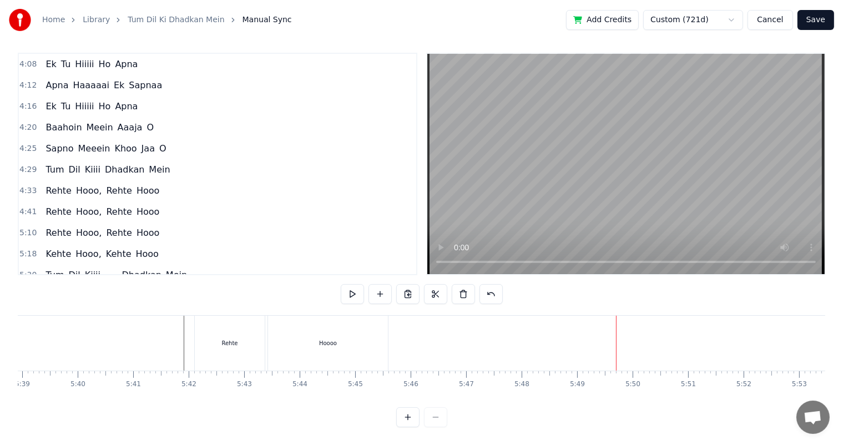
click at [412, 332] on div "Rehte Hoooo" at bounding box center [412, 343] width 436 height 55
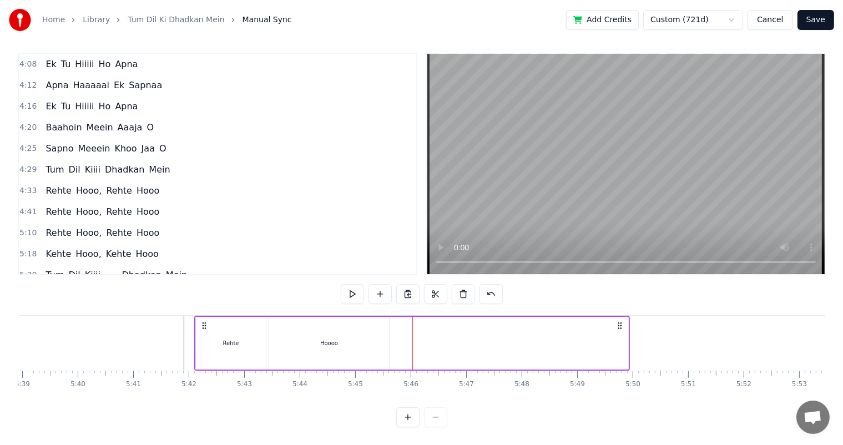
click at [295, 331] on div "Hoooo" at bounding box center [329, 343] width 120 height 53
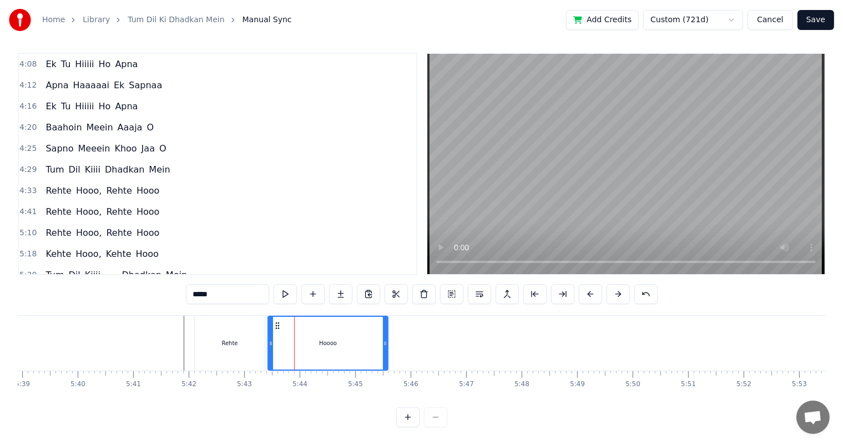
click at [250, 325] on div "Rehte" at bounding box center [230, 343] width 70 height 55
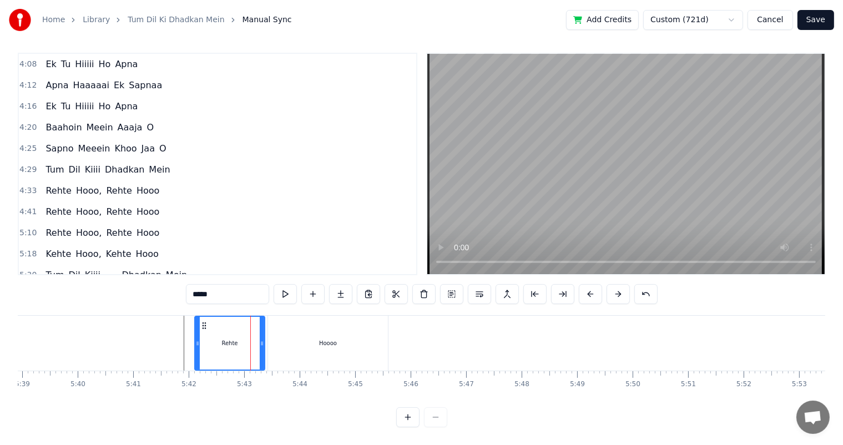
click at [306, 328] on div "Hoooo" at bounding box center [328, 343] width 120 height 55
type input "*****"
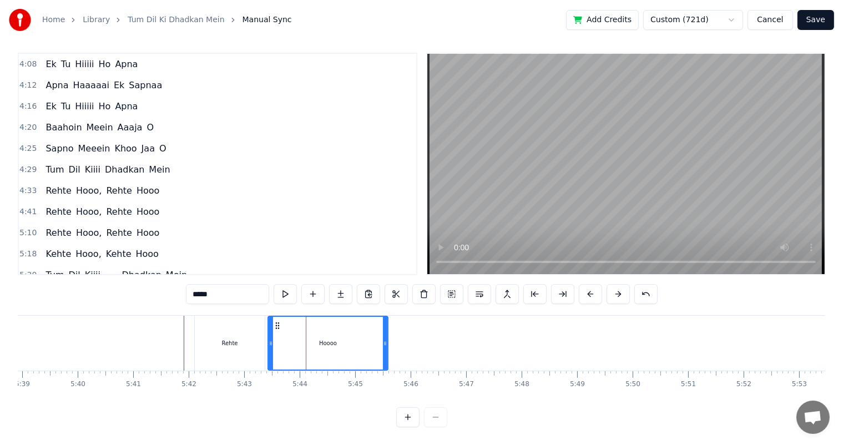
click at [436, 342] on div "Rehte Hoooo" at bounding box center [412, 343] width 436 height 55
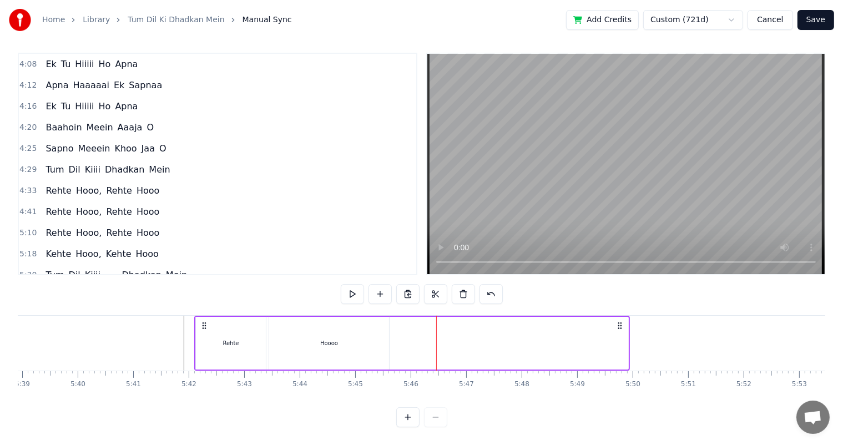
click at [606, 323] on div at bounding box center [604, 343] width 50 height 53
click at [623, 321] on icon at bounding box center [619, 325] width 9 height 9
click at [594, 322] on div "Rehte Hoooo" at bounding box center [412, 343] width 436 height 55
drag, startPoint x: 573, startPoint y: 328, endPoint x: 557, endPoint y: 333, distance: 16.8
click at [572, 328] on div "Rehte Hoooo" at bounding box center [412, 343] width 436 height 55
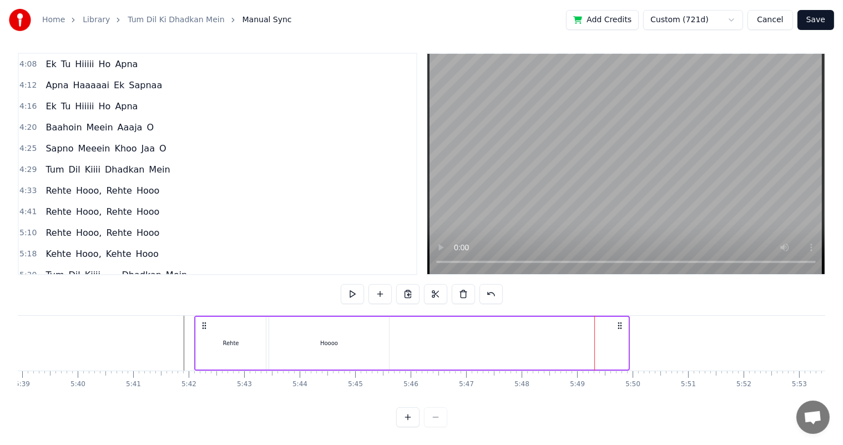
drag, startPoint x: 555, startPoint y: 333, endPoint x: 546, endPoint y: 336, distance: 9.2
click at [554, 334] on div "Rehte Hoooo" at bounding box center [412, 343] width 436 height 55
click at [526, 334] on div "Rehte Hoooo" at bounding box center [412, 343] width 436 height 55
click at [505, 330] on div "Rehte Hoooo" at bounding box center [412, 343] width 436 height 55
drag, startPoint x: 371, startPoint y: 327, endPoint x: 338, endPoint y: 333, distance: 33.3
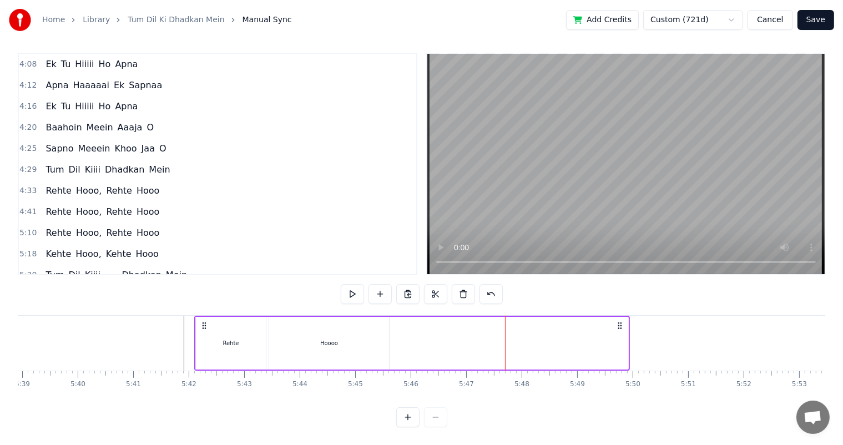
click at [366, 331] on div "Hoooo" at bounding box center [329, 343] width 120 height 53
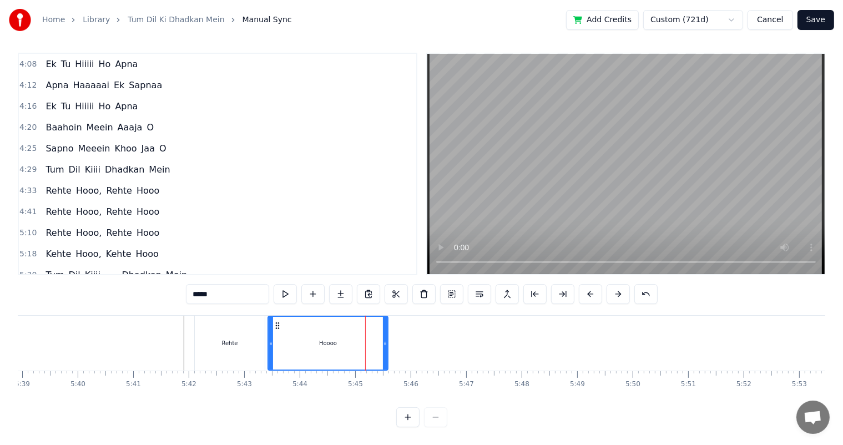
click at [256, 332] on div "Rehte" at bounding box center [230, 343] width 70 height 55
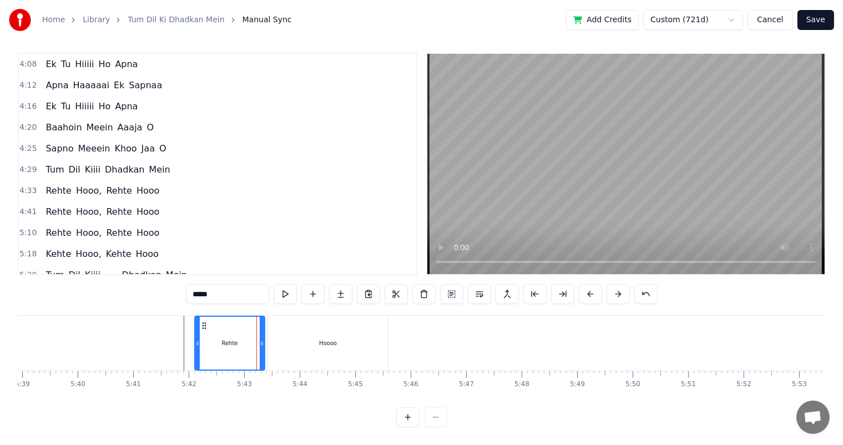
click at [315, 330] on div "Hoooo" at bounding box center [328, 343] width 120 height 55
type input "*****"
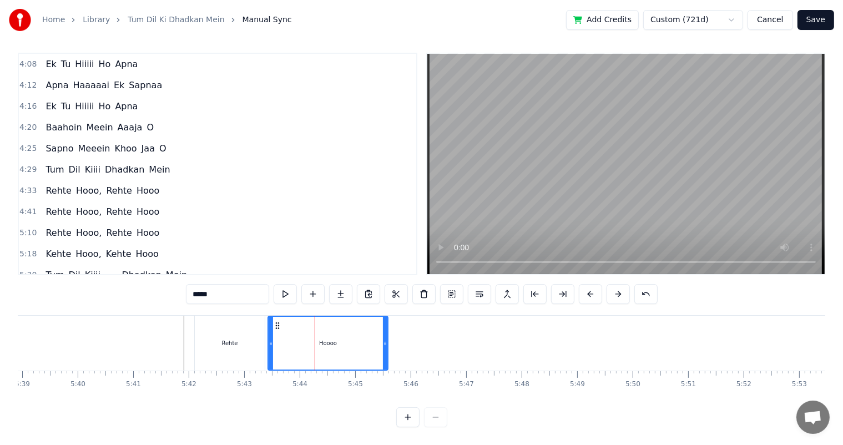
click at [455, 329] on div "Rehte Hoooo" at bounding box center [412, 343] width 436 height 55
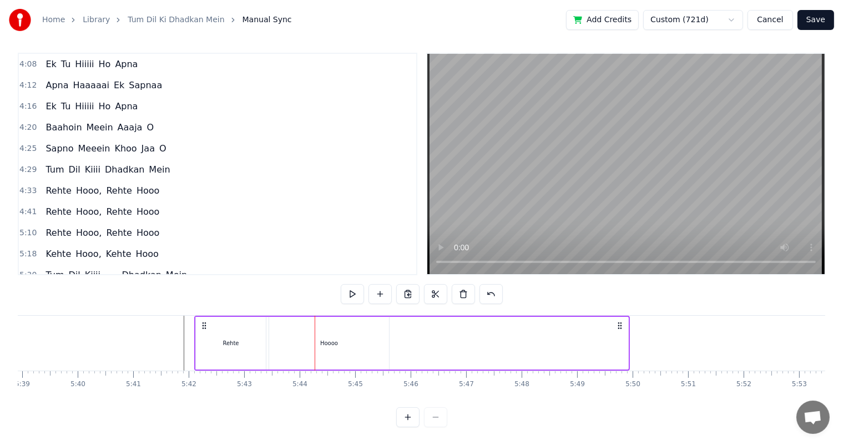
click at [586, 328] on div "Rehte Hoooo" at bounding box center [412, 343] width 436 height 55
click at [406, 334] on div "Rehte Hoooo" at bounding box center [412, 343] width 436 height 55
click at [422, 330] on div "Rehte Hoooo" at bounding box center [412, 343] width 436 height 55
click at [411, 326] on div "Rehte Hoooo" at bounding box center [412, 343] width 436 height 55
click at [382, 284] on button at bounding box center [379, 294] width 23 height 20
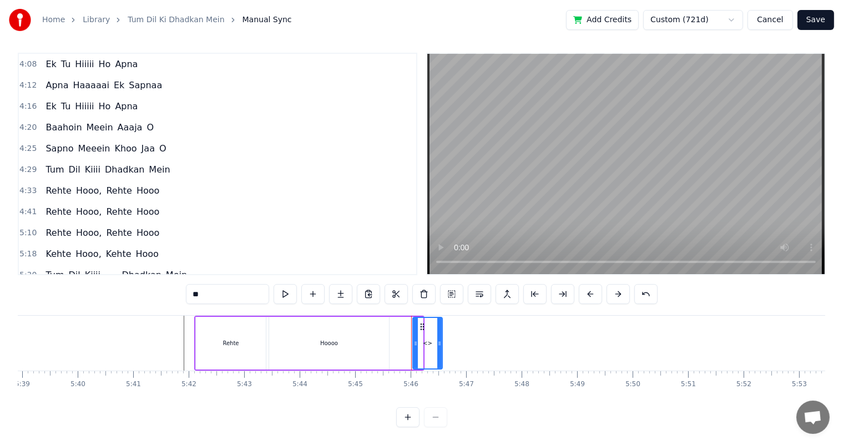
drag, startPoint x: 419, startPoint y: 339, endPoint x: 439, endPoint y: 341, distance: 19.5
click at [439, 341] on div at bounding box center [439, 343] width 4 height 50
click at [422, 333] on div "<>" at bounding box center [427, 343] width 28 height 50
drag, startPoint x: 217, startPoint y: 284, endPoint x: 169, endPoint y: 288, distance: 49.0
click at [169, 288] on div "0:08 Tum Dil Kiiii Dhadkan Mein 0:22 Tum Rehte Hoooo.... 0:42 Tum Dil Kiiii Dha…" at bounding box center [421, 240] width 807 height 375
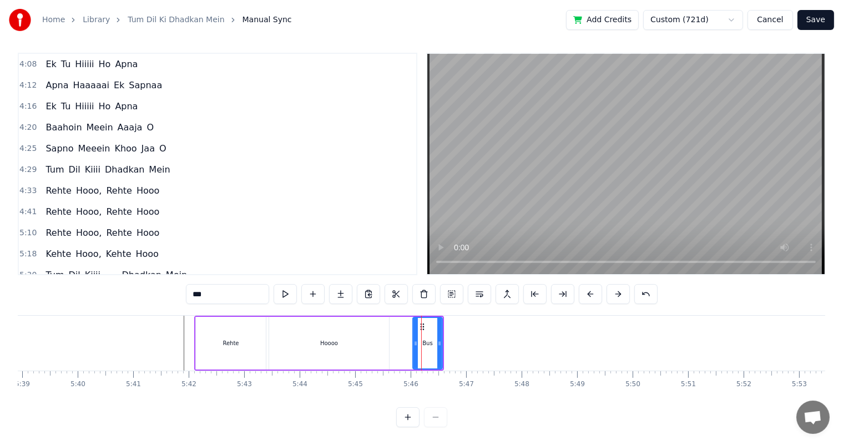
click at [250, 319] on div "Rehte" at bounding box center [231, 343] width 70 height 53
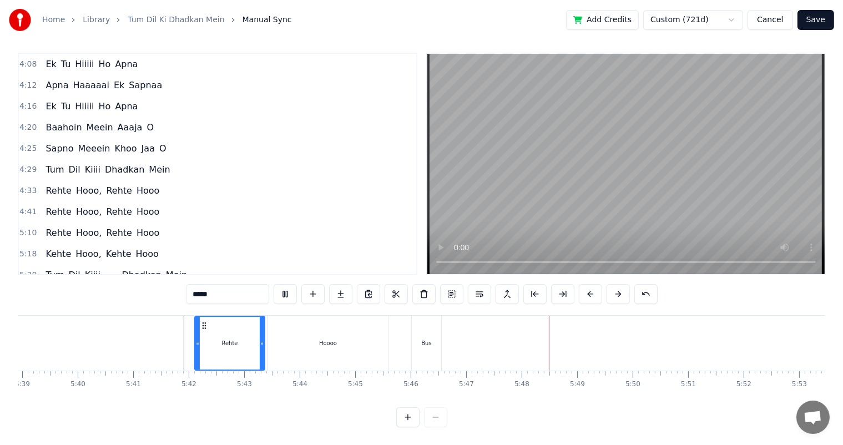
click at [431, 343] on div "Bus" at bounding box center [426, 343] width 29 height 55
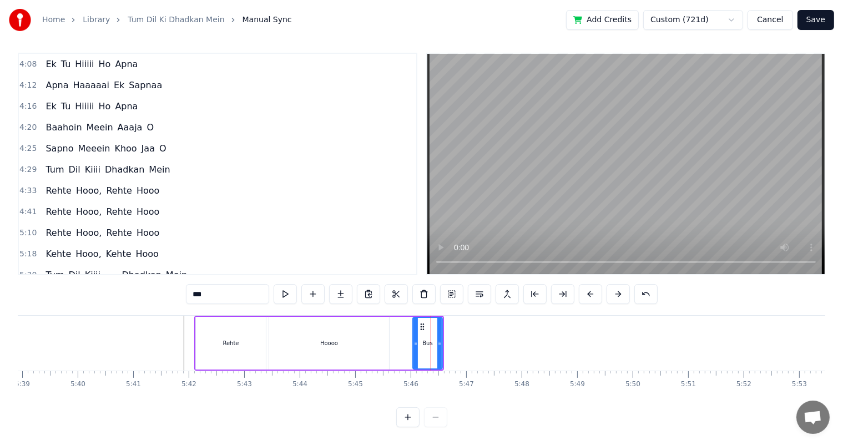
click at [221, 286] on input "***" at bounding box center [227, 294] width 83 height 20
type input "******"
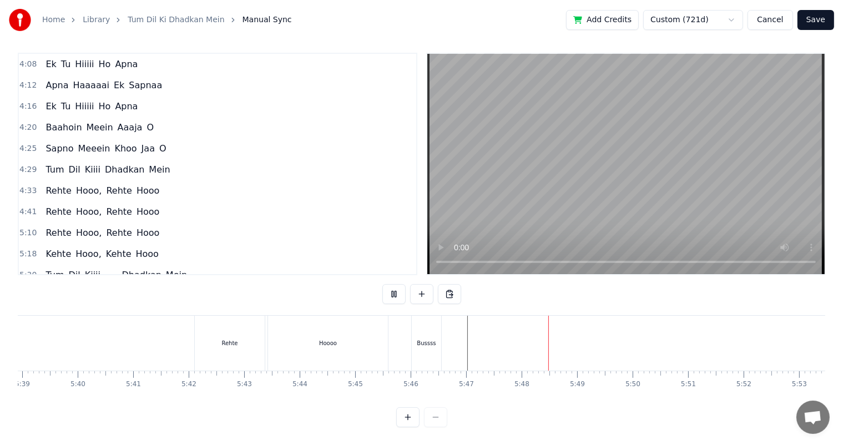
click at [55, 290] on span "Rehte" at bounding box center [58, 296] width 28 height 13
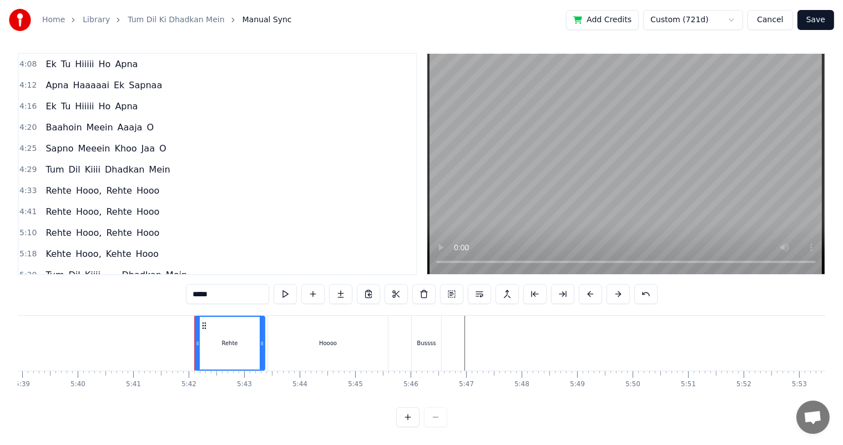
click at [330, 339] on div "Hoooo" at bounding box center [328, 343] width 18 height 8
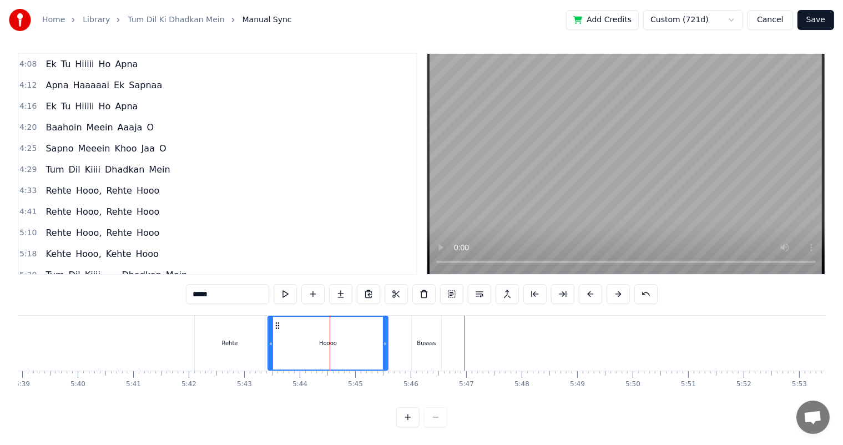
click at [241, 331] on div "Rehte" at bounding box center [230, 343] width 70 height 55
type input "*****"
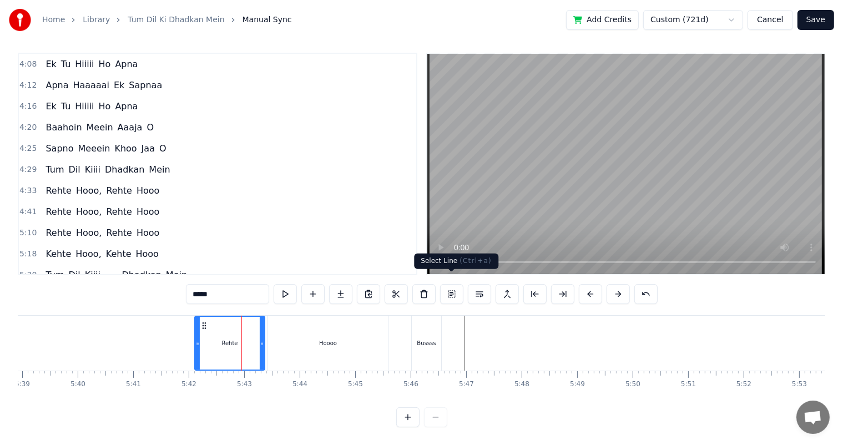
click at [454, 284] on button at bounding box center [451, 294] width 23 height 20
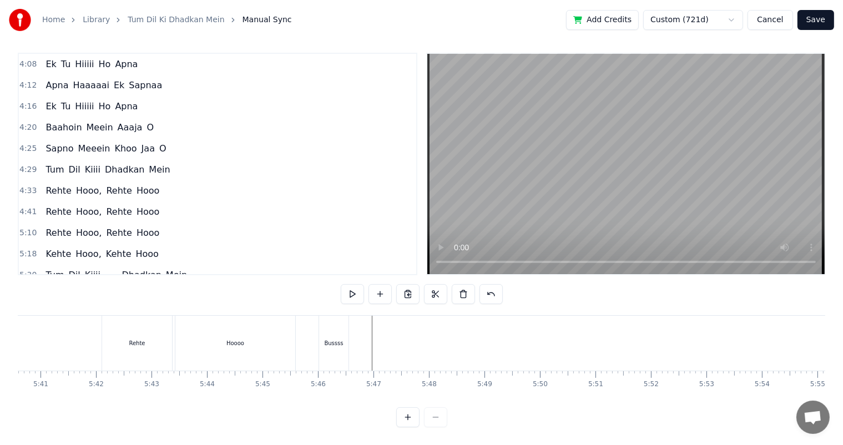
scroll to position [0, 18873]
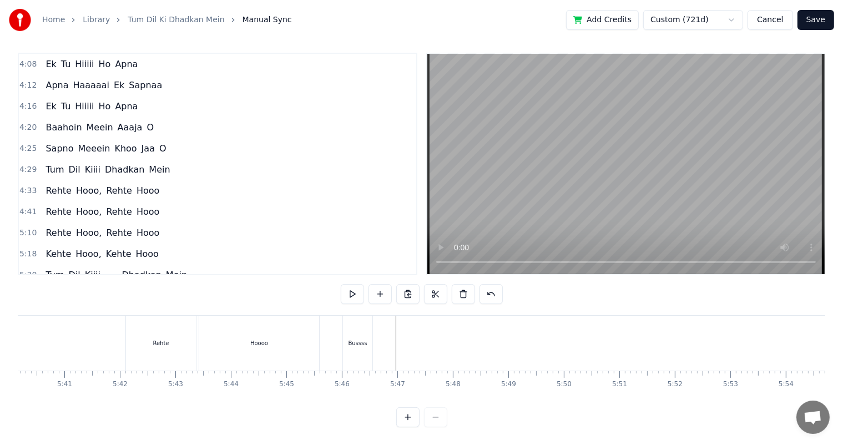
click at [426, 286] on button at bounding box center [421, 294] width 23 height 20
click at [422, 339] on div "<>" at bounding box center [426, 343] width 9 height 8
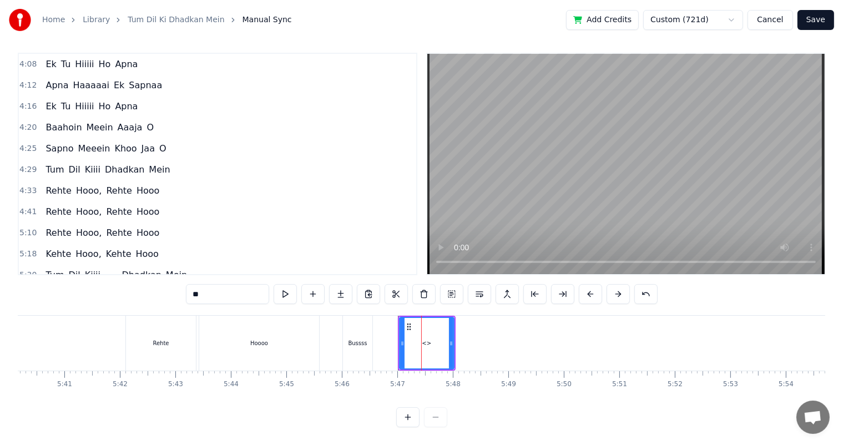
scroll to position [780, 0]
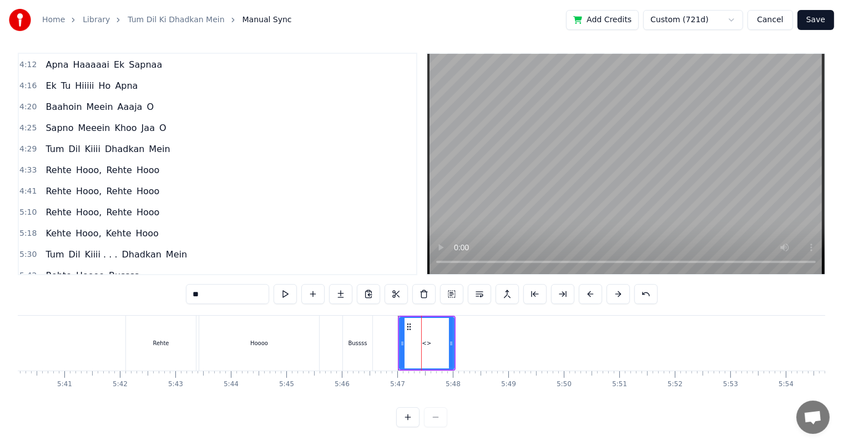
drag, startPoint x: 221, startPoint y: 285, endPoint x: 162, endPoint y: 284, distance: 58.8
click at [162, 284] on div "0:08 Tum Dil Kiiii Dhadkan Mein 0:22 Tum Rehte Hoooo.... 0:42 Tum Dil Kiiii Dha…" at bounding box center [421, 240] width 807 height 375
type input "**********"
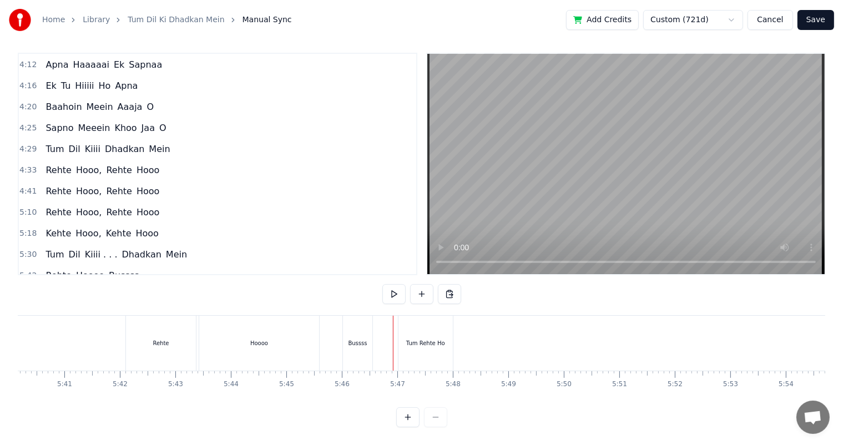
click at [442, 339] on div "Tum Rehte Ho" at bounding box center [425, 343] width 39 height 8
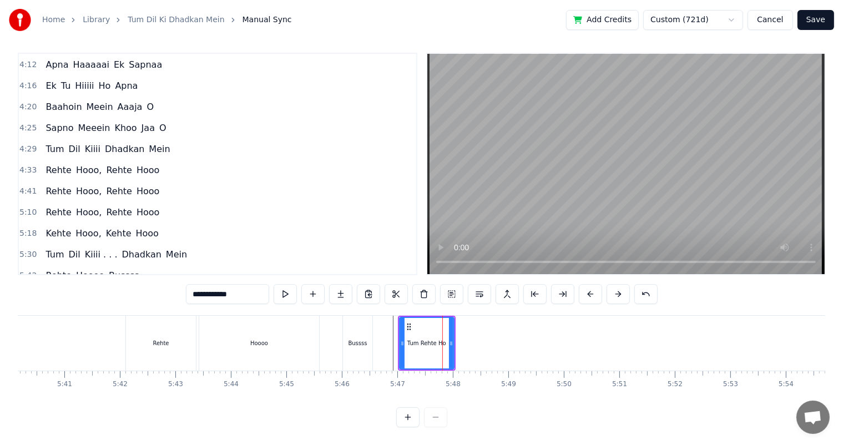
click at [453, 335] on div "Tum Rehte Ho" at bounding box center [427, 343] width 58 height 55
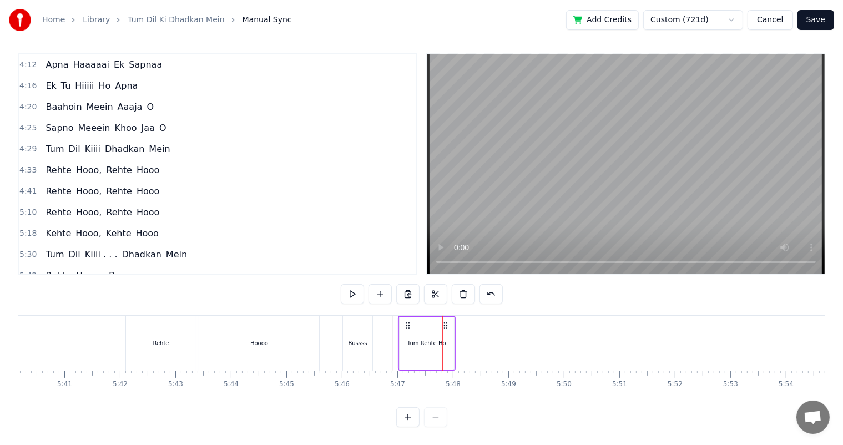
click at [423, 339] on div "Tum Rehte Ho" at bounding box center [426, 343] width 39 height 8
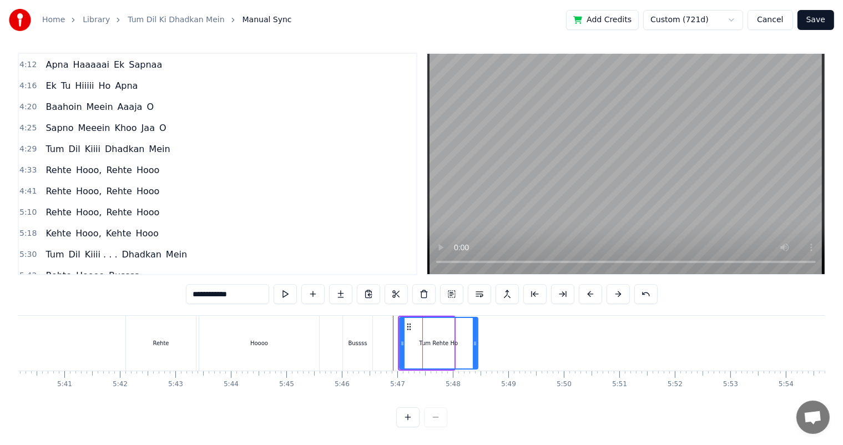
drag, startPoint x: 448, startPoint y: 333, endPoint x: 422, endPoint y: 333, distance: 26.6
click at [473, 339] on icon at bounding box center [475, 343] width 4 height 9
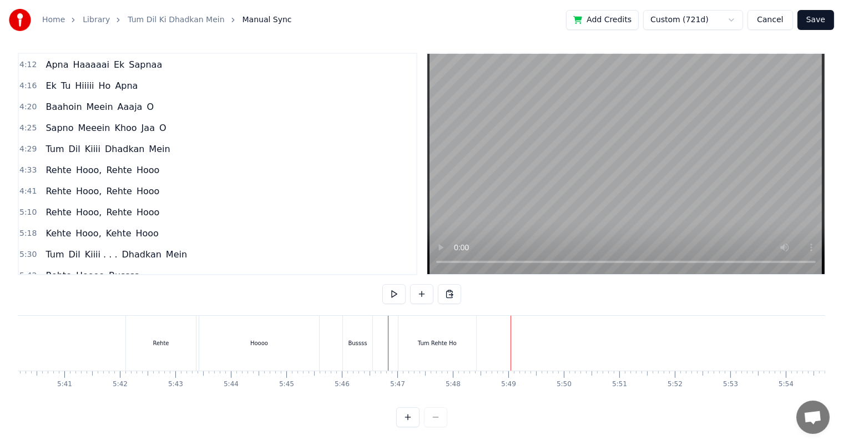
click at [417, 331] on div "Tum Rehte Ho" at bounding box center [437, 343] width 78 height 55
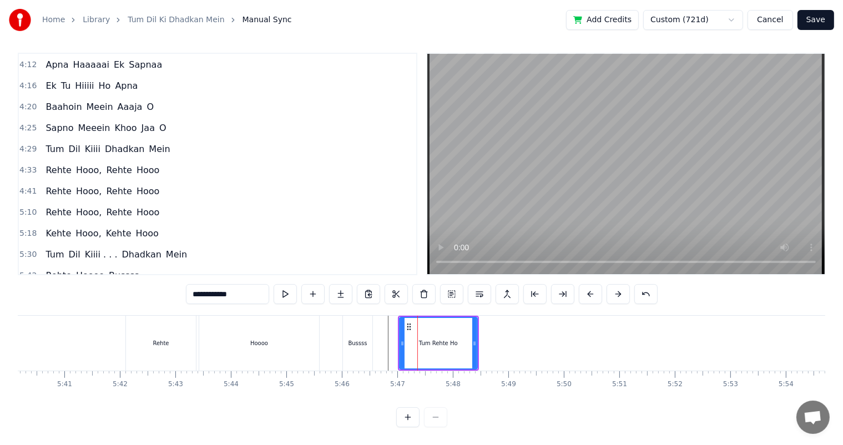
click at [358, 325] on div "Bussss" at bounding box center [357, 343] width 29 height 55
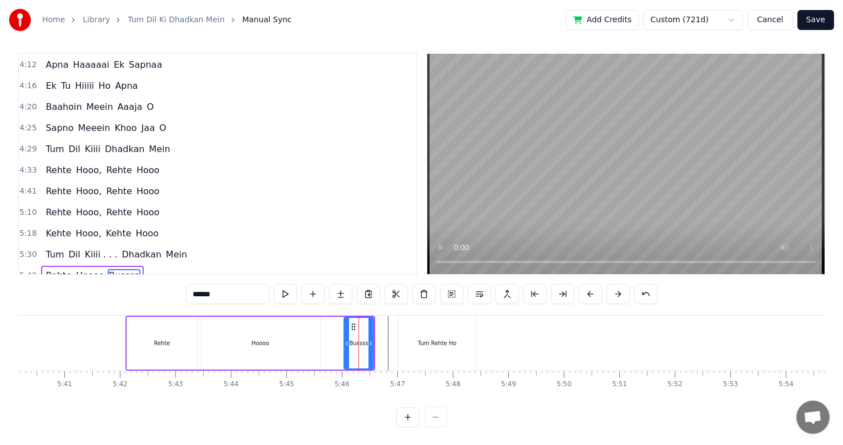
click at [423, 339] on div "Tum Rehte Ho" at bounding box center [437, 343] width 39 height 8
type input "**********"
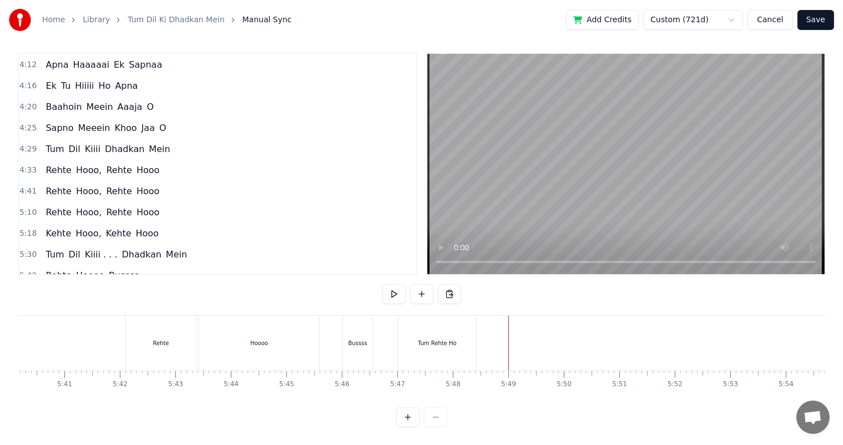
click at [362, 339] on div "Bussss" at bounding box center [357, 343] width 19 height 8
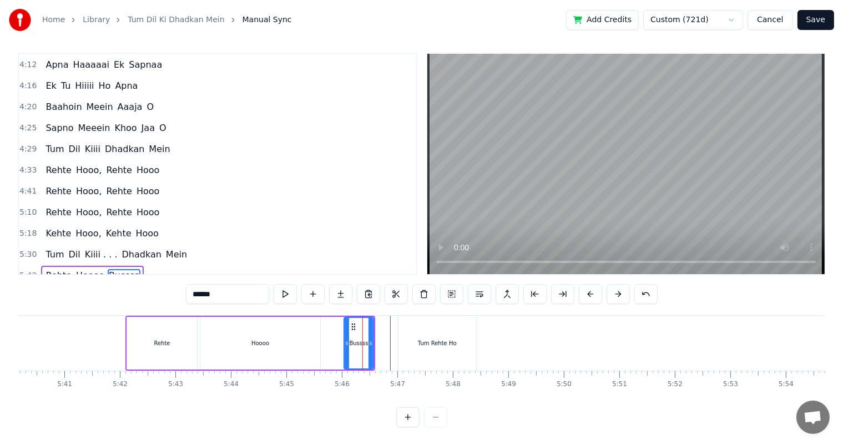
click at [413, 328] on div "Tum Rehte Ho" at bounding box center [437, 343] width 78 height 55
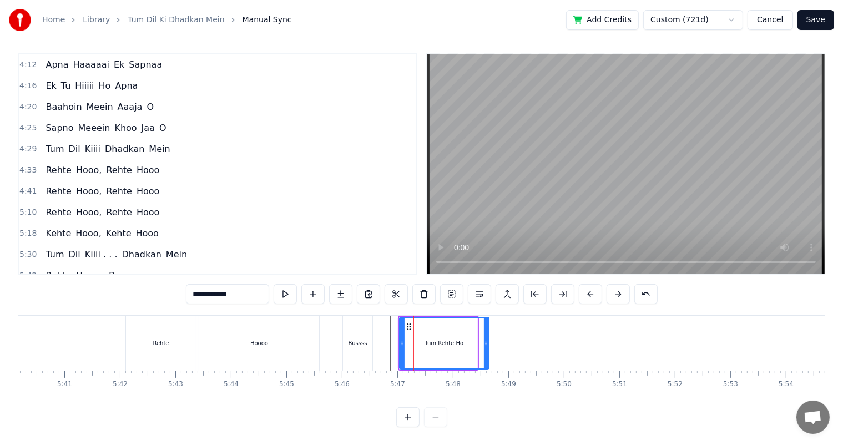
drag, startPoint x: 475, startPoint y: 330, endPoint x: 487, endPoint y: 331, distance: 11.7
click at [487, 339] on icon at bounding box center [486, 343] width 4 height 9
click at [366, 333] on div "Bussss" at bounding box center [357, 343] width 29 height 55
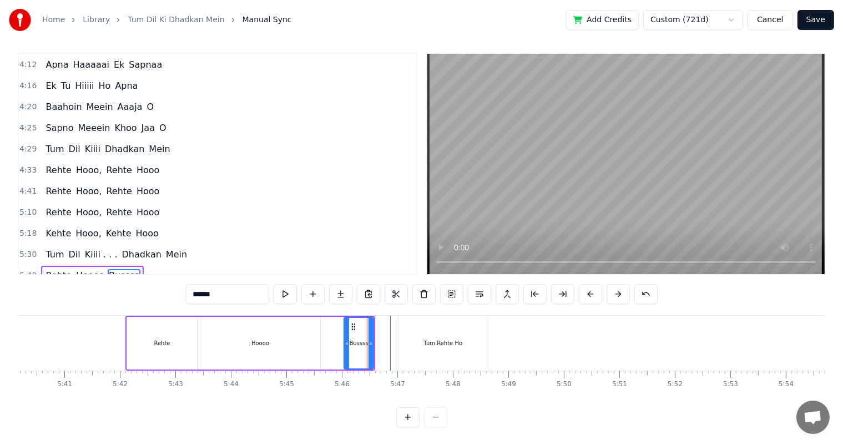
click at [300, 333] on div "Hoooo" at bounding box center [260, 343] width 120 height 53
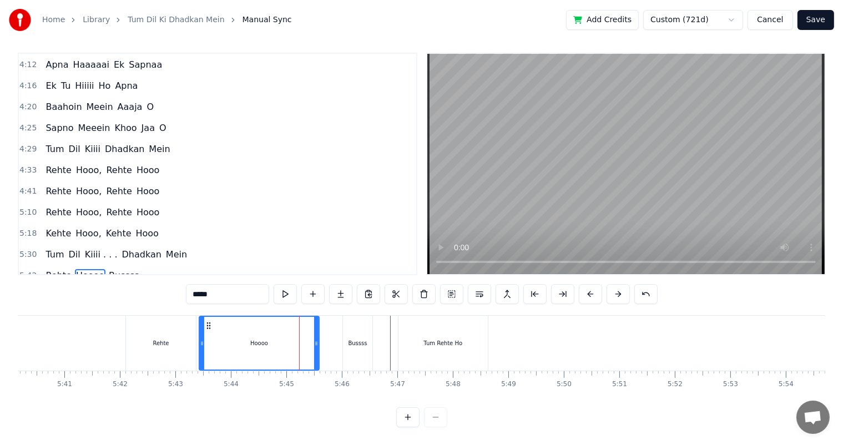
click at [179, 333] on div "Rehte" at bounding box center [161, 343] width 70 height 55
type input "*****"
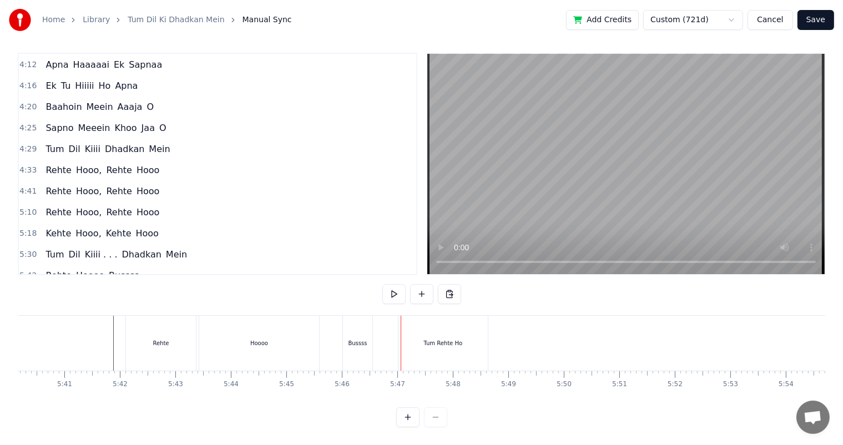
click at [362, 343] on div "Bussss" at bounding box center [357, 343] width 29 height 55
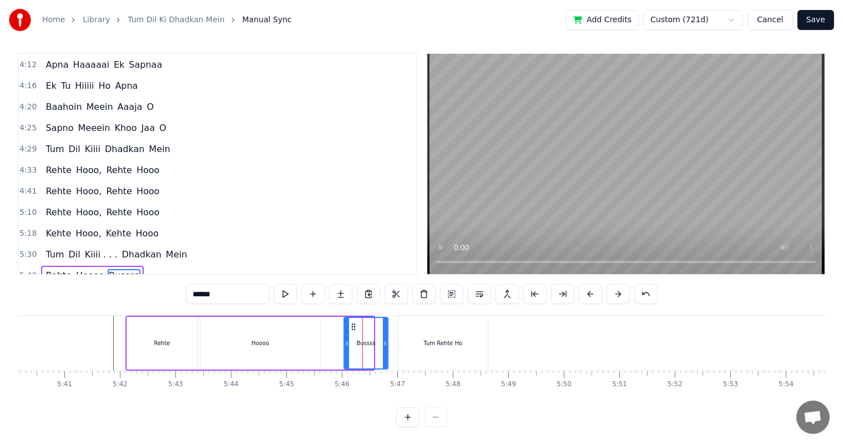
drag, startPoint x: 371, startPoint y: 330, endPoint x: 385, endPoint y: 332, distance: 14.6
click at [385, 339] on icon at bounding box center [385, 343] width 4 height 9
click at [229, 286] on input "******" at bounding box center [227, 294] width 83 height 20
type input "**********"
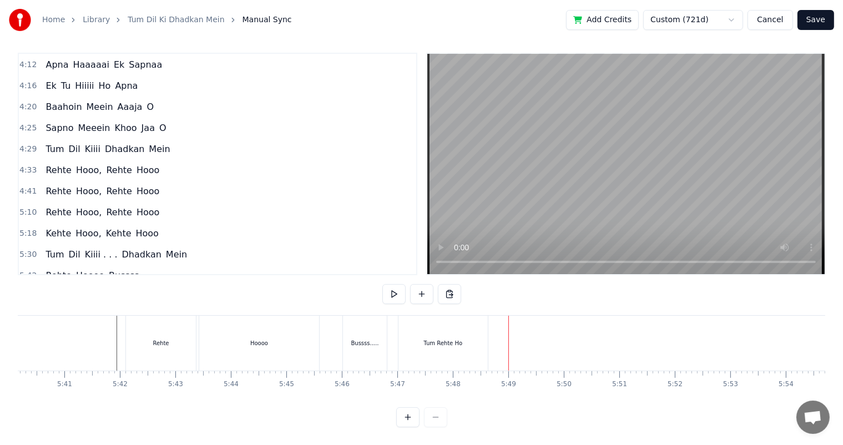
click at [449, 339] on div "Tum Rehte Ho" at bounding box center [442, 343] width 39 height 8
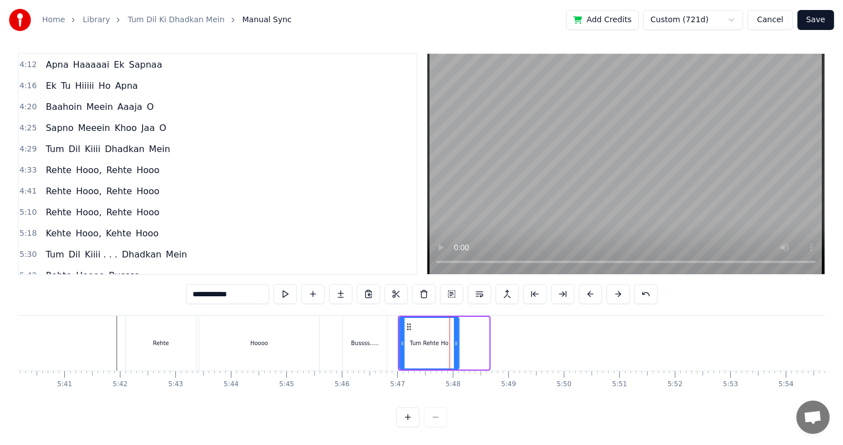
drag, startPoint x: 487, startPoint y: 334, endPoint x: 457, endPoint y: 333, distance: 30.0
click at [457, 339] on icon at bounding box center [456, 343] width 4 height 9
click at [322, 328] on div "Rehte Hoooo Bussss....." at bounding box center [257, 343] width 264 height 55
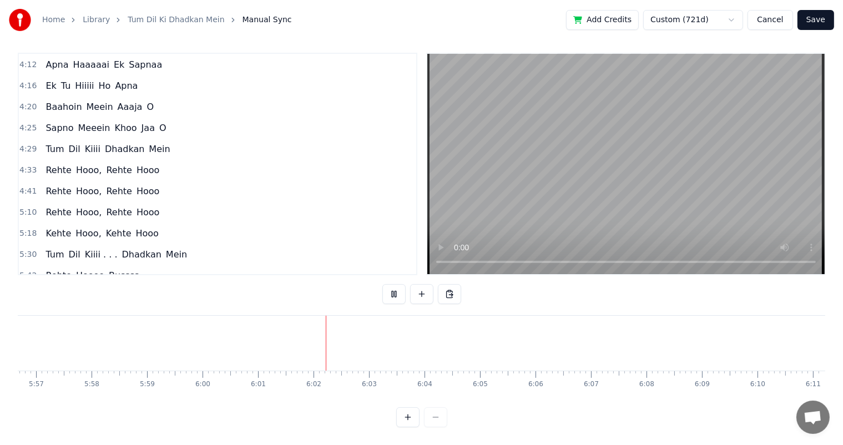
scroll to position [0, 0]
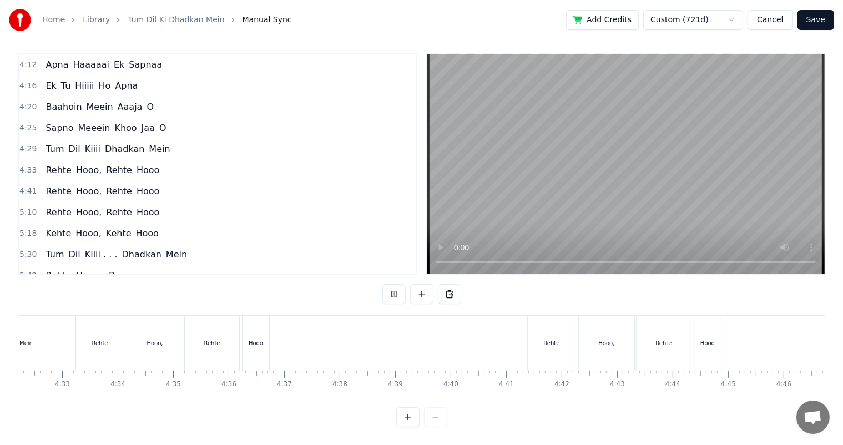
click at [818, 18] on button "Save" at bounding box center [815, 20] width 37 height 20
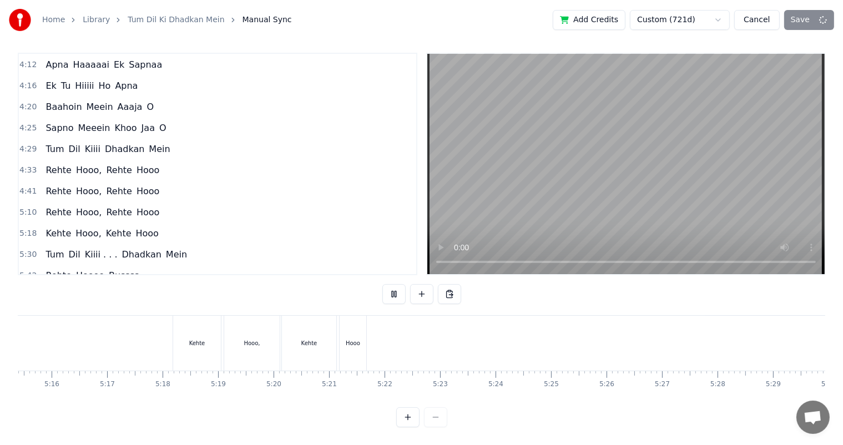
scroll to position [0, 17878]
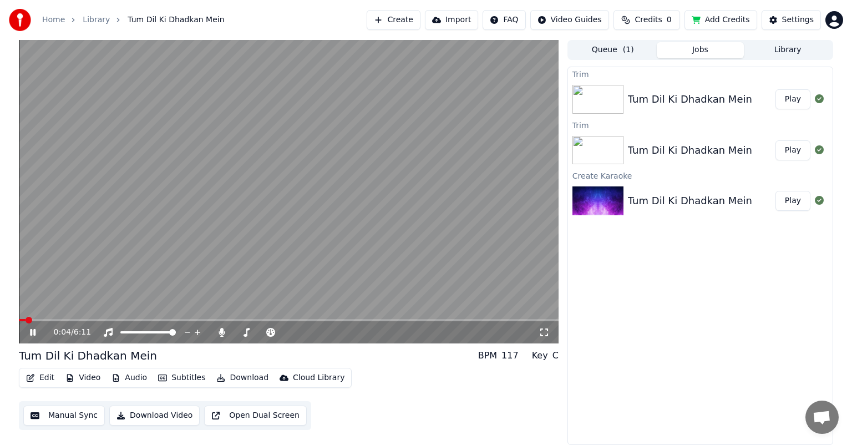
click at [545, 331] on icon at bounding box center [544, 332] width 11 height 9
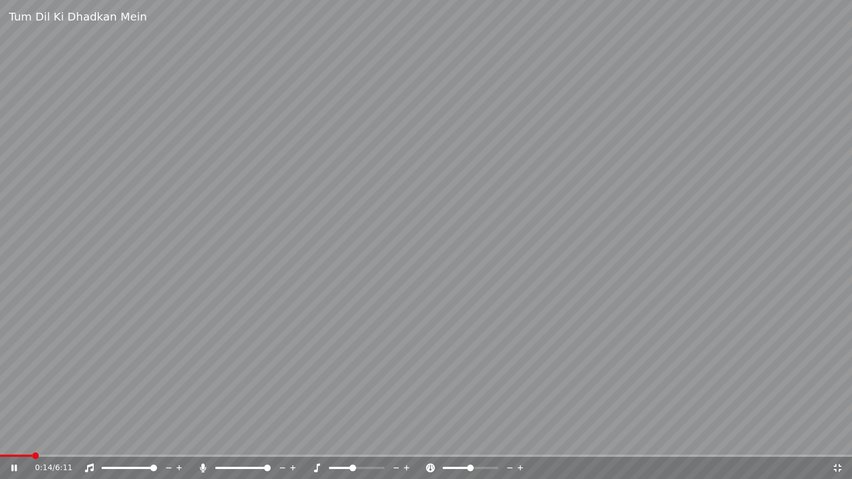
click at [393, 444] on icon at bounding box center [396, 468] width 11 height 11
click at [395, 444] on icon at bounding box center [396, 468] width 11 height 11
click at [406, 444] on icon at bounding box center [407, 468] width 6 height 6
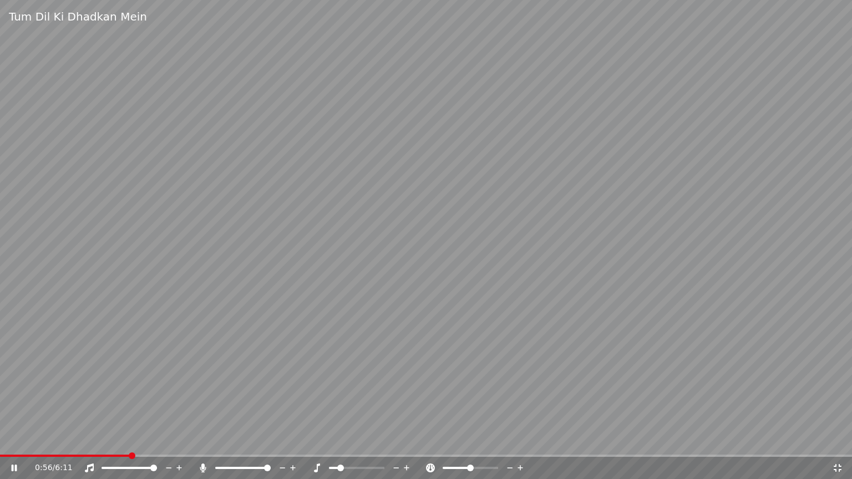
click at [406, 444] on icon at bounding box center [407, 468] width 6 height 6
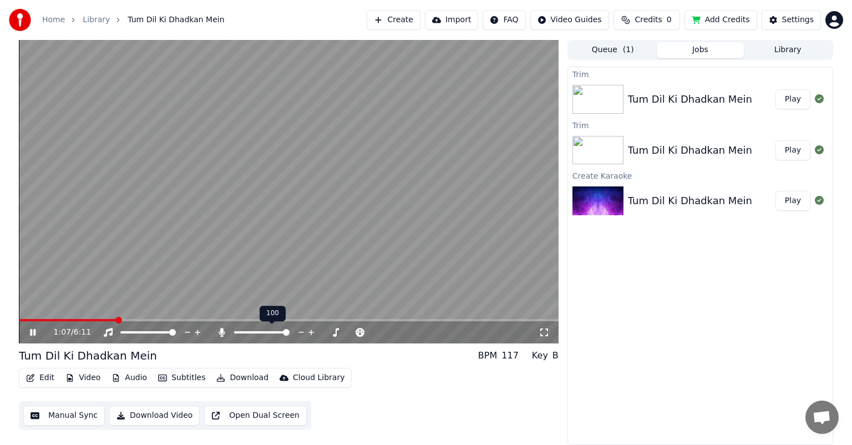
click at [290, 336] on span at bounding box center [286, 332] width 7 height 7
click at [333, 331] on icon at bounding box center [336, 332] width 11 height 11
click at [347, 331] on icon at bounding box center [350, 332] width 11 height 11
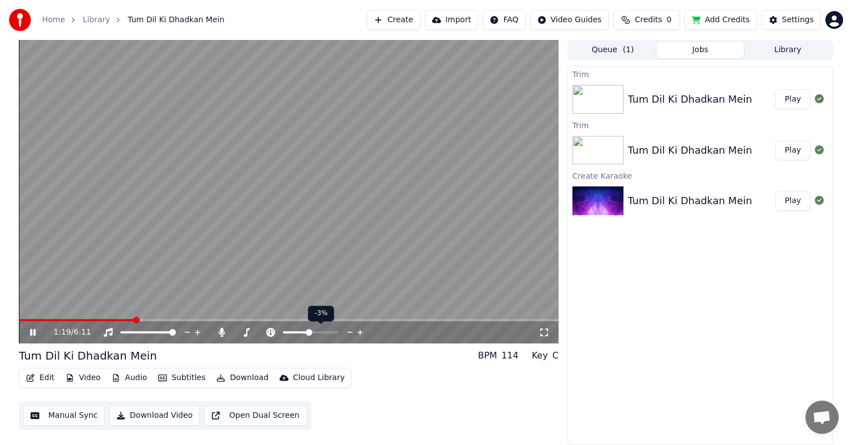
click at [347, 331] on icon at bounding box center [350, 332] width 11 height 11
click at [351, 331] on icon at bounding box center [350, 332] width 11 height 11
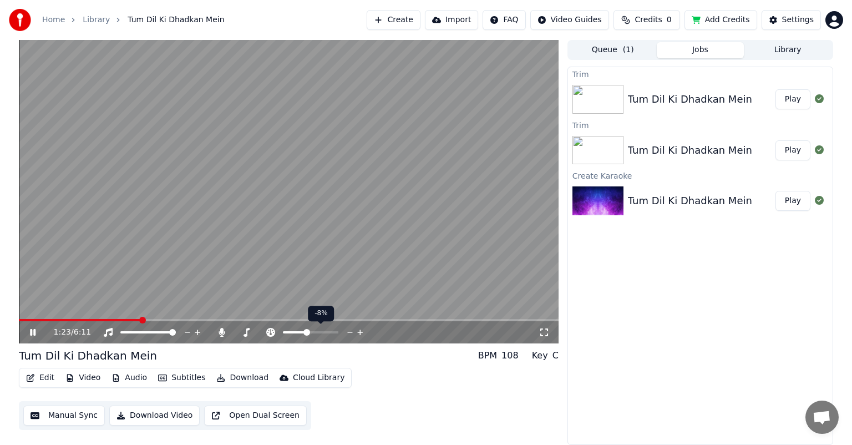
click at [350, 331] on icon at bounding box center [350, 332] width 11 height 11
click at [349, 332] on icon at bounding box center [350, 332] width 11 height 11
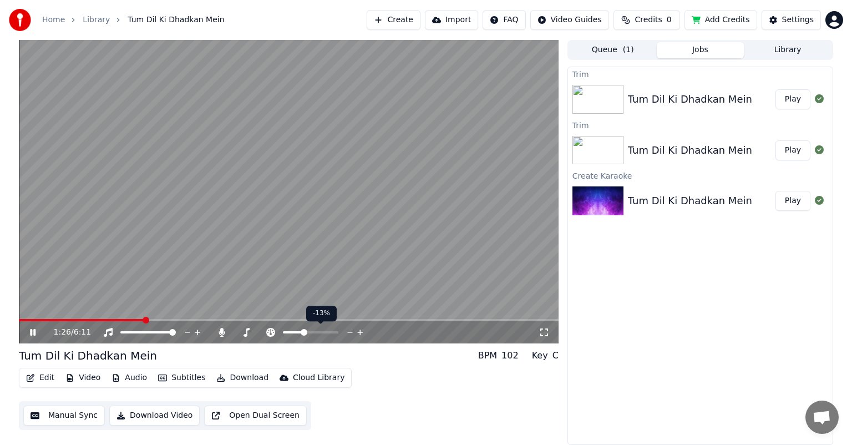
click at [349, 332] on icon at bounding box center [350, 332] width 11 height 11
click at [159, 320] on polygon at bounding box center [158, 320] width 8 height 8
click at [171, 320] on span at bounding box center [289, 320] width 540 height 2
click at [358, 332] on icon at bounding box center [360, 332] width 11 height 11
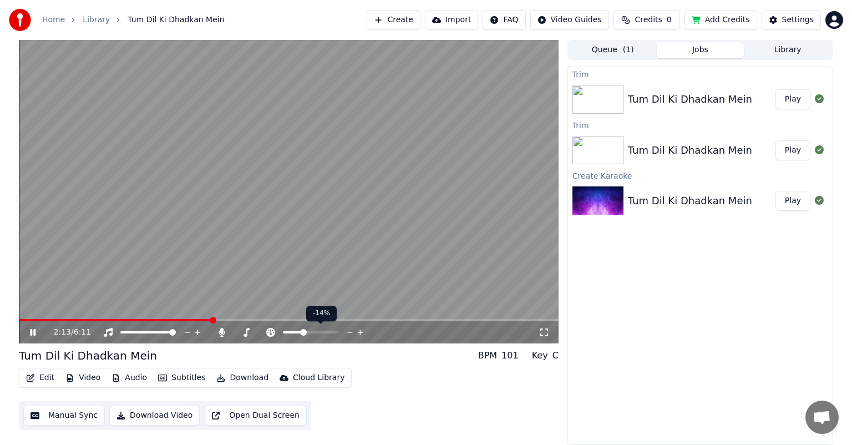
click at [358, 332] on icon at bounding box center [360, 332] width 11 height 11
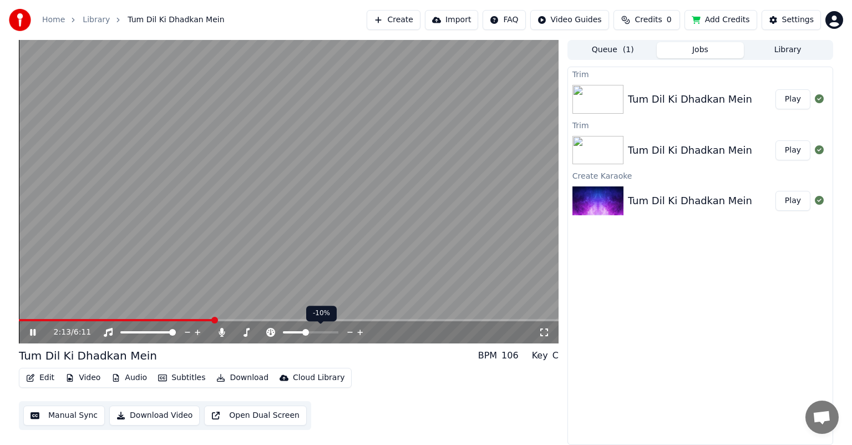
click at [358, 332] on icon at bounding box center [360, 332] width 11 height 11
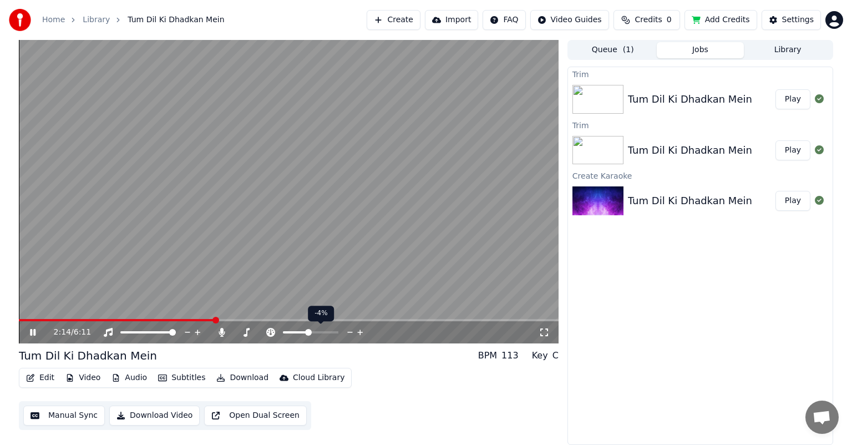
click at [358, 332] on icon at bounding box center [360, 332] width 11 height 11
click at [256, 320] on span at bounding box center [137, 320] width 237 height 2
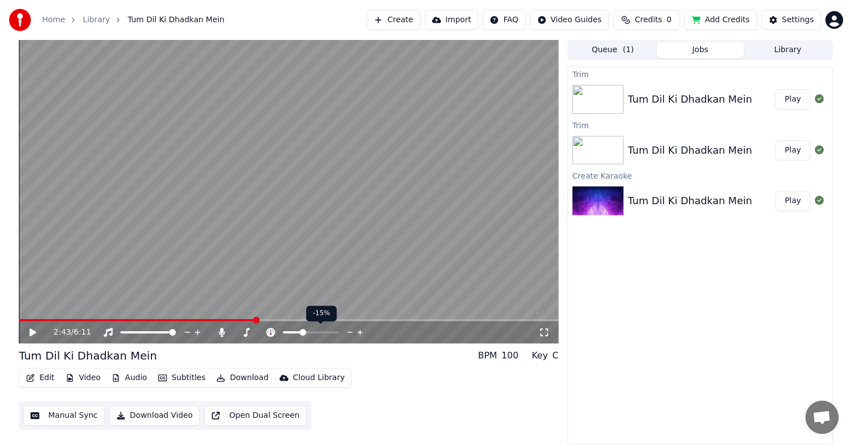
click at [302, 333] on span at bounding box center [303, 332] width 7 height 7
click at [32, 331] on icon at bounding box center [32, 332] width 7 height 8
click at [285, 319] on span at bounding box center [152, 320] width 266 height 2
click at [275, 320] on span at bounding box center [147, 320] width 257 height 2
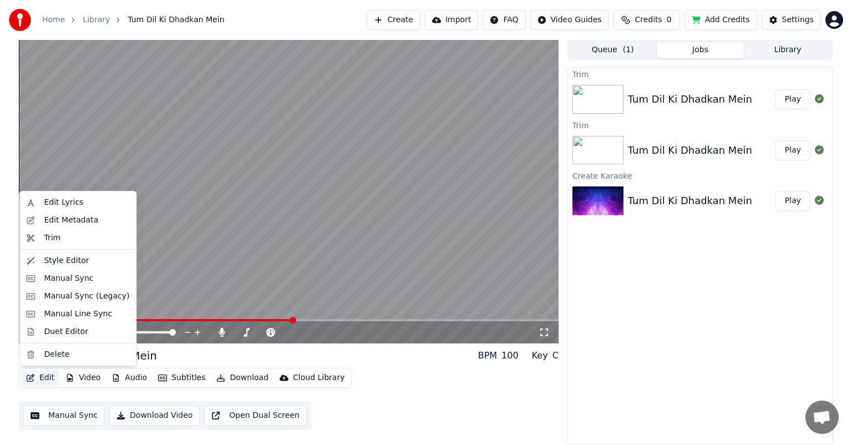
click at [44, 379] on button "Edit" at bounding box center [40, 378] width 37 height 16
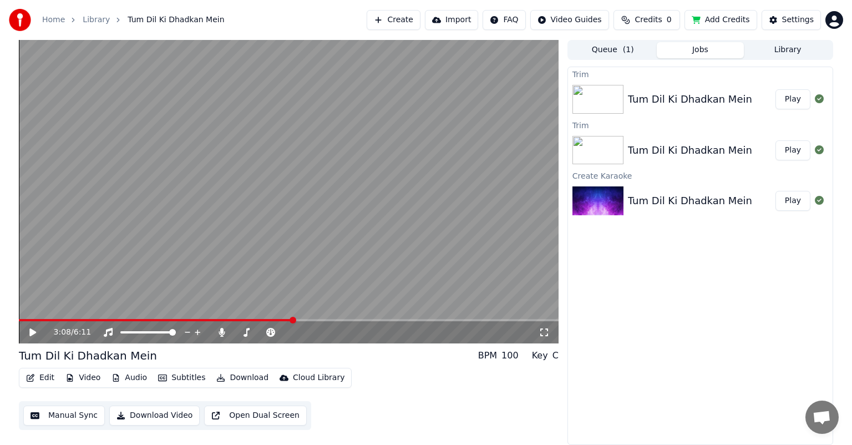
click at [55, 418] on button "Manual Sync" at bounding box center [64, 416] width 82 height 20
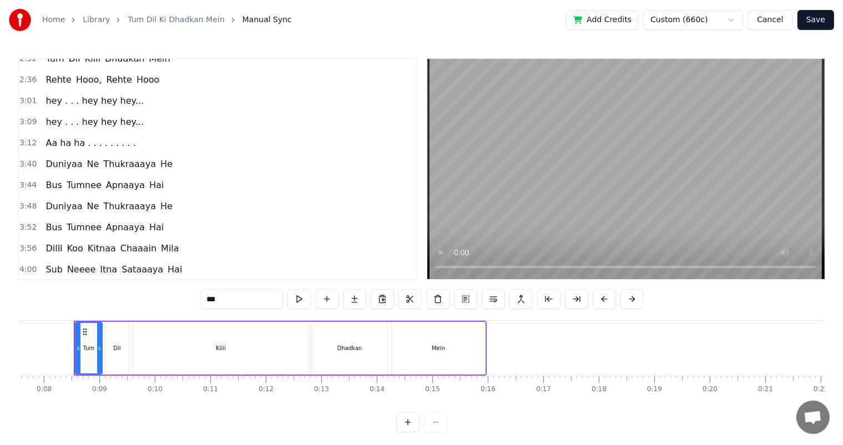
scroll to position [514, 0]
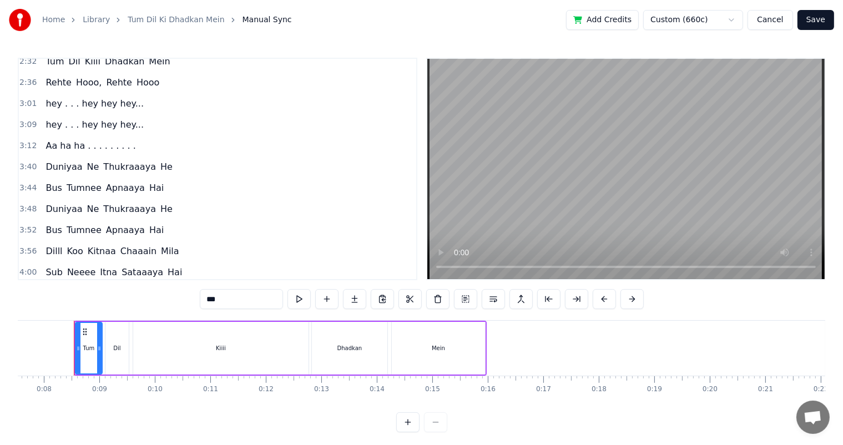
click at [49, 118] on span "hey . . . hey hey hey..." at bounding box center [94, 124] width 100 height 13
type input "**********"
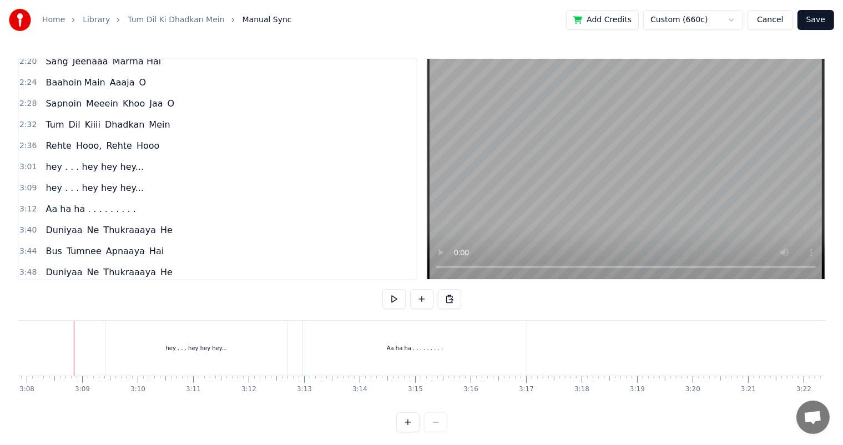
scroll to position [0, 9935]
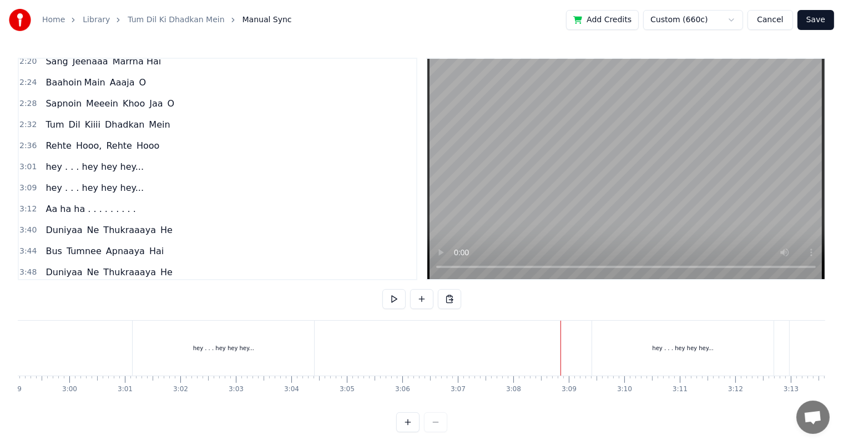
click at [133, 343] on div "hey . . . hey hey hey..." at bounding box center [223, 348] width 181 height 55
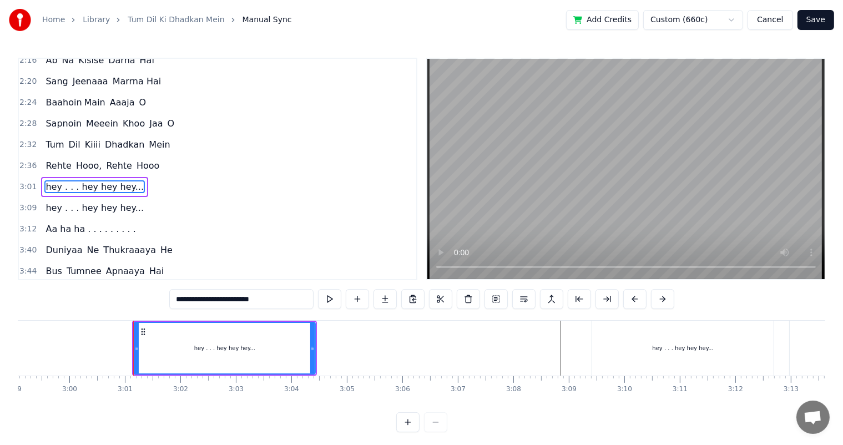
click at [129, 342] on div at bounding box center [381, 348] width 20597 height 55
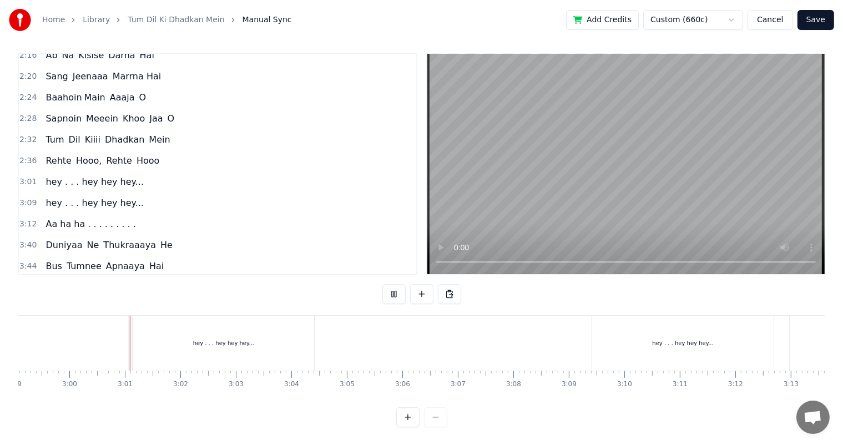
scroll to position [14, 0]
click at [337, 325] on div at bounding box center [381, 343] width 20597 height 55
click at [52, 217] on span "Aa ha ha . . . . . . . . ." at bounding box center [90, 223] width 92 height 13
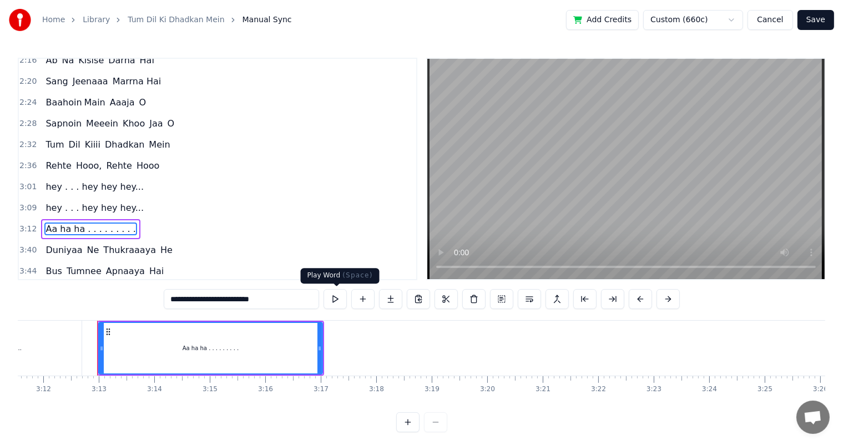
scroll to position [0, 10650]
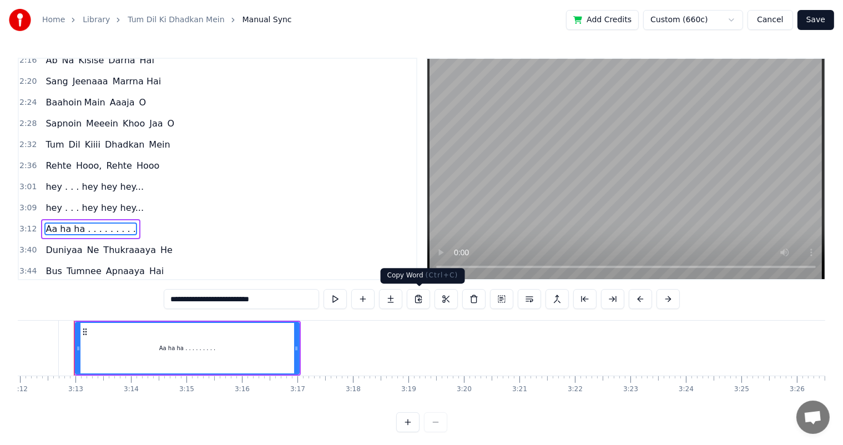
click at [418, 302] on button at bounding box center [418, 299] width 23 height 20
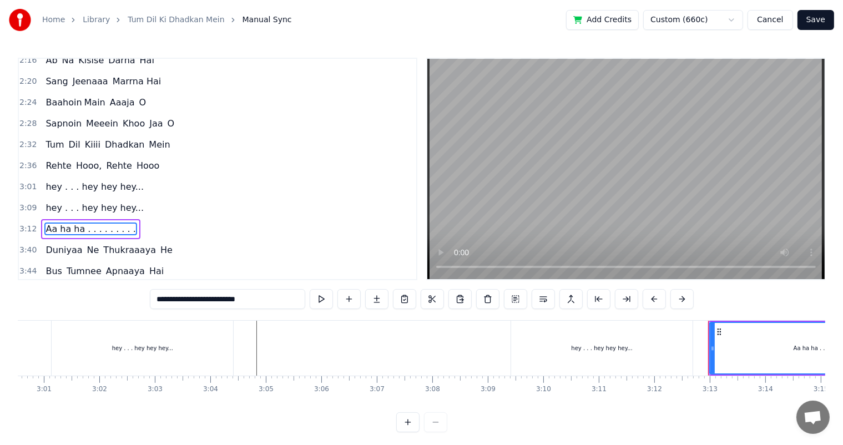
scroll to position [0, 9993]
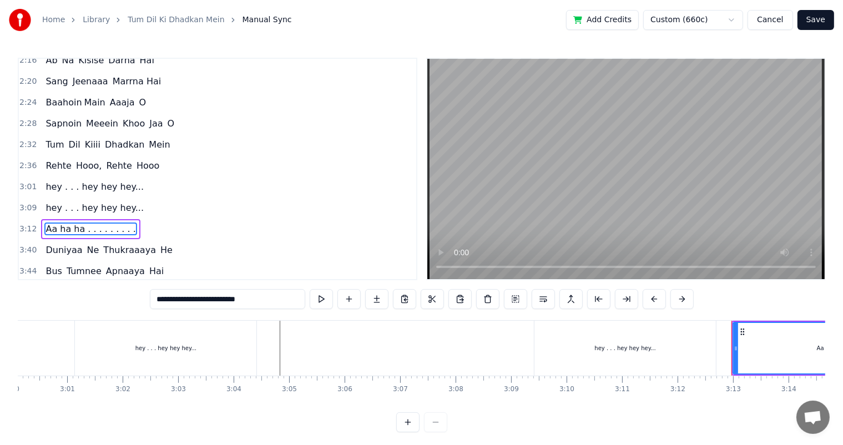
click at [277, 336] on div at bounding box center [323, 348] width 20597 height 55
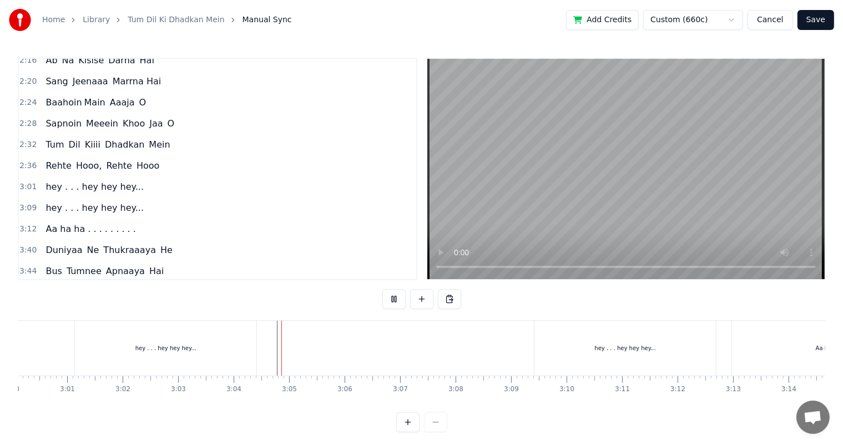
scroll to position [14, 0]
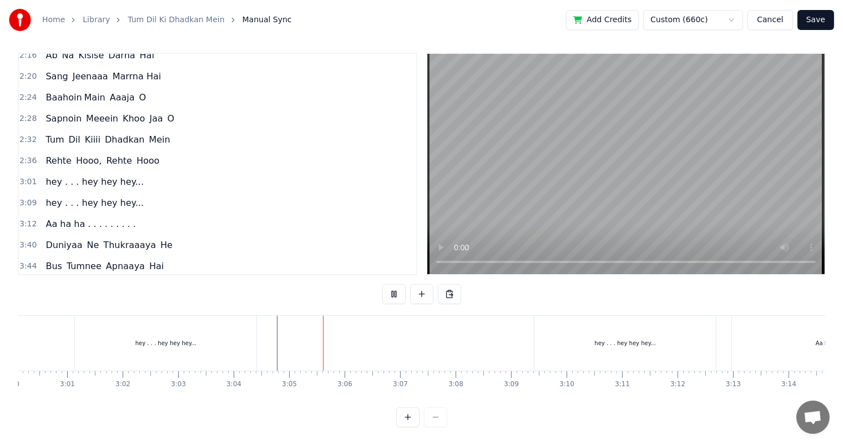
click at [268, 320] on div at bounding box center [323, 343] width 20597 height 55
click at [446, 284] on button at bounding box center [449, 294] width 23 height 20
click at [450, 286] on button at bounding box center [449, 294] width 23 height 20
click at [268, 327] on div at bounding box center [323, 343] width 20597 height 55
click at [449, 284] on button at bounding box center [449, 294] width 23 height 20
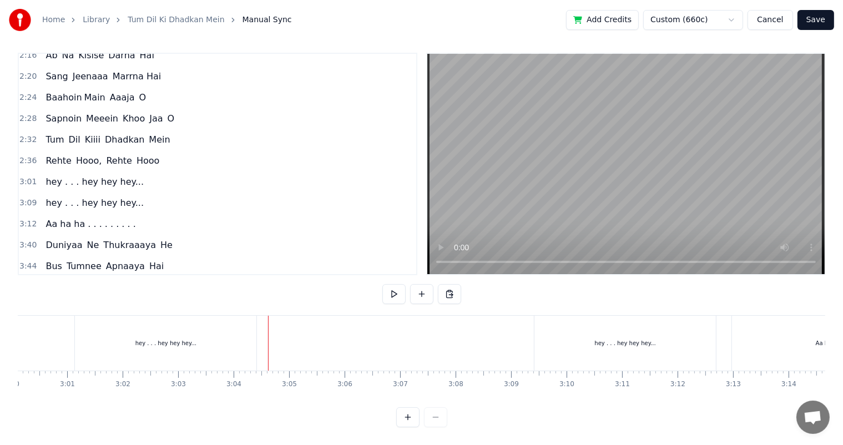
click at [266, 327] on div at bounding box center [323, 343] width 20597 height 55
click at [52, 217] on span "Aa ha ha . . . . . . . . ." at bounding box center [90, 223] width 92 height 13
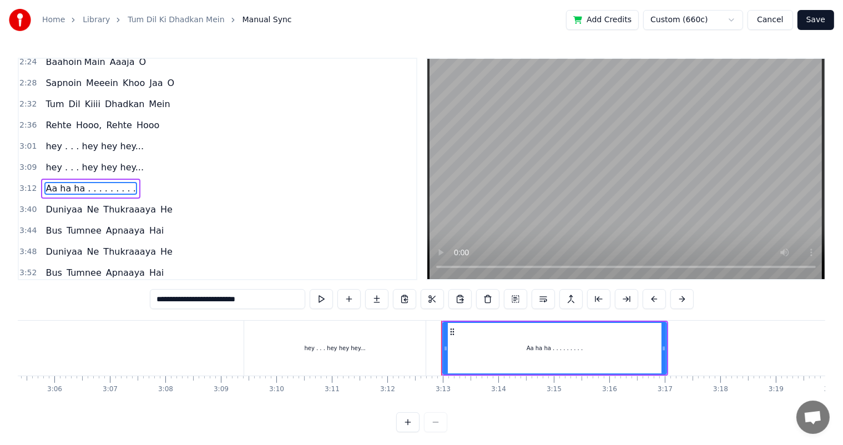
scroll to position [0, 10376]
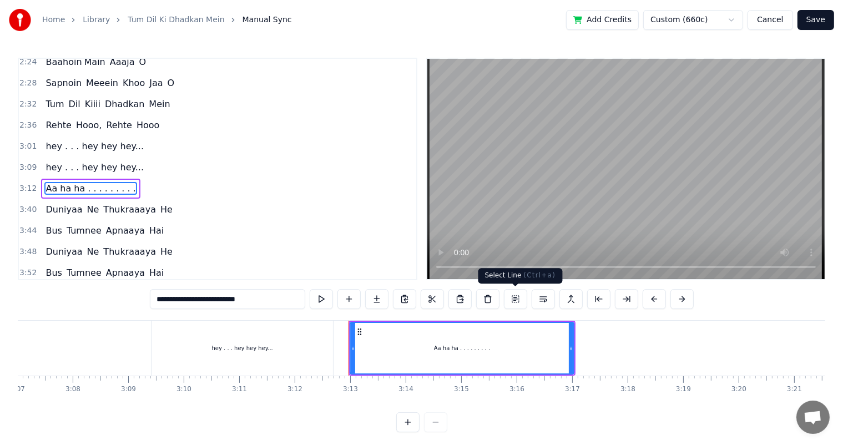
click at [515, 299] on button at bounding box center [515, 299] width 23 height 20
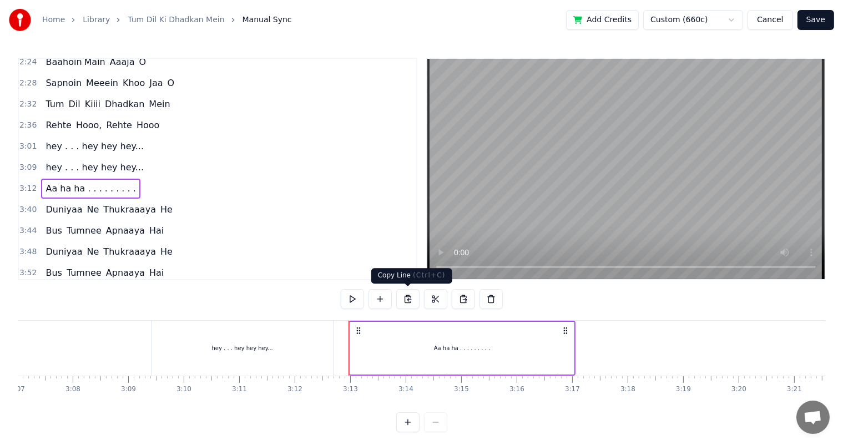
click at [405, 297] on button at bounding box center [407, 299] width 23 height 20
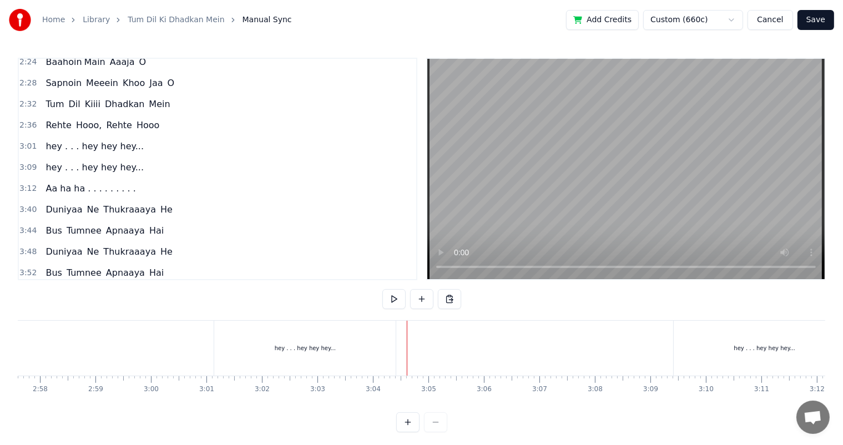
scroll to position [14, 0]
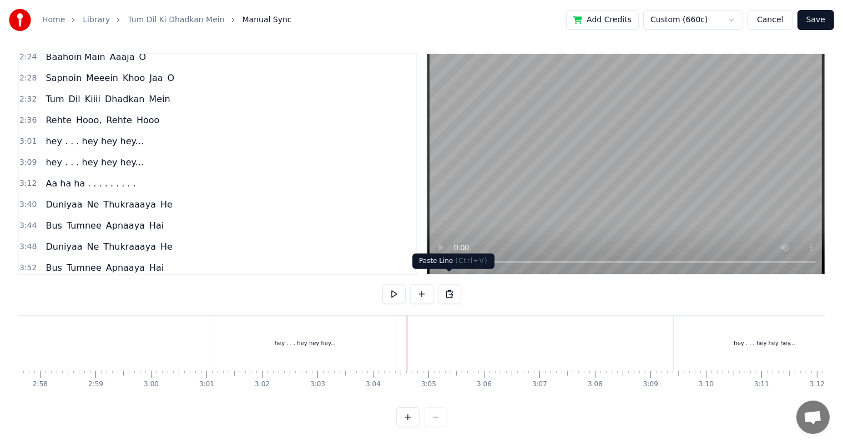
click at [445, 286] on button at bounding box center [449, 294] width 23 height 20
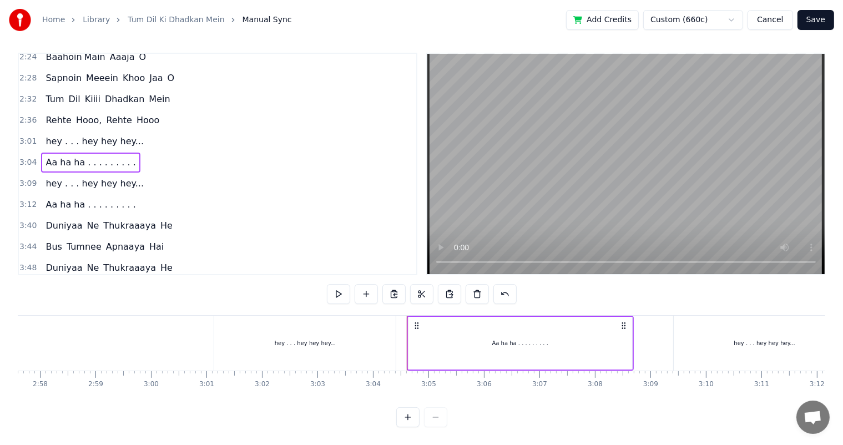
click at [197, 329] on div at bounding box center [462, 343] width 20597 height 55
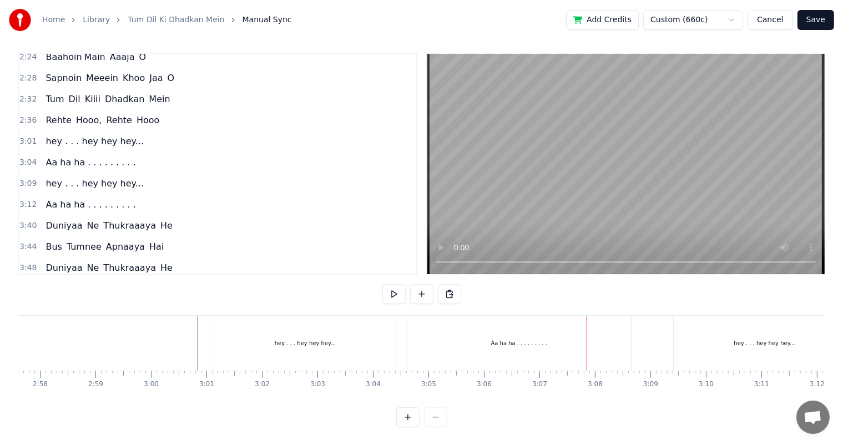
click at [535, 340] on div "Aa ha ha . . . . . . . . ." at bounding box center [519, 343] width 224 height 55
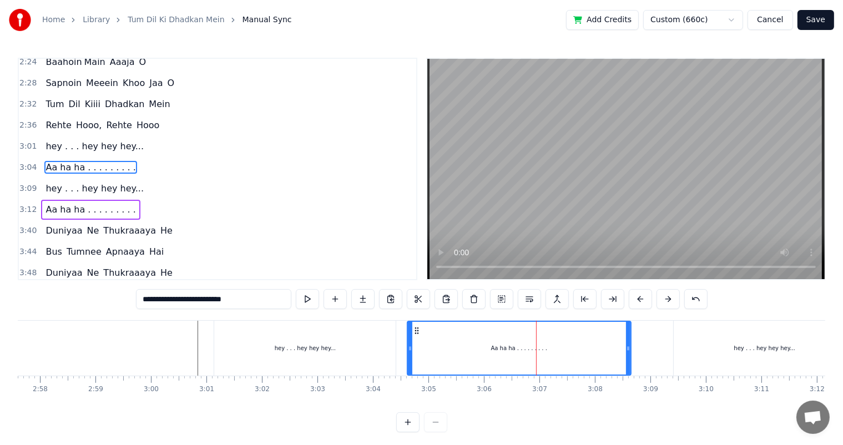
scroll to position [451, 0]
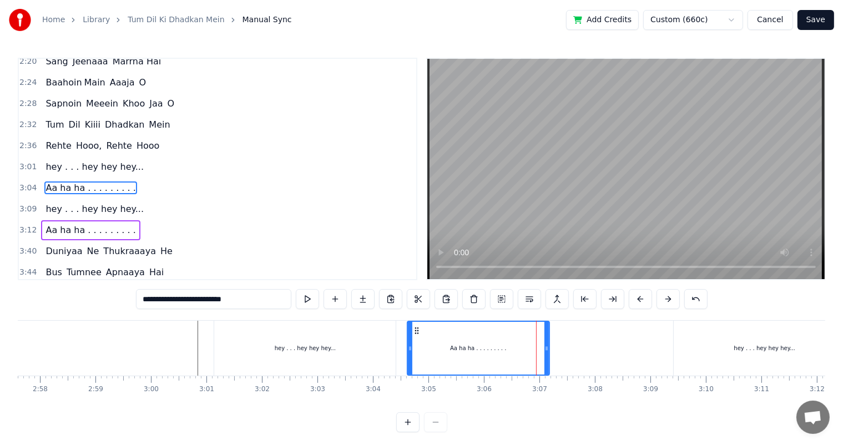
drag, startPoint x: 629, startPoint y: 348, endPoint x: 547, endPoint y: 350, distance: 81.6
click at [547, 350] on icon at bounding box center [546, 348] width 4 height 9
click at [392, 337] on div "hey . . . hey hey hey..." at bounding box center [304, 348] width 181 height 55
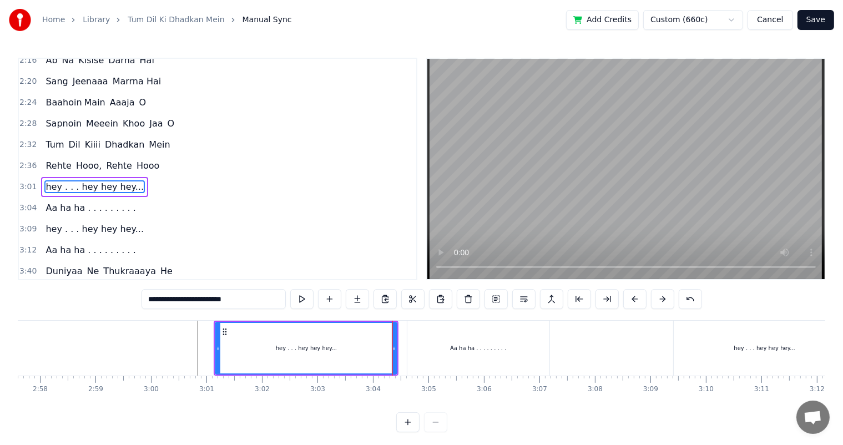
click at [408, 340] on div "Aa ha ha . . . . . . . . ." at bounding box center [478, 348] width 142 height 55
type input "**********"
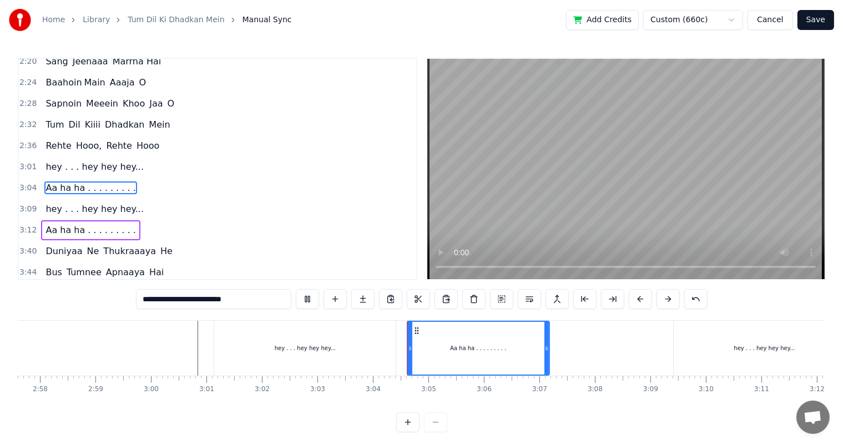
scroll to position [14, 0]
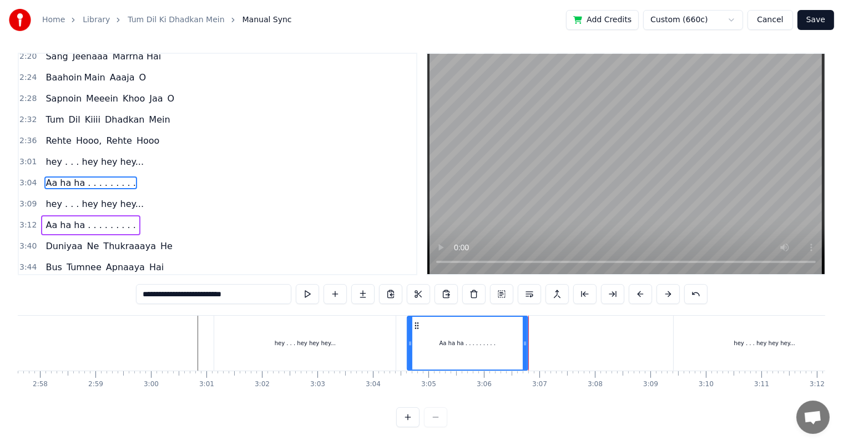
drag, startPoint x: 547, startPoint y: 334, endPoint x: 525, endPoint y: 335, distance: 21.6
click at [525, 339] on icon at bounding box center [525, 343] width 4 height 9
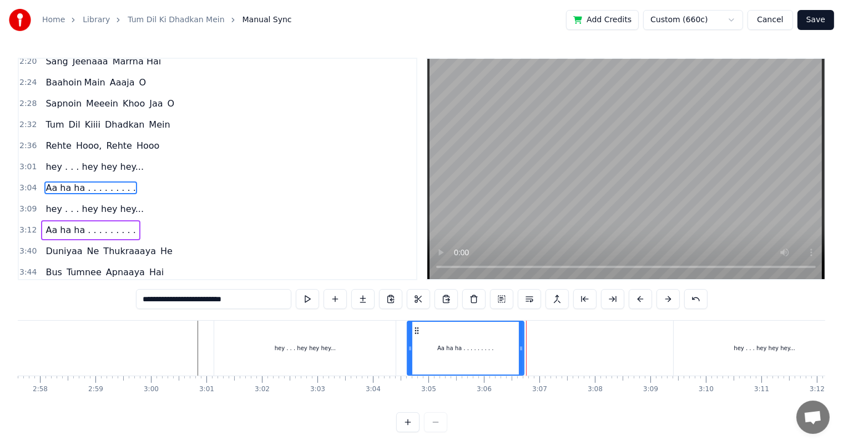
click at [520, 346] on icon at bounding box center [521, 348] width 4 height 9
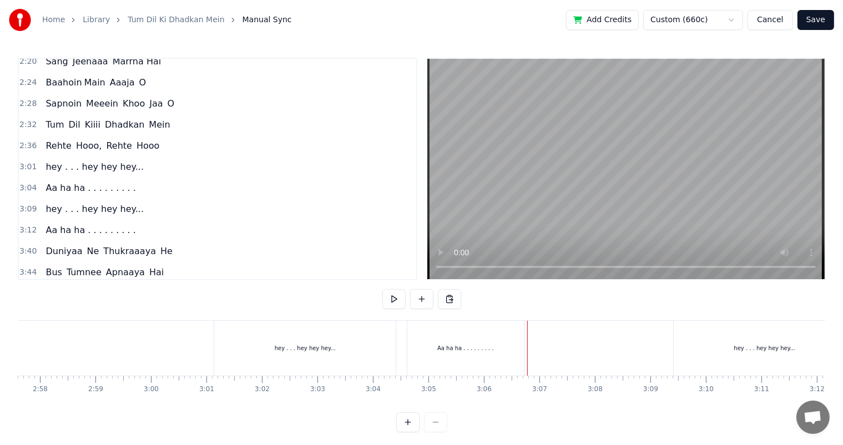
click at [463, 346] on div "Aa ha ha . . . . . . . . ." at bounding box center [465, 348] width 56 height 8
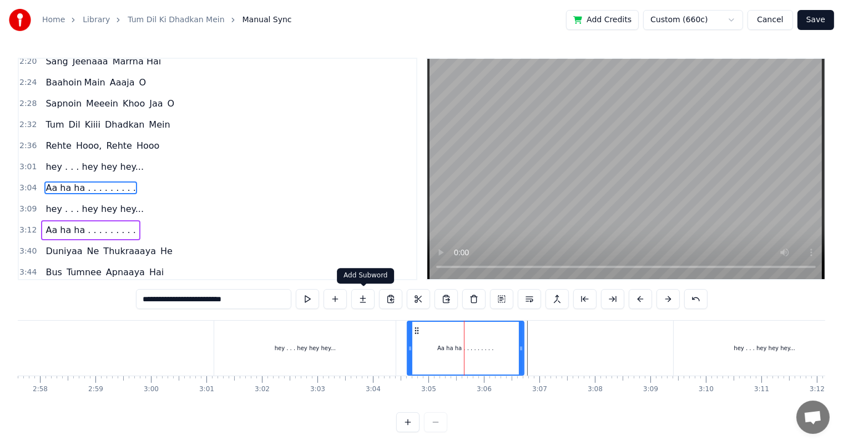
click at [363, 301] on button at bounding box center [362, 299] width 23 height 20
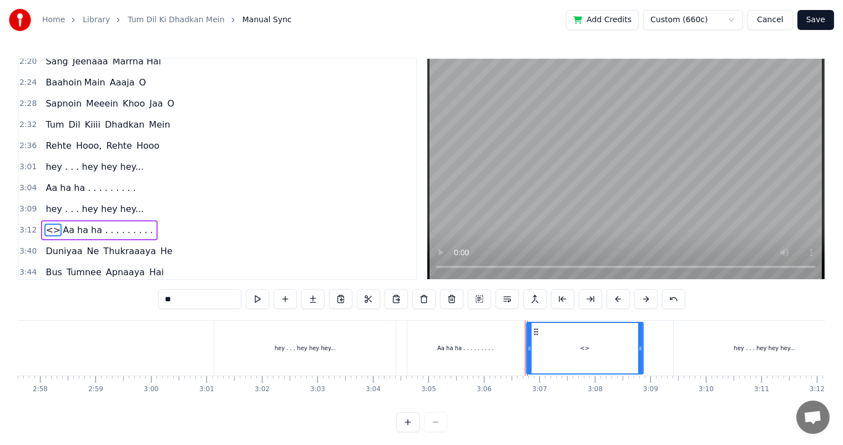
scroll to position [492, 0]
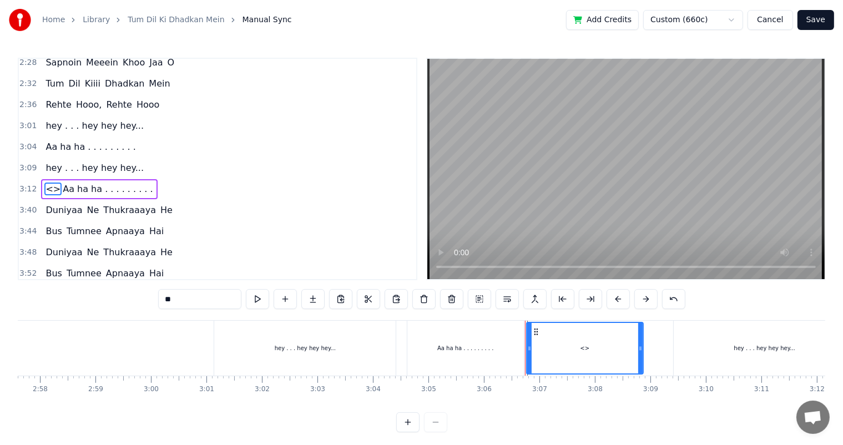
click at [202, 347] on div at bounding box center [462, 348] width 20597 height 55
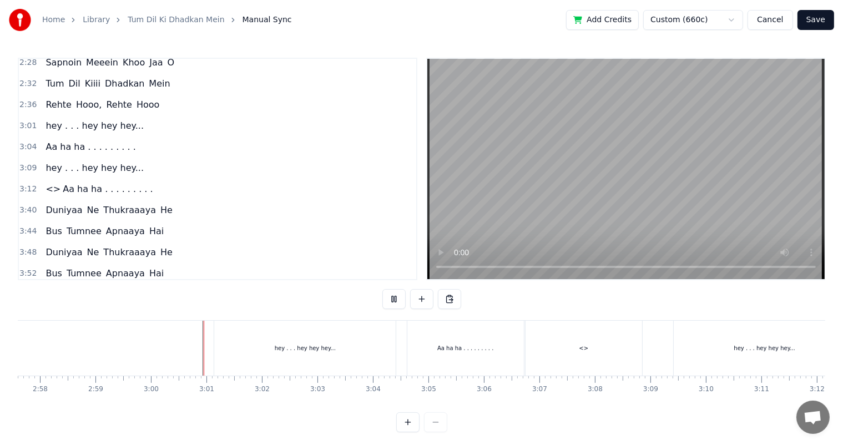
scroll to position [14, 0]
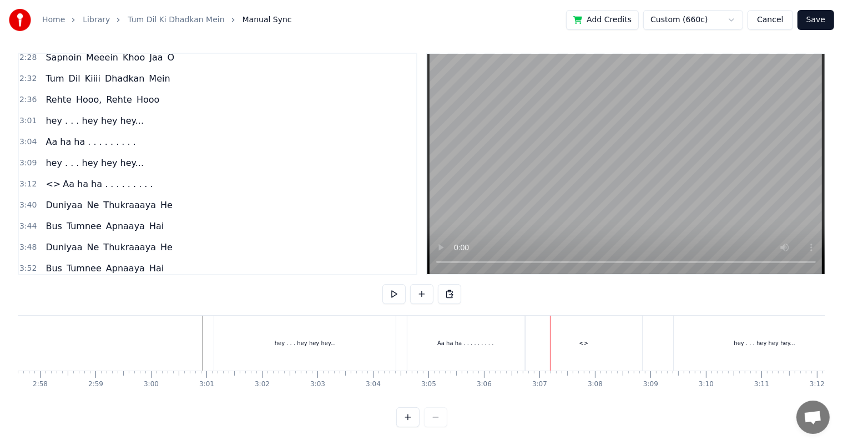
click at [550, 331] on div "<>" at bounding box center [583, 343] width 117 height 55
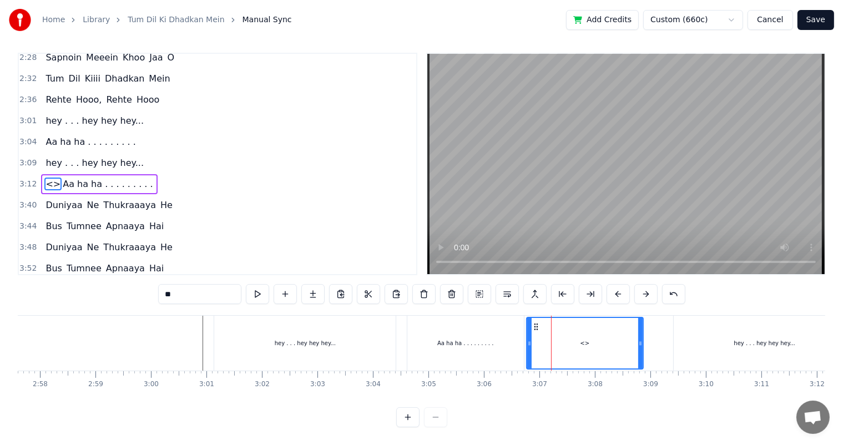
scroll to position [0, 0]
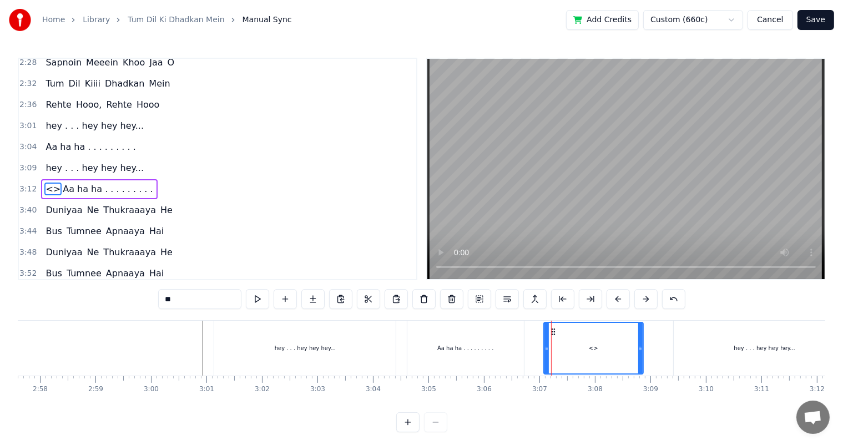
drag, startPoint x: 528, startPoint y: 352, endPoint x: 545, endPoint y: 357, distance: 17.9
click at [545, 357] on div at bounding box center [546, 348] width 4 height 50
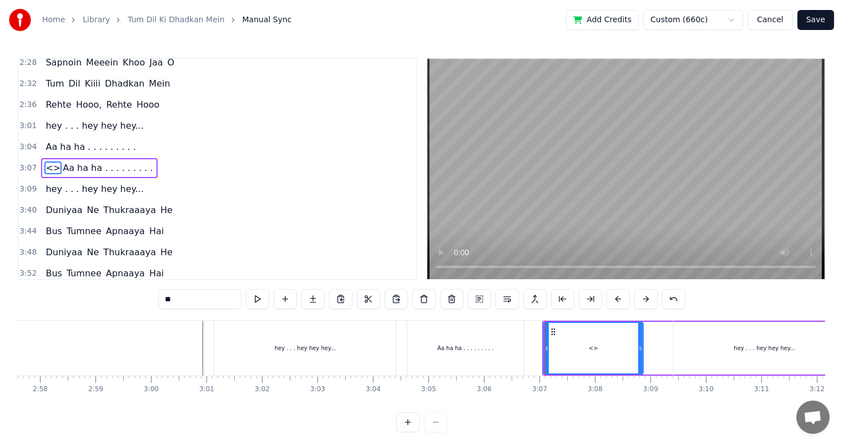
scroll to position [471, 0]
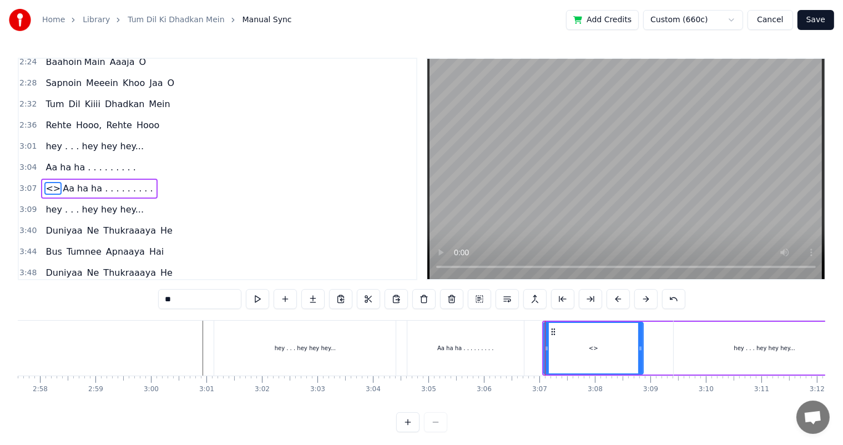
click at [588, 350] on div "<>" at bounding box center [593, 348] width 98 height 50
click at [118, 304] on div "0:08 Tum Dil Kiiii Dhadkan Mein 0:22 Tum Rehte Hoooo.... 0:42 Tum Dil Kiiii Dha…" at bounding box center [421, 245] width 807 height 375
type input "**********"
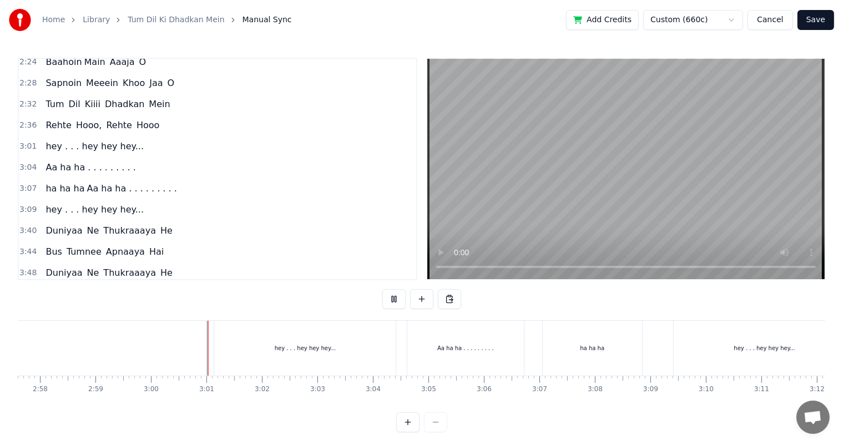
scroll to position [14, 0]
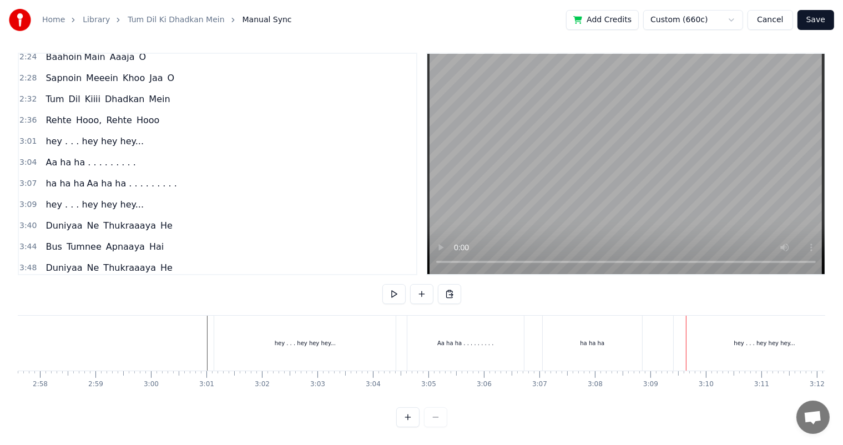
click at [709, 333] on div "hey . . . hey hey hey..." at bounding box center [764, 343] width 181 height 55
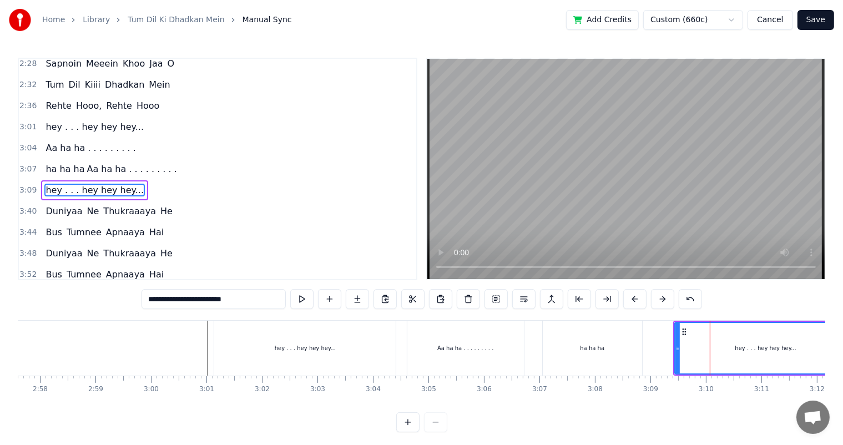
scroll to position [492, 0]
drag, startPoint x: 676, startPoint y: 351, endPoint x: 690, endPoint y: 352, distance: 13.4
click at [690, 352] on icon at bounding box center [691, 348] width 4 height 9
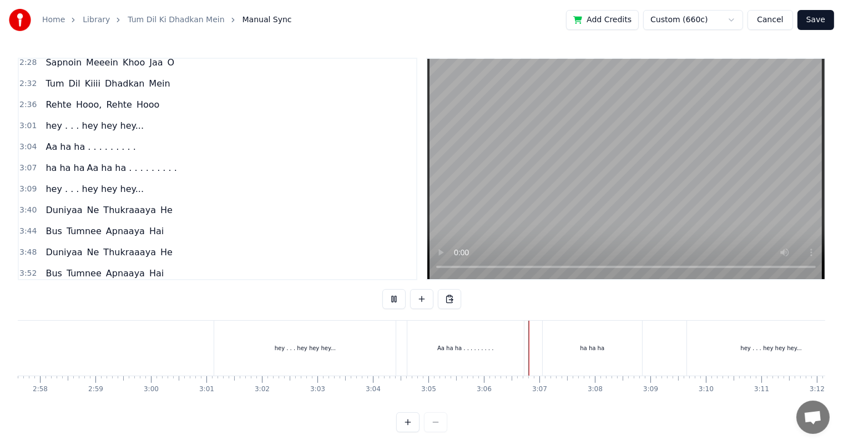
scroll to position [14, 0]
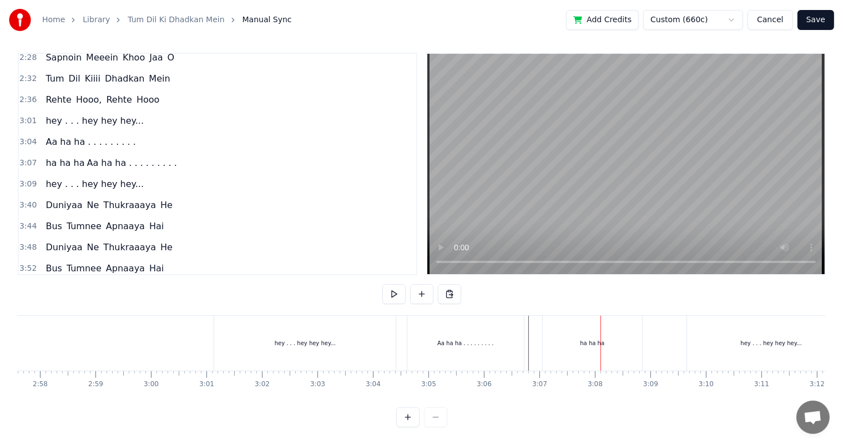
click at [561, 333] on div "ha ha ha" at bounding box center [592, 343] width 99 height 55
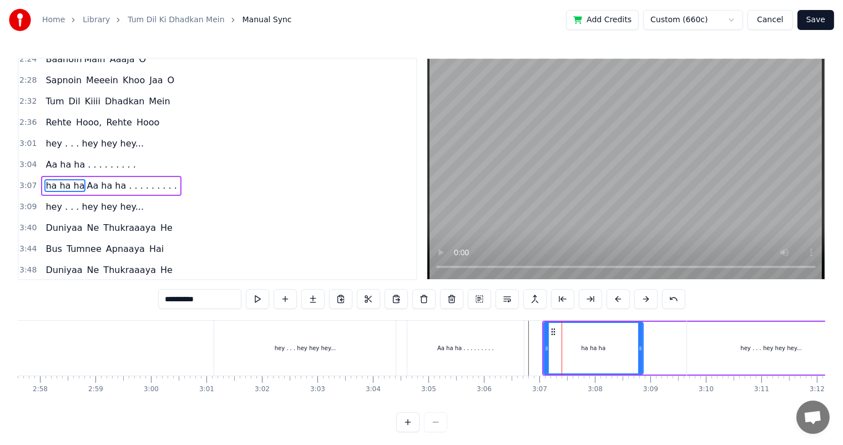
scroll to position [471, 0]
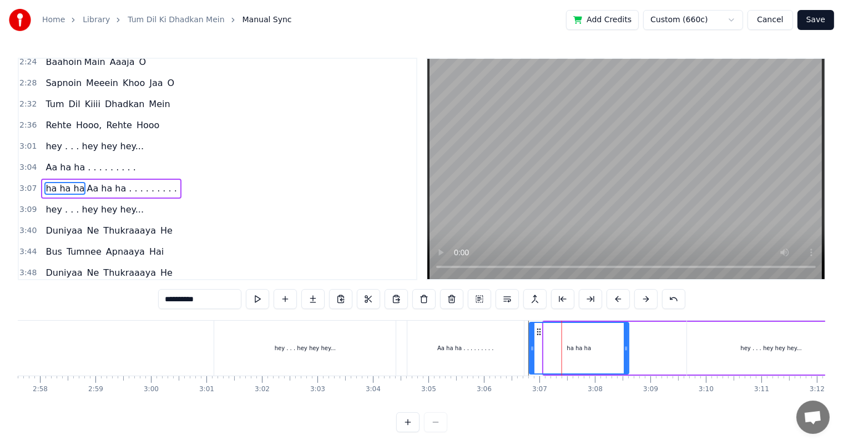
drag, startPoint x: 551, startPoint y: 332, endPoint x: 537, endPoint y: 331, distance: 13.9
click at [537, 331] on icon at bounding box center [538, 331] width 9 height 9
click at [507, 345] on div "Aa ha ha . . . . . . . . ." at bounding box center [465, 348] width 117 height 55
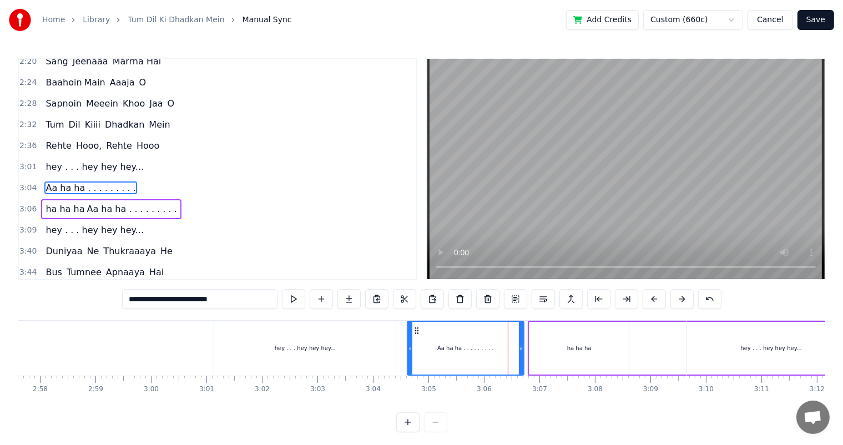
scroll to position [14, 0]
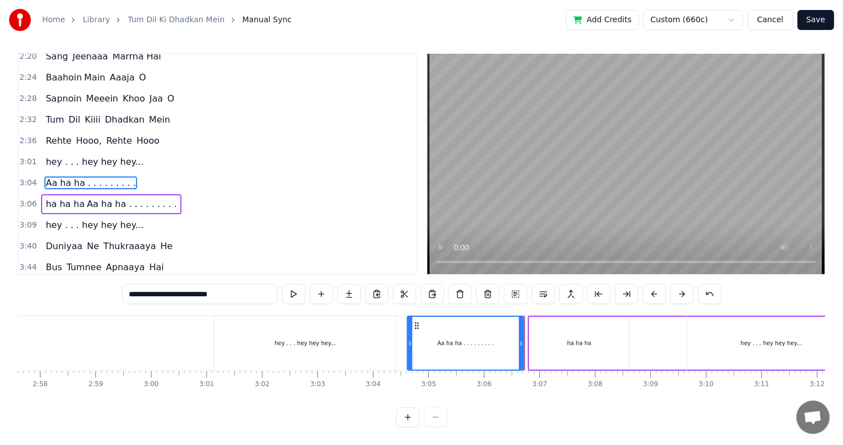
click at [383, 330] on div "hey . . . hey hey hey..." at bounding box center [304, 343] width 181 height 55
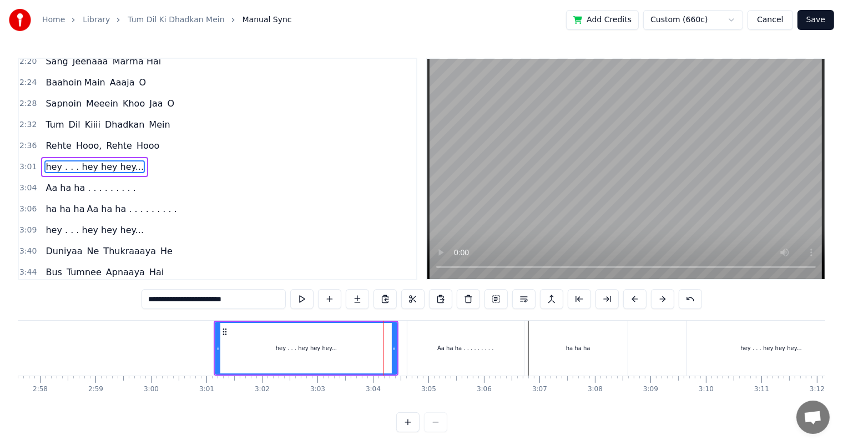
scroll to position [431, 0]
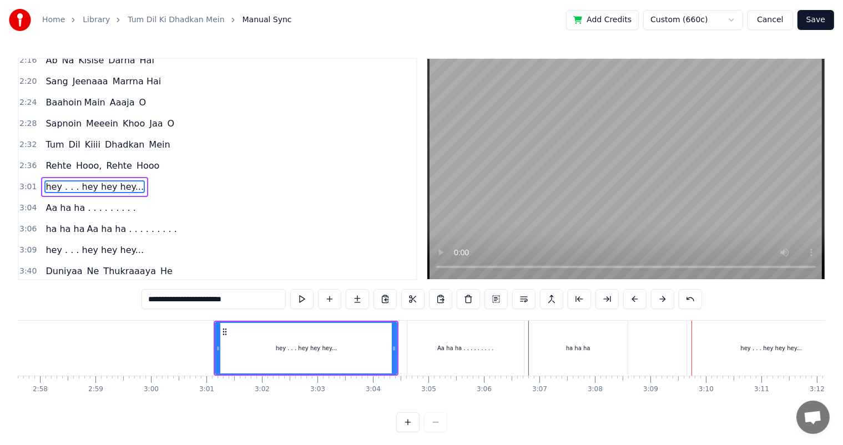
click at [534, 342] on div "ha ha ha" at bounding box center [577, 348] width 99 height 55
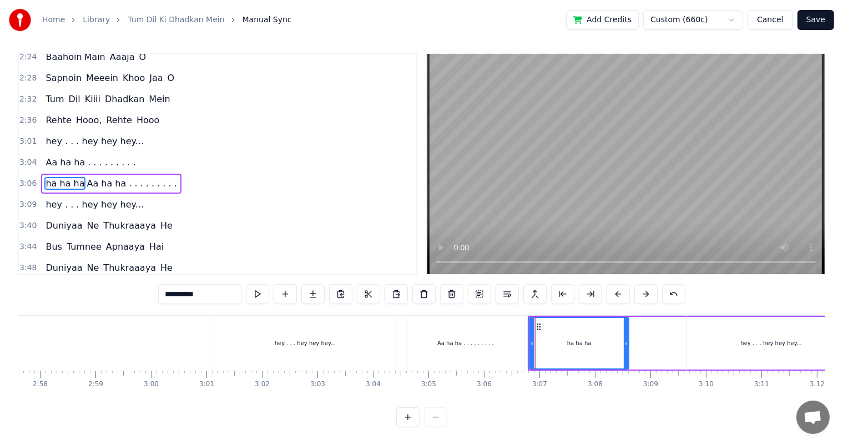
scroll to position [14, 0]
click at [541, 326] on div "ha ha ha" at bounding box center [579, 343] width 98 height 50
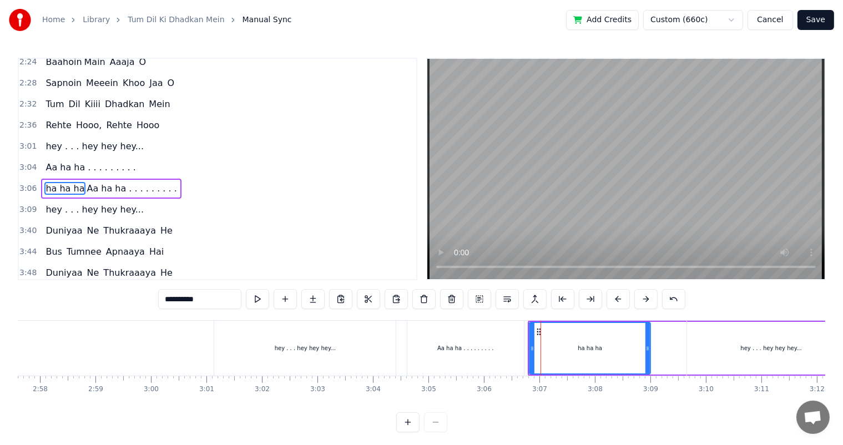
drag, startPoint x: 625, startPoint y: 351, endPoint x: 646, endPoint y: 353, distance: 21.7
click at [646, 353] on div at bounding box center [647, 348] width 4 height 50
click at [94, 182] on span "Aa ha ha . . . . . . . . ." at bounding box center [131, 188] width 92 height 13
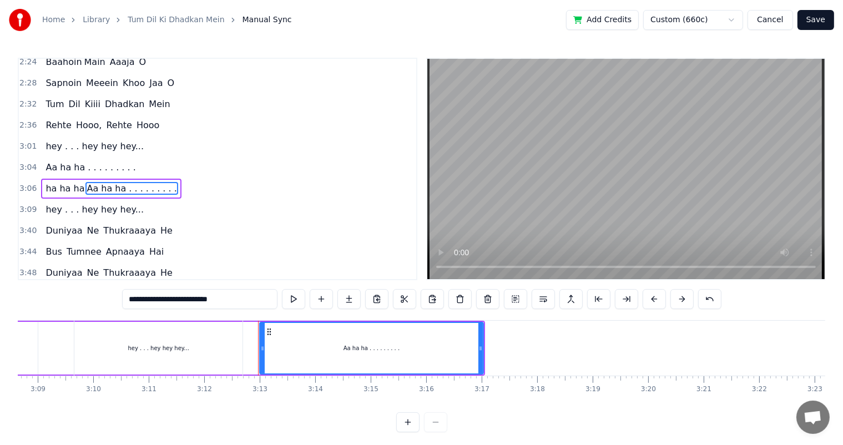
scroll to position [0, 10650]
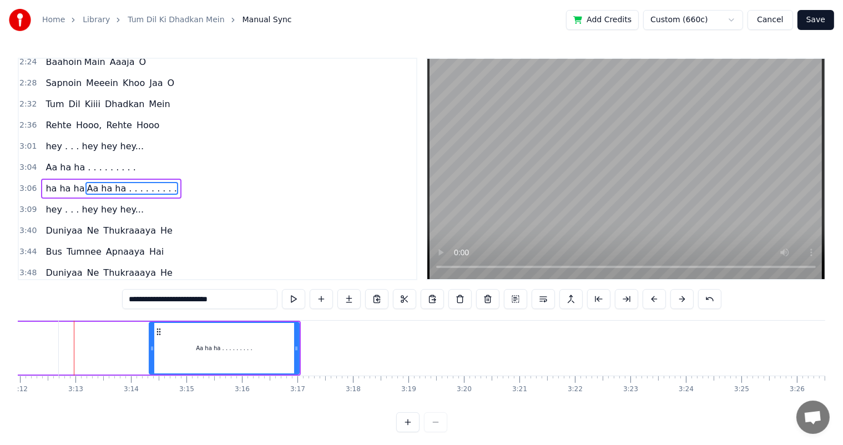
drag, startPoint x: 78, startPoint y: 342, endPoint x: 151, endPoint y: 351, distance: 74.3
click at [151, 351] on div at bounding box center [152, 348] width 4 height 50
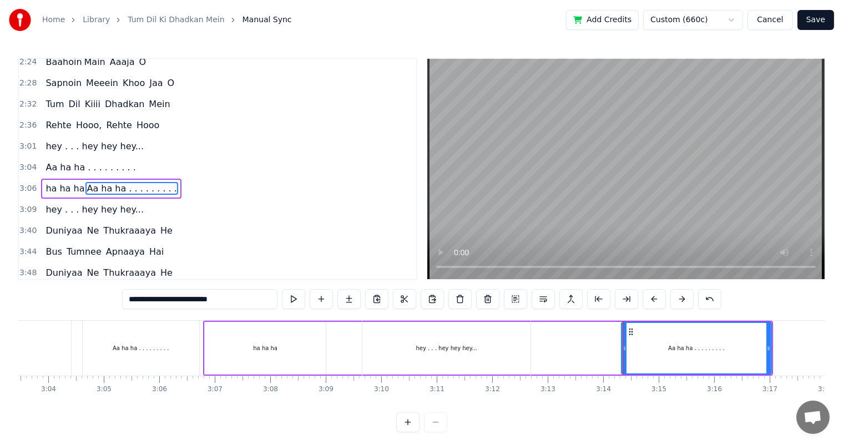
scroll to position [0, 10155]
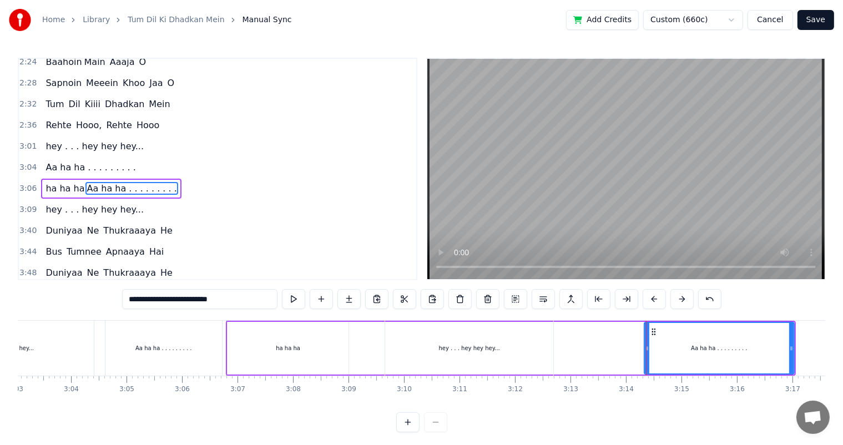
click at [431, 347] on div "hey . . . hey hey hey..." at bounding box center [469, 348] width 168 height 55
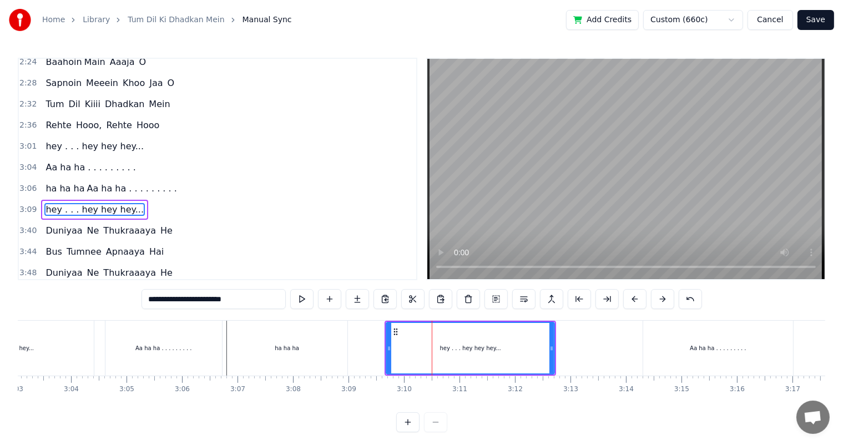
scroll to position [492, 0]
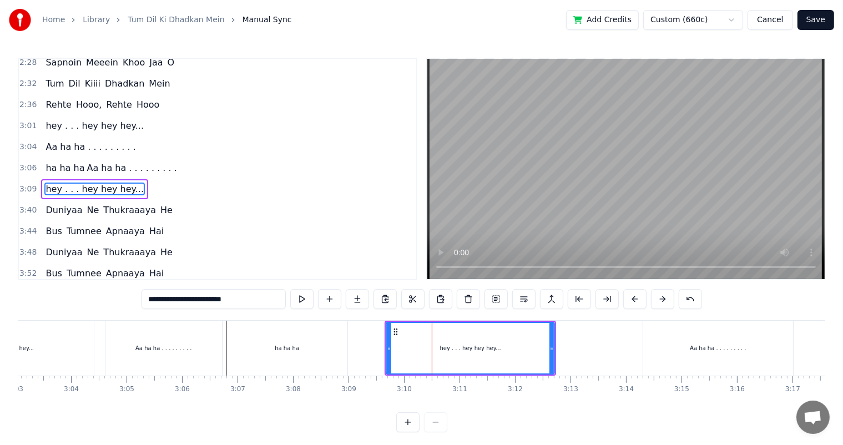
click at [327, 341] on div "ha ha ha" at bounding box center [286, 348] width 121 height 55
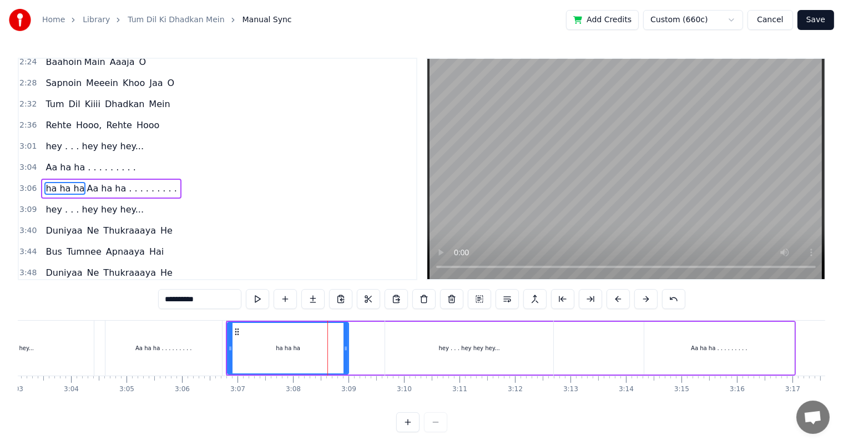
click at [104, 182] on span "Aa ha ha . . . . . . . . ." at bounding box center [131, 188] width 92 height 13
type input "**********"
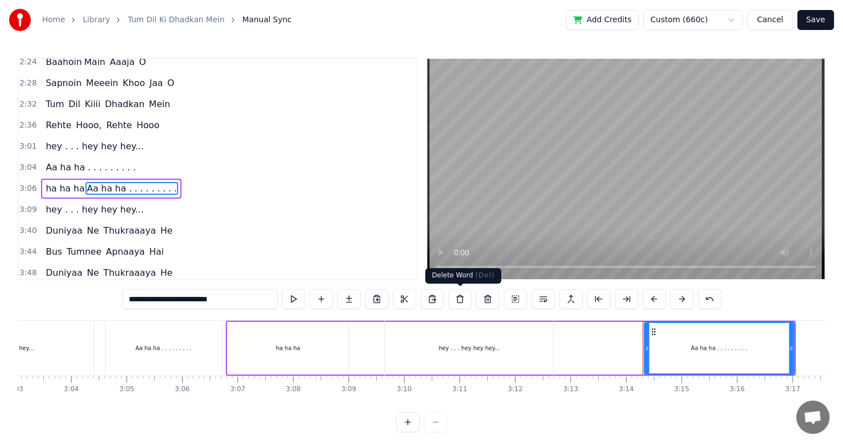
click at [465, 300] on button at bounding box center [459, 299] width 23 height 20
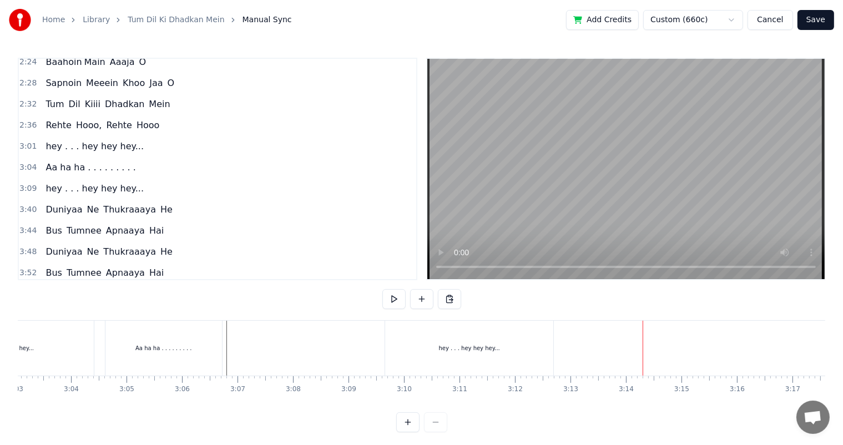
click at [198, 340] on div "Aa ha ha . . . . . . . . ." at bounding box center [163, 348] width 117 height 55
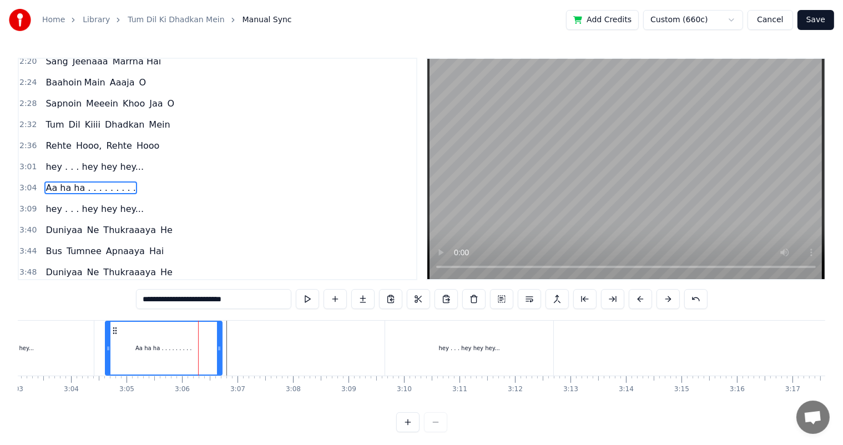
scroll to position [14, 0]
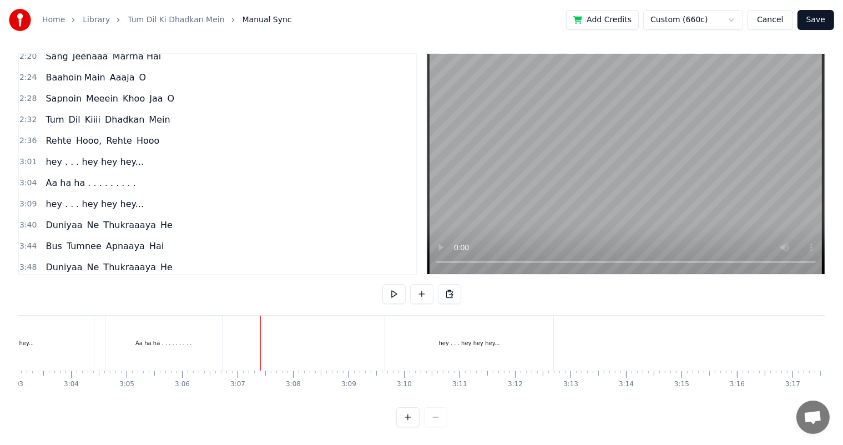
click at [244, 326] on div at bounding box center [160, 343] width 20597 height 55
click at [156, 339] on div "Aa ha ha . . . . . . . . ." at bounding box center [163, 343] width 56 height 8
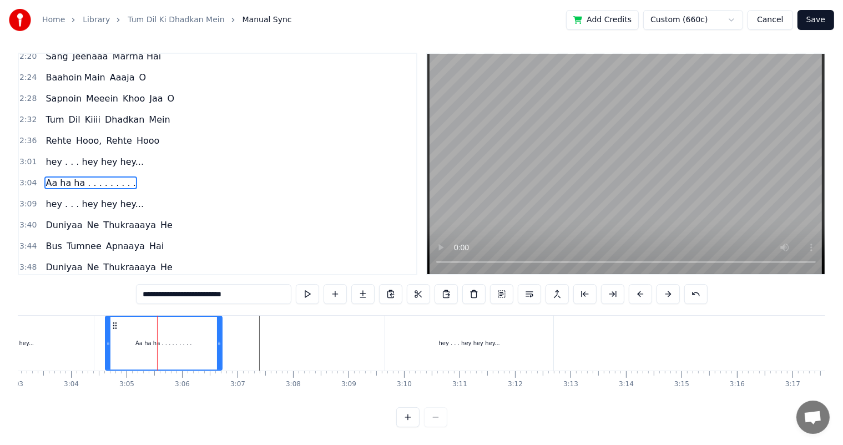
scroll to position [0, 0]
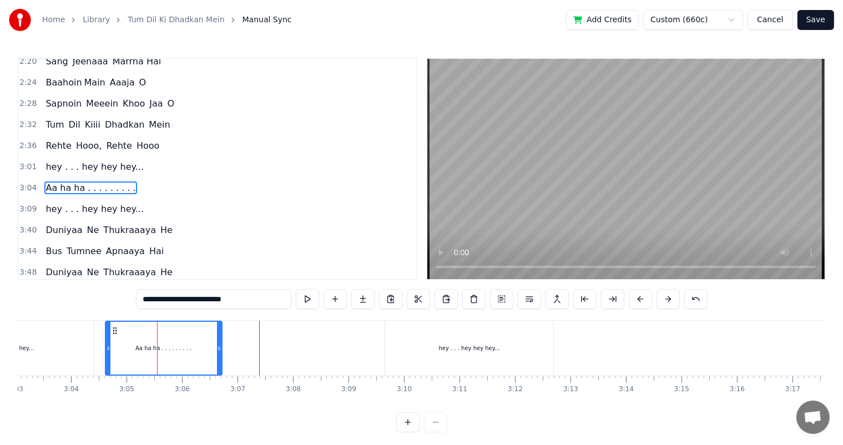
click at [92, 340] on div "hey . . . hey hey hey..." at bounding box center [2, 348] width 181 height 55
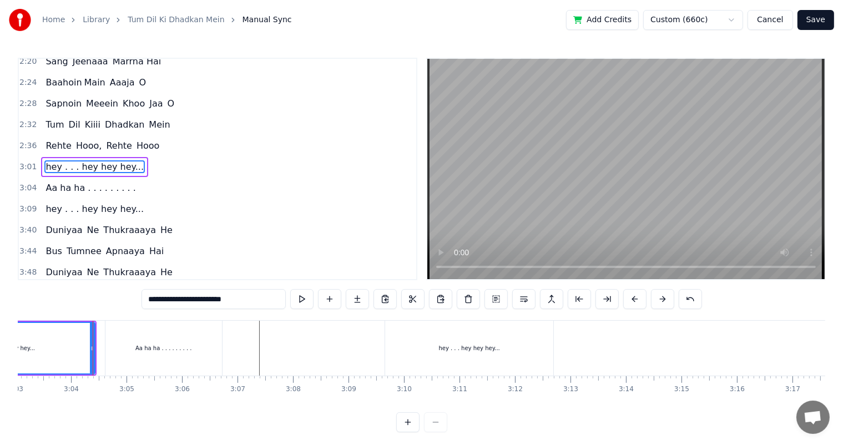
scroll to position [431, 0]
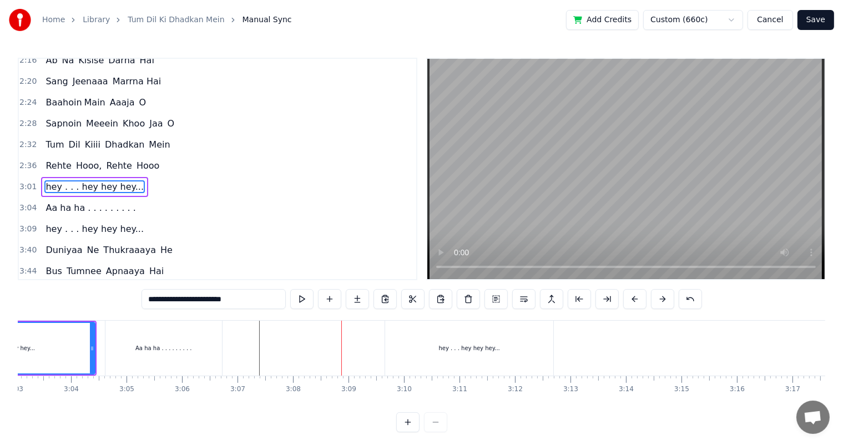
click at [174, 348] on div "Aa ha ha . . . . . . . . ." at bounding box center [163, 348] width 56 height 8
type input "**********"
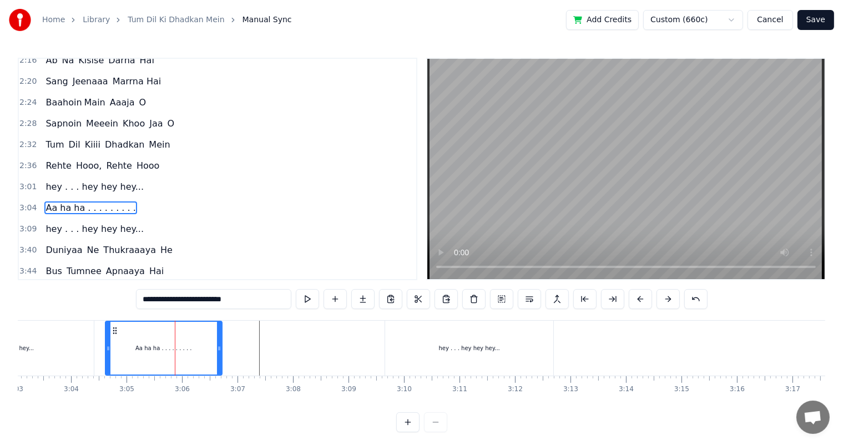
scroll to position [451, 0]
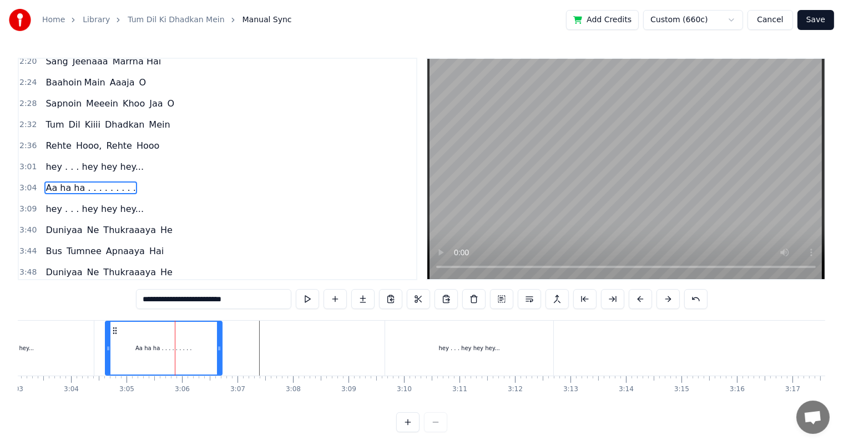
click at [228, 342] on div at bounding box center [160, 348] width 20597 height 55
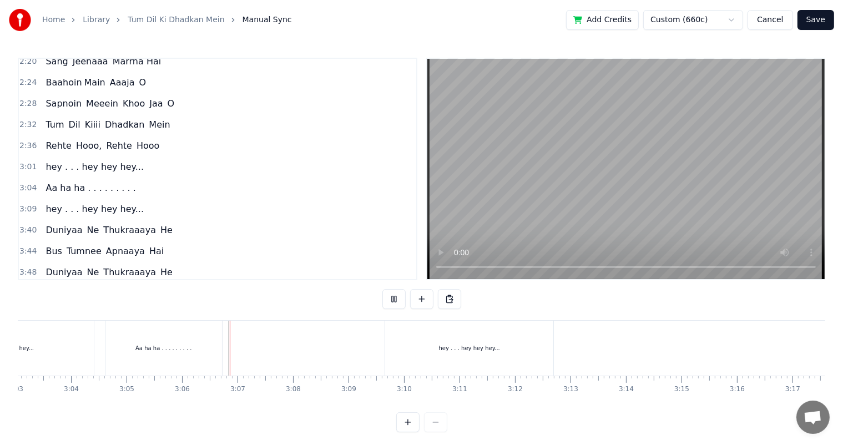
scroll to position [14, 0]
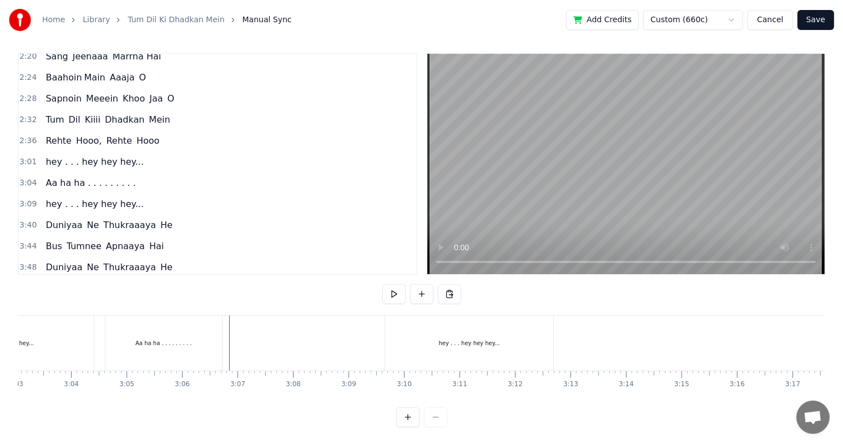
click at [224, 327] on div at bounding box center [160, 343] width 20597 height 55
click at [221, 324] on div "Aa ha ha . . . . . . . . ." at bounding box center [164, 343] width 118 height 55
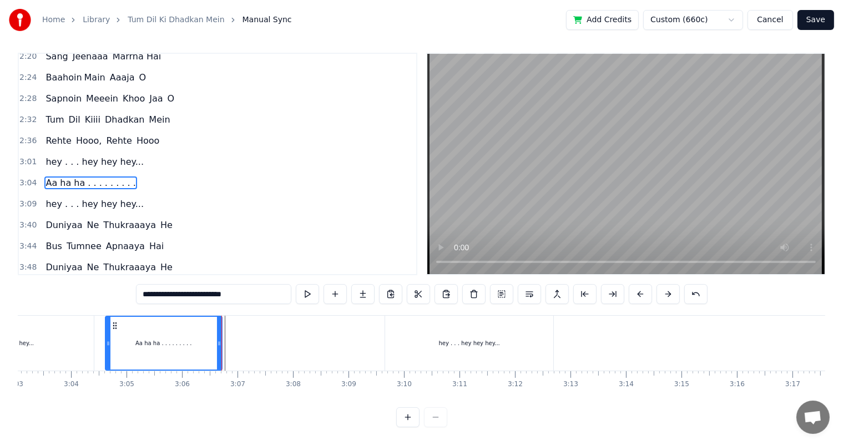
scroll to position [0, 0]
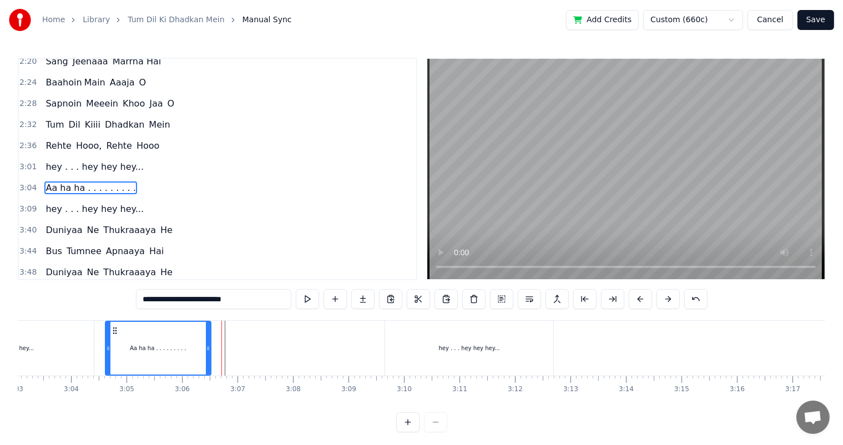
drag, startPoint x: 218, startPoint y: 343, endPoint x: 206, endPoint y: 342, distance: 11.8
click at [206, 342] on div at bounding box center [208, 348] width 4 height 53
click at [215, 336] on div at bounding box center [160, 348] width 20597 height 55
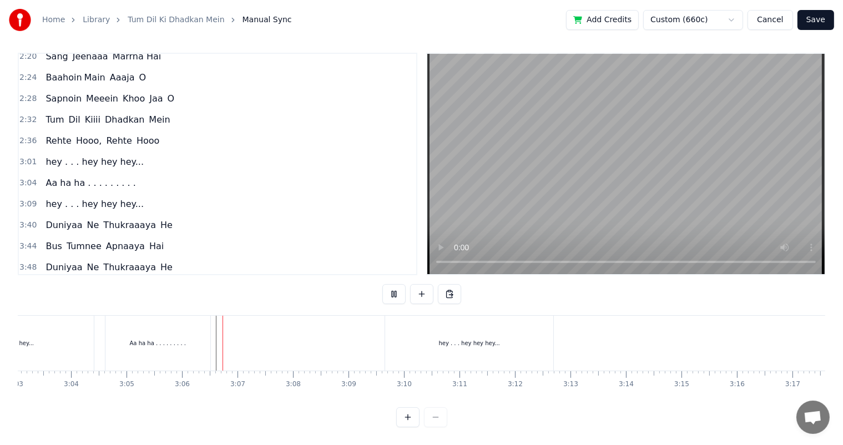
scroll to position [14, 0]
click at [219, 317] on div at bounding box center [160, 343] width 20597 height 55
click at [200, 337] on div "Aa ha ha . . . . . . . . ." at bounding box center [157, 343] width 105 height 55
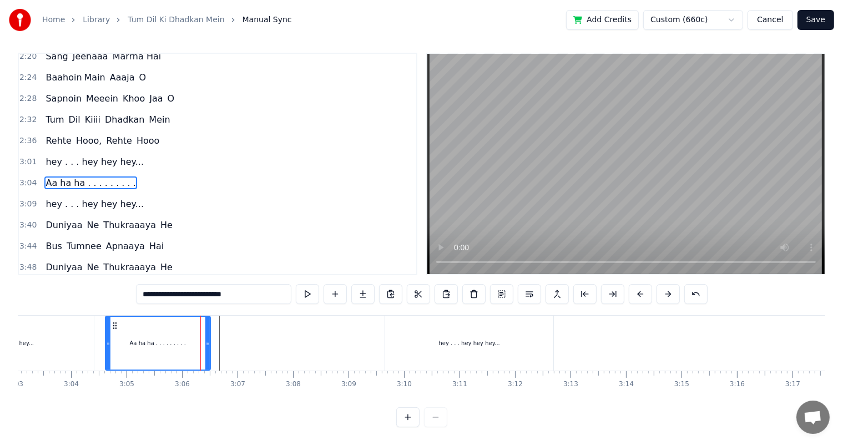
scroll to position [0, 0]
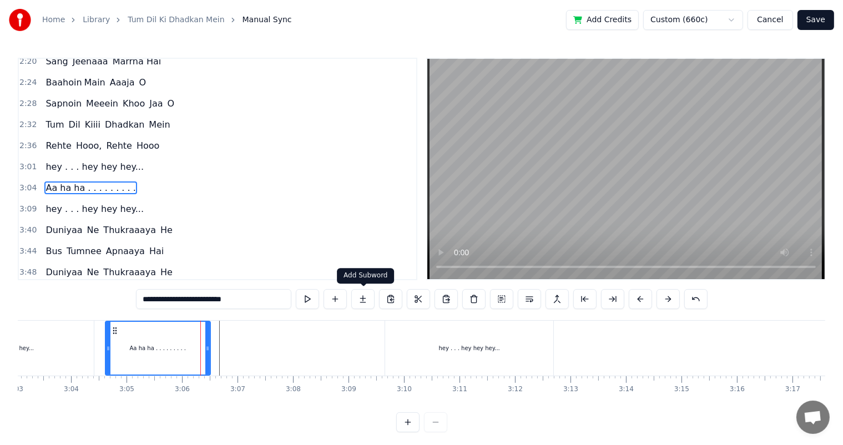
click at [359, 299] on button at bounding box center [362, 299] width 23 height 20
click at [217, 342] on div at bounding box center [160, 348] width 20597 height 55
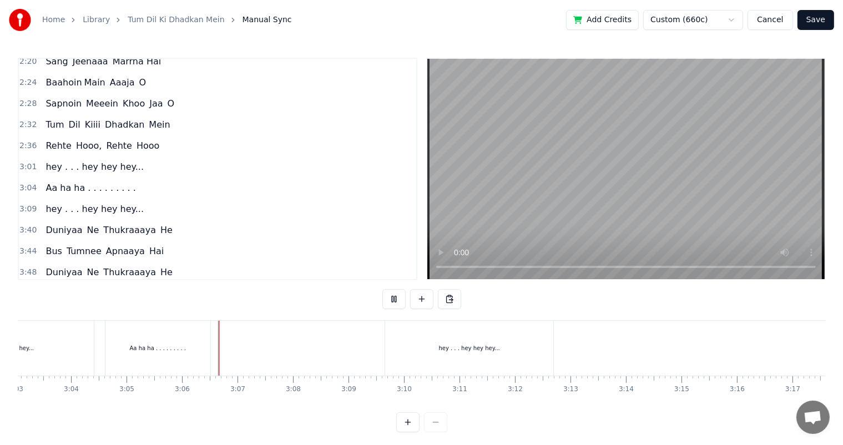
scroll to position [14, 0]
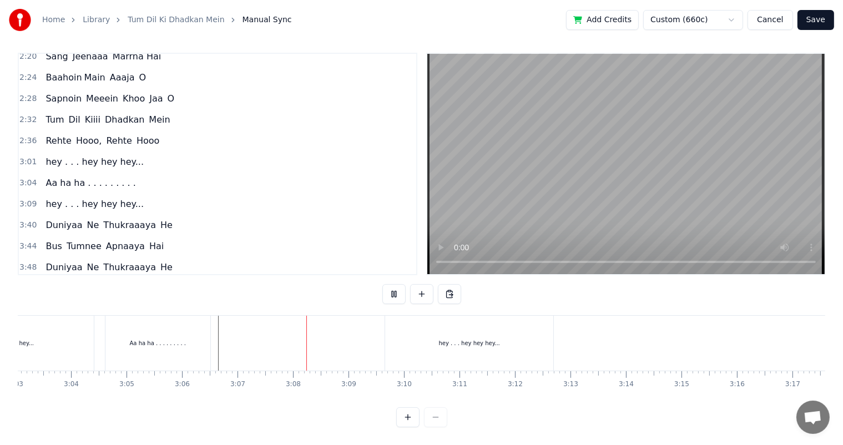
click at [216, 325] on div at bounding box center [160, 343] width 20597 height 55
click at [417, 285] on button at bounding box center [421, 294] width 23 height 20
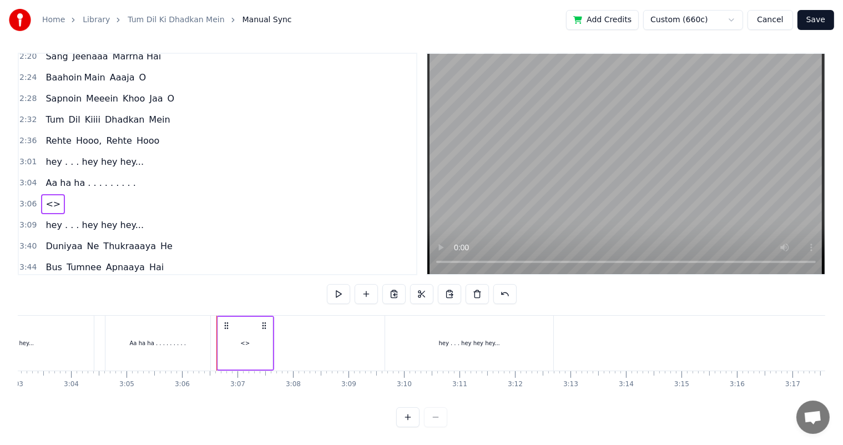
click at [244, 339] on div "<>" at bounding box center [244, 343] width 9 height 8
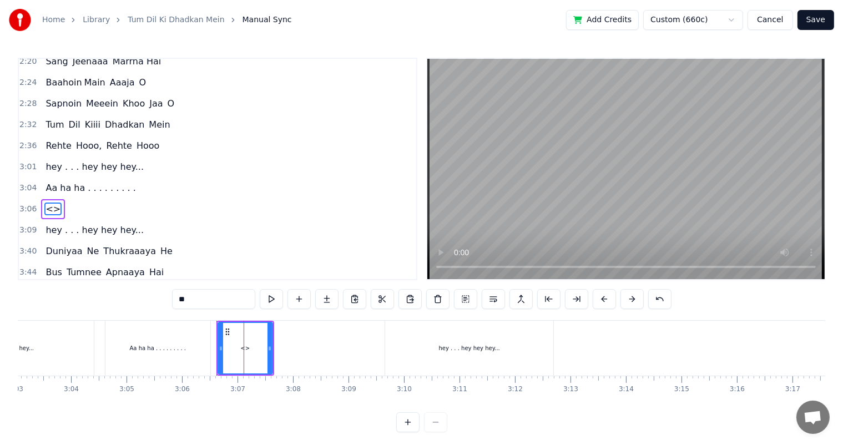
scroll to position [471, 0]
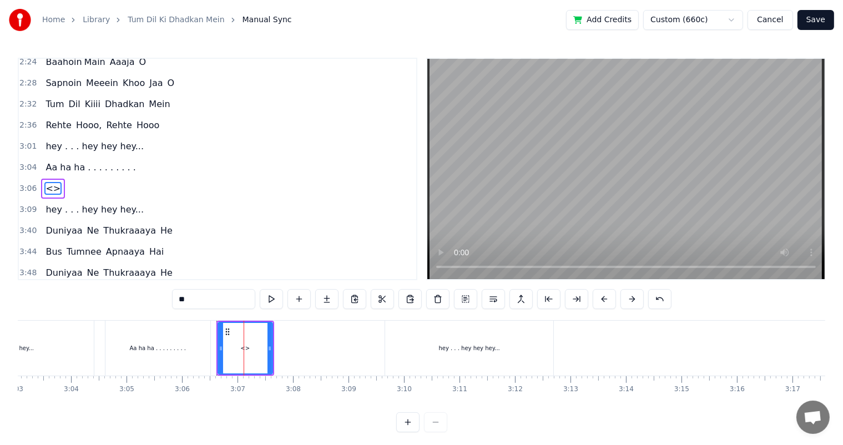
drag, startPoint x: 206, startPoint y: 303, endPoint x: 154, endPoint y: 308, distance: 52.9
click at [154, 308] on div "0:08 Tum Dil Kiiii Dhadkan Mein 0:22 Tum Rehte Hoooo.... 0:42 Tum Dil Kiiii Dha…" at bounding box center [421, 245] width 807 height 375
click at [202, 336] on div "Aa ha ha . . . . . . . . ." at bounding box center [157, 348] width 105 height 55
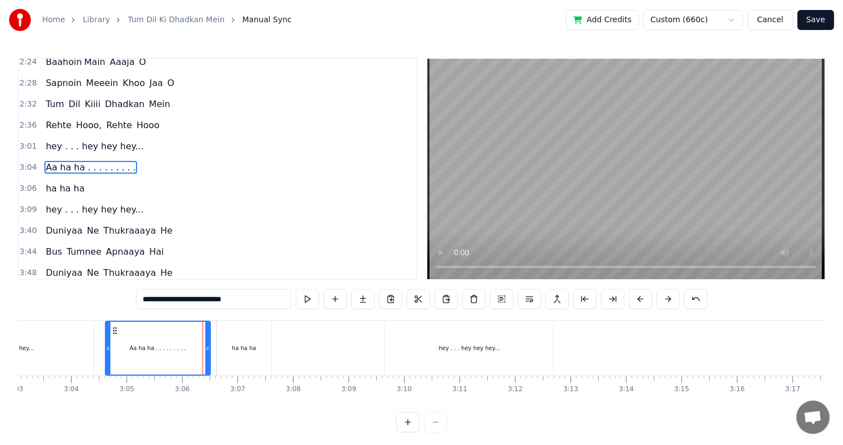
scroll to position [451, 0]
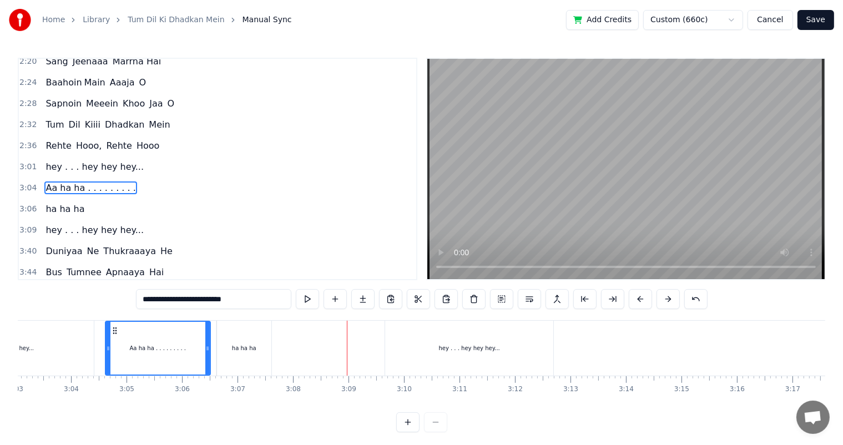
click at [236, 348] on div "ha ha ha" at bounding box center [244, 348] width 24 height 8
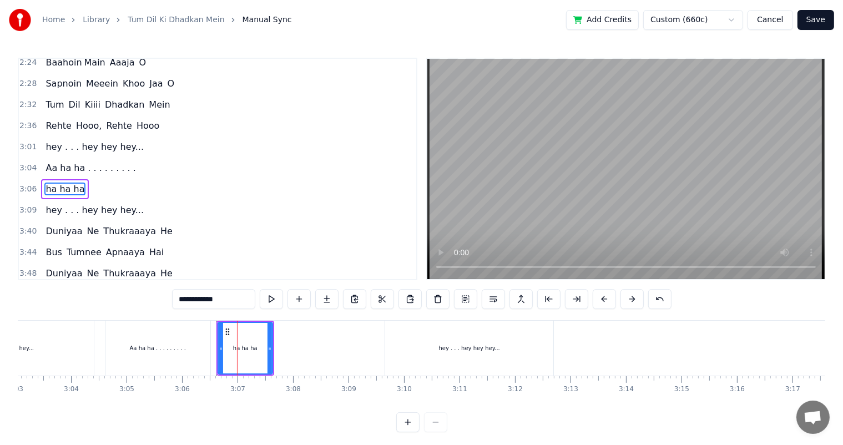
scroll to position [471, 0]
drag, startPoint x: 269, startPoint y: 351, endPoint x: 229, endPoint y: 357, distance: 40.4
click at [315, 356] on div at bounding box center [315, 348] width 4 height 50
click at [196, 346] on div "Aa ha ha . . . . . . . . ." at bounding box center [157, 348] width 105 height 55
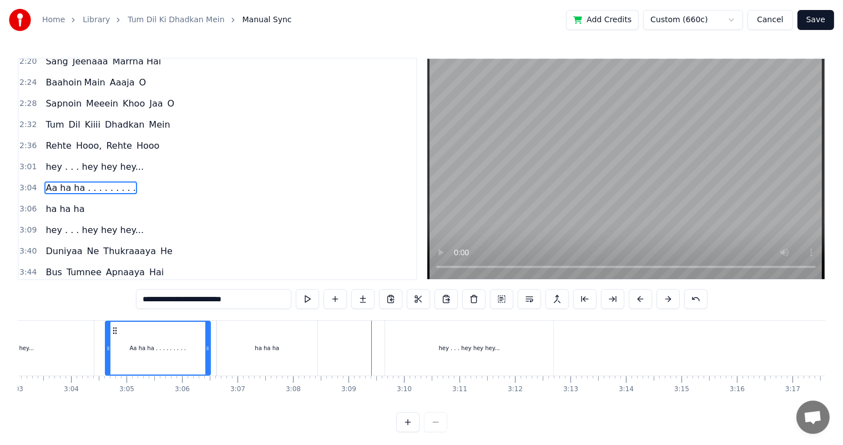
click at [260, 346] on div "ha ha ha" at bounding box center [267, 348] width 24 height 8
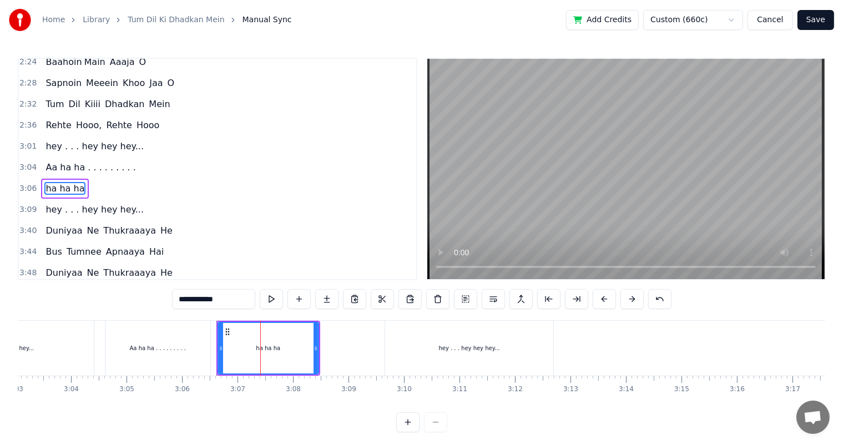
click at [220, 302] on input "**********" at bounding box center [213, 299] width 83 height 20
click at [80, 346] on div "hey . . . hey hey hey..." at bounding box center [2, 348] width 181 height 55
type input "**********"
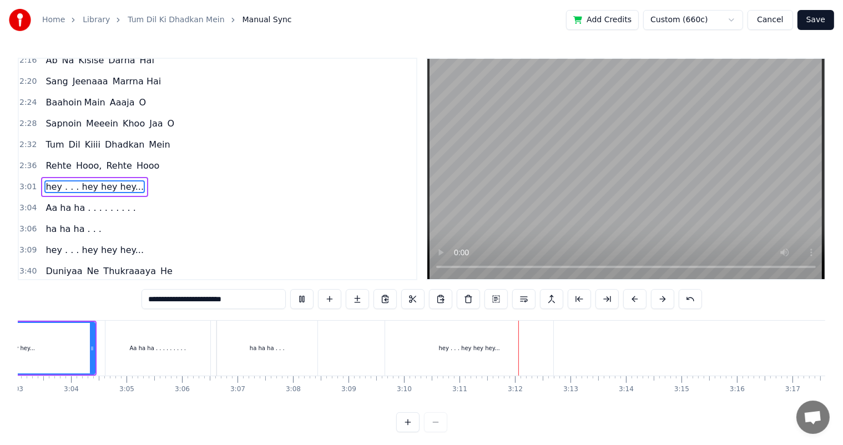
scroll to position [14, 0]
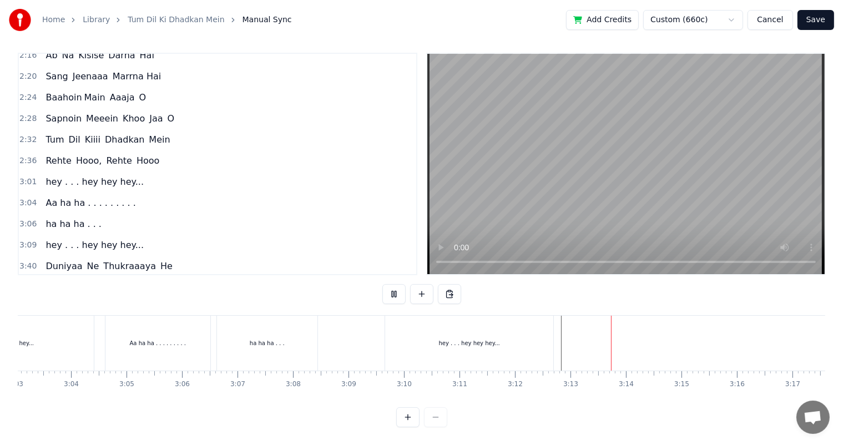
click at [559, 319] on div at bounding box center [160, 343] width 20597 height 55
click at [223, 340] on div "ha ha ha . . ." at bounding box center [267, 343] width 100 height 55
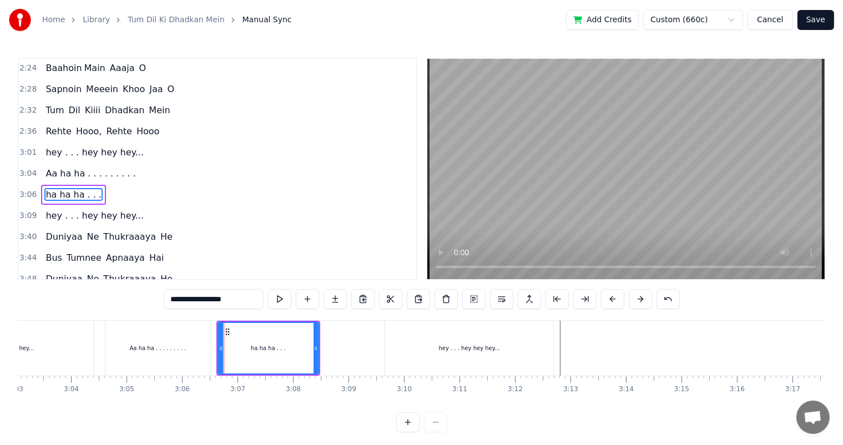
scroll to position [471, 0]
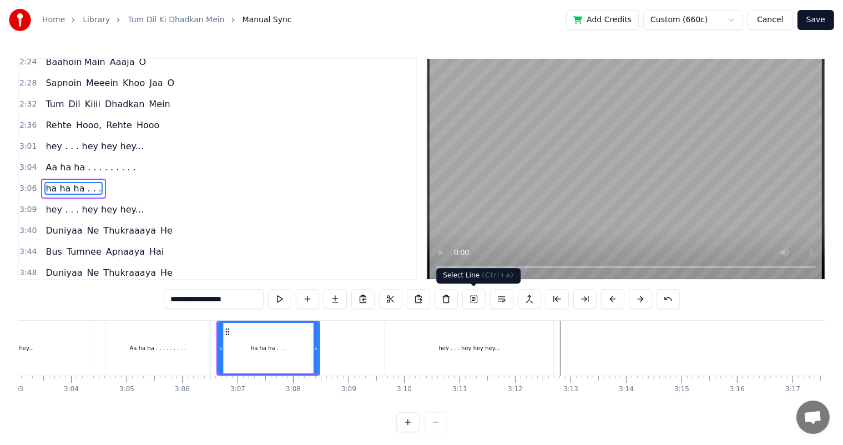
click at [475, 297] on button at bounding box center [473, 299] width 23 height 20
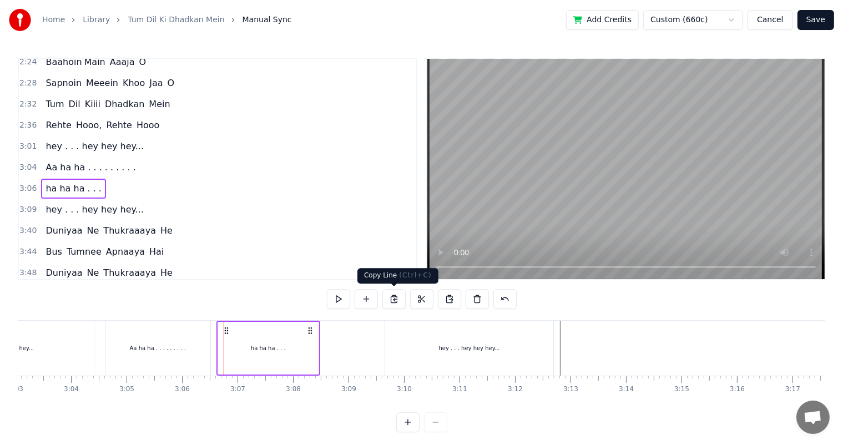
click at [397, 298] on button at bounding box center [393, 299] width 23 height 20
click at [559, 338] on div at bounding box center [160, 348] width 20597 height 55
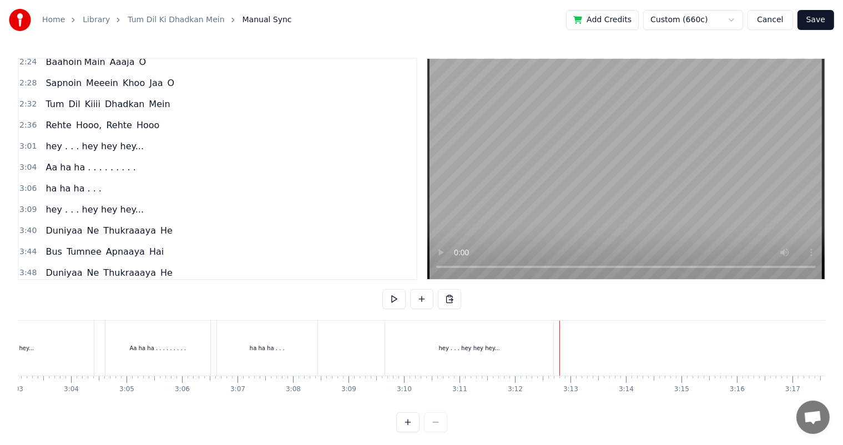
click at [558, 337] on div at bounding box center [160, 348] width 20597 height 55
click at [451, 299] on button at bounding box center [449, 299] width 23 height 20
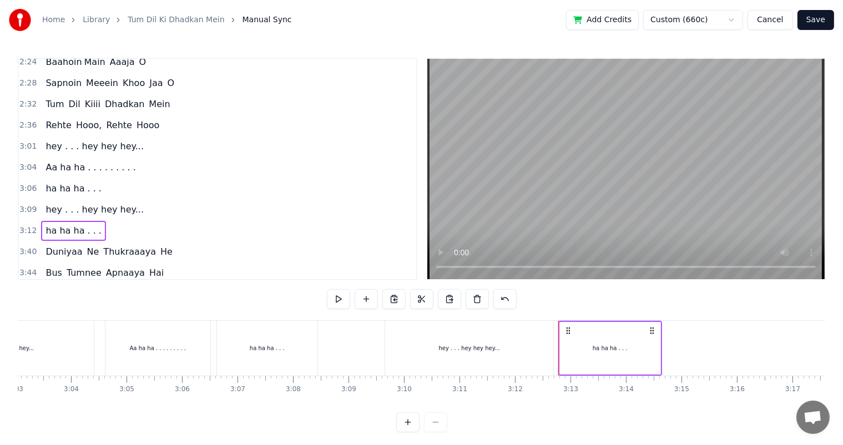
click at [330, 340] on div at bounding box center [160, 348] width 20597 height 55
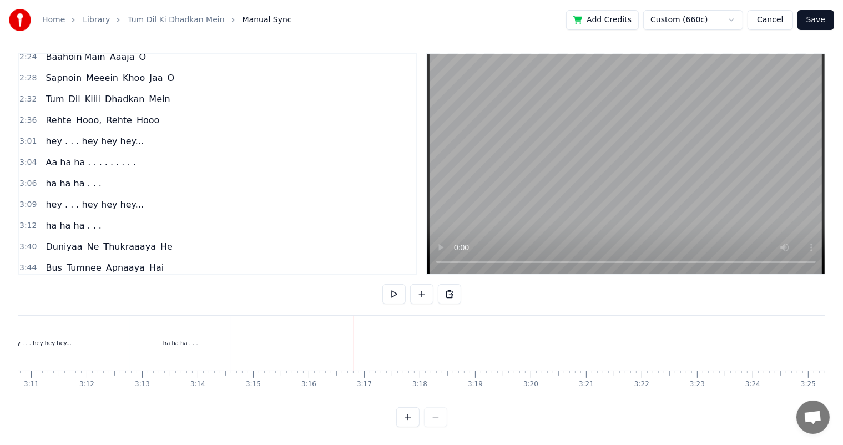
scroll to position [0, 10562]
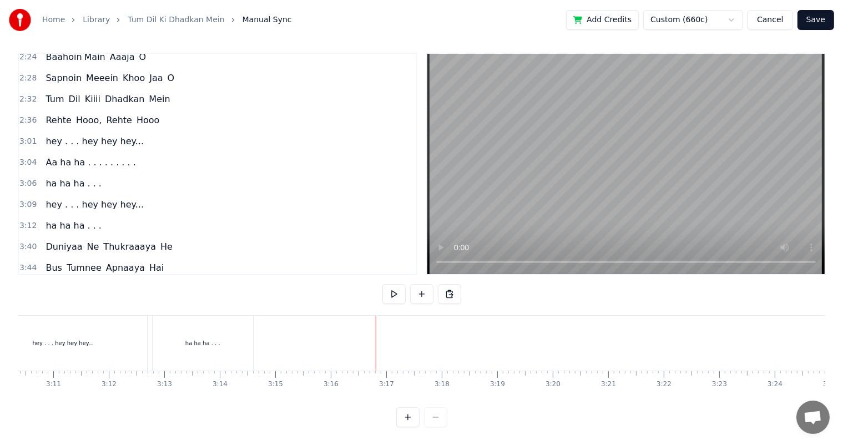
click at [204, 339] on div "ha ha ha . . ." at bounding box center [202, 343] width 35 height 8
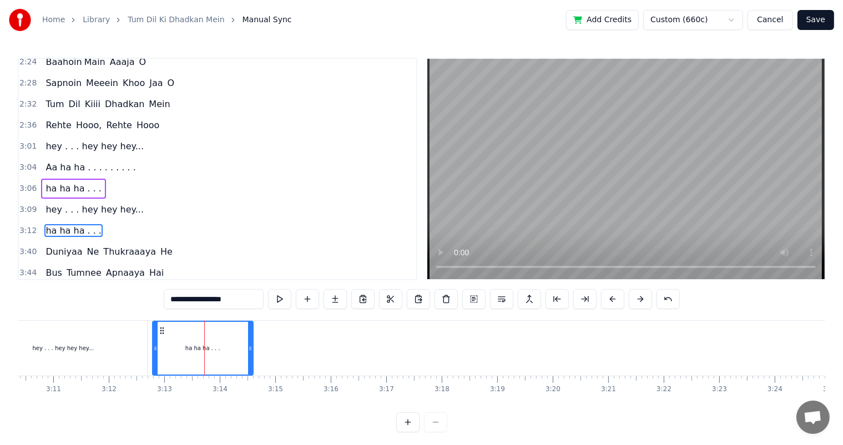
scroll to position [512, 0]
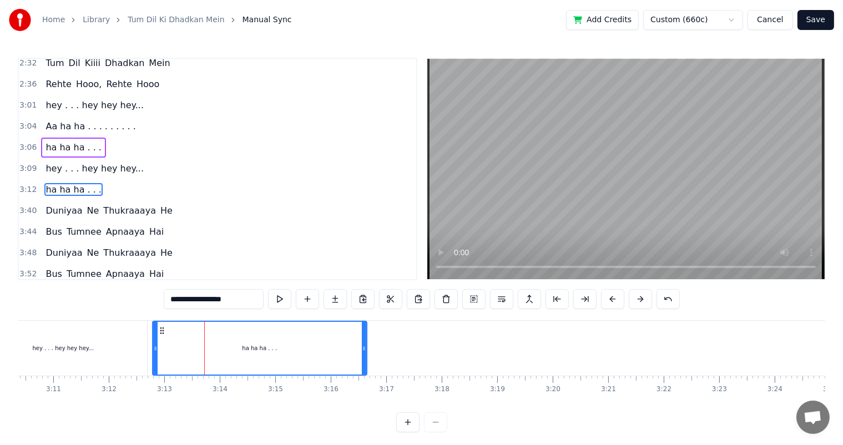
drag, startPoint x: 249, startPoint y: 351, endPoint x: 362, endPoint y: 354, distance: 113.8
click at [362, 354] on div at bounding box center [364, 348] width 4 height 53
click at [136, 340] on div "hey . . . hey hey hey..." at bounding box center [63, 348] width 168 height 55
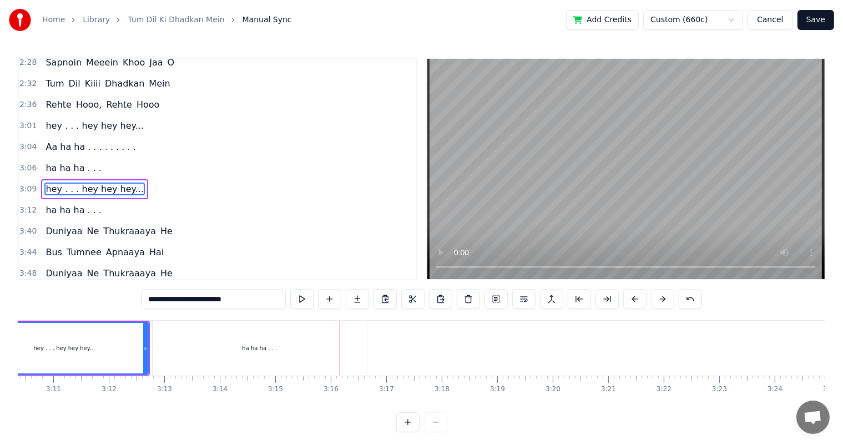
scroll to position [14, 0]
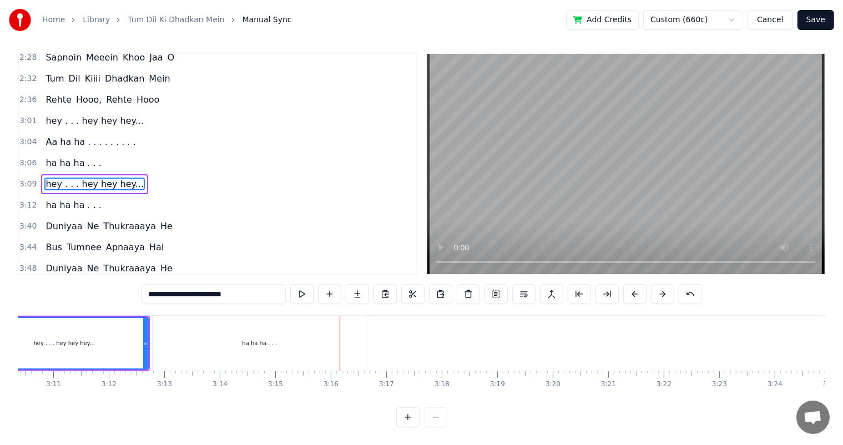
click at [235, 332] on div "ha ha ha . . ." at bounding box center [260, 343] width 214 height 55
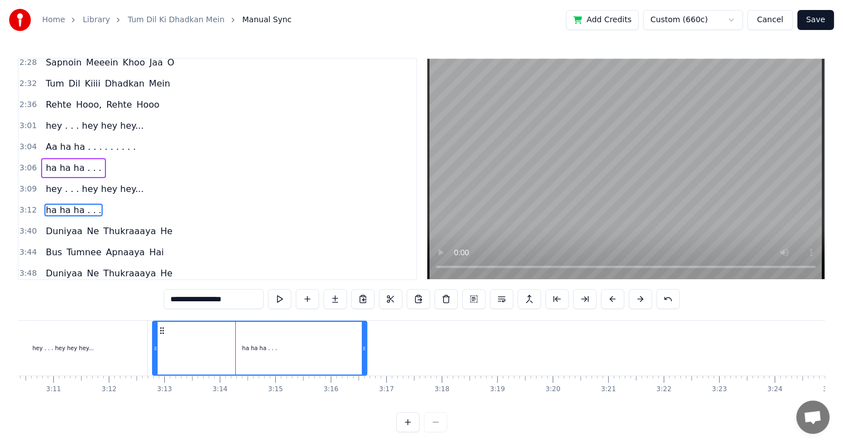
scroll to position [512, 0]
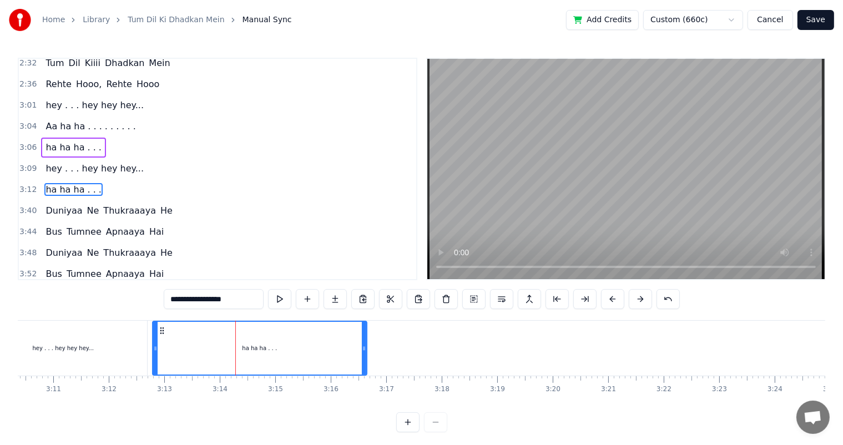
click at [184, 300] on input "**********" at bounding box center [214, 299] width 100 height 20
click at [196, 300] on input "**********" at bounding box center [213, 299] width 94 height 20
click at [146, 341] on div "hey . . . hey hey hey..." at bounding box center [62, 348] width 169 height 55
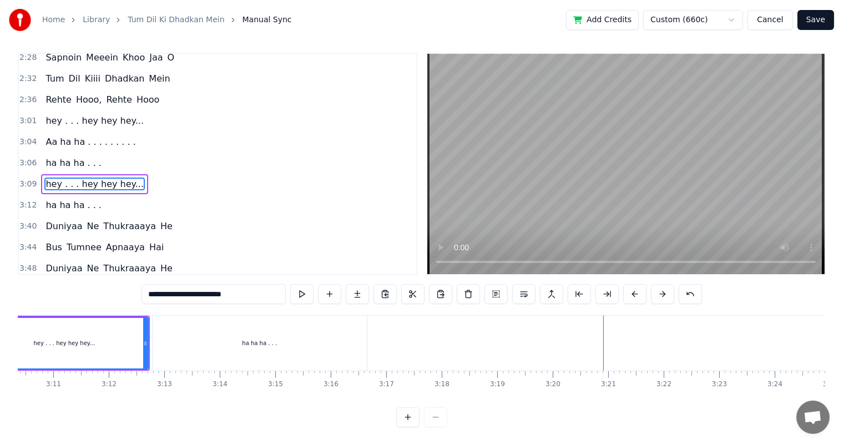
scroll to position [14, 0]
click at [322, 339] on div "ha ha ha . . ." at bounding box center [260, 343] width 214 height 55
type input "**********"
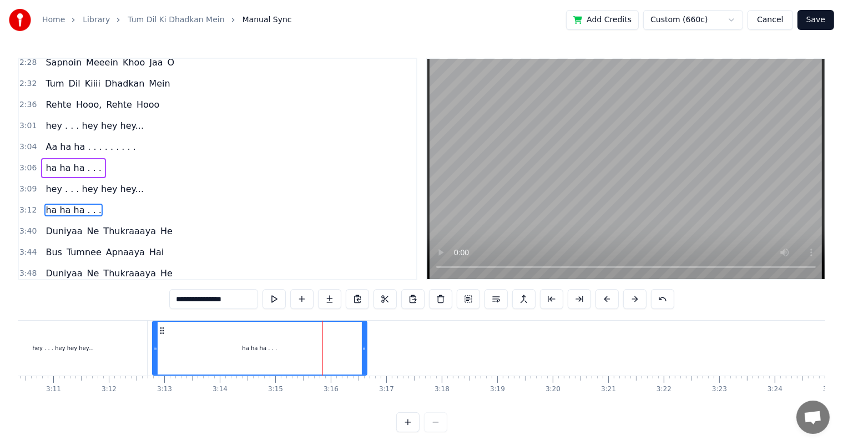
scroll to position [512, 0]
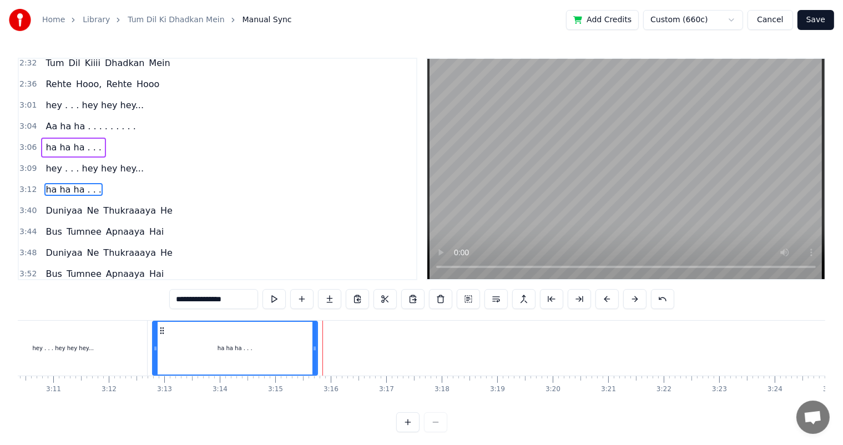
drag, startPoint x: 365, startPoint y: 351, endPoint x: 313, endPoint y: 348, distance: 51.7
click at [315, 348] on icon at bounding box center [314, 348] width 4 height 9
click at [175, 337] on div "ha ha ha . . ." at bounding box center [235, 348] width 164 height 53
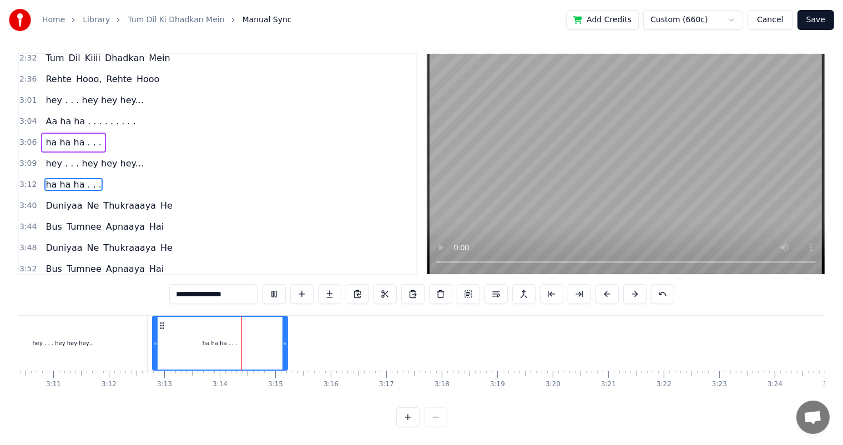
drag, startPoint x: 315, startPoint y: 336, endPoint x: 280, endPoint y: 333, distance: 35.1
click at [282, 339] on icon at bounding box center [284, 343] width 4 height 9
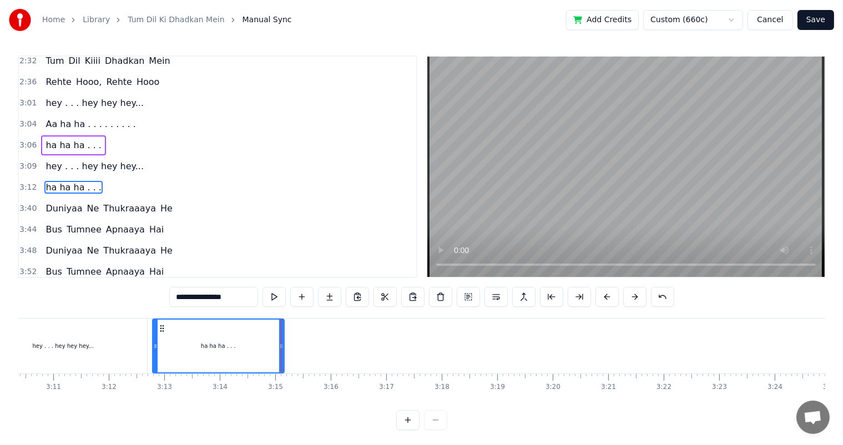
scroll to position [0, 0]
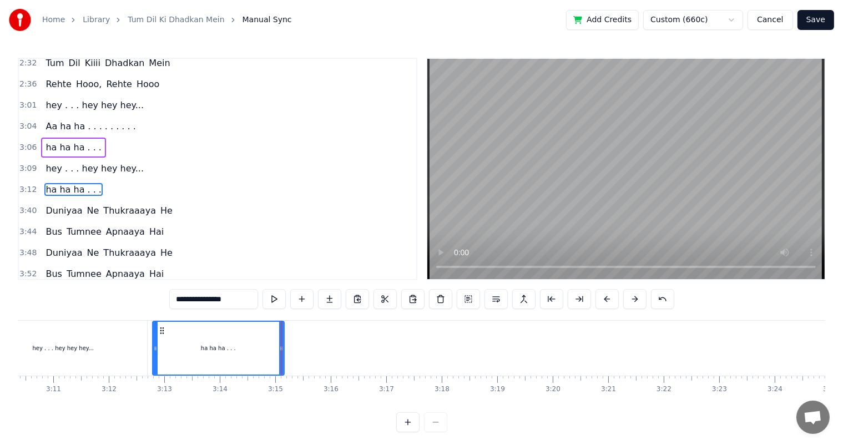
click at [196, 340] on div "ha ha ha . . ." at bounding box center [218, 348] width 130 height 53
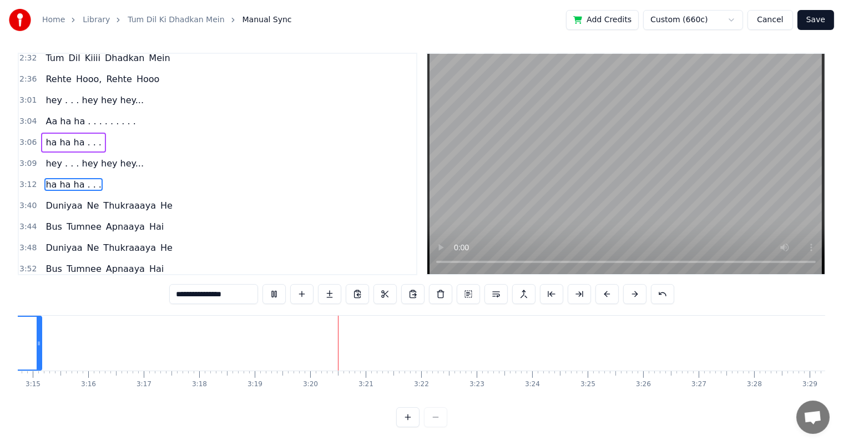
scroll to position [0, 10806]
click at [812, 20] on button "Save" at bounding box center [815, 20] width 37 height 20
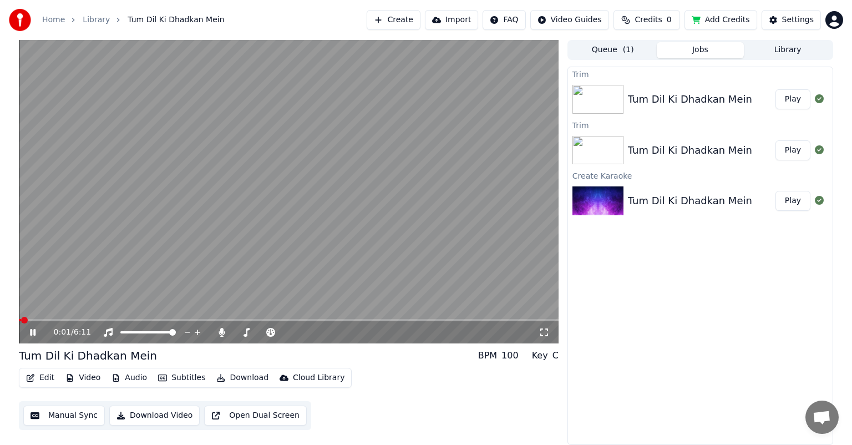
click at [204, 320] on span at bounding box center [289, 320] width 540 height 2
click at [190, 320] on span at bounding box center [289, 320] width 540 height 2
click at [244, 320] on span at bounding box center [289, 320] width 540 height 2
click at [270, 321] on span at bounding box center [289, 320] width 540 height 2
click at [279, 321] on span at bounding box center [289, 320] width 540 height 2
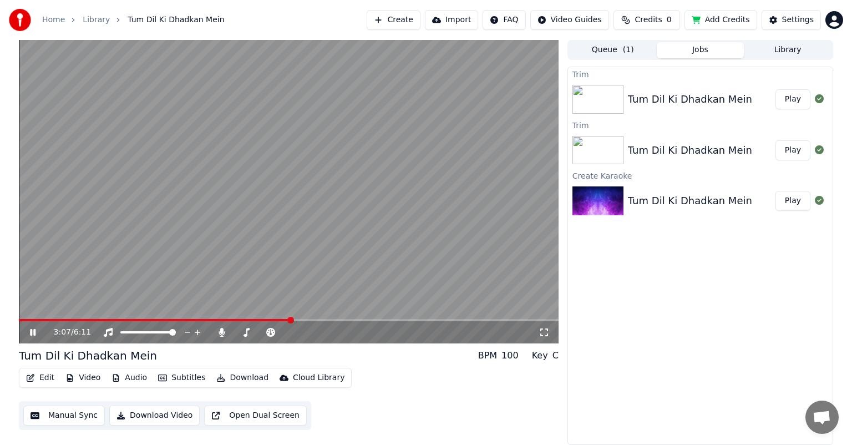
click at [291, 320] on span at bounding box center [289, 320] width 540 height 2
click at [539, 331] on icon at bounding box center [544, 332] width 11 height 9
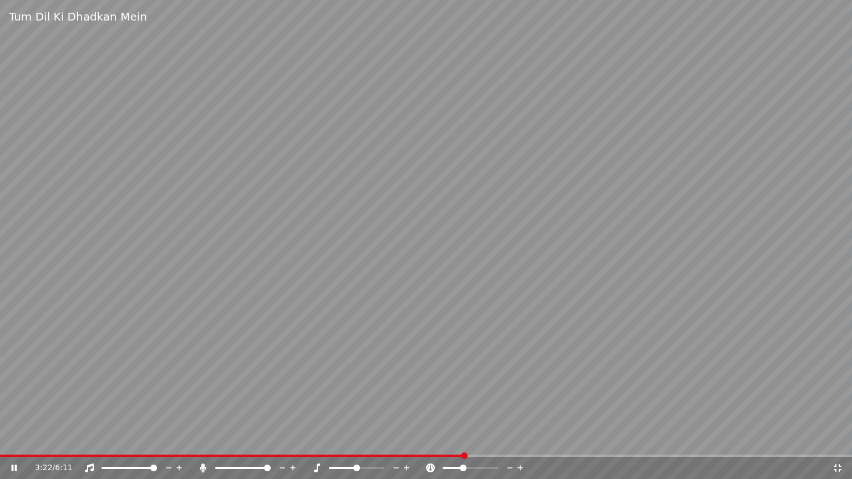
click at [838, 444] on icon at bounding box center [837, 468] width 11 height 9
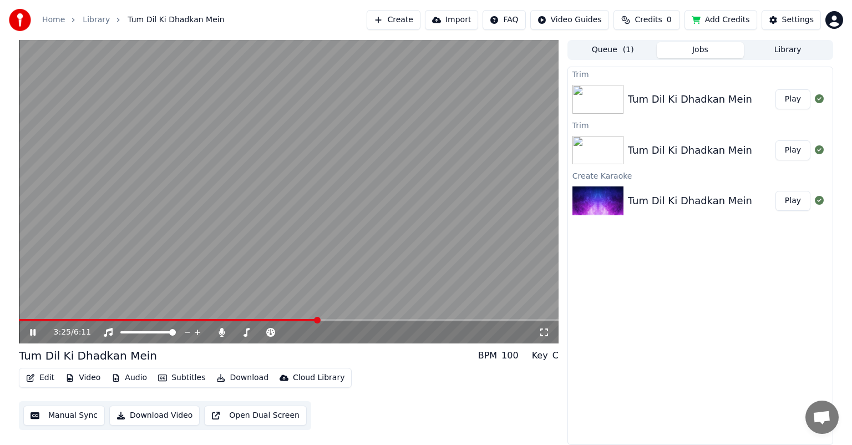
click at [50, 413] on button "Manual Sync" at bounding box center [64, 416] width 82 height 20
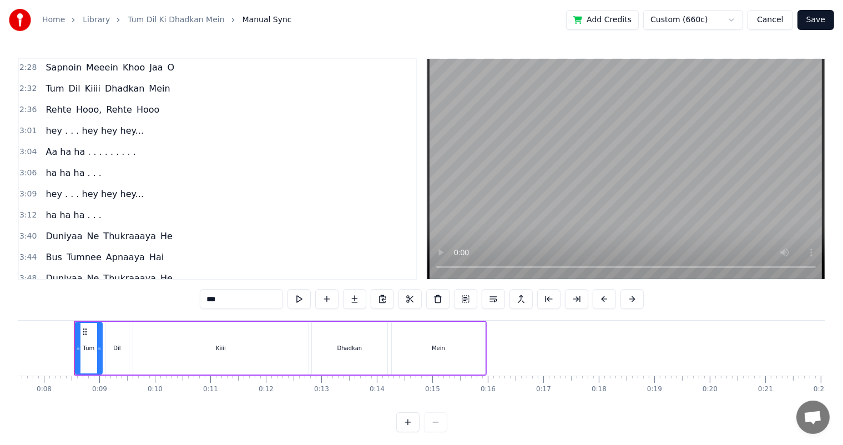
scroll to position [507, 0]
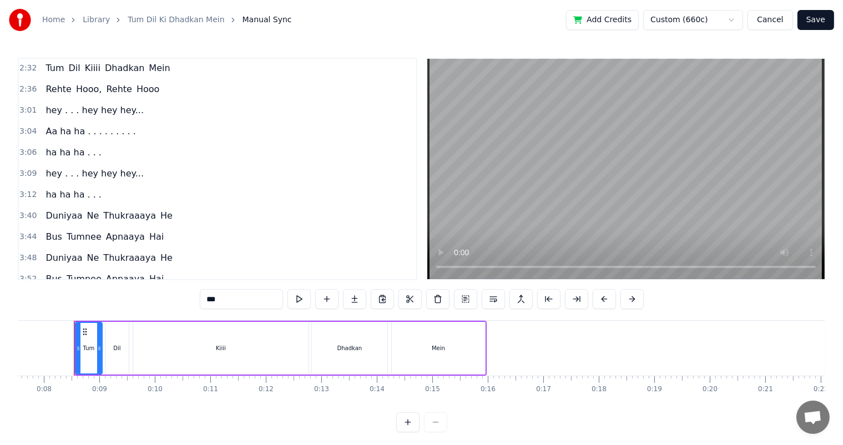
click at [50, 188] on span "ha ha ha . . ." at bounding box center [73, 194] width 58 height 13
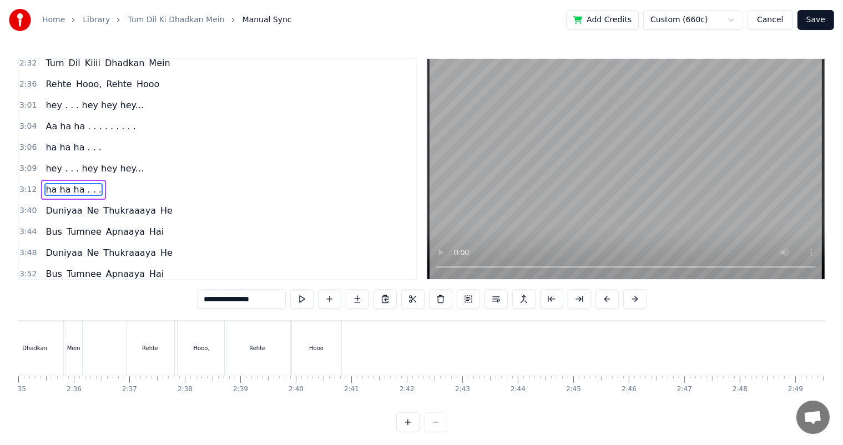
scroll to position [0, 10640]
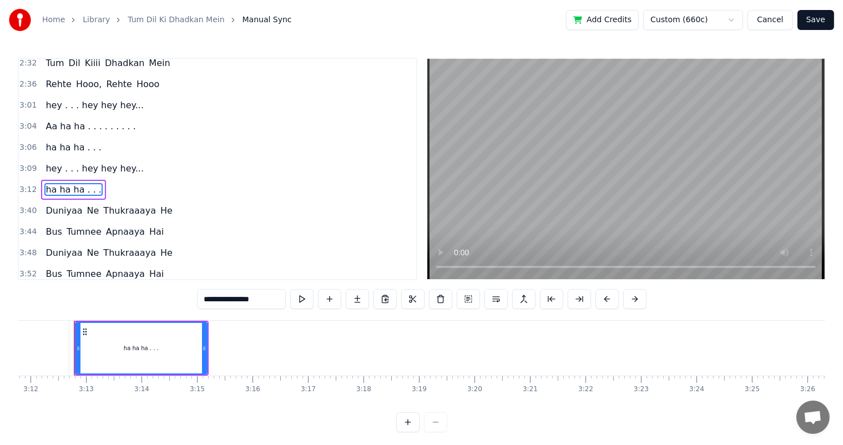
drag, startPoint x: 212, startPoint y: 301, endPoint x: 178, endPoint y: 301, distance: 35.0
click at [178, 301] on div "0:08 Tum Dil Kiiii Dhadkan Mein 0:22 Tum Rehte Hoooo.... 0:42 Tum Dil Kiiii Dha…" at bounding box center [421, 245] width 807 height 375
click at [197, 297] on input "**********" at bounding box center [227, 299] width 83 height 20
type input "**********"
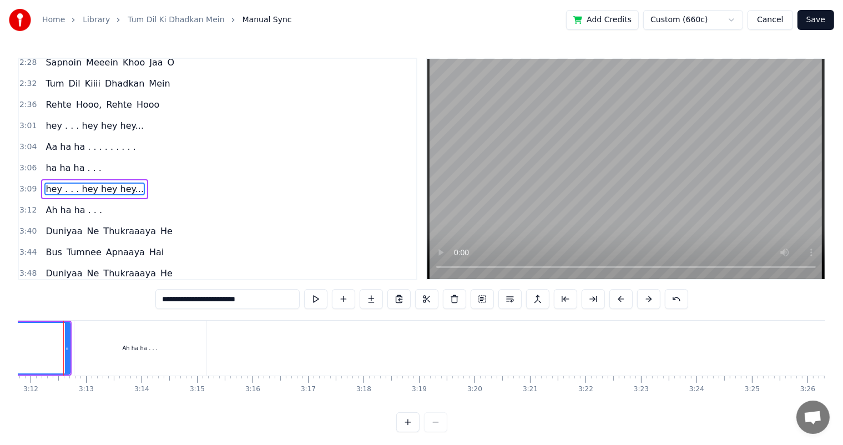
scroll to position [0, 10629]
click at [817, 29] on button "Save" at bounding box center [815, 20] width 37 height 20
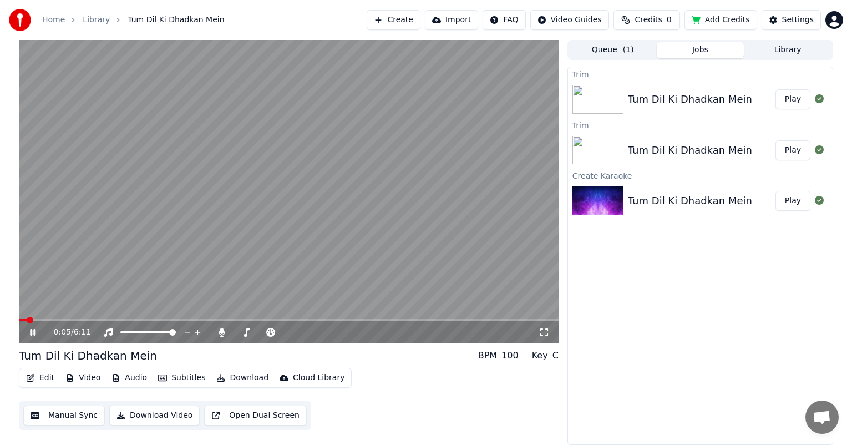
click at [286, 318] on video at bounding box center [289, 191] width 540 height 303
click at [287, 319] on span at bounding box center [289, 320] width 540 height 2
click at [30, 334] on icon at bounding box center [32, 332] width 7 height 8
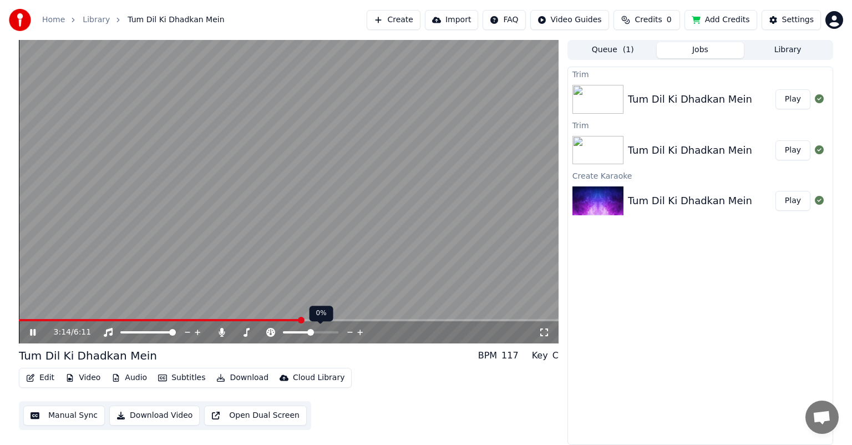
click at [310, 331] on span at bounding box center [310, 332] width 7 height 7
click at [546, 331] on icon at bounding box center [544, 332] width 11 height 9
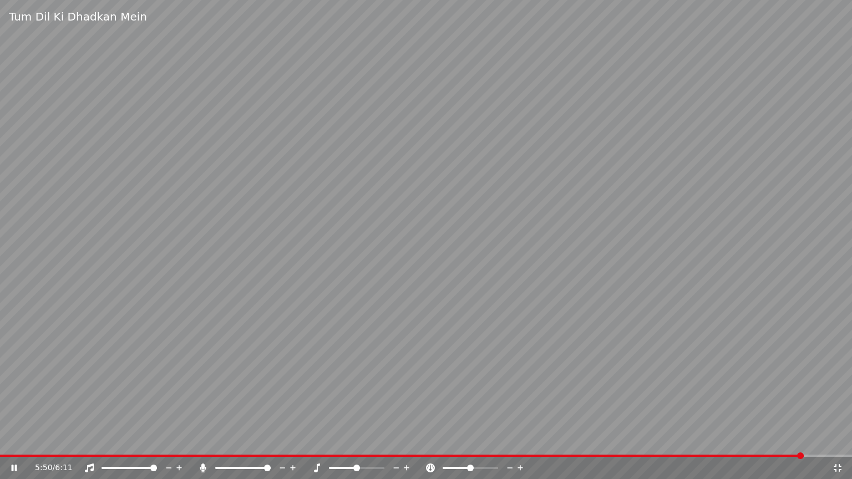
click at [838, 444] on div "5:50 / 6:11" at bounding box center [425, 468] width 843 height 11
click at [837, 444] on icon at bounding box center [837, 468] width 11 height 9
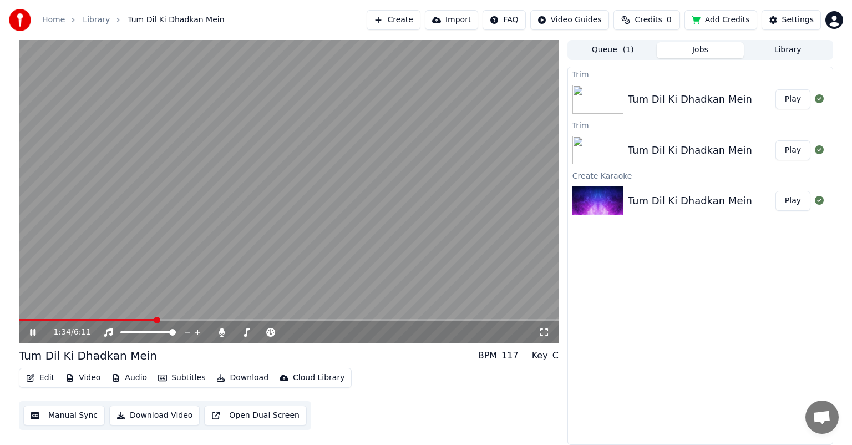
click at [155, 320] on span at bounding box center [87, 320] width 136 height 2
click at [151, 319] on div "100 100" at bounding box center [159, 314] width 26 height 16
click at [146, 318] on video at bounding box center [289, 191] width 540 height 303
click at [149, 318] on video at bounding box center [289, 191] width 540 height 303
click at [150, 322] on div "1:42 / 6:11" at bounding box center [289, 332] width 540 height 22
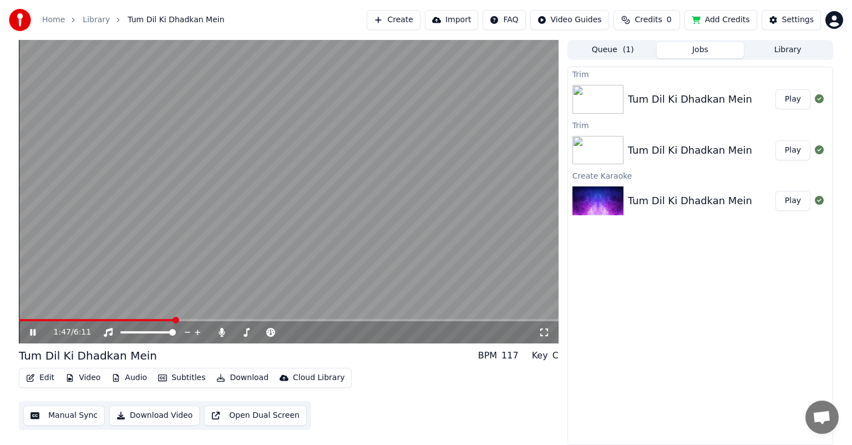
click at [30, 332] on icon at bounding box center [33, 332] width 6 height 7
click at [55, 413] on button "Manual Sync" at bounding box center [64, 416] width 82 height 20
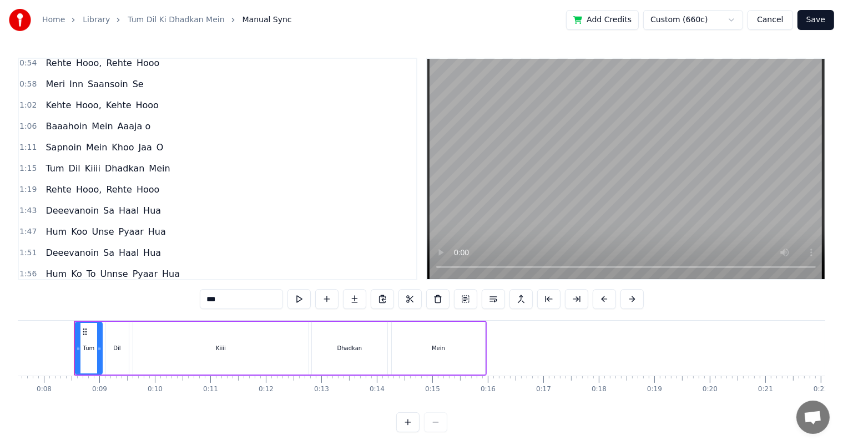
scroll to position [148, 0]
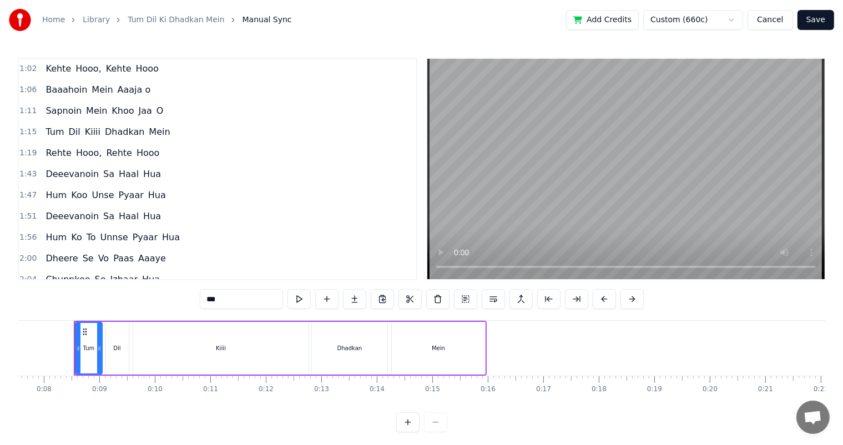
click at [84, 168] on span "Deeevanoin" at bounding box center [71, 174] width 55 height 13
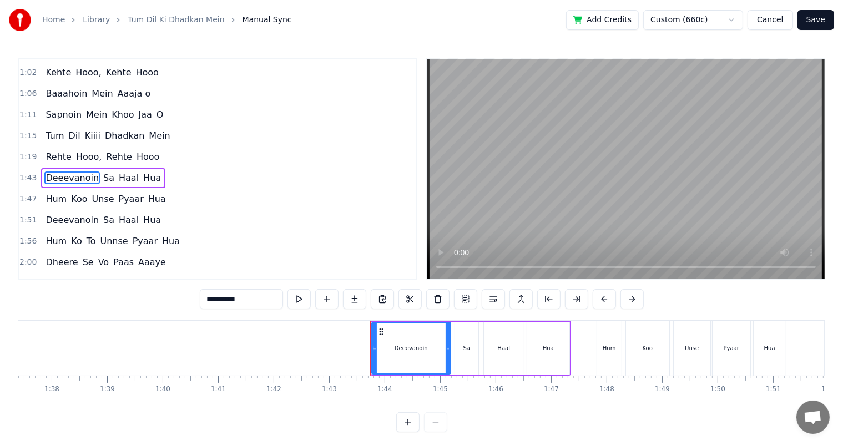
scroll to position [0, 5700]
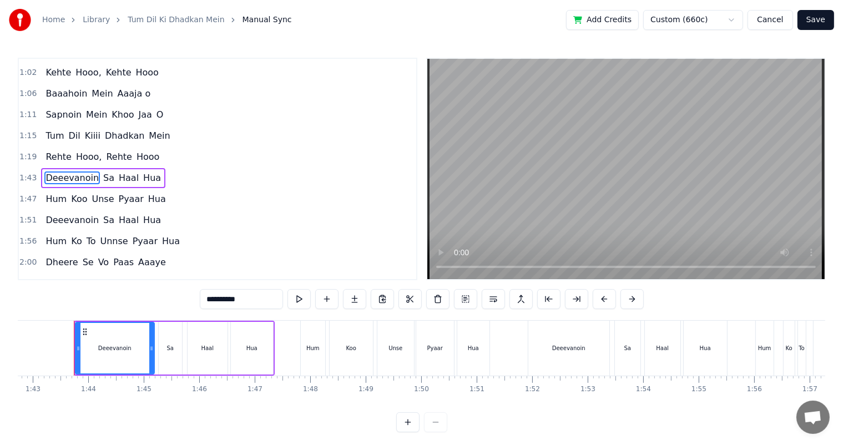
drag, startPoint x: 241, startPoint y: 300, endPoint x: 251, endPoint y: 302, distance: 9.6
click at [251, 302] on input "**********" at bounding box center [241, 299] width 83 height 20
click at [75, 214] on span "Deeevanoin" at bounding box center [71, 220] width 55 height 13
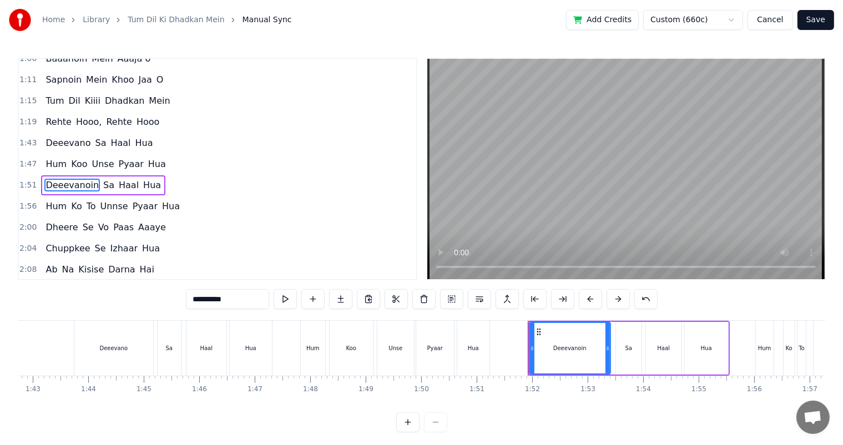
scroll to position [185, 0]
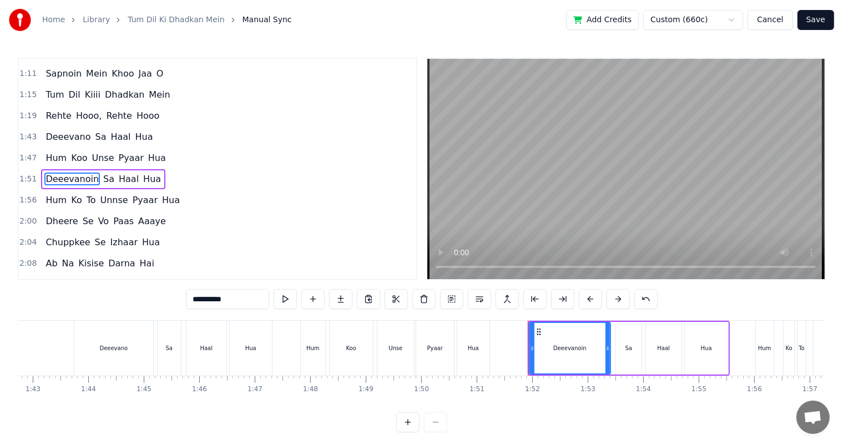
drag, startPoint x: 228, startPoint y: 299, endPoint x: 251, endPoint y: 303, distance: 23.2
click at [251, 303] on input "**********" at bounding box center [227, 299] width 83 height 20
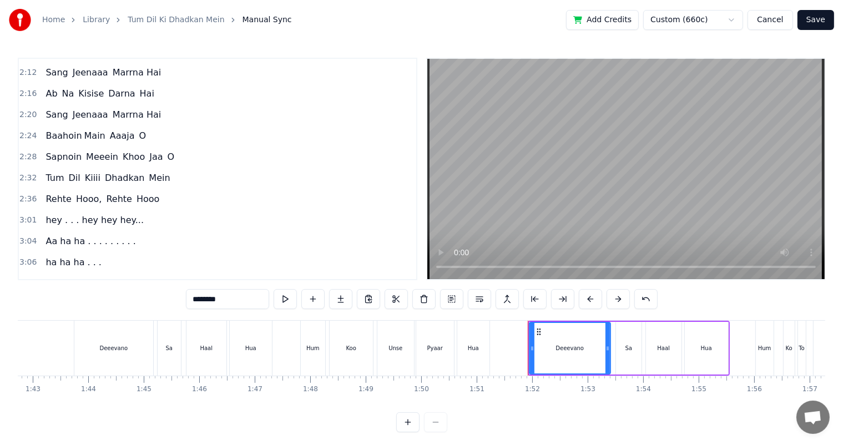
scroll to position [406, 0]
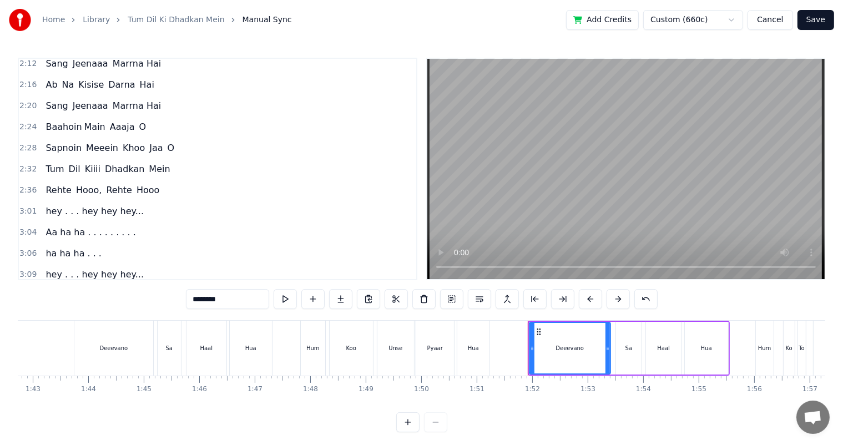
type input "********"
click at [56, 119] on div "Baahoin Main Aaaja O" at bounding box center [95, 127] width 109 height 20
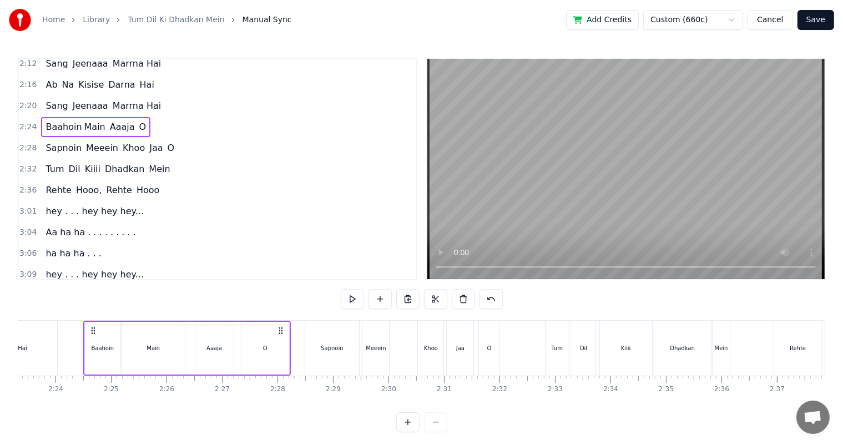
scroll to position [0, 7961]
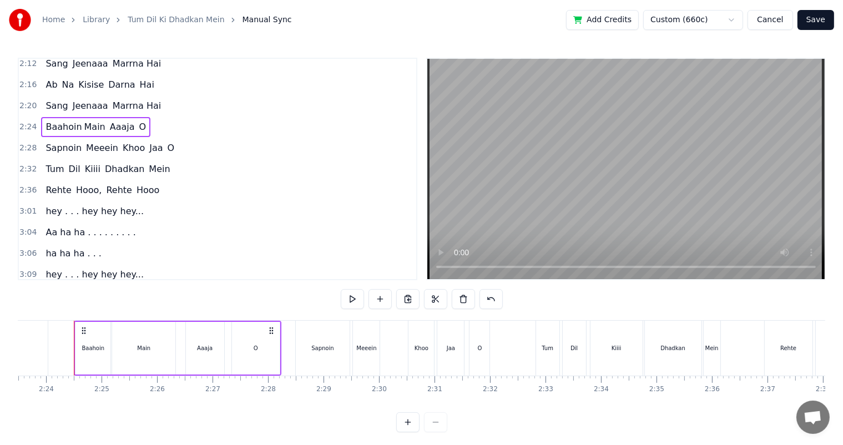
click at [57, 120] on span "Baahoin" at bounding box center [63, 126] width 38 height 13
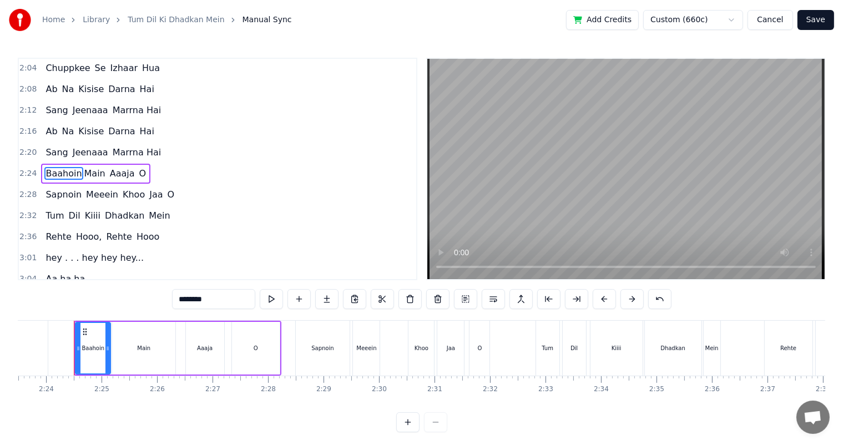
scroll to position [348, 0]
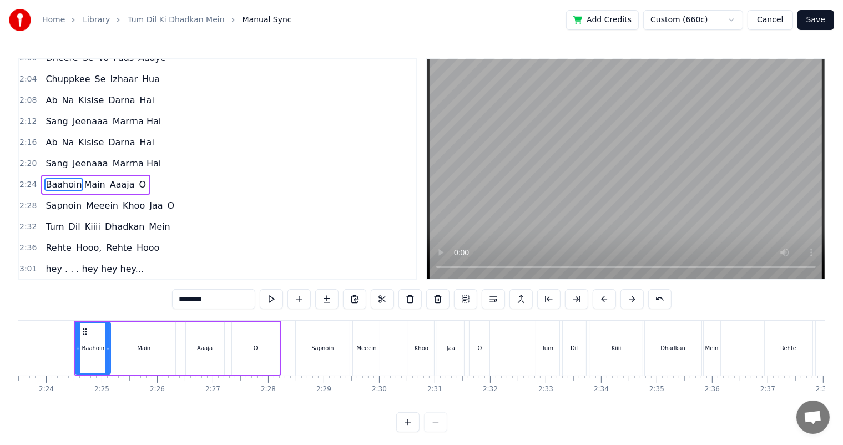
drag, startPoint x: 201, startPoint y: 300, endPoint x: 235, endPoint y: 305, distance: 34.2
click at [235, 305] on input "*******" at bounding box center [213, 299] width 83 height 20
click at [61, 199] on span "Sapnoin" at bounding box center [63, 205] width 38 height 13
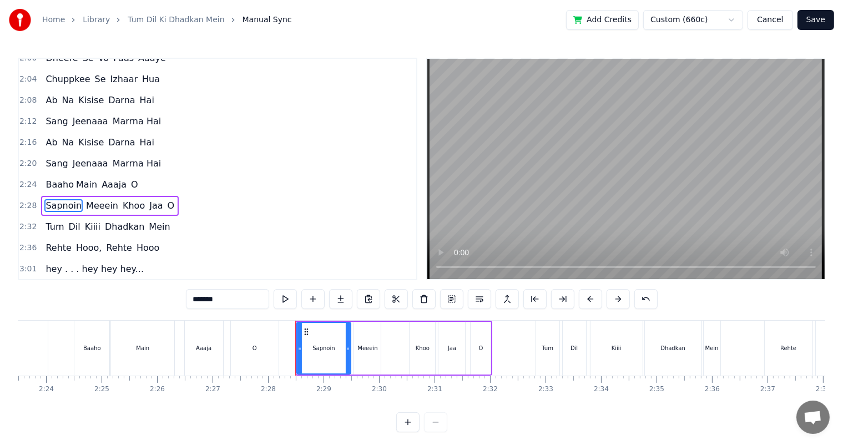
scroll to position [369, 0]
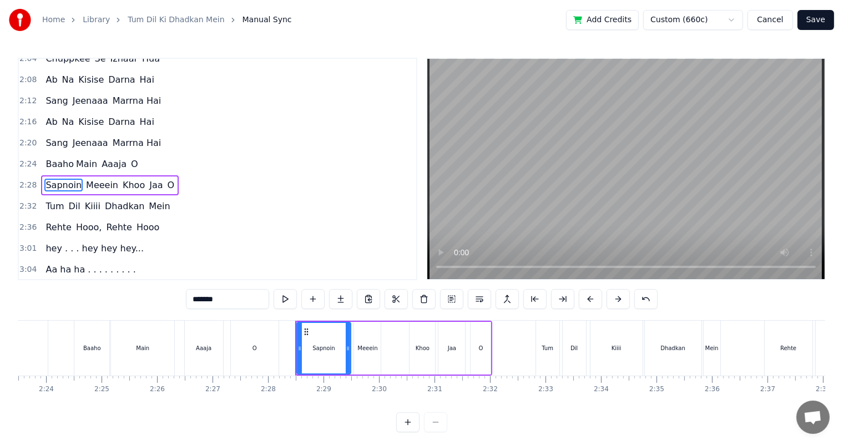
drag, startPoint x: 215, startPoint y: 297, endPoint x: 234, endPoint y: 298, distance: 18.3
click at [234, 298] on input "*******" at bounding box center [227, 299] width 83 height 20
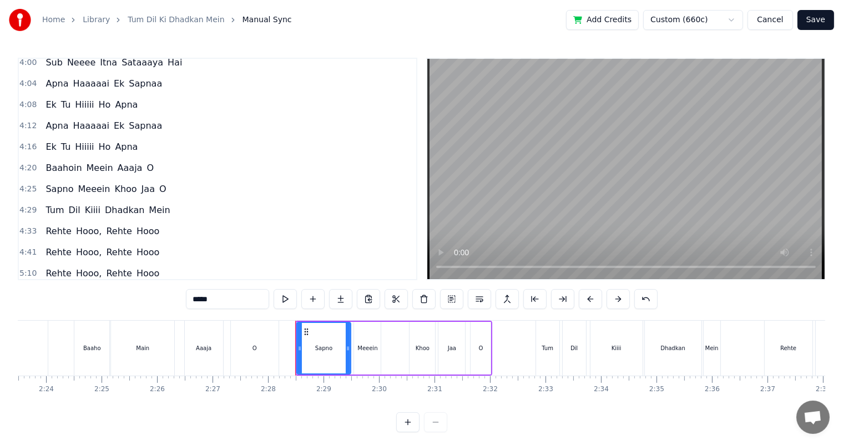
scroll to position [797, 0]
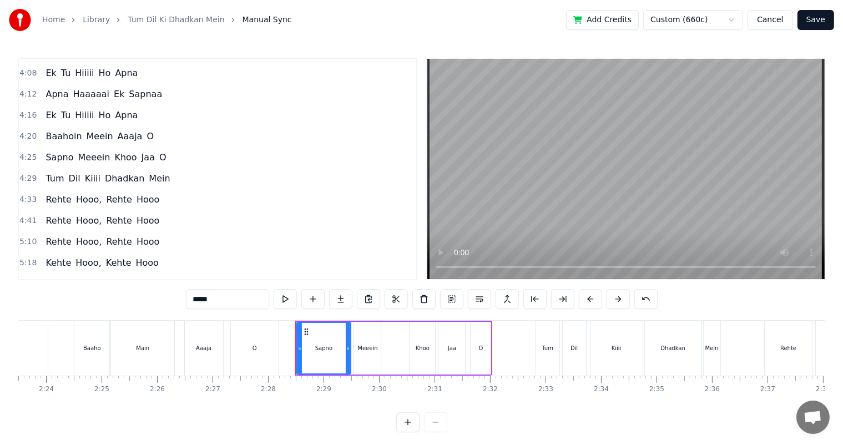
click at [57, 130] on span "Baahoin" at bounding box center [63, 136] width 38 height 13
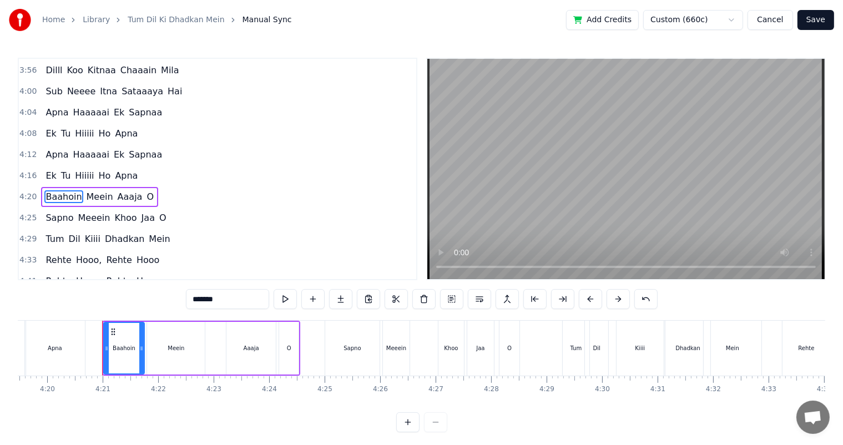
scroll to position [0, 14424]
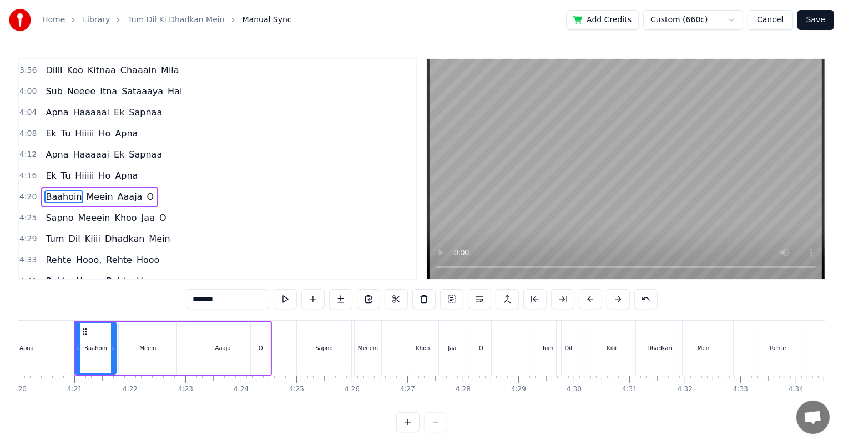
drag, startPoint x: 215, startPoint y: 297, endPoint x: 233, endPoint y: 301, distance: 18.2
click at [233, 301] on input "*******" at bounding box center [227, 299] width 83 height 20
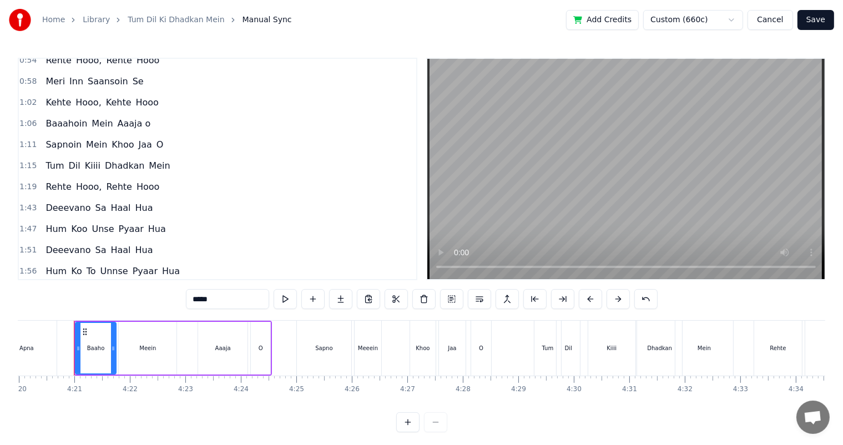
scroll to position [107, 0]
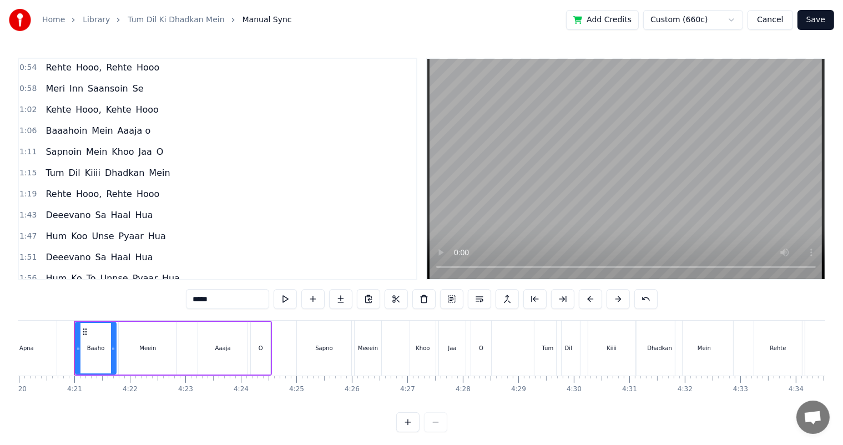
click at [58, 149] on span "Sapnoin" at bounding box center [63, 151] width 38 height 13
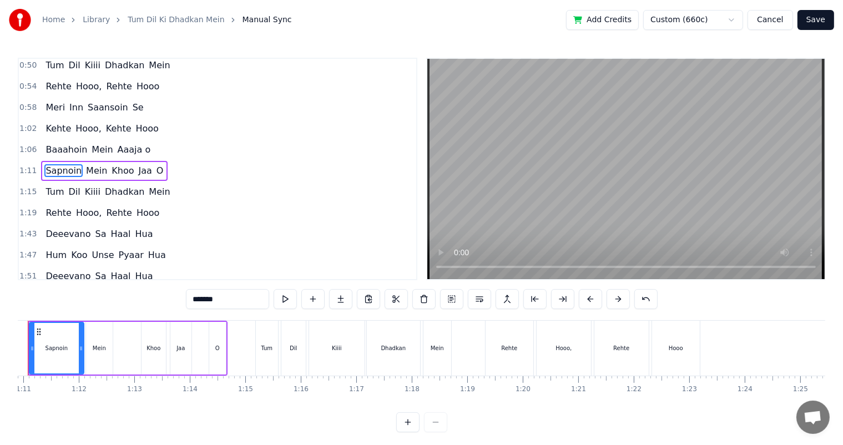
scroll to position [0, 3888]
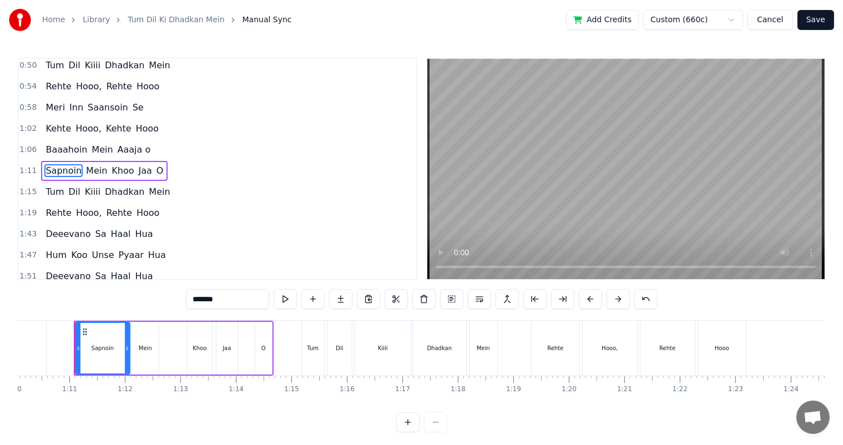
drag, startPoint x: 216, startPoint y: 300, endPoint x: 231, endPoint y: 302, distance: 14.7
click at [231, 302] on input "*******" at bounding box center [227, 299] width 83 height 20
click at [63, 145] on span "Baaahoin" at bounding box center [66, 149] width 44 height 13
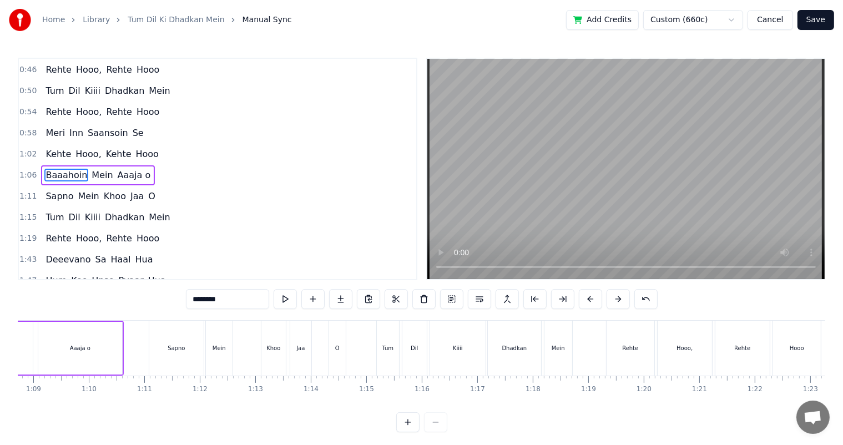
scroll to position [0, 3659]
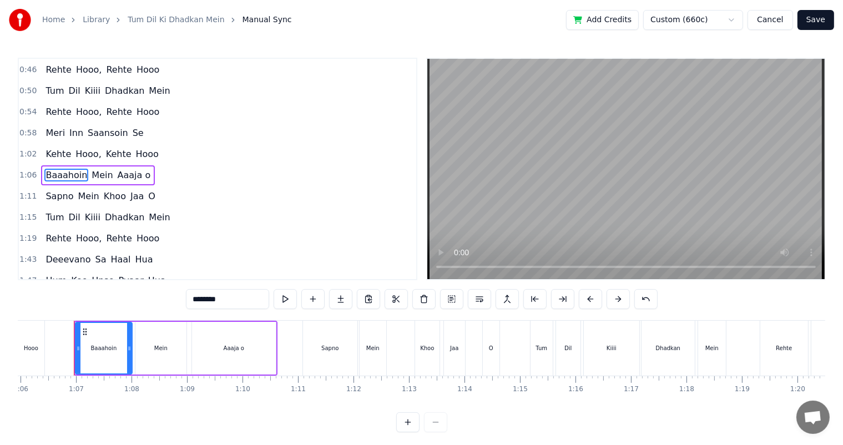
drag, startPoint x: 219, startPoint y: 302, endPoint x: 230, endPoint y: 303, distance: 11.7
click at [230, 303] on input "********" at bounding box center [227, 299] width 83 height 20
click at [101, 128] on span "Saansoin" at bounding box center [108, 132] width 43 height 13
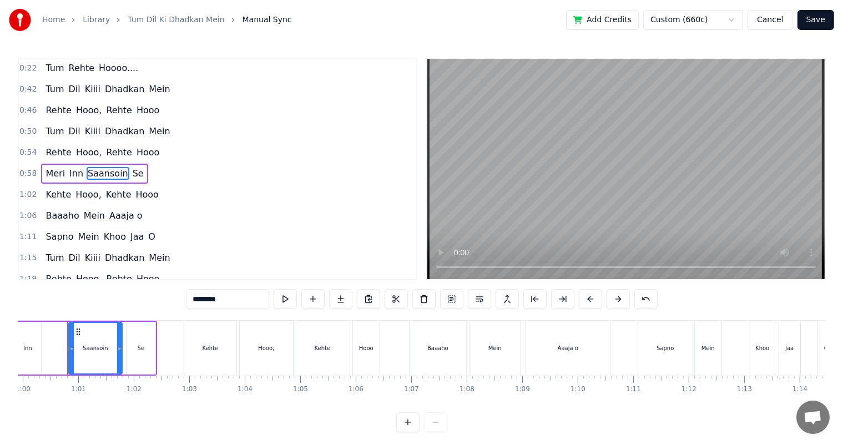
scroll to position [0, 3317]
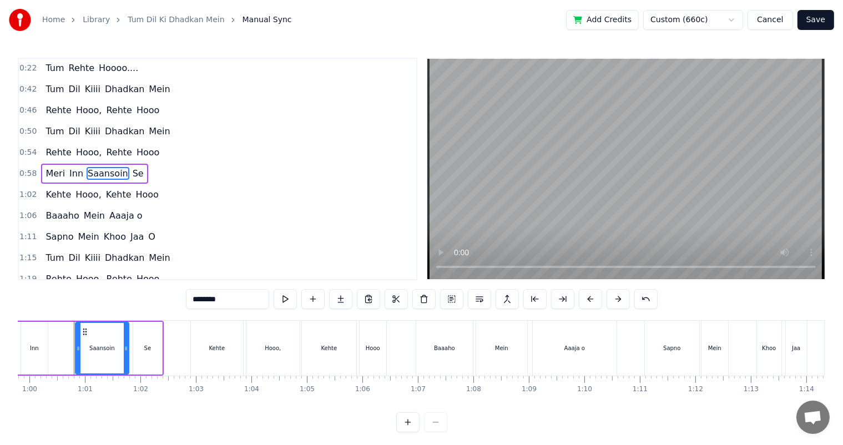
drag, startPoint x: 219, startPoint y: 297, endPoint x: 232, endPoint y: 300, distance: 13.6
click at [232, 300] on input "********" at bounding box center [227, 299] width 83 height 20
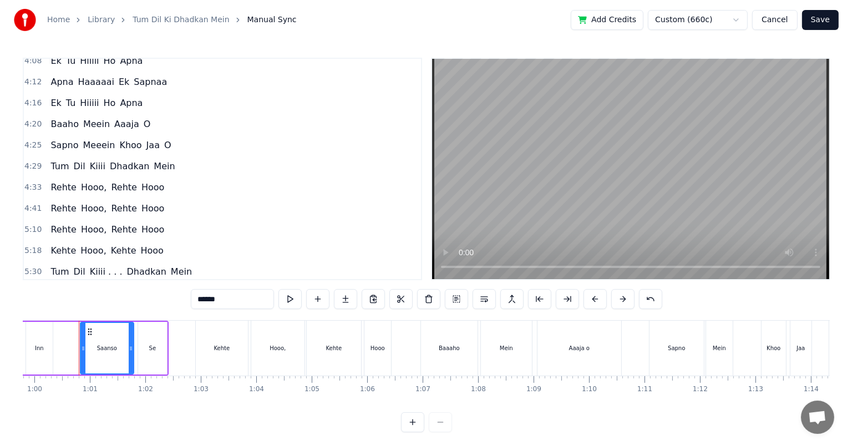
scroll to position [821, 0]
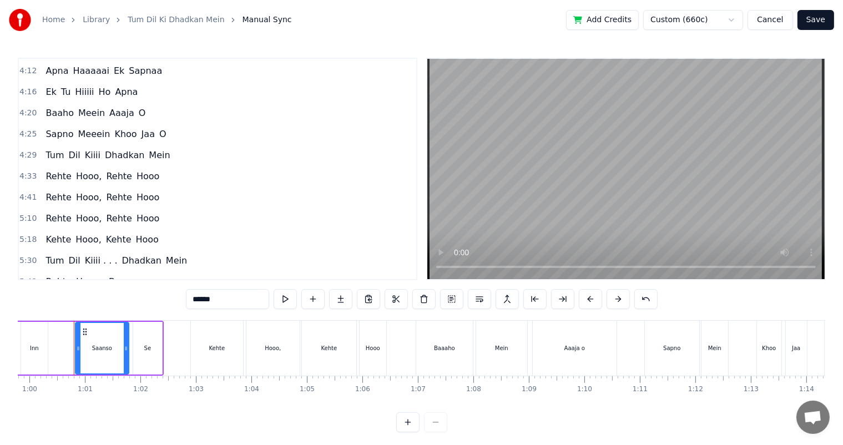
type input "******"
click at [821, 24] on button "Save" at bounding box center [815, 20] width 37 height 20
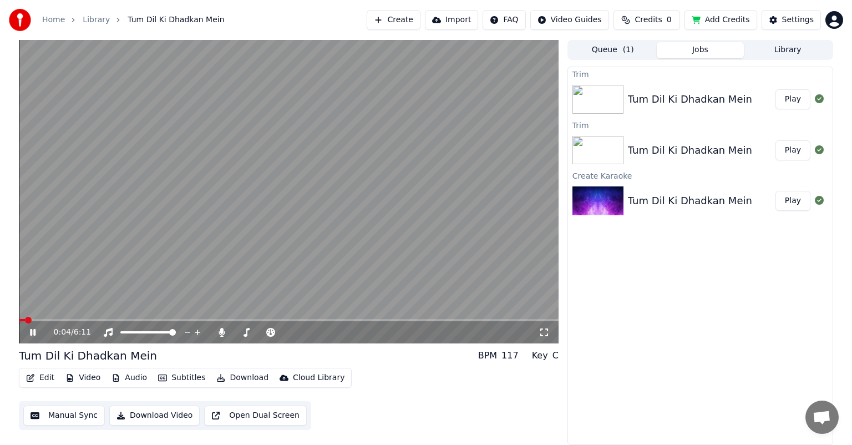
click at [33, 332] on icon at bounding box center [33, 332] width 6 height 7
click at [190, 321] on span at bounding box center [289, 320] width 540 height 2
click at [27, 331] on div "1:58 / 6:11" at bounding box center [288, 332] width 531 height 11
click at [30, 333] on icon at bounding box center [32, 332] width 7 height 8
click at [171, 320] on span at bounding box center [106, 320] width 174 height 2
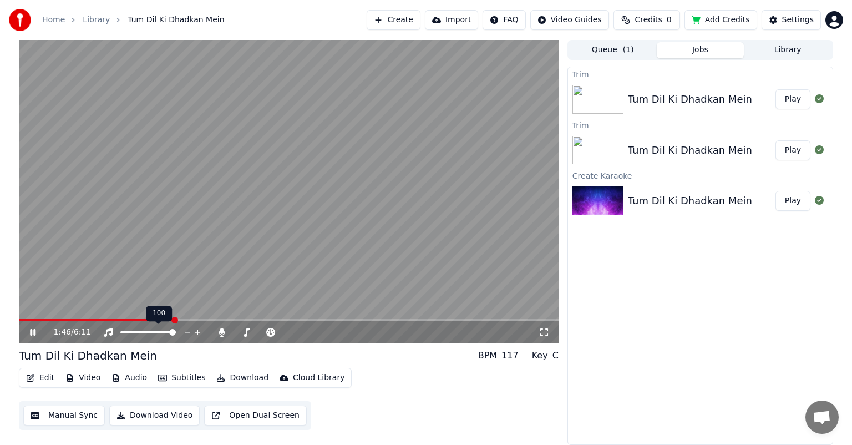
click at [159, 319] on polygon at bounding box center [158, 320] width 8 height 8
click at [151, 318] on div "100 100" at bounding box center [159, 314] width 26 height 16
click at [157, 320] on span at bounding box center [98, 320] width 158 height 2
click at [148, 318] on video at bounding box center [289, 191] width 540 height 303
click at [149, 318] on video at bounding box center [289, 191] width 540 height 303
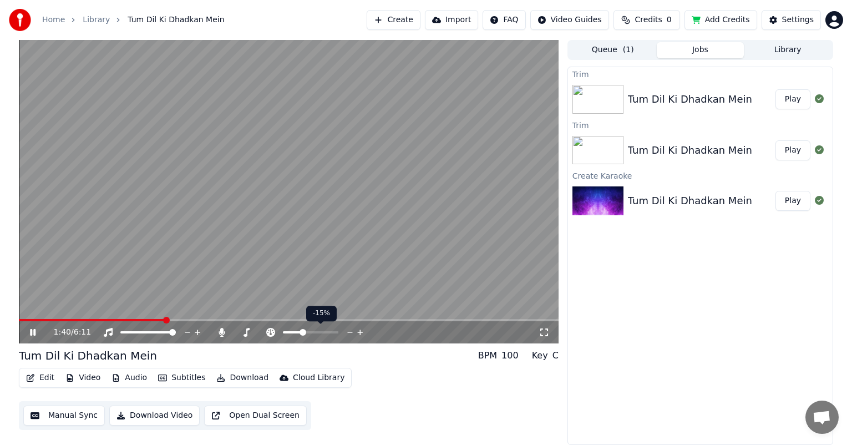
click at [302, 332] on span at bounding box center [303, 332] width 7 height 7
click at [305, 332] on span at bounding box center [305, 332] width 7 height 7
click at [358, 331] on icon at bounding box center [360, 332] width 11 height 11
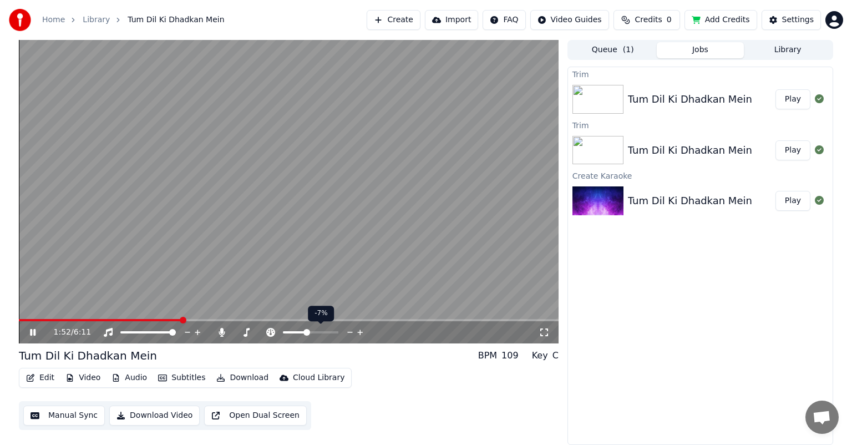
click at [358, 331] on icon at bounding box center [360, 332] width 11 height 11
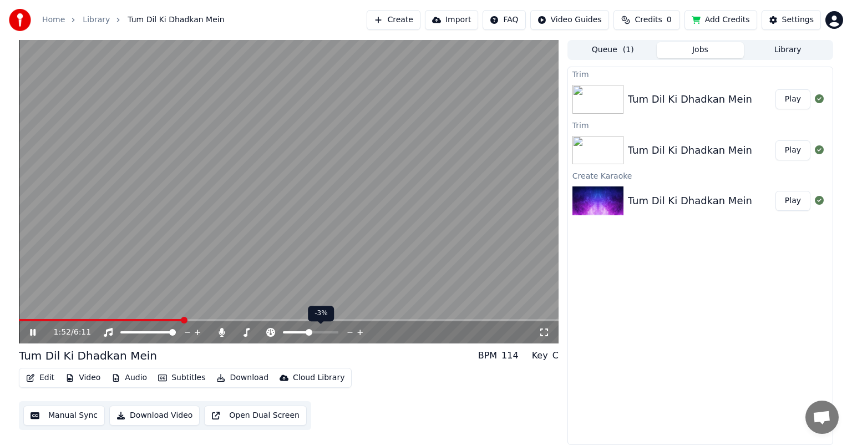
click at [358, 331] on icon at bounding box center [360, 332] width 11 height 11
click at [348, 331] on icon at bounding box center [350, 332] width 11 height 11
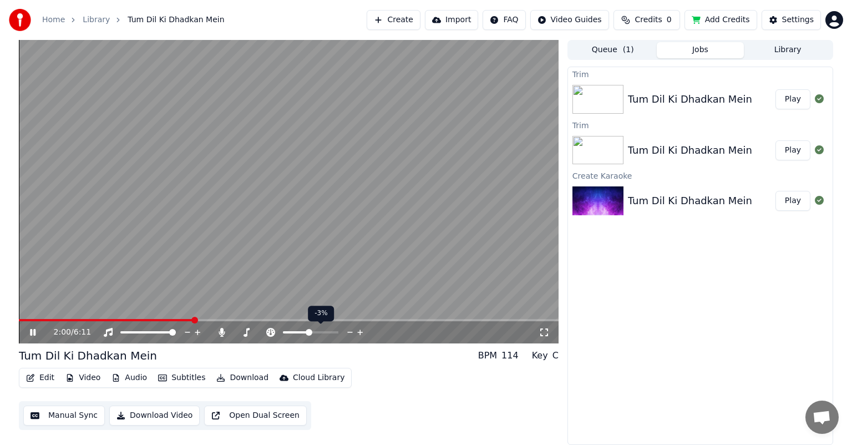
click at [348, 331] on icon at bounding box center [350, 332] width 11 height 11
click at [381, 320] on span at bounding box center [289, 320] width 540 height 2
click at [389, 319] on span at bounding box center [289, 320] width 540 height 2
click at [359, 333] on icon at bounding box center [360, 332] width 11 height 11
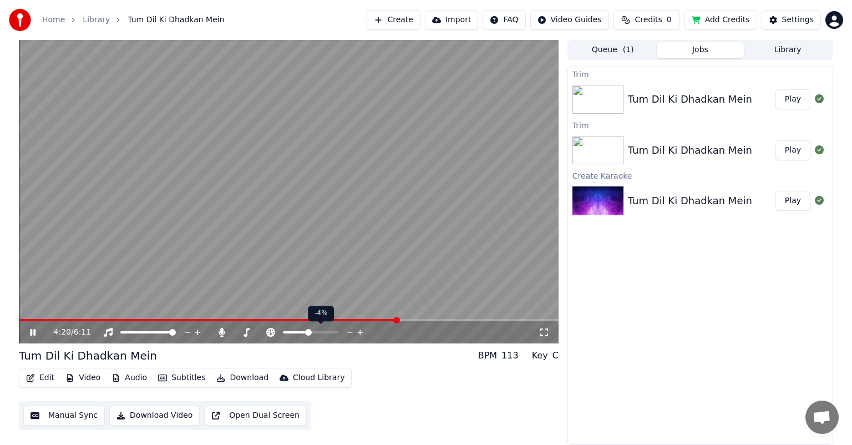
click at [359, 333] on icon at bounding box center [360, 332] width 11 height 11
click at [414, 320] on span at bounding box center [411, 320] width 7 height 7
click at [419, 320] on span at bounding box center [289, 320] width 540 height 2
click at [425, 320] on span at bounding box center [289, 320] width 540 height 2
click at [434, 320] on span at bounding box center [289, 320] width 540 height 2
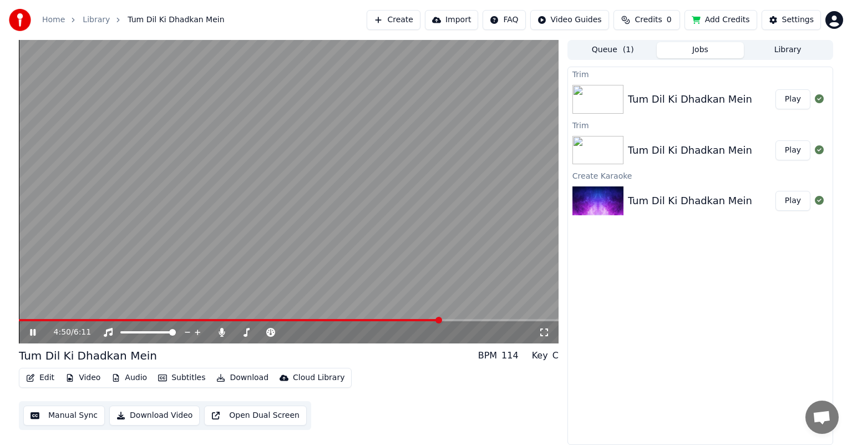
click at [441, 320] on span at bounding box center [289, 320] width 540 height 2
click at [446, 319] on span at bounding box center [289, 320] width 540 height 2
click at [453, 319] on span at bounding box center [289, 320] width 540 height 2
click at [459, 320] on span at bounding box center [289, 320] width 540 height 2
click at [462, 319] on span at bounding box center [289, 320] width 540 height 2
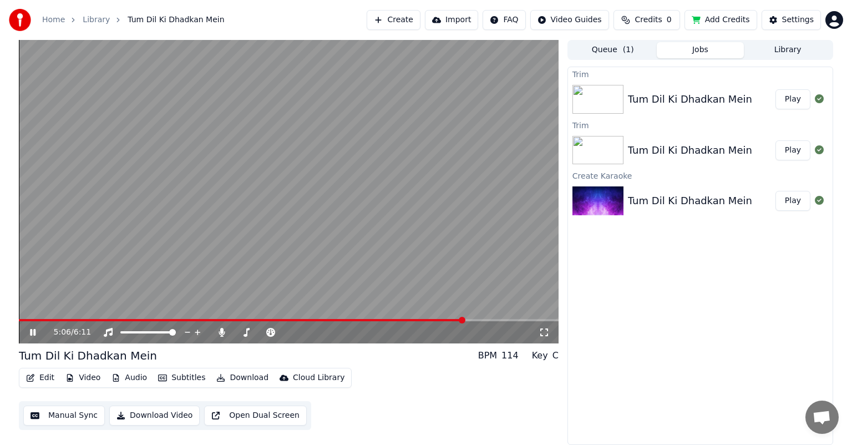
click at [467, 320] on span at bounding box center [289, 320] width 540 height 2
click at [472, 320] on span at bounding box center [289, 320] width 540 height 2
click at [475, 320] on span at bounding box center [289, 320] width 540 height 2
click at [480, 319] on span at bounding box center [289, 320] width 540 height 2
click at [486, 319] on span at bounding box center [289, 320] width 540 height 2
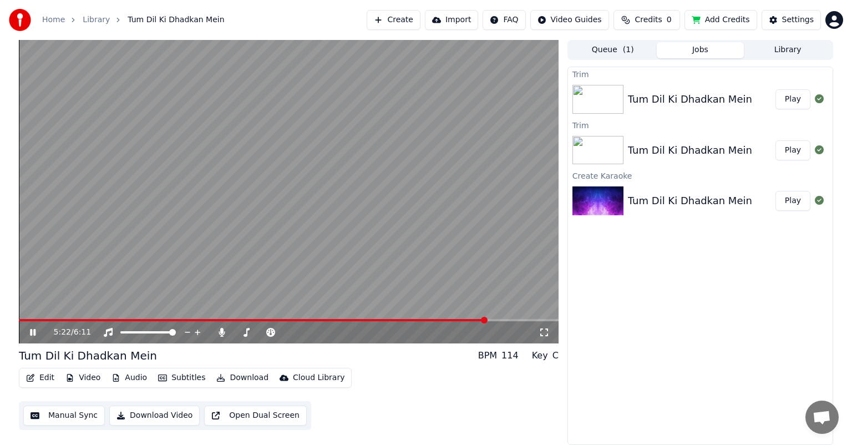
click at [490, 320] on span at bounding box center [289, 320] width 540 height 2
click at [495, 320] on span at bounding box center [289, 320] width 540 height 2
click at [502, 320] on span at bounding box center [289, 320] width 540 height 2
click at [506, 319] on span at bounding box center [289, 320] width 540 height 2
click at [514, 319] on span at bounding box center [289, 320] width 540 height 2
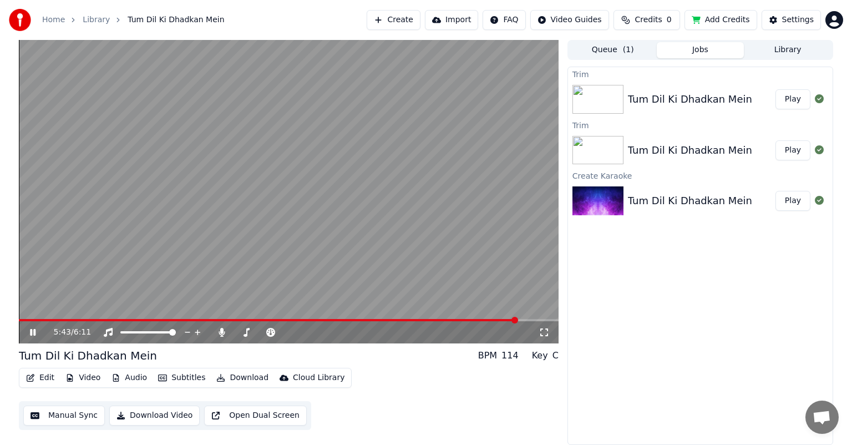
click at [520, 320] on span at bounding box center [289, 320] width 540 height 2
click at [533, 320] on span at bounding box center [289, 320] width 540 height 2
click at [126, 321] on span at bounding box center [277, 320] width 517 height 2
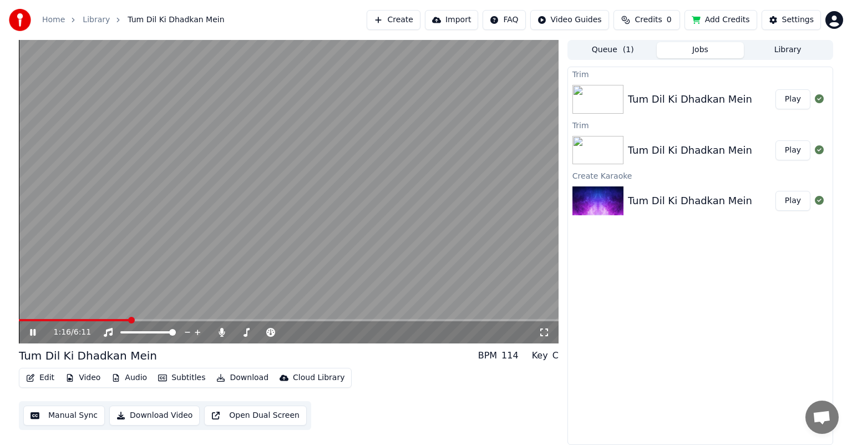
click at [129, 319] on span at bounding box center [131, 320] width 7 height 7
click at [134, 319] on span at bounding box center [132, 320] width 7 height 7
click at [138, 320] on span at bounding box center [289, 320] width 540 height 2
click at [142, 320] on span at bounding box center [140, 320] width 7 height 7
click at [145, 317] on span at bounding box center [144, 320] width 7 height 7
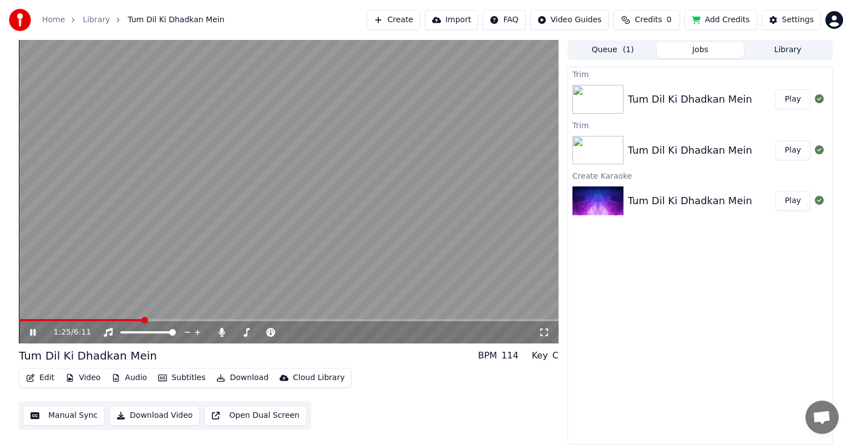
click at [149, 317] on video at bounding box center [289, 191] width 540 height 303
click at [154, 320] on span at bounding box center [289, 320] width 540 height 2
click at [107, 320] on span at bounding box center [95, 320] width 152 height 2
click at [82, 322] on div "1:04 / 6:11" at bounding box center [289, 332] width 540 height 22
click at [84, 318] on video at bounding box center [289, 191] width 540 height 303
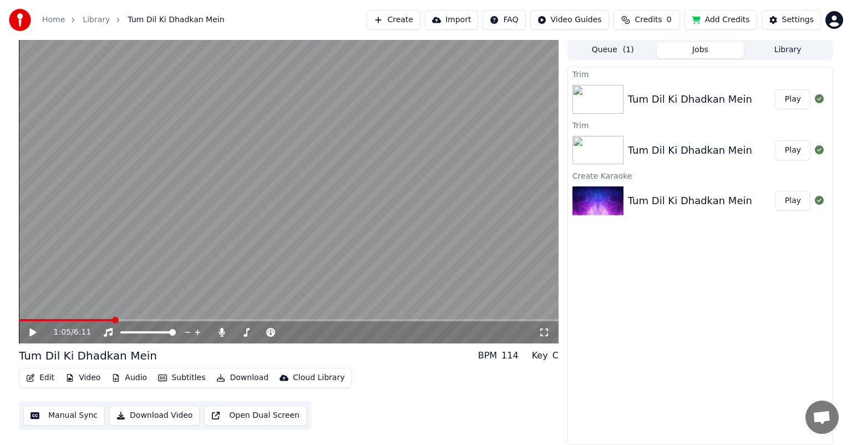
click at [80, 321] on span at bounding box center [66, 320] width 95 height 2
click at [99, 320] on span at bounding box center [289, 320] width 540 height 2
click at [111, 321] on span at bounding box center [289, 320] width 540 height 2
click at [124, 319] on span at bounding box center [289, 320] width 540 height 2
click at [137, 320] on span at bounding box center [289, 320] width 540 height 2
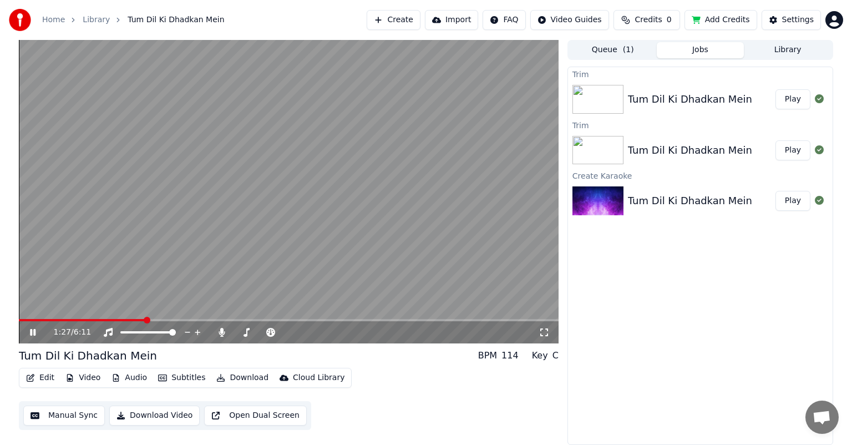
click at [144, 320] on span at bounding box center [289, 320] width 540 height 2
click at [144, 319] on span at bounding box center [83, 320] width 129 height 2
click at [140, 320] on span at bounding box center [84, 320] width 130 height 2
click at [150, 320] on span at bounding box center [289, 320] width 540 height 2
click at [155, 320] on span at bounding box center [289, 320] width 540 height 2
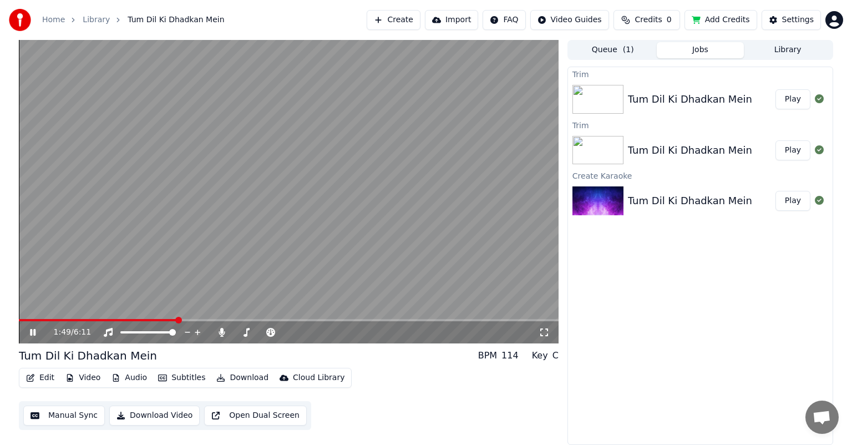
click at [176, 321] on span at bounding box center [289, 320] width 540 height 2
click at [184, 321] on span at bounding box center [289, 320] width 540 height 2
click at [191, 320] on span at bounding box center [289, 320] width 540 height 2
click at [201, 320] on span at bounding box center [289, 320] width 540 height 2
click at [214, 318] on video at bounding box center [289, 191] width 540 height 303
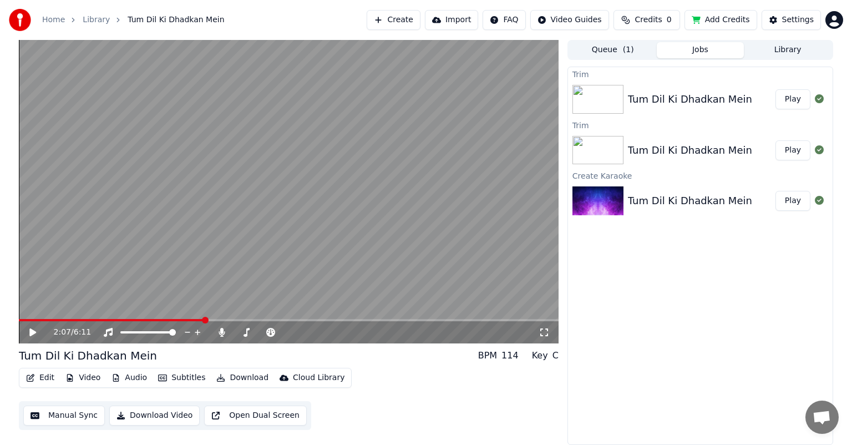
click at [225, 321] on span at bounding box center [289, 320] width 540 height 2
click at [241, 320] on span at bounding box center [289, 320] width 540 height 2
click at [253, 320] on span at bounding box center [289, 320] width 540 height 2
click at [266, 320] on span at bounding box center [289, 320] width 540 height 2
click at [351, 331] on icon at bounding box center [350, 332] width 11 height 11
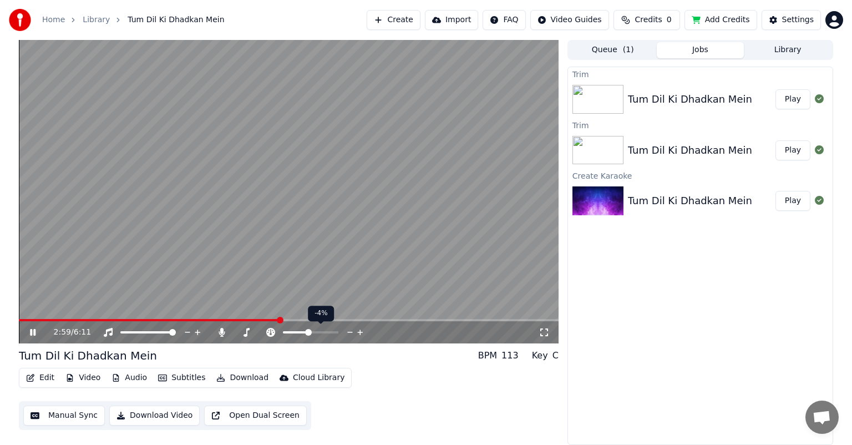
click at [351, 331] on icon at bounding box center [350, 332] width 11 height 11
click at [314, 320] on span at bounding box center [310, 320] width 7 height 7
click at [315, 320] on span at bounding box center [312, 320] width 7 height 7
click at [270, 320] on span at bounding box center [144, 320] width 251 height 2
click at [357, 332] on icon at bounding box center [360, 333] width 6 height 6
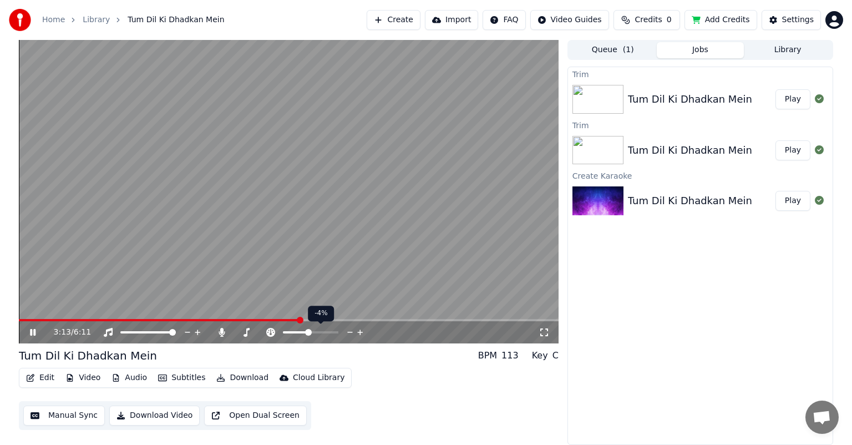
click at [357, 332] on icon at bounding box center [360, 333] width 6 height 6
click at [375, 374] on div "Edit Video Audio Subtitles Download Cloud Library Manual Sync Download Video Op…" at bounding box center [289, 399] width 540 height 62
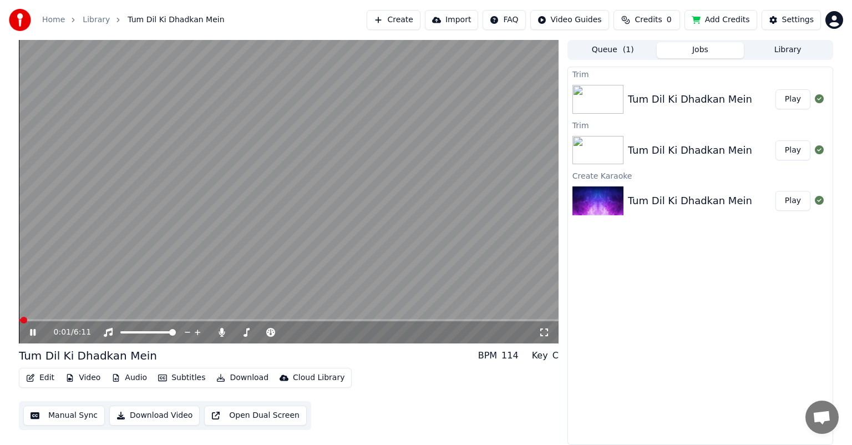
click at [20, 320] on span at bounding box center [20, 320] width 2 height 2
click at [19, 320] on span at bounding box center [22, 320] width 7 height 7
click at [220, 331] on icon at bounding box center [222, 332] width 6 height 9
click at [32, 330] on icon at bounding box center [41, 332] width 26 height 9
click at [52, 321] on span at bounding box center [35, 320] width 33 height 2
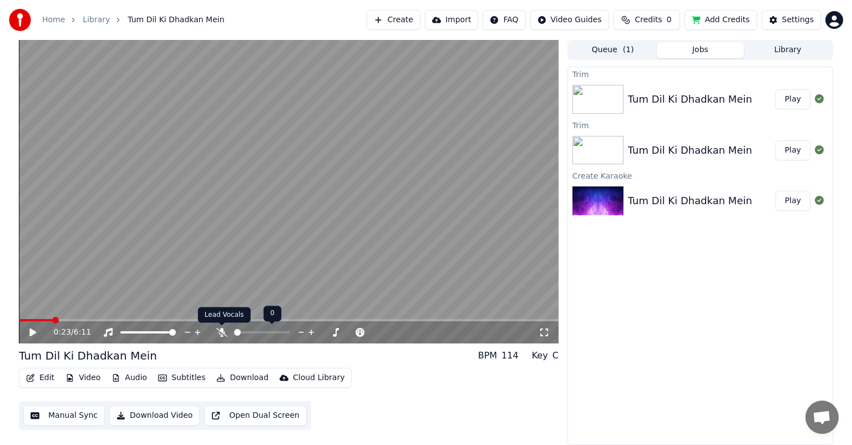
click at [222, 332] on icon at bounding box center [221, 332] width 11 height 9
click at [29, 332] on icon at bounding box center [41, 332] width 26 height 9
click at [78, 320] on span at bounding box center [289, 320] width 540 height 2
click at [85, 322] on div "0:40 / 6:11" at bounding box center [289, 332] width 540 height 22
click at [93, 320] on span at bounding box center [289, 320] width 540 height 2
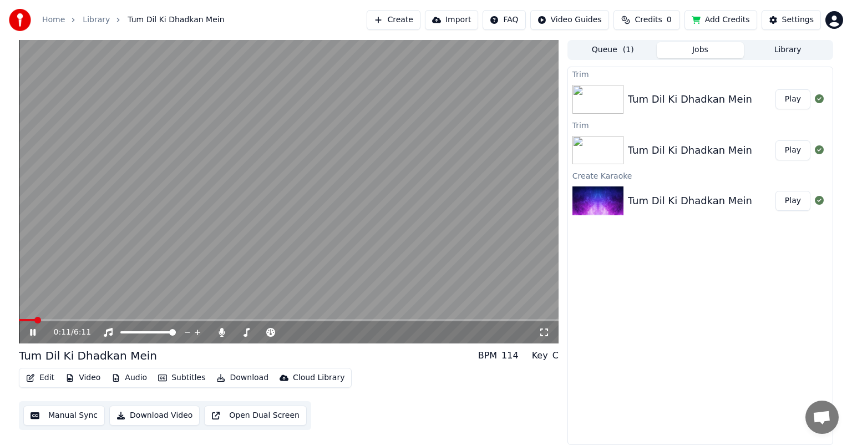
click at [35, 320] on span at bounding box center [27, 320] width 16 height 2
click at [19, 321] on span at bounding box center [19, 320] width 0 height 2
click at [220, 332] on icon at bounding box center [222, 332] width 6 height 9
click at [48, 320] on span at bounding box center [289, 320] width 540 height 2
click at [70, 317] on video at bounding box center [289, 191] width 540 height 303
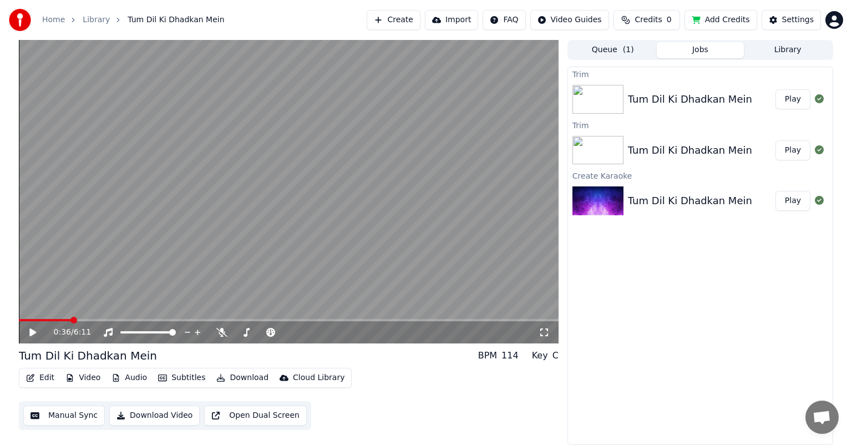
click at [71, 319] on span at bounding box center [289, 320] width 540 height 2
click at [33, 333] on icon at bounding box center [32, 332] width 7 height 8
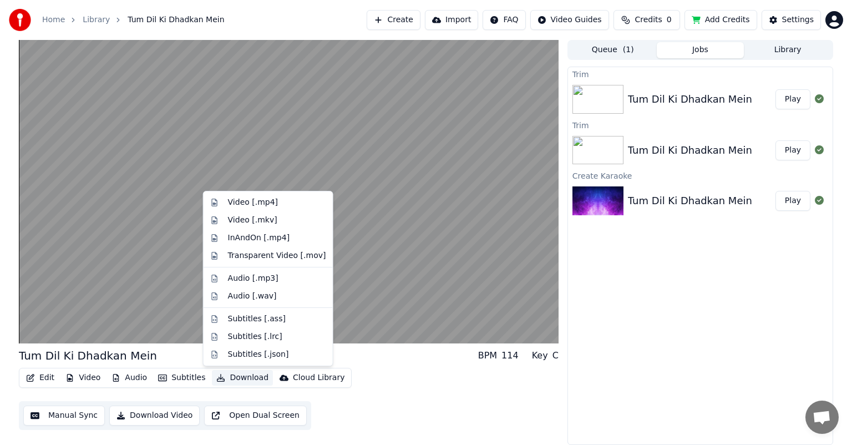
click at [229, 377] on button "Download" at bounding box center [242, 378] width 61 height 16
click at [247, 279] on div "Audio [.mp3]" at bounding box center [253, 278] width 50 height 11
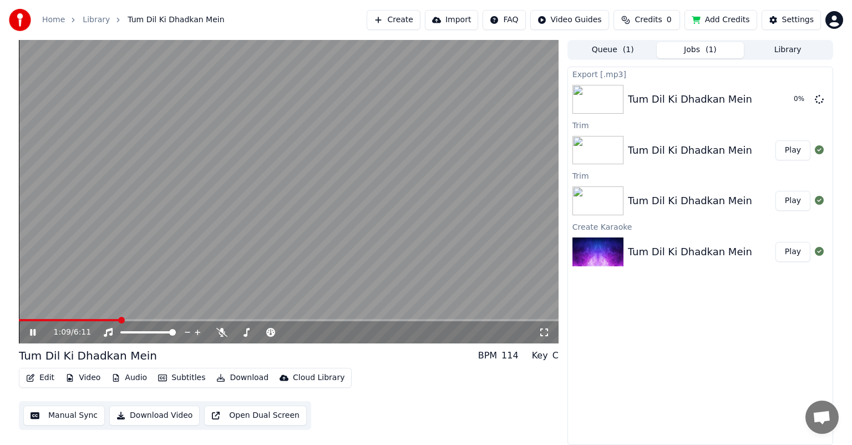
click at [34, 332] on icon at bounding box center [33, 332] width 6 height 7
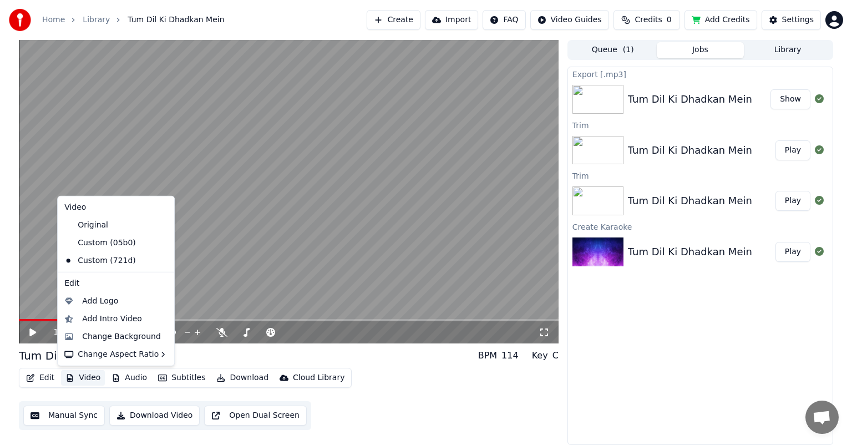
click at [83, 376] on button "Video" at bounding box center [83, 378] width 44 height 16
click at [106, 336] on div "Change Background" at bounding box center [121, 336] width 79 height 11
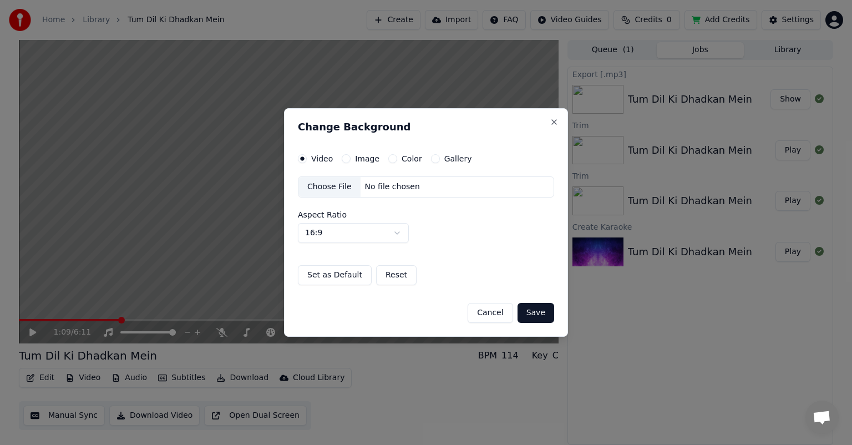
click at [365, 162] on label "Image" at bounding box center [367, 159] width 24 height 8
click at [351, 162] on button "Image" at bounding box center [346, 158] width 9 height 9
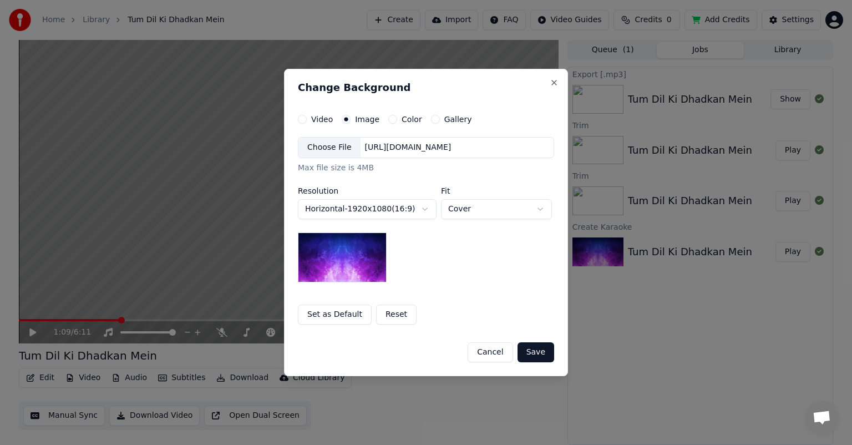
click at [330, 150] on div "Choose File" at bounding box center [329, 148] width 62 height 20
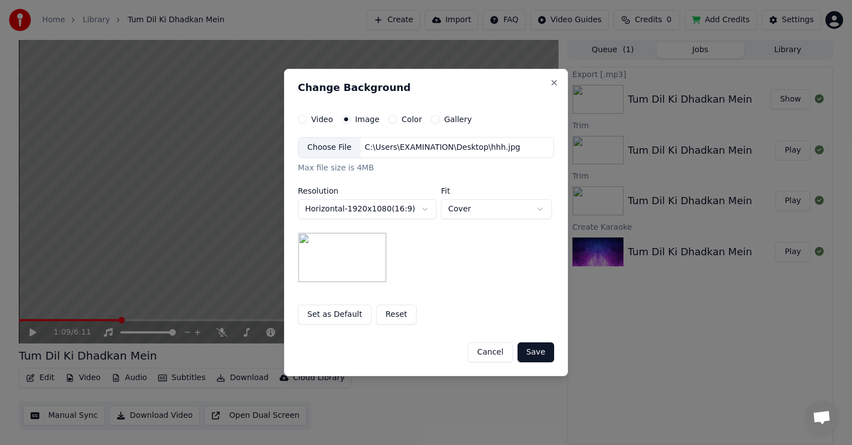
click at [534, 352] on button "Save" at bounding box center [536, 352] width 37 height 20
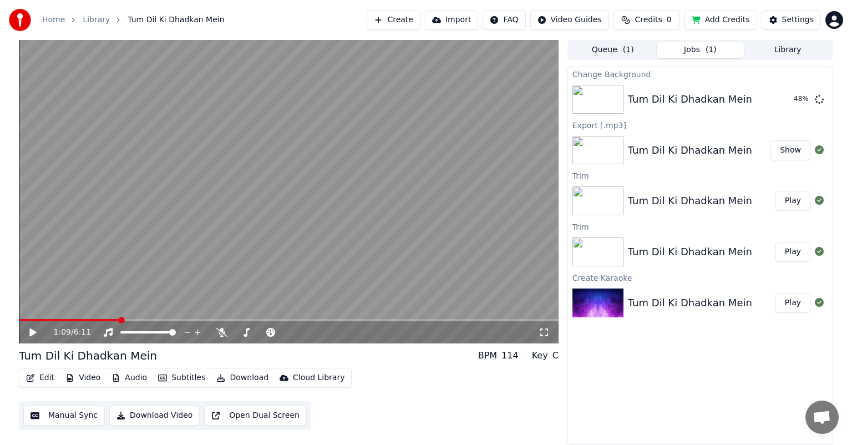
click at [733, 0] on div "Home Library Tum Dil Ki Dhadkan Mein Create Import FAQ Video Guides Credits 0 A…" at bounding box center [426, 20] width 852 height 40
click at [794, 95] on button "Play" at bounding box center [793, 99] width 35 height 20
click at [33, 334] on icon at bounding box center [41, 332] width 26 height 9
click at [131, 320] on span at bounding box center [289, 320] width 540 height 2
drag, startPoint x: 133, startPoint y: 315, endPoint x: 10, endPoint y: 323, distance: 123.4
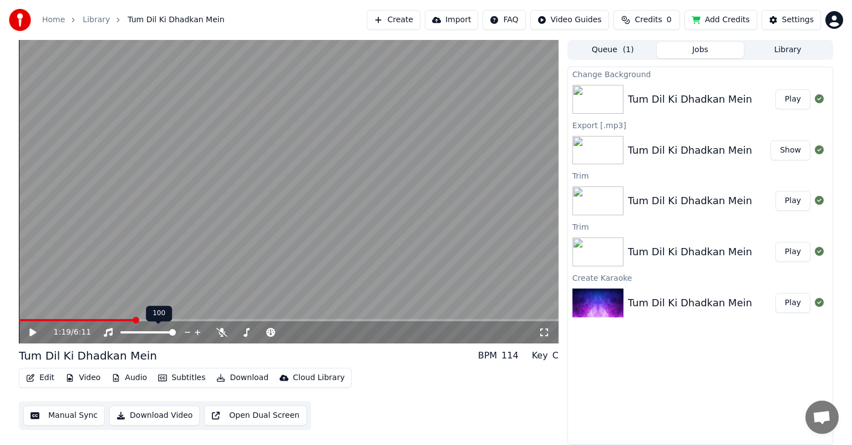
click at [10, 323] on div "1:19 / 6:11 Tum Dil Ki Dhadkan Mein BPM 114 Key C Edit Video Audio Subtitles Do…" at bounding box center [426, 242] width 832 height 405
click at [19, 321] on span at bounding box center [22, 320] width 7 height 7
click at [235, 376] on button "Download" at bounding box center [242, 378] width 61 height 16
click at [154, 239] on video at bounding box center [289, 191] width 540 height 303
click at [213, 320] on span at bounding box center [289, 320] width 540 height 2
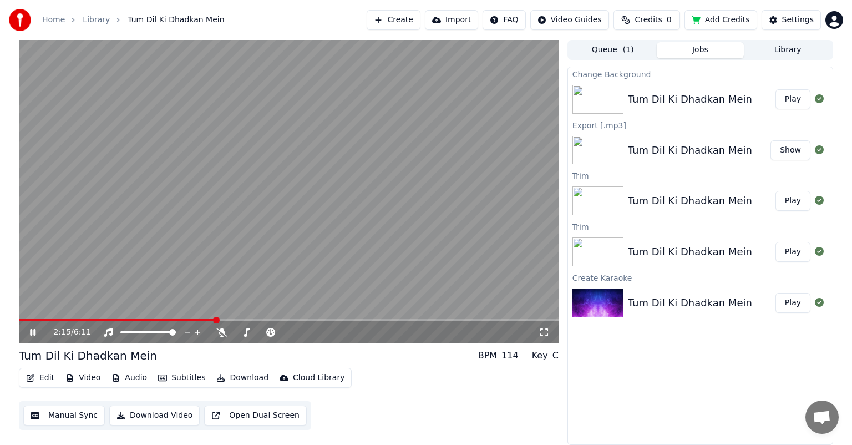
click at [37, 331] on icon at bounding box center [41, 332] width 26 height 9
click at [235, 381] on button "Download" at bounding box center [242, 378] width 61 height 16
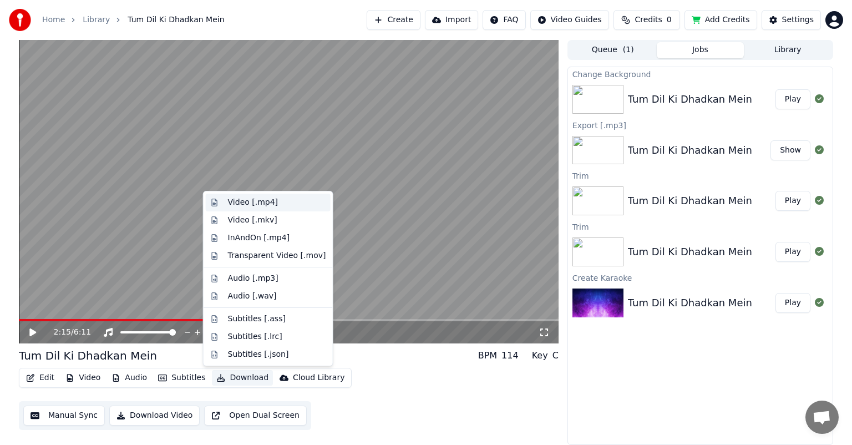
click at [250, 207] on div "Video [.mp4]" at bounding box center [253, 202] width 50 height 11
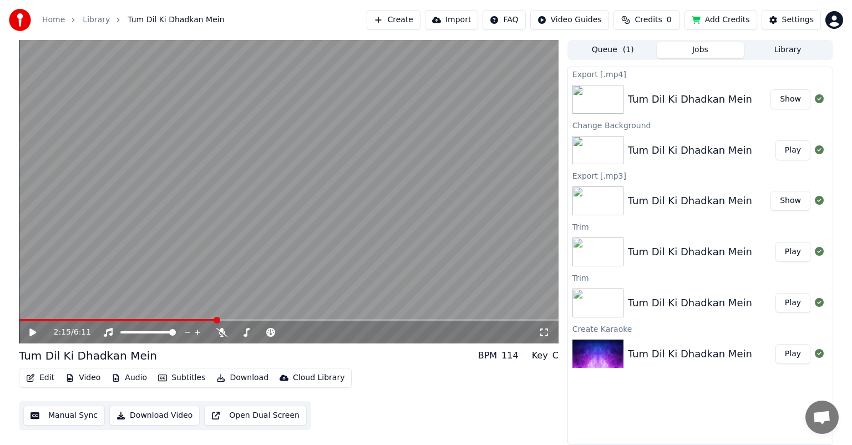
click at [788, 98] on button "Show" at bounding box center [791, 99] width 40 height 20
click at [221, 333] on icon at bounding box center [221, 332] width 11 height 9
click at [244, 376] on button "Download" at bounding box center [242, 378] width 61 height 16
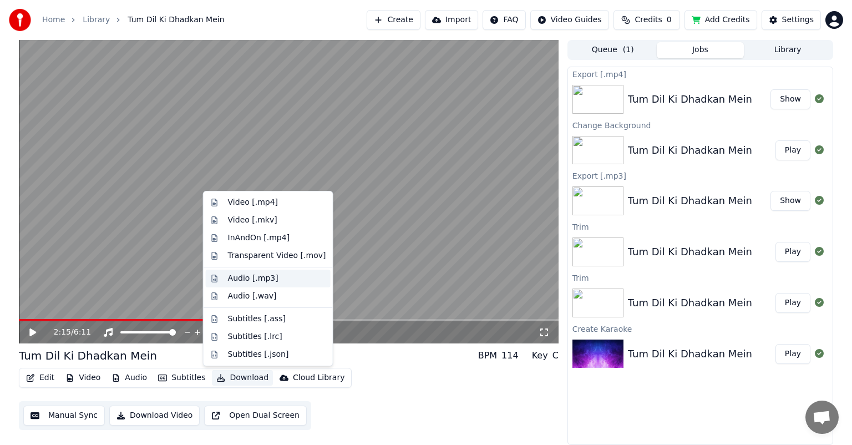
click at [264, 281] on div "Audio [.mp3]" at bounding box center [253, 278] width 50 height 11
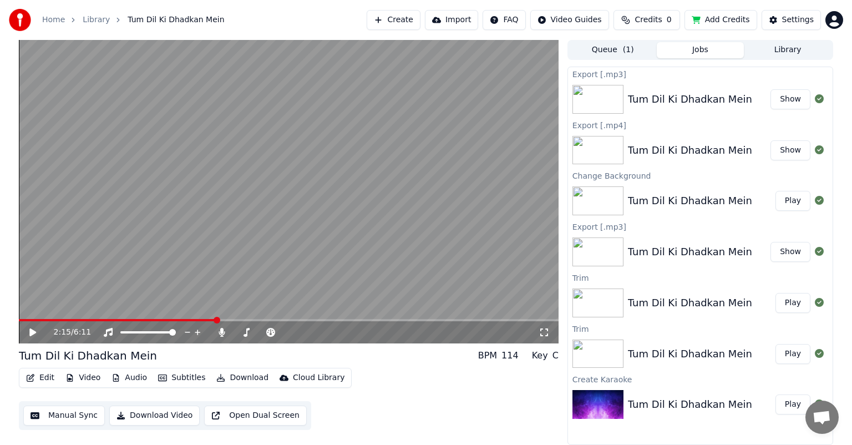
click at [801, 98] on button "Show" at bounding box center [791, 99] width 40 height 20
